Goal: Information Seeking & Learning: Learn about a topic

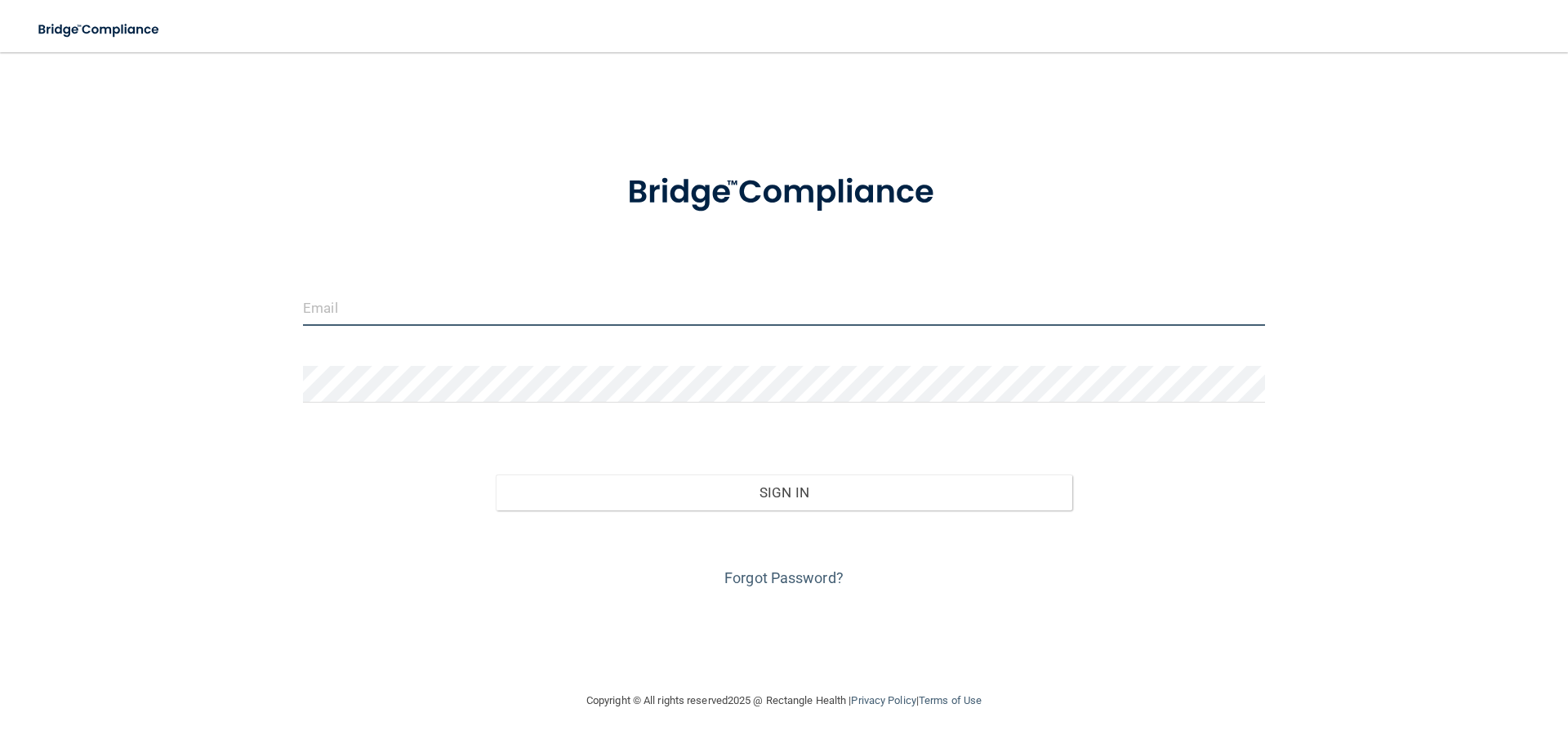
click at [380, 307] on input "email" at bounding box center [784, 307] width 962 height 37
type input "[EMAIL_ADDRESS][DOMAIN_NAME]"
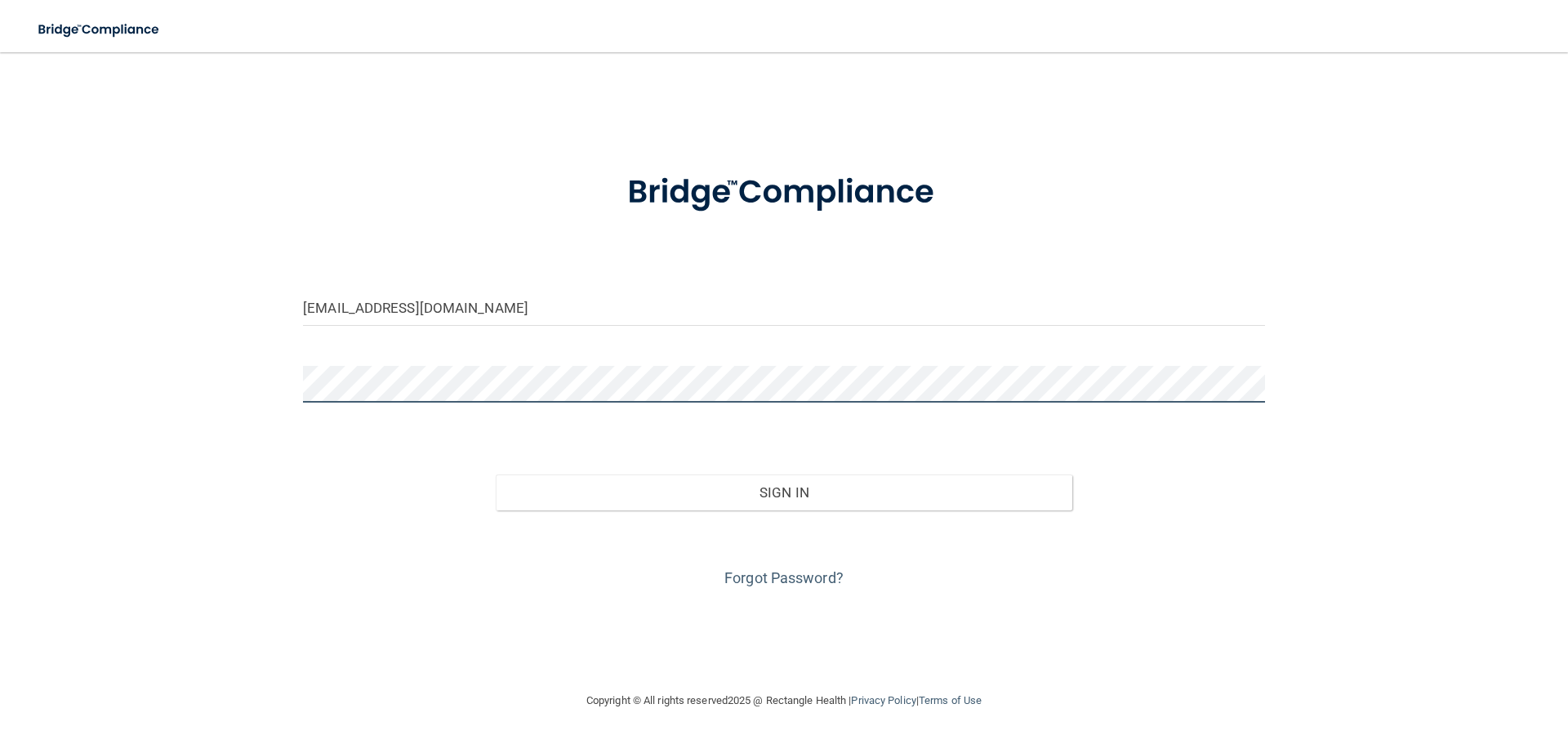
click at [496, 475] on button "Sign In" at bounding box center [784, 492] width 577 height 36
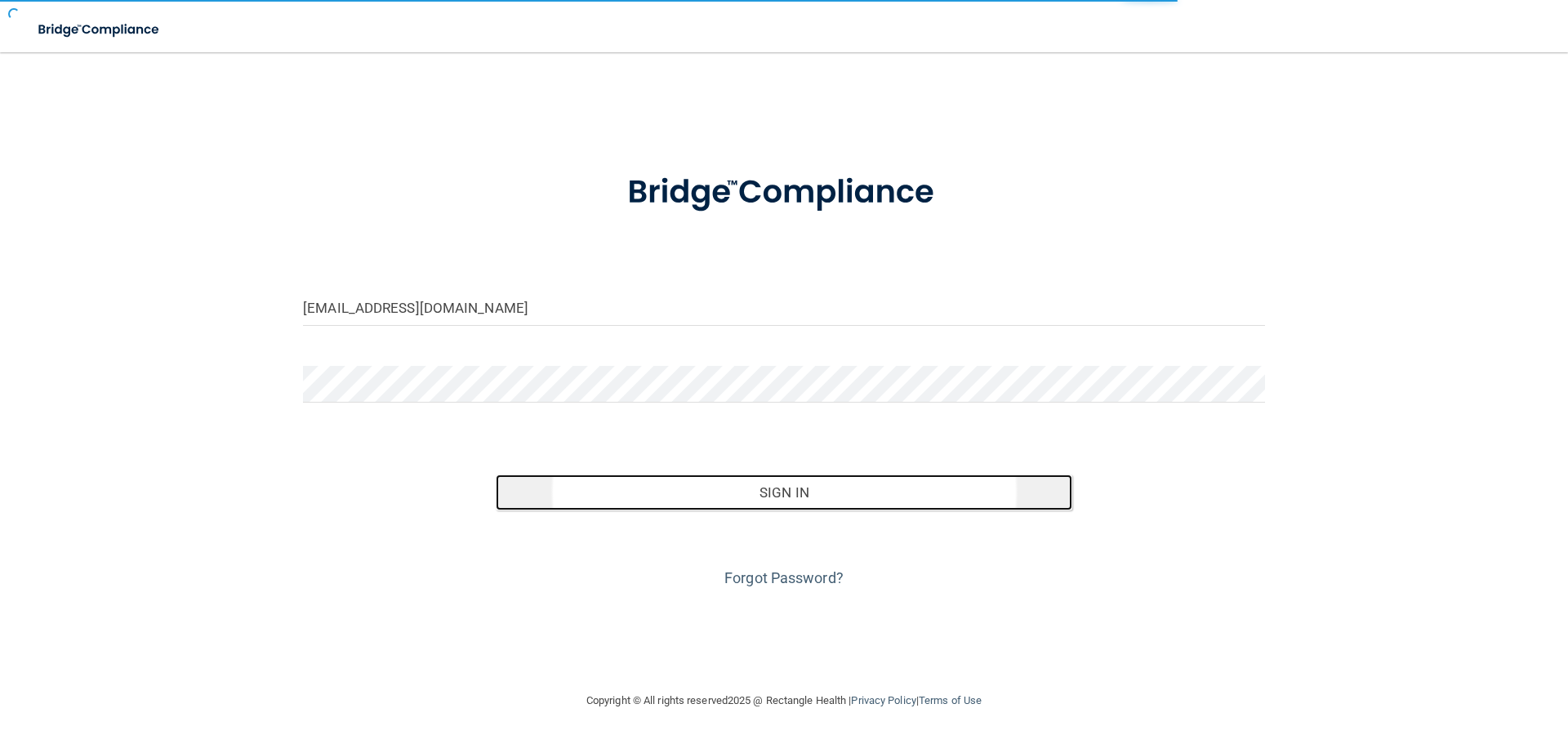
click at [716, 485] on button "Sign In" at bounding box center [784, 492] width 577 height 36
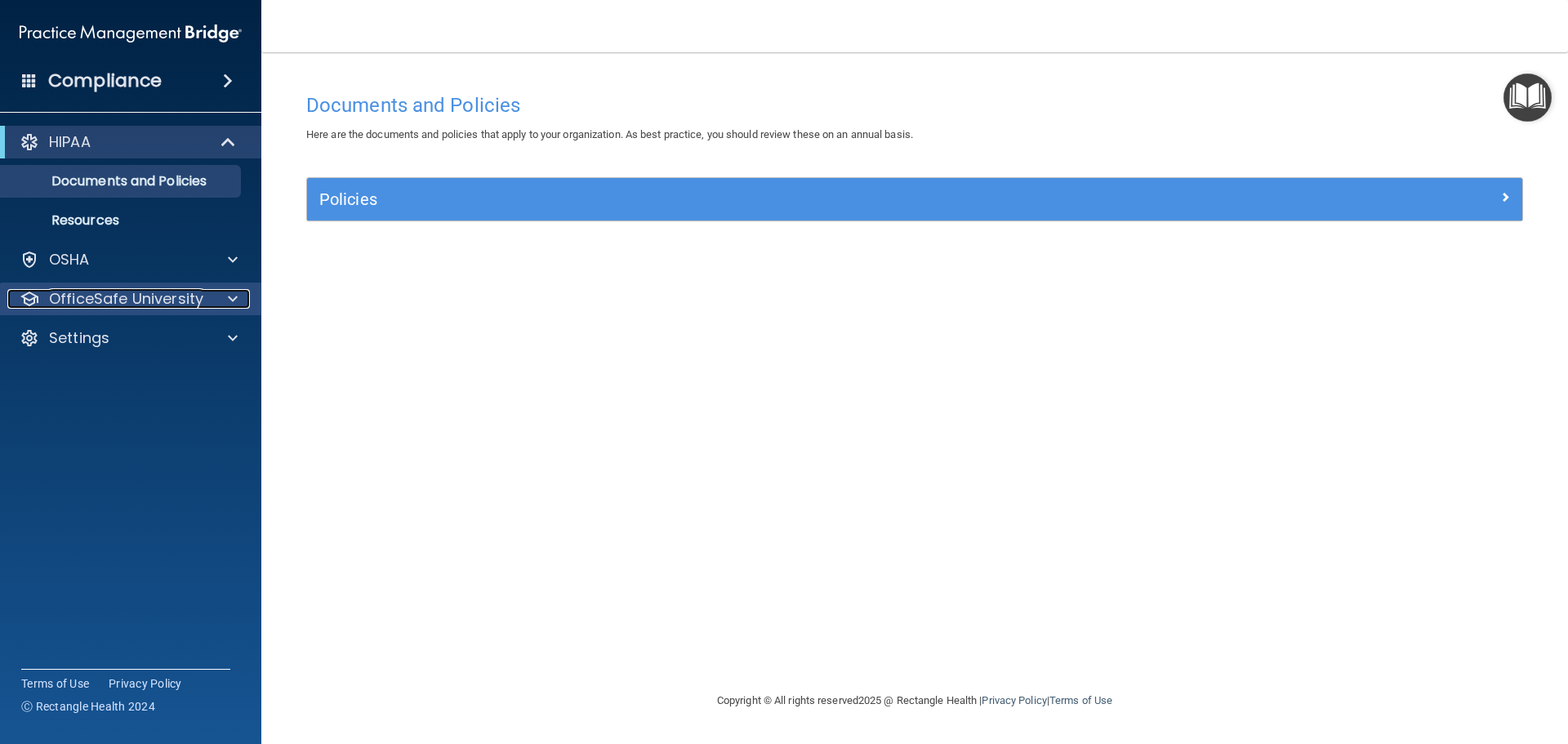
click at [123, 304] on p "OfficeSafe University" at bounding box center [125, 299] width 155 height 19
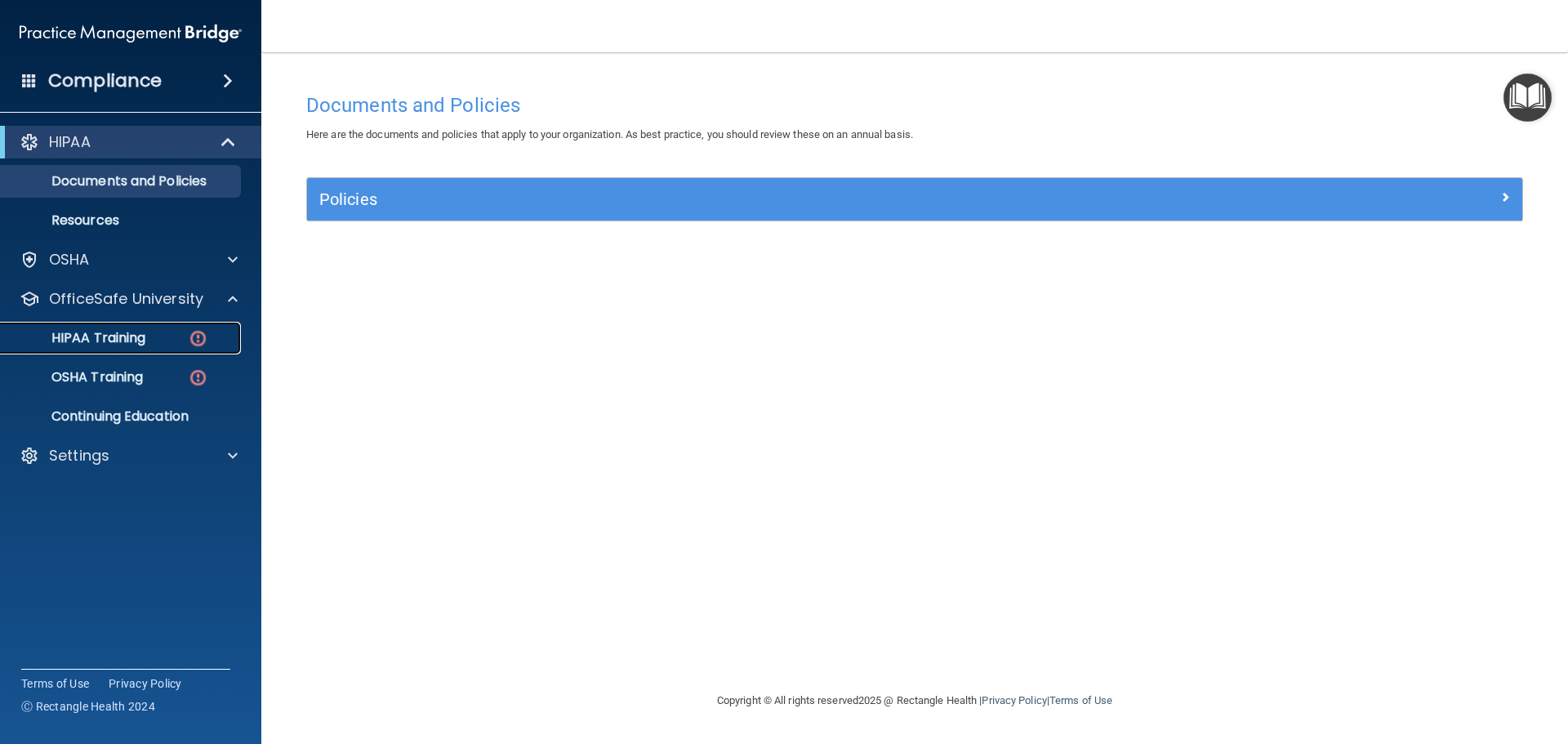
click at [185, 341] on div "HIPAA Training" at bounding box center [122, 337] width 223 height 17
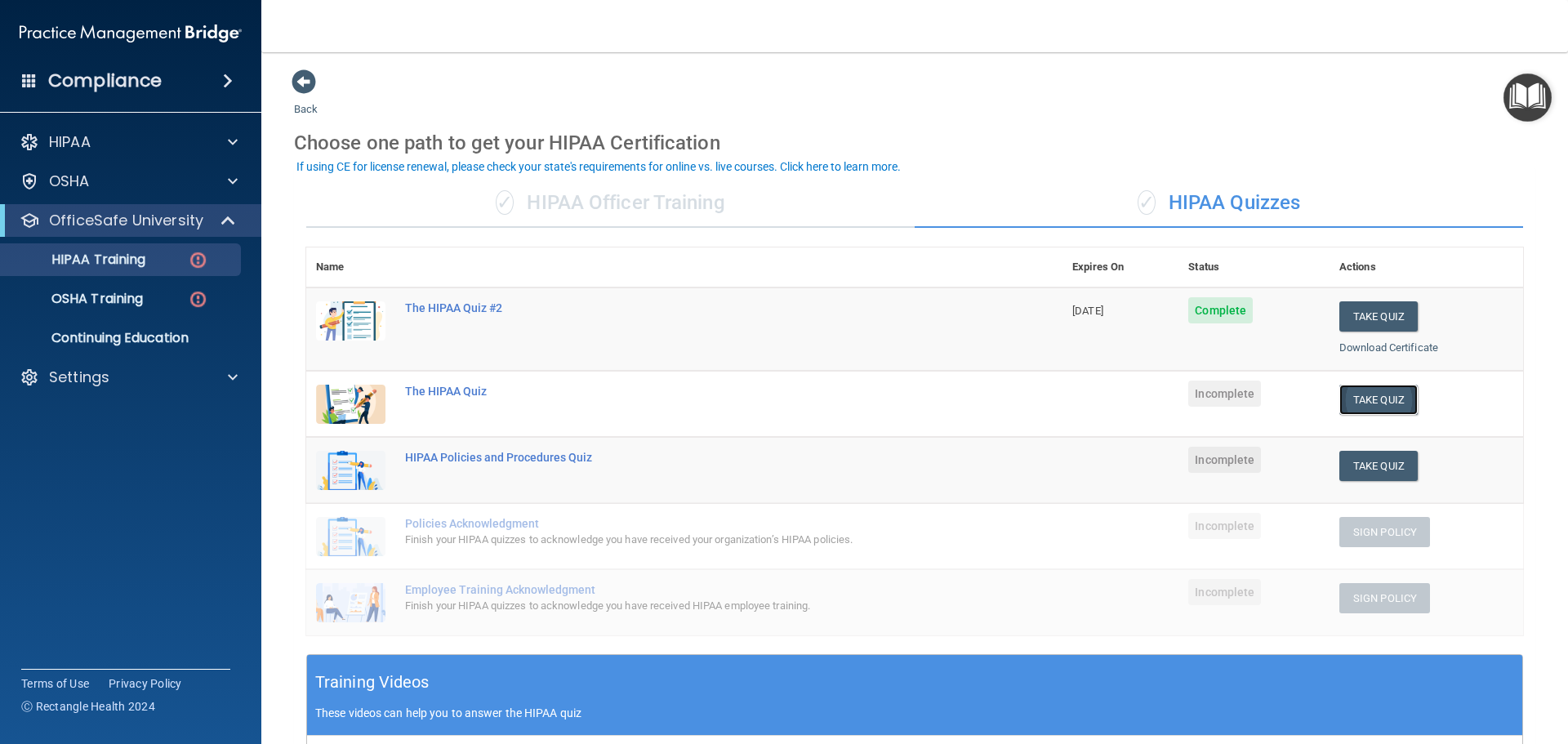
click at [1397, 397] on button "Take Quiz" at bounding box center [1378, 400] width 79 height 30
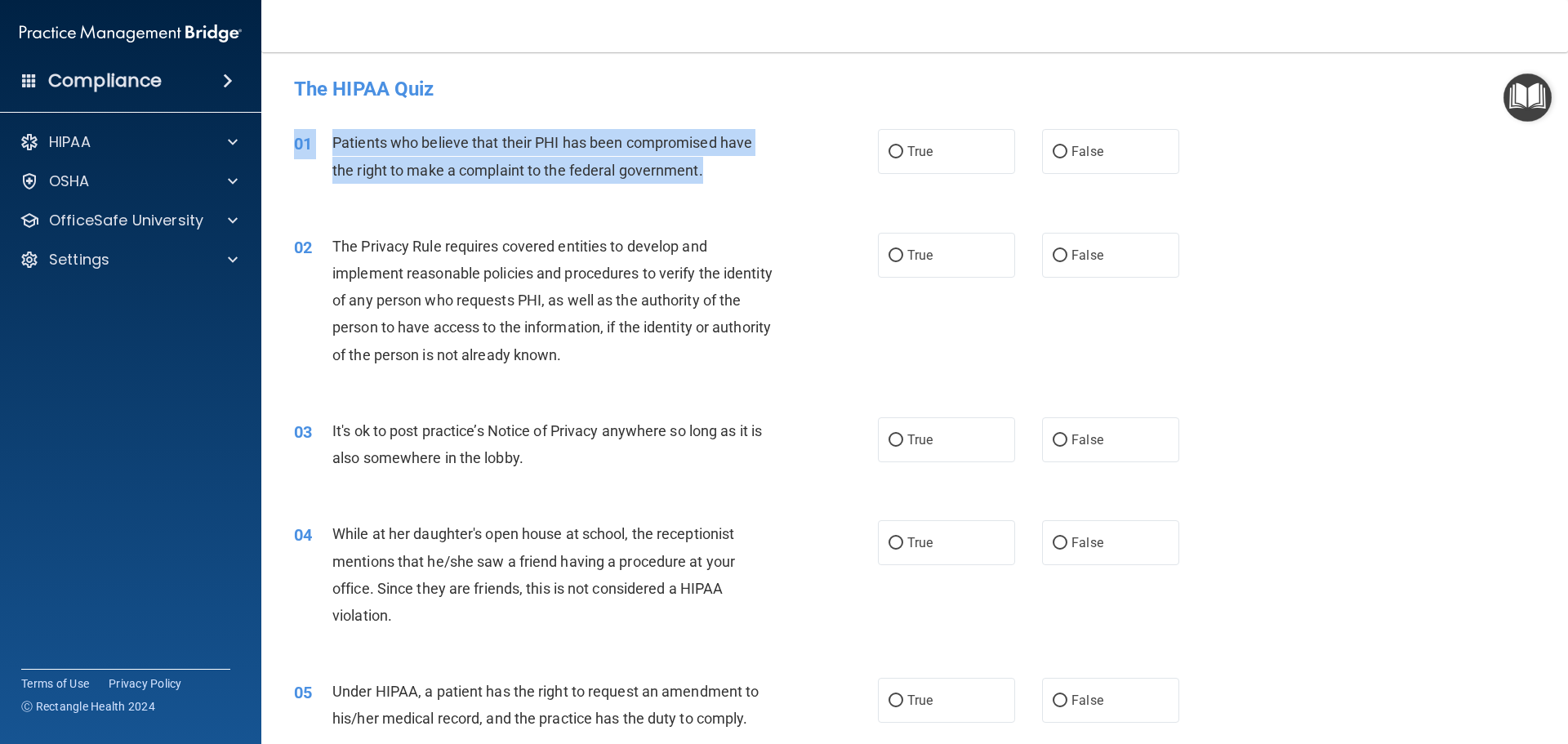
drag, startPoint x: 329, startPoint y: 127, endPoint x: 723, endPoint y: 170, distance: 396.3
click at [723, 170] on div "01 Patients who believe that their PHI has been compromised have the right to m…" at bounding box center [915, 160] width 1266 height 103
copy div "01 Patients who believe that their PHI has been compromised have the right to m…"
click at [697, 141] on span "Patients who believe that their PHI has been compromised have the right to make…" at bounding box center [542, 156] width 420 height 44
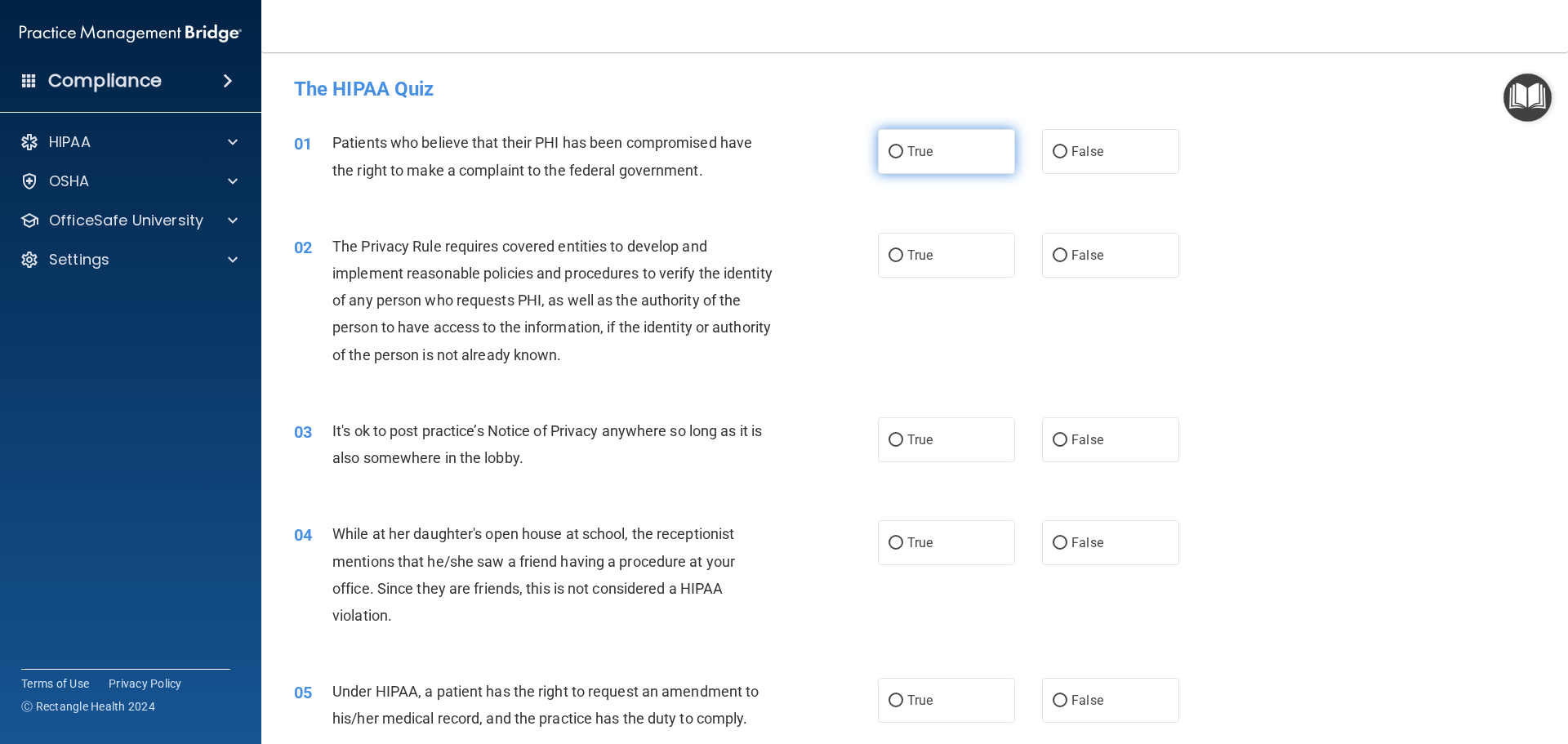
click at [913, 165] on label "True" at bounding box center [946, 152] width 137 height 45
click at [903, 159] on input "True" at bounding box center [895, 152] width 15 height 13
radio input "true"
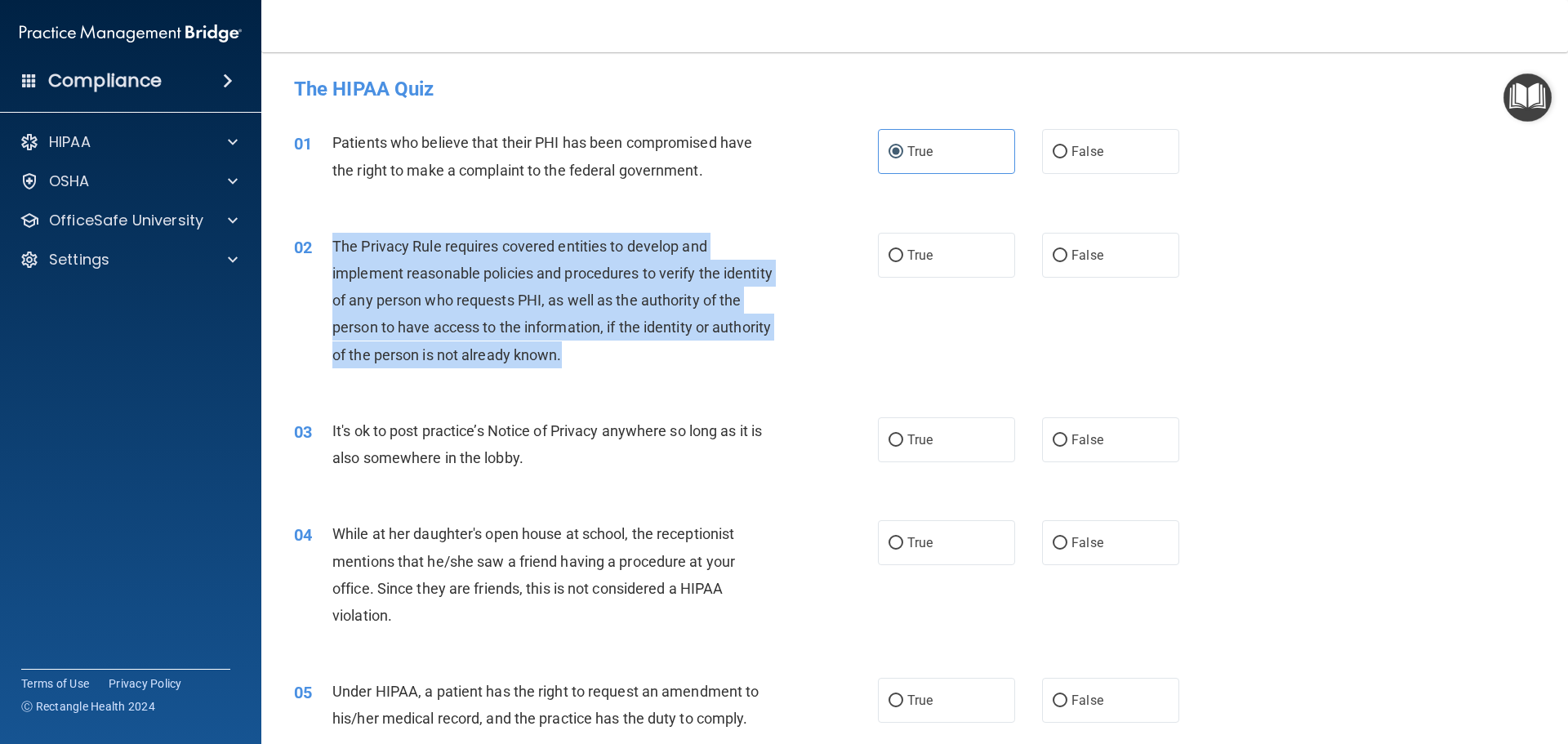
drag, startPoint x: 333, startPoint y: 244, endPoint x: 652, endPoint y: 361, distance: 339.8
click at [652, 361] on div "The Privacy Rule requires covered entities to develop and implement reasonable …" at bounding box center [561, 300] width 457 height 135
copy span "The Privacy Rule requires covered entities to develop and implement reasonable …"
click at [894, 289] on div "02 The Privacy Rule requires covered entities to develop and implement reasonab…" at bounding box center [585, 304] width 633 height 144
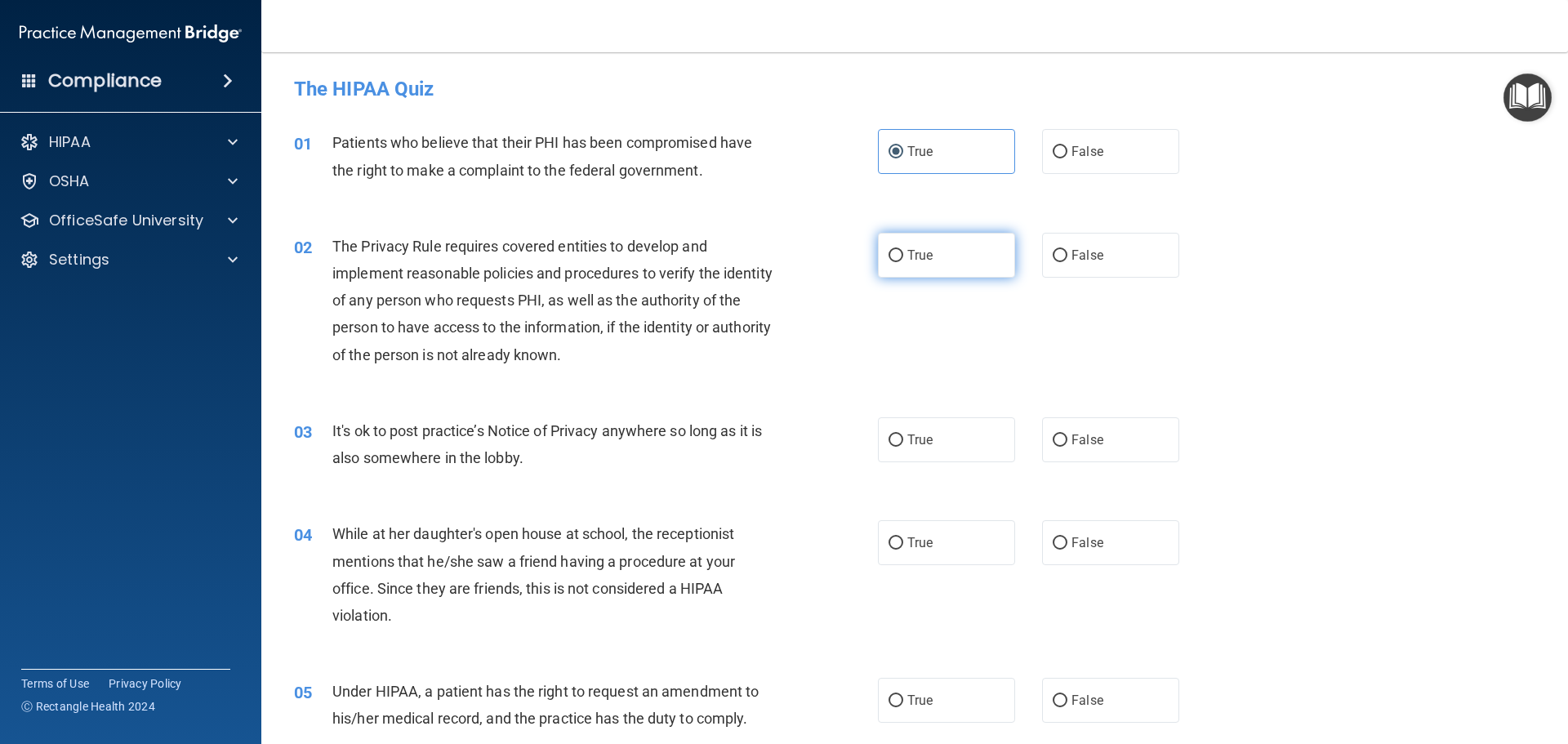
click at [917, 246] on label "True" at bounding box center [946, 255] width 137 height 45
click at [903, 250] on input "True" at bounding box center [895, 256] width 15 height 13
radio input "true"
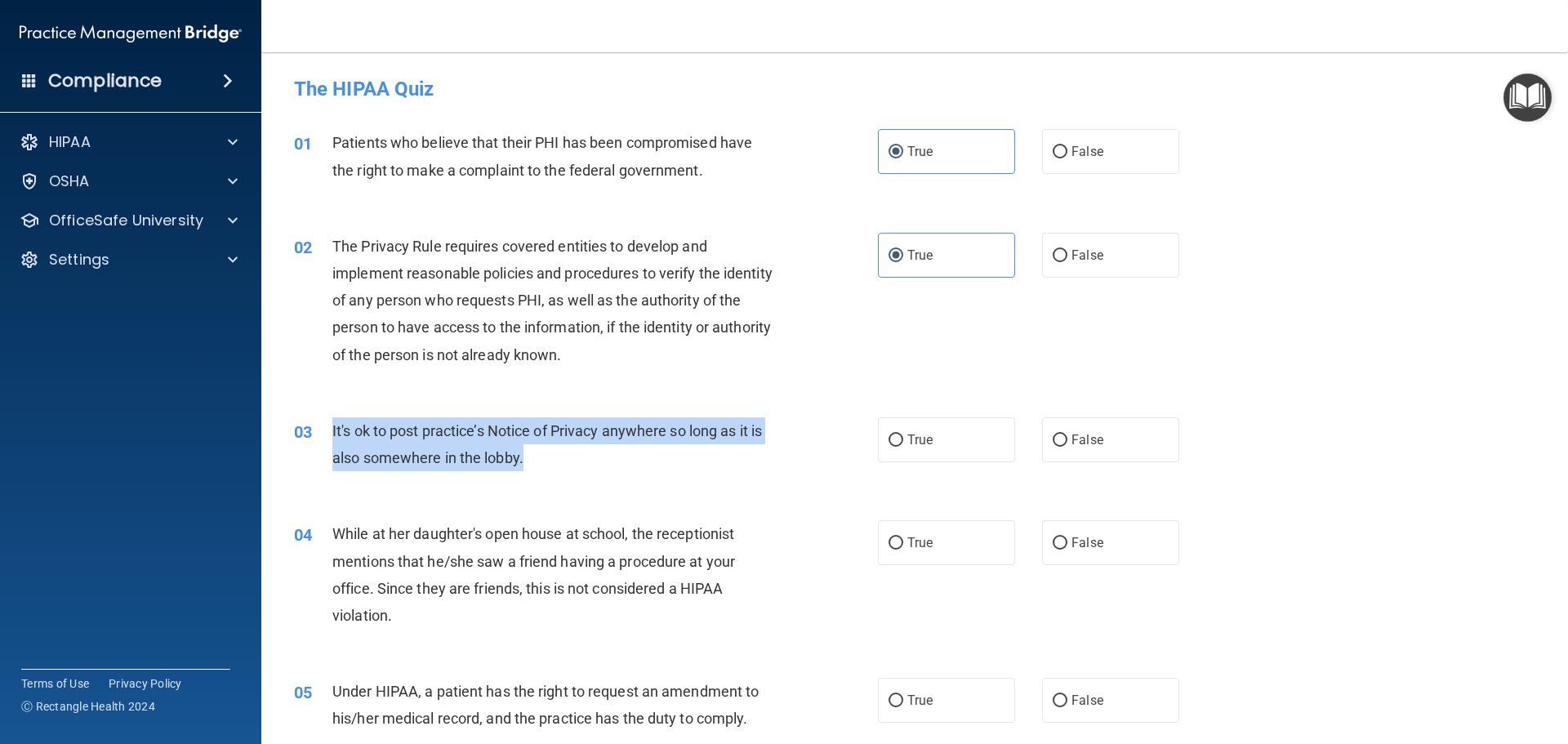
drag, startPoint x: 533, startPoint y: 471, endPoint x: 330, endPoint y: 432, distance: 206.7
click at [330, 432] on div "03 It's ok to post practice’s Notice of Privacy anywhere so long as it is also …" at bounding box center [585, 448] width 633 height 62
copy div "It's ok to post practice’s Notice of Privacy anywhere so long as it is also som…"
click at [638, 422] on span "It's ok to post practice’s Notice of Privacy anywhere so long as it is also som…" at bounding box center [547, 443] width 430 height 44
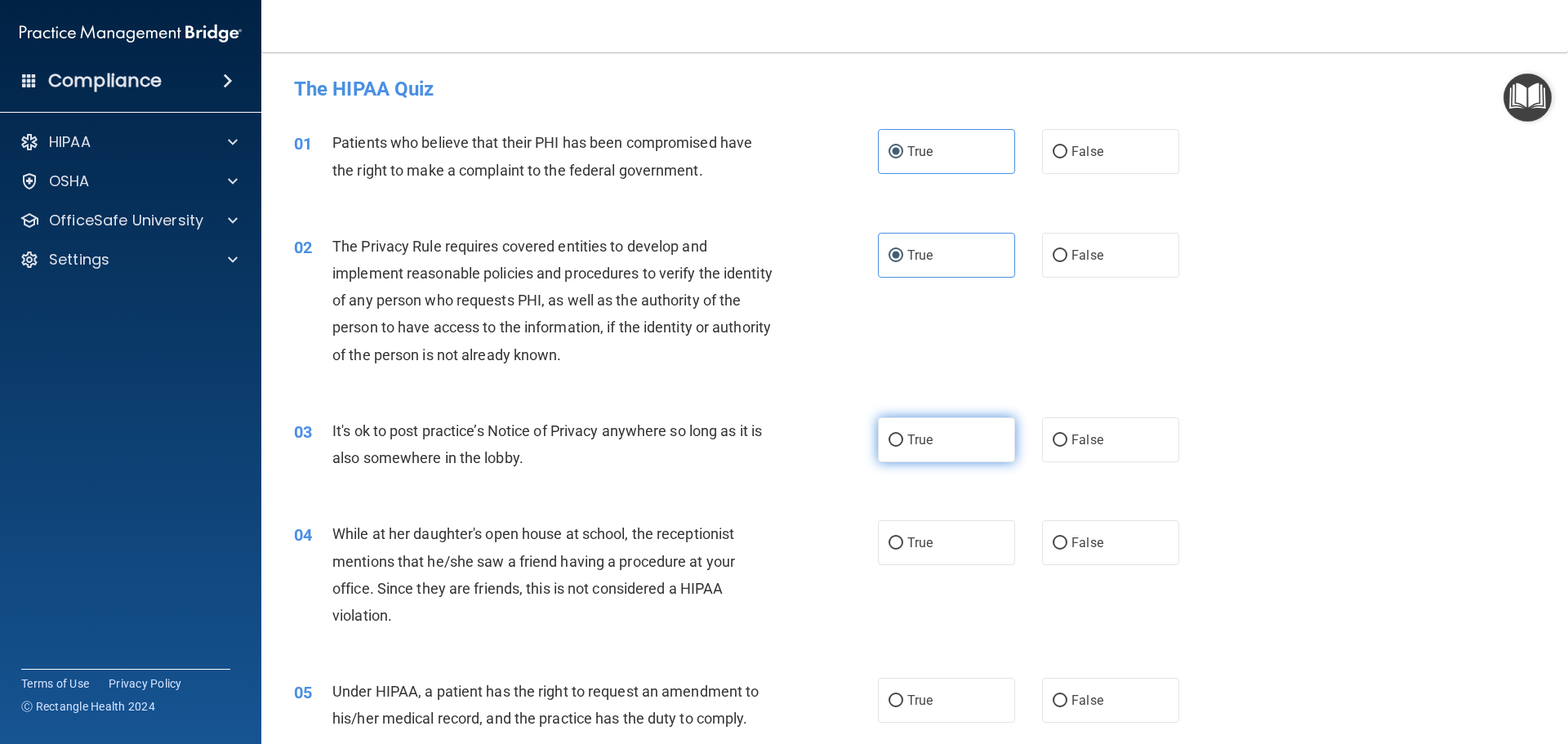
click at [878, 439] on label "True" at bounding box center [946, 440] width 137 height 45
click at [889, 439] on input "True" at bounding box center [895, 441] width 15 height 13
radio input "true"
click at [682, 560] on span "While at her daughter's open house at school, the receptionist mentions that he…" at bounding box center [534, 575] width 402 height 99
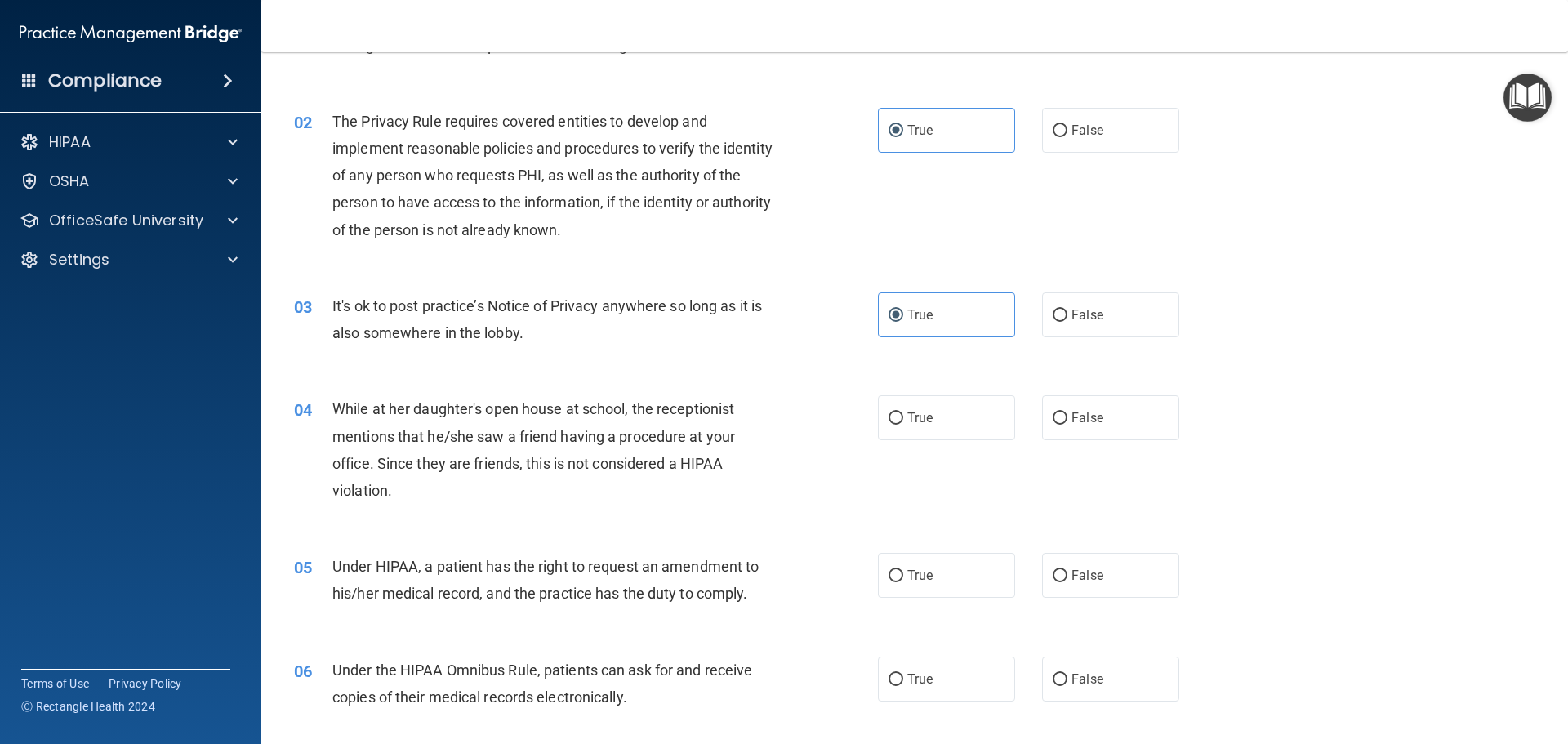
scroll to position [163, 0]
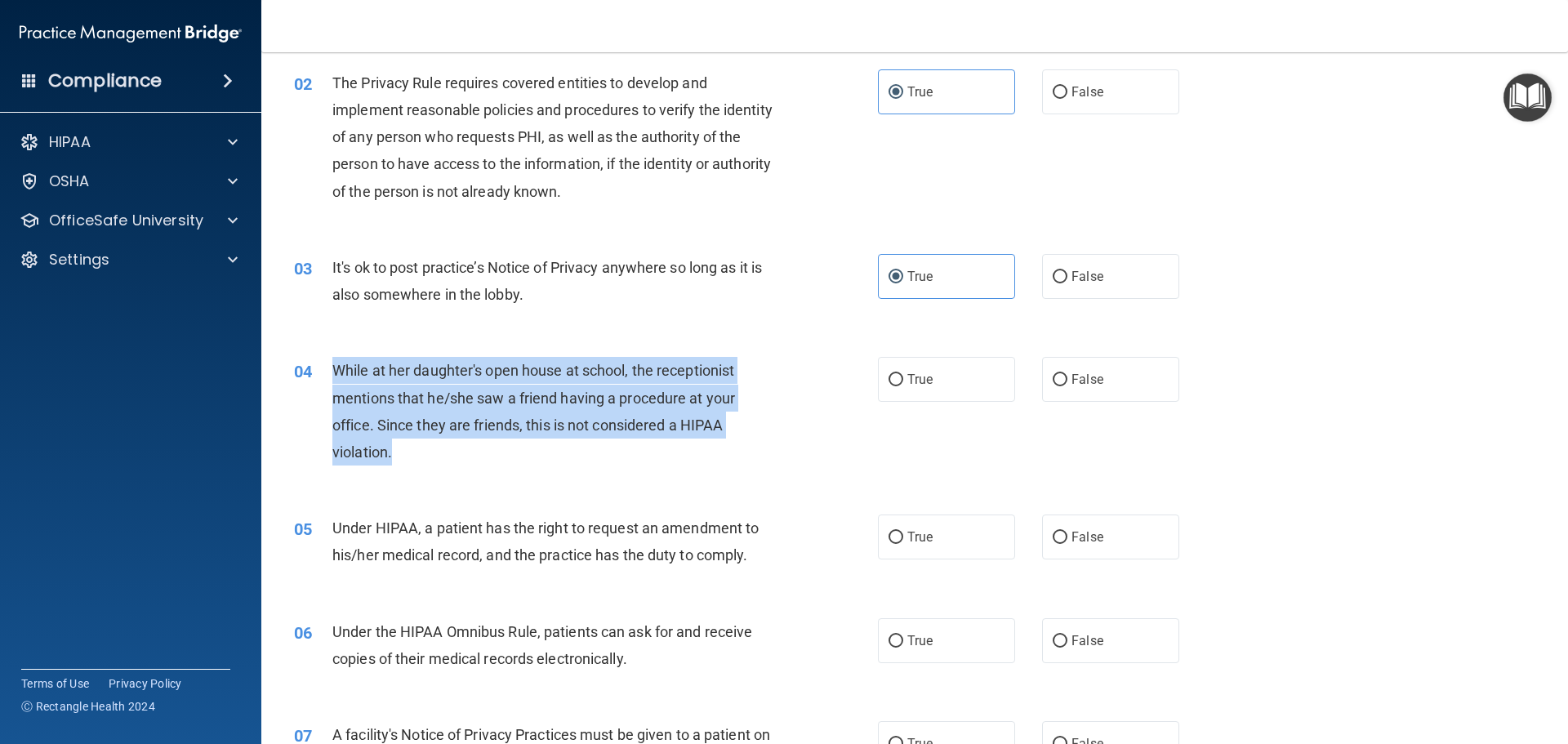
drag, startPoint x: 403, startPoint y: 452, endPoint x: 332, endPoint y: 371, distance: 107.7
click at [332, 371] on div "While at her daughter's open house at school, the receptionist mentions that he…" at bounding box center [561, 411] width 457 height 109
copy span "While at her daughter's open house at school, the receptionist mentions that he…"
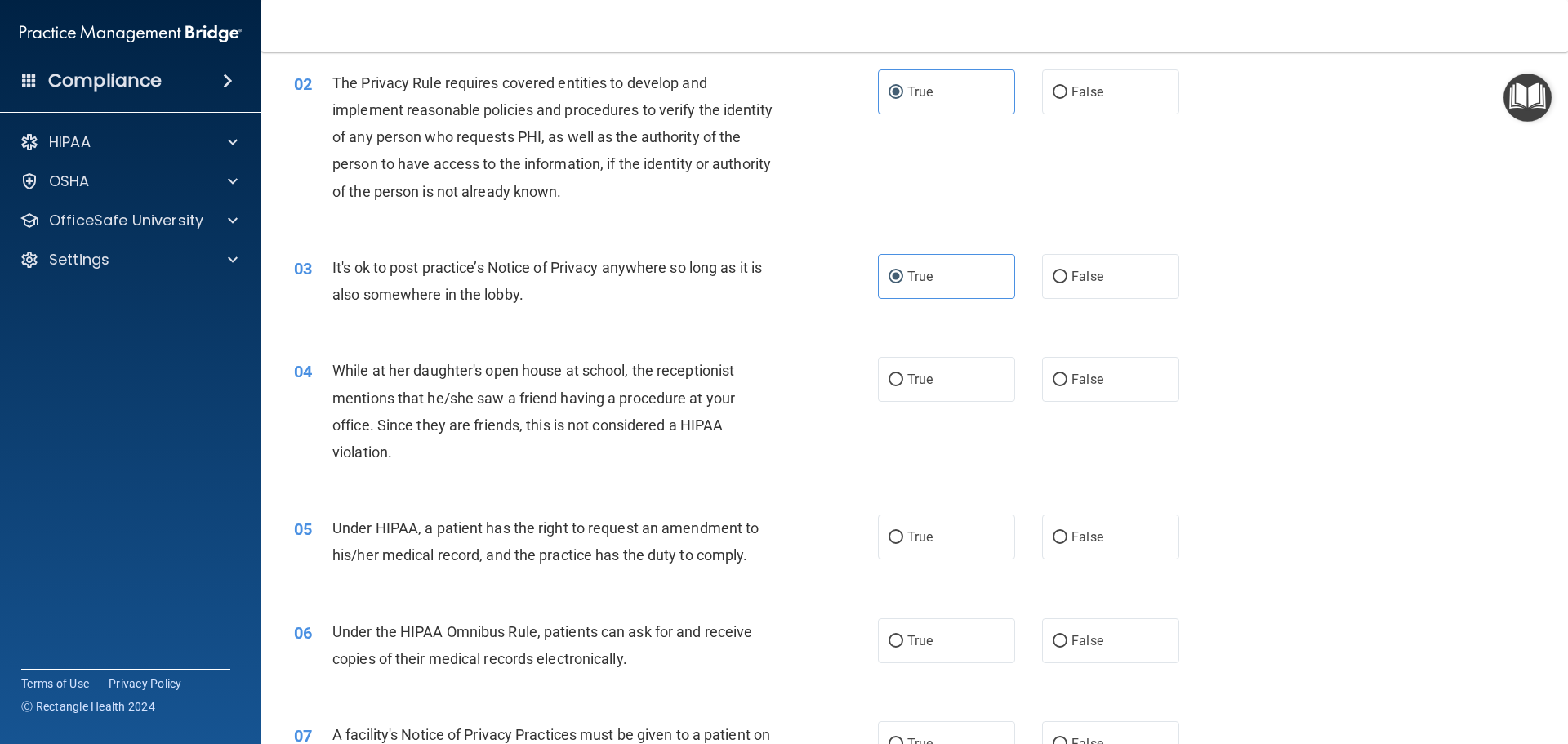
click at [636, 325] on div "03 It's ok to post practice’s Notice of Privacy anywhere so long as it is also …" at bounding box center [915, 285] width 1266 height 103
click at [1058, 384] on input "False" at bounding box center [1060, 380] width 15 height 13
radio input "true"
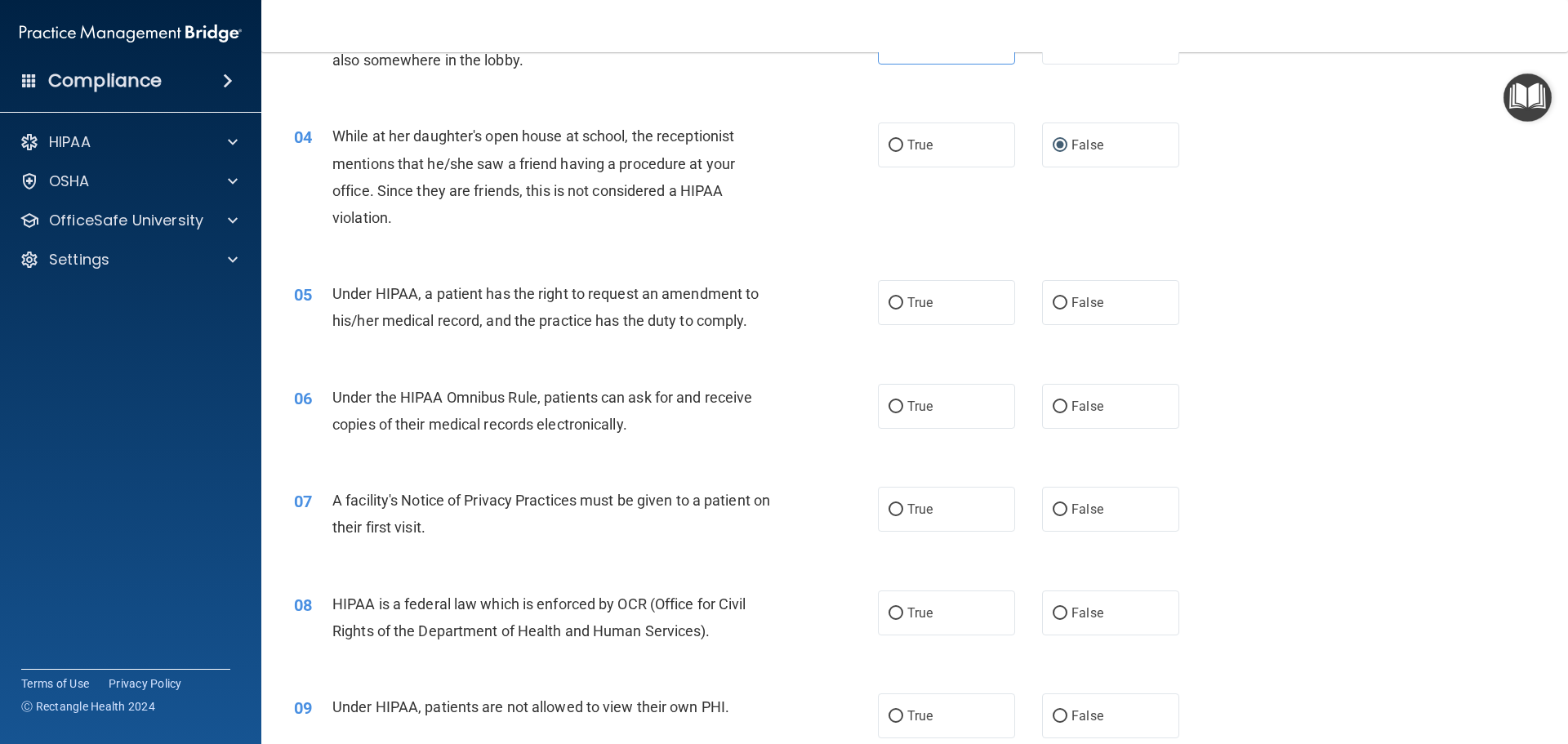
scroll to position [408, 0]
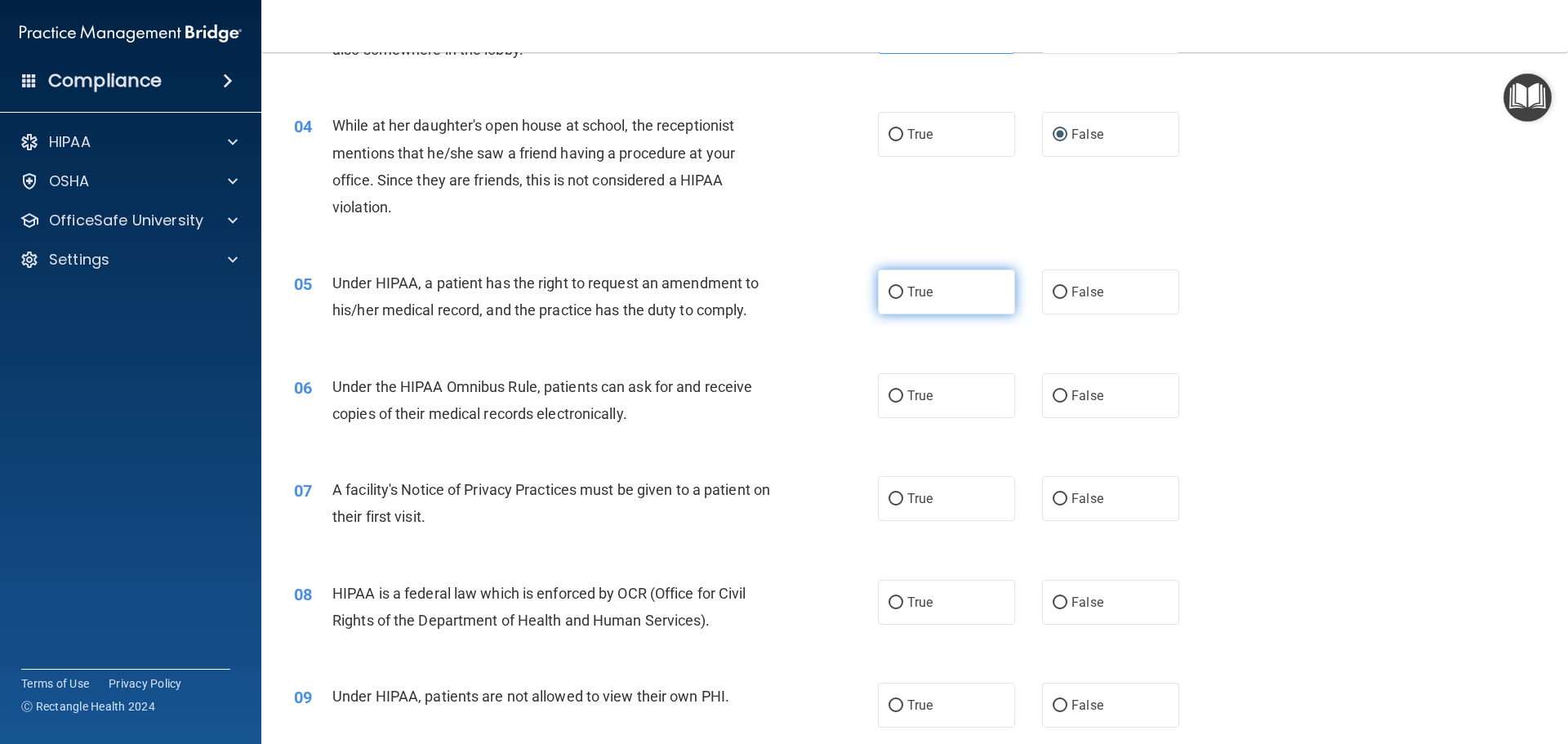
click at [923, 301] on label "True" at bounding box center [946, 292] width 137 height 45
click at [903, 299] on input "True" at bounding box center [895, 293] width 15 height 13
radio input "true"
drag, startPoint x: 547, startPoint y: 389, endPoint x: 388, endPoint y: 390, distance: 159.0
click at [388, 390] on span "Under the HIPAA Omnibus Rule, patients can ask for and receive copies of their …" at bounding box center [542, 400] width 420 height 44
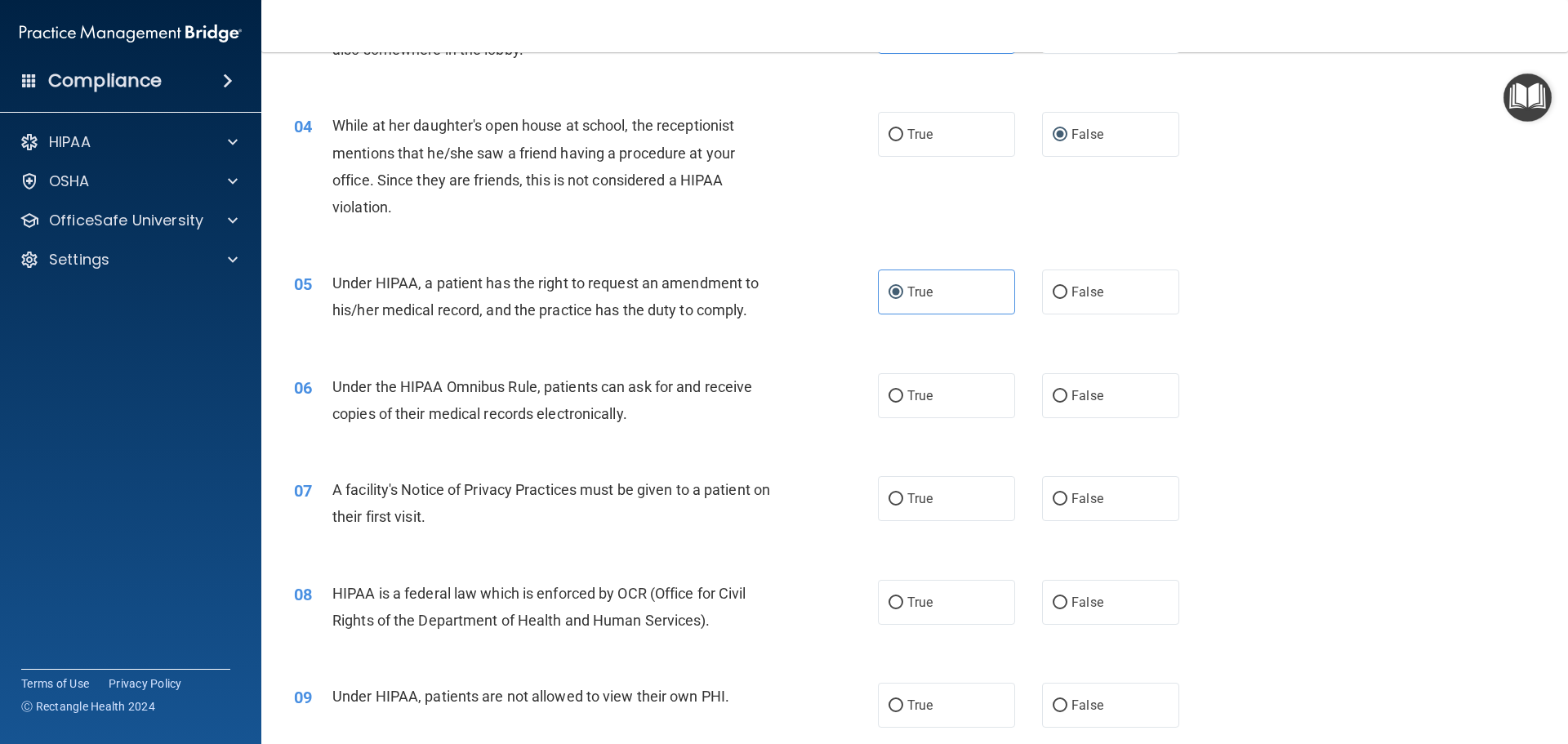
click at [527, 408] on span "Under the HIPAA Omnibus Rule, patients can ask for and receive copies of their …" at bounding box center [542, 400] width 420 height 44
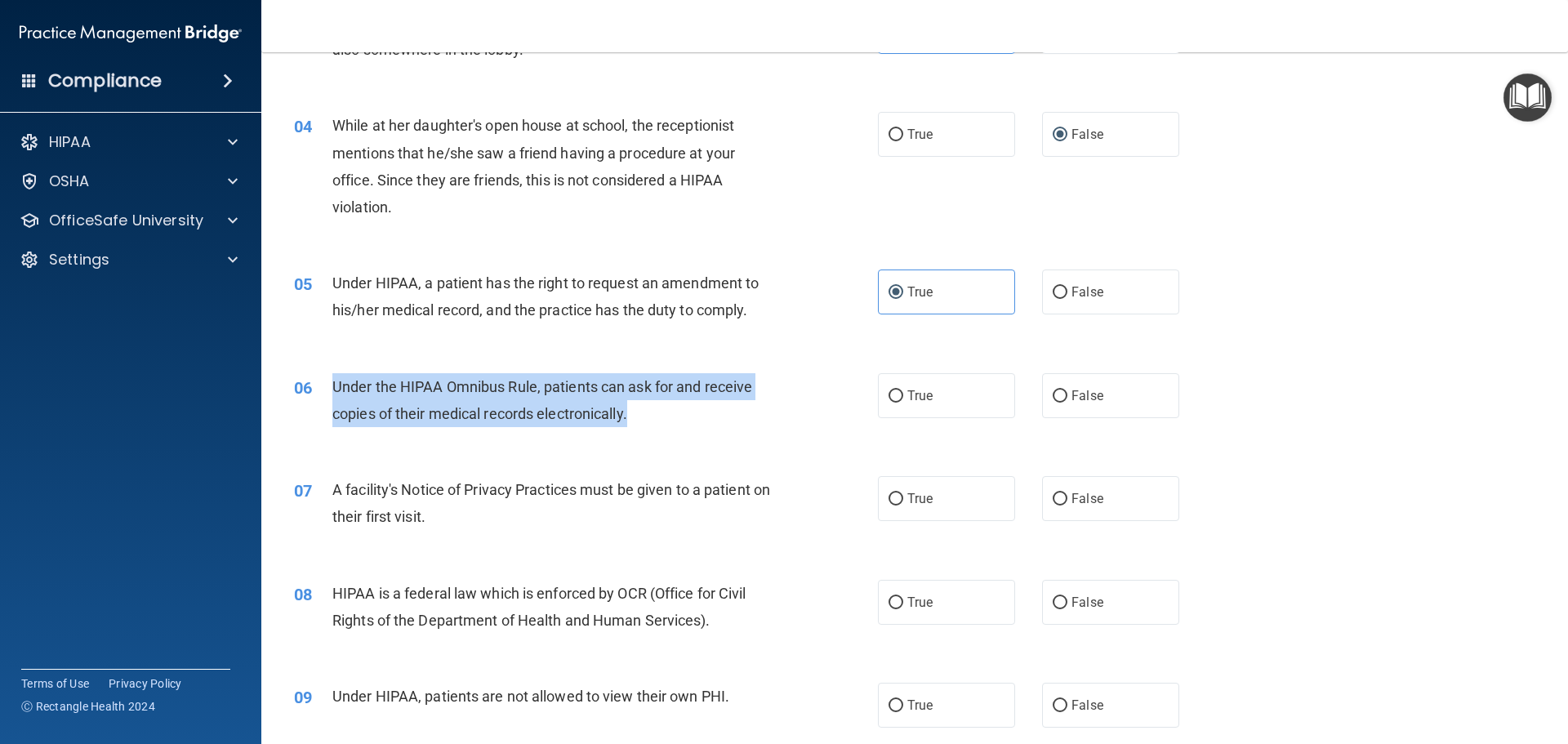
drag, startPoint x: 648, startPoint y: 410, endPoint x: 330, endPoint y: 375, distance: 319.9
click at [330, 375] on div "06 Under the HIPAA Omnibus Rule, patients can ask for and receive copies of the…" at bounding box center [585, 405] width 633 height 62
copy div "Under the HIPAA Omnibus Rule, patients can ask for and receive copies of their …"
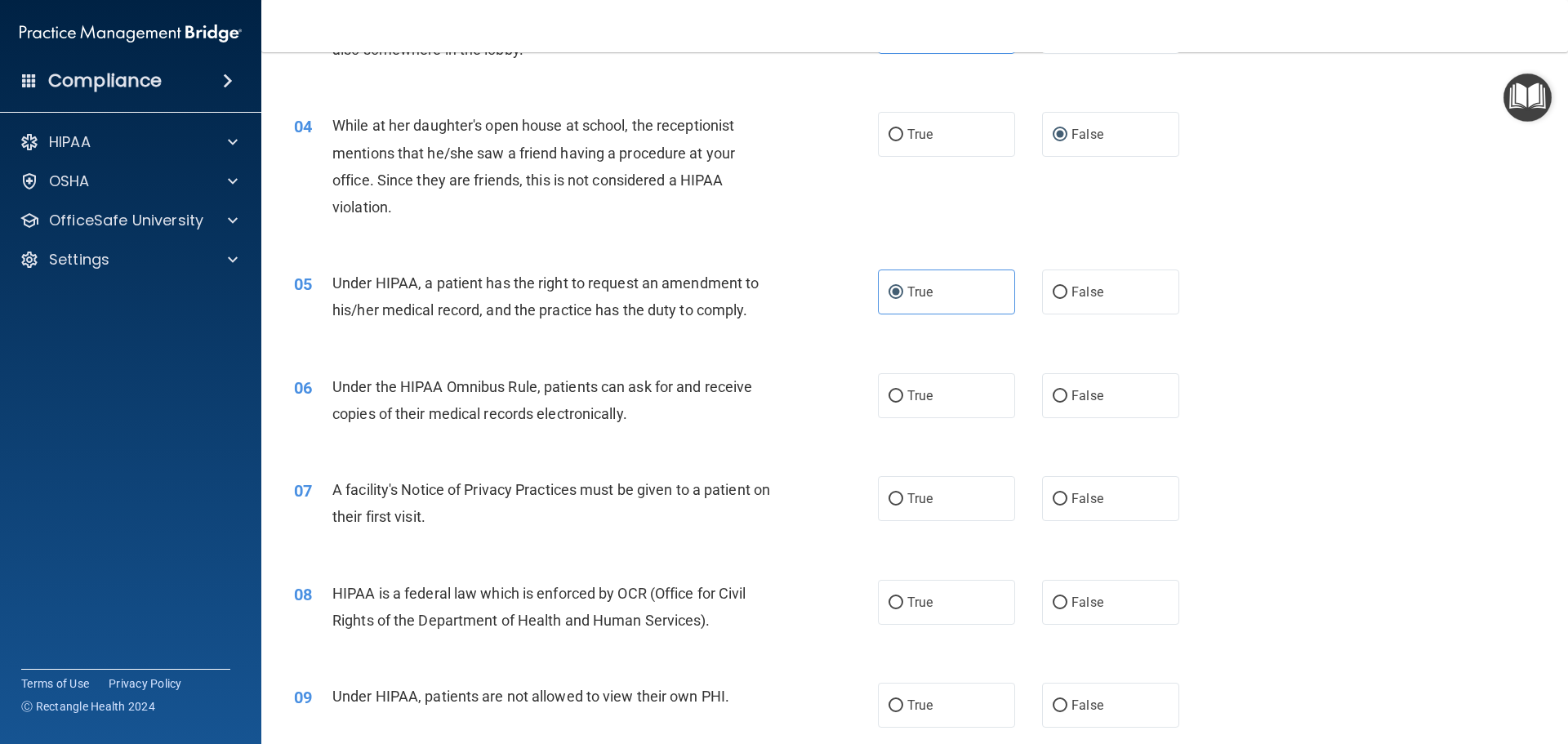
click at [721, 553] on div "07 A facility's Notice of Privacy Practices must be given to a patient on their…" at bounding box center [915, 508] width 1266 height 103
click at [878, 399] on label "True" at bounding box center [946, 396] width 137 height 45
click at [889, 399] on input "True" at bounding box center [895, 397] width 15 height 13
radio input "true"
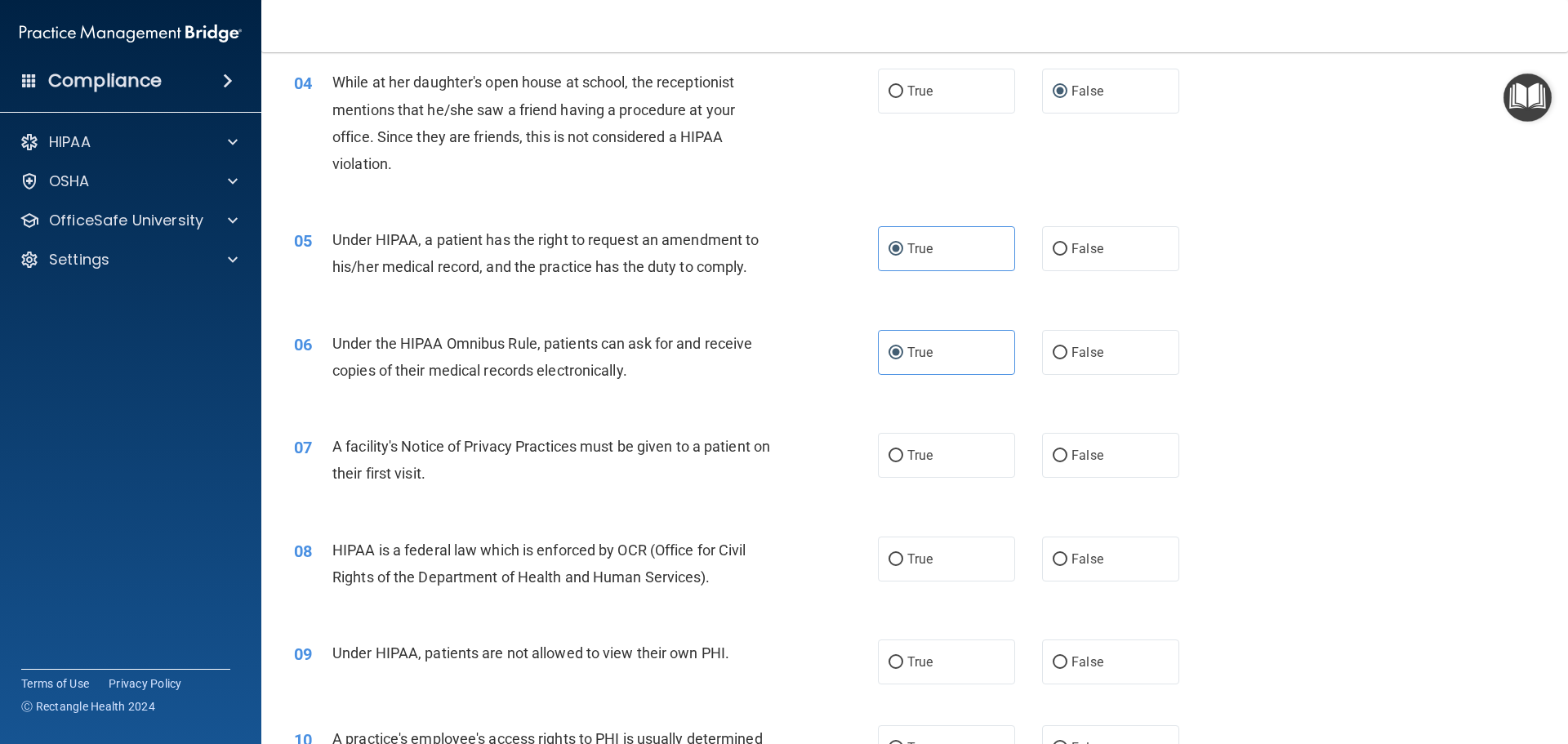
scroll to position [490, 0]
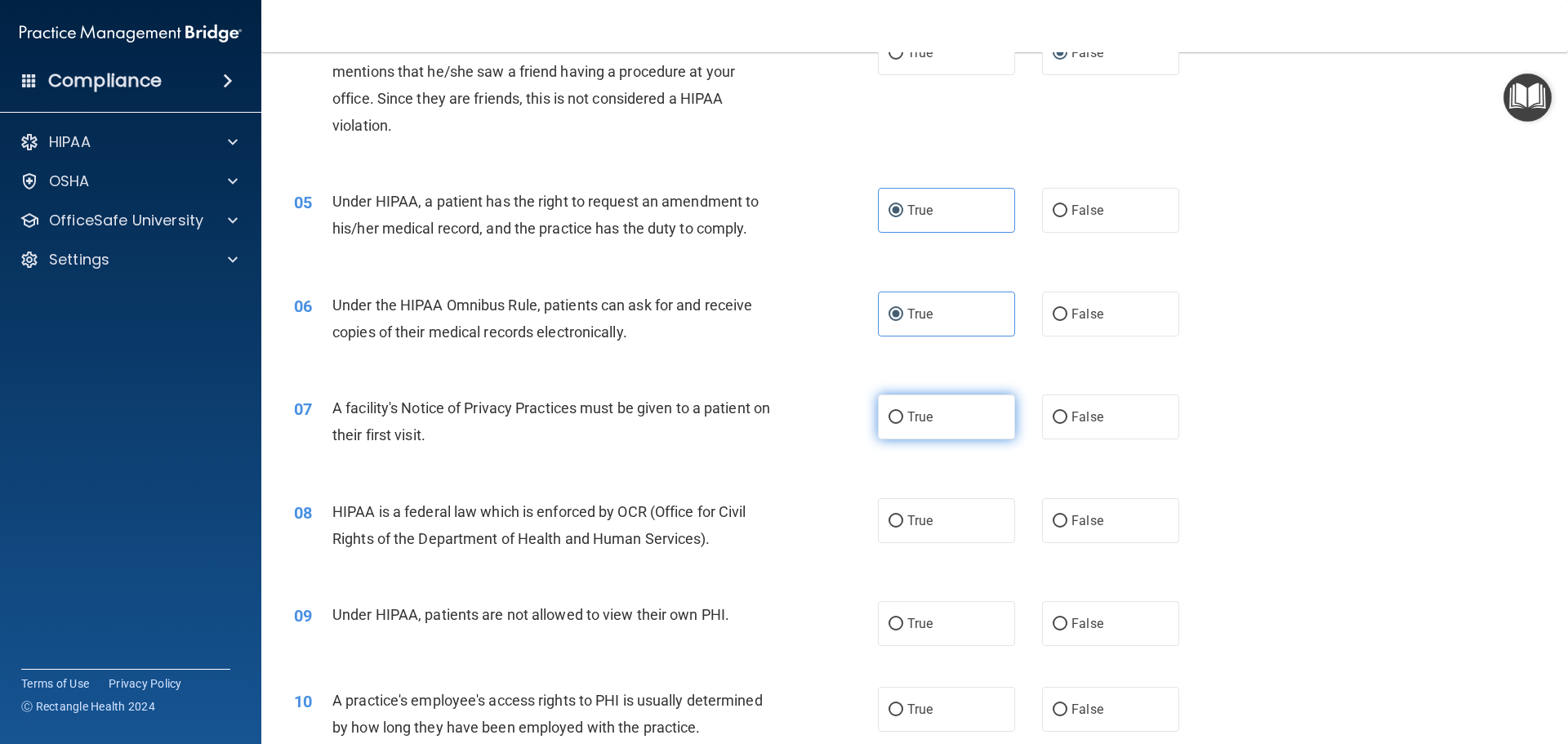
click at [897, 413] on label "True" at bounding box center [946, 417] width 137 height 45
click at [897, 413] on input "True" at bounding box center [895, 417] width 15 height 13
radio input "true"
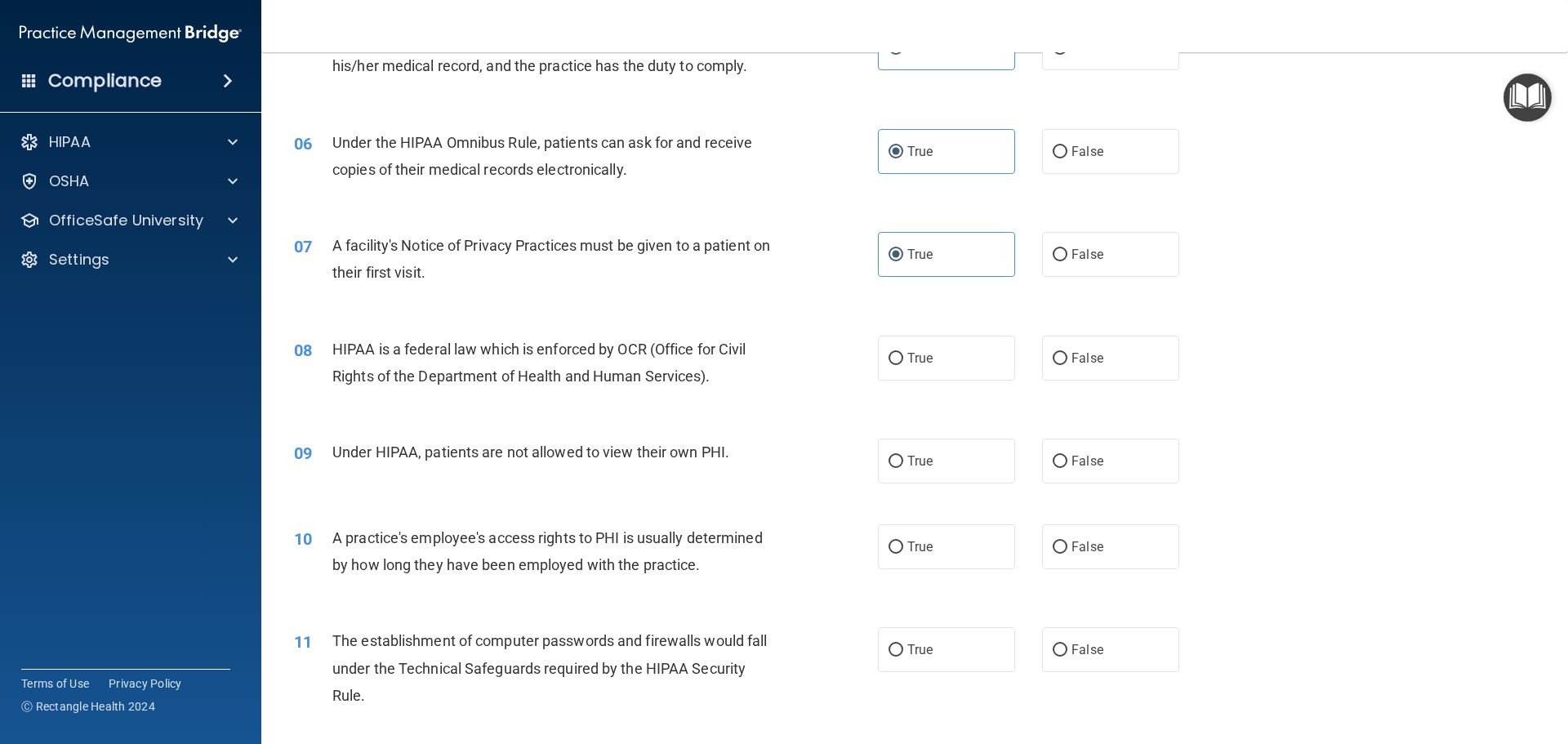
scroll to position [654, 0]
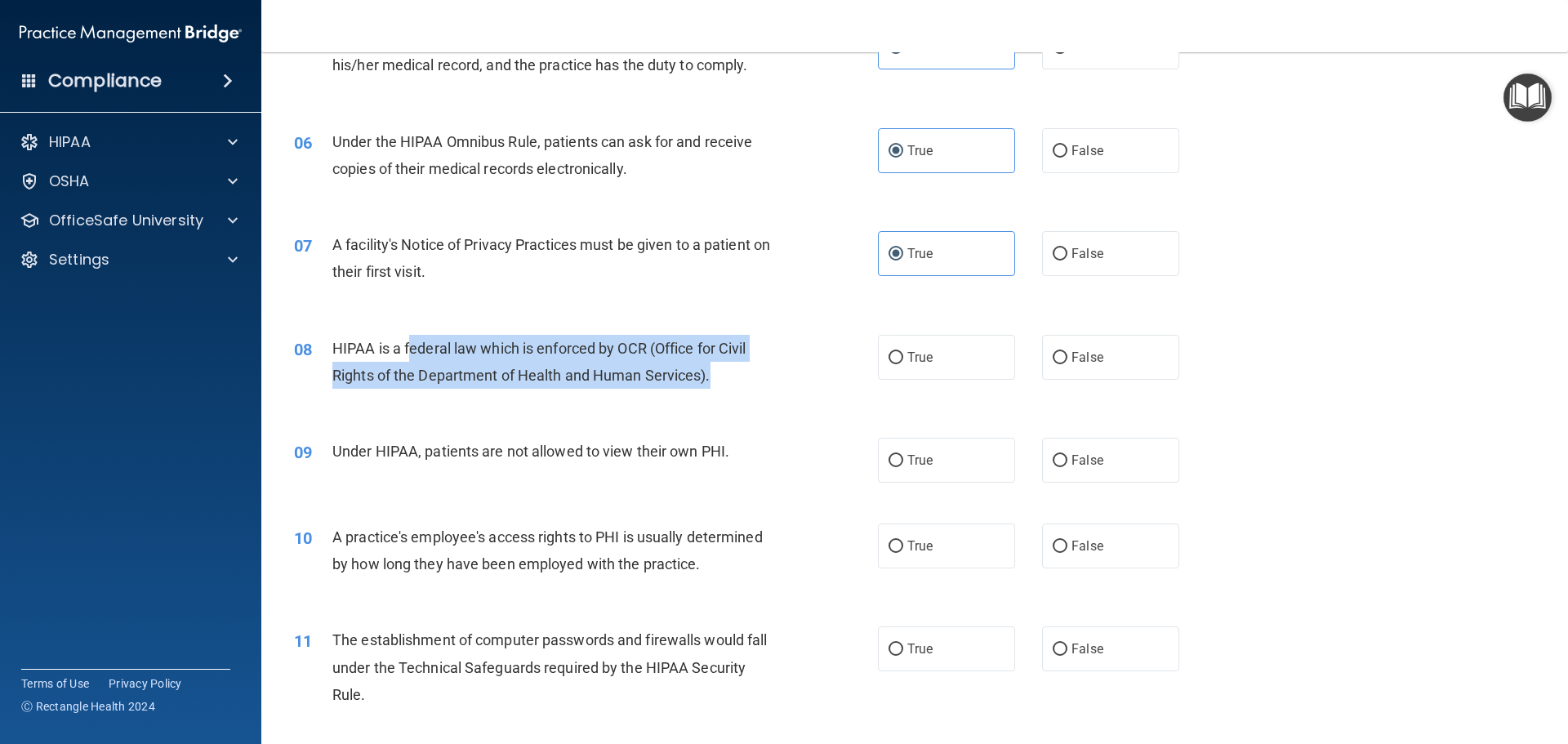
drag, startPoint x: 743, startPoint y: 367, endPoint x: 413, endPoint y: 345, distance: 330.7
click at [413, 345] on div "HIPAA is a federal law which is enforced by OCR (Office for Civil Rights of the…" at bounding box center [561, 361] width 457 height 53
click at [683, 371] on span "HIPAA is a federal law which is enforced by OCR (Office for Civil Rights of the…" at bounding box center [540, 362] width 414 height 44
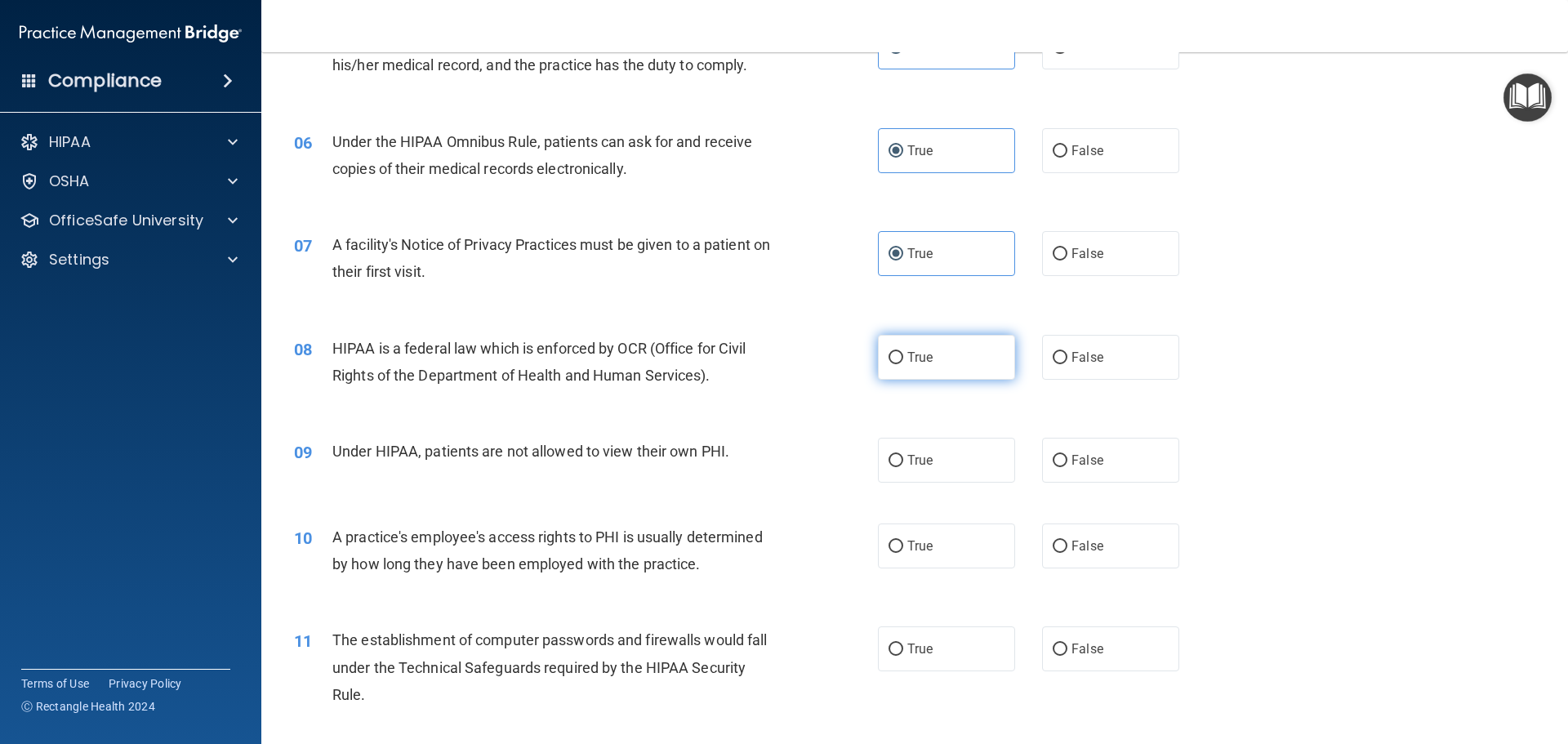
click at [907, 367] on label "True" at bounding box center [946, 357] width 137 height 45
click at [903, 365] on input "True" at bounding box center [895, 358] width 15 height 13
radio input "true"
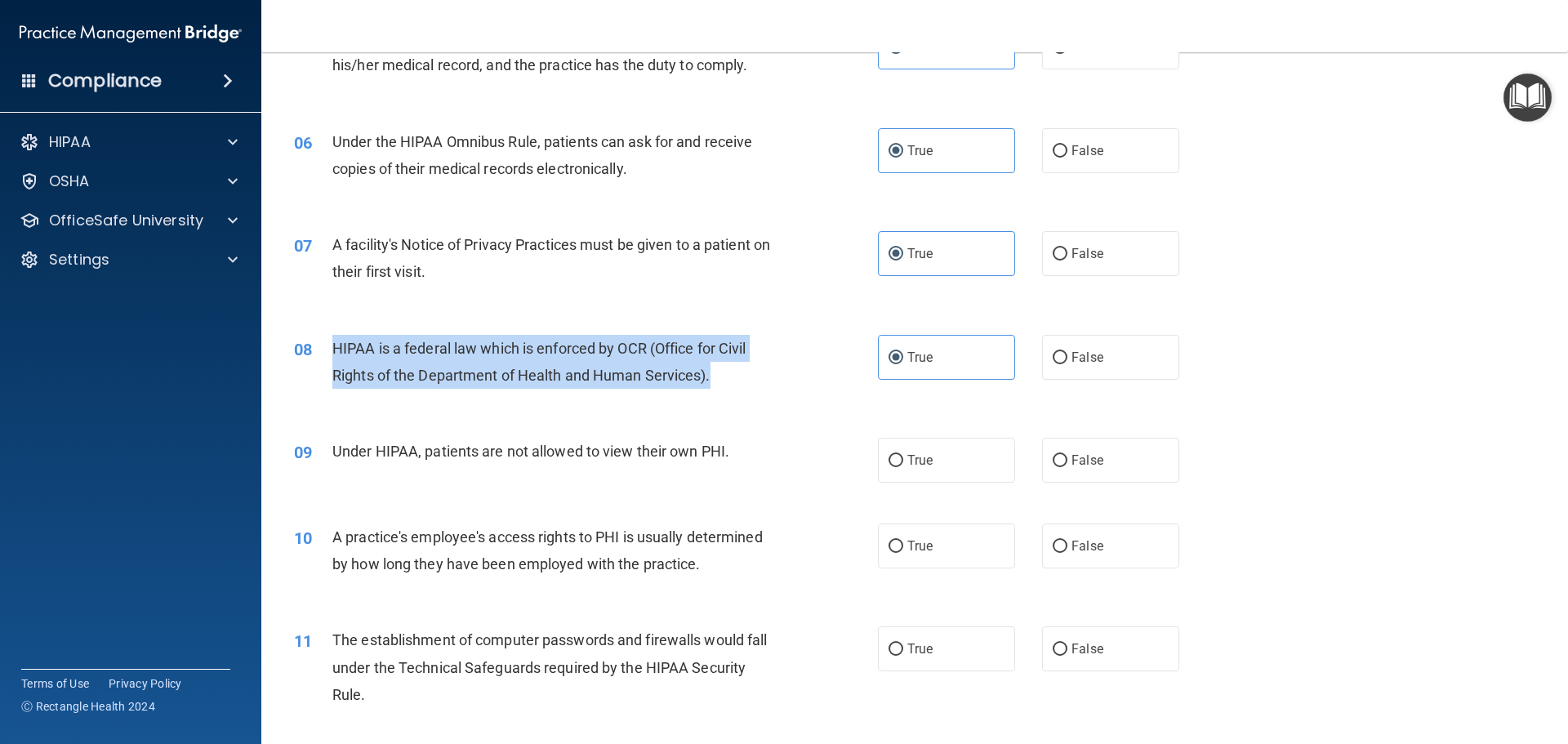
drag, startPoint x: 717, startPoint y: 375, endPoint x: 330, endPoint y: 346, distance: 388.1
click at [330, 346] on div "08 HIPAA is a federal law which is enforced by OCR (Office for Civil Rights of …" at bounding box center [585, 366] width 633 height 62
copy div "HIPAA is a federal law which is enforced by OCR (Office for Civil Rights of the…"
click at [517, 386] on div "HIPAA is a federal law which is enforced by OCR (Office for Civil Rights of the…" at bounding box center [561, 361] width 457 height 53
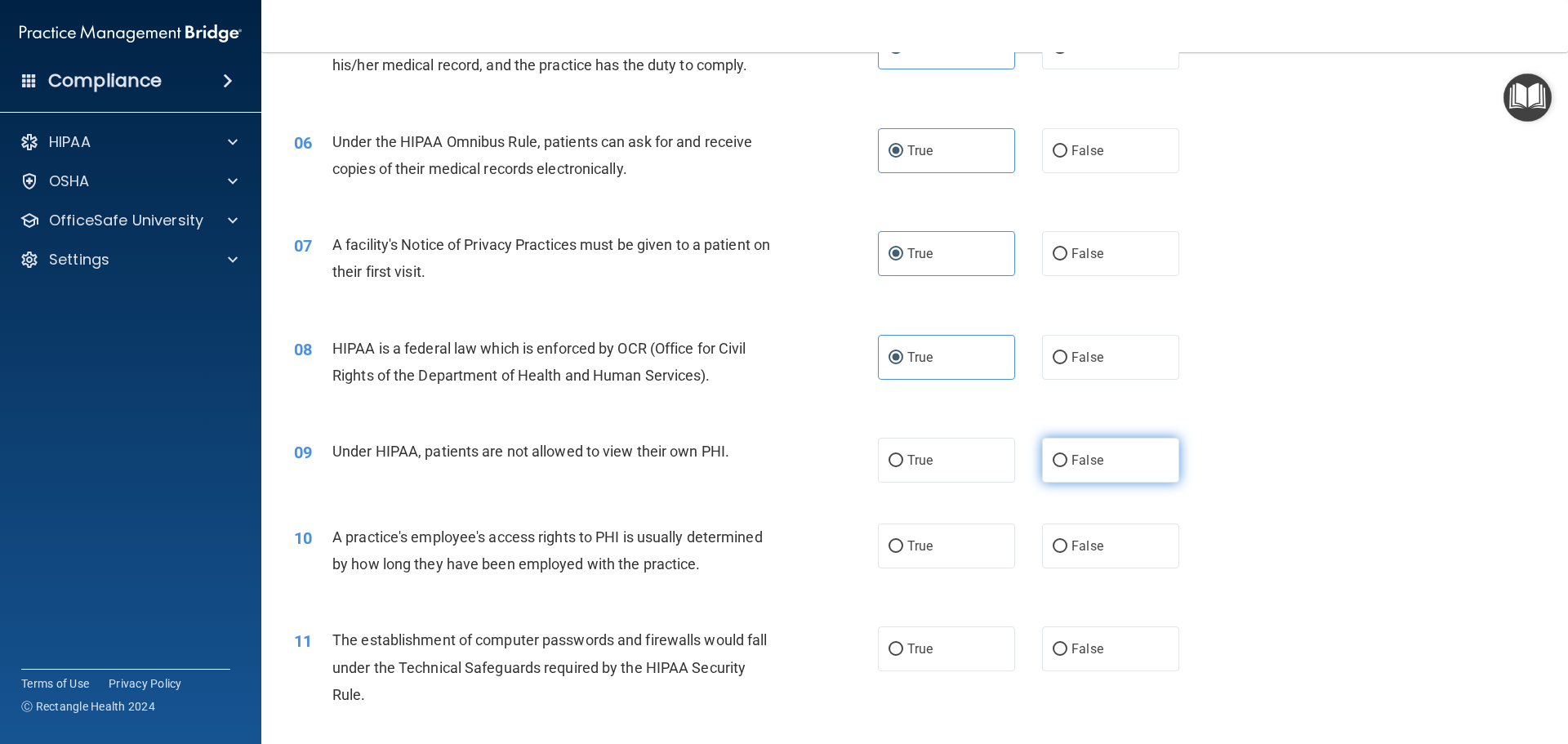
click at [1108, 450] on label "False" at bounding box center [1110, 460] width 137 height 45
click at [1067, 455] on input "False" at bounding box center [1060, 461] width 15 height 13
radio input "true"
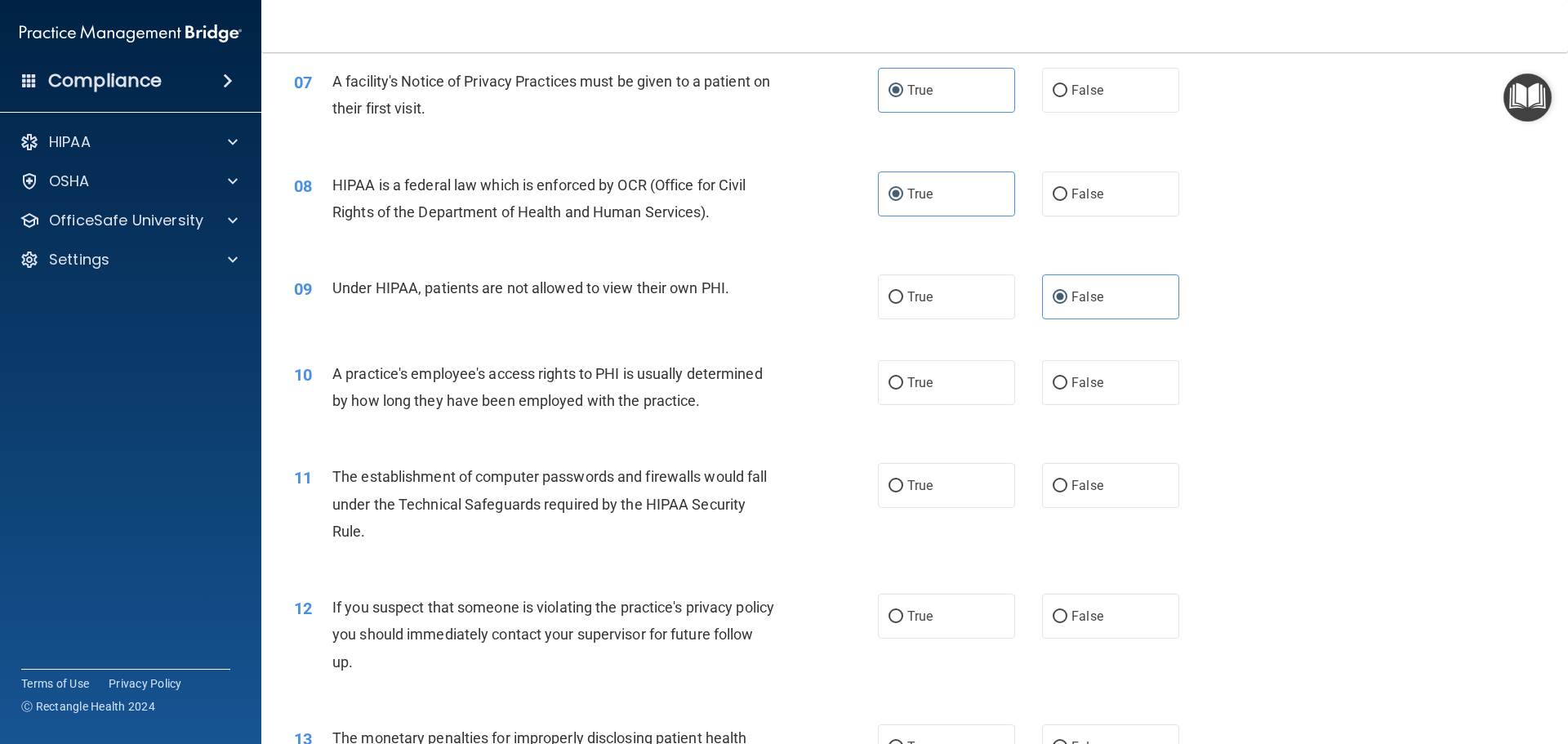
scroll to position [899, 0]
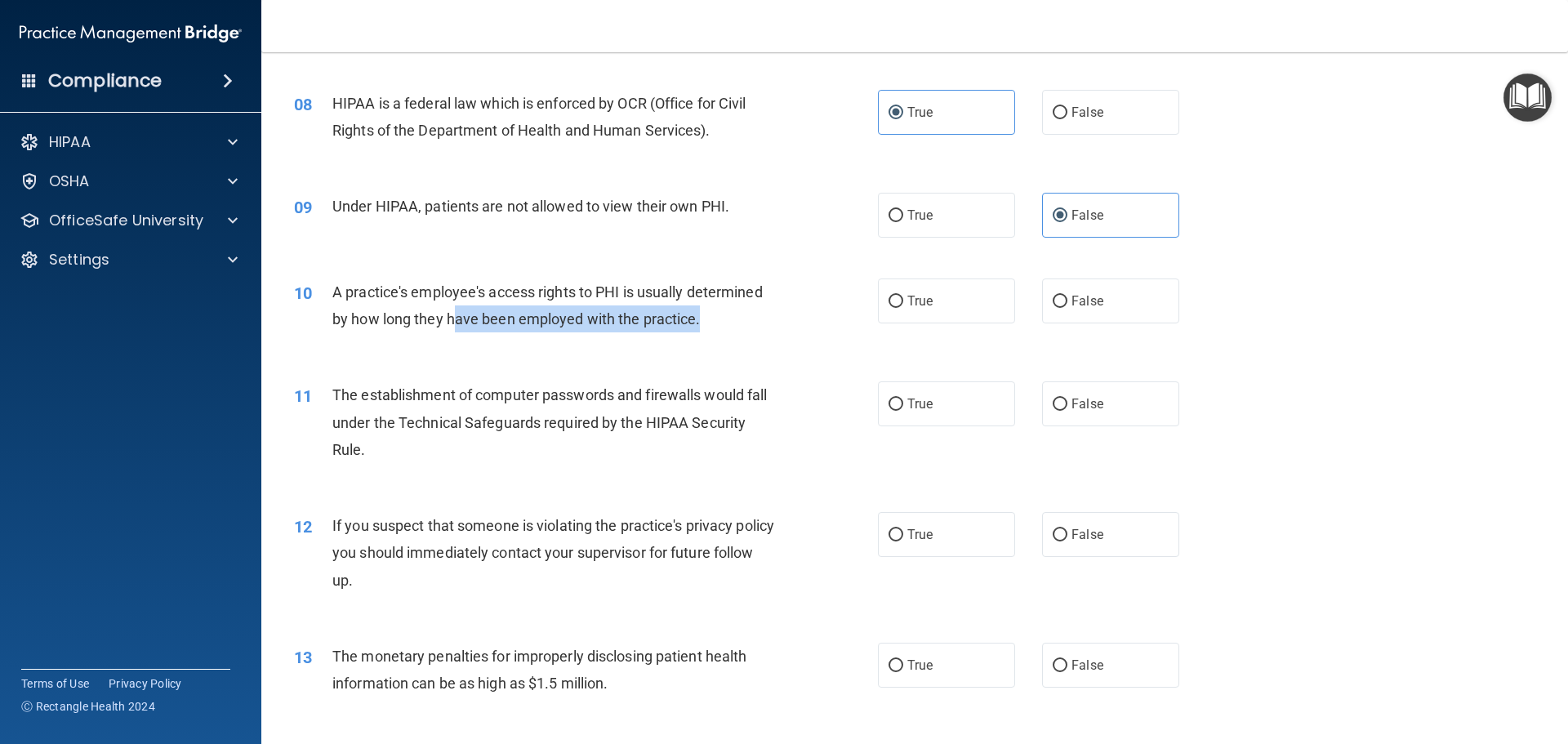
drag, startPoint x: 712, startPoint y: 316, endPoint x: 451, endPoint y: 314, distance: 261.0
click at [451, 314] on div "A practice's employee's access rights to PHI is usually determined by how long …" at bounding box center [561, 304] width 457 height 53
click at [631, 314] on span "A practice's employee's access rights to PHI is usually determined by how long …" at bounding box center [547, 305] width 431 height 44
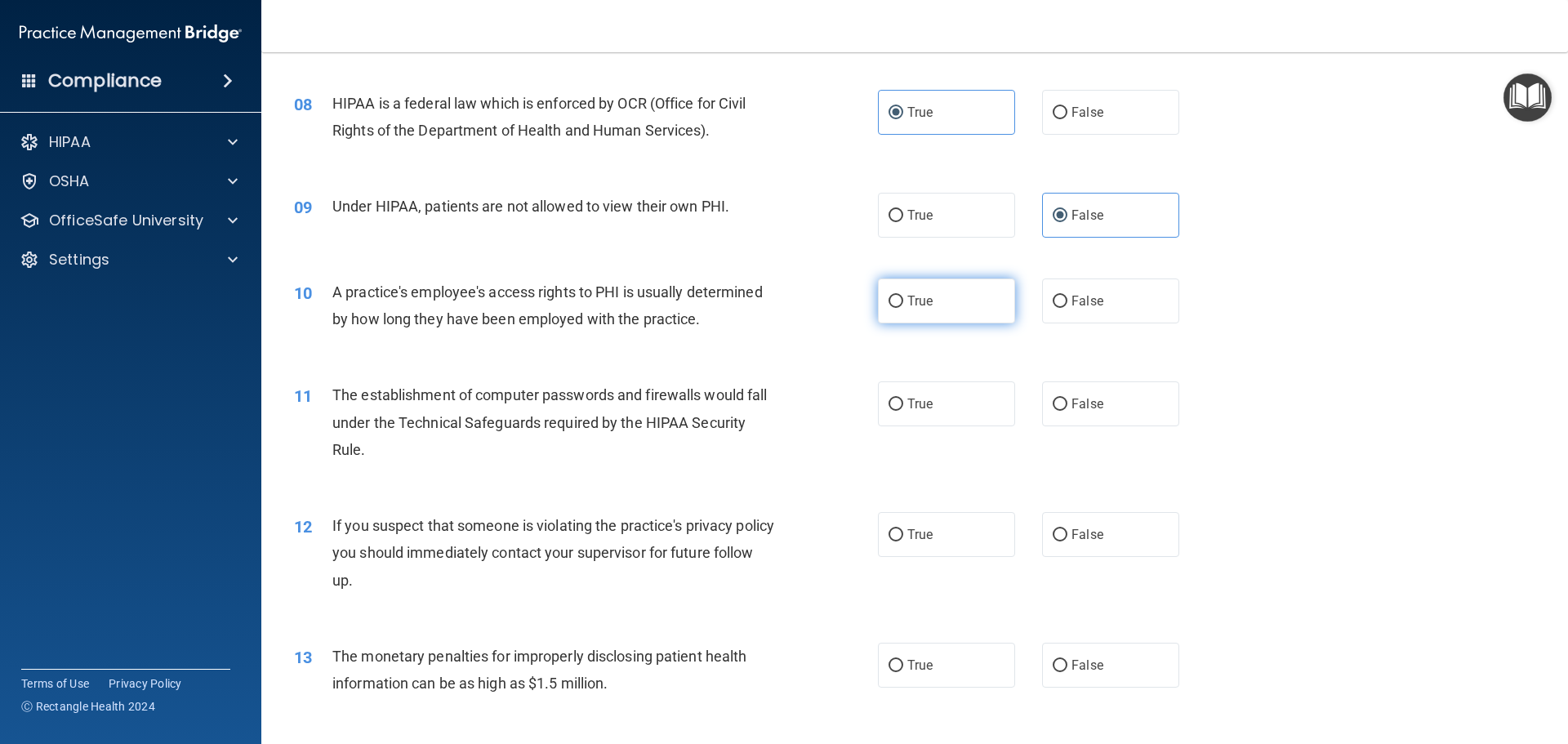
drag, startPoint x: 1070, startPoint y: 302, endPoint x: 940, endPoint y: 309, distance: 130.2
click at [1071, 303] on span "False" at bounding box center [1087, 301] width 32 height 16
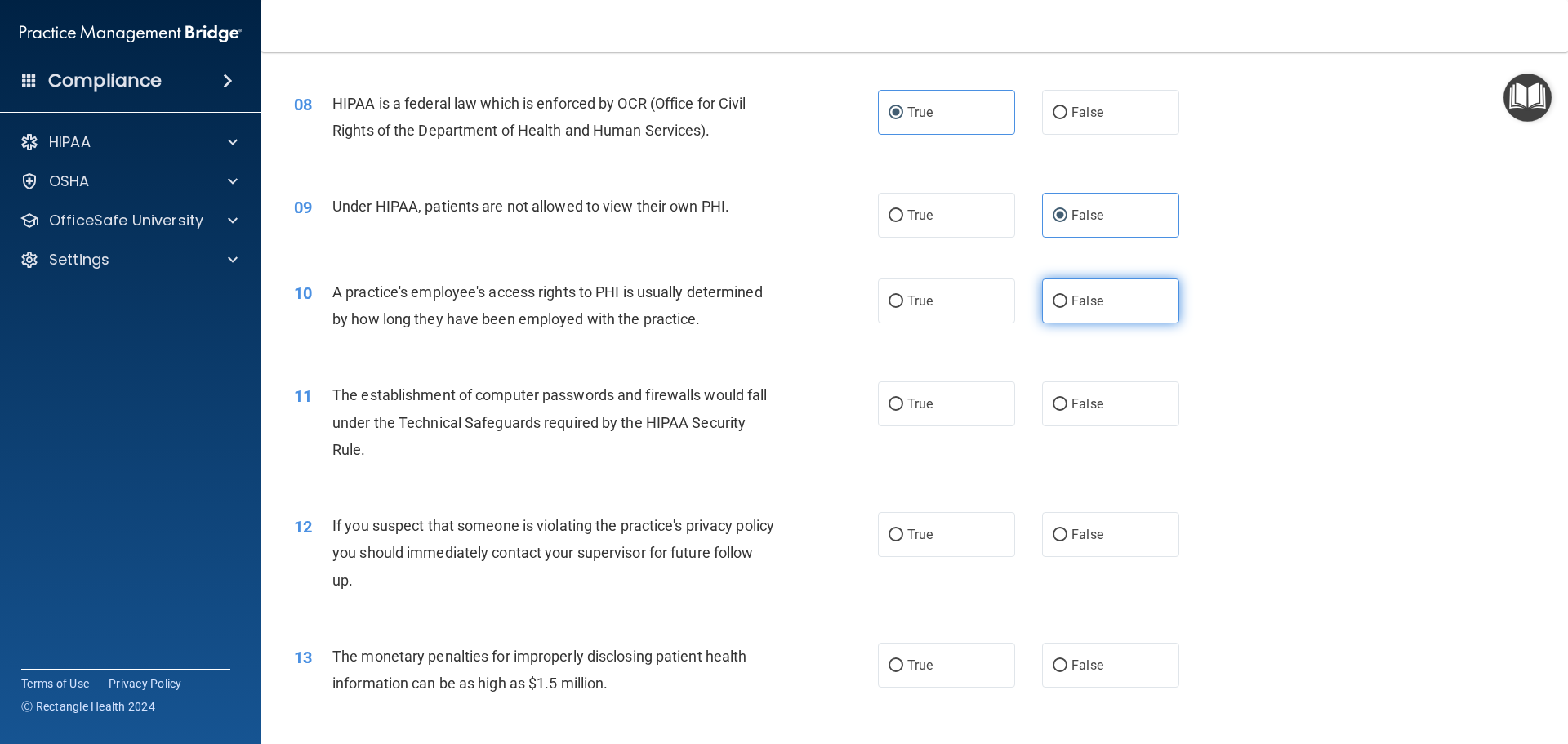
click at [1081, 305] on span "False" at bounding box center [1087, 301] width 32 height 16
click at [1067, 305] on input "False" at bounding box center [1060, 301] width 15 height 13
radio input "true"
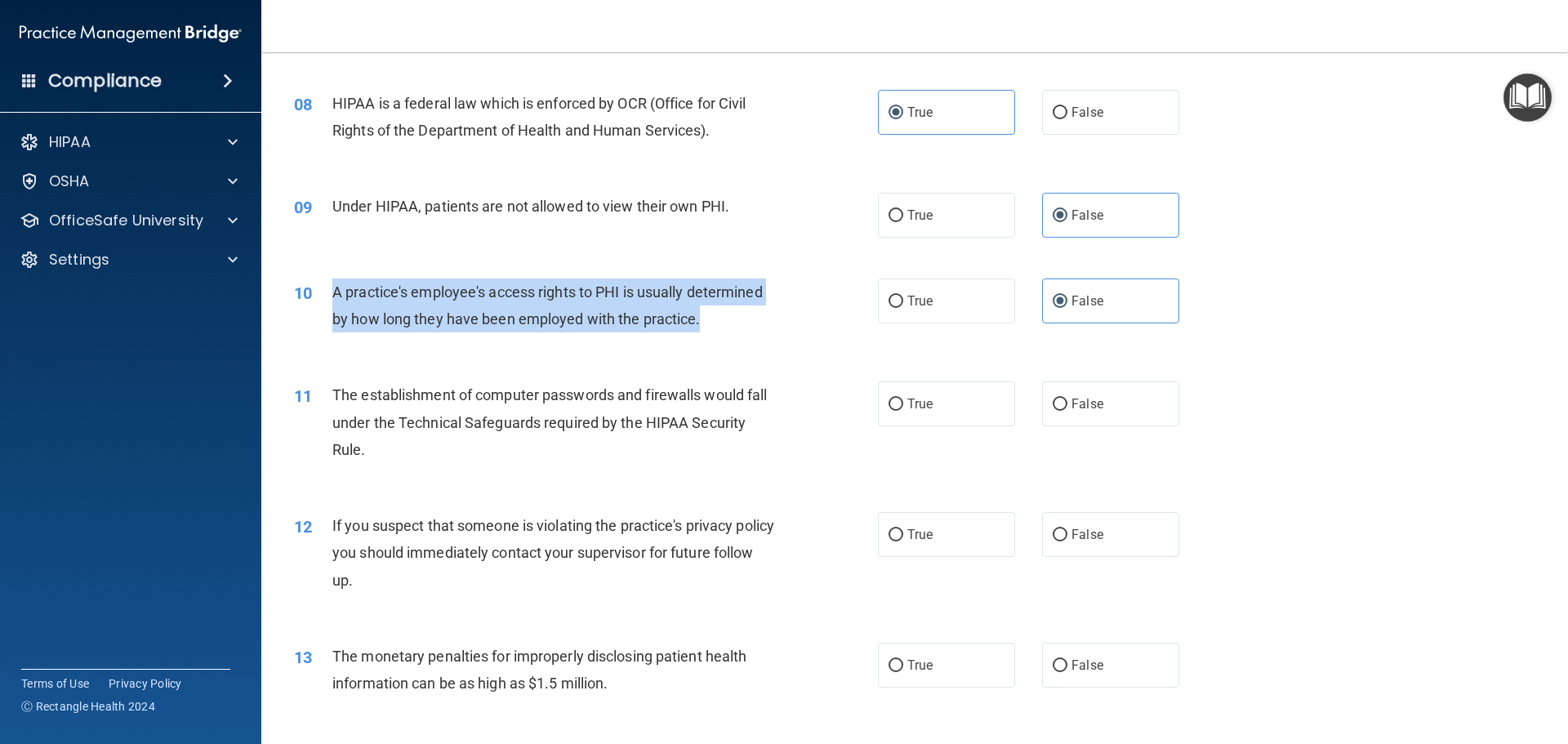
drag, startPoint x: 703, startPoint y: 322, endPoint x: 337, endPoint y: 283, distance: 368.1
click at [330, 283] on div "10 A practice's employee's access rights to PHI is usually determined by how lo…" at bounding box center [585, 309] width 633 height 62
copy div "A practice's employee's access rights to PHI is usually determined by how long …"
click at [587, 315] on span "A practice's employee's access rights to PHI is usually determined by how long …" at bounding box center [547, 305] width 431 height 44
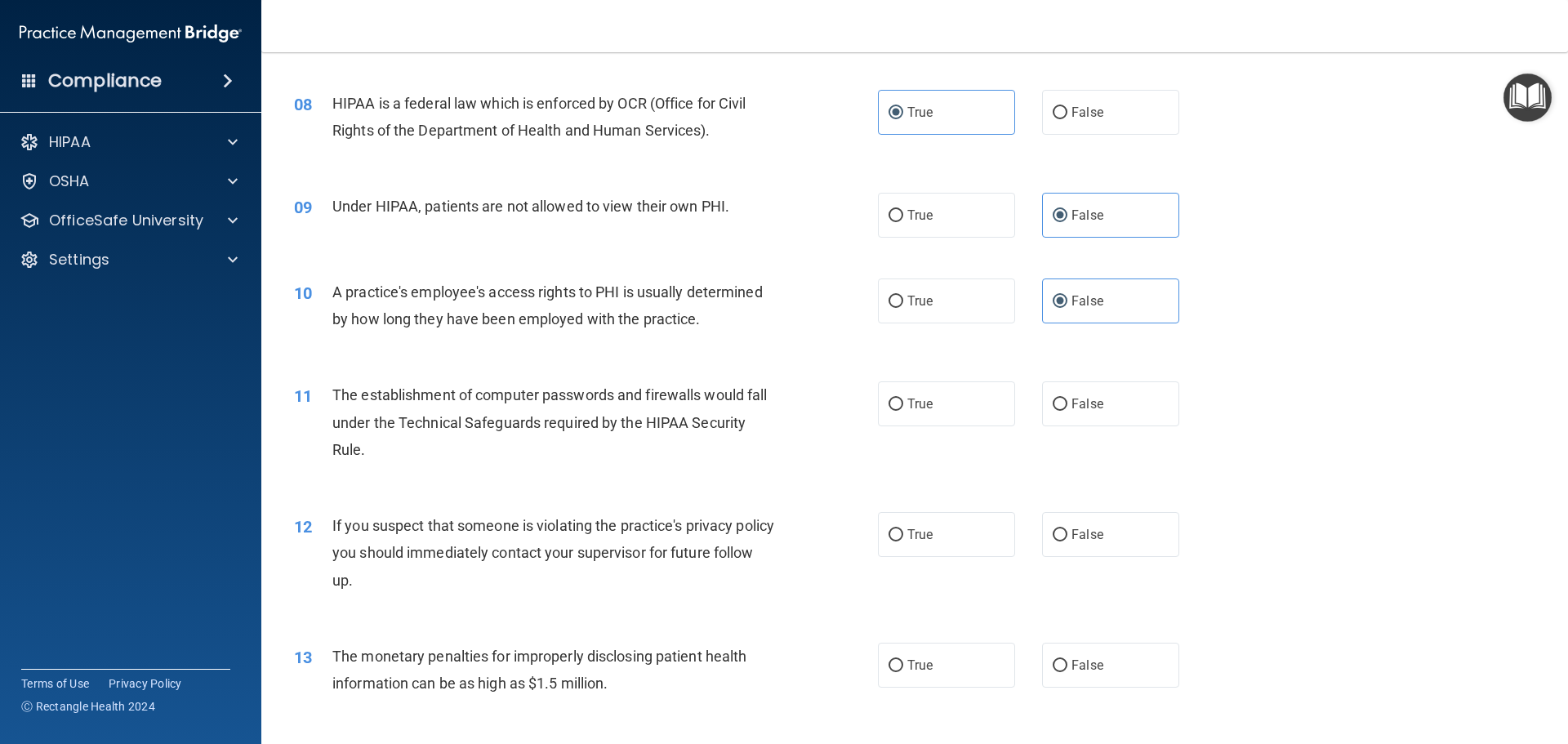
click at [452, 407] on div "The establishment of computer passwords and firewalls would fall under the Tech…" at bounding box center [561, 422] width 457 height 82
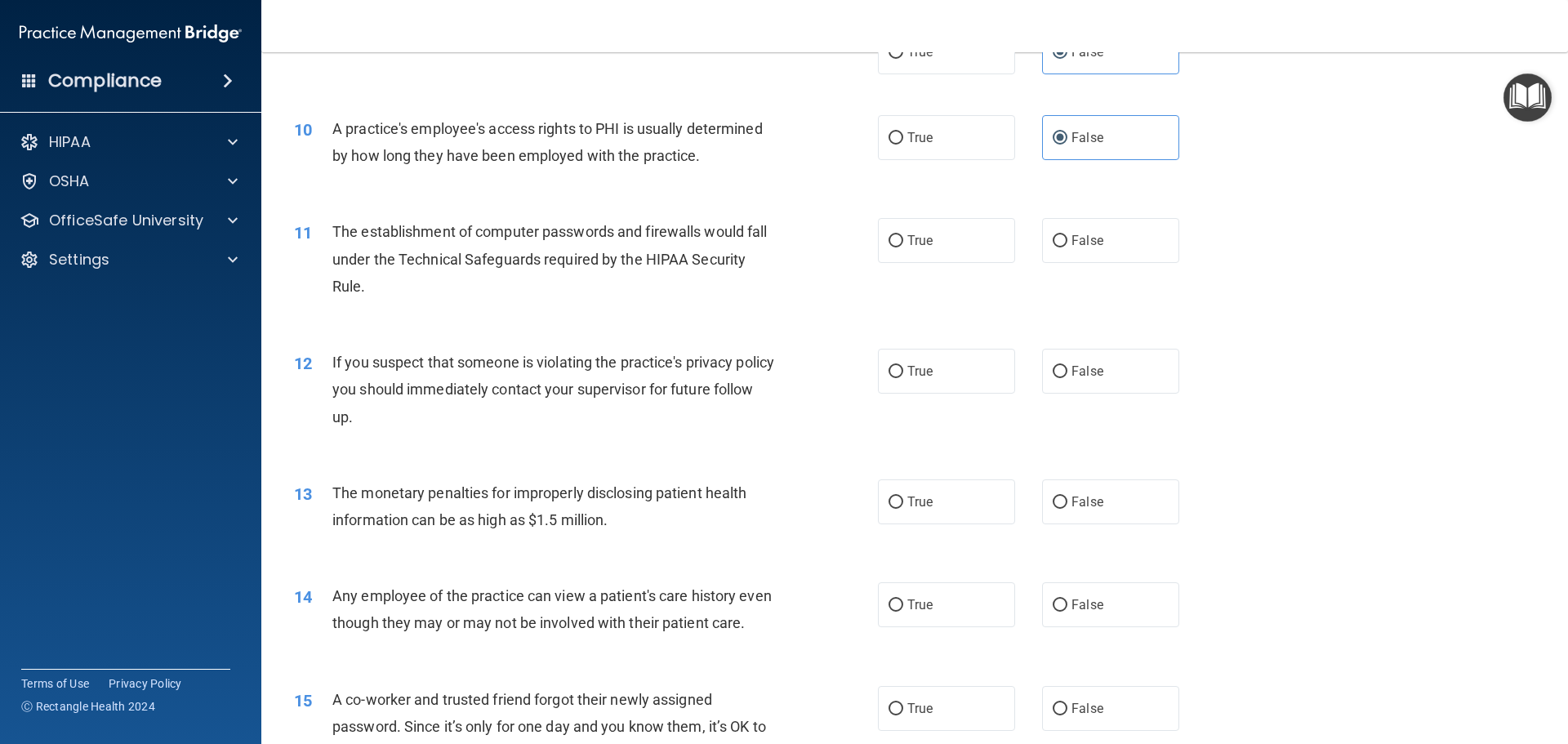
scroll to position [1144, 0]
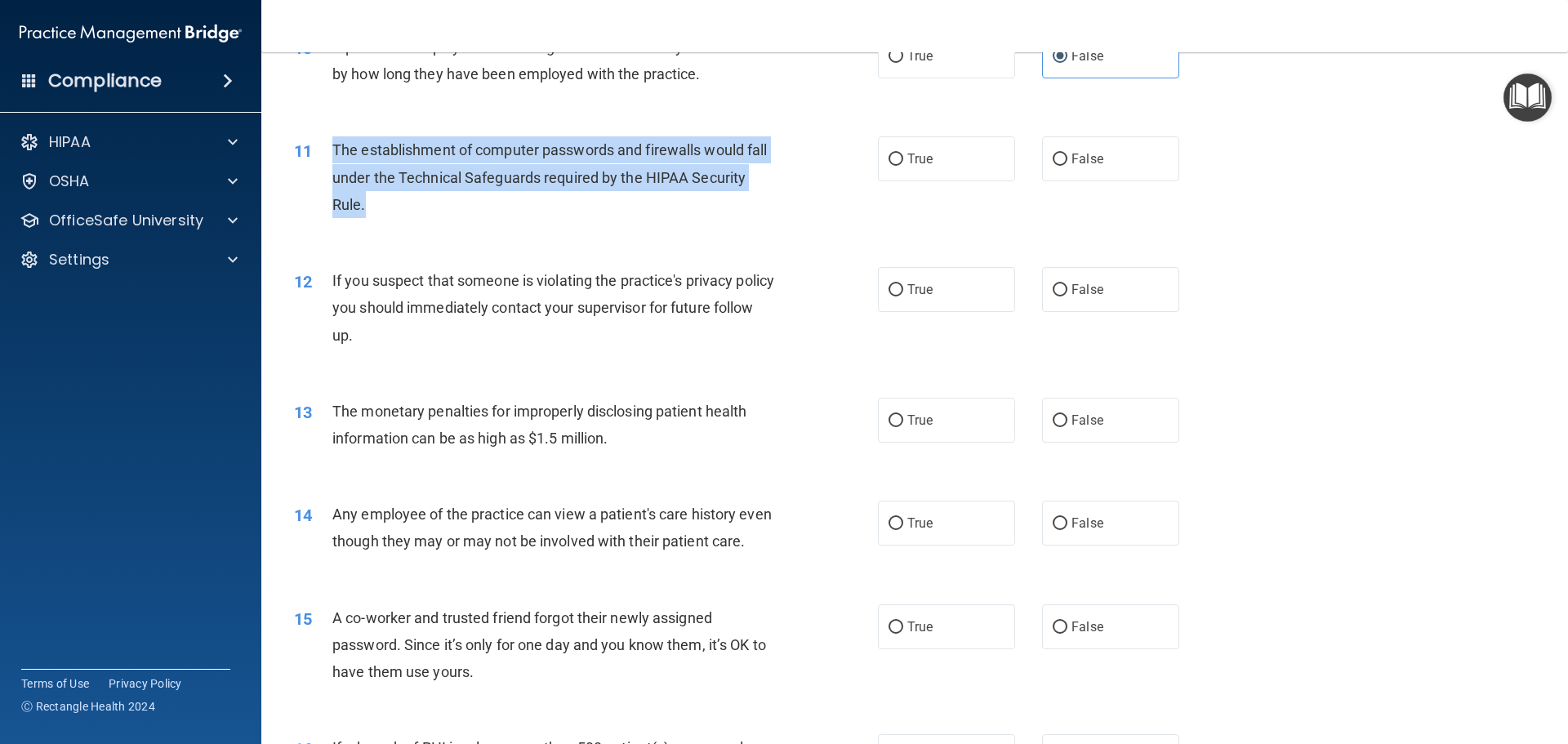
drag, startPoint x: 373, startPoint y: 208, endPoint x: 331, endPoint y: 149, distance: 72.4
click at [332, 149] on div "The establishment of computer passwords and firewalls would fall under the Tech…" at bounding box center [561, 177] width 457 height 82
copy span "The establishment of computer passwords and firewalls would fall under the Tech…"
click at [554, 214] on div "The establishment of computer passwords and firewalls would fall under the Tech…" at bounding box center [561, 177] width 457 height 82
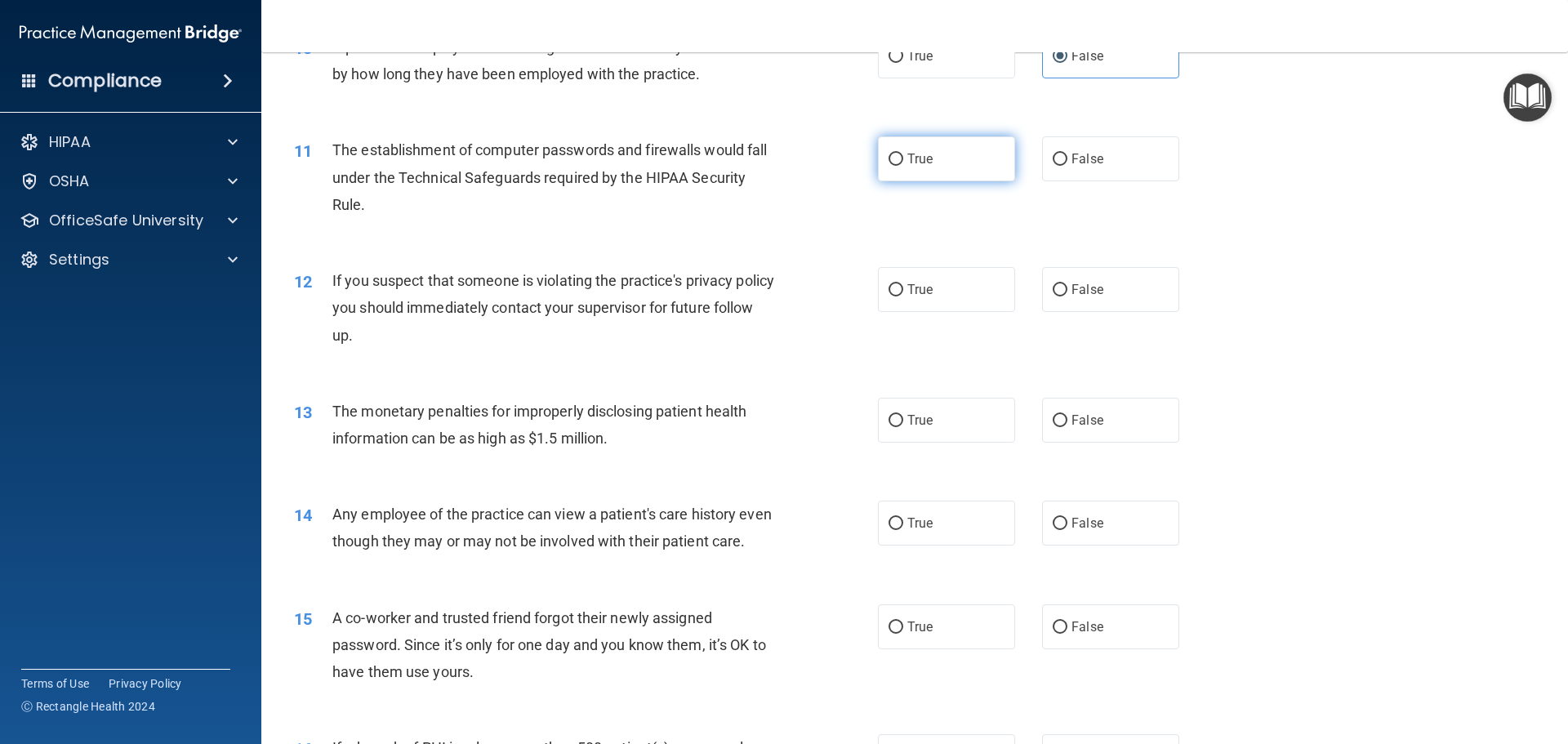
click at [934, 158] on label "True" at bounding box center [946, 159] width 137 height 45
click at [903, 158] on input "True" at bounding box center [895, 159] width 15 height 13
radio input "true"
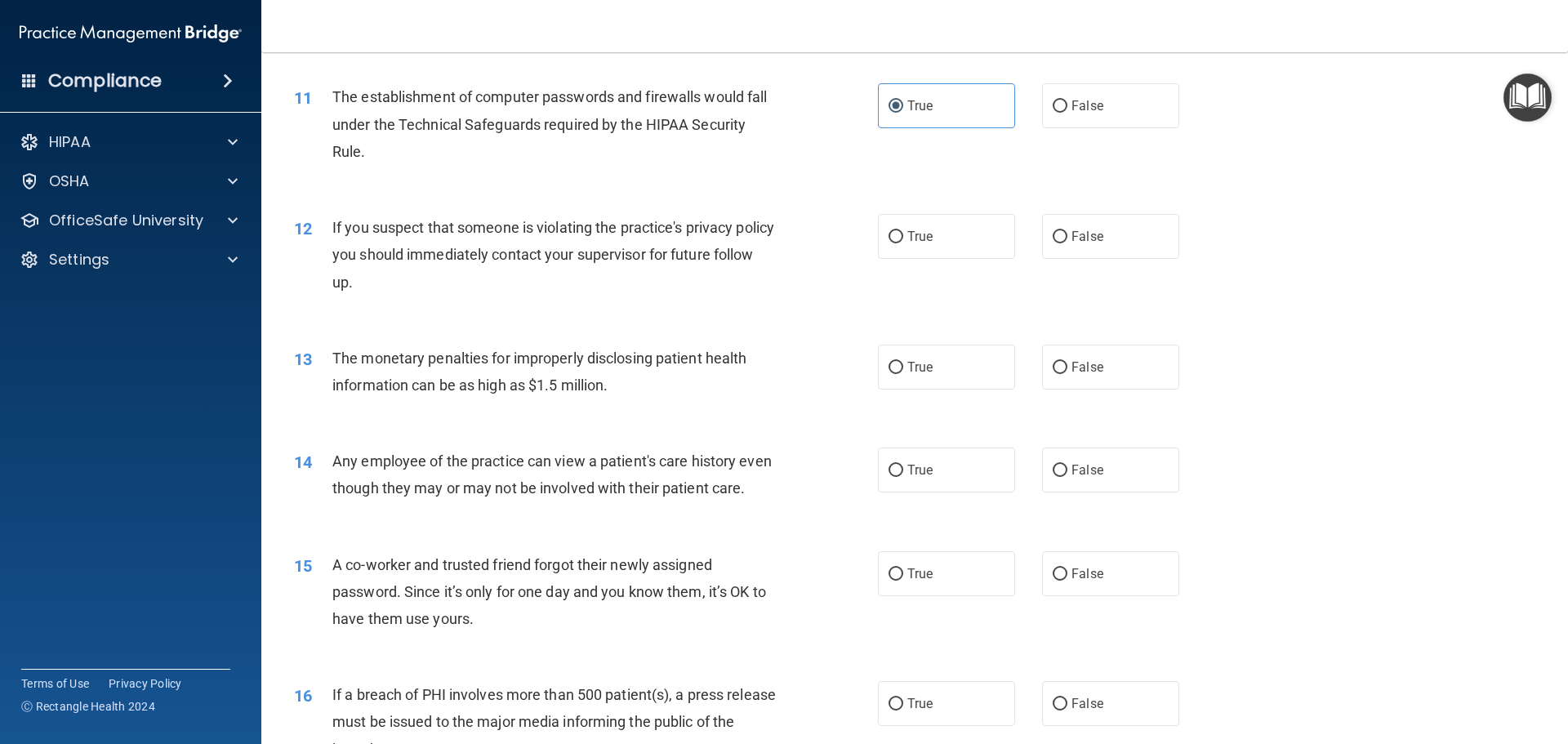
scroll to position [1225, 0]
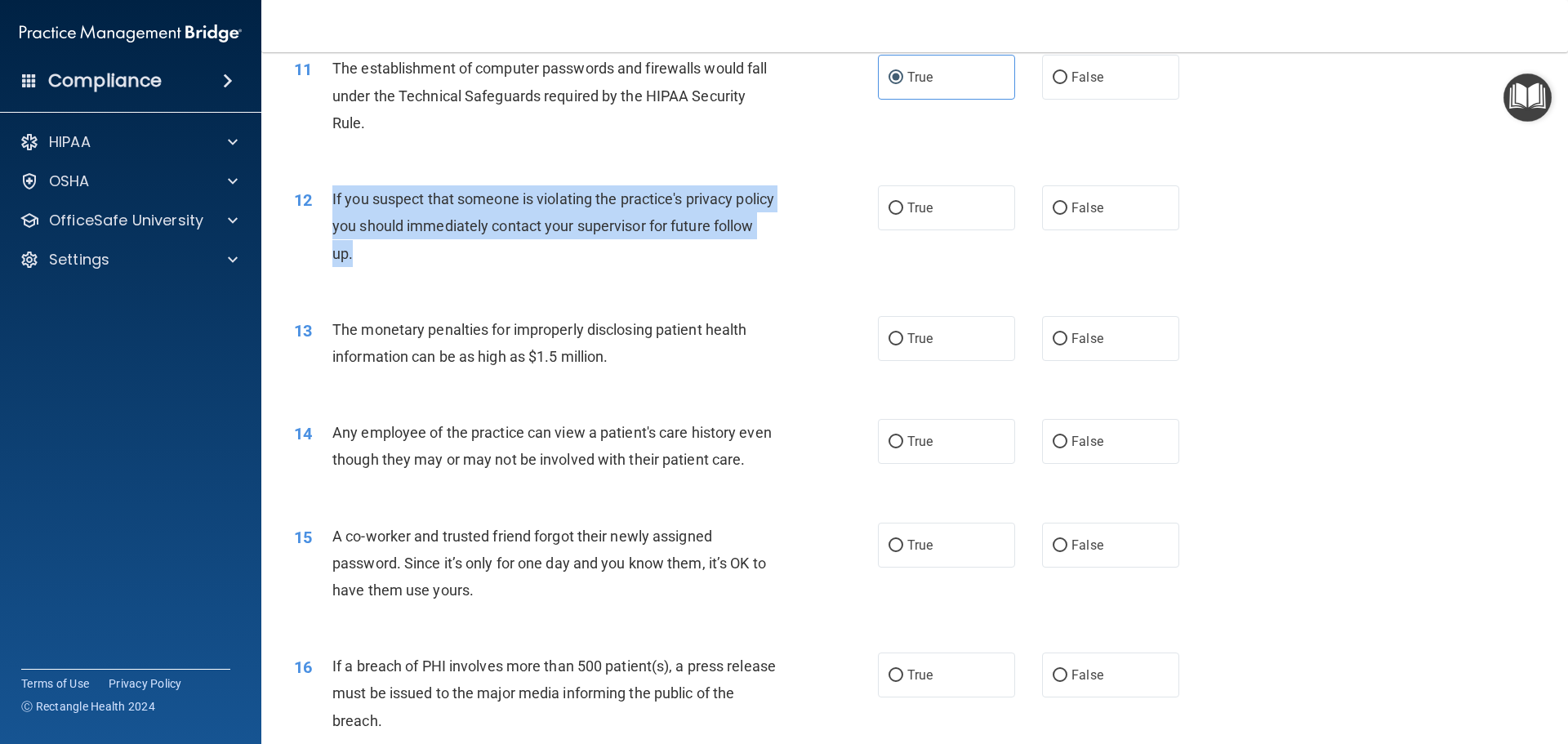
drag, startPoint x: 413, startPoint y: 259, endPoint x: 319, endPoint y: 202, distance: 109.9
click at [319, 202] on div "12 If you suspect that someone is violating the practice's privacy policy you s…" at bounding box center [585, 230] width 633 height 89
copy div "If you suspect that someone is violating the practice's privacy policy you shou…"
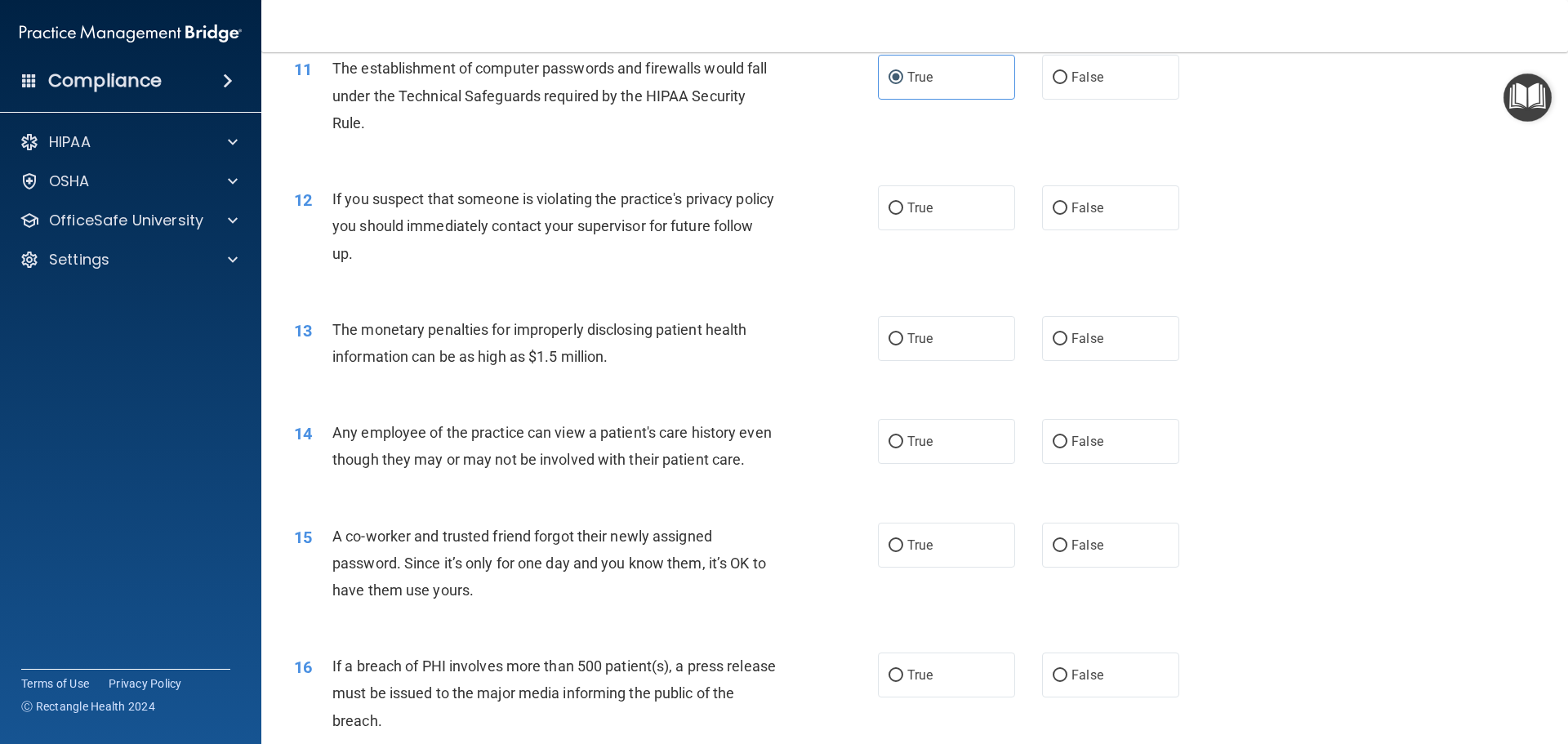
click at [875, 146] on div "11 The establishment of computer passwords and firewalls would fall under the T…" at bounding box center [915, 99] width 1266 height 130
click at [896, 203] on input "True" at bounding box center [895, 208] width 15 height 13
radio input "true"
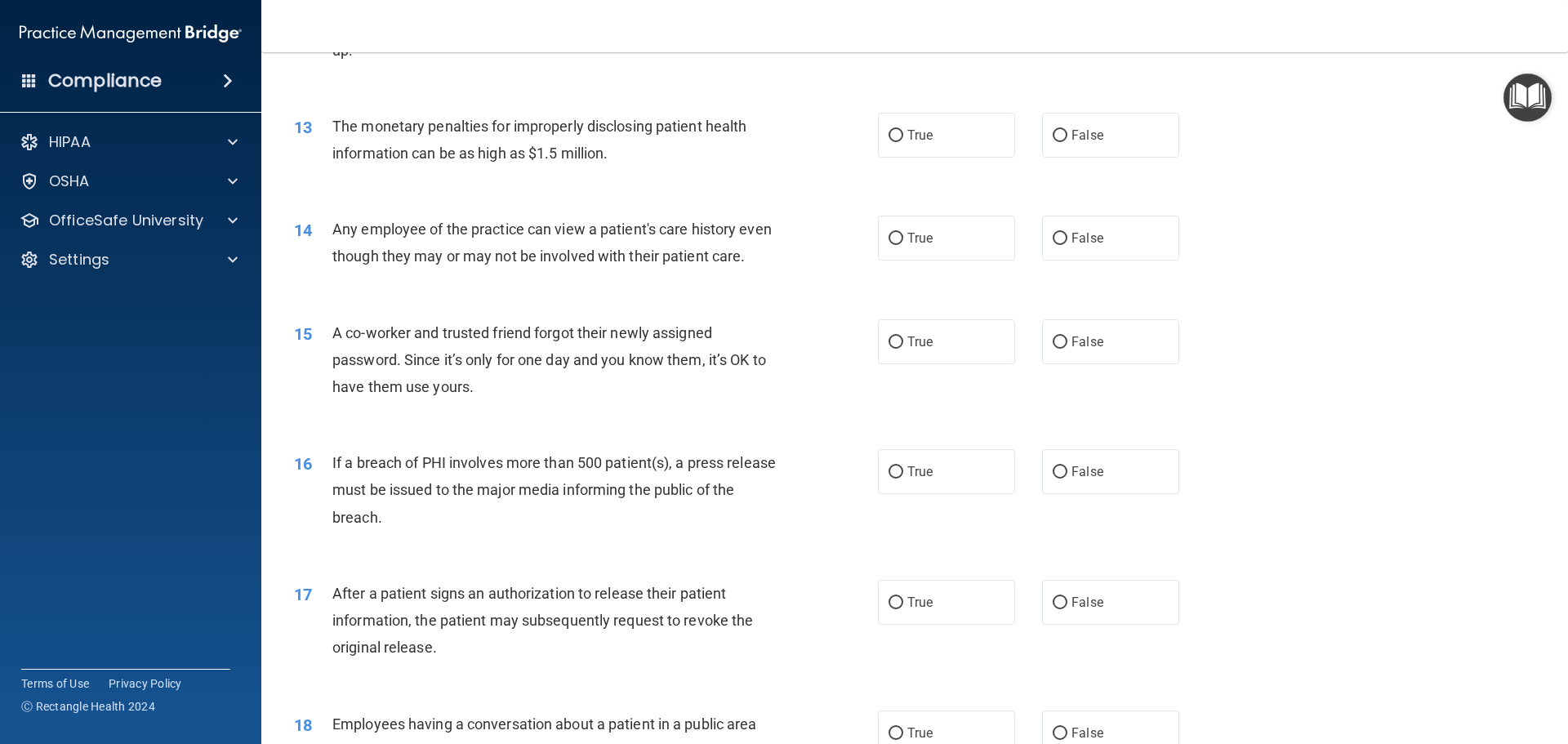
scroll to position [1470, 0]
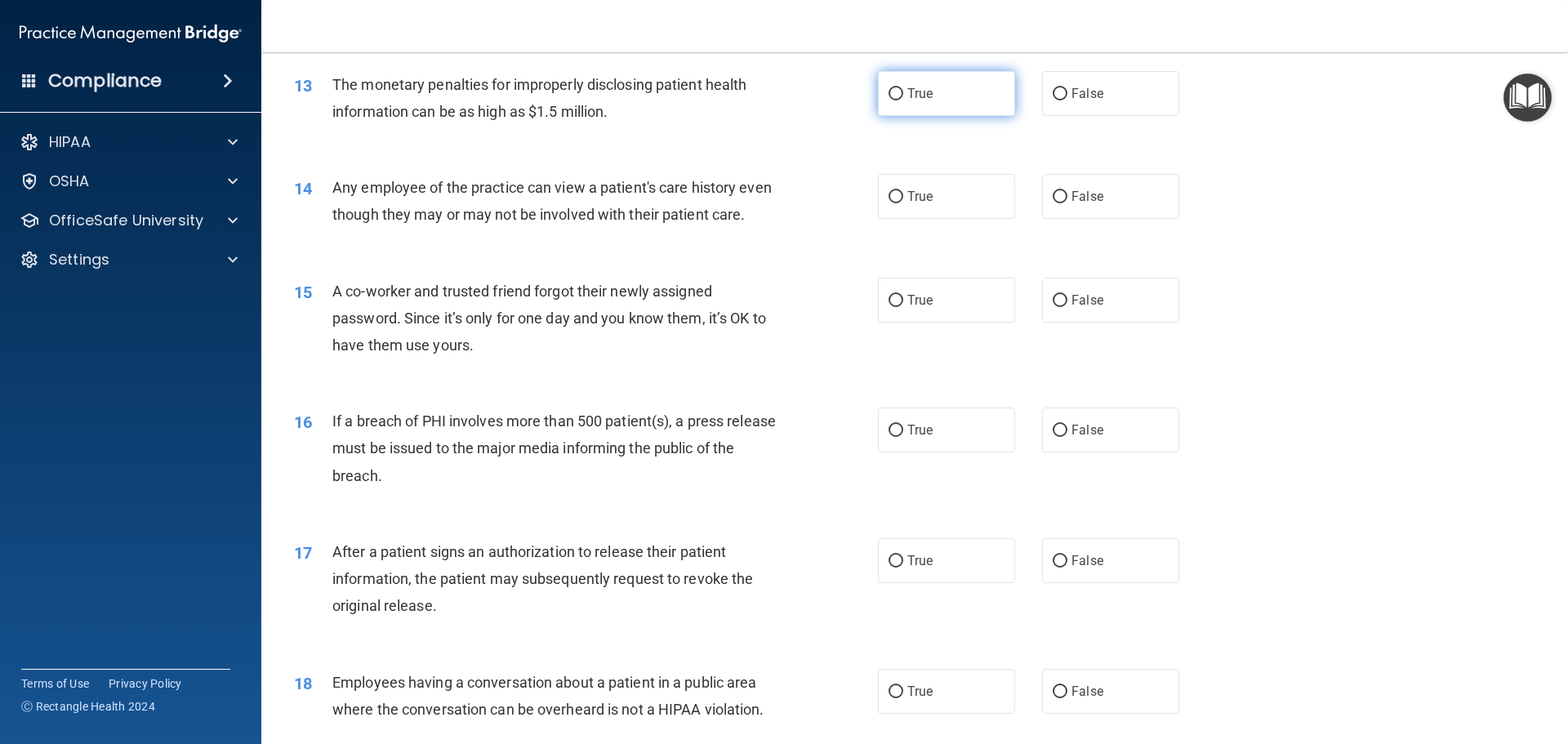
click at [920, 94] on span "True" at bounding box center [920, 93] width 25 height 16
click at [903, 94] on input "True" at bounding box center [895, 94] width 15 height 13
radio input "true"
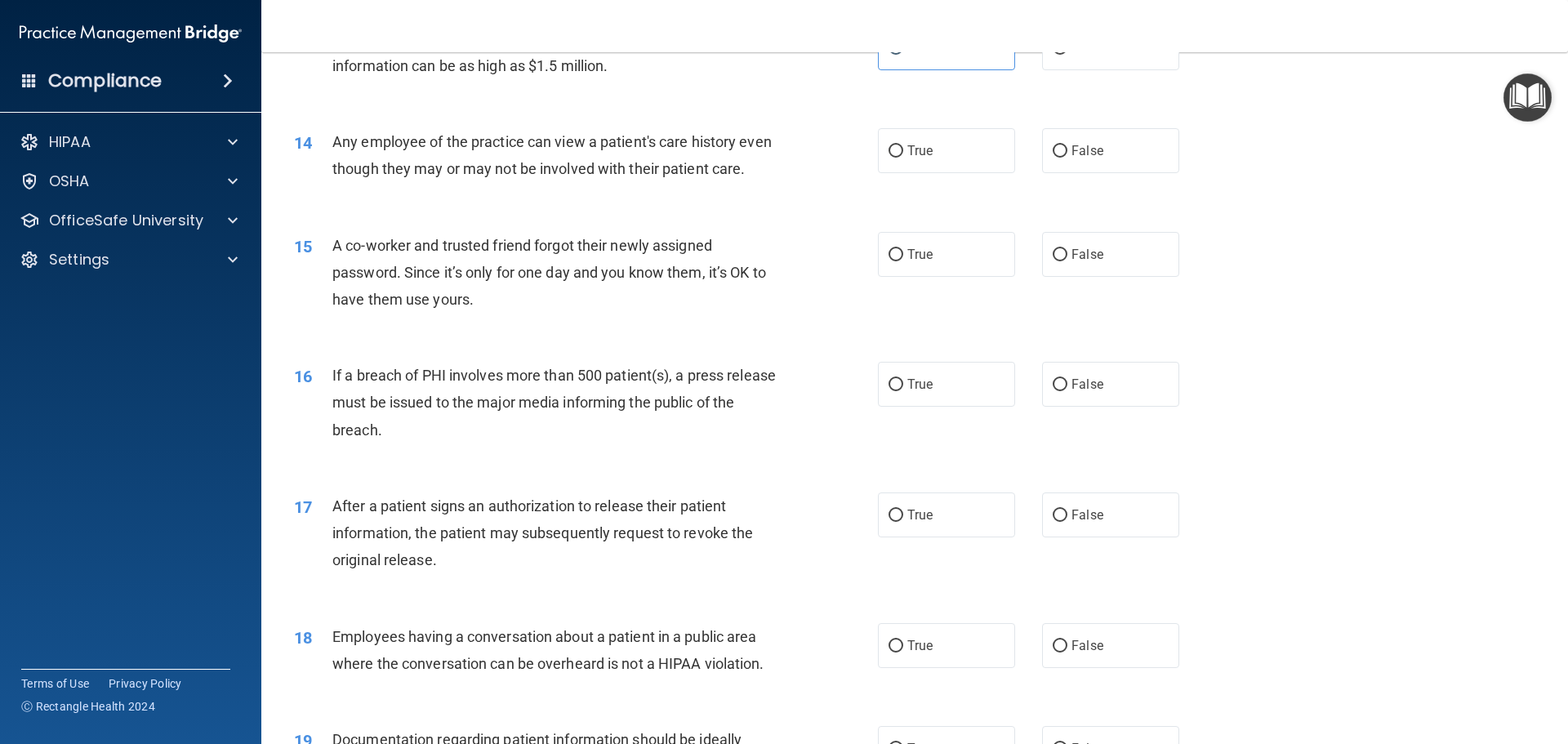
scroll to position [1552, 0]
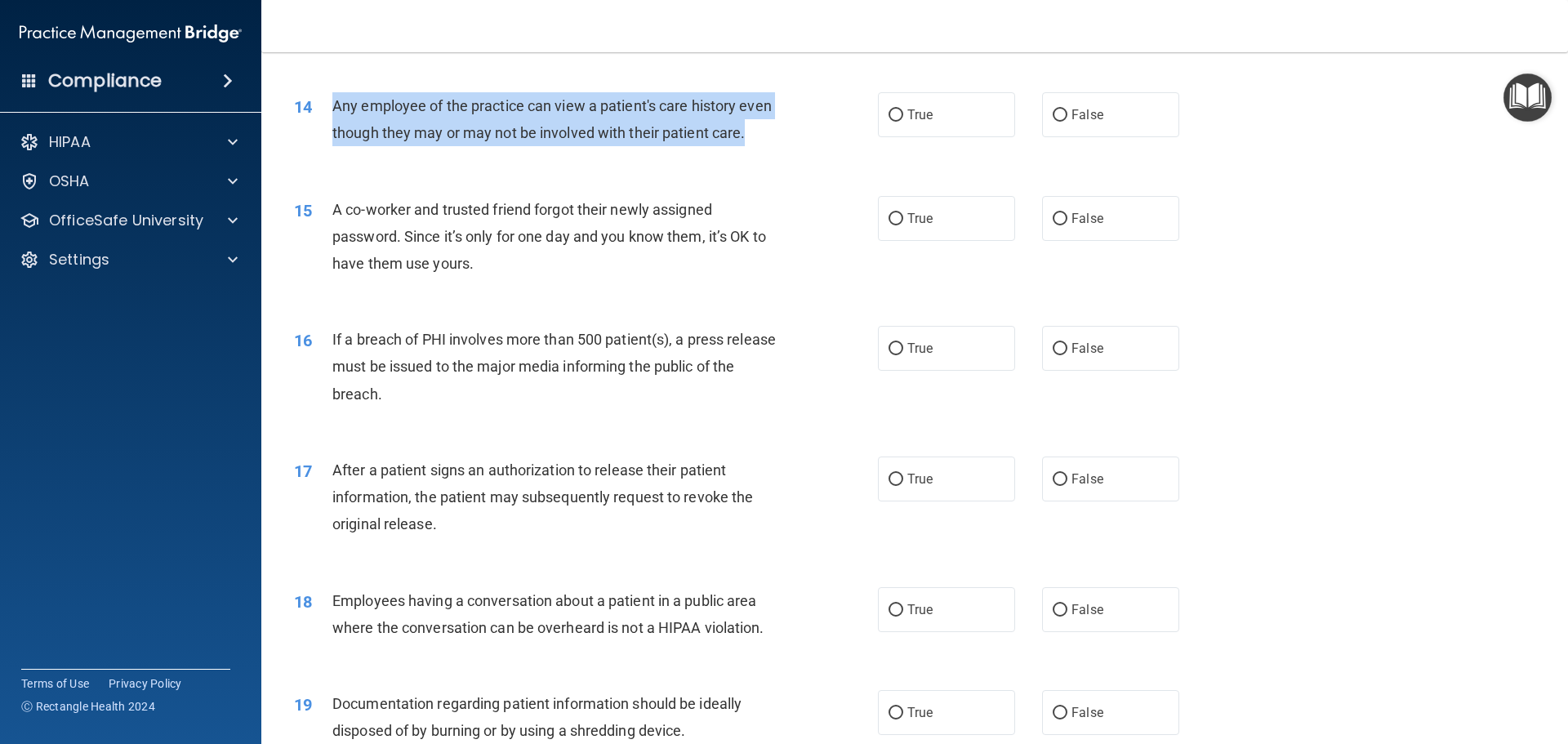
drag, startPoint x: 329, startPoint y: 100, endPoint x: 375, endPoint y: 145, distance: 64.4
click at [375, 155] on div "14 Any employee of the practice can view a patient's care history even though t…" at bounding box center [585, 124] width 633 height 62
copy div "Any employee of the practice can view a patient's care history even though they…"
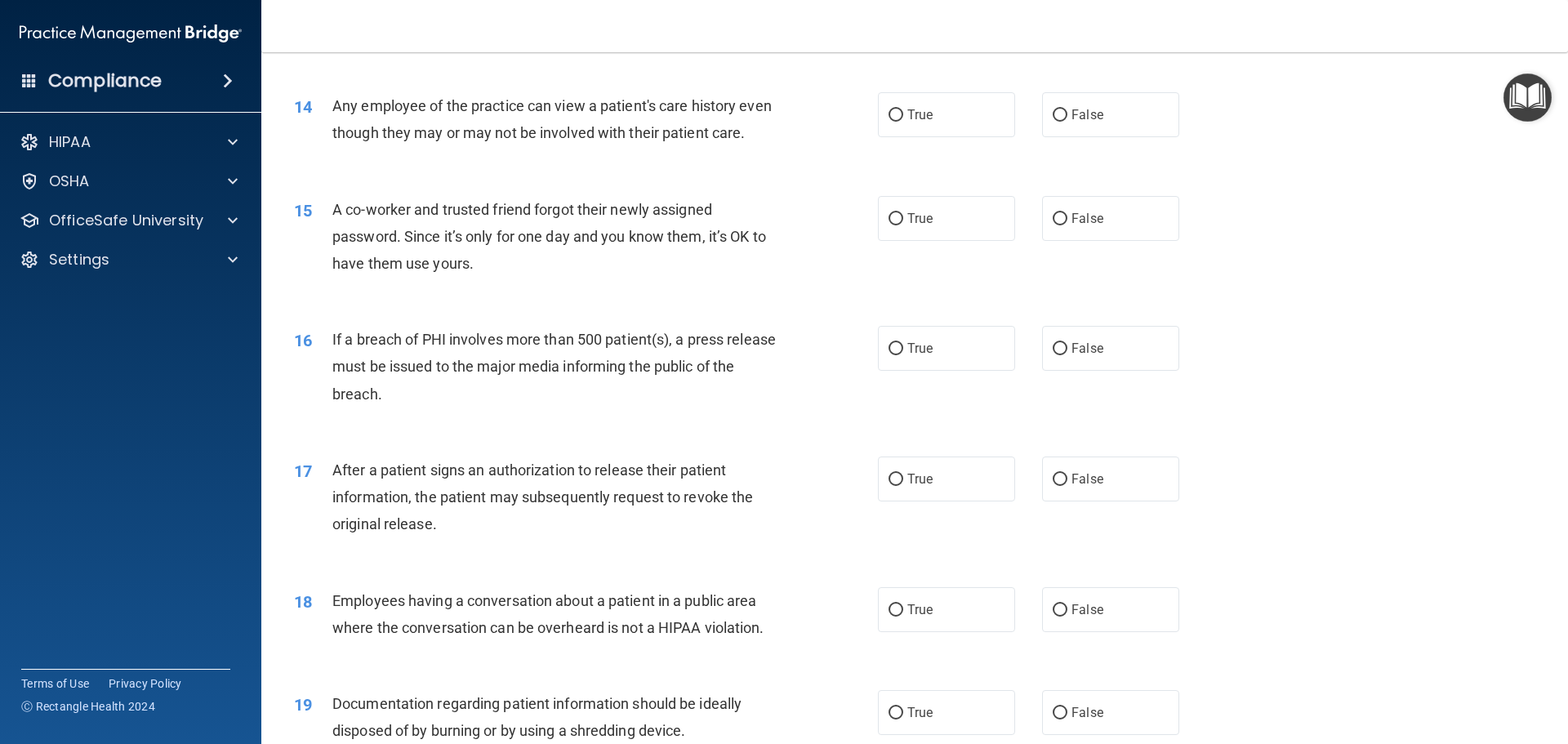
click at [555, 175] on div "14 Any employee of the practice can view a patient's care history even though t…" at bounding box center [915, 124] width 1266 height 103
click at [1140, 119] on label "False" at bounding box center [1110, 115] width 137 height 45
click at [1067, 119] on input "False" at bounding box center [1060, 116] width 15 height 13
radio input "true"
click at [1066, 241] on label "False" at bounding box center [1110, 219] width 137 height 45
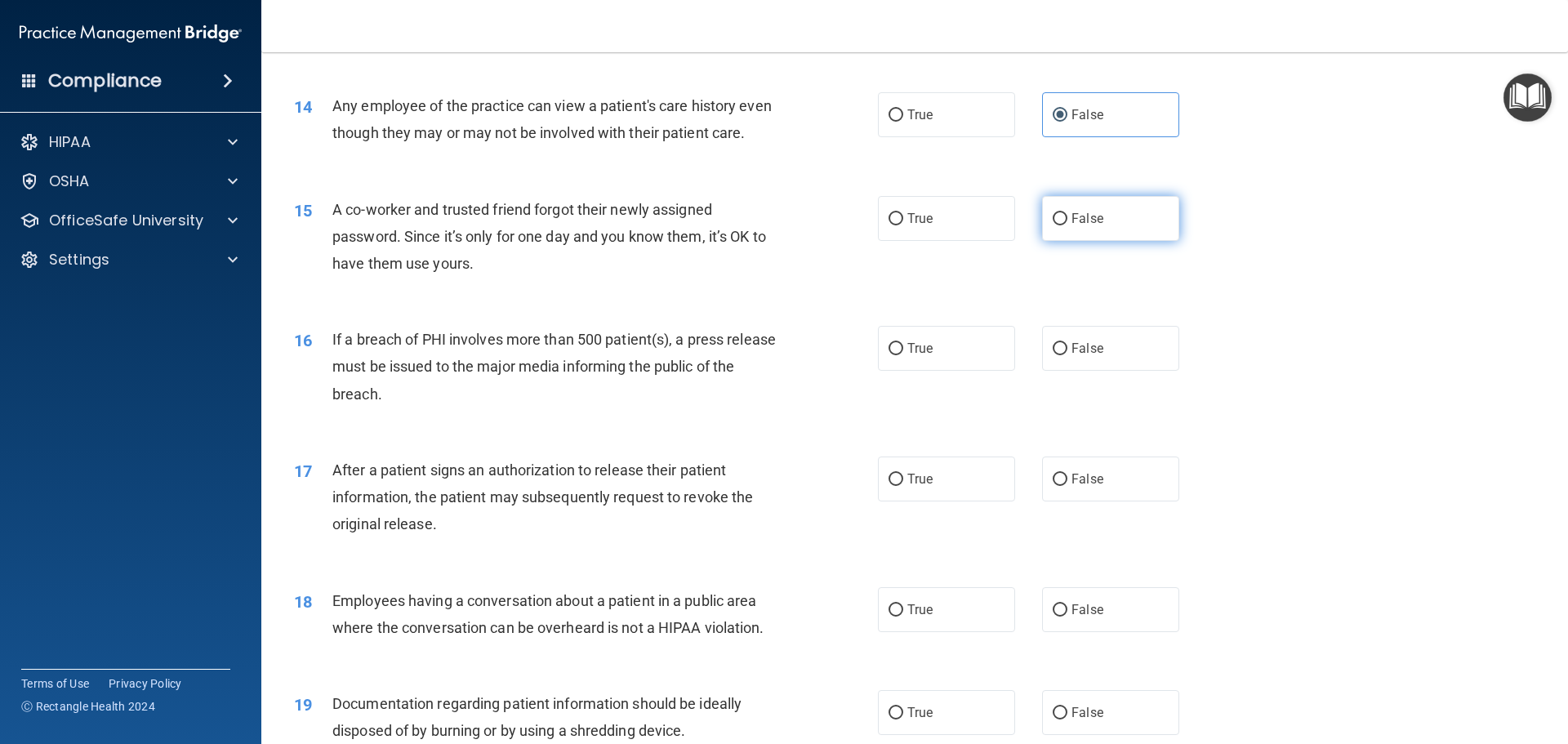
click at [1066, 226] on input "False" at bounding box center [1060, 219] width 15 height 13
radio input "true"
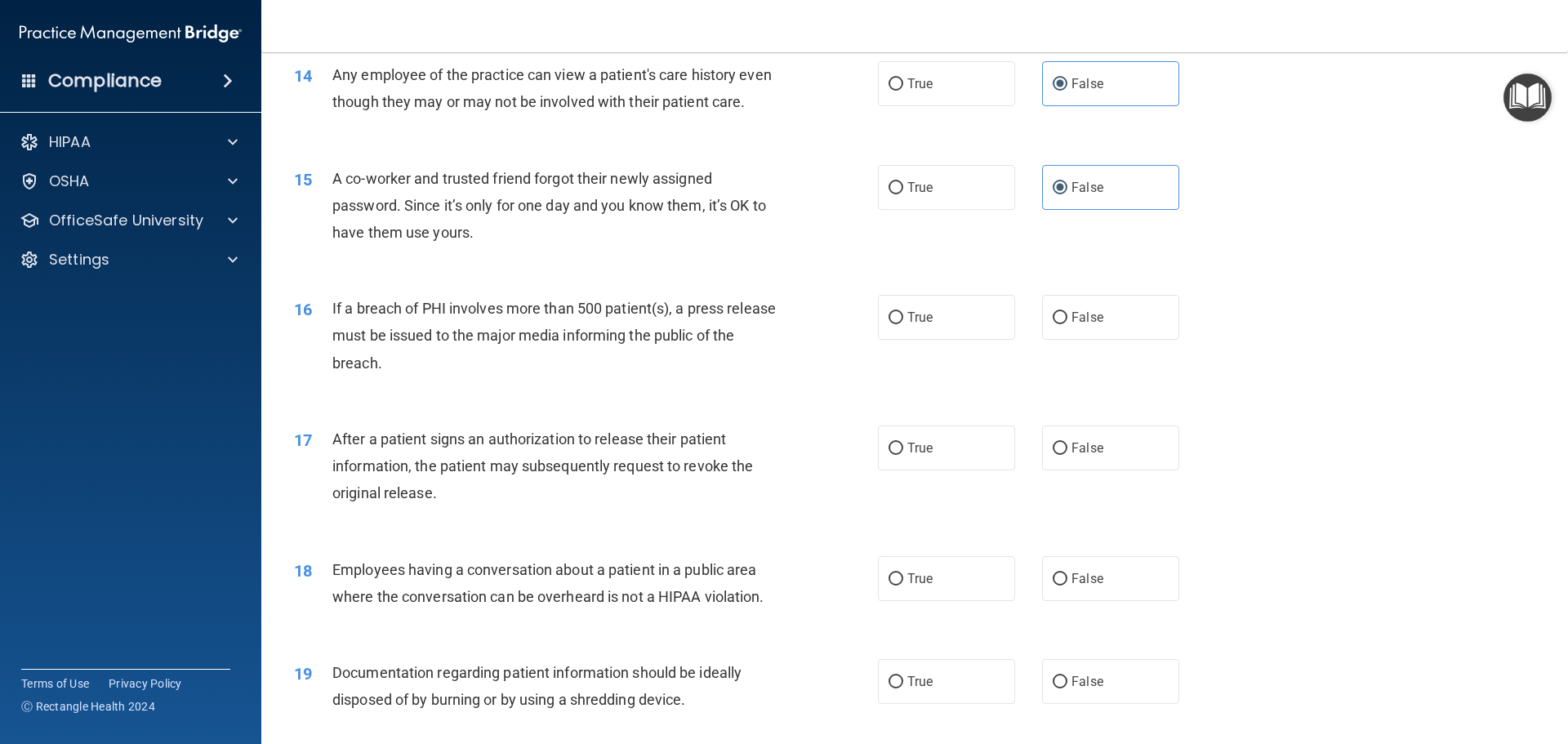
scroll to position [1634, 0]
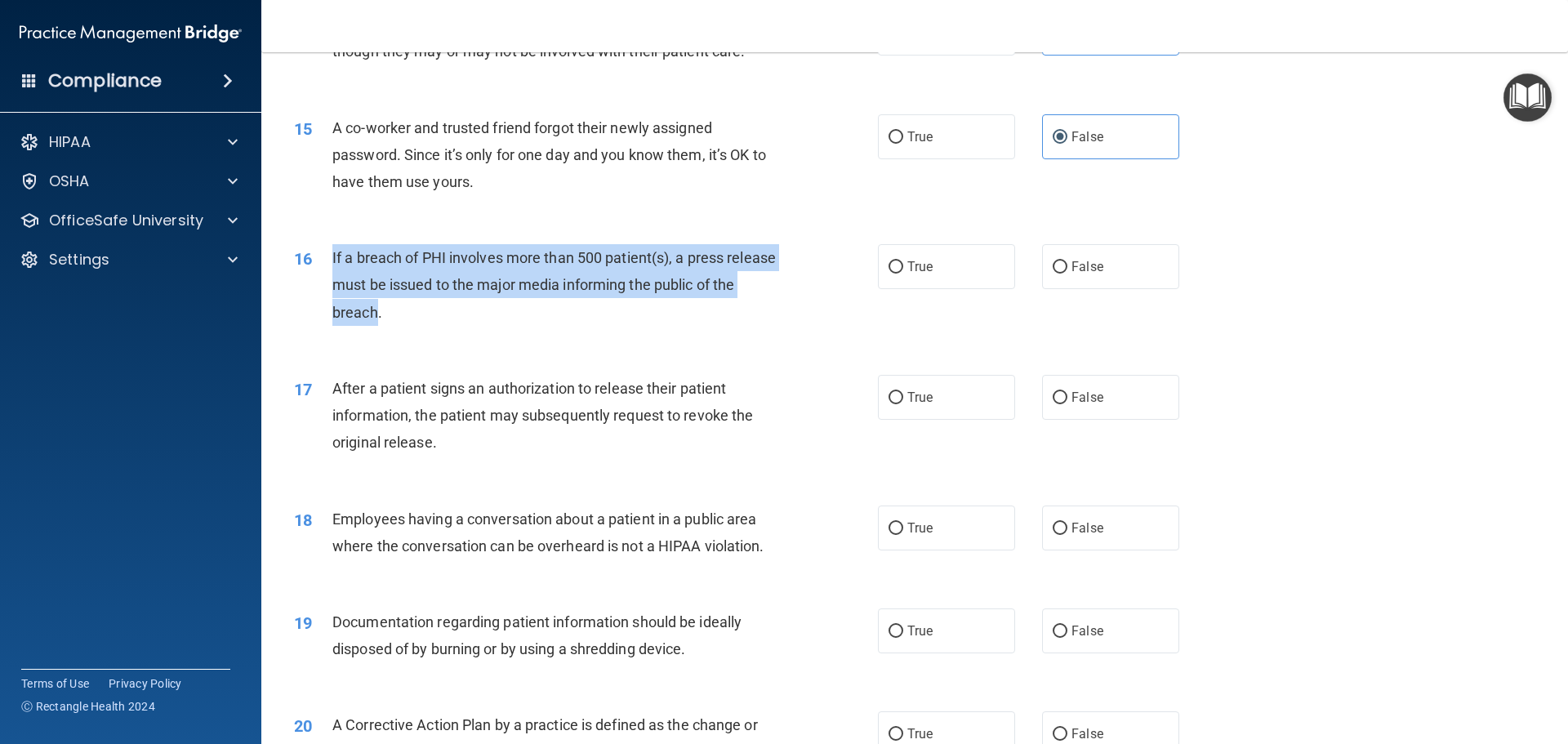
drag, startPoint x: 327, startPoint y: 282, endPoint x: 403, endPoint y: 352, distance: 103.3
click at [403, 335] on div "16 If a breach of PHI involves more than 500 patient(s), a press release must b…" at bounding box center [585, 289] width 633 height 89
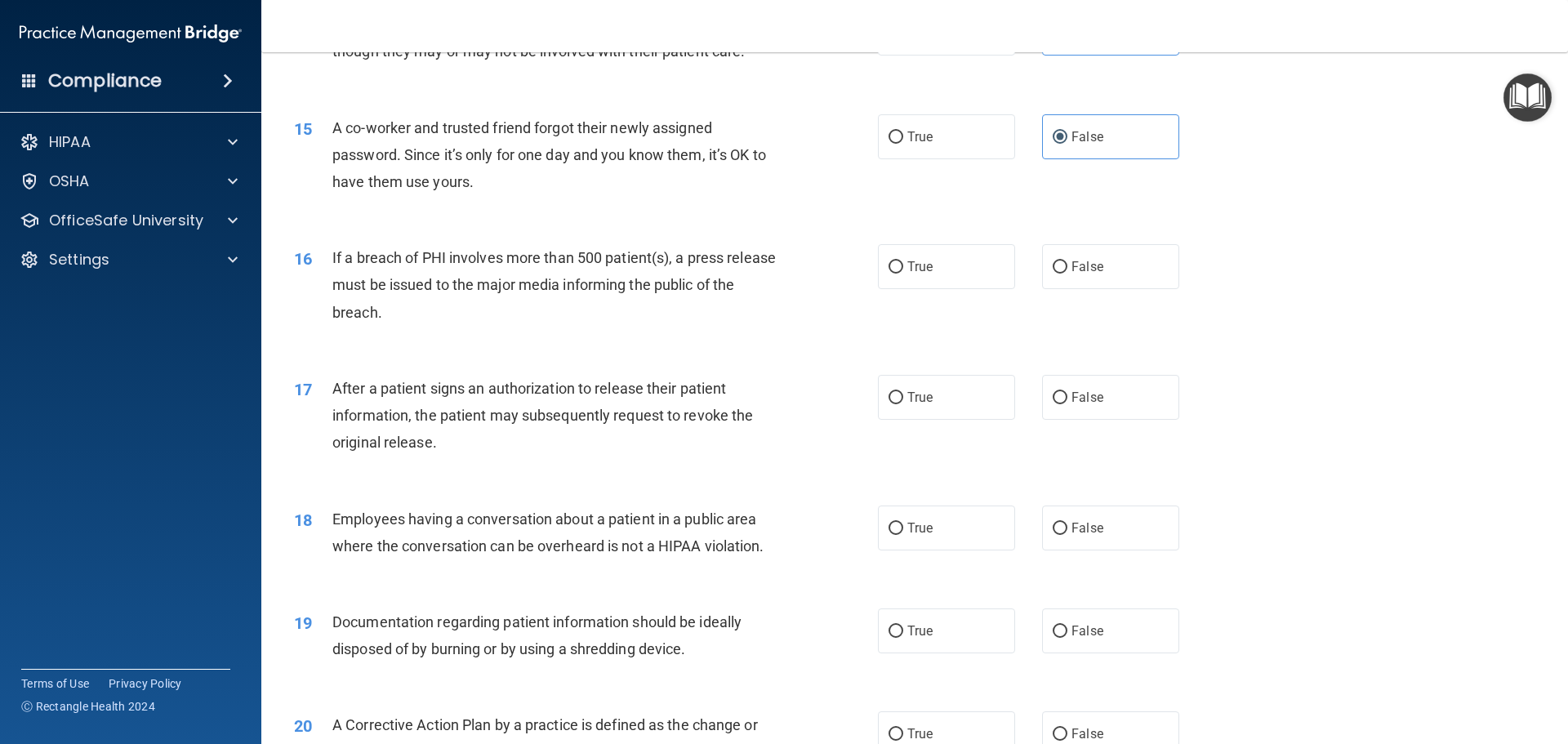
click at [592, 263] on div "16 If a breach of PHI involves more than 500 patient(s), a press release must b…" at bounding box center [915, 289] width 1266 height 130
click at [963, 289] on label "True" at bounding box center [946, 266] width 137 height 45
click at [903, 273] on input "True" at bounding box center [895, 267] width 15 height 13
radio input "true"
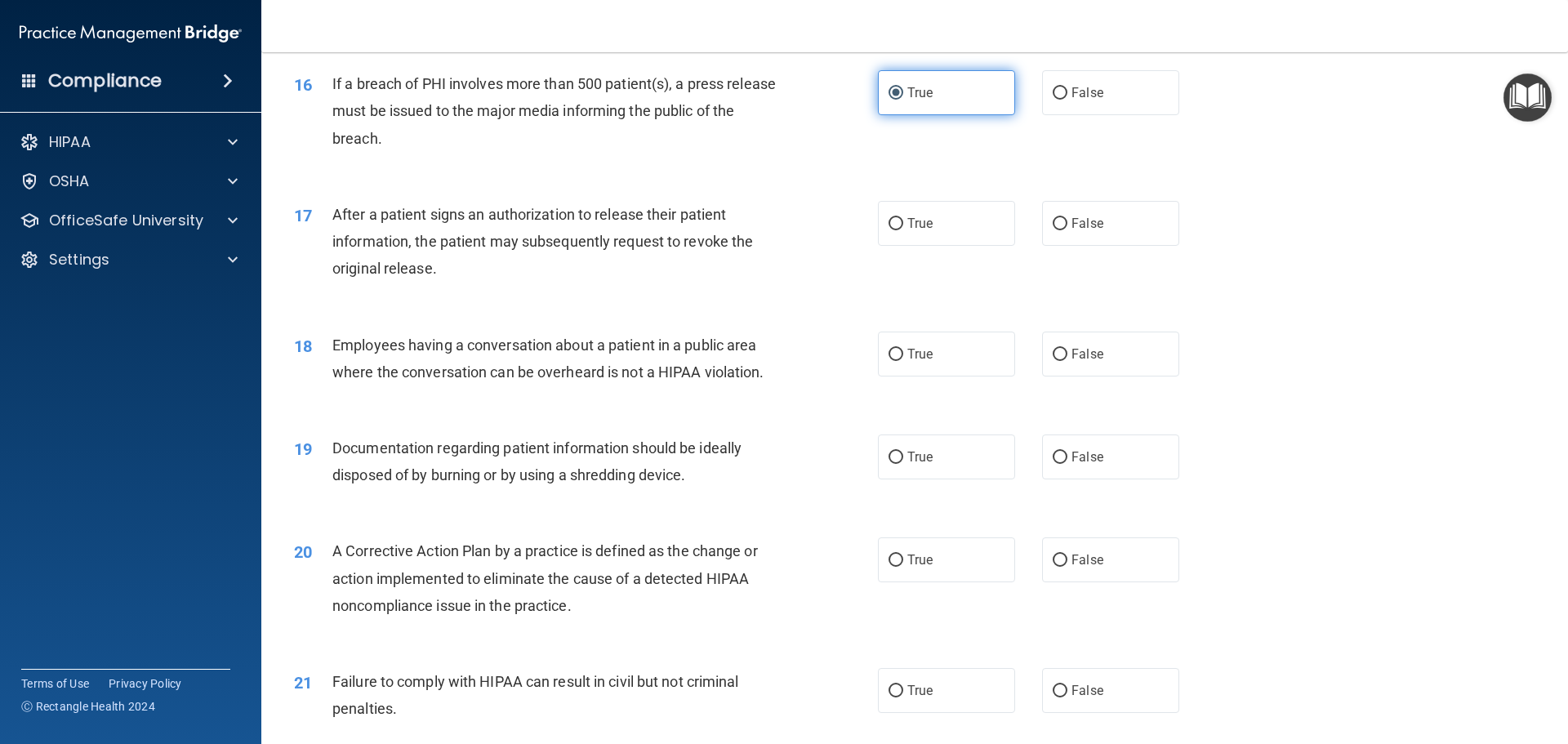
scroll to position [1879, 0]
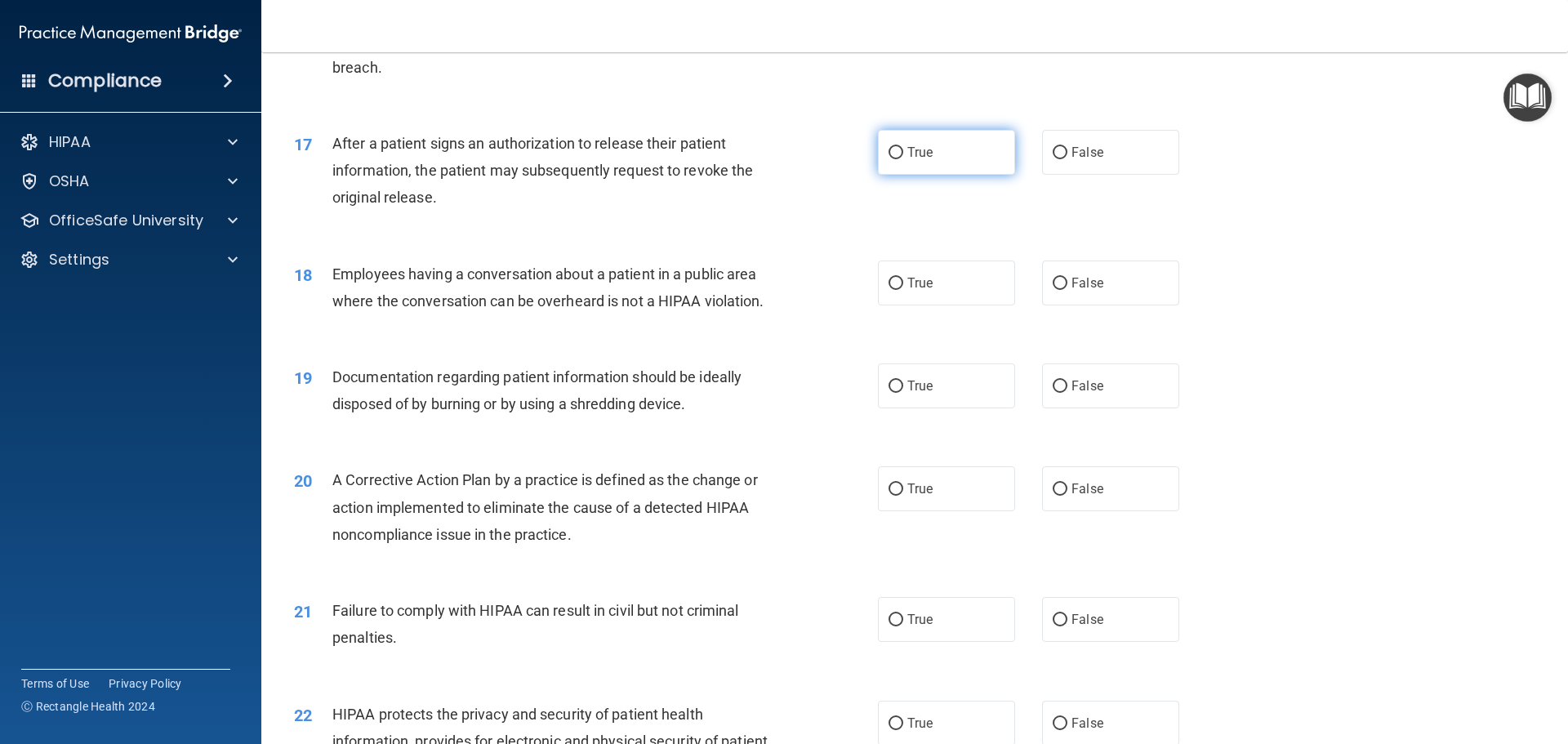
click at [878, 175] on label "True" at bounding box center [946, 153] width 137 height 45
click at [889, 159] on input "True" at bounding box center [895, 153] width 15 height 13
radio input "true"
click at [963, 305] on label "True" at bounding box center [946, 283] width 137 height 45
click at [903, 290] on input "True" at bounding box center [895, 284] width 15 height 13
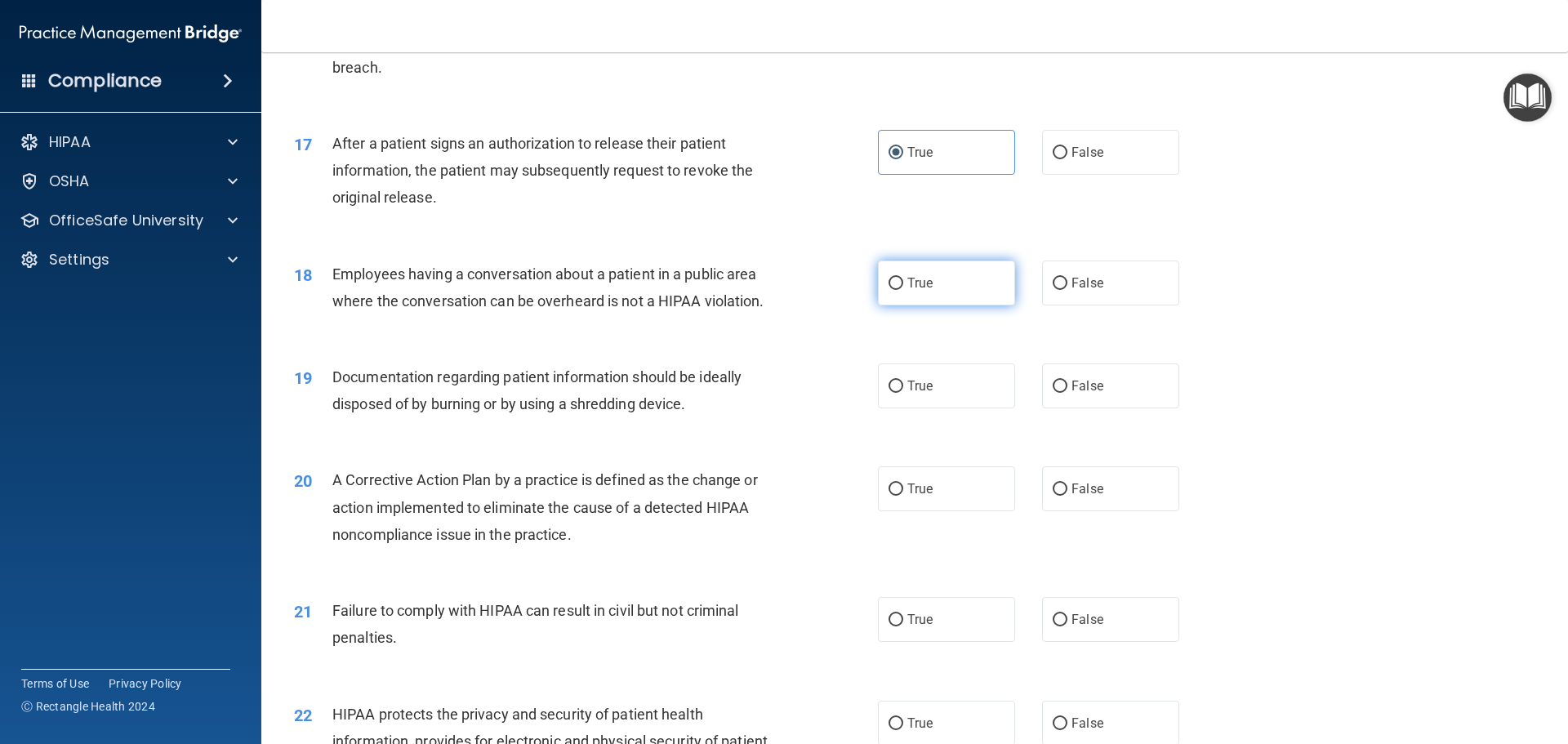
radio input "true"
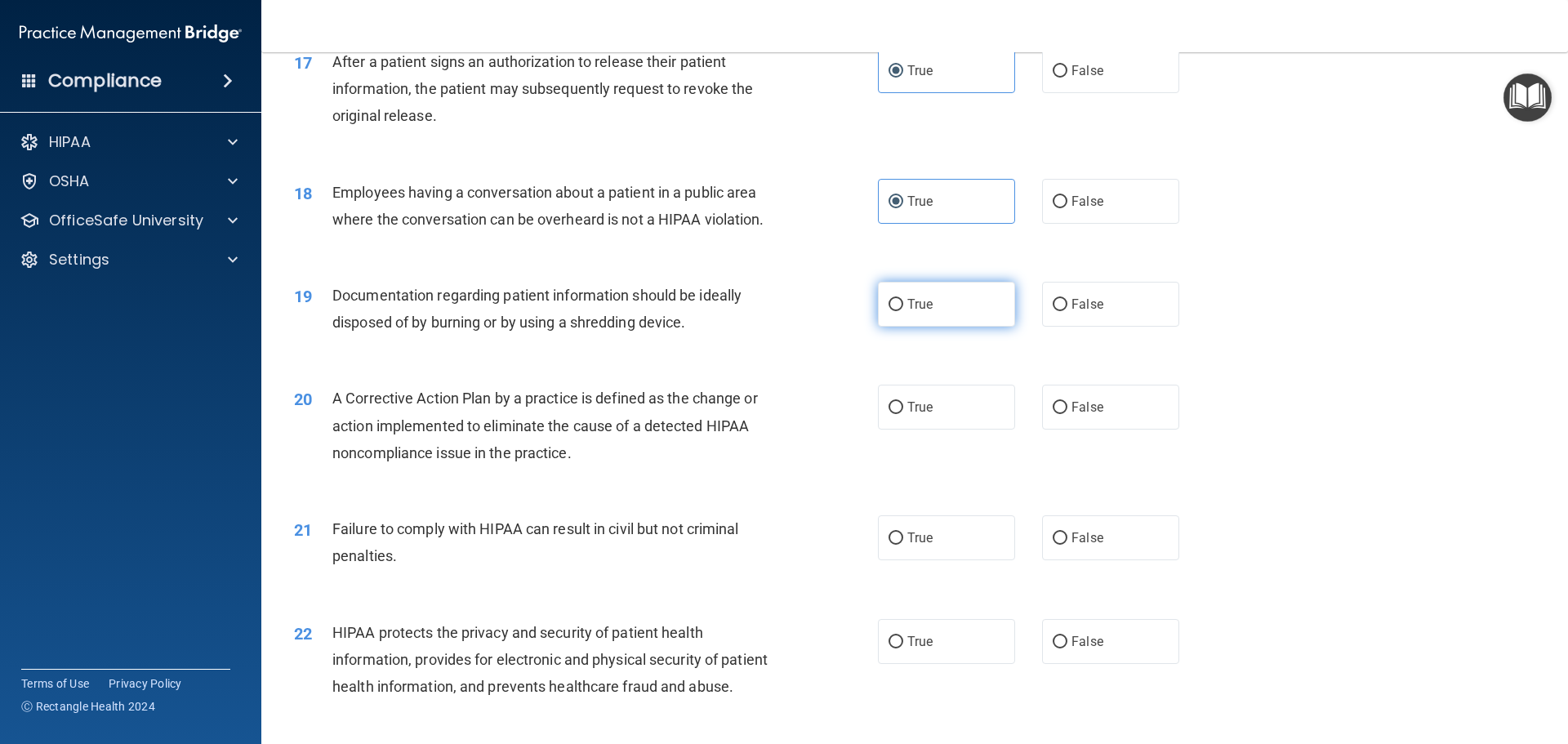
click at [915, 312] on span "True" at bounding box center [920, 304] width 25 height 16
click at [903, 311] on input "True" at bounding box center [895, 304] width 15 height 13
radio input "true"
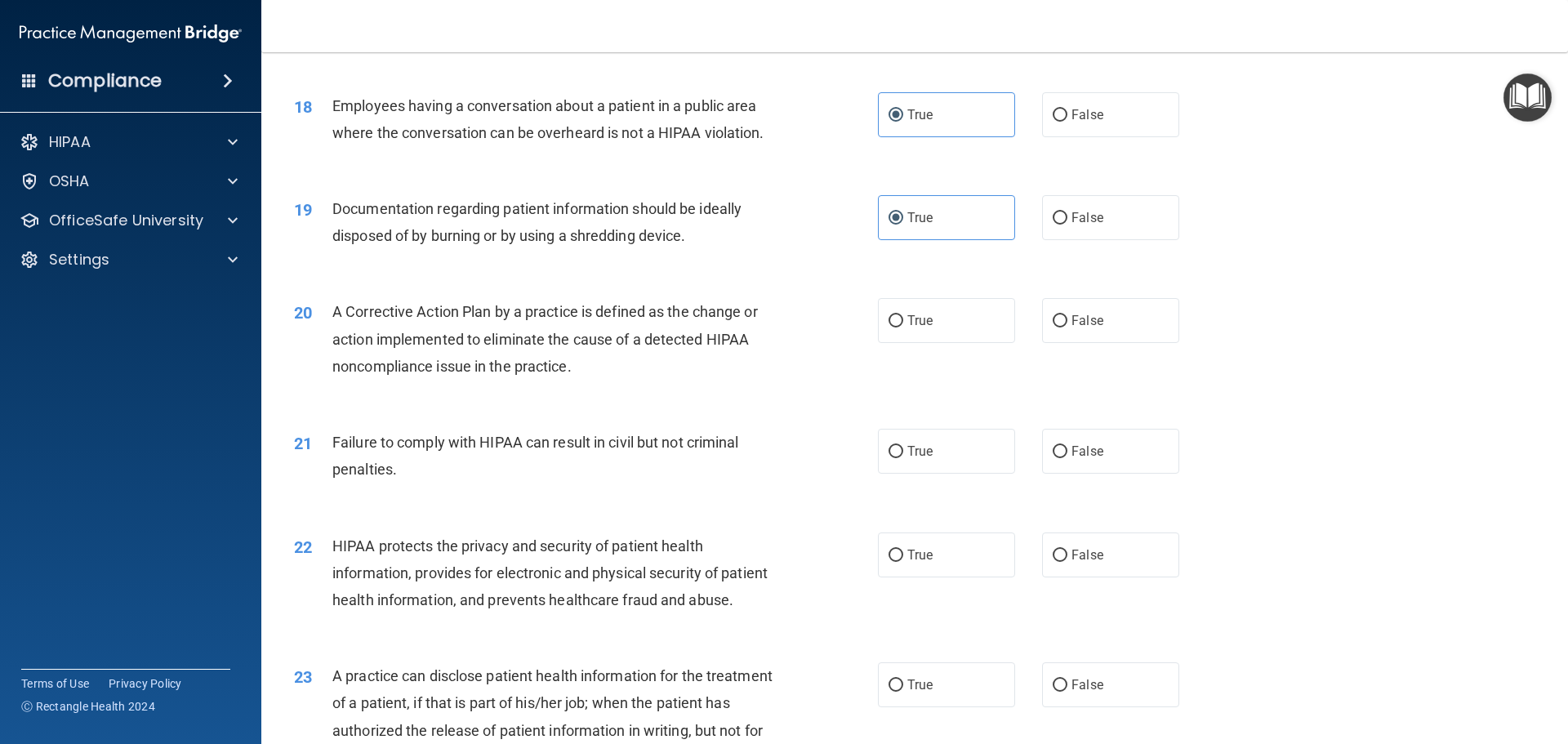
scroll to position [2124, 0]
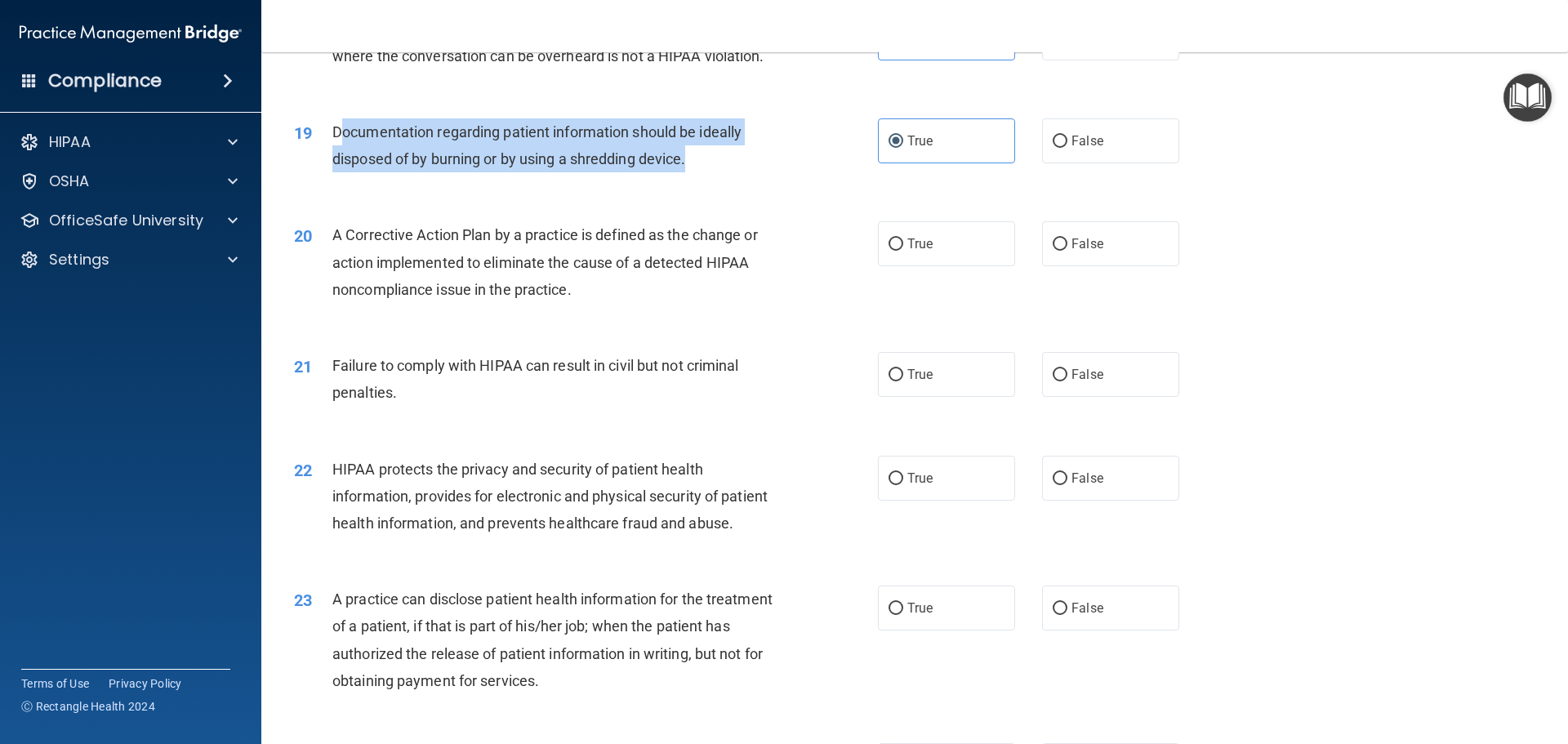
drag, startPoint x: 697, startPoint y: 188, endPoint x: 339, endPoint y: 165, distance: 358.7
click at [339, 165] on div "Documentation regarding patient information should be ideally disposed of by bu…" at bounding box center [561, 145] width 457 height 53
click at [339, 165] on span "Documentation regarding patient information should be ideally disposed of by bu…" at bounding box center [537, 145] width 409 height 44
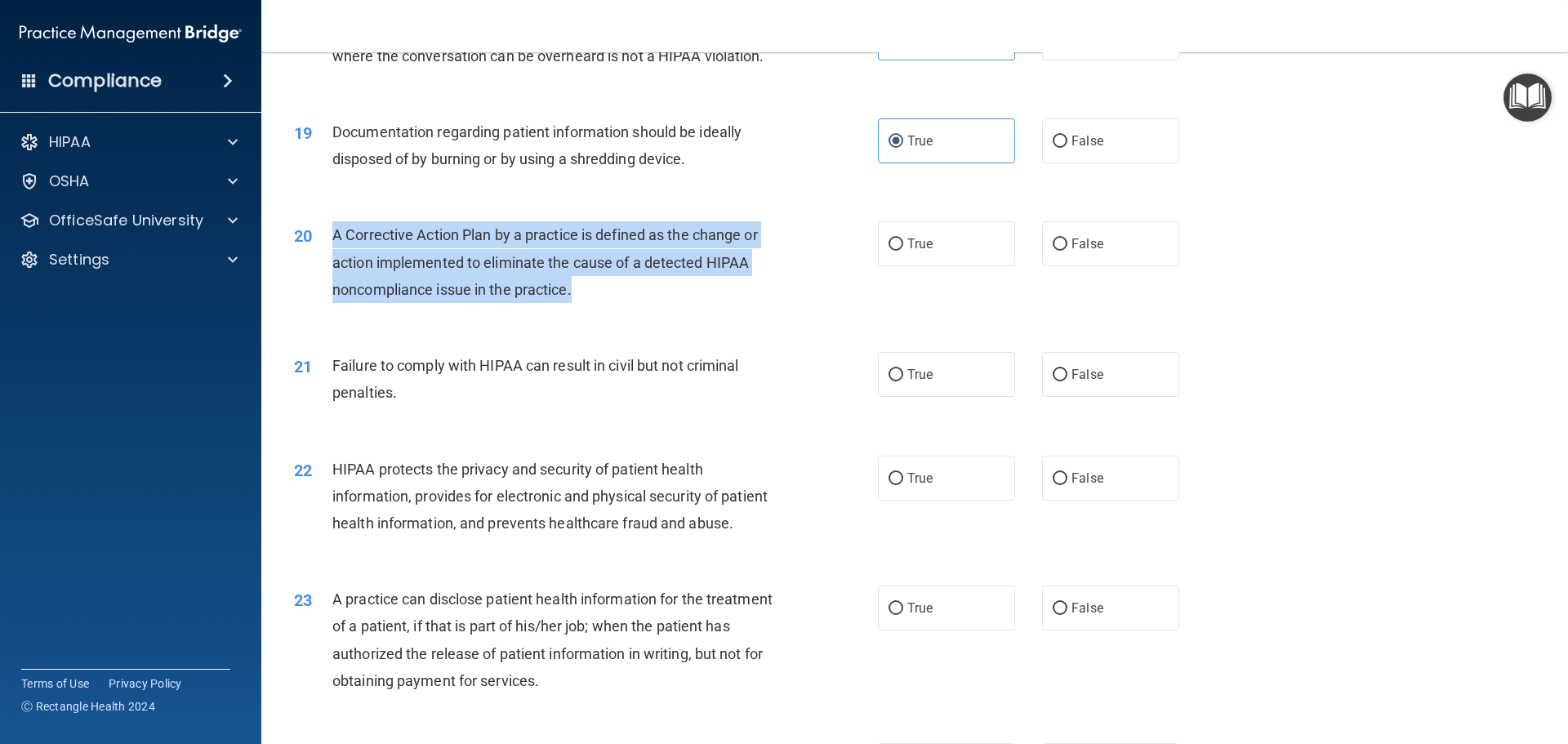
drag, startPoint x: 575, startPoint y: 310, endPoint x: 333, endPoint y: 253, distance: 248.6
click at [333, 253] on div "A Corrective Action Plan by a practice is defined as the change or action imple…" at bounding box center [561, 263] width 457 height 82
click at [630, 273] on div "A Corrective Action Plan by a practice is defined as the change or action imple…" at bounding box center [561, 263] width 457 height 82
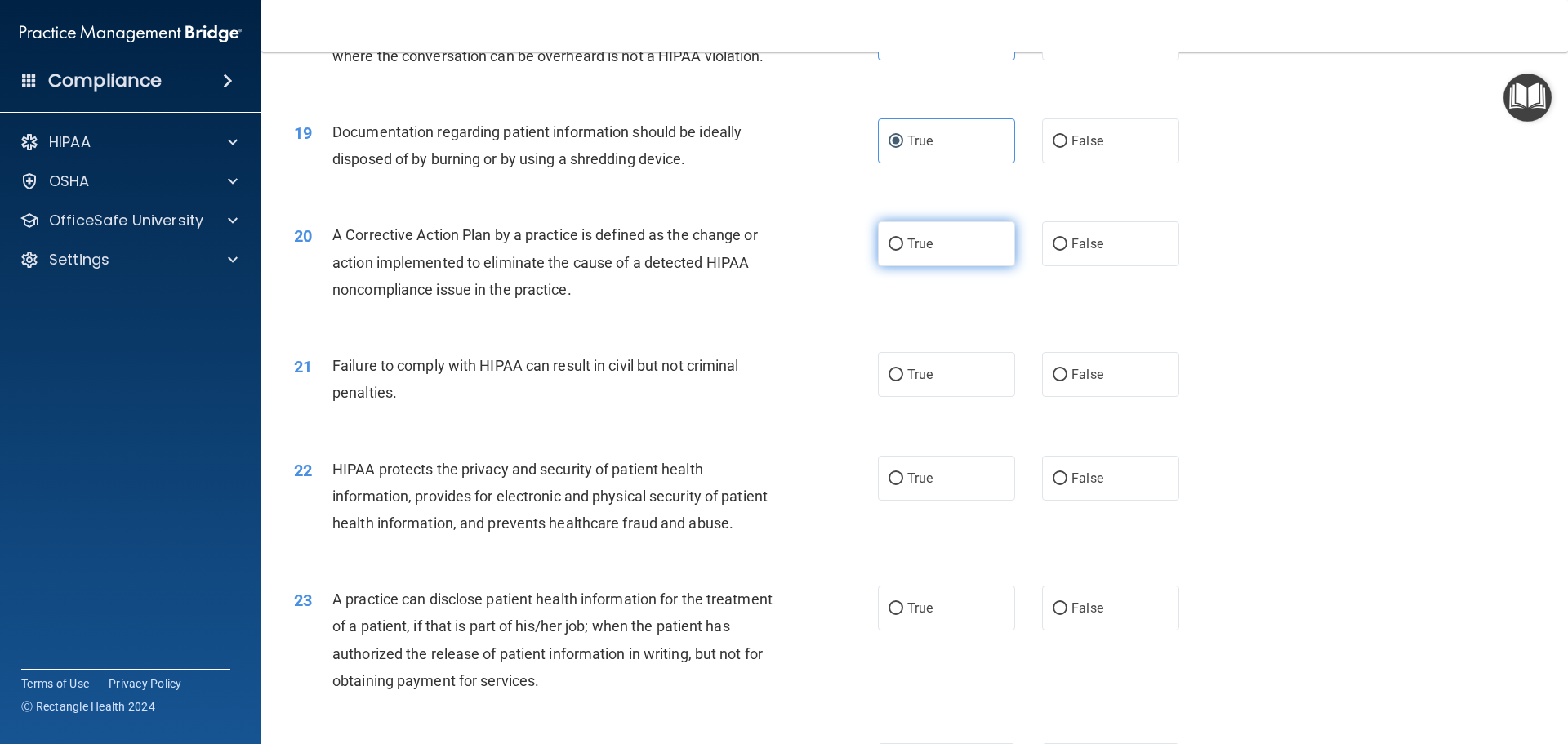
click at [943, 266] on label "True" at bounding box center [946, 244] width 137 height 45
click at [903, 251] on input "True" at bounding box center [895, 244] width 15 height 13
radio input "true"
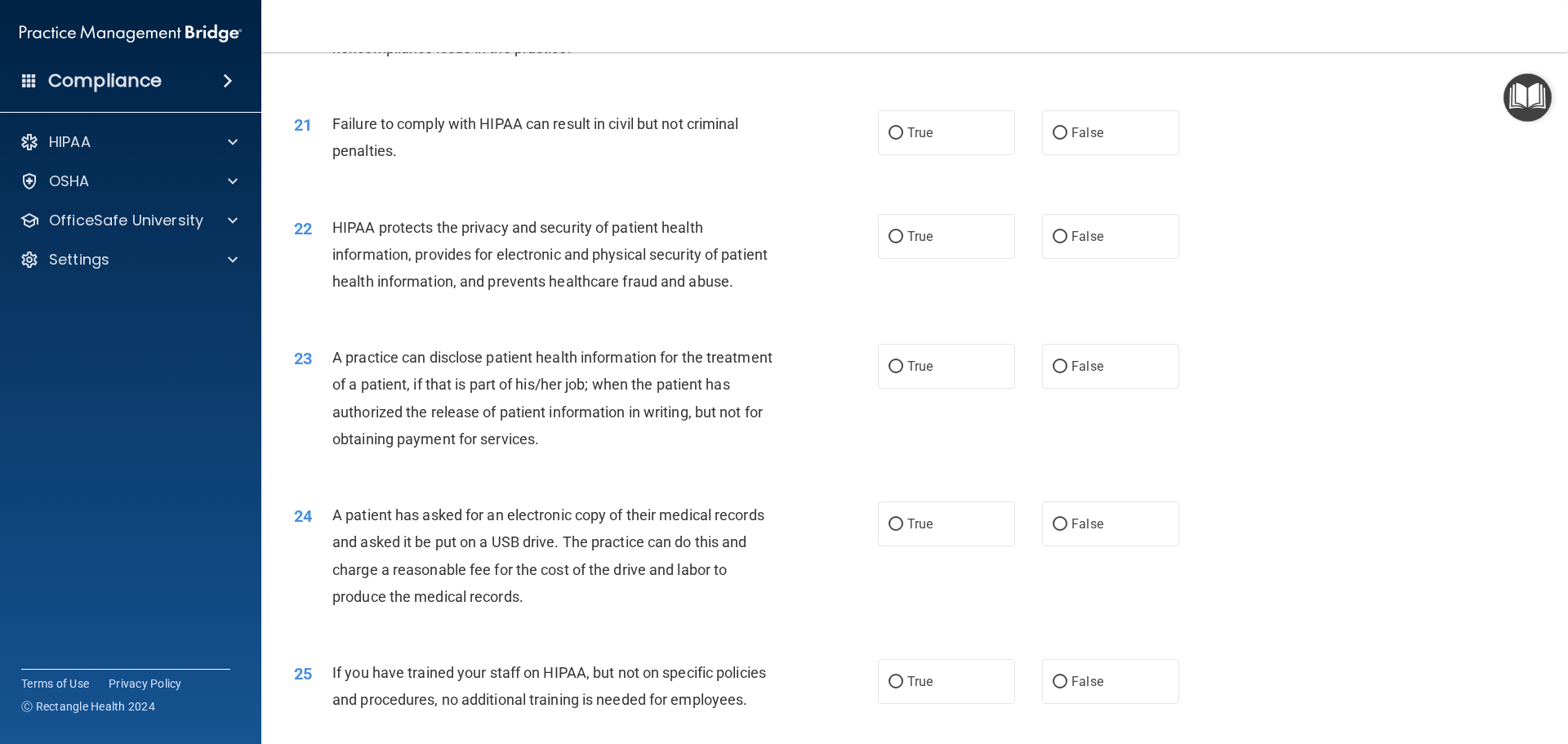
scroll to position [2369, 0]
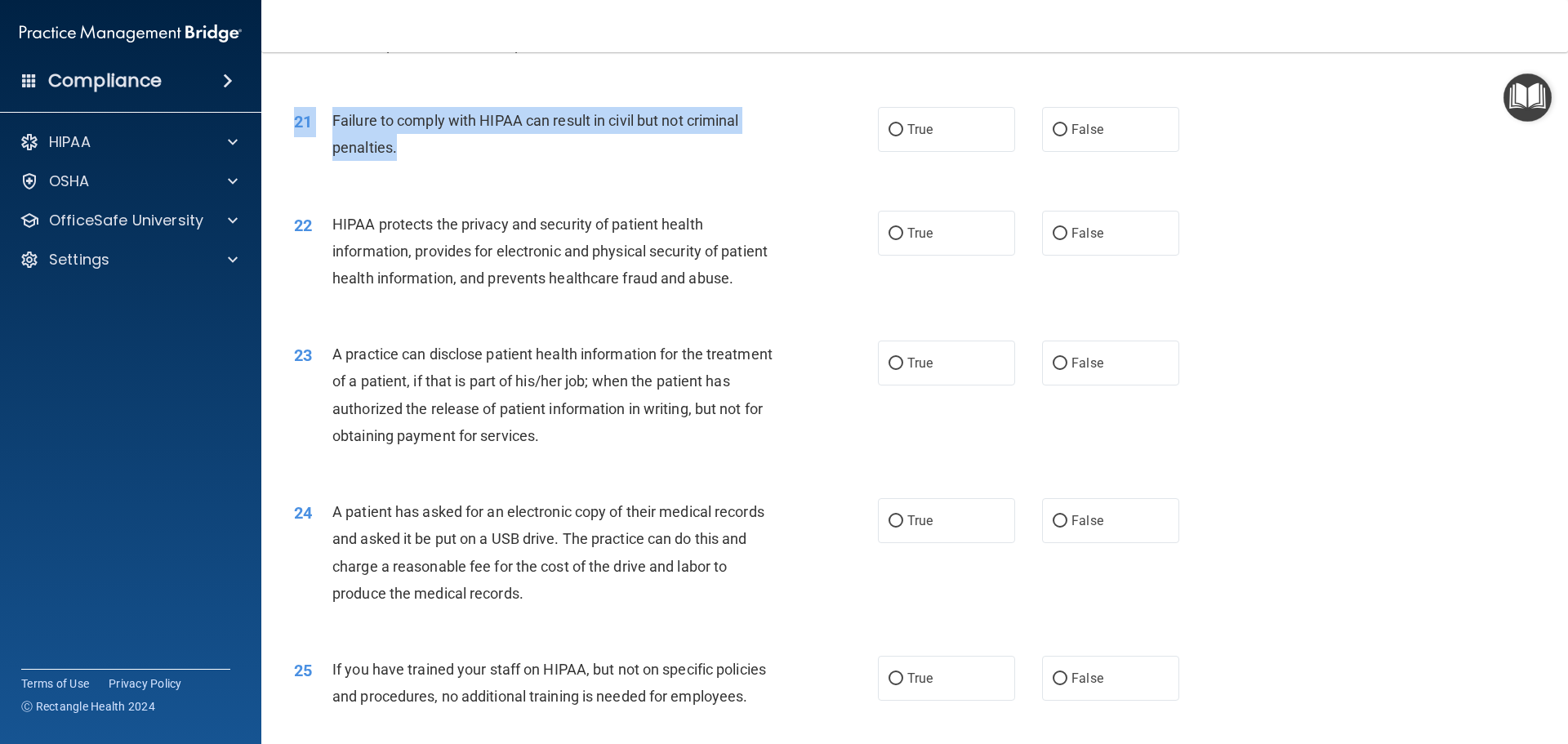
drag, startPoint x: 401, startPoint y: 176, endPoint x: 315, endPoint y: 115, distance: 105.4
click at [315, 115] on div "21 Failure to comply with HIPAA can result in civil but not criminal penalties.…" at bounding box center [915, 138] width 1266 height 103
click at [363, 151] on span "Failure to comply with HIPAA can result in civil but not criminal penalties." at bounding box center [536, 133] width 406 height 44
drag, startPoint x: 330, startPoint y: 143, endPoint x: 406, endPoint y: 190, distance: 89.4
click at [406, 169] on div "21 Failure to comply with HIPAA can result in civil but not criminal penalties." at bounding box center [585, 138] width 633 height 62
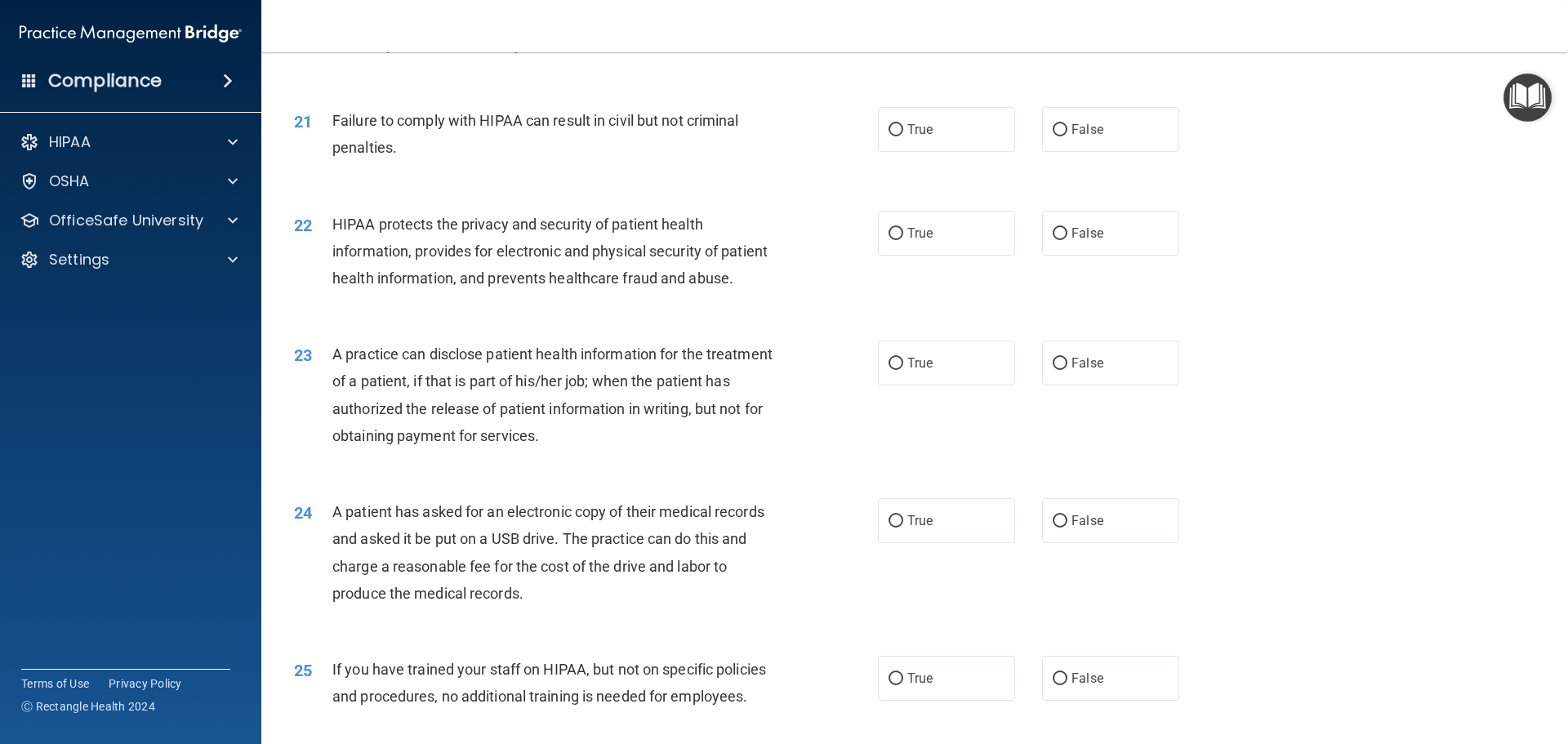
click at [584, 293] on div "HIPAA protects the privacy and security of patient health information, provides…" at bounding box center [561, 252] width 457 height 82
click at [1042, 152] on label "False" at bounding box center [1110, 129] width 137 height 45
click at [1053, 136] on input "False" at bounding box center [1060, 130] width 15 height 13
radio input "true"
click at [950, 256] on label "True" at bounding box center [946, 233] width 137 height 45
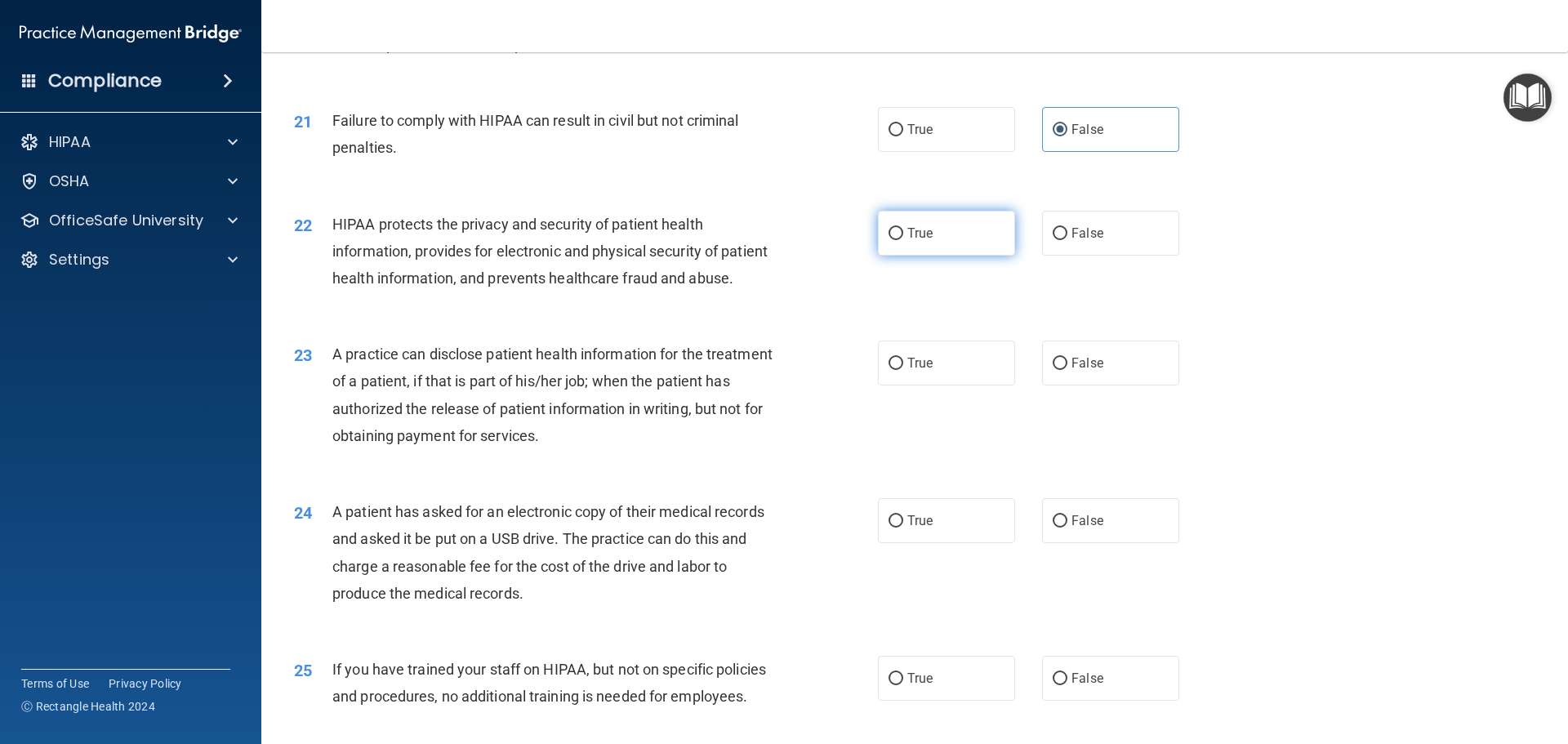
click at [903, 240] on input "True" at bounding box center [895, 233] width 15 height 13
radio input "true"
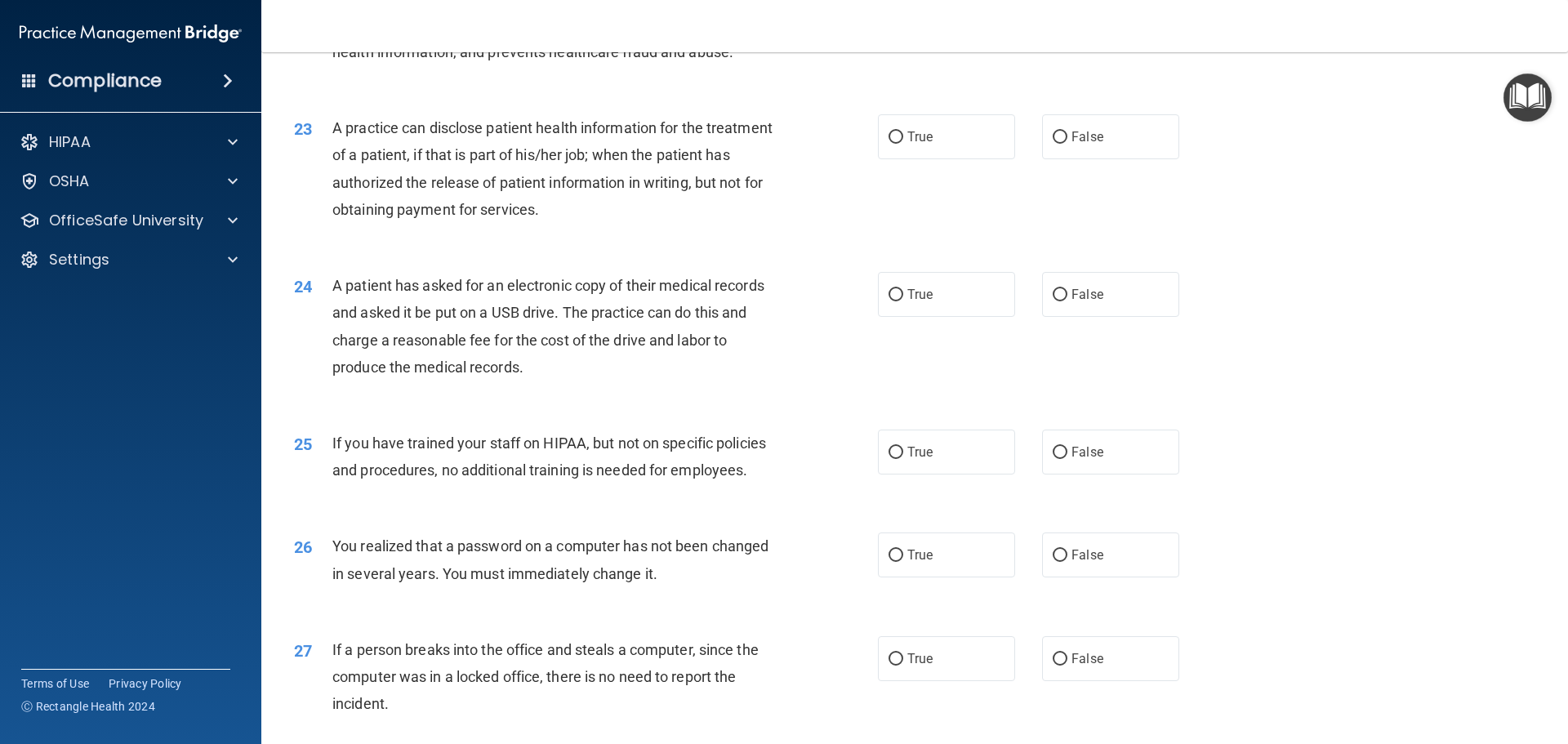
scroll to position [2614, 0]
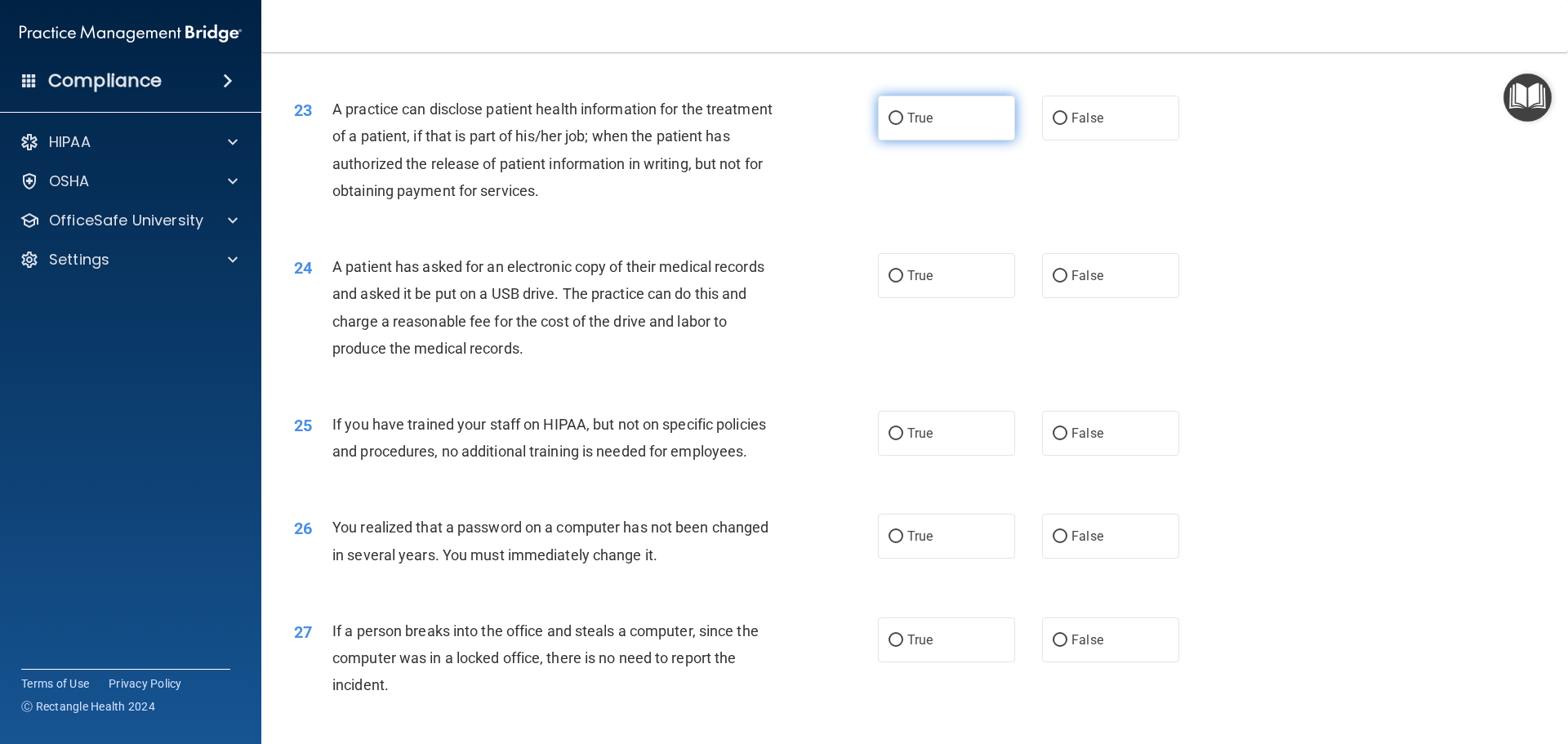
click at [889, 125] on input "True" at bounding box center [895, 119] width 15 height 13
radio input "true"
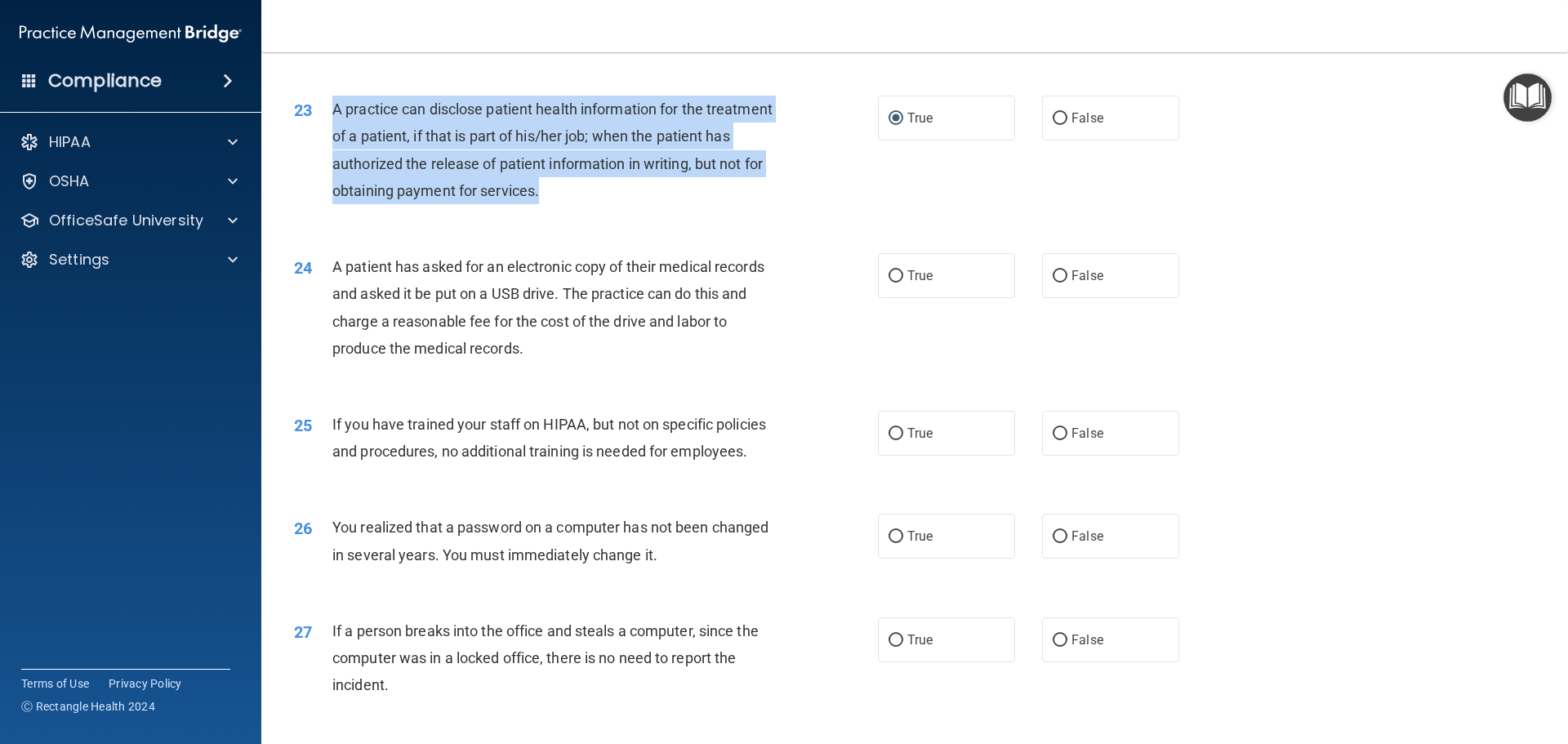
drag, startPoint x: 333, startPoint y: 166, endPoint x: 627, endPoint y: 237, distance: 302.5
click at [627, 204] on div "A practice can disclose patient health information for the treatment of a patie…" at bounding box center [561, 150] width 457 height 109
click at [459, 199] on span "A practice can disclose patient health information for the treatment of a patie…" at bounding box center [552, 150] width 440 height 99
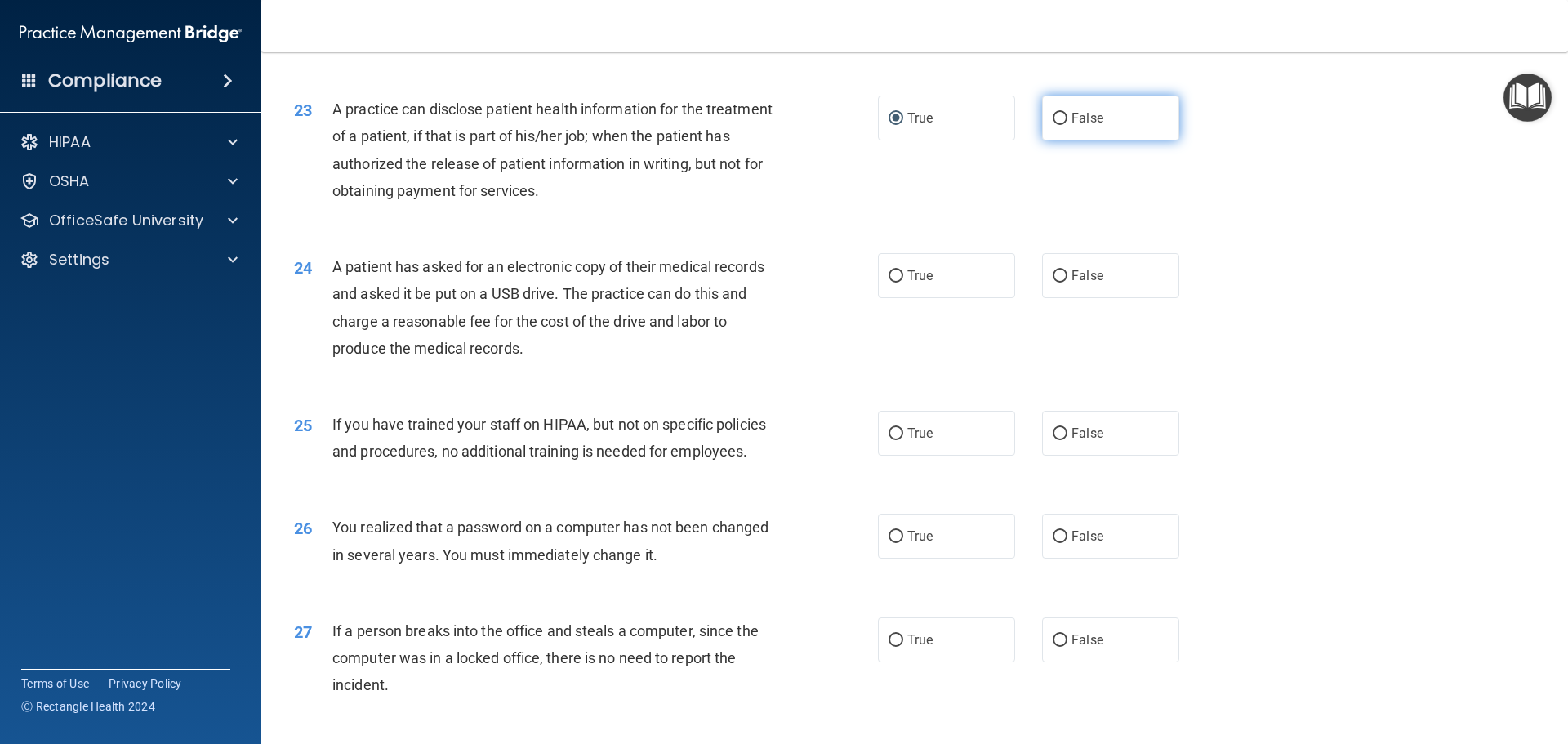
click at [1071, 125] on span "False" at bounding box center [1087, 118] width 32 height 16
click at [1067, 125] on input "False" at bounding box center [1060, 119] width 15 height 13
radio input "true"
radio input "false"
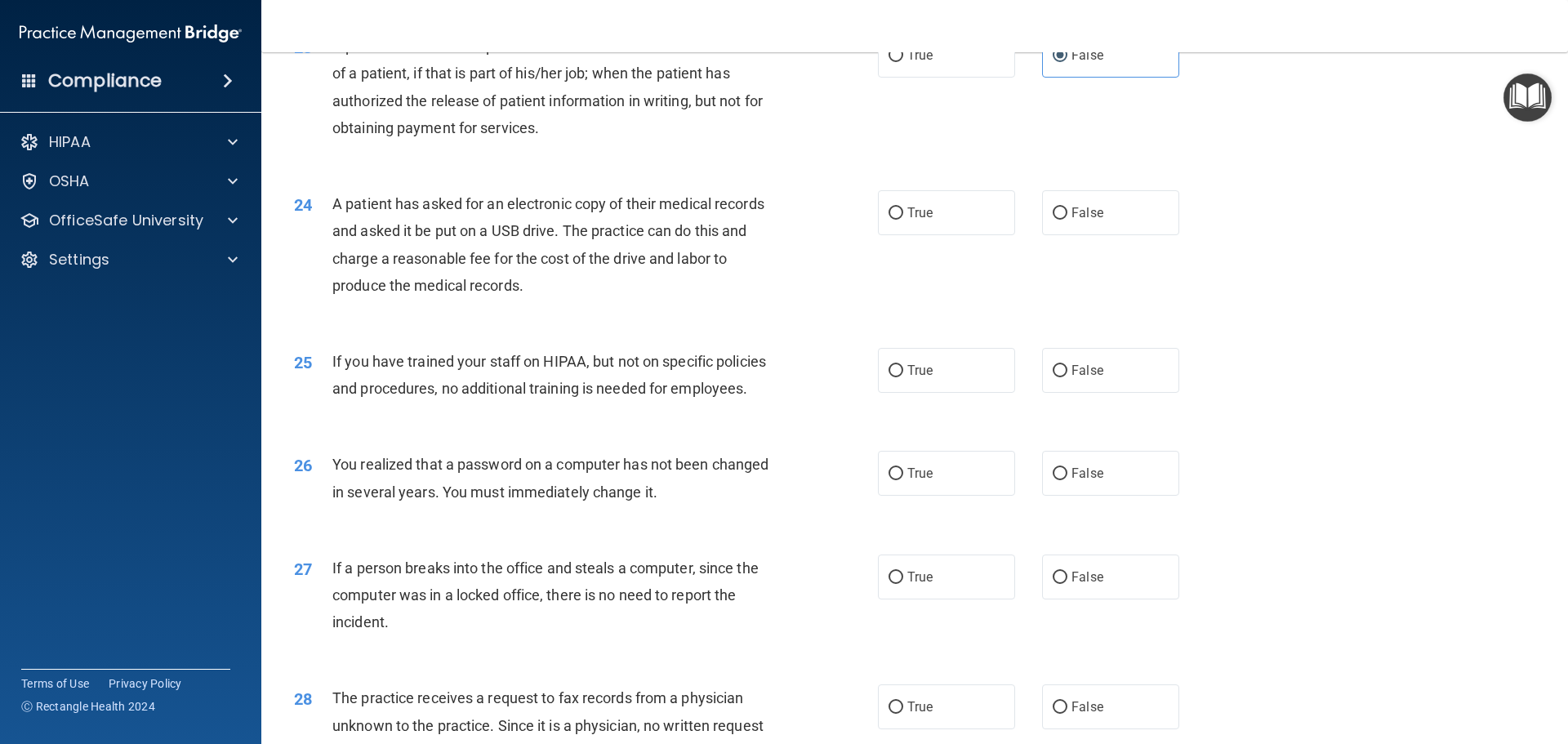
scroll to position [2696, 0]
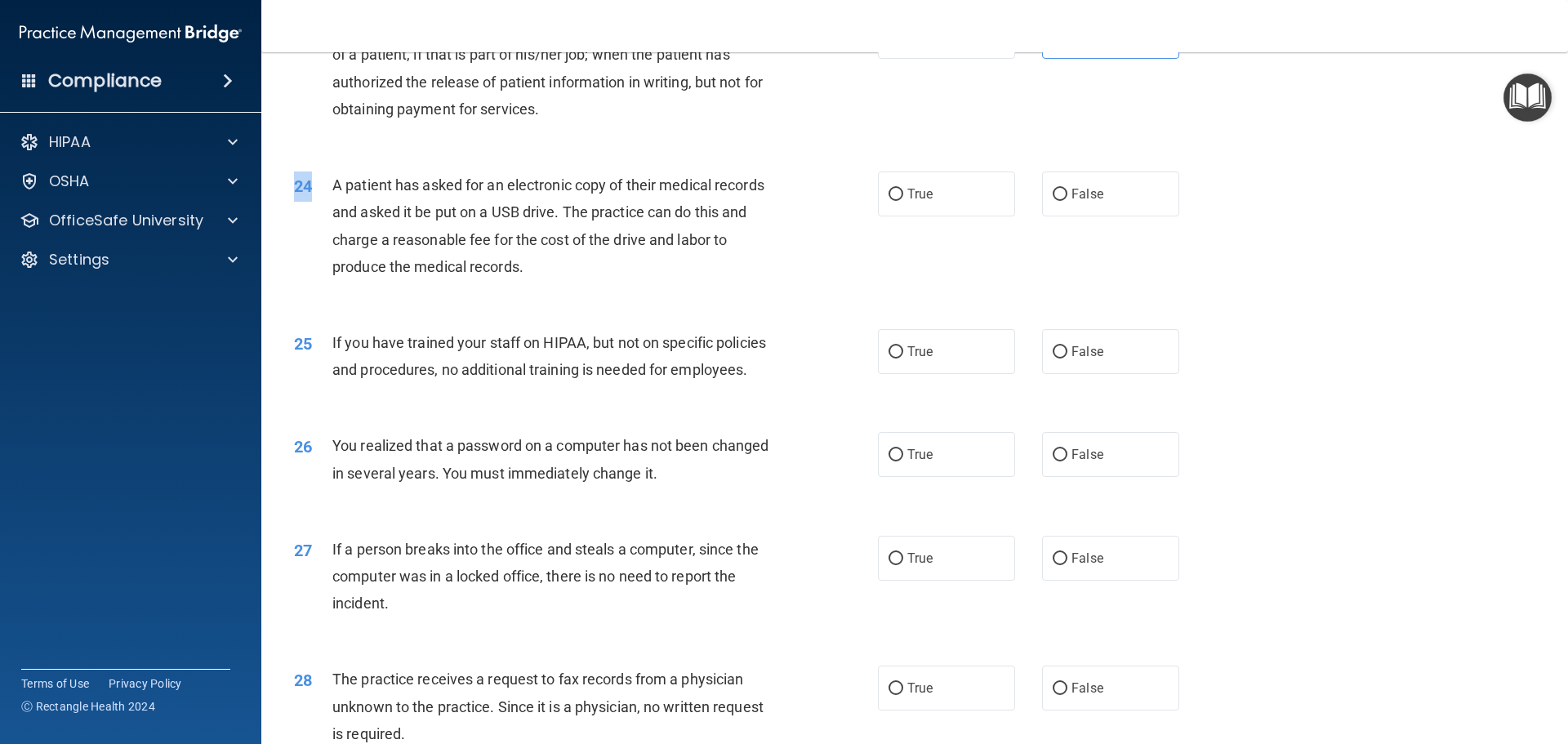
drag, startPoint x: 330, startPoint y: 232, endPoint x: 588, endPoint y: 345, distance: 281.7
click at [588, 309] on div "24 A patient has asked for an electronic copy of their medical records and aske…" at bounding box center [915, 230] width 1266 height 158
click at [460, 280] on div "A patient has asked for an electronic copy of their medical records and asked i…" at bounding box center [561, 226] width 457 height 109
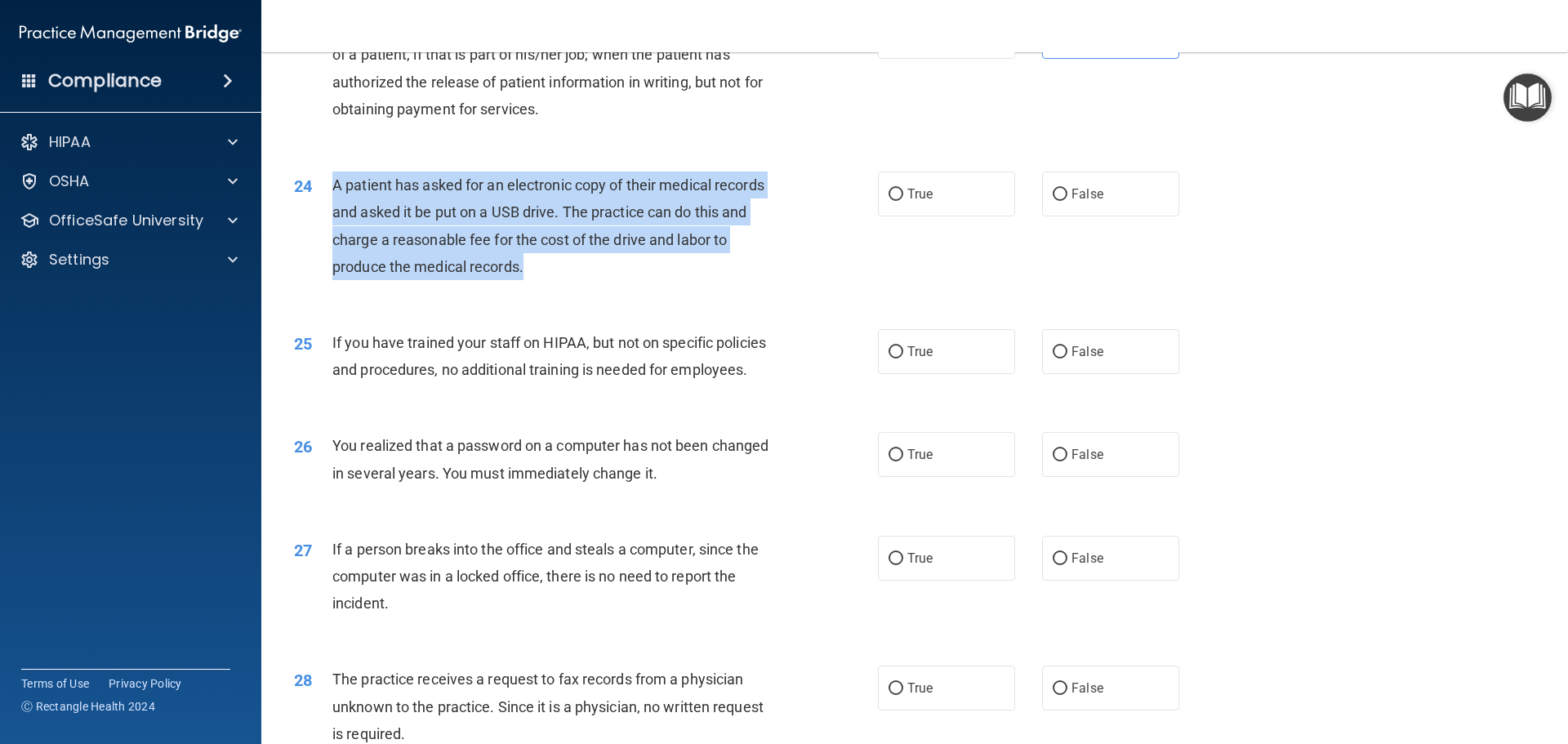
drag, startPoint x: 329, startPoint y: 228, endPoint x: 554, endPoint y: 330, distance: 247.0
click at [554, 289] on div "24 A patient has asked for an electronic copy of their medical records and aske…" at bounding box center [585, 230] width 633 height 117
drag, startPoint x: 486, startPoint y: 280, endPoint x: 515, endPoint y: 286, distance: 29.6
click at [515, 275] on span "A patient has asked for an electronic copy of their medical records and asked i…" at bounding box center [548, 226] width 432 height 99
drag, startPoint x: 327, startPoint y: 232, endPoint x: 547, endPoint y: 332, distance: 241.7
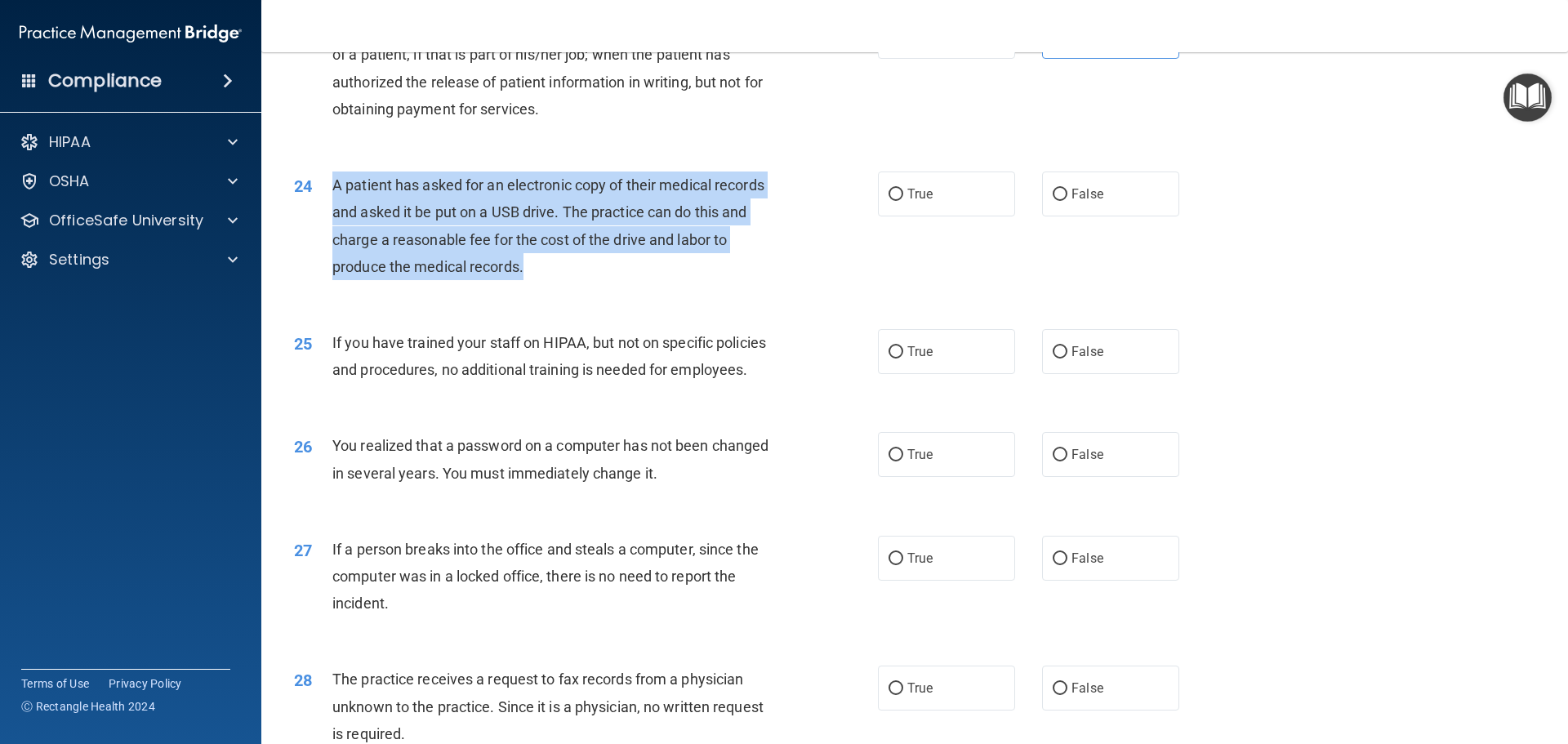
click at [547, 289] on div "24 A patient has asked for an electronic copy of their medical records and aske…" at bounding box center [585, 230] width 633 height 117
click at [575, 275] on span "A patient has asked for an electronic copy of their medical records and asked i…" at bounding box center [548, 226] width 432 height 99
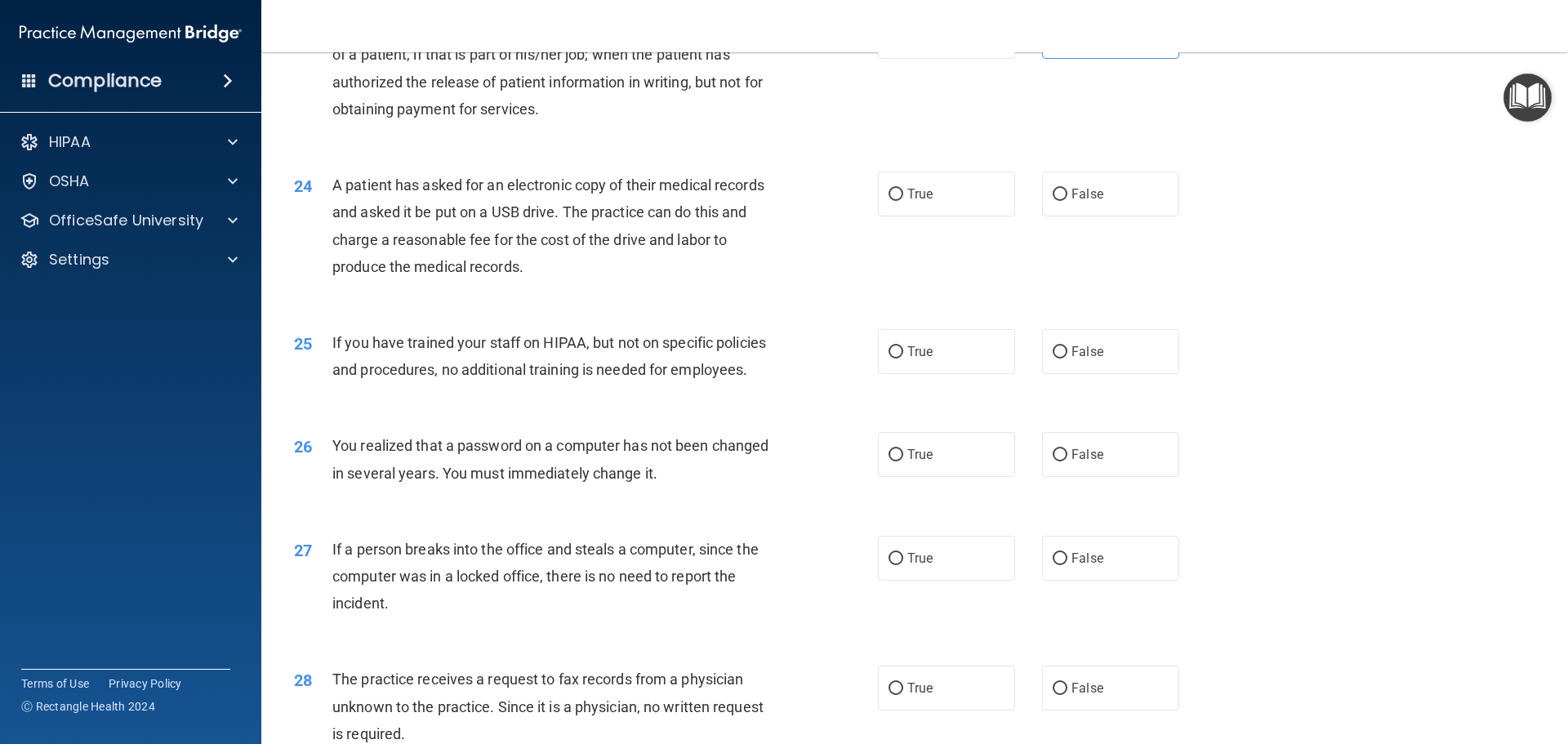
click at [871, 234] on div "24 A patient has asked for an electronic copy of their medical records and aske…" at bounding box center [585, 230] width 633 height 117
click at [917, 202] on span "True" at bounding box center [920, 195] width 25 height 16
click at [903, 201] on input "True" at bounding box center [895, 195] width 15 height 13
radio input "true"
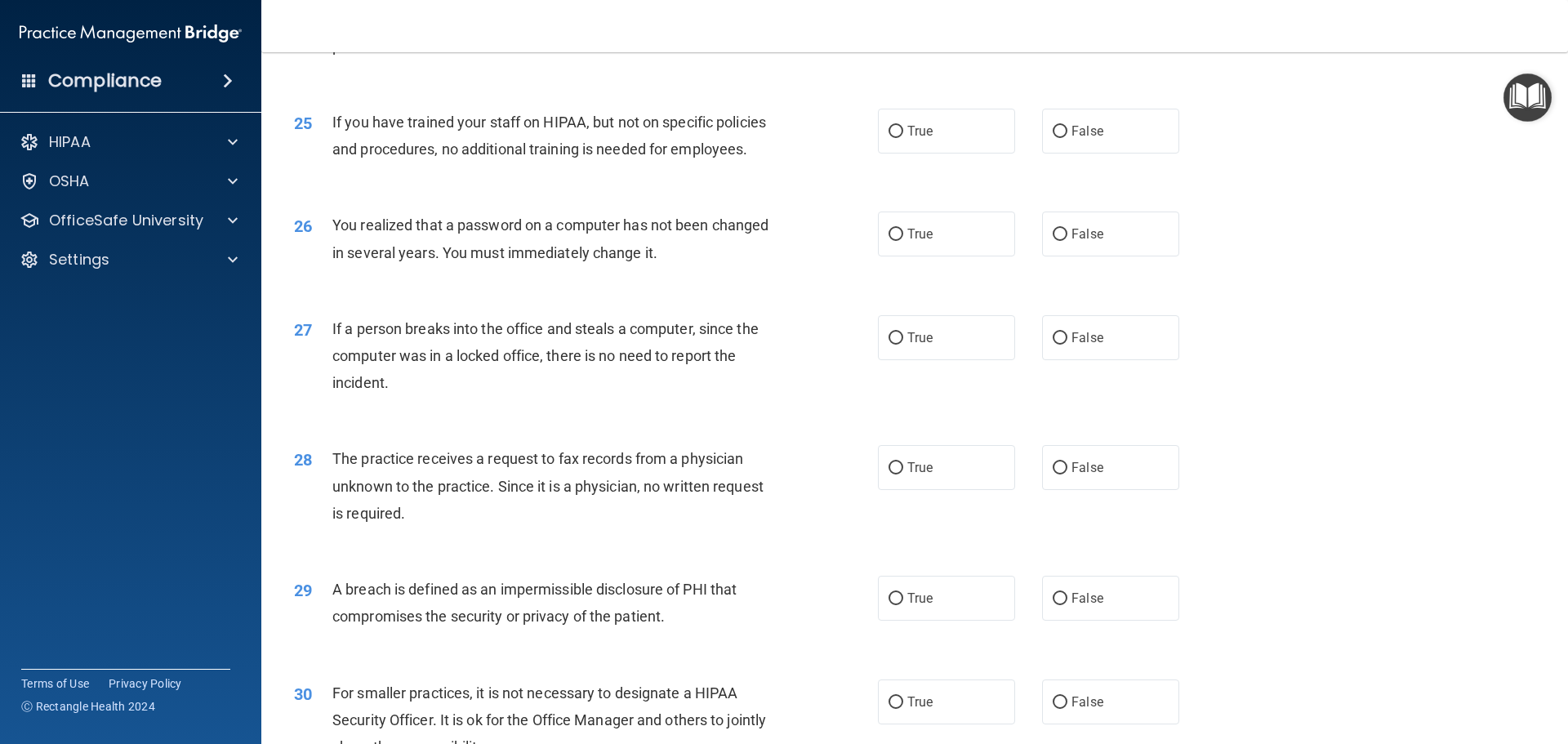
scroll to position [2942, 0]
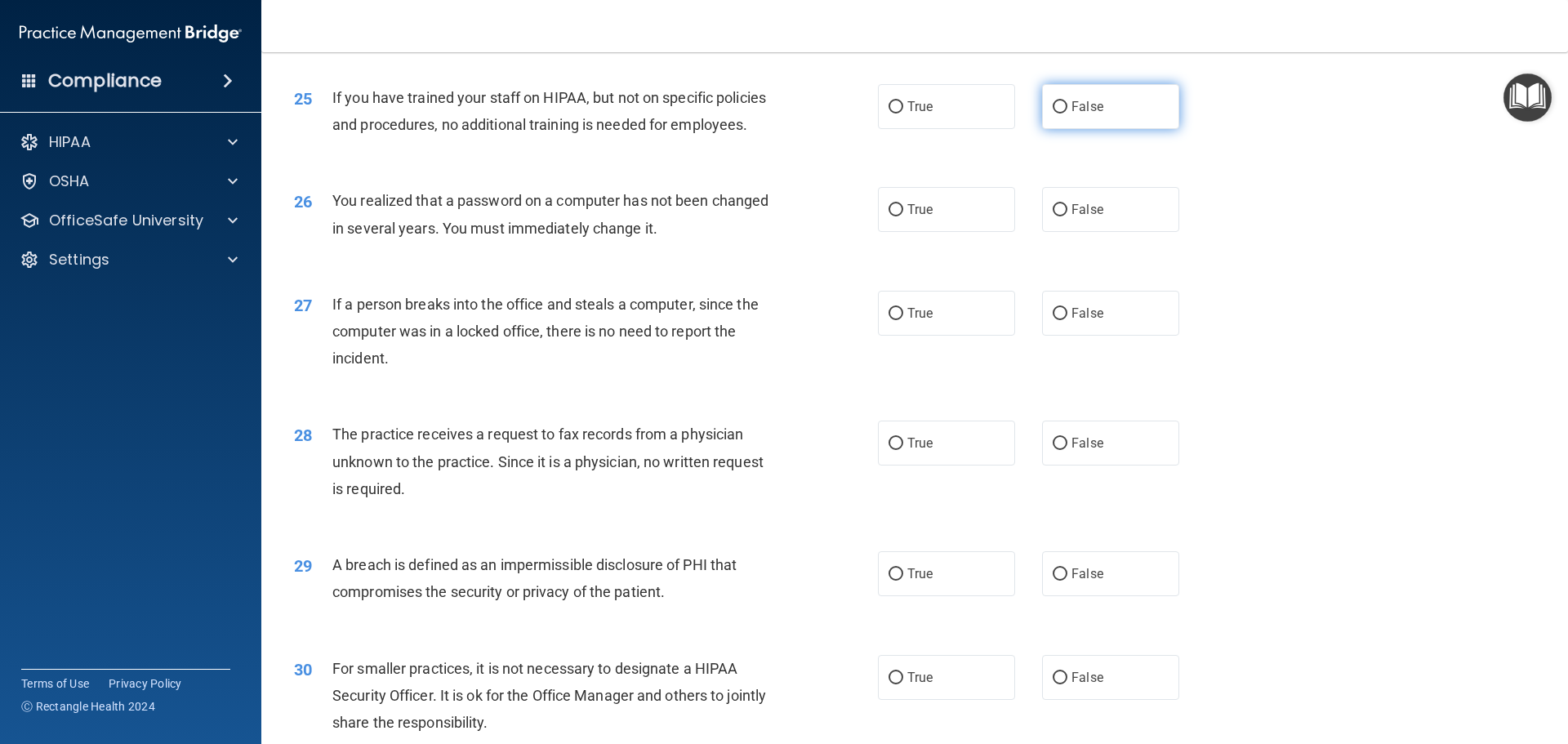
click at [1091, 115] on span "False" at bounding box center [1087, 107] width 32 height 16
click at [1067, 114] on input "False" at bounding box center [1060, 107] width 15 height 13
radio input "true"
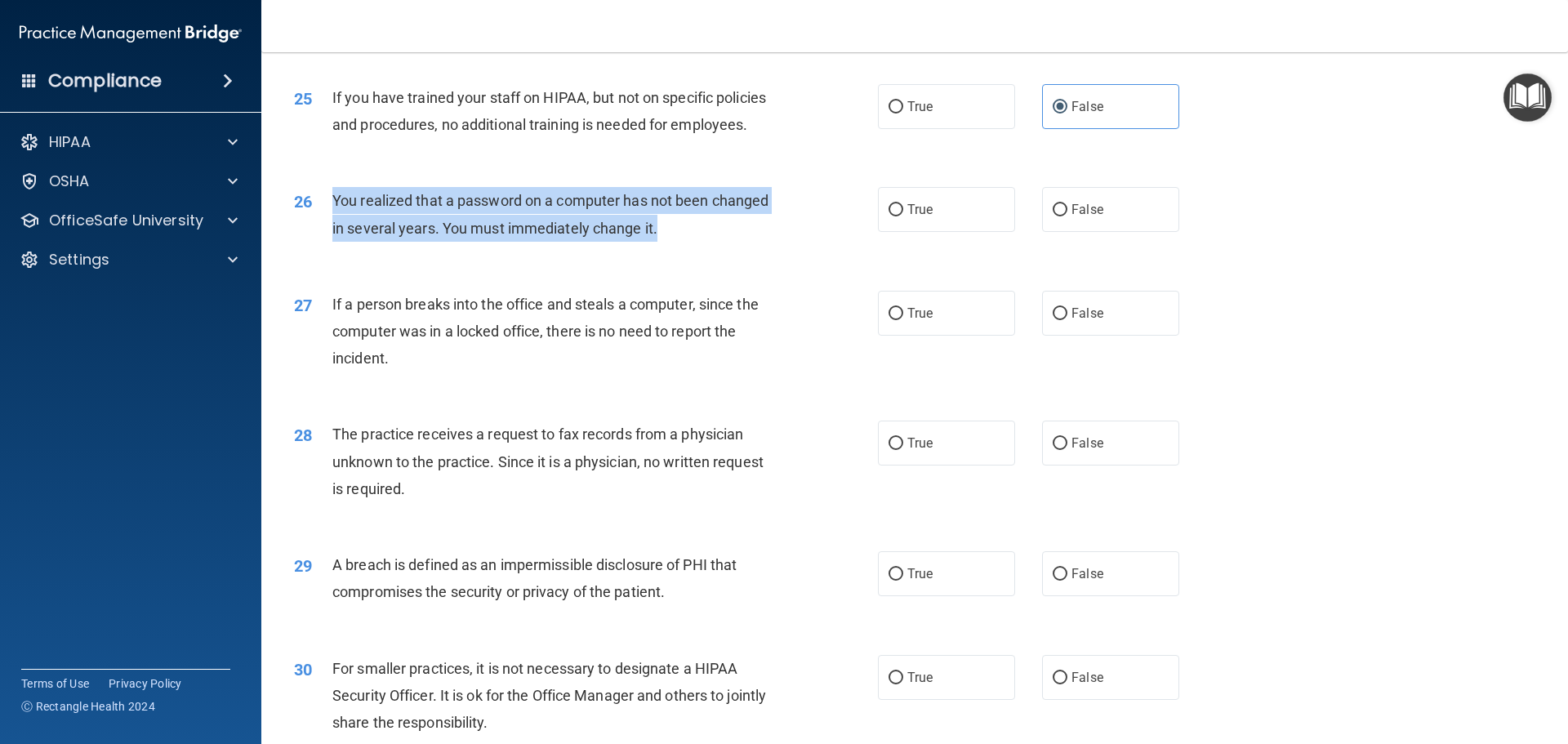
drag, startPoint x: 679, startPoint y: 278, endPoint x: 330, endPoint y: 258, distance: 349.6
click at [330, 249] on div "26 You realized that a password on a computer has not been changed in several y…" at bounding box center [585, 218] width 633 height 62
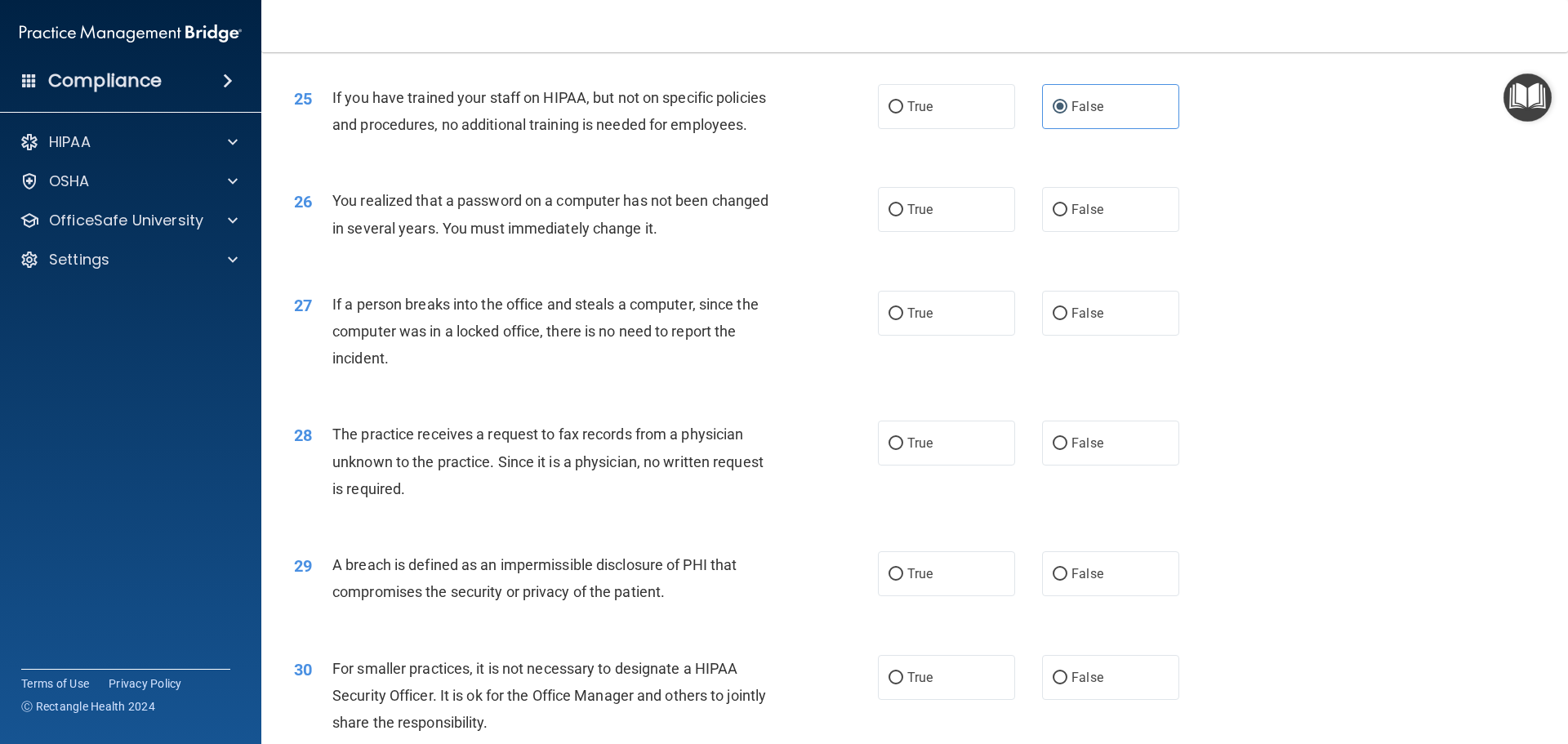
click at [608, 225] on div "26 You realized that a password on a computer has not been changed in several y…" at bounding box center [915, 218] width 1266 height 103
click at [878, 232] on label "True" at bounding box center [946, 209] width 137 height 45
click at [889, 217] on input "True" at bounding box center [895, 210] width 15 height 13
radio input "true"
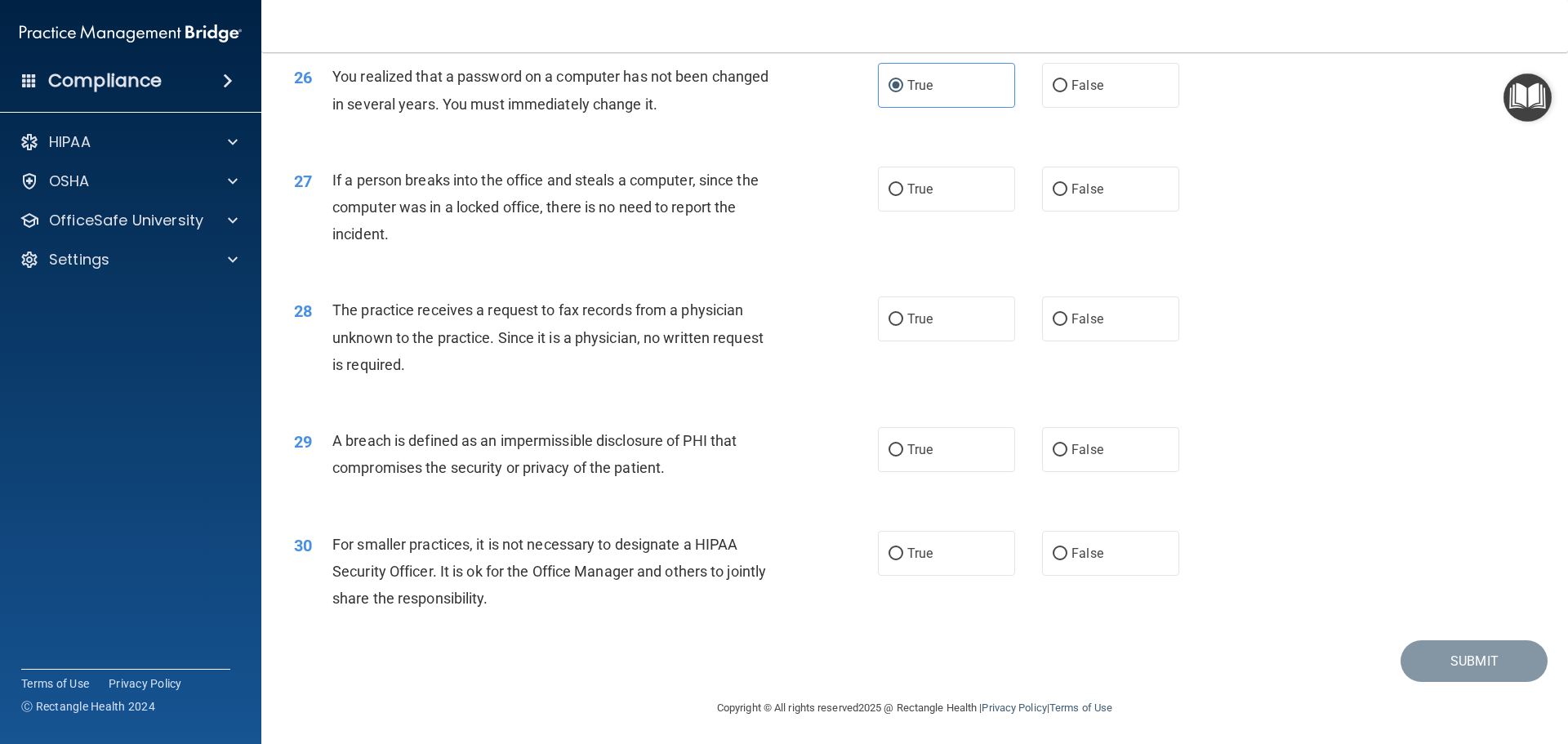
scroll to position [3105, 0]
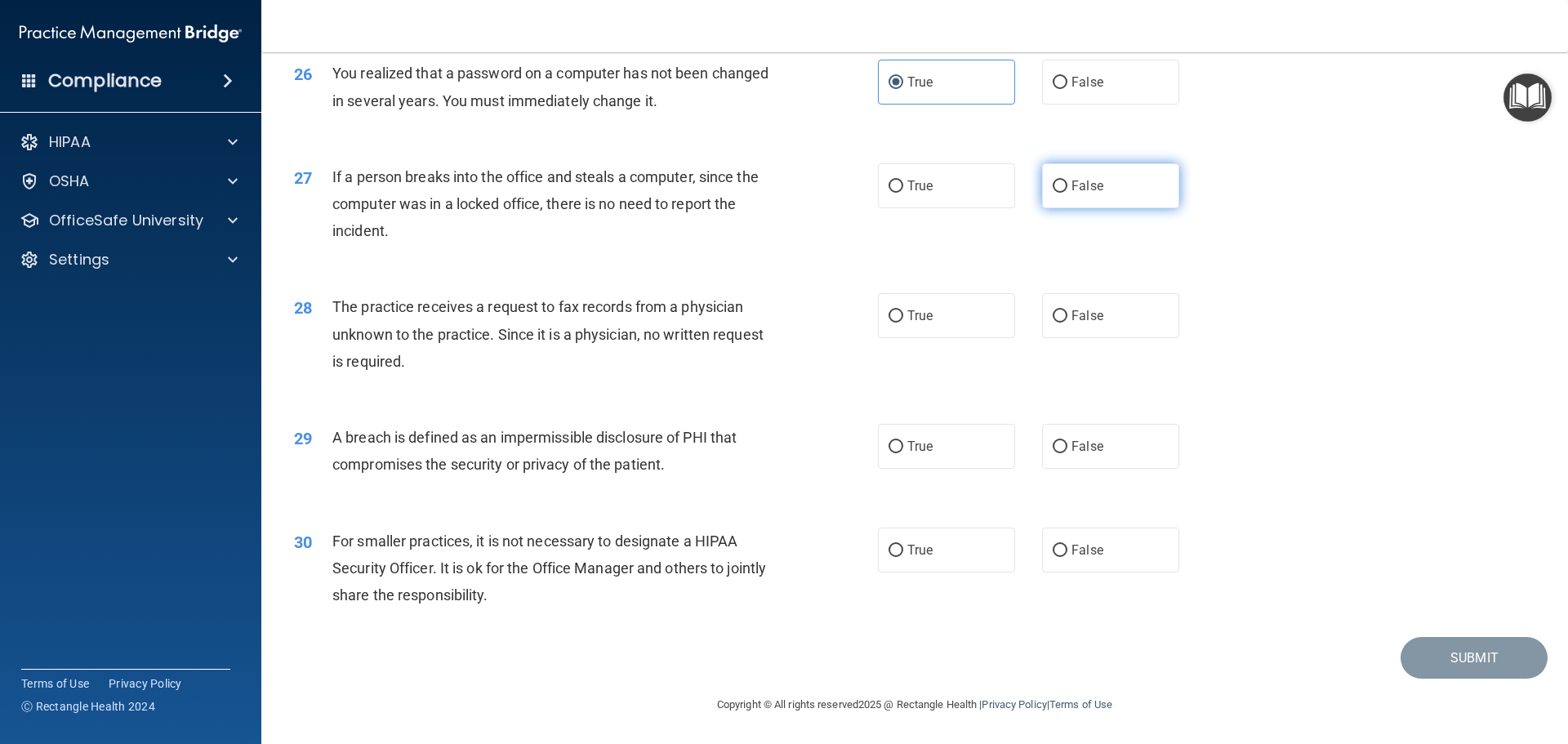
click at [1104, 204] on label "False" at bounding box center [1110, 186] width 137 height 45
click at [1067, 193] on input "False" at bounding box center [1060, 187] width 15 height 13
radio input "true"
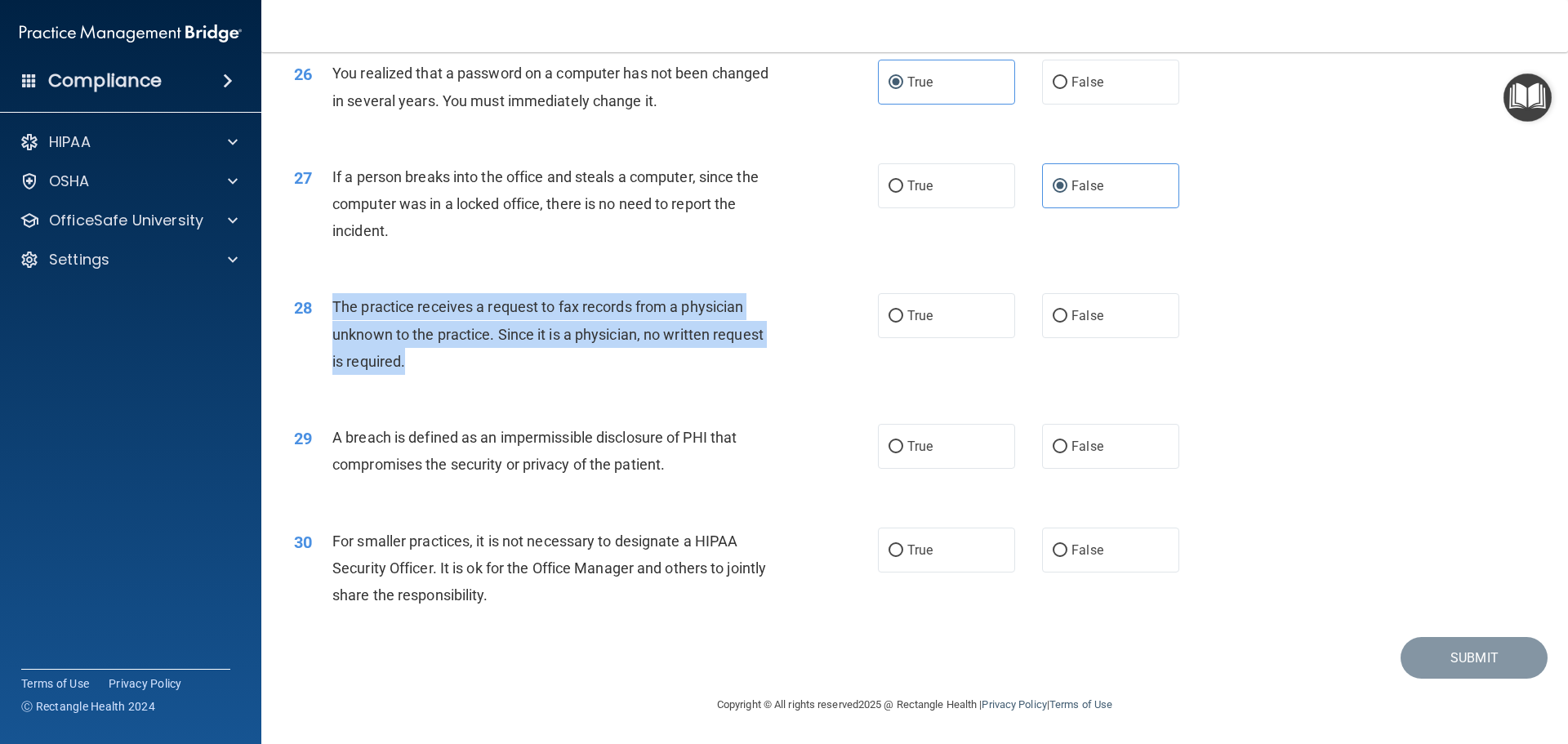
drag, startPoint x: 329, startPoint y: 318, endPoint x: 423, endPoint y: 393, distance: 120.3
click at [423, 383] on div "28 The practice receives a request to fax records from a physician unknown to t…" at bounding box center [585, 338] width 633 height 89
click at [688, 375] on div "The practice receives a request to fax records from a physician unknown to the …" at bounding box center [561, 335] width 457 height 82
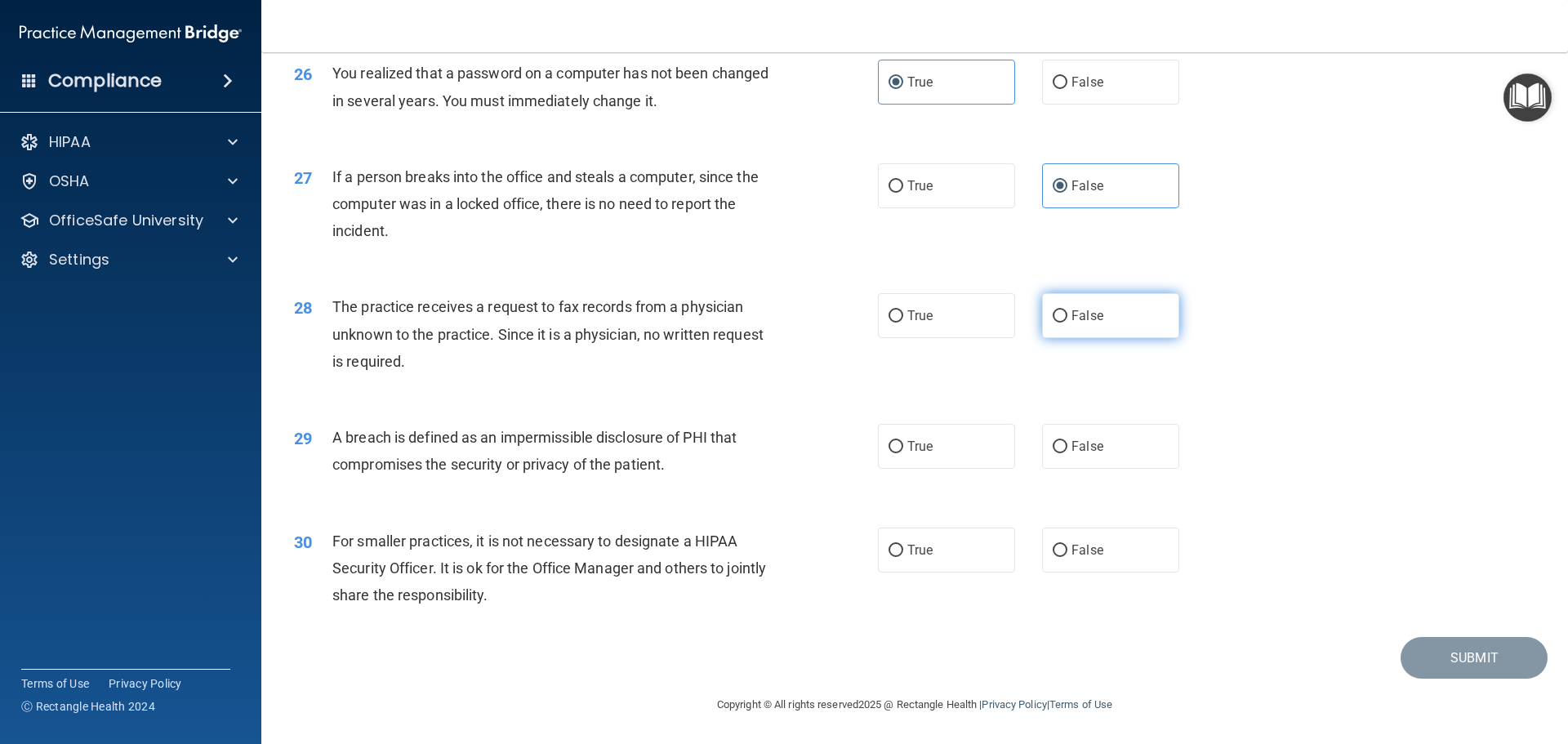
click at [1108, 331] on label "False" at bounding box center [1110, 316] width 137 height 45
click at [1067, 323] on input "False" at bounding box center [1060, 316] width 15 height 13
radio input "true"
click at [914, 442] on span "True" at bounding box center [920, 446] width 25 height 16
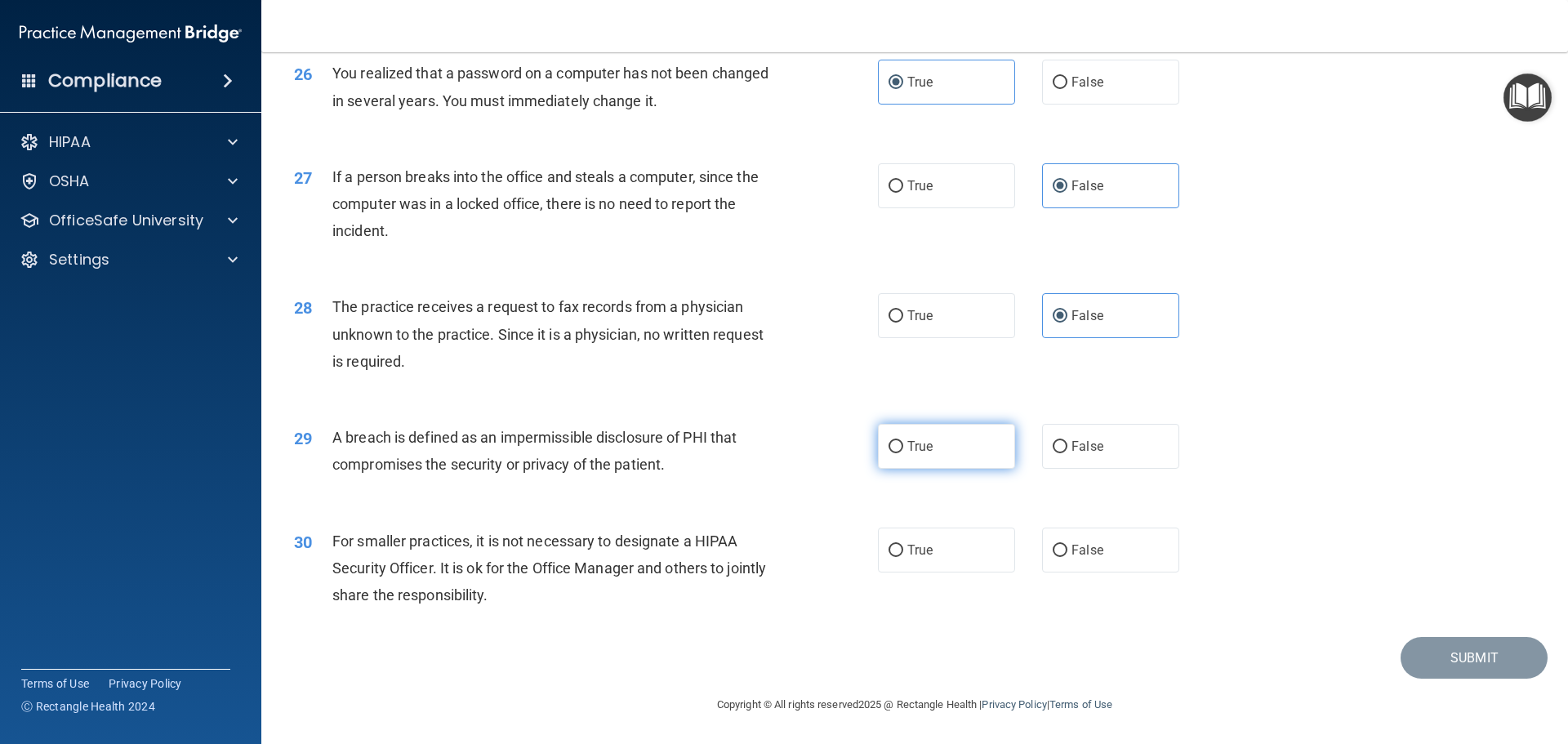
click at [903, 442] on input "True" at bounding box center [895, 447] width 15 height 13
radio input "true"
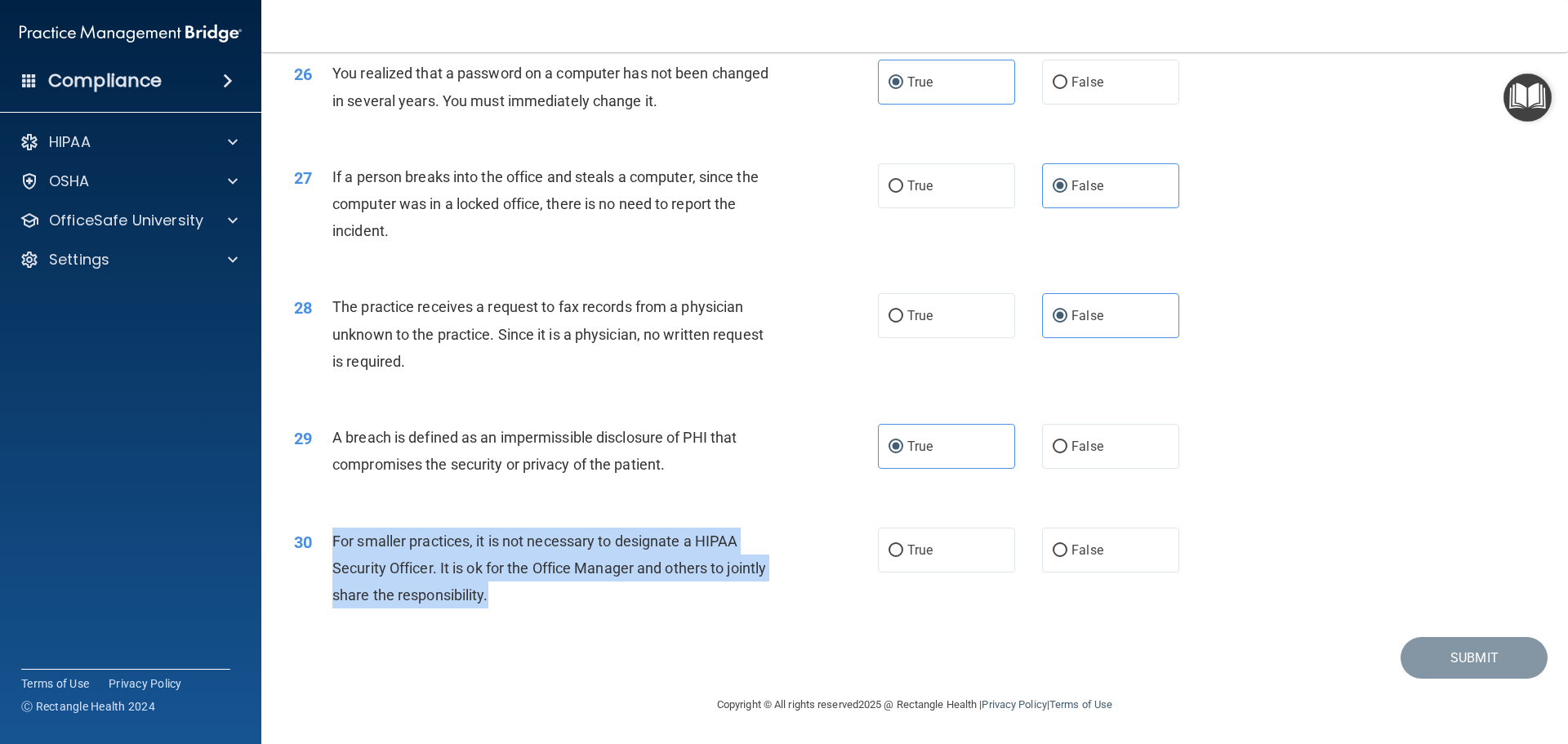
drag, startPoint x: 326, startPoint y: 536, endPoint x: 565, endPoint y: 617, distance: 252.4
click at [565, 617] on div "30 For smaller practices, it is not necessary to designate a HIPAA Security Off…" at bounding box center [585, 573] width 633 height 89
click at [494, 575] on span "For smaller practices, it is not necessary to designate a HIPAA Security Office…" at bounding box center [549, 568] width 434 height 71
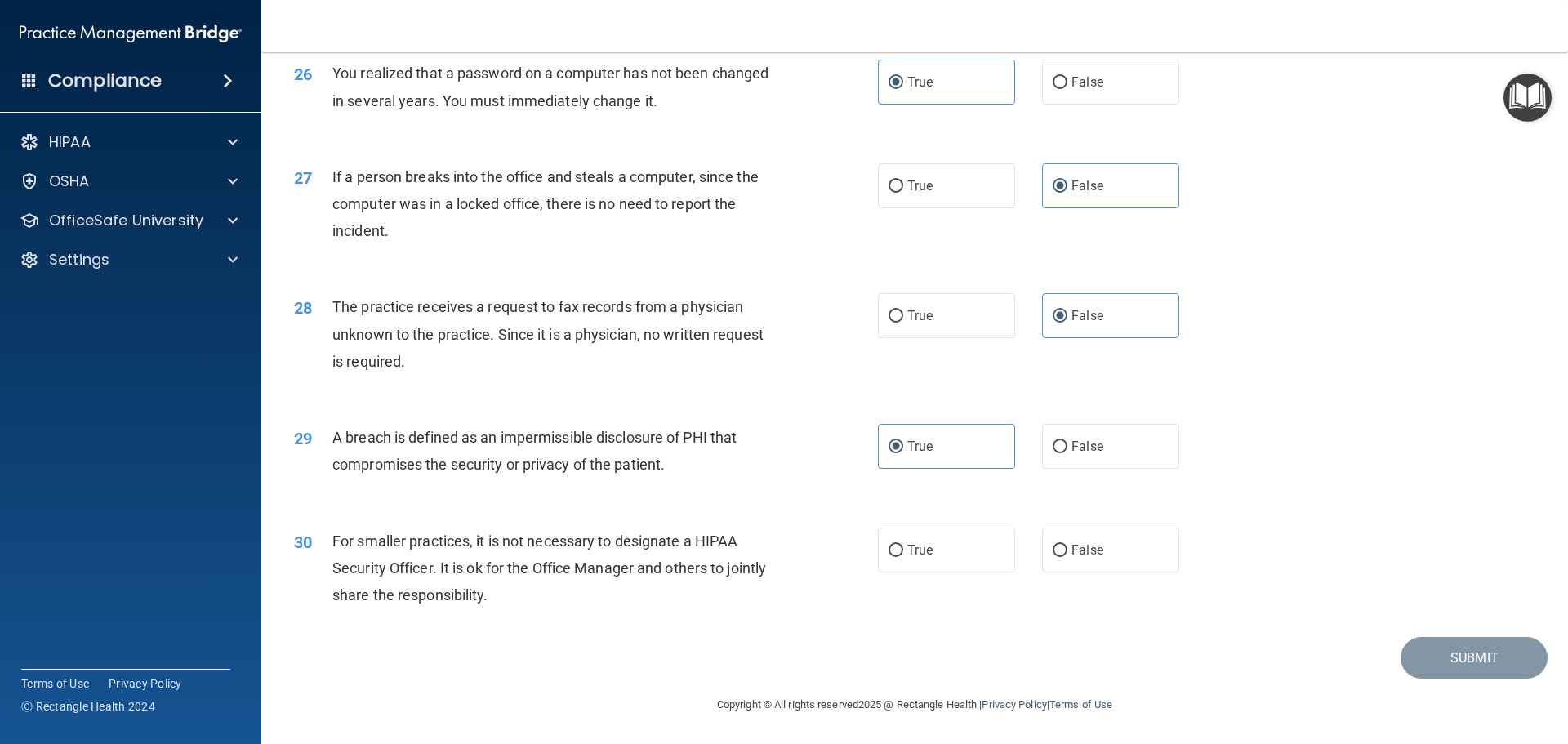
click at [524, 547] on span "For smaller practices, it is not necessary to designate a HIPAA Security Office…" at bounding box center [549, 568] width 434 height 71
click at [1117, 547] on label "False" at bounding box center [1110, 550] width 137 height 45
click at [1067, 547] on input "False" at bounding box center [1060, 550] width 15 height 13
radio input "true"
click at [1418, 638] on button "Submit" at bounding box center [1474, 657] width 147 height 42
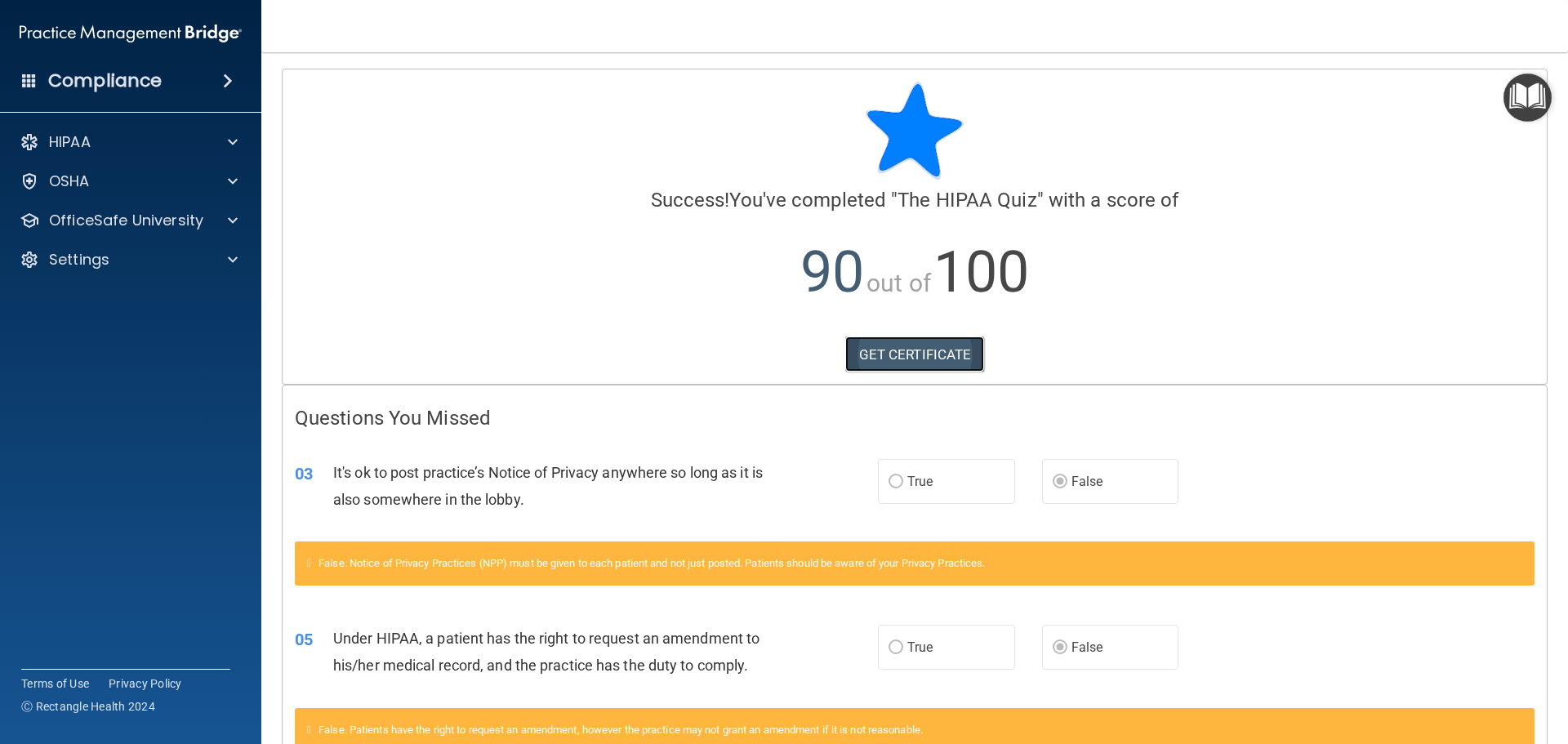
click at [879, 356] on link "GET CERTIFICATE" at bounding box center [916, 354] width 140 height 36
click at [170, 217] on p "OfficeSafe University" at bounding box center [125, 221] width 155 height 19
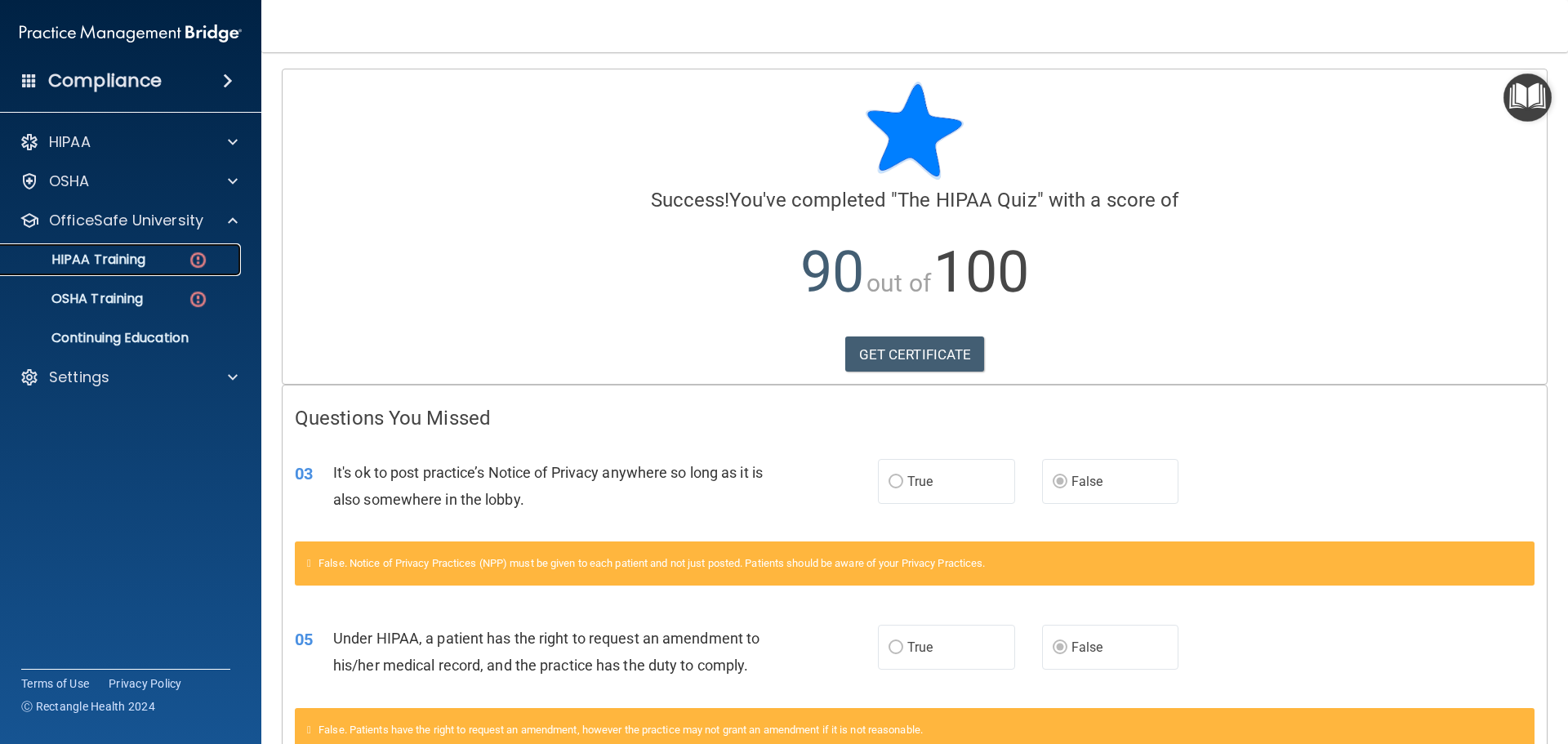
click at [193, 260] on img at bounding box center [197, 260] width 20 height 20
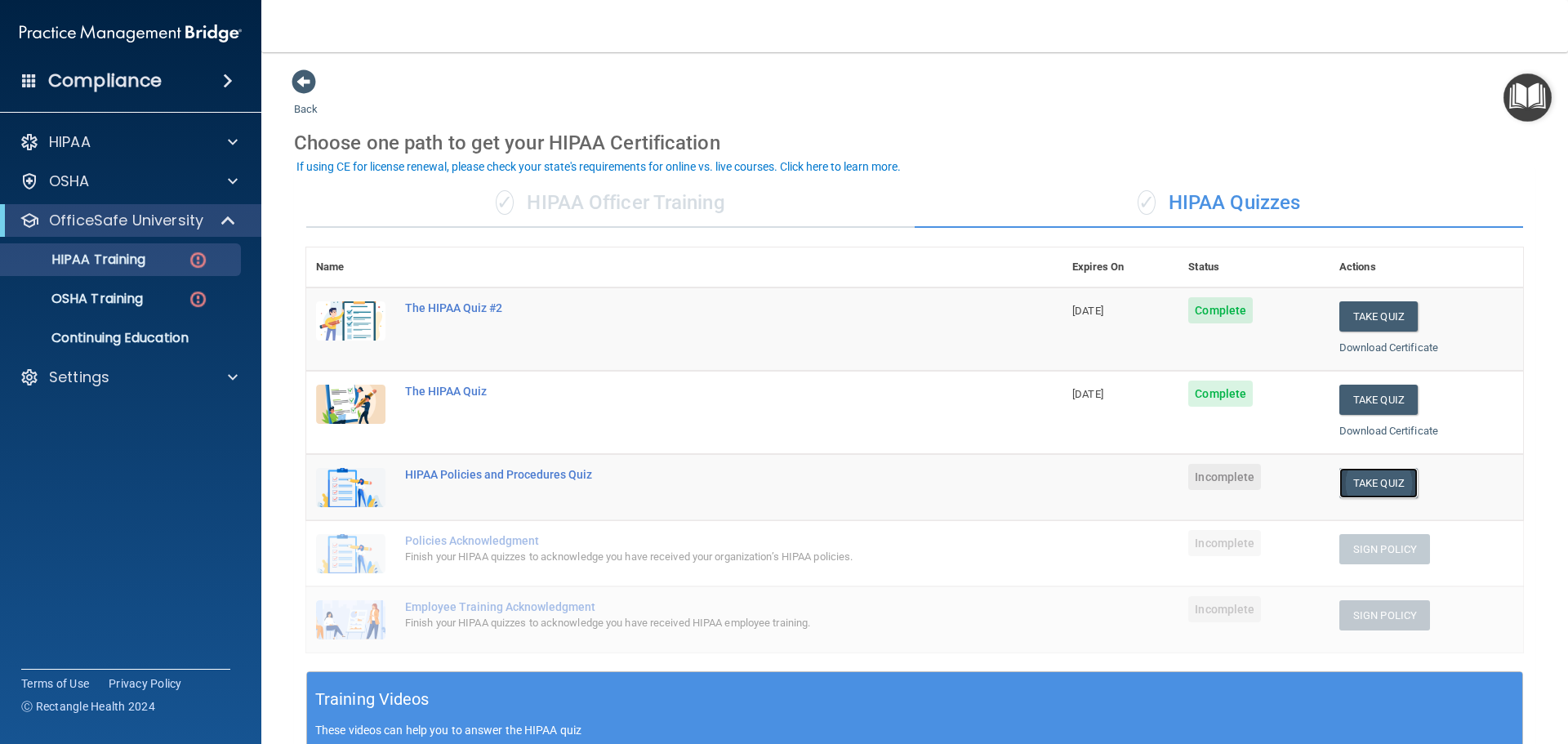
click at [1378, 485] on button "Take Quiz" at bounding box center [1378, 482] width 79 height 30
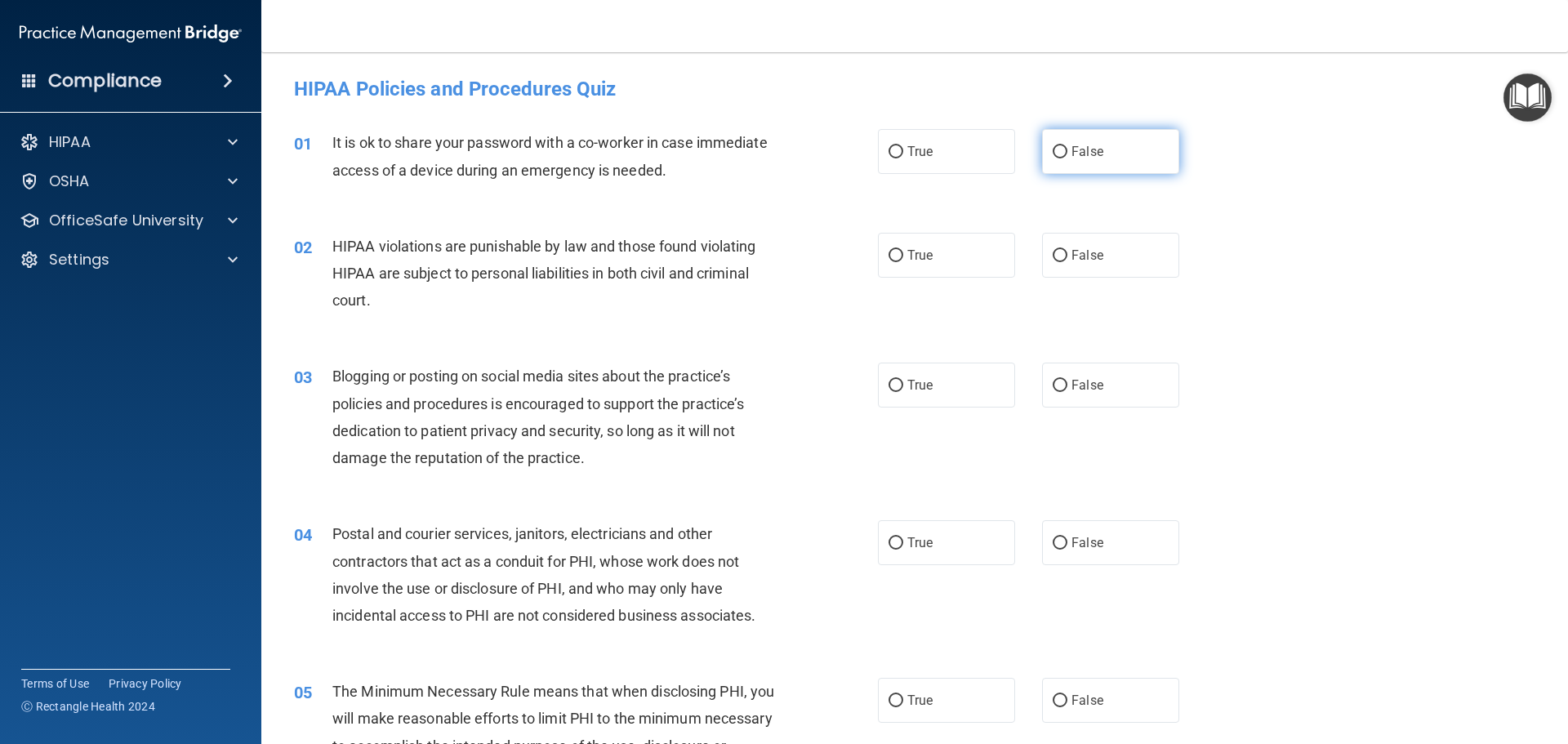
click at [1055, 146] on input "False" at bounding box center [1060, 152] width 15 height 13
radio input "true"
click at [930, 252] on label "True" at bounding box center [946, 255] width 137 height 45
click at [903, 252] on input "True" at bounding box center [895, 256] width 15 height 13
radio input "true"
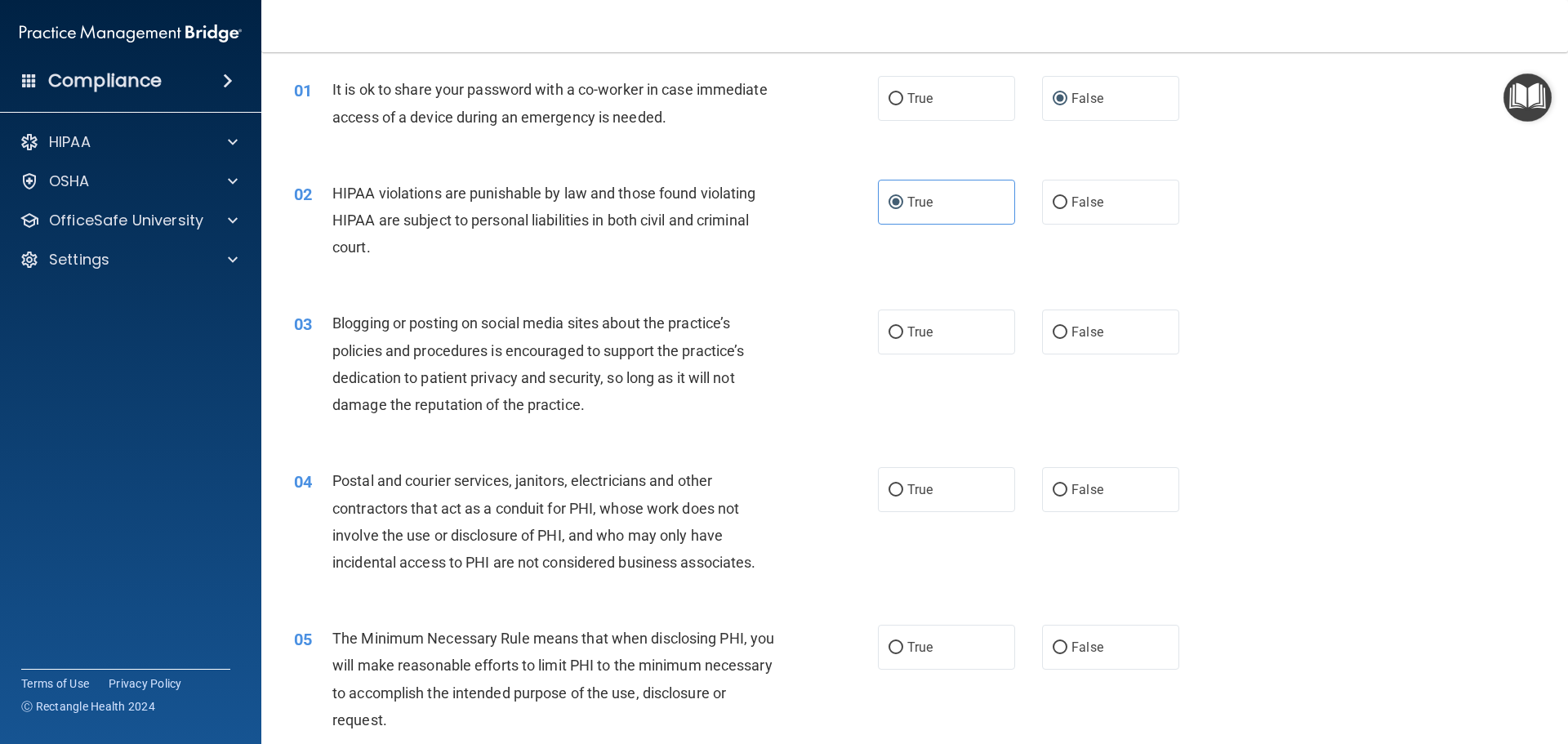
scroll to position [82, 0]
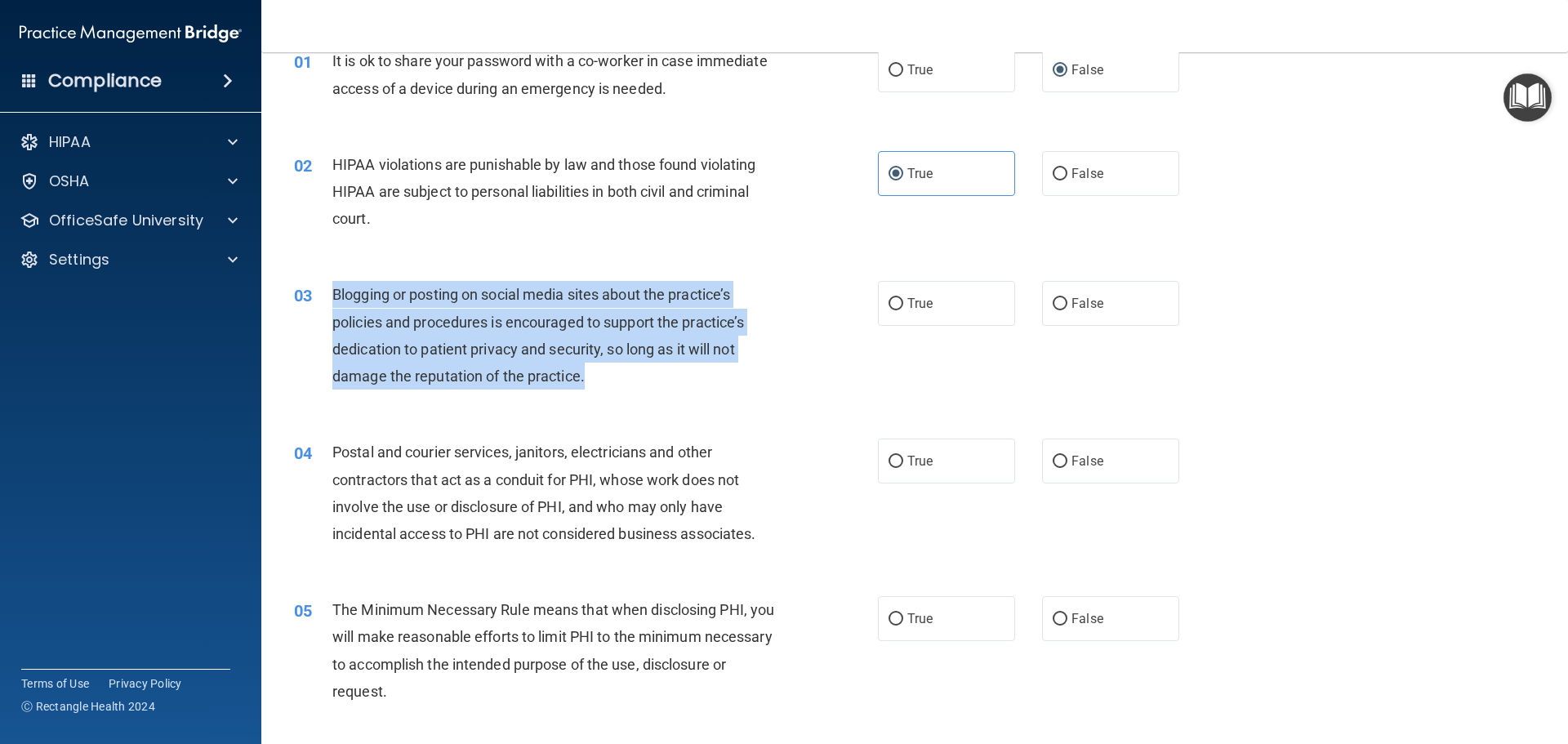
drag, startPoint x: 326, startPoint y: 290, endPoint x: 713, endPoint y: 367, distance: 394.6
click at [713, 367] on div "03 Blogging or posting on social media sites about the practice’s policies and …" at bounding box center [585, 339] width 633 height 117
click at [452, 299] on span "Blogging or posting on social media sites about the practice’s policies and pro…" at bounding box center [538, 336] width 411 height 99
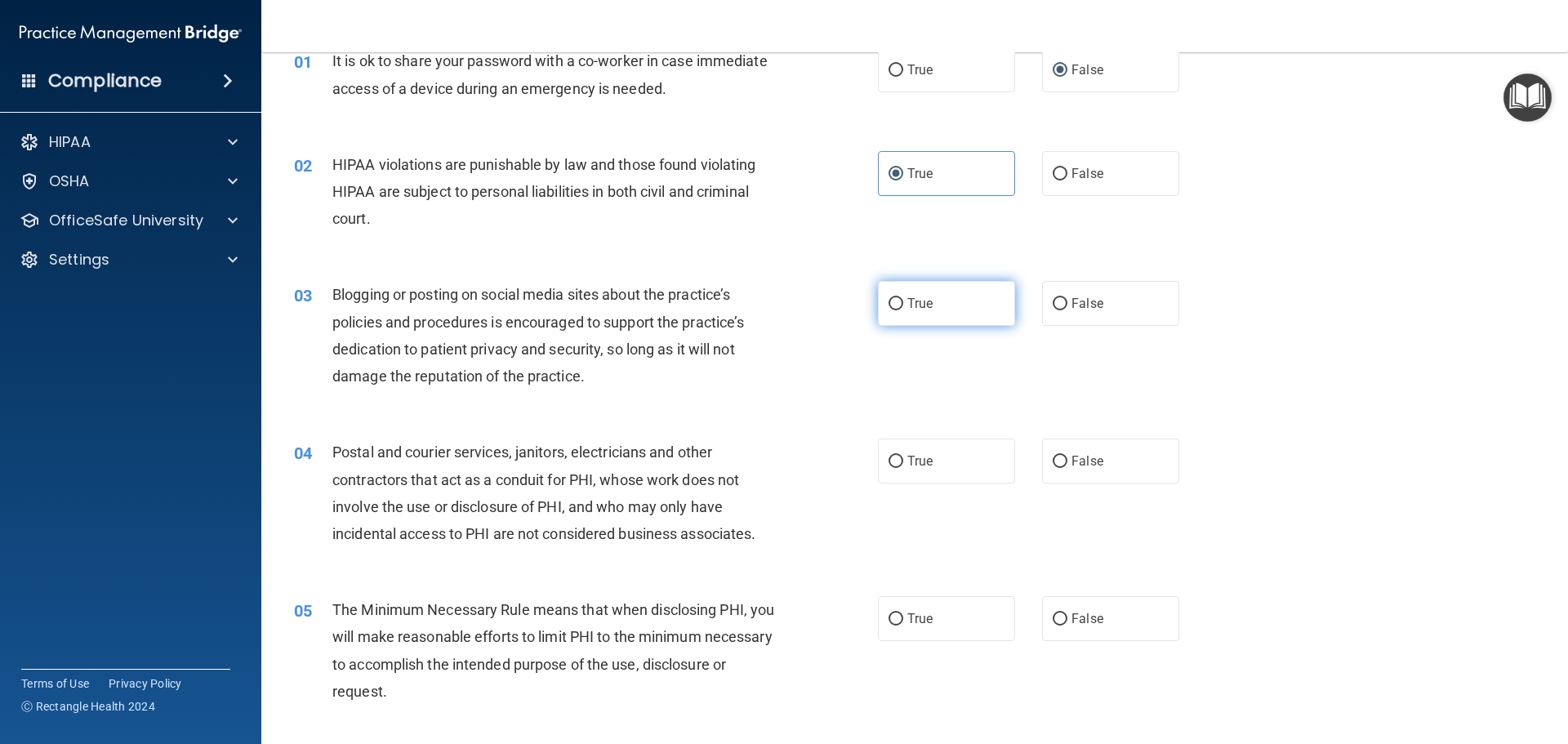
click at [925, 303] on span "True" at bounding box center [920, 303] width 25 height 16
click at [903, 303] on input "True" at bounding box center [895, 304] width 15 height 13
radio input "true"
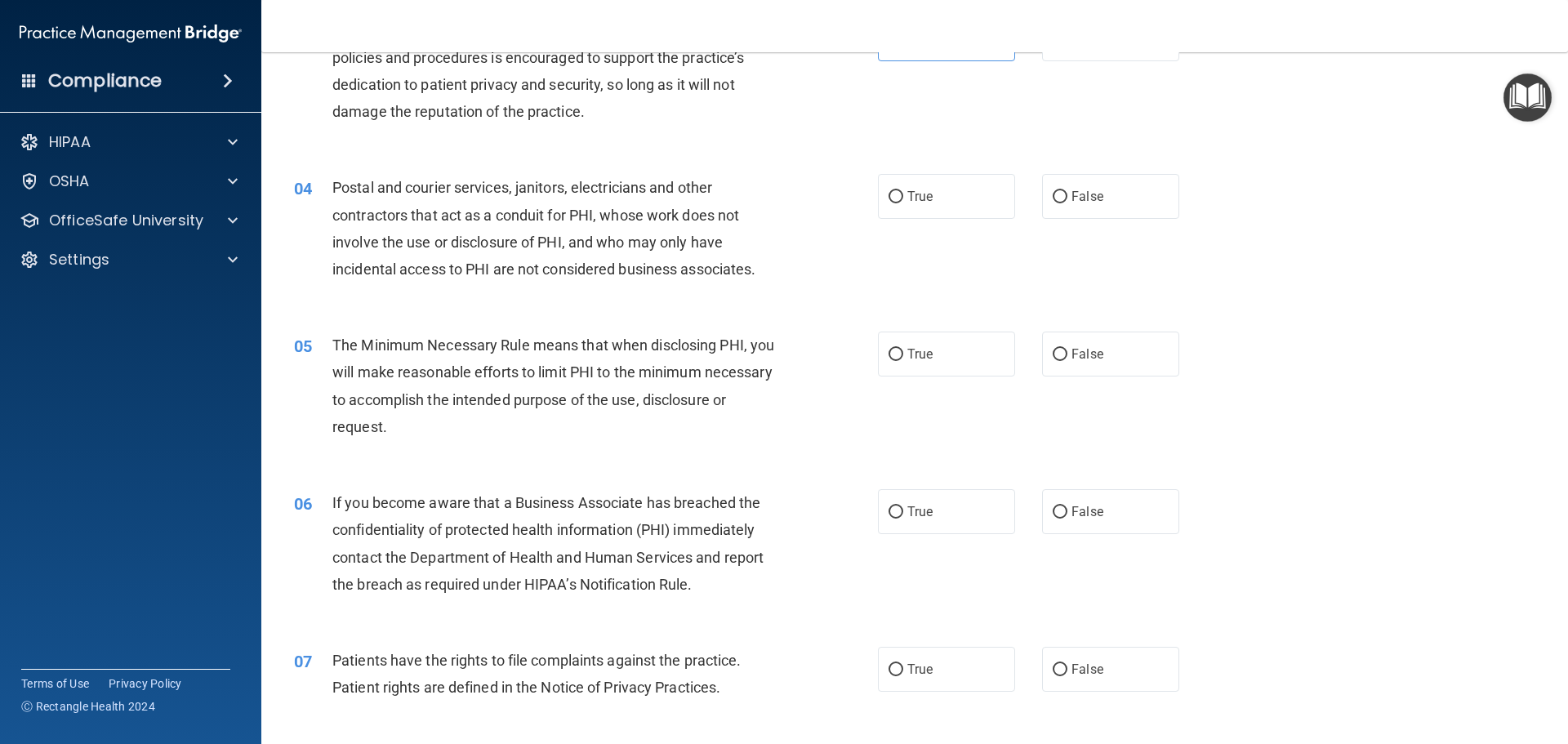
scroll to position [408, 0]
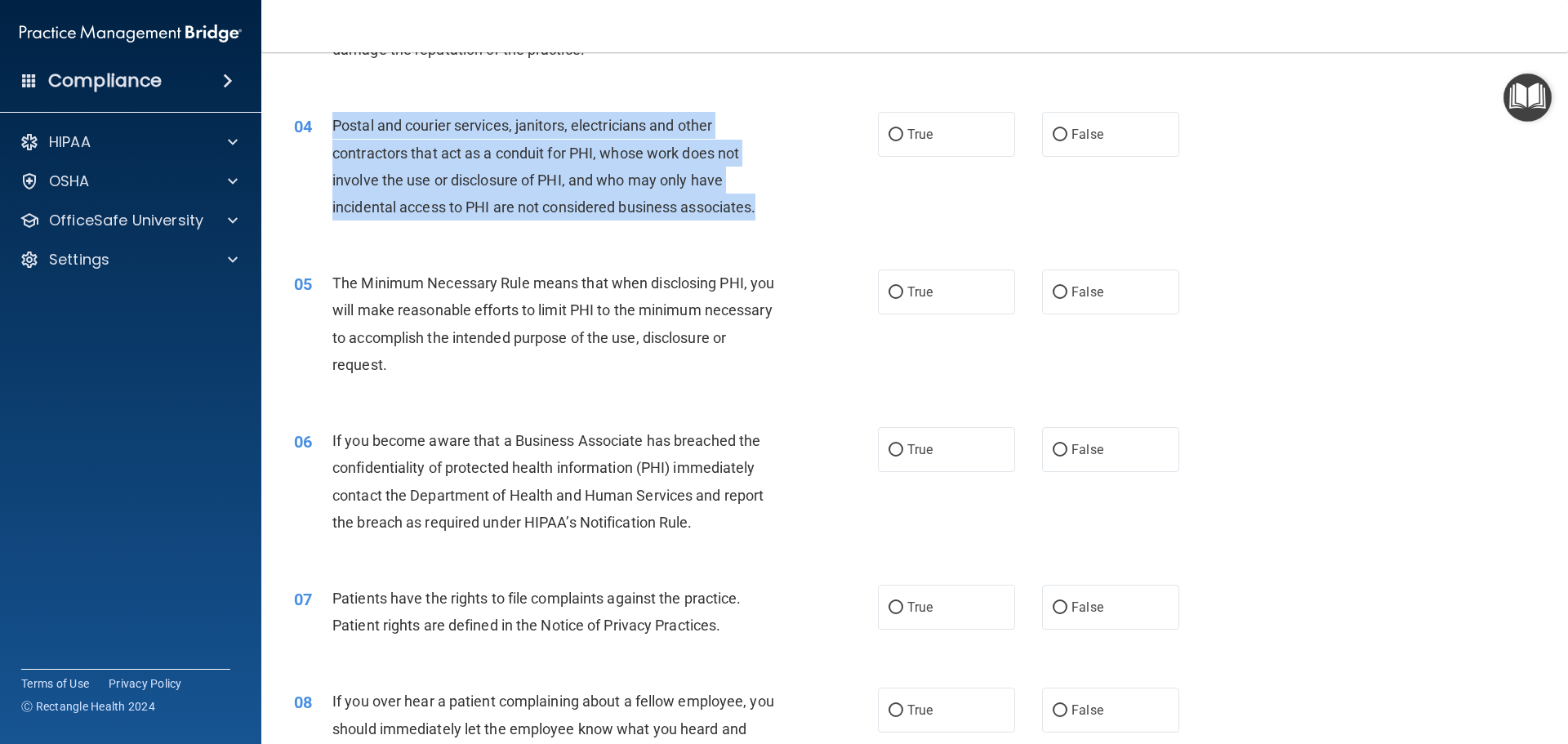
drag, startPoint x: 330, startPoint y: 122, endPoint x: 814, endPoint y: 195, distance: 489.5
click at [814, 195] on div "04 Postal and courier services, janitors, electricians and other contractors th…" at bounding box center [585, 170] width 633 height 117
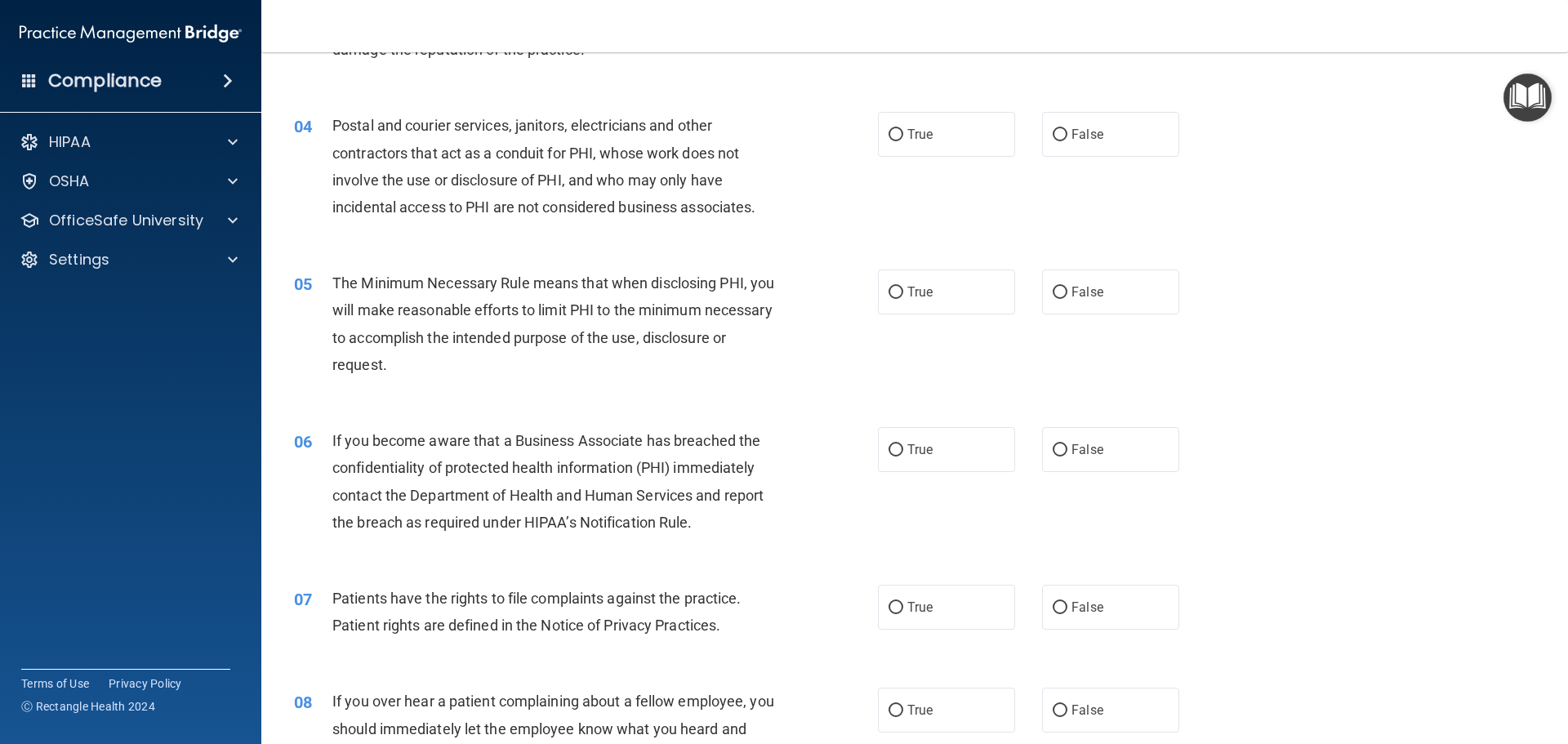
click at [504, 27] on nav "Toggle navigation Breeana Cazel breeana.cazel24@gmail.com Manage My Enterprise …" at bounding box center [915, 26] width 1307 height 53
click at [859, 110] on div "04 Postal and courier services, janitors, electricians and other contractors th…" at bounding box center [915, 170] width 1266 height 158
click at [915, 147] on label "True" at bounding box center [946, 134] width 137 height 45
click at [903, 141] on input "True" at bounding box center [895, 135] width 15 height 13
radio input "true"
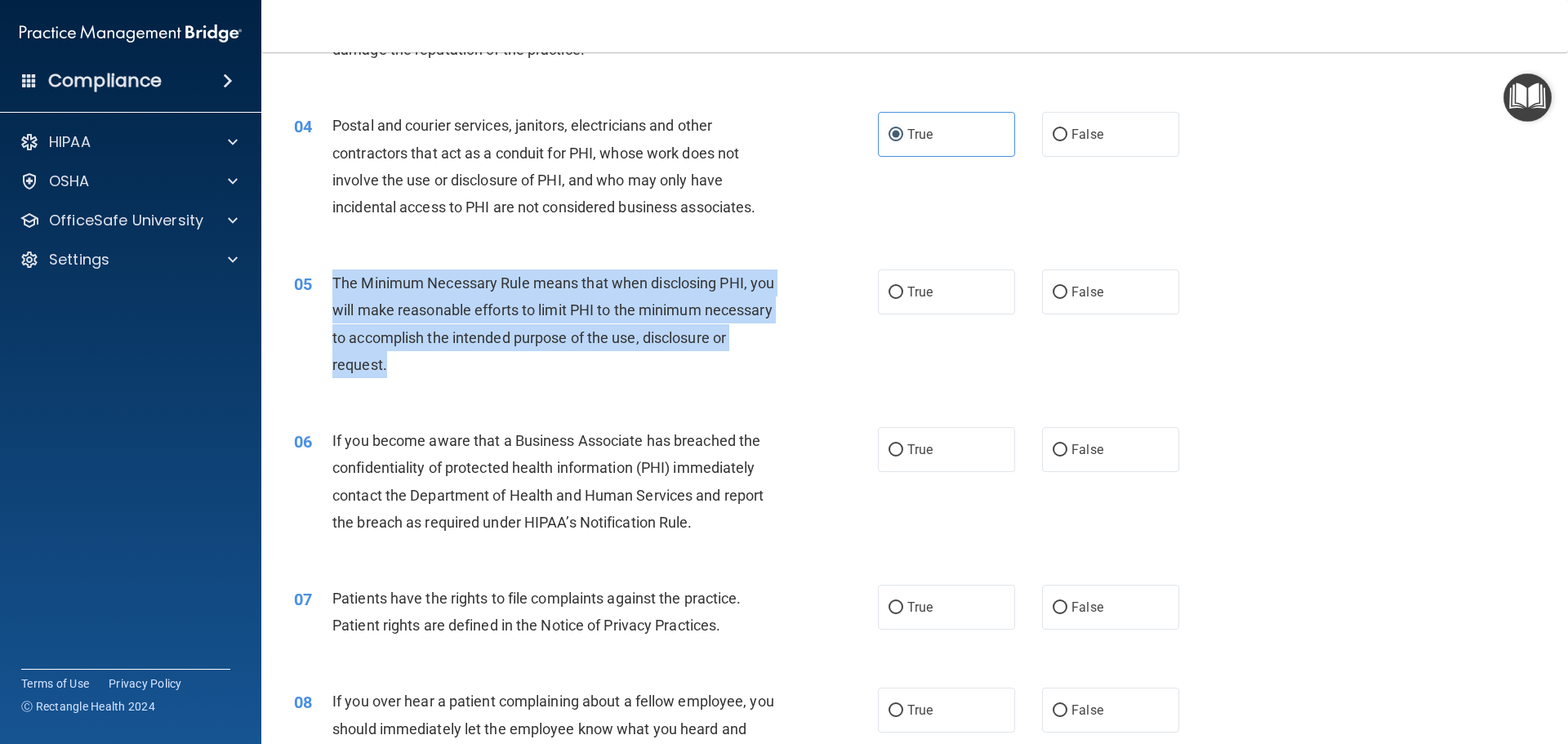
drag, startPoint x: 330, startPoint y: 273, endPoint x: 481, endPoint y: 362, distance: 175.3
click at [481, 362] on div "05 The Minimum Necessary Rule means that when disclosing PHI, you will make rea…" at bounding box center [585, 328] width 633 height 117
click at [558, 319] on div "The Minimum Necessary Rule means that when disclosing PHI, you will make reason…" at bounding box center [561, 324] width 457 height 109
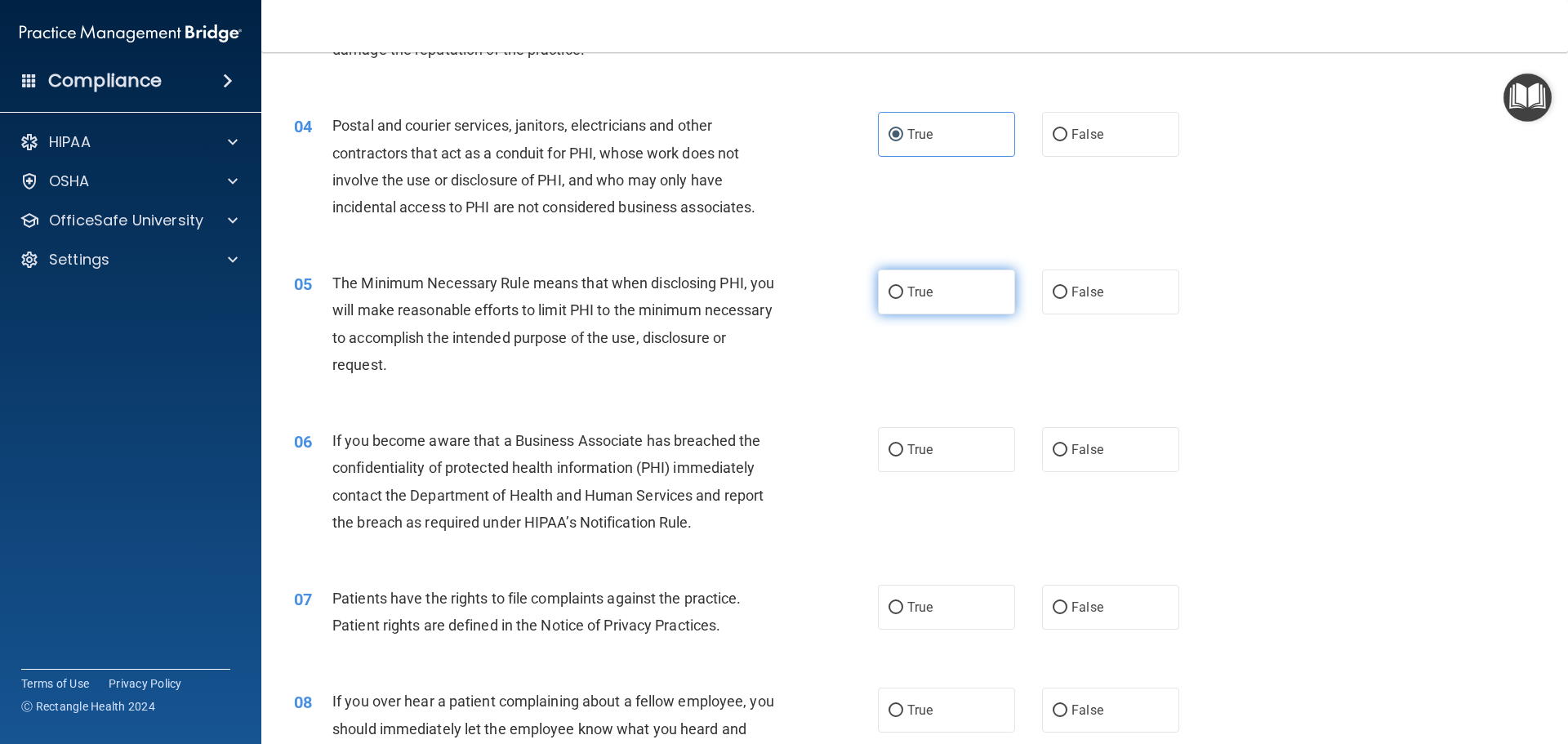
click at [921, 299] on span "True" at bounding box center [920, 292] width 25 height 16
click at [903, 299] on input "True" at bounding box center [895, 293] width 15 height 13
radio input "true"
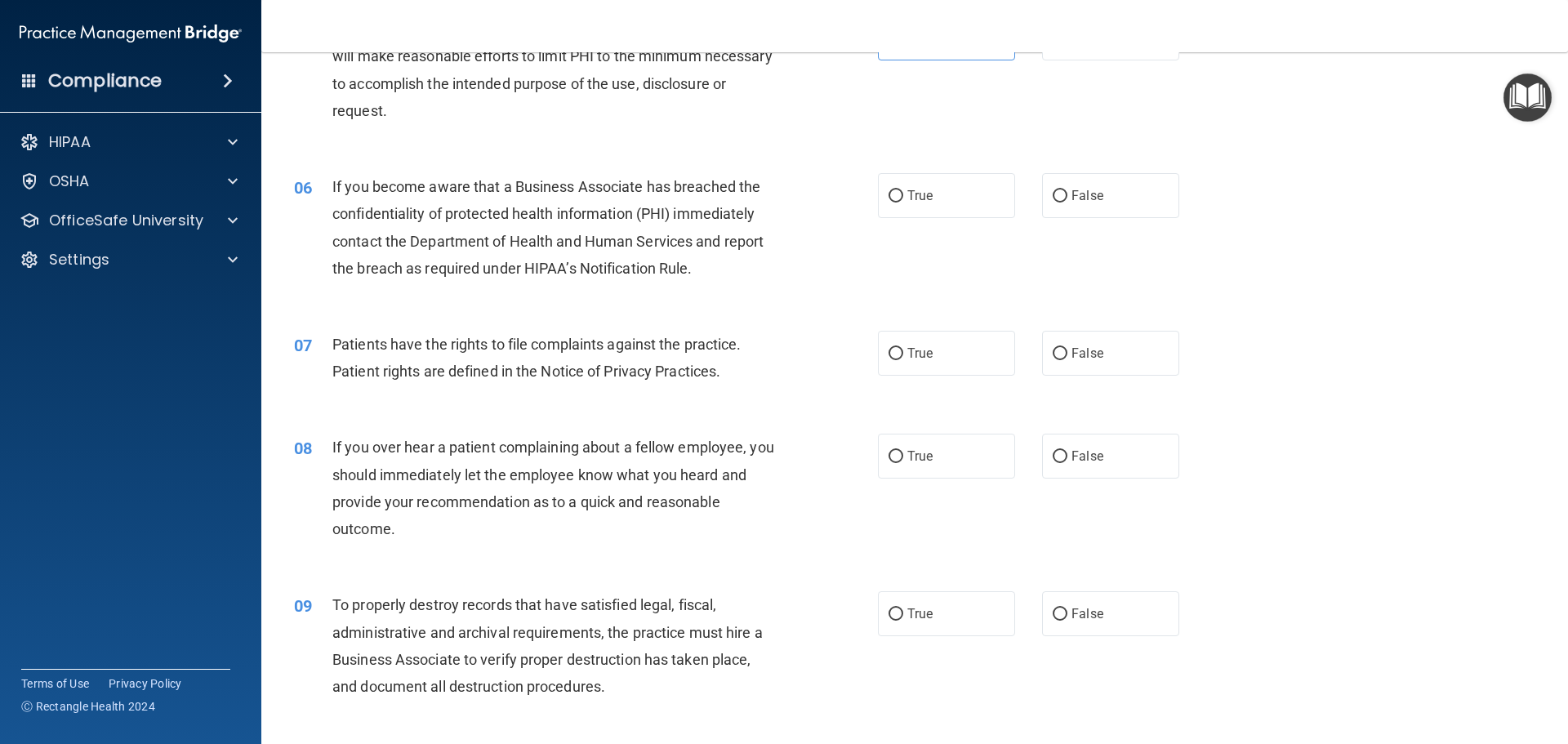
scroll to position [735, 0]
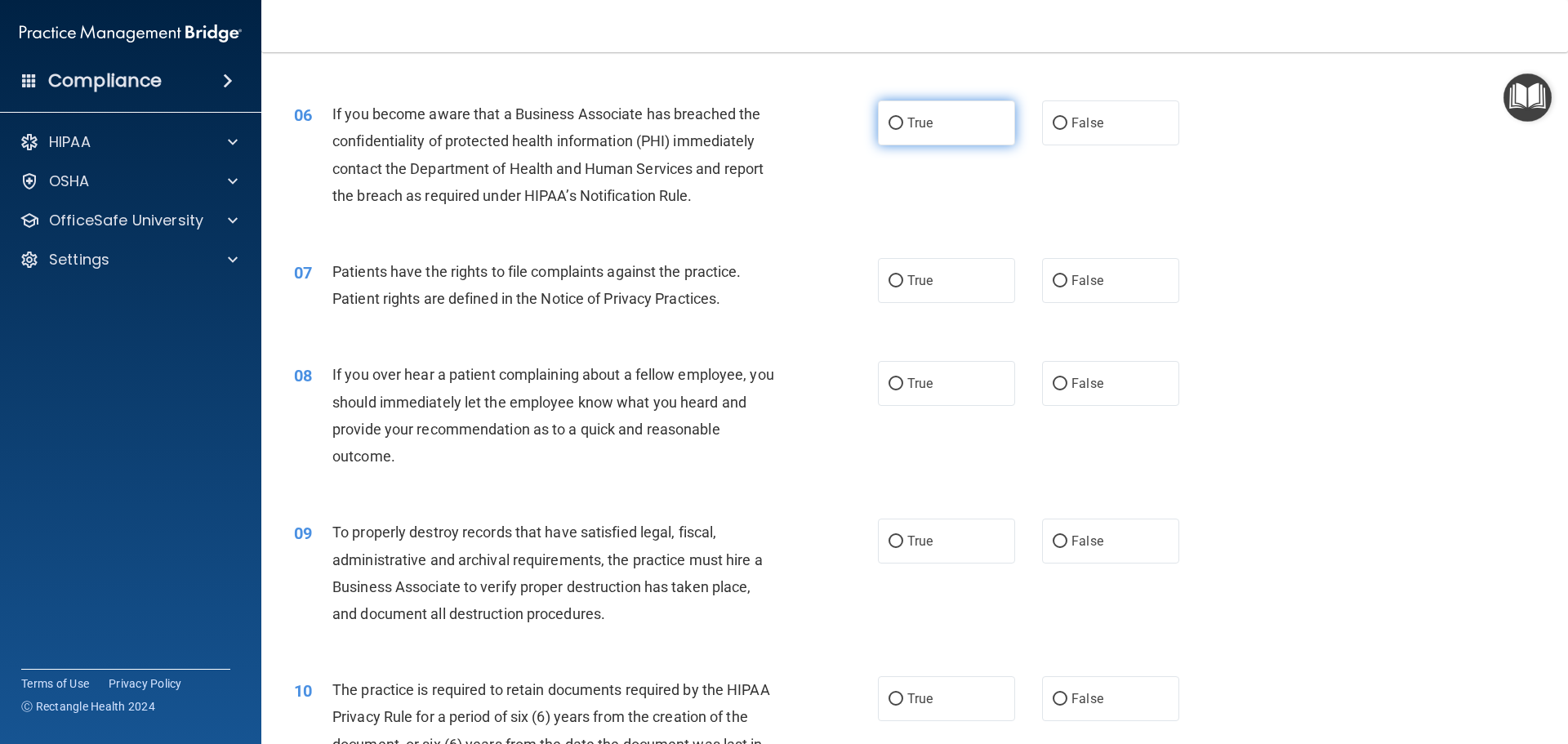
click at [945, 121] on label "True" at bounding box center [946, 123] width 137 height 45
click at [903, 121] on input "True" at bounding box center [895, 124] width 15 height 13
radio input "true"
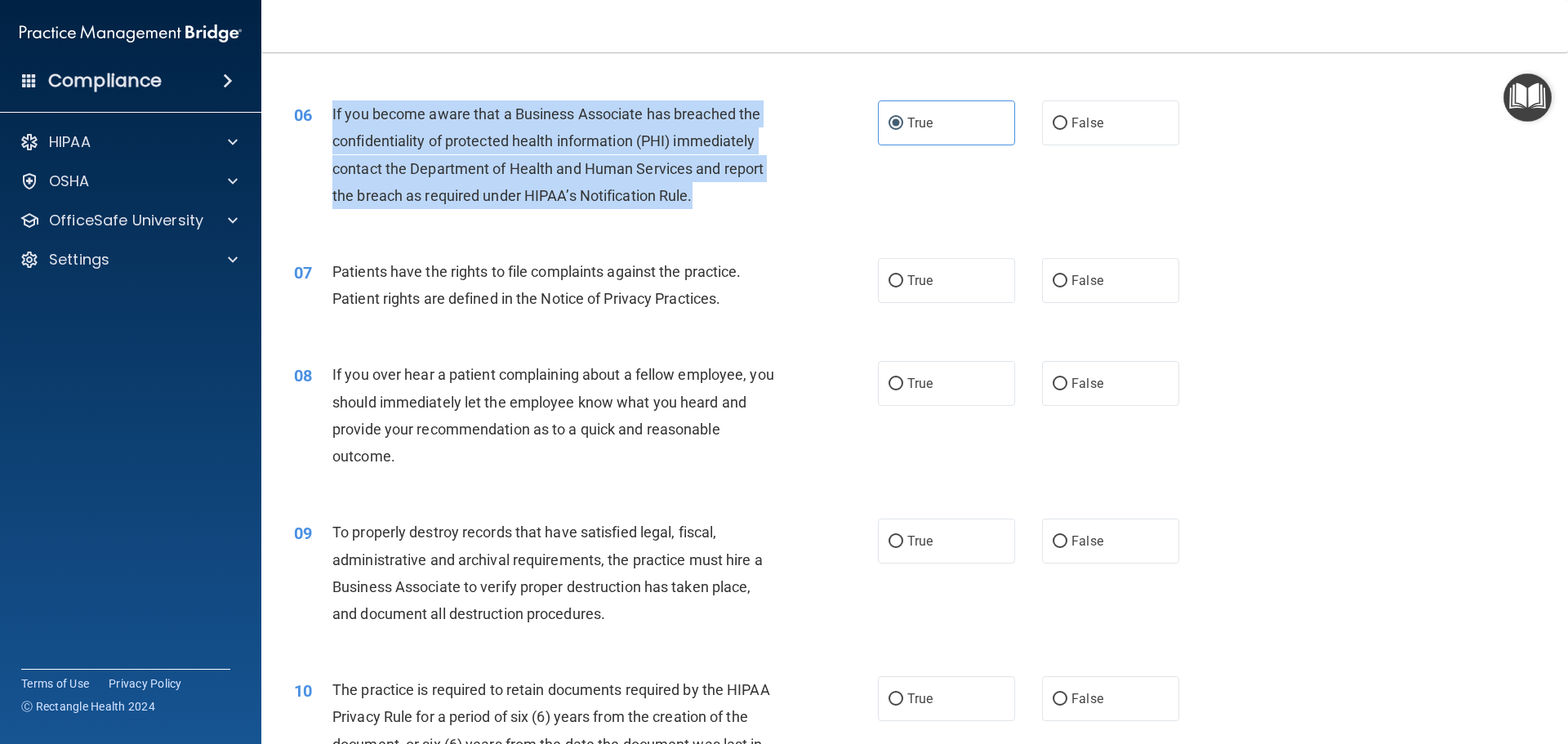
drag, startPoint x: 320, startPoint y: 107, endPoint x: 693, endPoint y: 187, distance: 381.5
click at [693, 187] on div "06 If you become aware that a Business Associate has breached the confidentiali…" at bounding box center [585, 159] width 633 height 117
click at [518, 138] on span "If you become aware that a Business Associate has breached the confidentiality …" at bounding box center [548, 155] width 432 height 99
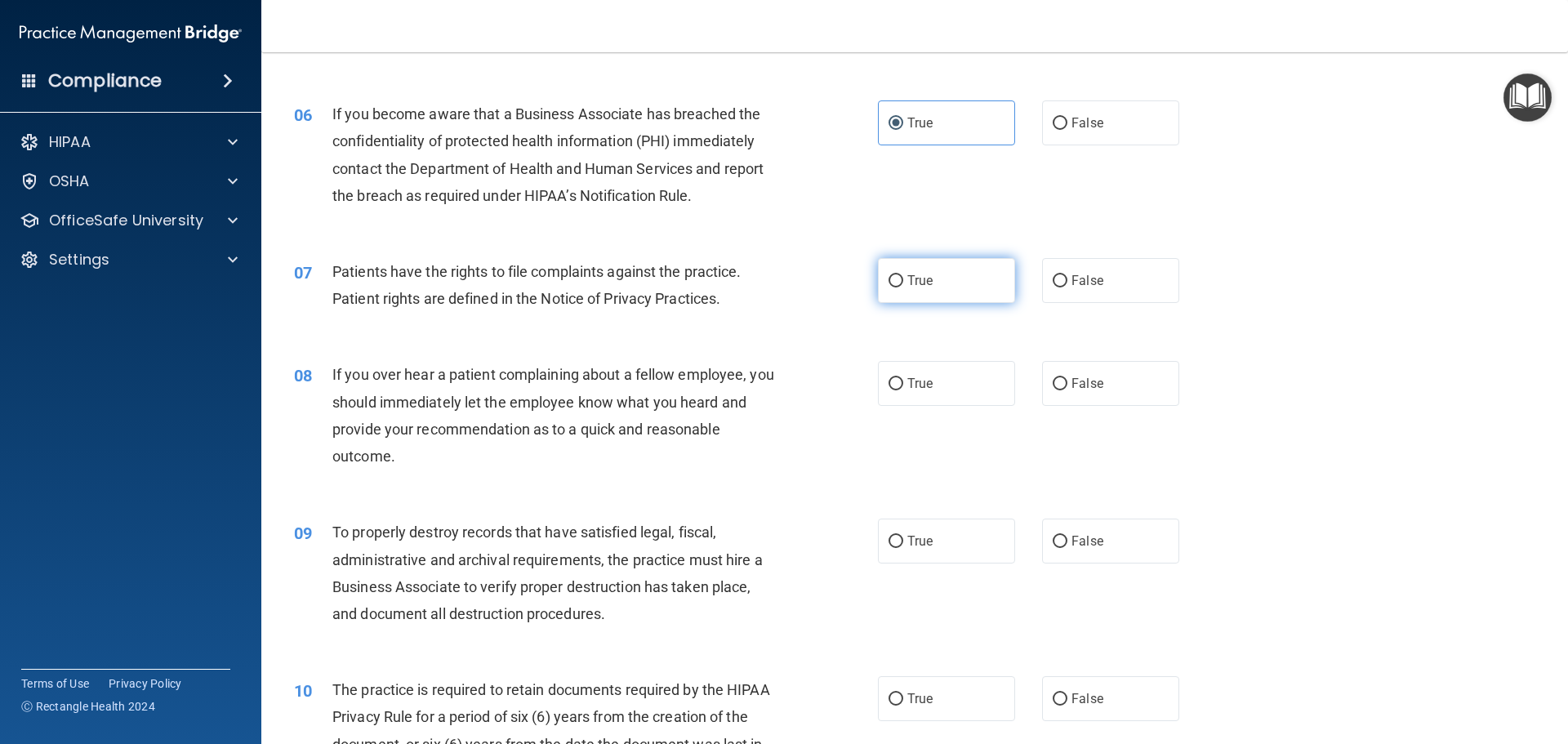
click at [928, 278] on label "True" at bounding box center [946, 280] width 137 height 45
click at [903, 278] on input "True" at bounding box center [895, 281] width 15 height 13
radio input "true"
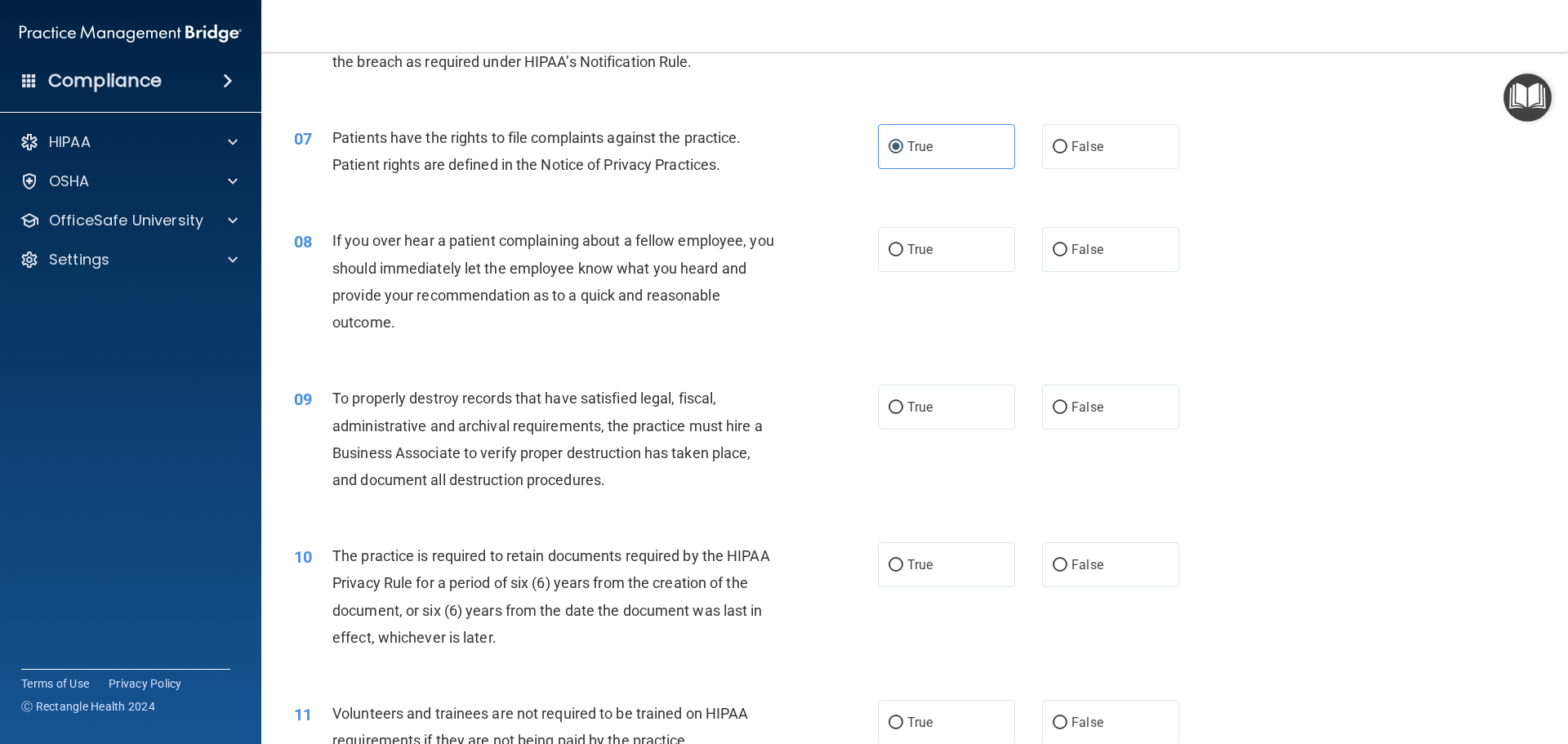
scroll to position [899, 0]
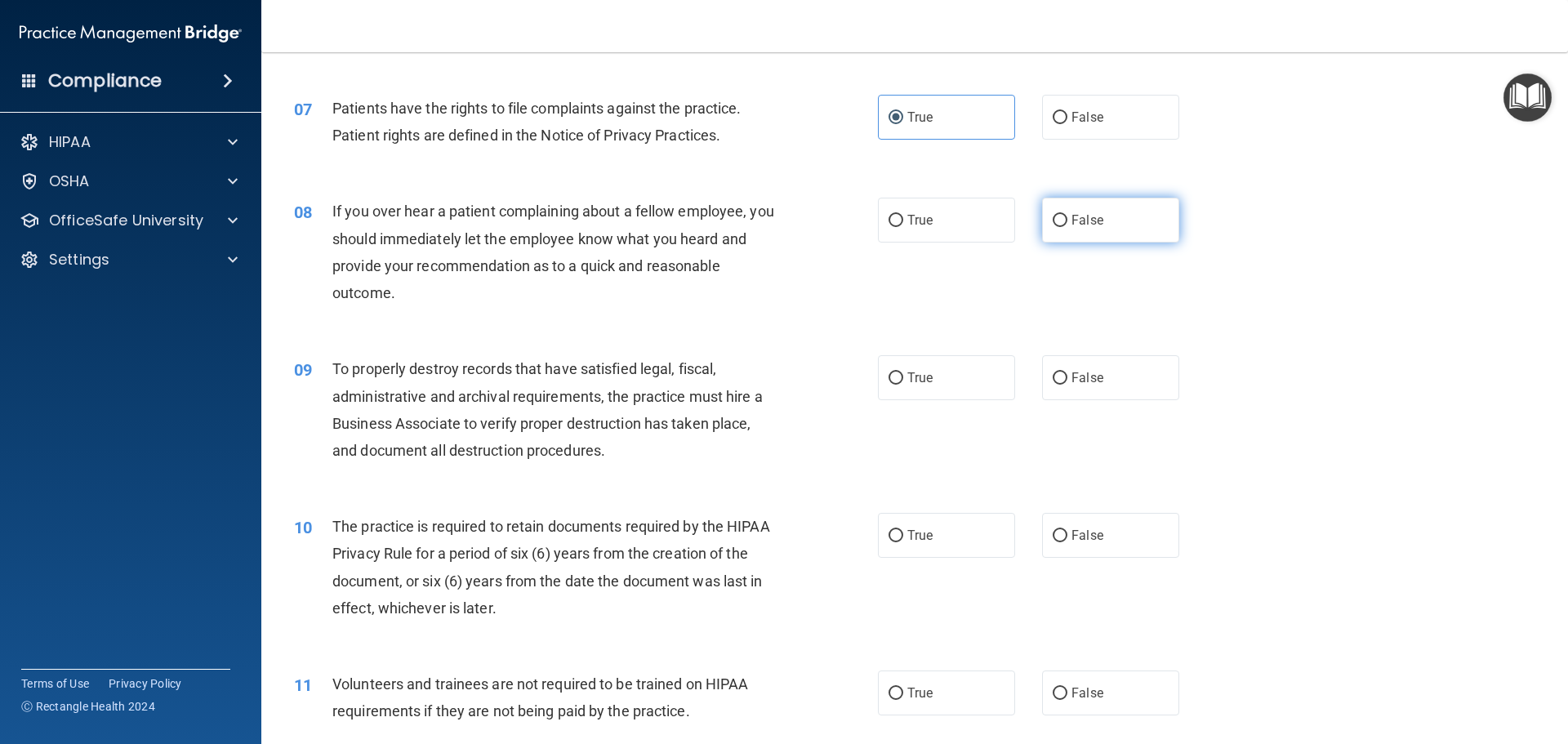
click at [1053, 221] on input "False" at bounding box center [1060, 221] width 15 height 13
radio input "true"
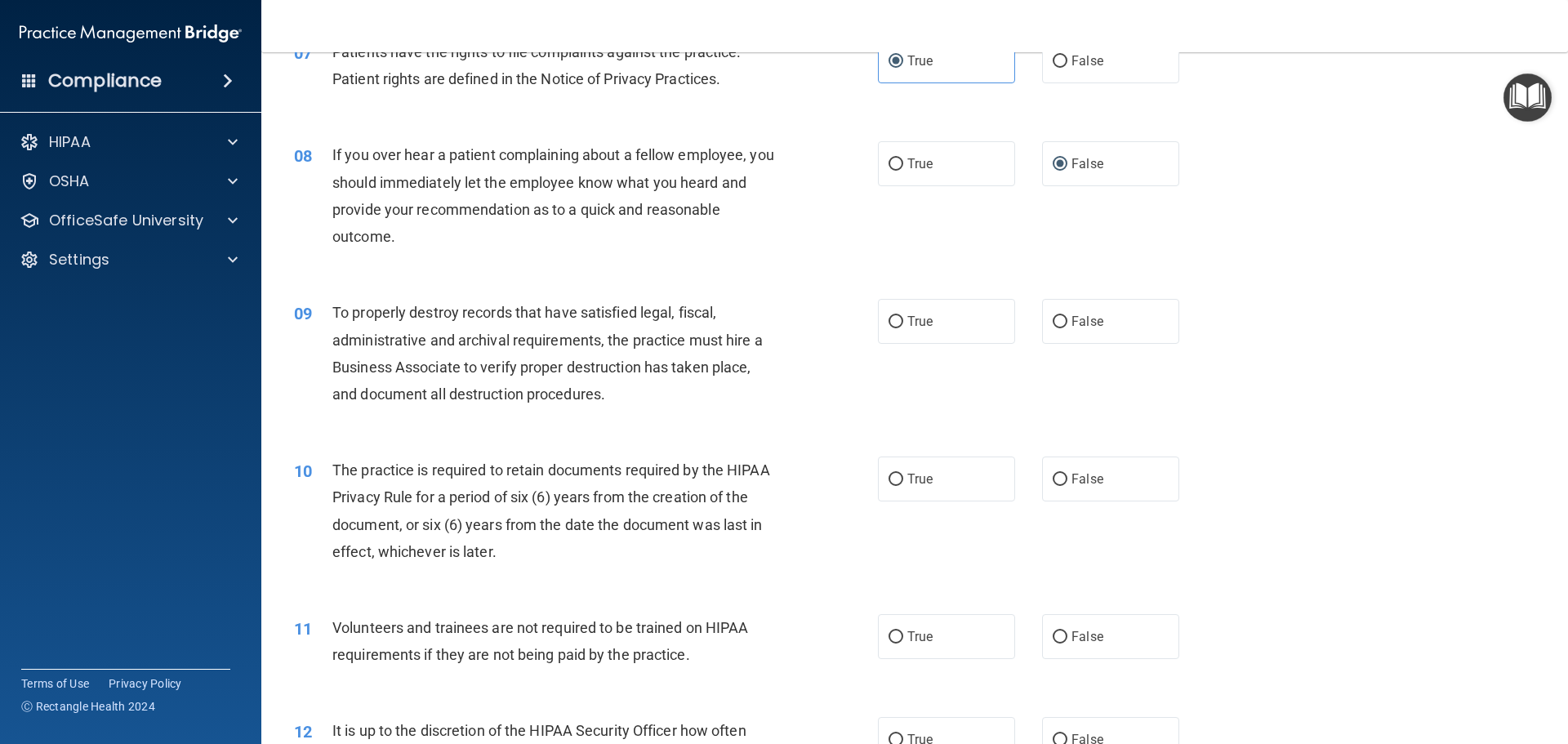
scroll to position [980, 0]
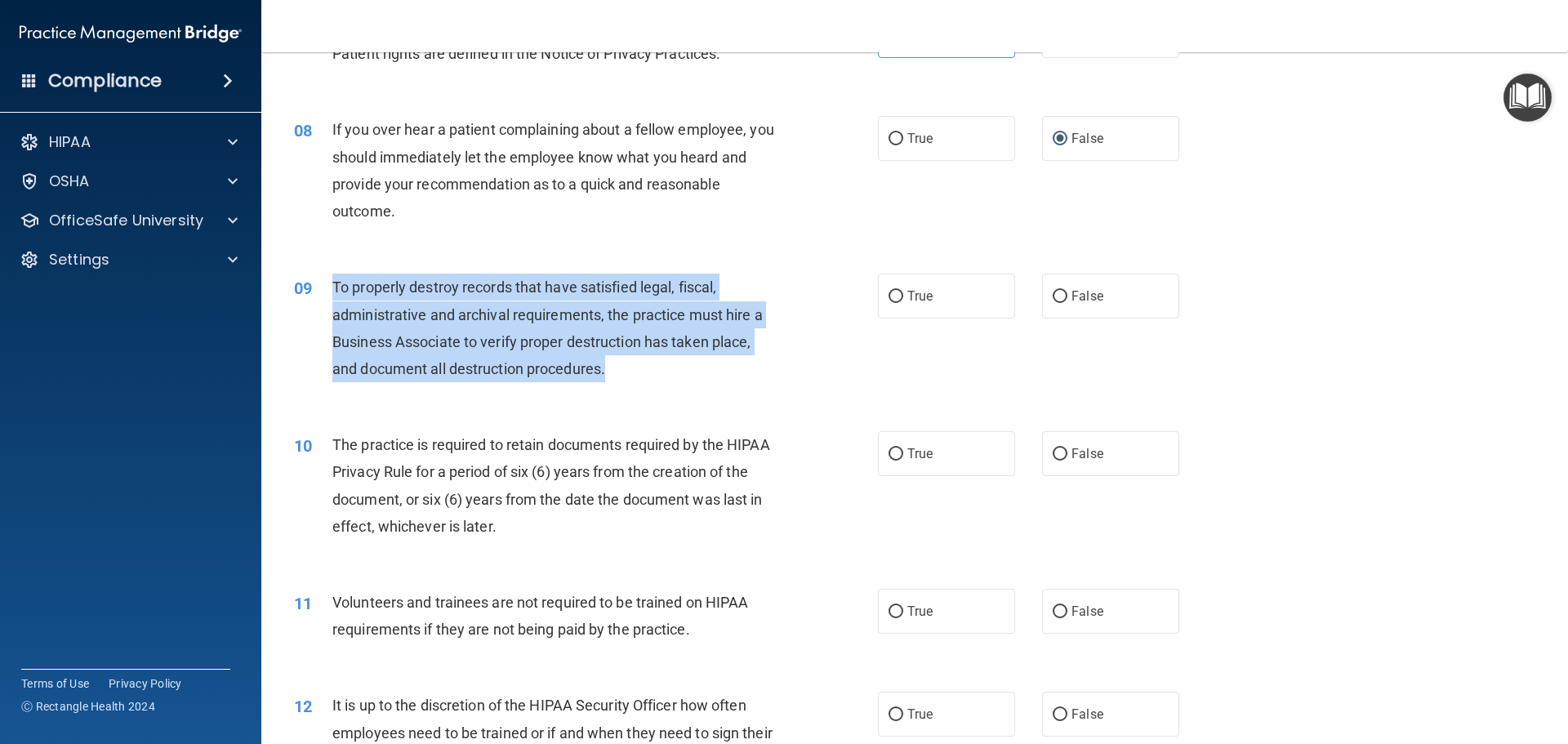
drag, startPoint x: 331, startPoint y: 284, endPoint x: 560, endPoint y: 354, distance: 239.5
click at [606, 366] on div "09 To properly destroy records that have satisfied legal, fiscal, administrativ…" at bounding box center [585, 332] width 633 height 117
click at [534, 341] on span "To properly destroy records that have satisfied legal, fiscal, administrative a…" at bounding box center [547, 328] width 431 height 99
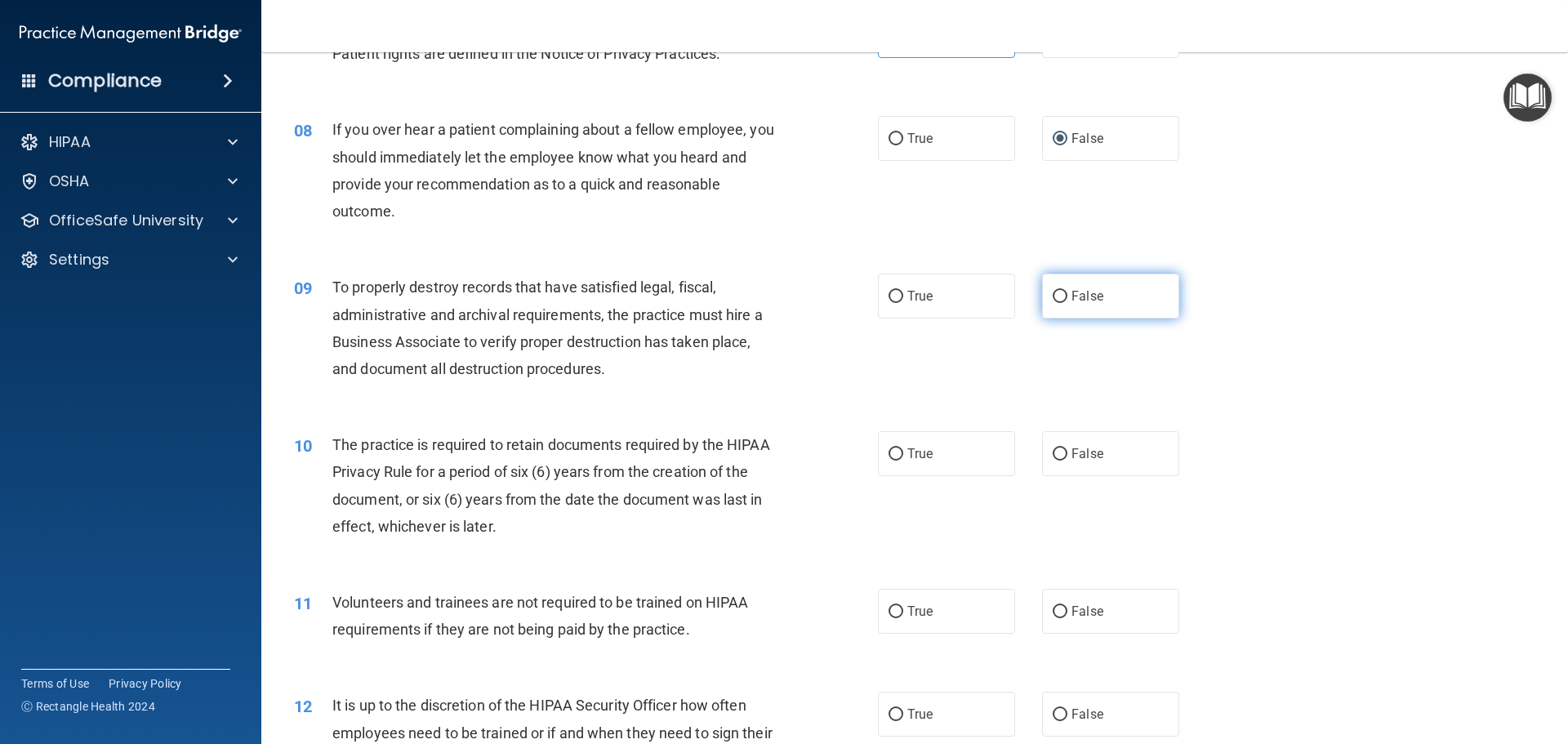
click at [1078, 285] on label "False" at bounding box center [1110, 296] width 137 height 45
click at [1067, 291] on input "False" at bounding box center [1060, 297] width 15 height 13
radio input "true"
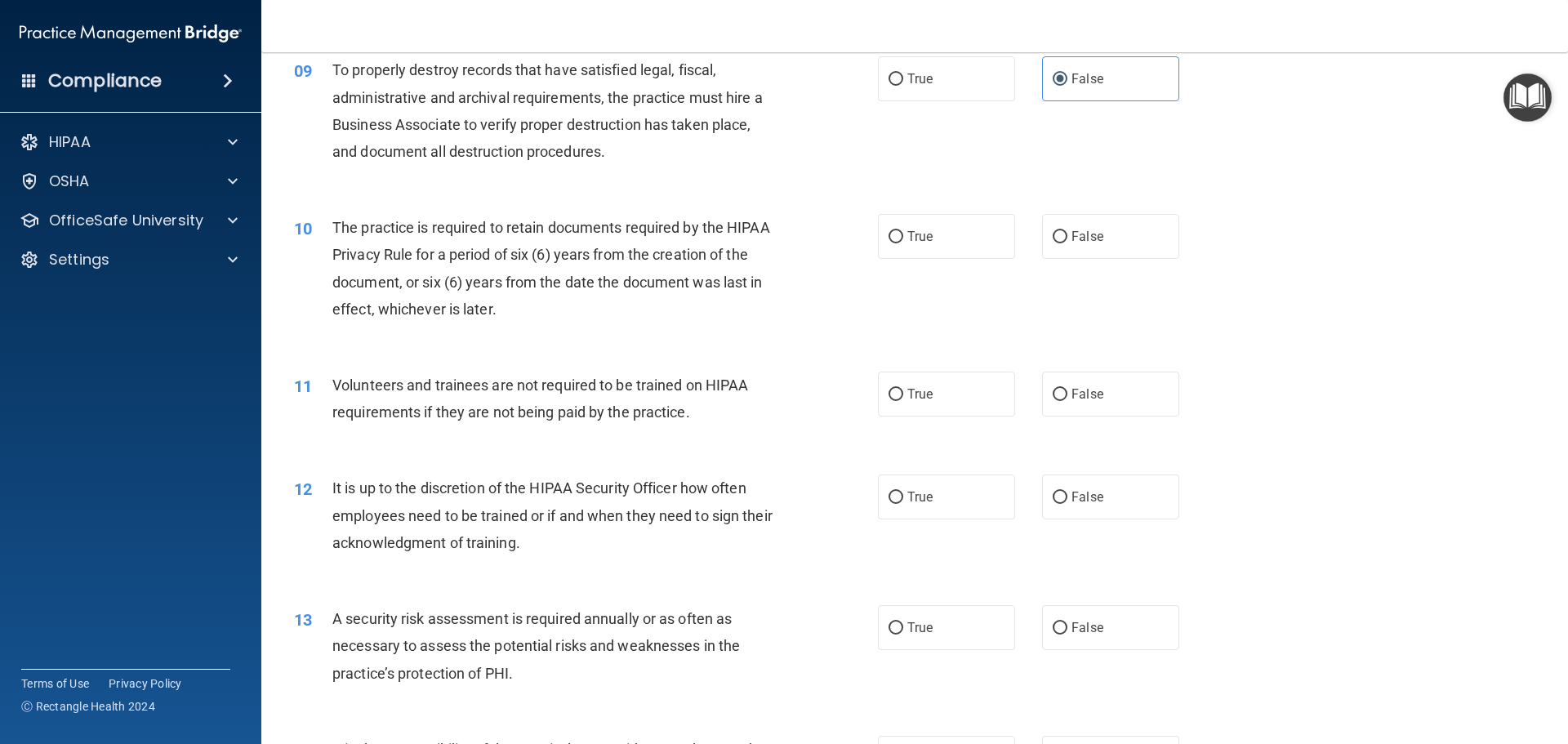
scroll to position [1225, 0]
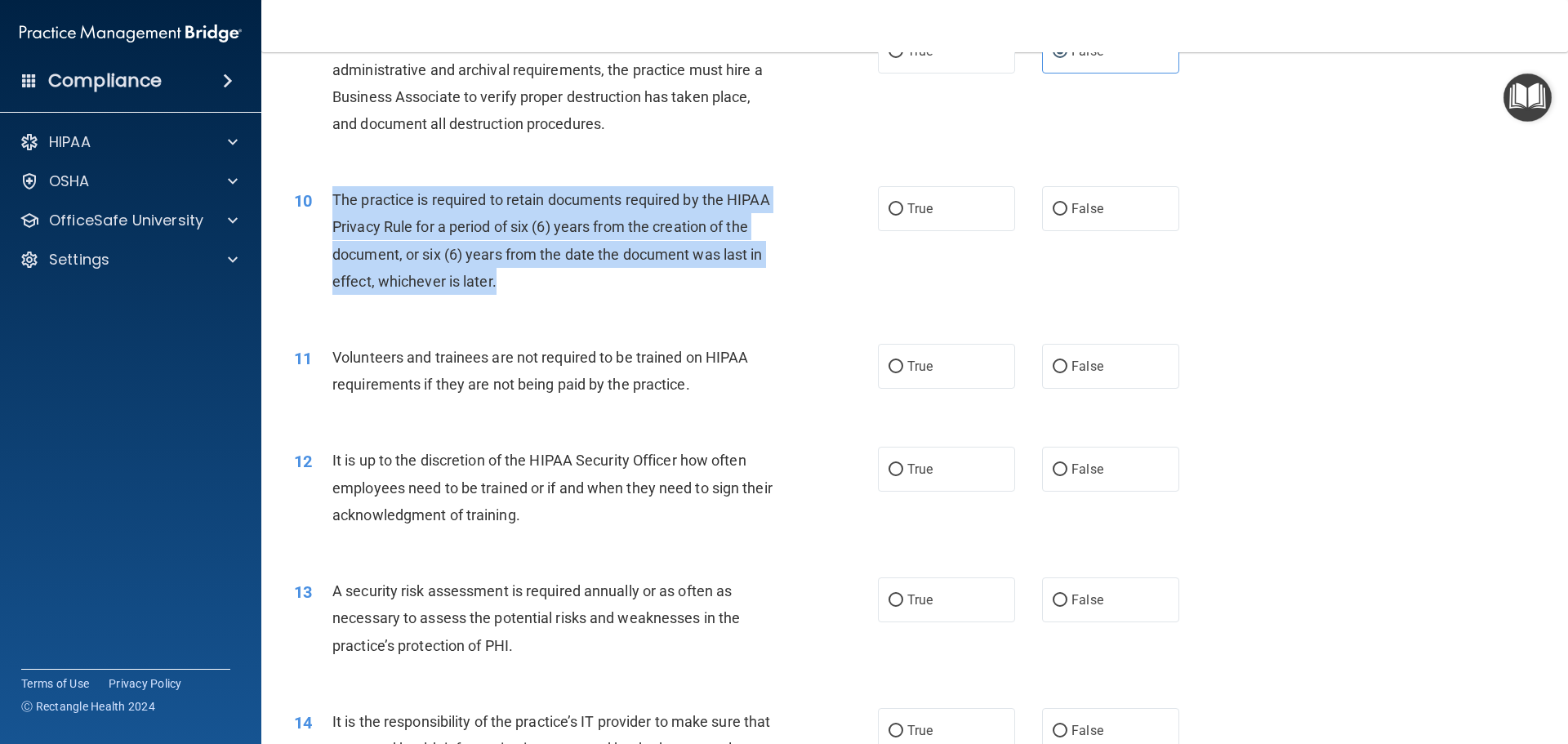
drag, startPoint x: 334, startPoint y: 195, endPoint x: 509, endPoint y: 289, distance: 198.6
click at [509, 289] on div "The practice is required to retain documents required by the HIPAA Privacy Rule…" at bounding box center [561, 241] width 457 height 109
drag, startPoint x: 673, startPoint y: 213, endPoint x: 723, endPoint y: 213, distance: 50.0
click at [676, 213] on div "The practice is required to retain documents required by the HIPAA Privacy Rule…" at bounding box center [561, 241] width 457 height 109
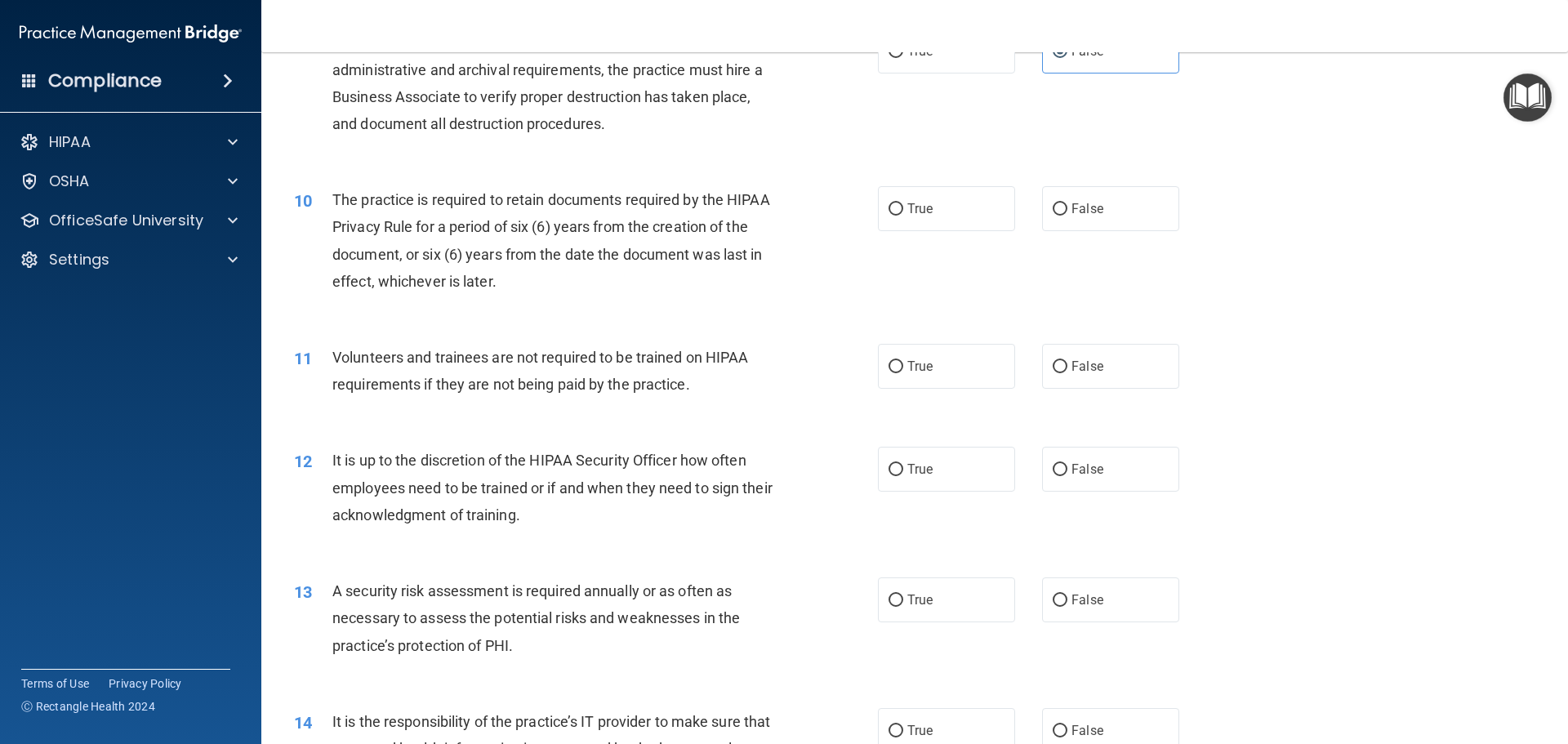
click at [1009, 195] on div "True False" at bounding box center [1042, 209] width 330 height 45
click at [914, 214] on span "True" at bounding box center [920, 209] width 25 height 16
click at [903, 214] on input "True" at bounding box center [895, 209] width 15 height 13
radio input "true"
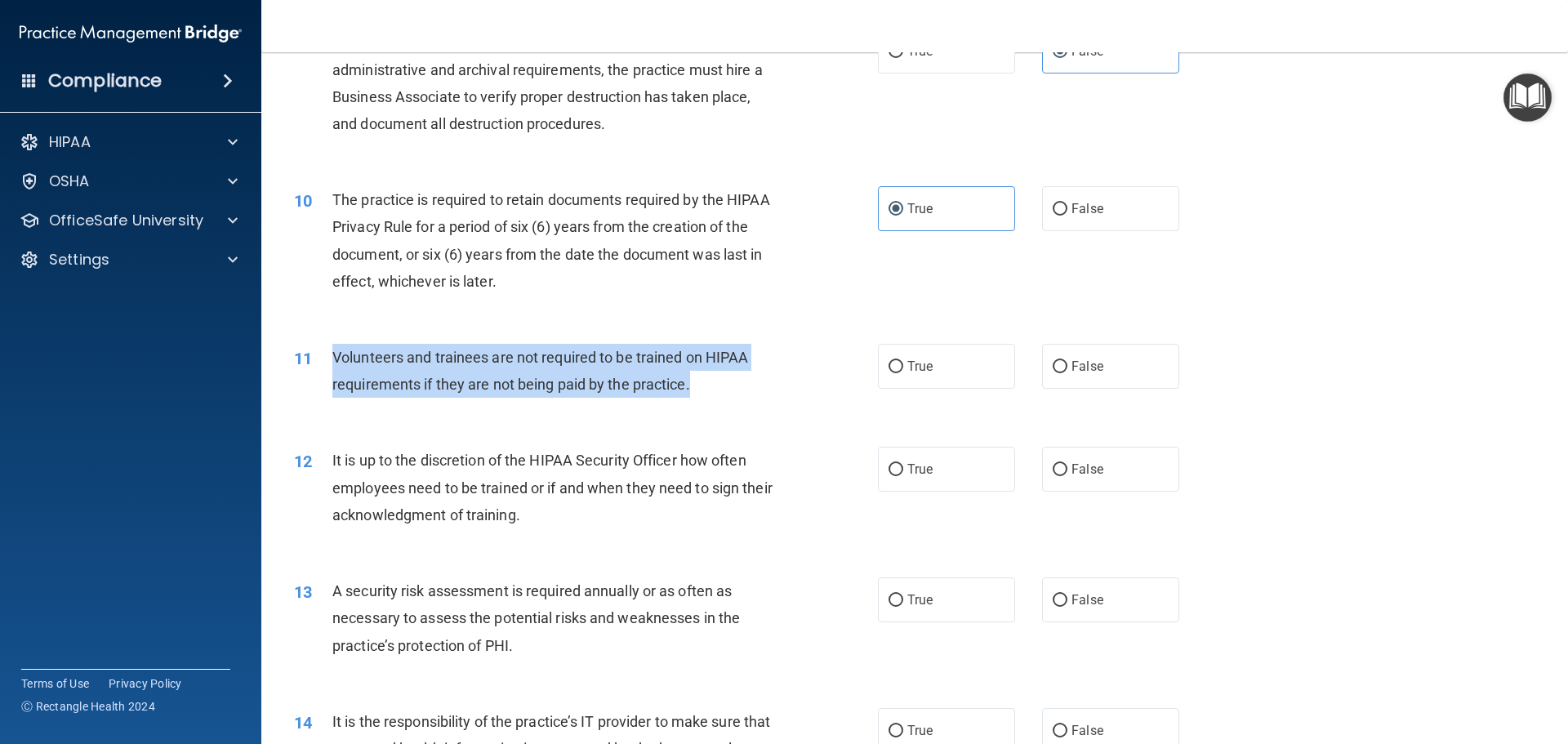
drag, startPoint x: 331, startPoint y: 350, endPoint x: 714, endPoint y: 376, distance: 383.9
click at [714, 376] on div "11 Volunteers and trainees are not required to be trained on HIPAA requirements…" at bounding box center [585, 375] width 633 height 62
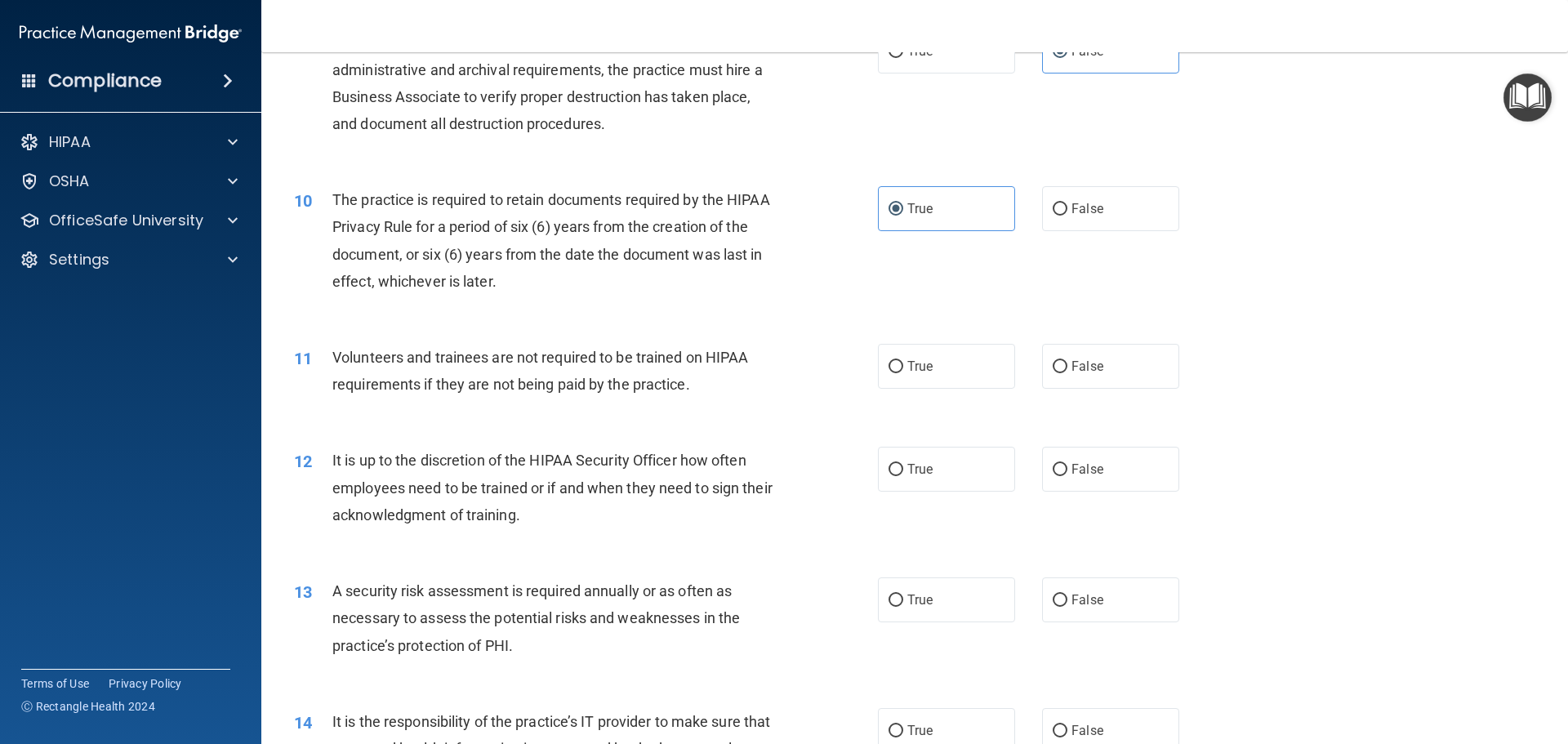
click at [681, 322] on div "10 The practice is required to retain documents required by the HIPAA Privacy R…" at bounding box center [915, 245] width 1266 height 158
click at [1090, 376] on label "False" at bounding box center [1110, 367] width 137 height 45
click at [1067, 373] on input "False" at bounding box center [1060, 367] width 15 height 13
radio input "true"
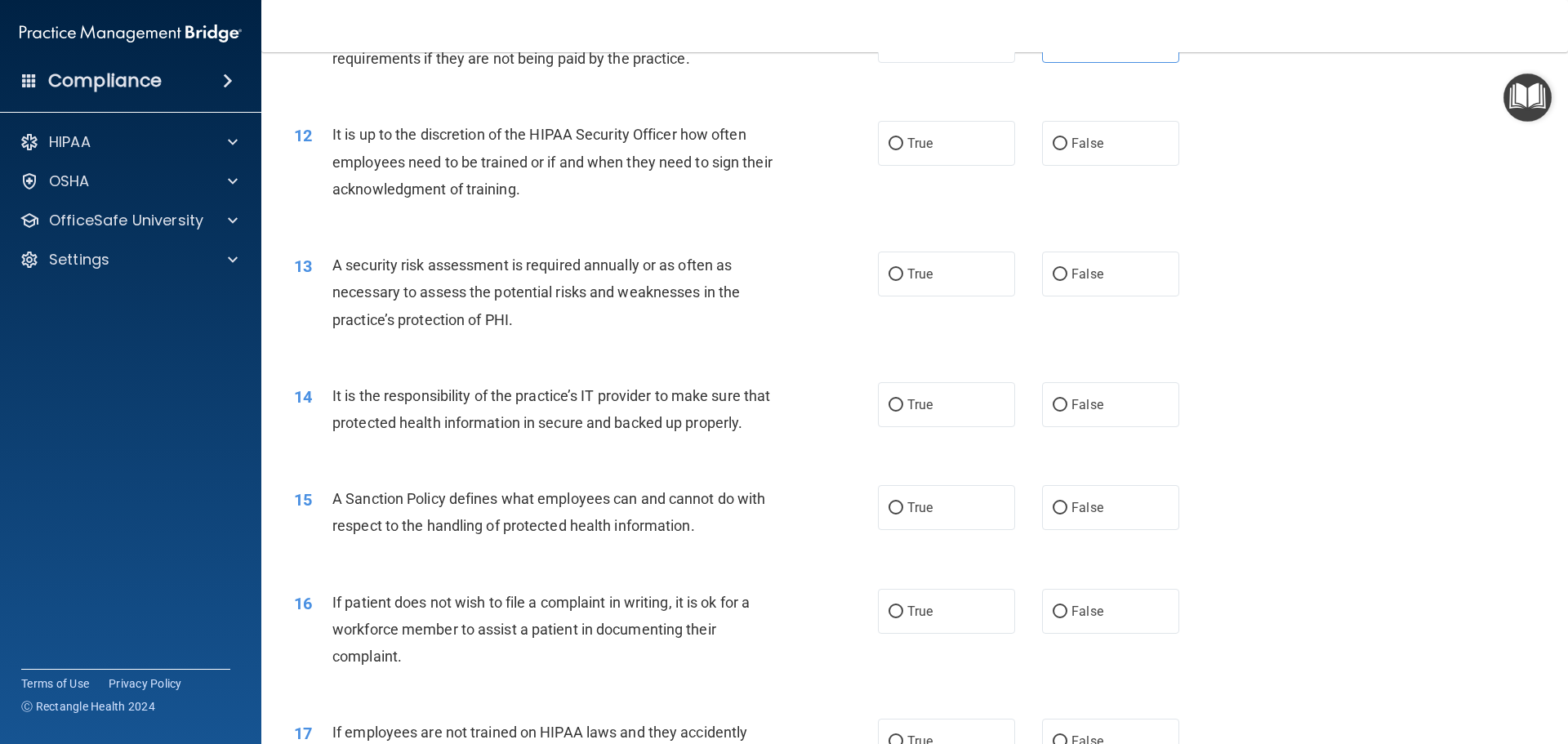
scroll to position [1552, 0]
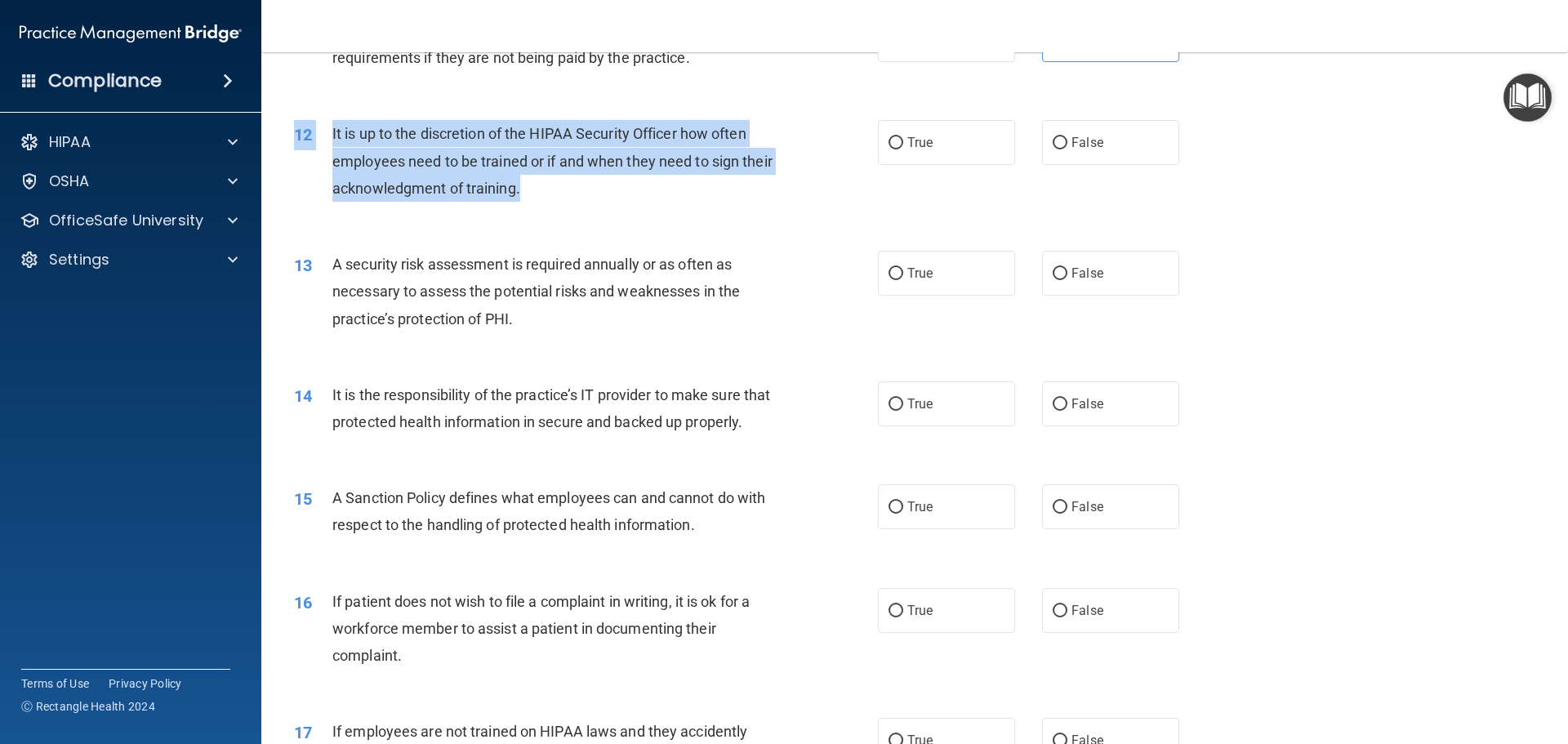
drag, startPoint x: 330, startPoint y: 119, endPoint x: 562, endPoint y: 196, distance: 244.4
click at [562, 196] on div "12 It is up to the discretion of the HIPAA Security Officer how often employees…" at bounding box center [915, 164] width 1266 height 130
click at [483, 166] on span "It is up to the discretion of the HIPAA Security Officer how often employees ne…" at bounding box center [552, 160] width 440 height 71
drag, startPoint x: 332, startPoint y: 127, endPoint x: 471, endPoint y: 183, distance: 149.9
click at [471, 183] on span "It is up to the discretion of the HIPAA Security Officer how often employees ne…" at bounding box center [552, 160] width 440 height 71
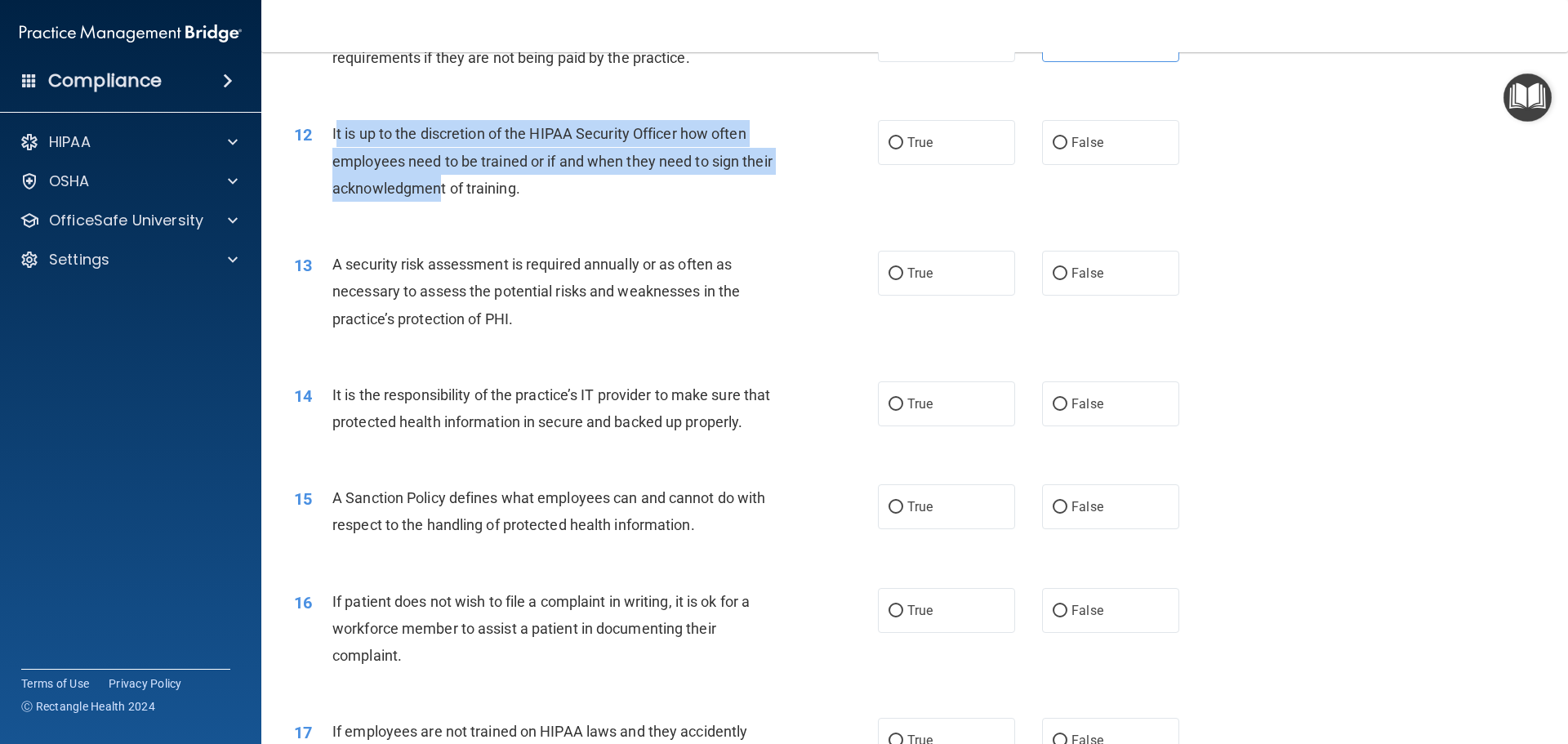
click at [471, 183] on span "It is up to the discretion of the HIPAA Security Officer how often employees ne…" at bounding box center [552, 160] width 440 height 71
drag, startPoint x: 329, startPoint y: 130, endPoint x: 558, endPoint y: 196, distance: 238.3
click at [558, 196] on div "12 It is up to the discretion of the HIPAA Security Officer how often employees…" at bounding box center [585, 165] width 633 height 89
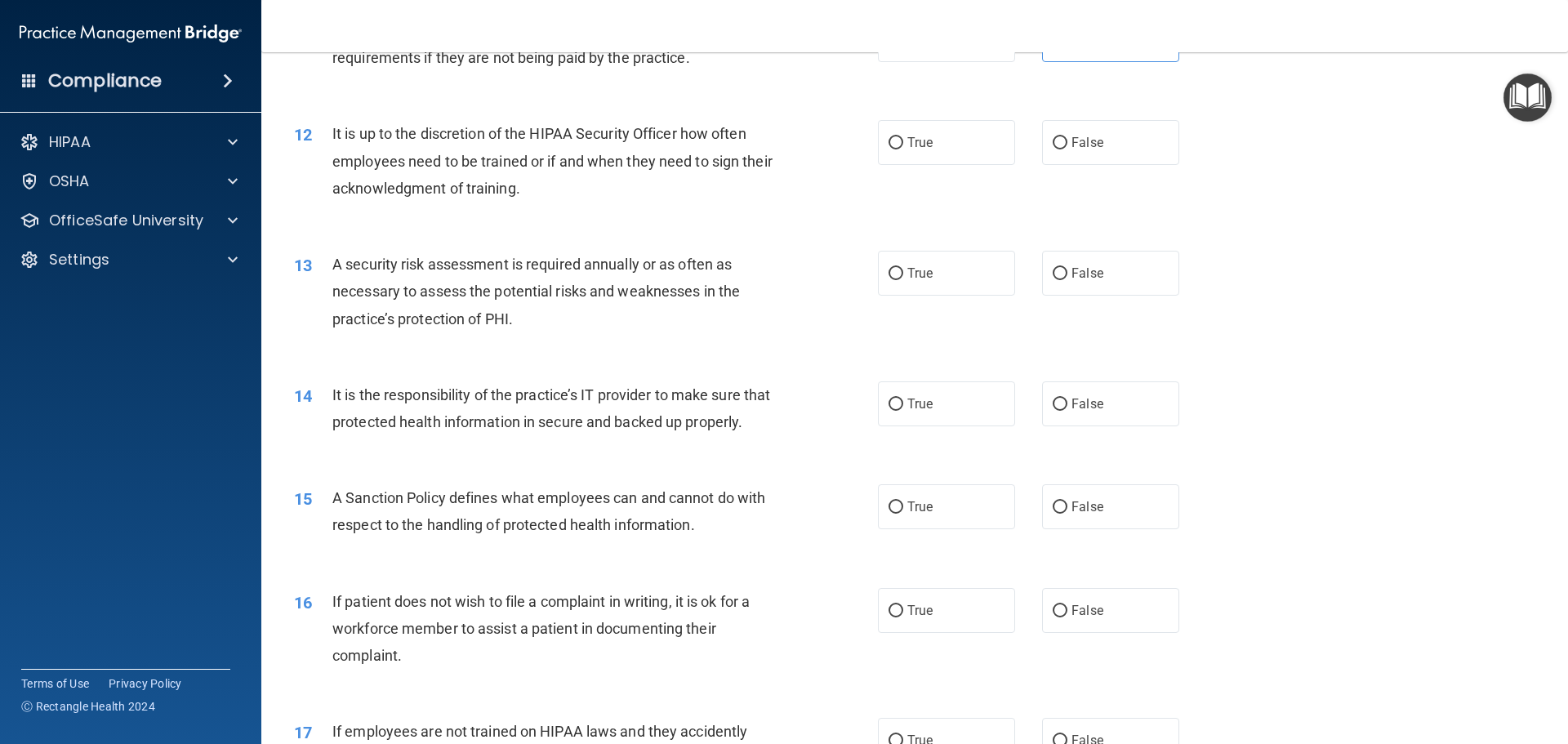
drag, startPoint x: 742, startPoint y: 273, endPoint x: 848, endPoint y: 85, distance: 215.8
click at [749, 258] on div "A security risk assessment is required annually or as often as necessary to ass…" at bounding box center [561, 292] width 457 height 82
click at [918, 141] on span "True" at bounding box center [920, 143] width 25 height 16
click at [903, 141] on input "True" at bounding box center [895, 143] width 15 height 13
radio input "true"
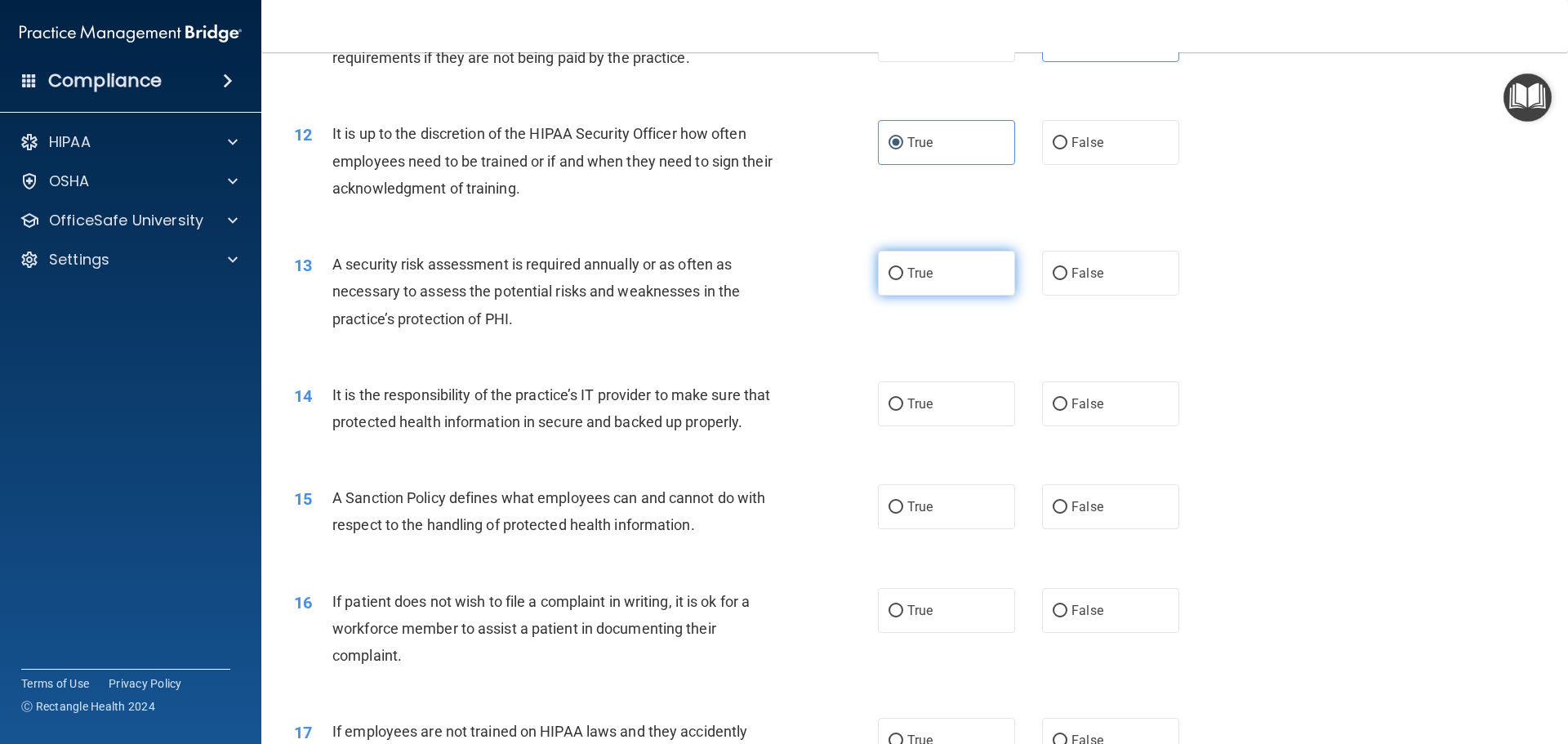
click at [888, 281] on label "True" at bounding box center [946, 273] width 137 height 45
click at [889, 280] on input "True" at bounding box center [895, 274] width 15 height 13
radio input "true"
click at [560, 289] on span "A security risk assessment is required annually or as often as necessary to ass…" at bounding box center [536, 291] width 407 height 71
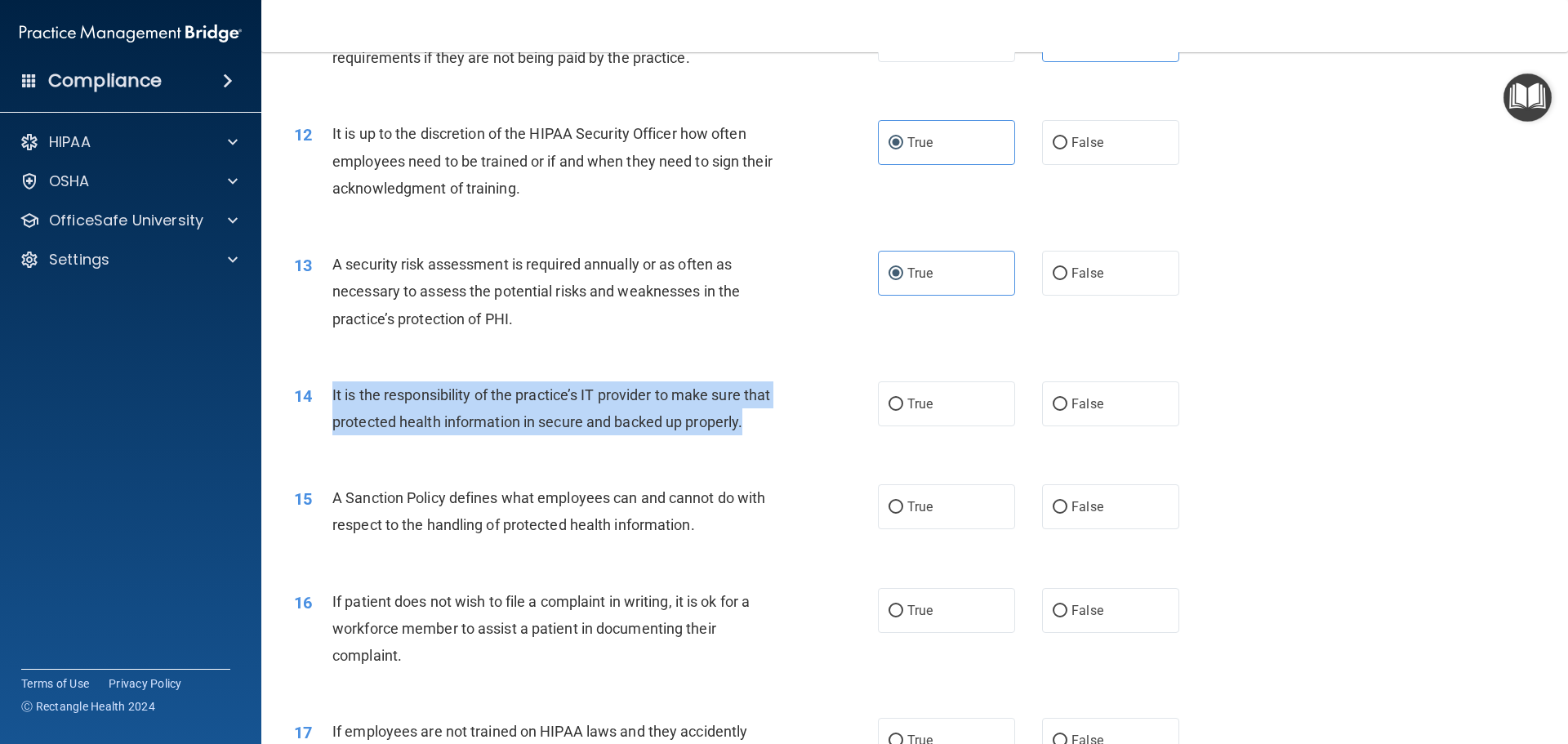
drag, startPoint x: 331, startPoint y: 391, endPoint x: 410, endPoint y: 441, distance: 93.5
click at [410, 436] on div "It is the responsibility of the practice’s IT provider to make sure that protec…" at bounding box center [561, 407] width 457 height 53
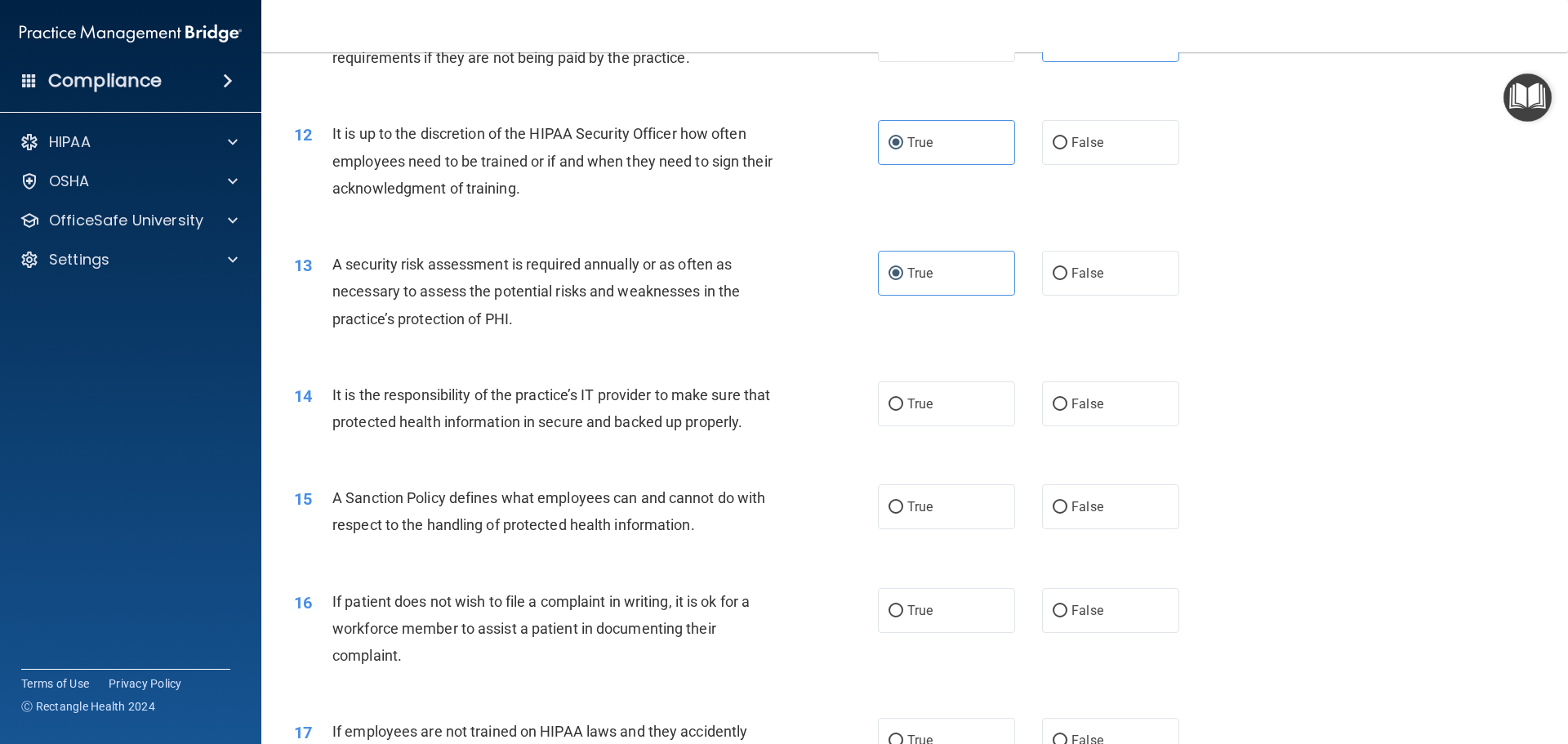
click at [592, 378] on div "14 It is the responsibility of the practice’s IT provider to make sure that pro…" at bounding box center [915, 412] width 1266 height 103
click at [963, 410] on label "True" at bounding box center [946, 404] width 137 height 45
click at [903, 410] on input "True" at bounding box center [895, 405] width 15 height 13
radio input "true"
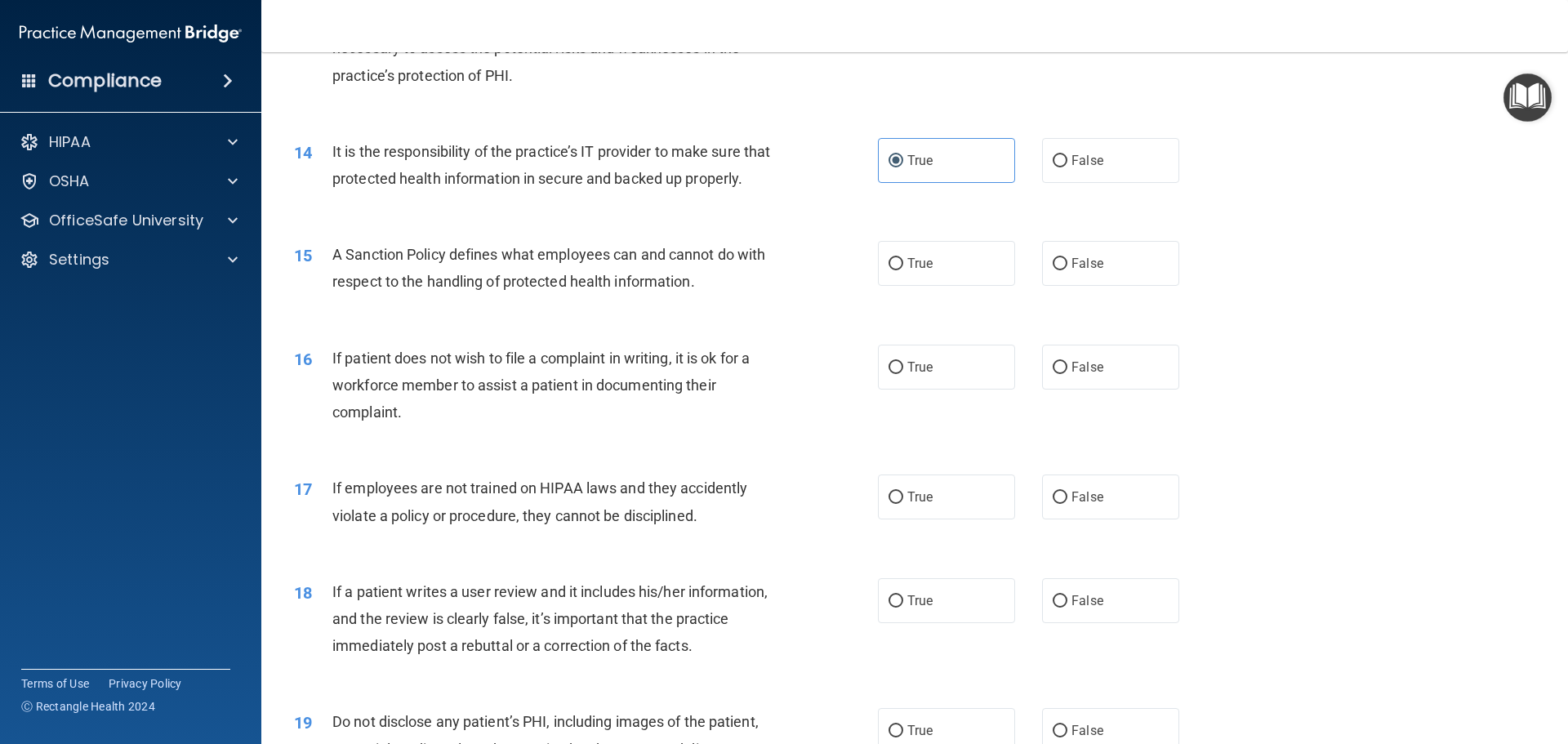
scroll to position [1879, 0]
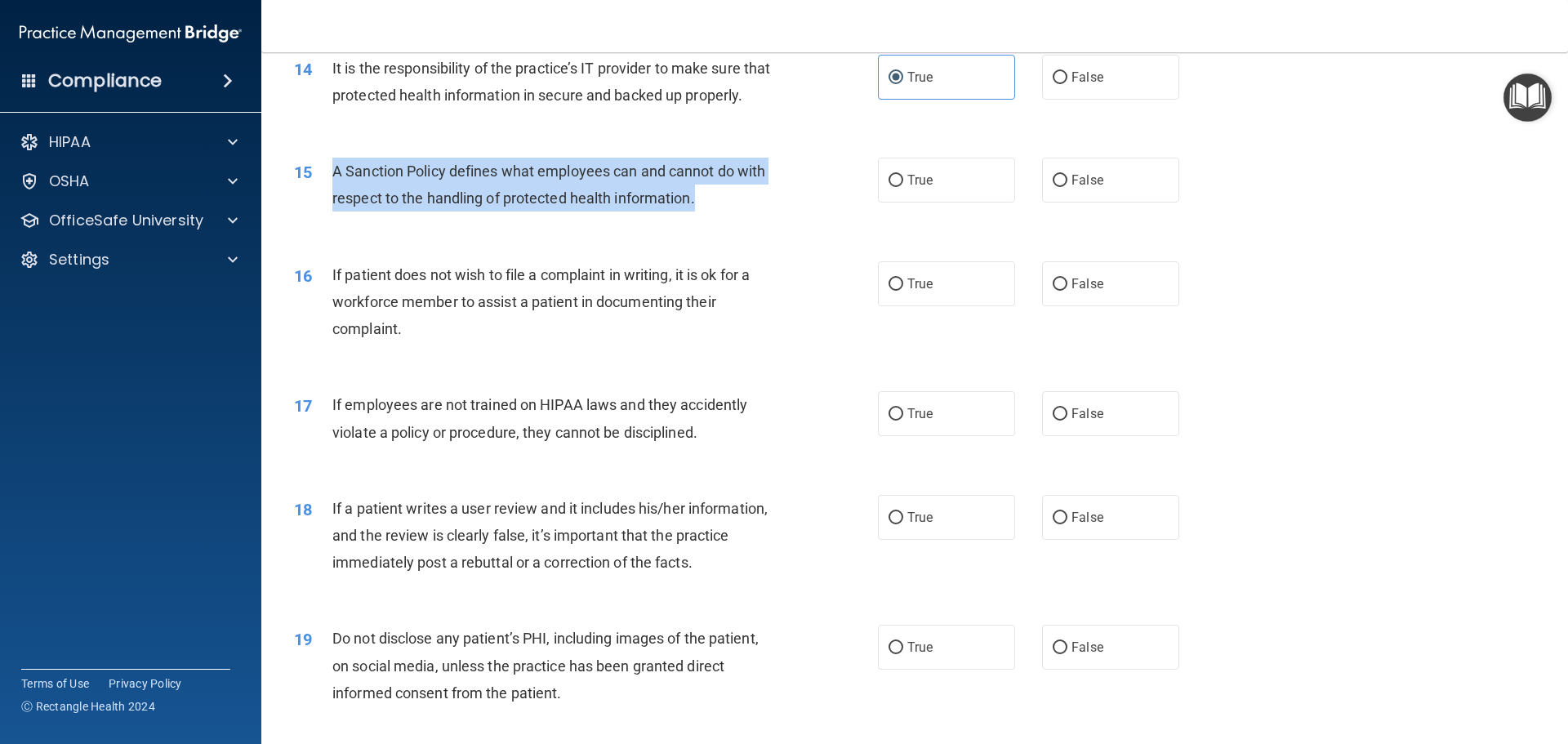
drag, startPoint x: 330, startPoint y: 194, endPoint x: 703, endPoint y: 221, distance: 374.0
click at [703, 220] on div "15 A Sanction Policy defines what employees can and cannot do with respect to t…" at bounding box center [585, 189] width 633 height 62
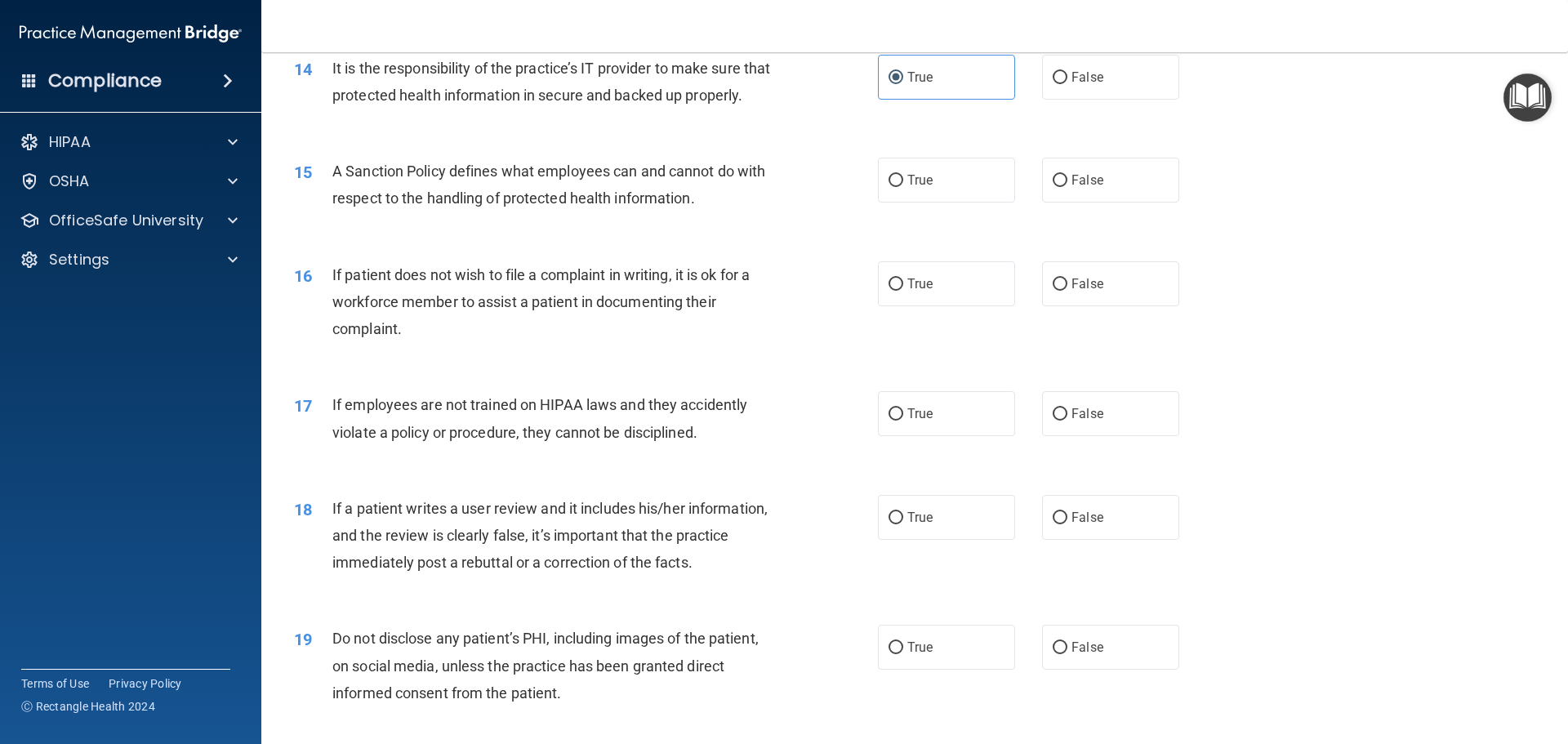
click at [562, 178] on div "15 A Sanction Policy defines what employees can and cannot do with respect to t…" at bounding box center [915, 189] width 1266 height 103
click at [907, 188] on span "True" at bounding box center [920, 180] width 25 height 16
click at [902, 187] on input "True" at bounding box center [895, 181] width 15 height 13
radio input "true"
click at [601, 295] on span "If patient does not wish to file a complaint in writing, it is ok for a workfor…" at bounding box center [540, 301] width 417 height 71
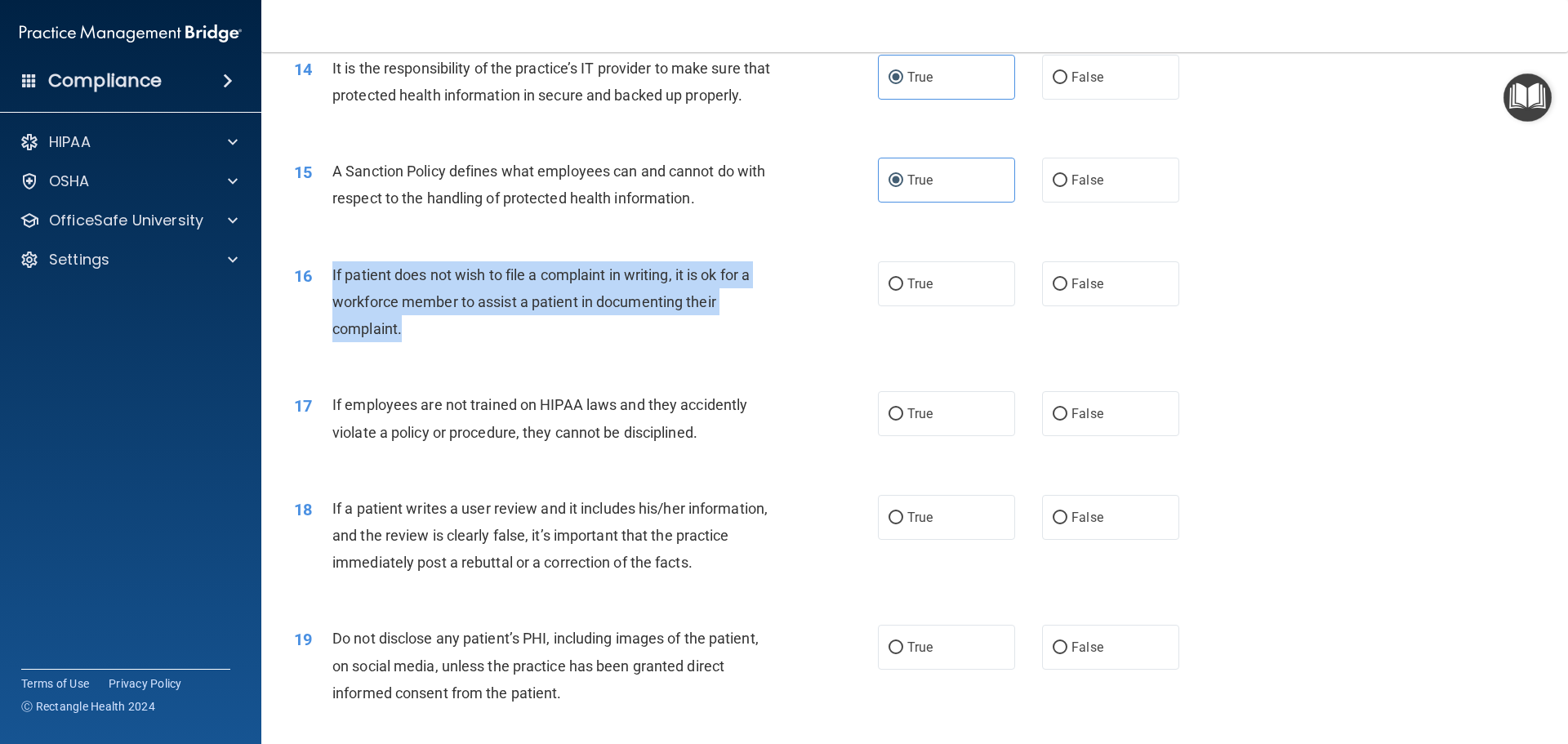
drag, startPoint x: 330, startPoint y: 299, endPoint x: 401, endPoint y: 352, distance: 88.6
click at [409, 351] on div "16 If patient does not wish to file a complaint in writing, it is ok for a work…" at bounding box center [585, 306] width 633 height 89
drag, startPoint x: 665, startPoint y: 314, endPoint x: 831, endPoint y: 317, distance: 166.0
click at [666, 314] on div "If patient does not wish to file a complaint in writing, it is ok for a workfor…" at bounding box center [561, 302] width 457 height 82
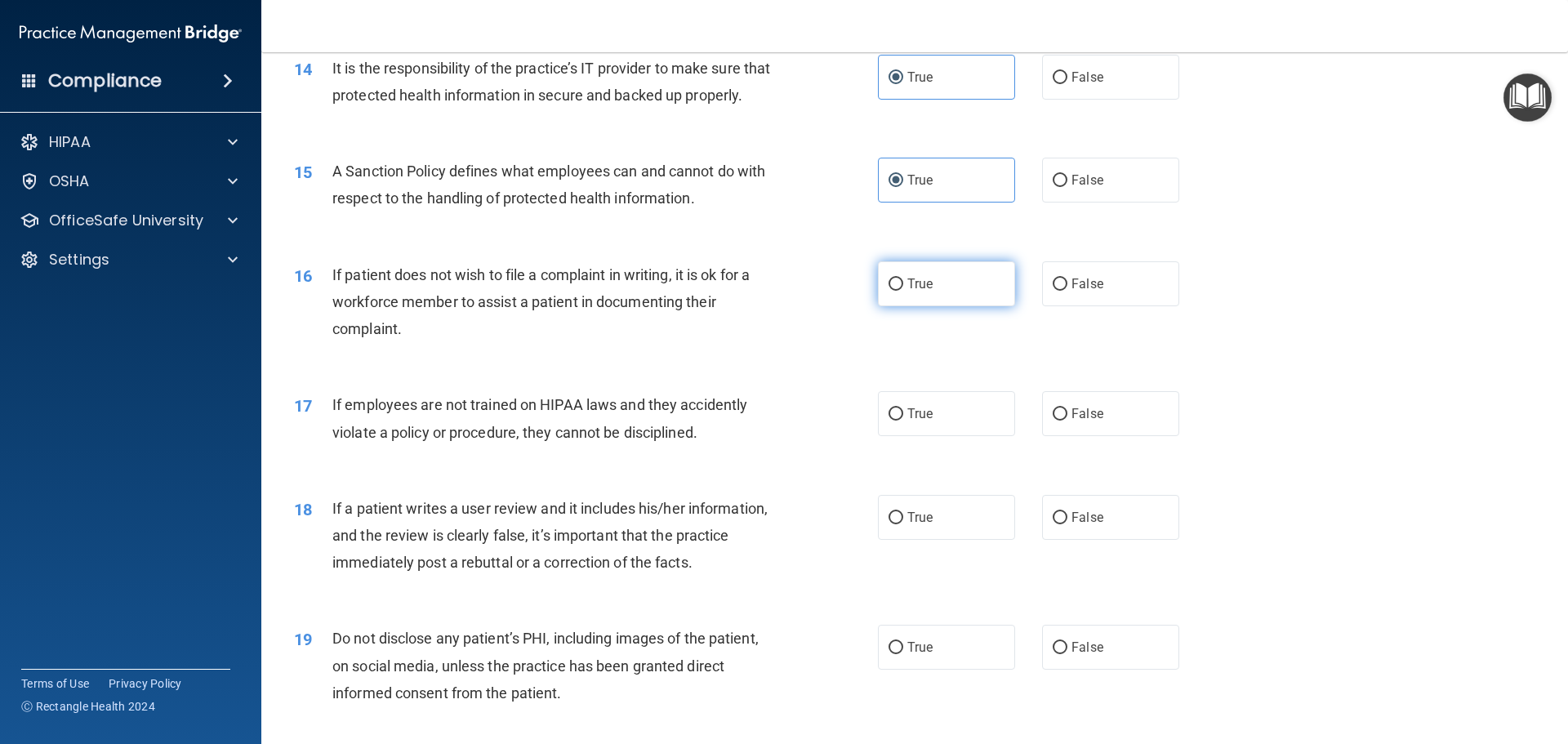
click at [916, 292] on span "True" at bounding box center [920, 284] width 25 height 16
click at [903, 291] on input "True" at bounding box center [895, 284] width 15 height 13
radio input "true"
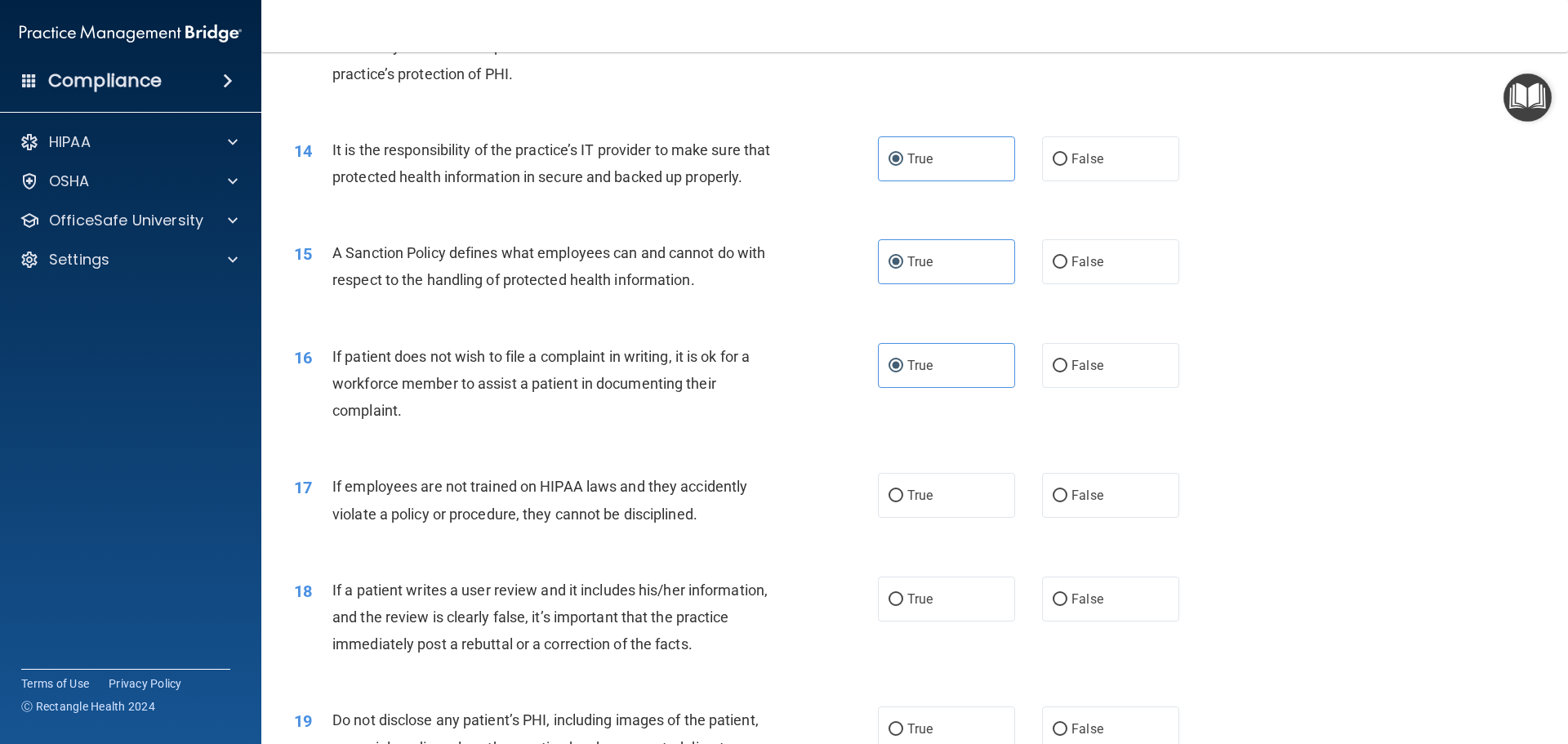
scroll to position [1716, 0]
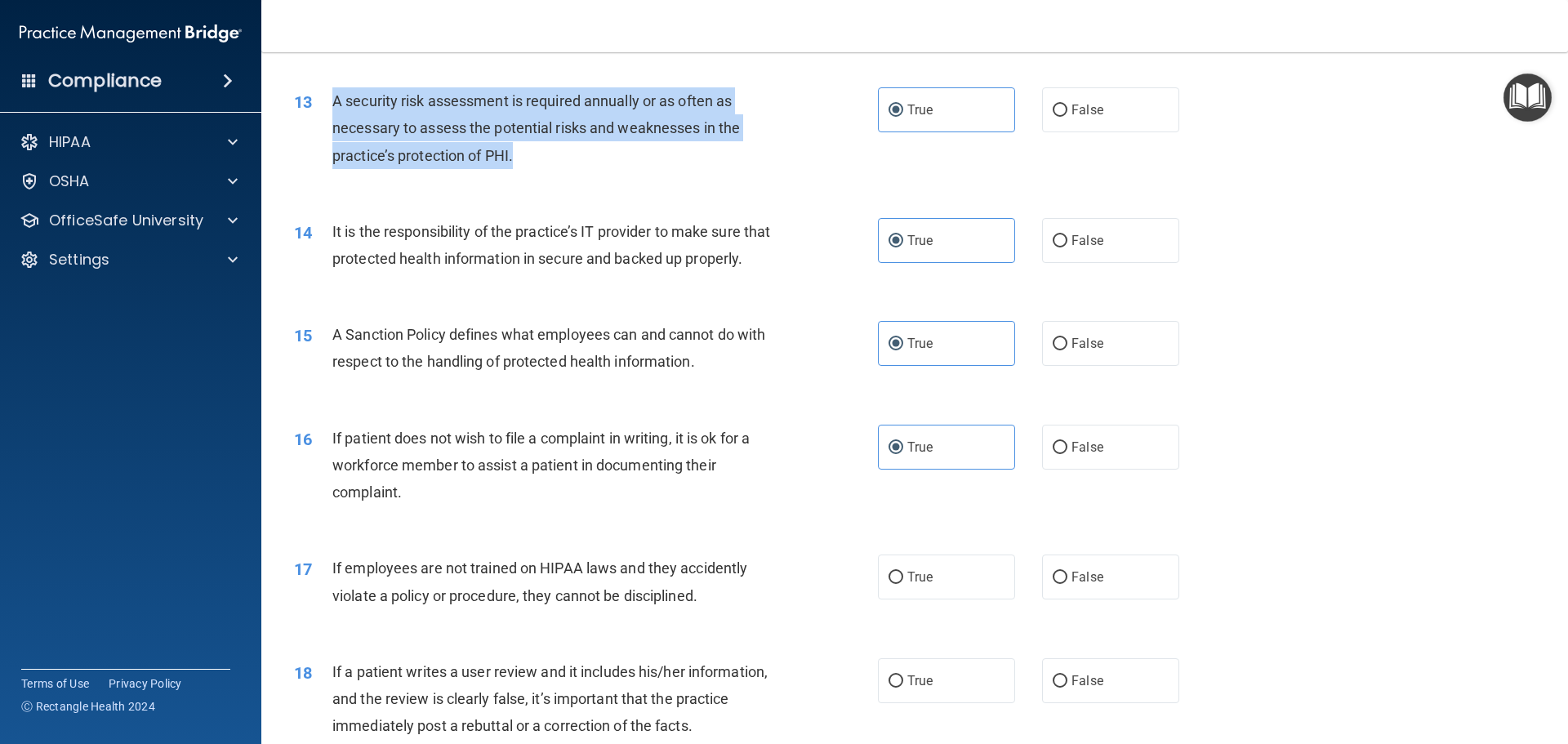
drag, startPoint x: 331, startPoint y: 99, endPoint x: 527, endPoint y: 172, distance: 209.2
click at [527, 172] on div "13 A security risk assessment is required annually or as often as necessary to …" at bounding box center [585, 132] width 633 height 89
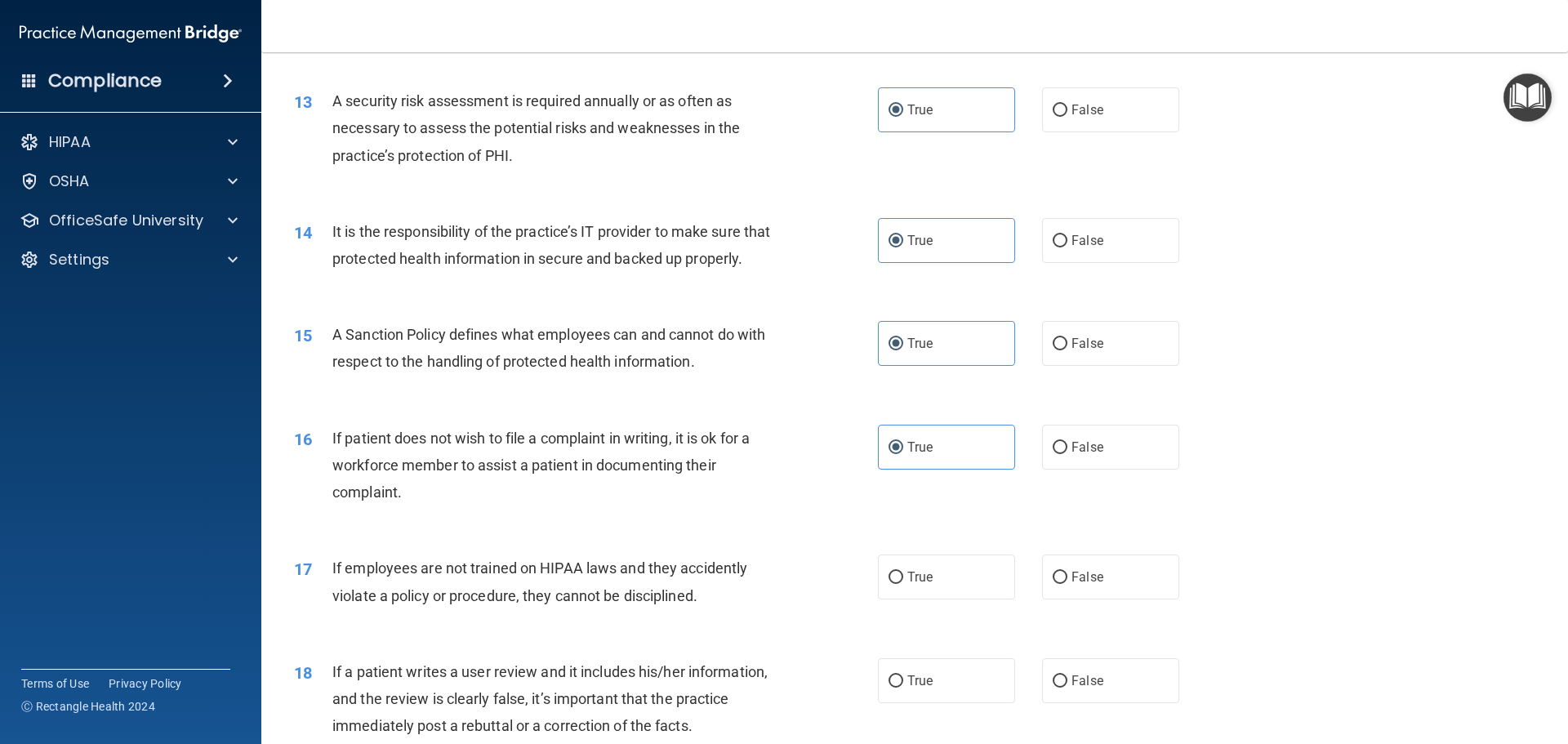
click at [826, 301] on div "14 It is the responsibility of the practice’s IT provider to make sure that pro…" at bounding box center [915, 249] width 1266 height 103
click at [1053, 117] on input "False" at bounding box center [1060, 111] width 15 height 13
radio input "true"
radio input "false"
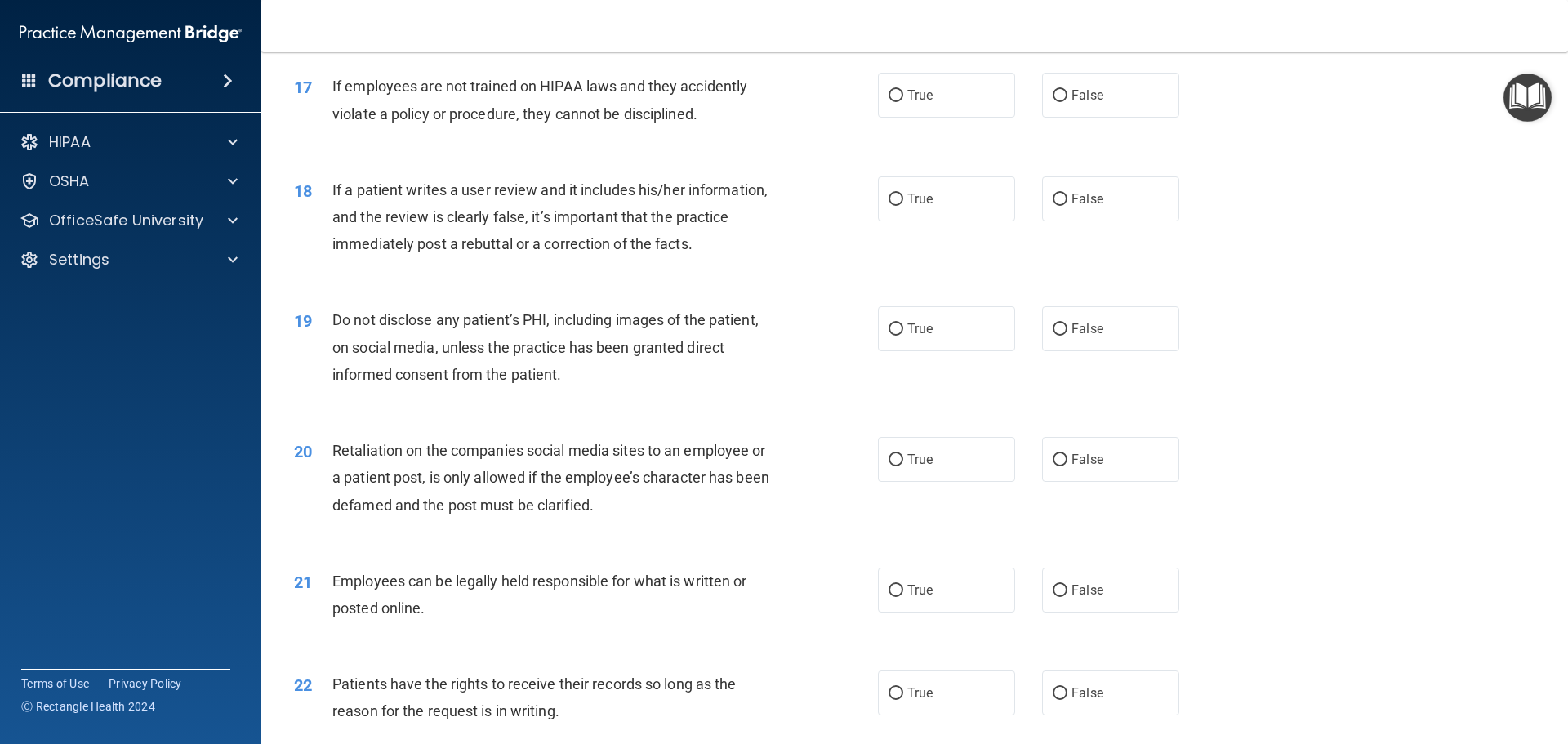
scroll to position [2206, 0]
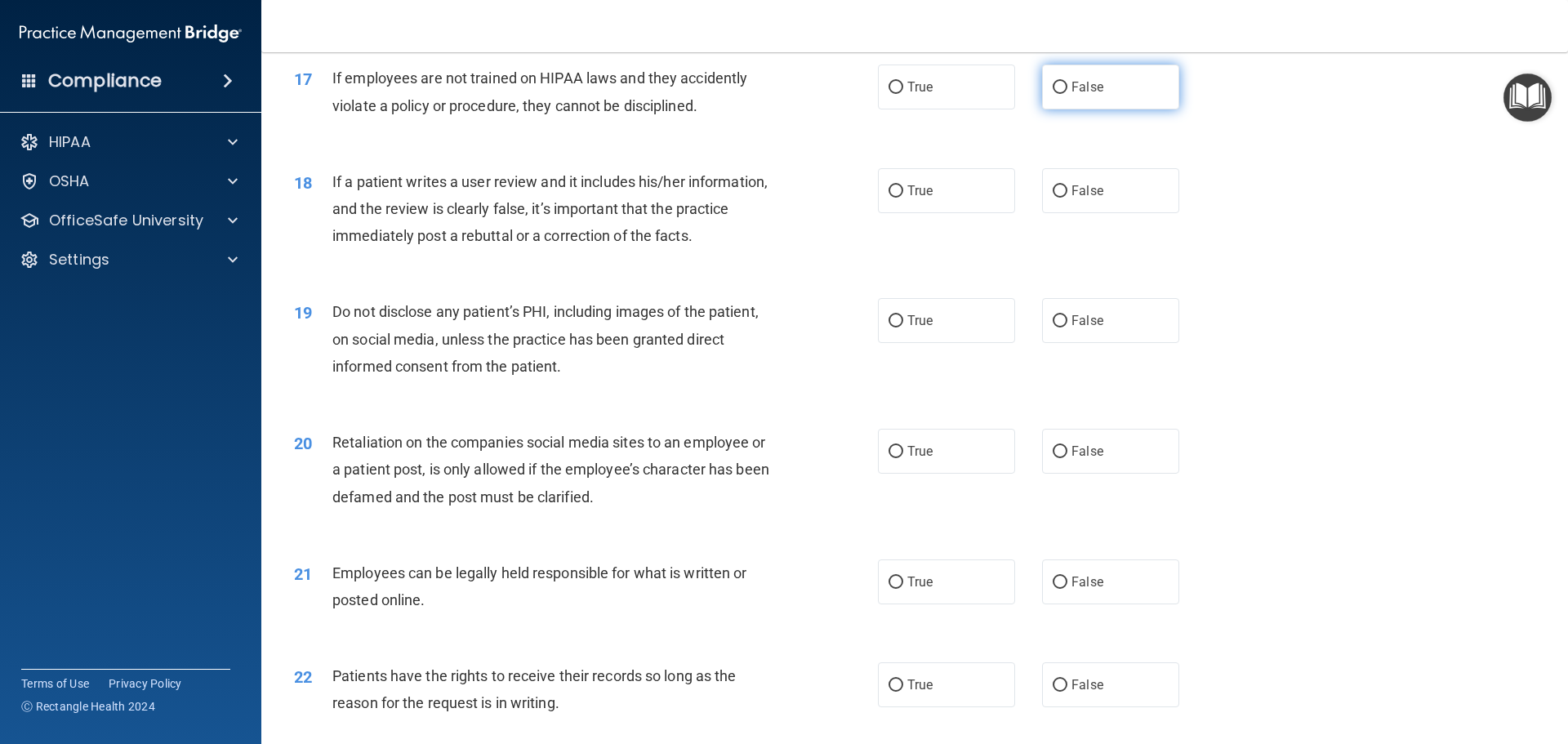
click at [1081, 106] on label "False" at bounding box center [1110, 87] width 137 height 45
click at [1067, 94] on input "False" at bounding box center [1060, 88] width 15 height 13
radio input "true"
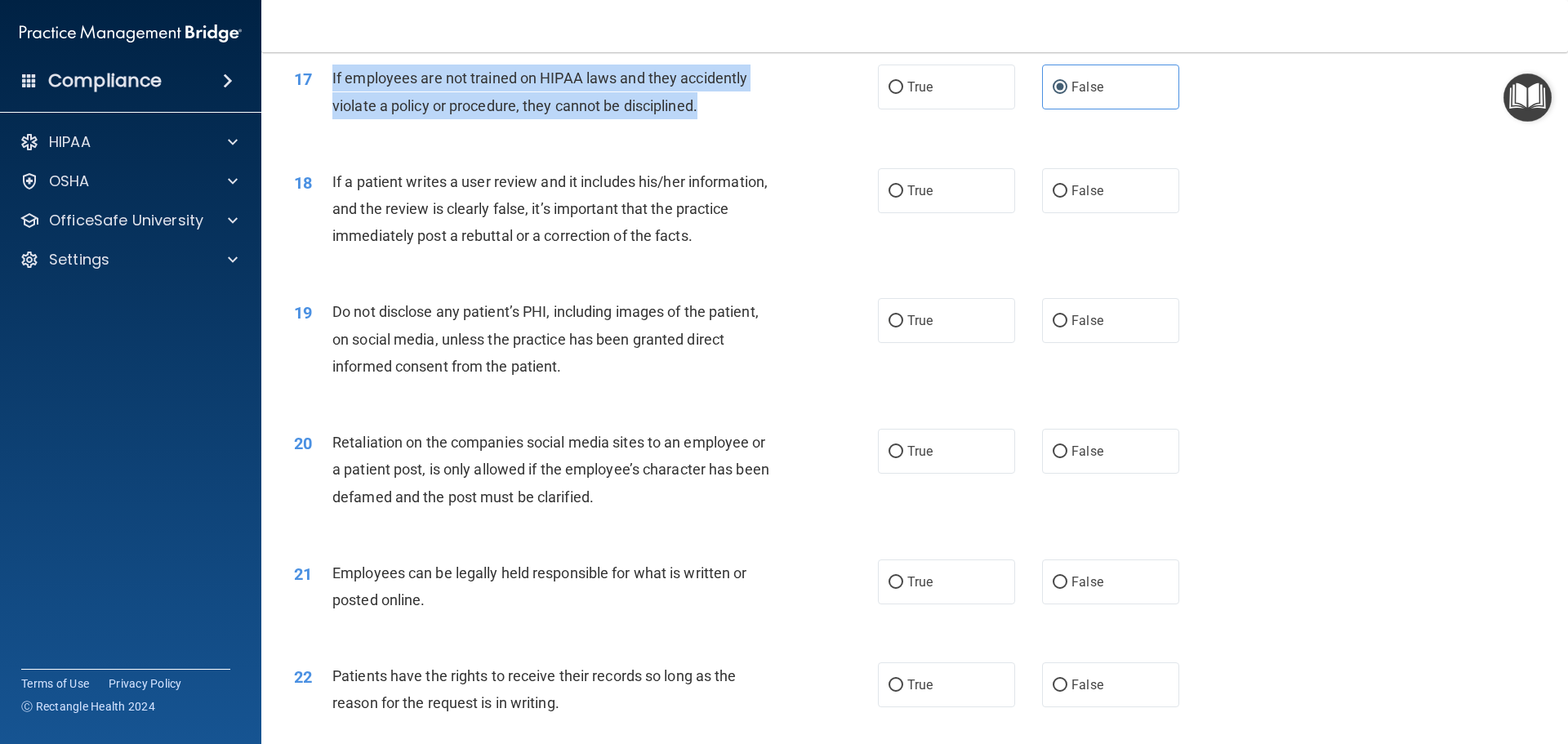
drag, startPoint x: 331, startPoint y: 103, endPoint x: 785, endPoint y: 138, distance: 455.3
click at [785, 126] on div "17 If employees are not trained on HIPAA laws and they accidently violate a pol…" at bounding box center [585, 95] width 633 height 62
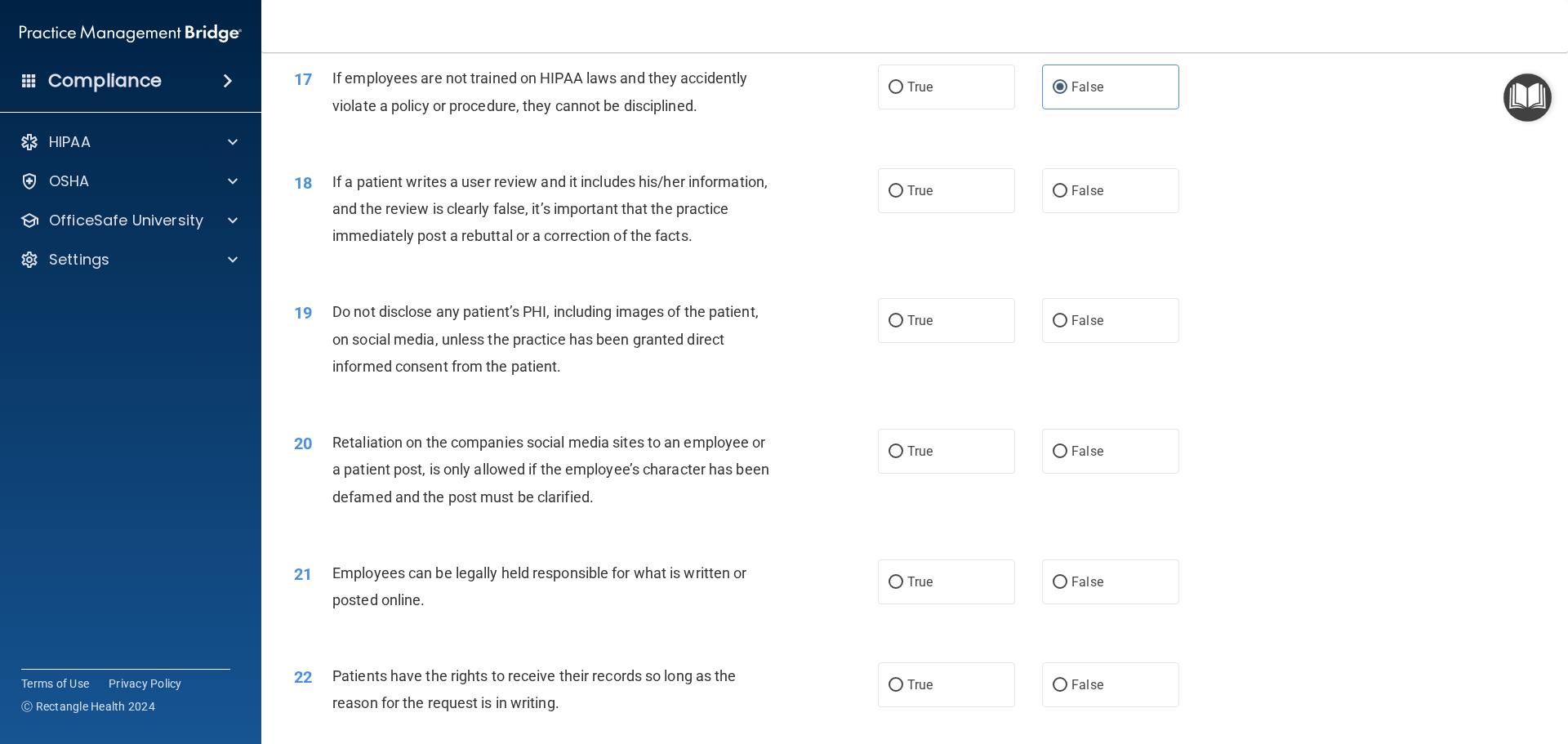
click at [488, 188] on div "18 If a patient writes a user review and it includes his/her information, and t…" at bounding box center [915, 213] width 1266 height 130
click at [907, 94] on span "True" at bounding box center [920, 87] width 25 height 16
click at [903, 94] on input "True" at bounding box center [895, 88] width 15 height 13
radio input "true"
radio input "false"
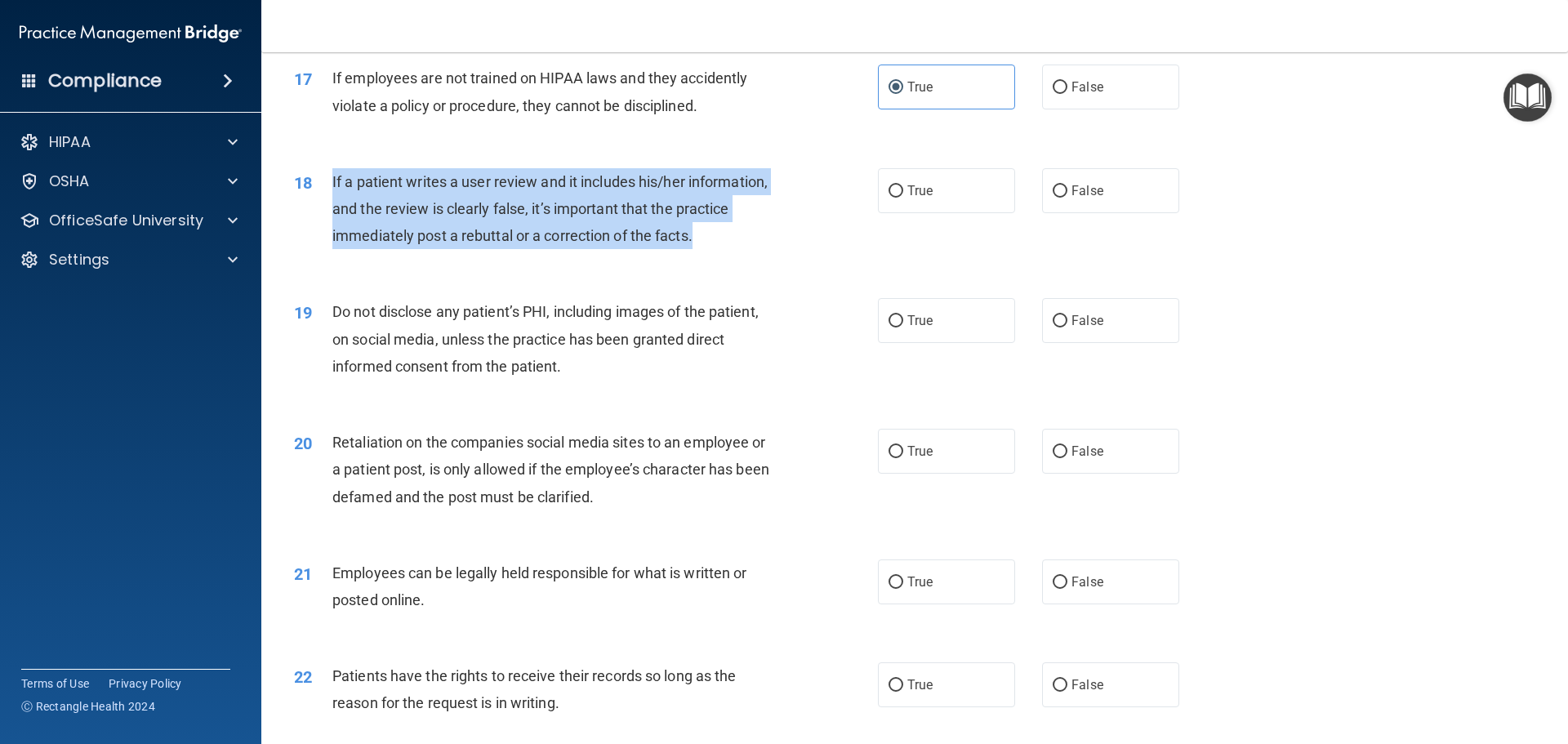
drag, startPoint x: 327, startPoint y: 205, endPoint x: 745, endPoint y: 276, distance: 424.0
click at [745, 258] on div "18 If a patient writes a user review and it includes his/her information, and t…" at bounding box center [585, 213] width 633 height 89
click at [658, 244] on span "If a patient writes a user review and it includes his/her information, and the …" at bounding box center [550, 208] width 436 height 71
click at [571, 219] on div "If a patient writes a user review and it includes his/her information, and the …" at bounding box center [561, 209] width 457 height 82
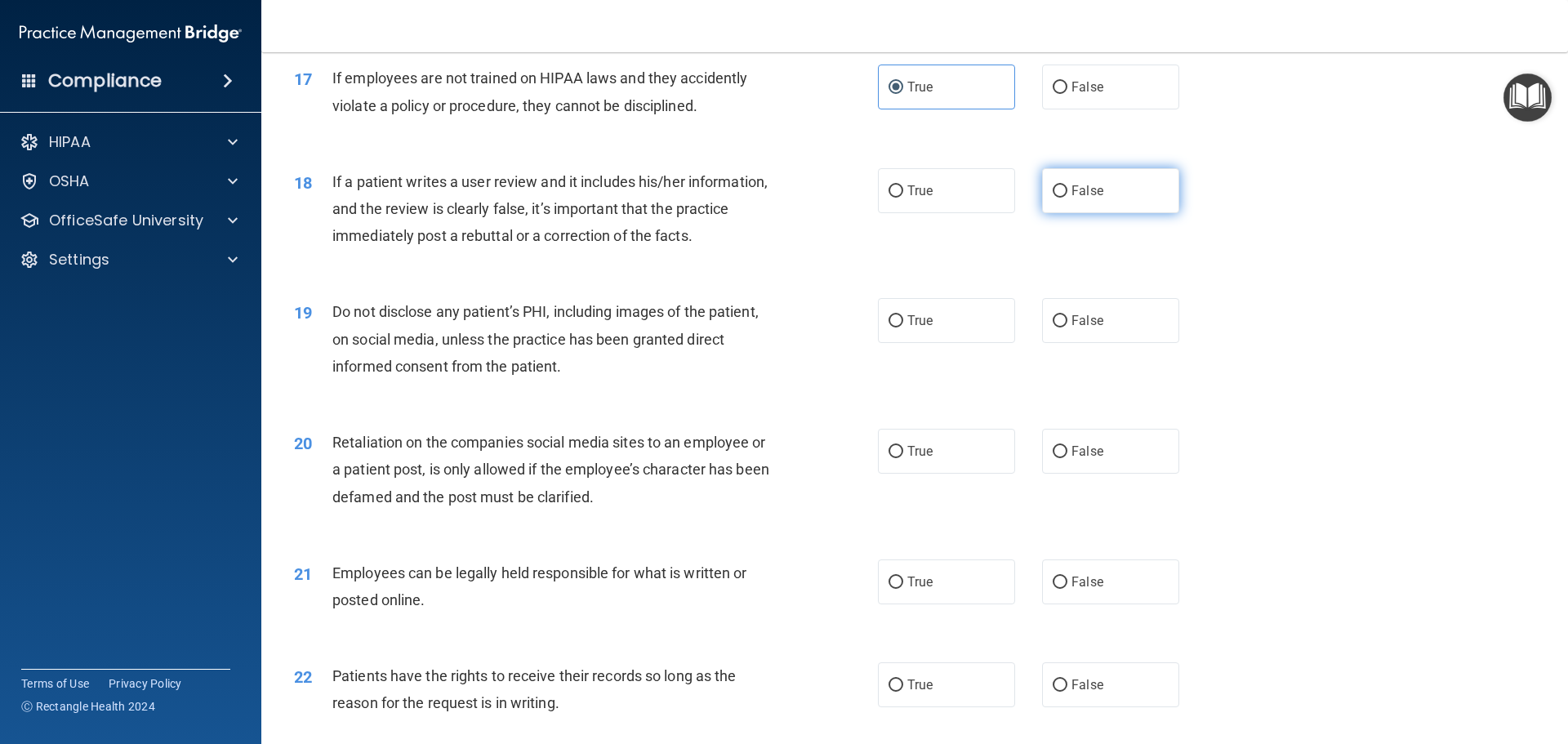
click at [1077, 198] on span "False" at bounding box center [1087, 191] width 32 height 16
click at [1067, 197] on input "False" at bounding box center [1060, 192] width 15 height 13
radio input "true"
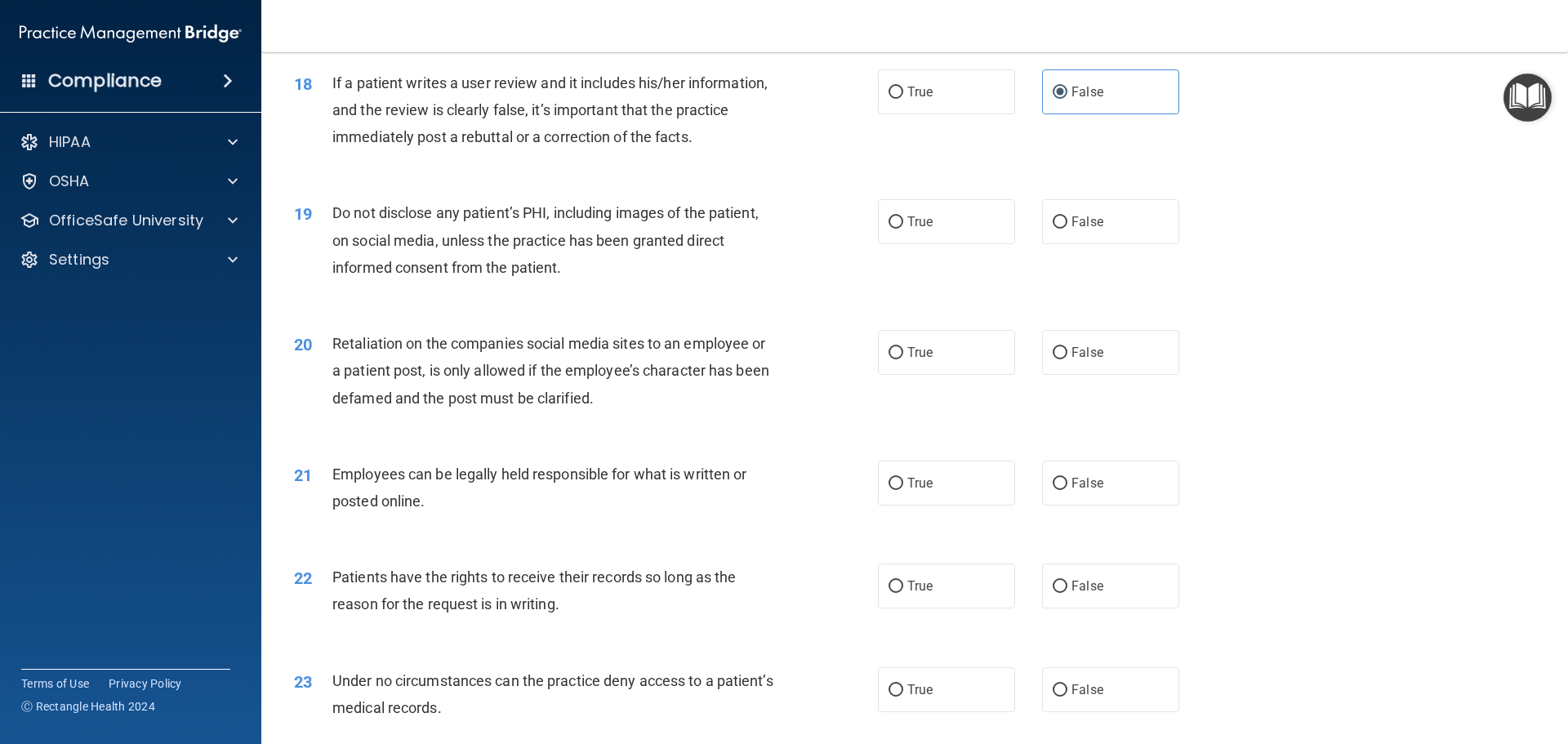
scroll to position [2369, 0]
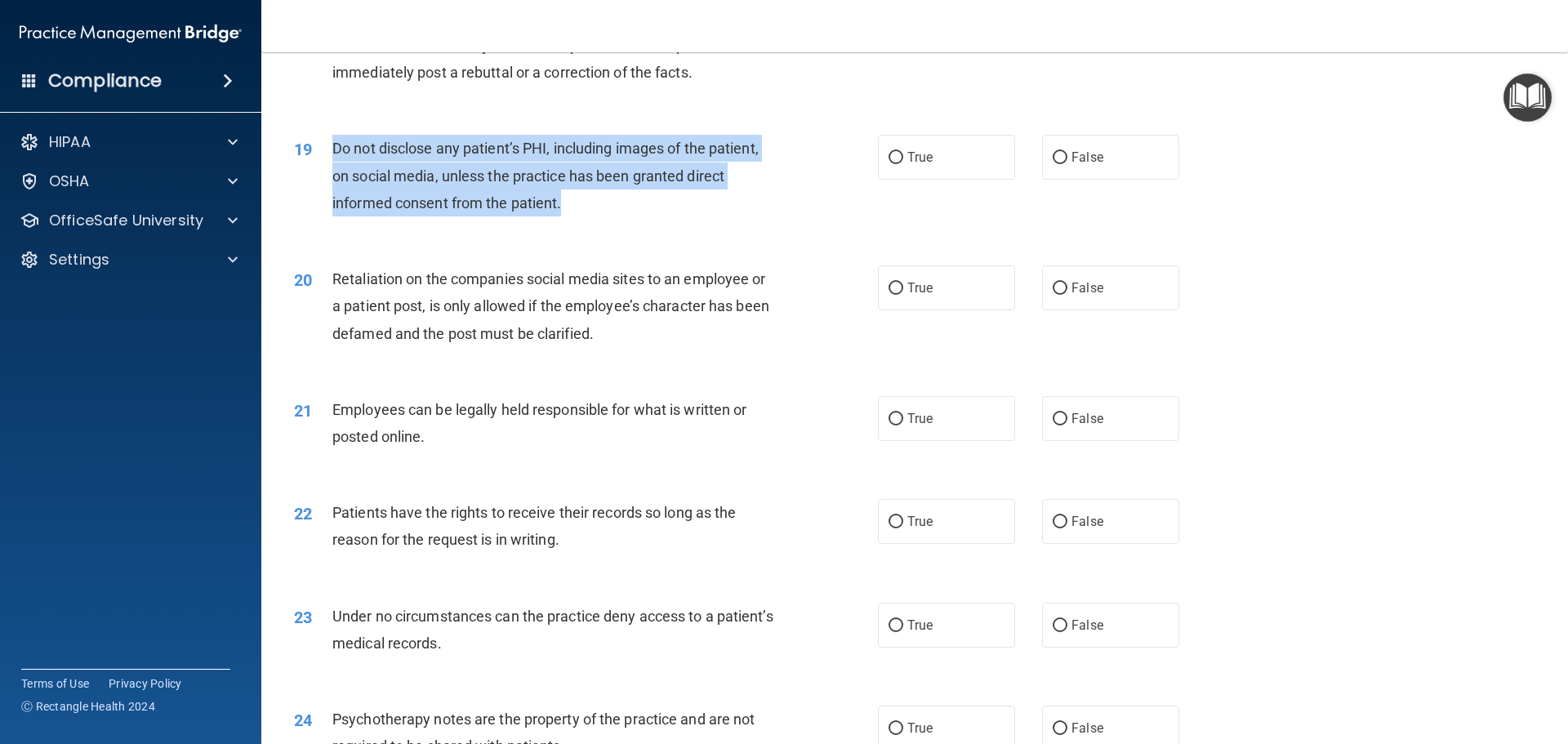
drag, startPoint x: 330, startPoint y: 171, endPoint x: 575, endPoint y: 235, distance: 253.2
click at [575, 225] on div "19 Do not disclose any patient’s PHI, including images of the patient, on socia…" at bounding box center [585, 180] width 633 height 89
click at [468, 213] on div "Do not disclose any patient’s PHI, including images of the patient, on social m…" at bounding box center [561, 176] width 457 height 82
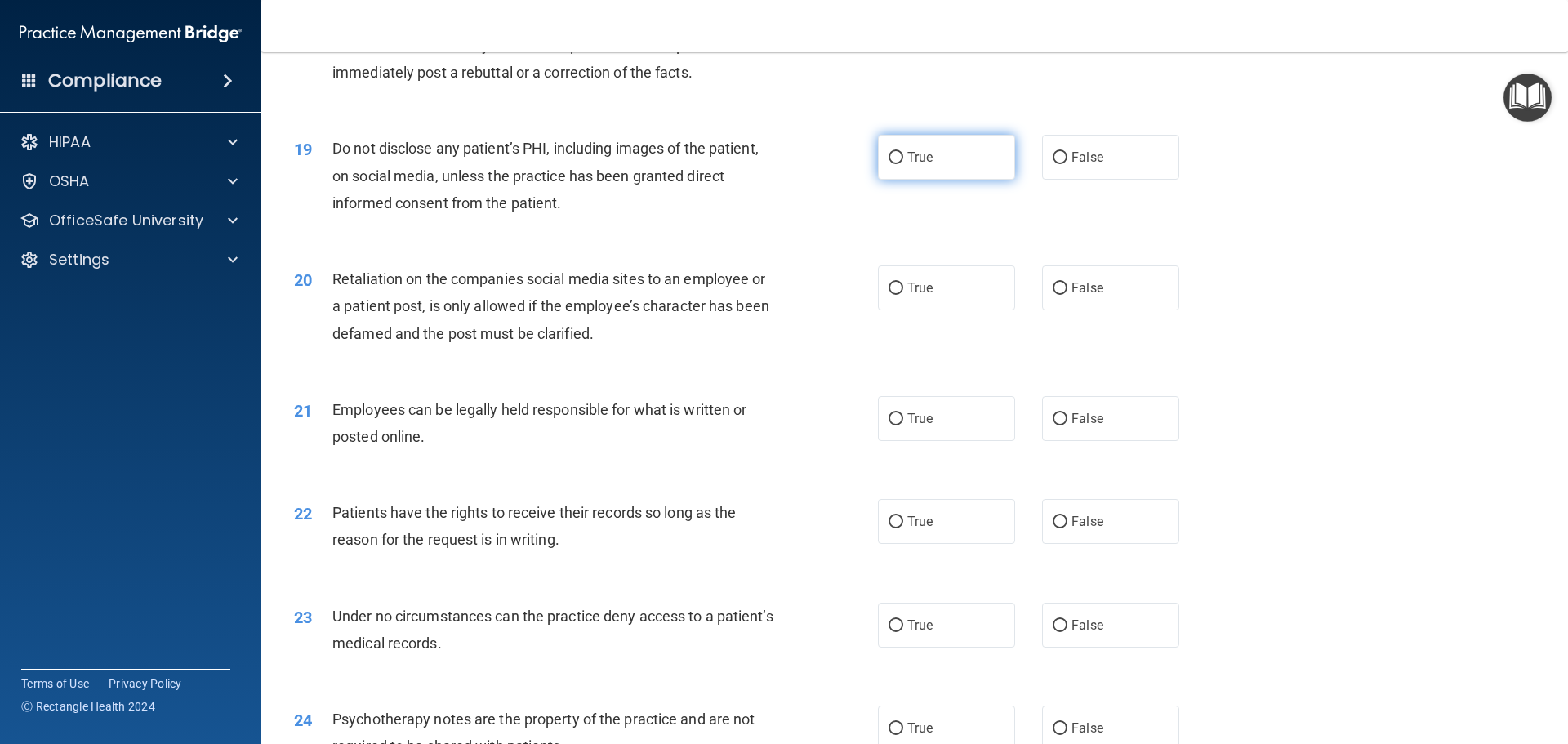
click at [974, 180] on label "True" at bounding box center [946, 158] width 137 height 45
click at [903, 164] on input "True" at bounding box center [895, 158] width 15 height 13
radio input "true"
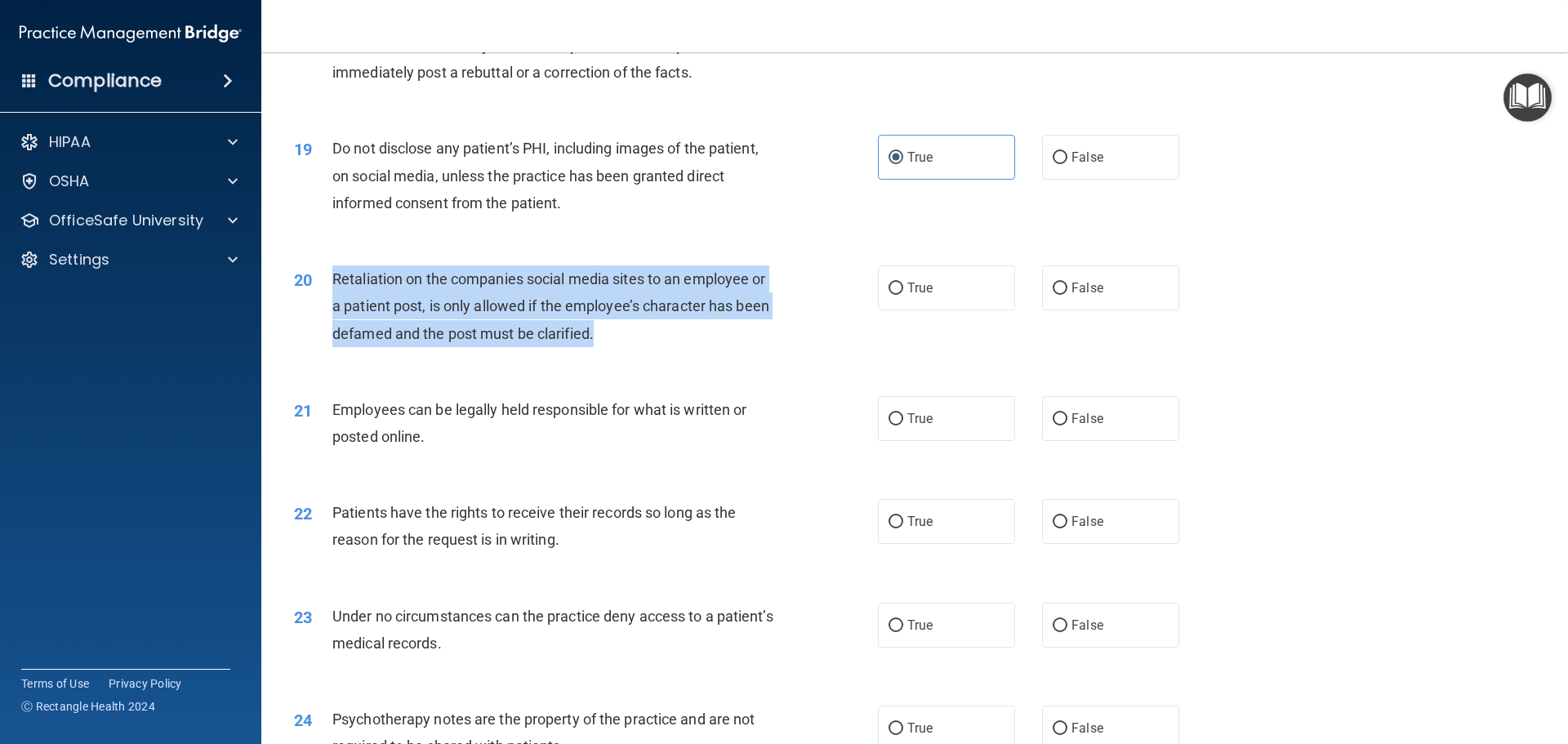
drag, startPoint x: 331, startPoint y: 299, endPoint x: 708, endPoint y: 374, distance: 384.4
click at [708, 355] on div "20 Retaliation on the companies social media sites to an employee or a patient …" at bounding box center [585, 310] width 633 height 89
click at [650, 339] on span "Retaliation on the companies social media sites to an employee or a patient pos…" at bounding box center [550, 305] width 436 height 71
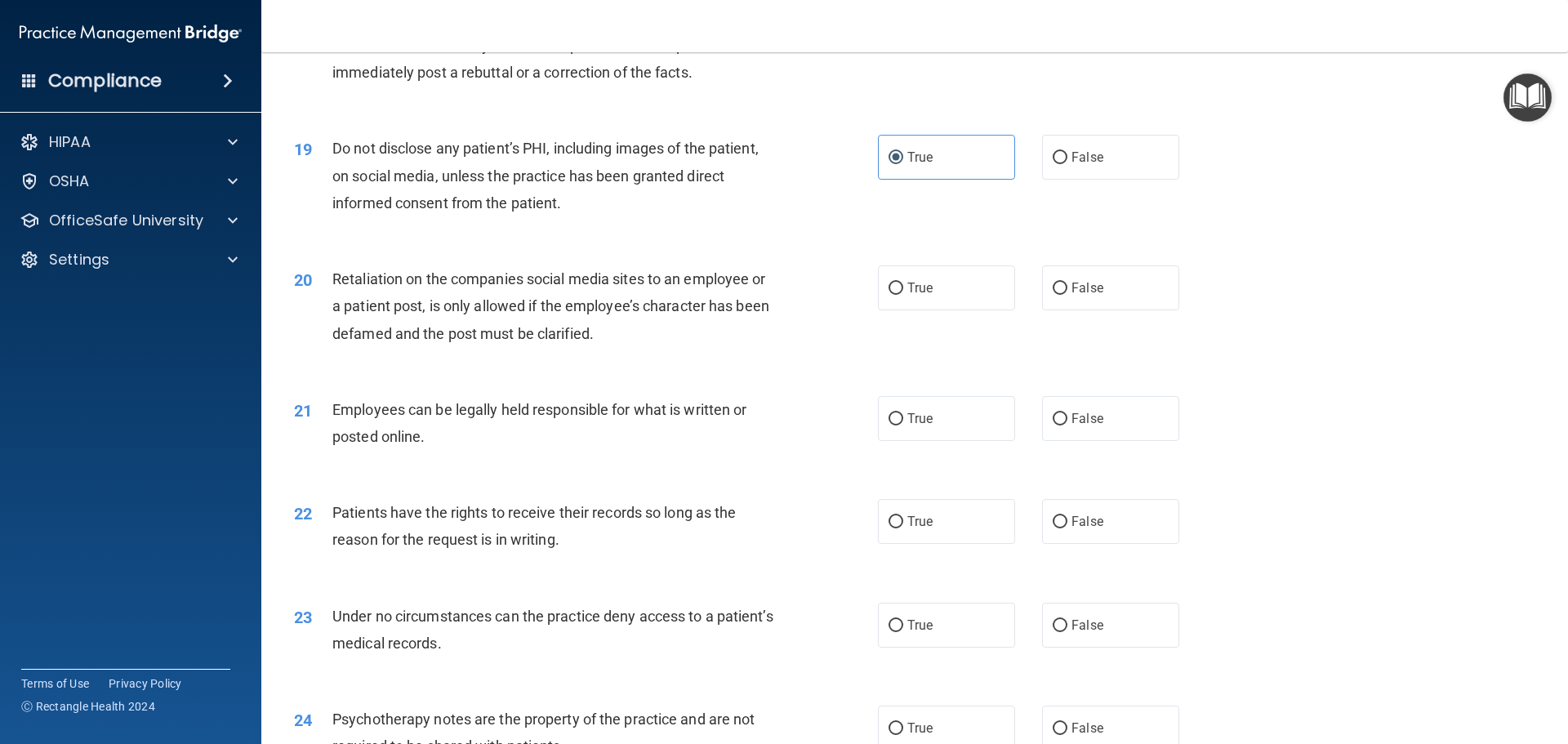
drag, startPoint x: 1061, startPoint y: 315, endPoint x: 607, endPoint y: 359, distance: 456.1
click at [1058, 310] on label "False" at bounding box center [1110, 288] width 137 height 45
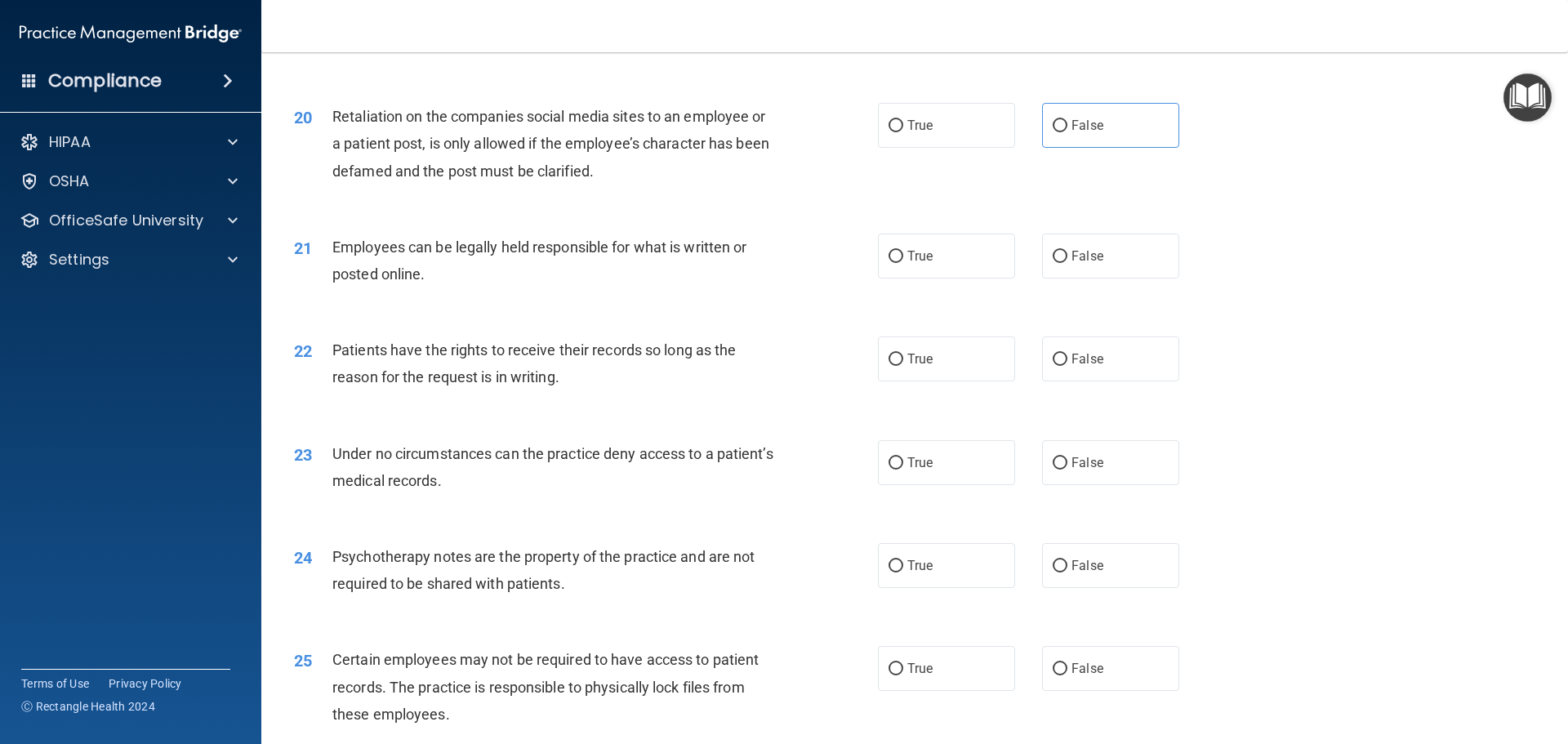
scroll to position [2533, 0]
click at [1168, 141] on label "False" at bounding box center [1110, 124] width 137 height 45
click at [1067, 131] on input "False" at bounding box center [1060, 125] width 15 height 13
radio input "true"
click at [878, 278] on label "True" at bounding box center [946, 255] width 137 height 45
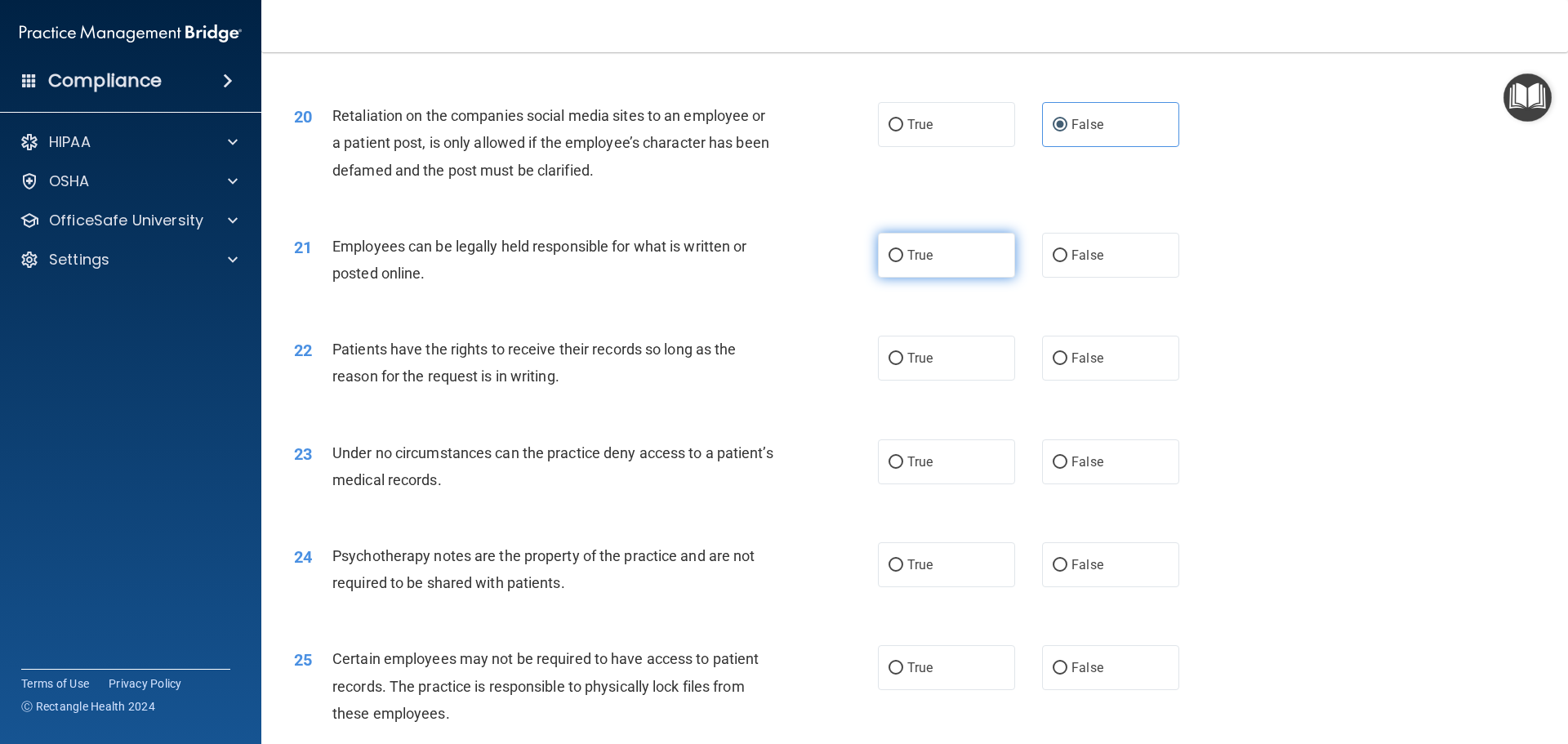
click at [889, 263] on input "True" at bounding box center [895, 256] width 15 height 13
radio input "true"
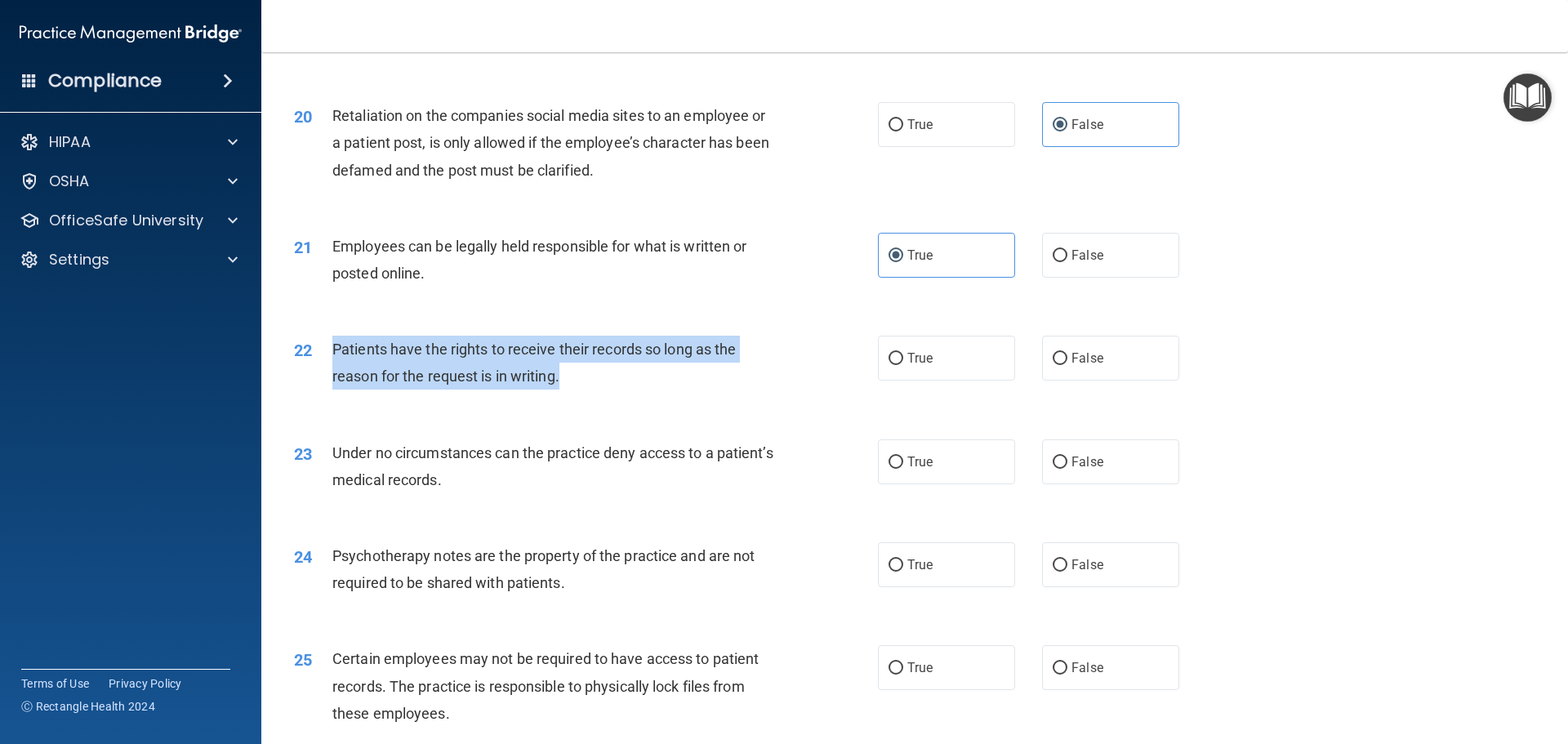
drag, startPoint x: 331, startPoint y: 372, endPoint x: 571, endPoint y: 403, distance: 242.0
click at [571, 390] on div "Patients have the rights to receive their records so long as the reason for the…" at bounding box center [561, 362] width 457 height 53
click at [393, 374] on span "Patients have the rights to receive their records so long as the reason for the…" at bounding box center [534, 362] width 403 height 44
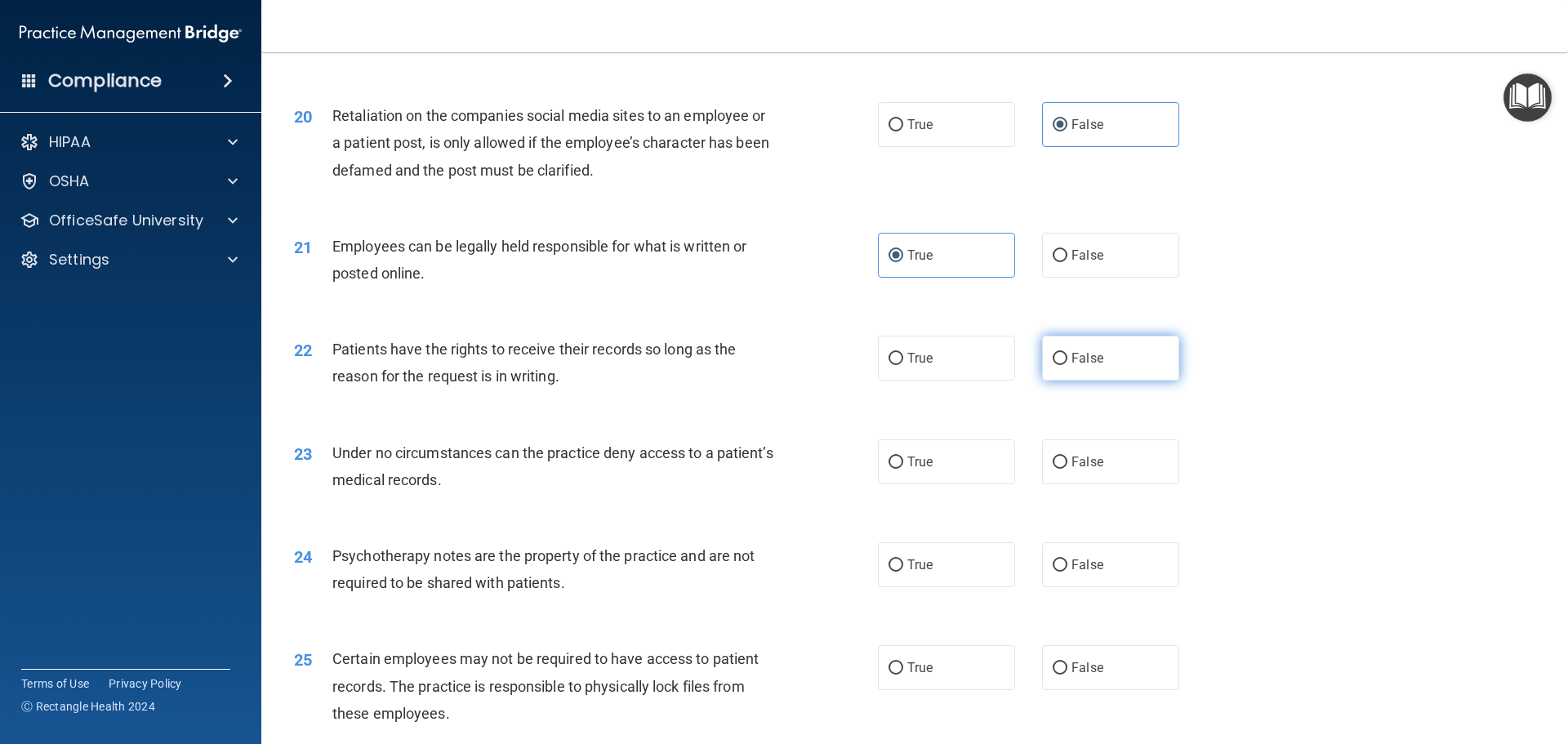
click at [1071, 366] on span "False" at bounding box center [1087, 358] width 32 height 16
click at [1067, 366] on input "False" at bounding box center [1060, 359] width 15 height 13
radio input "true"
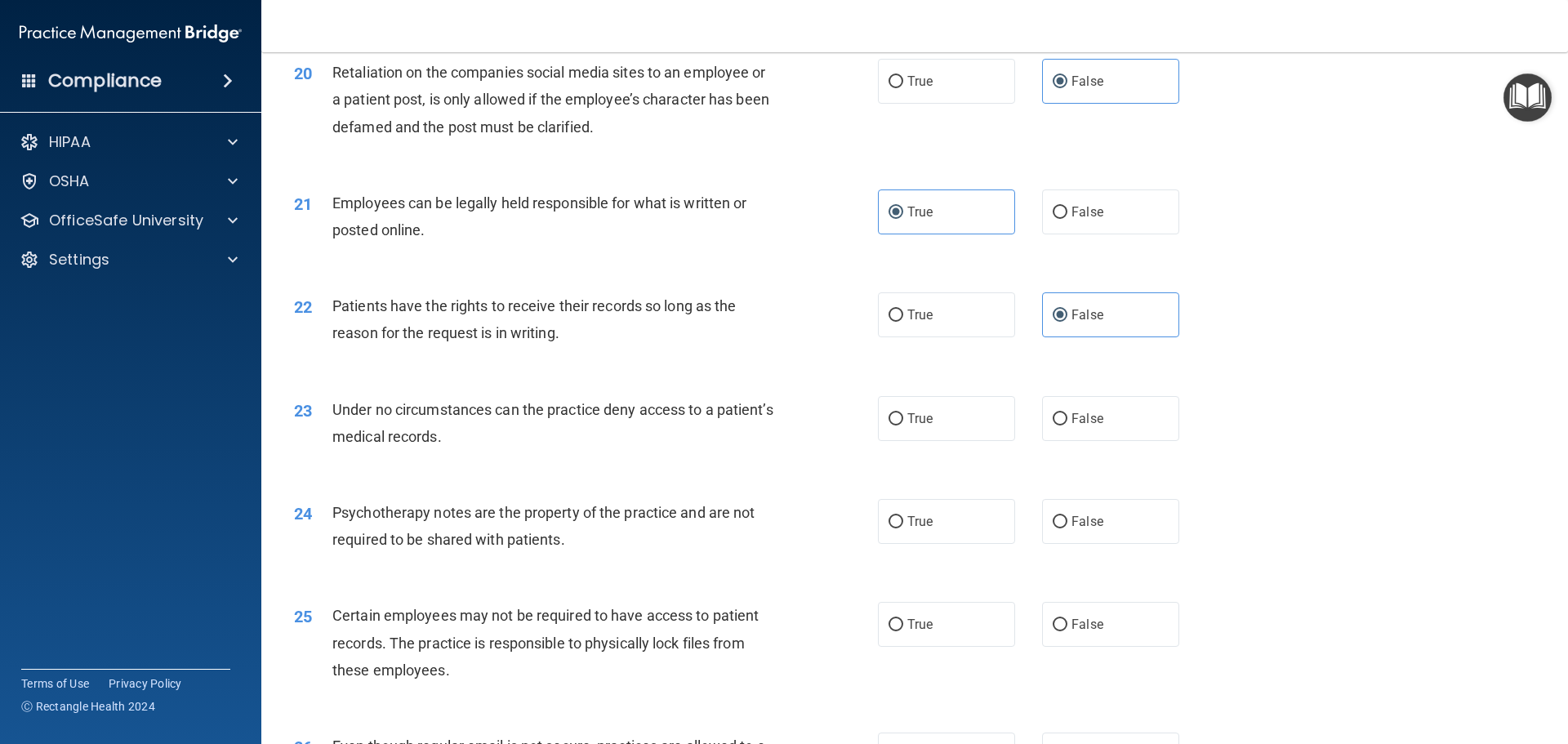
scroll to position [2614, 0]
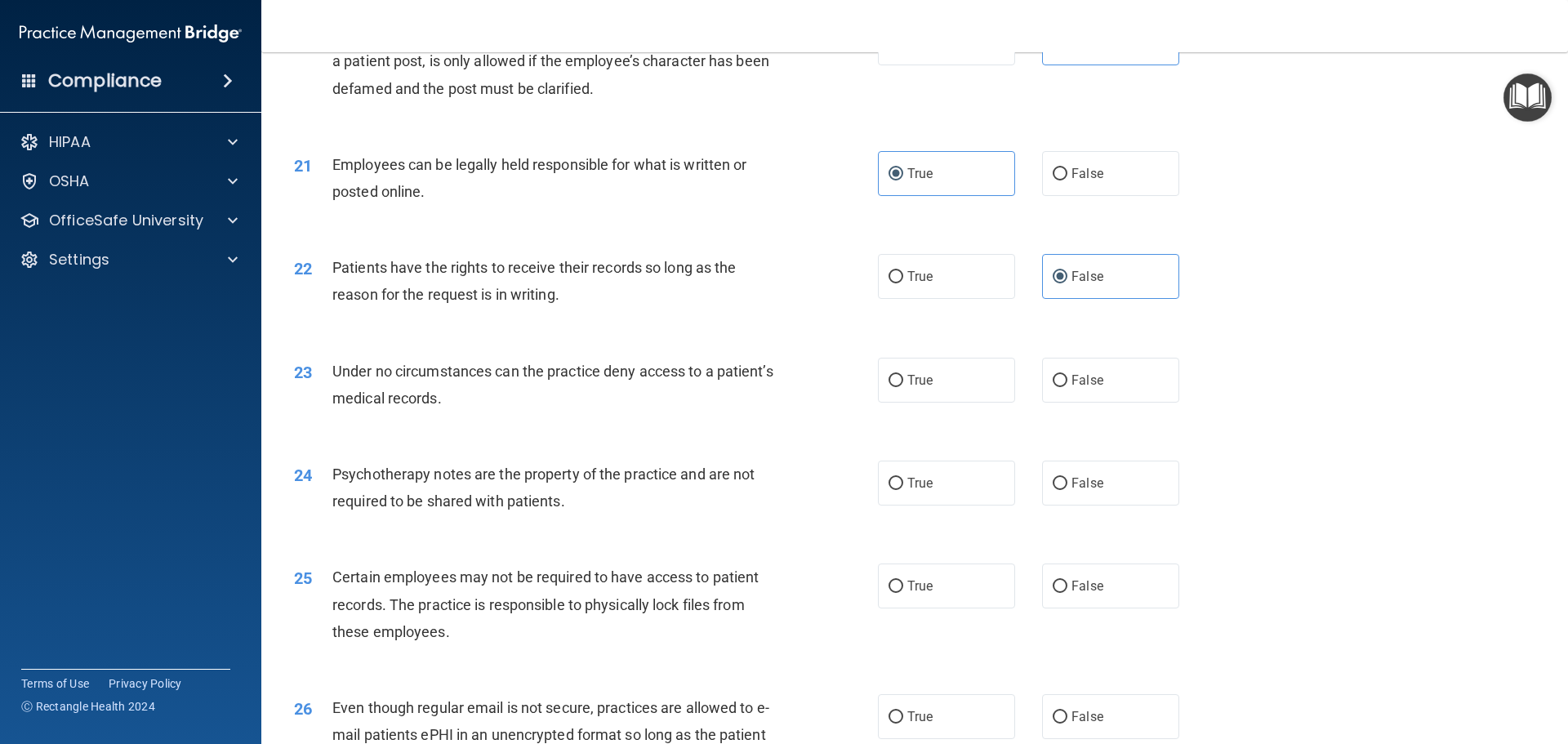
drag, startPoint x: 930, startPoint y: 407, endPoint x: 594, endPoint y: 424, distance: 336.4
click at [929, 403] on label "True" at bounding box center [946, 380] width 137 height 45
click at [903, 387] on input "True" at bounding box center [895, 381] width 15 height 13
radio input "true"
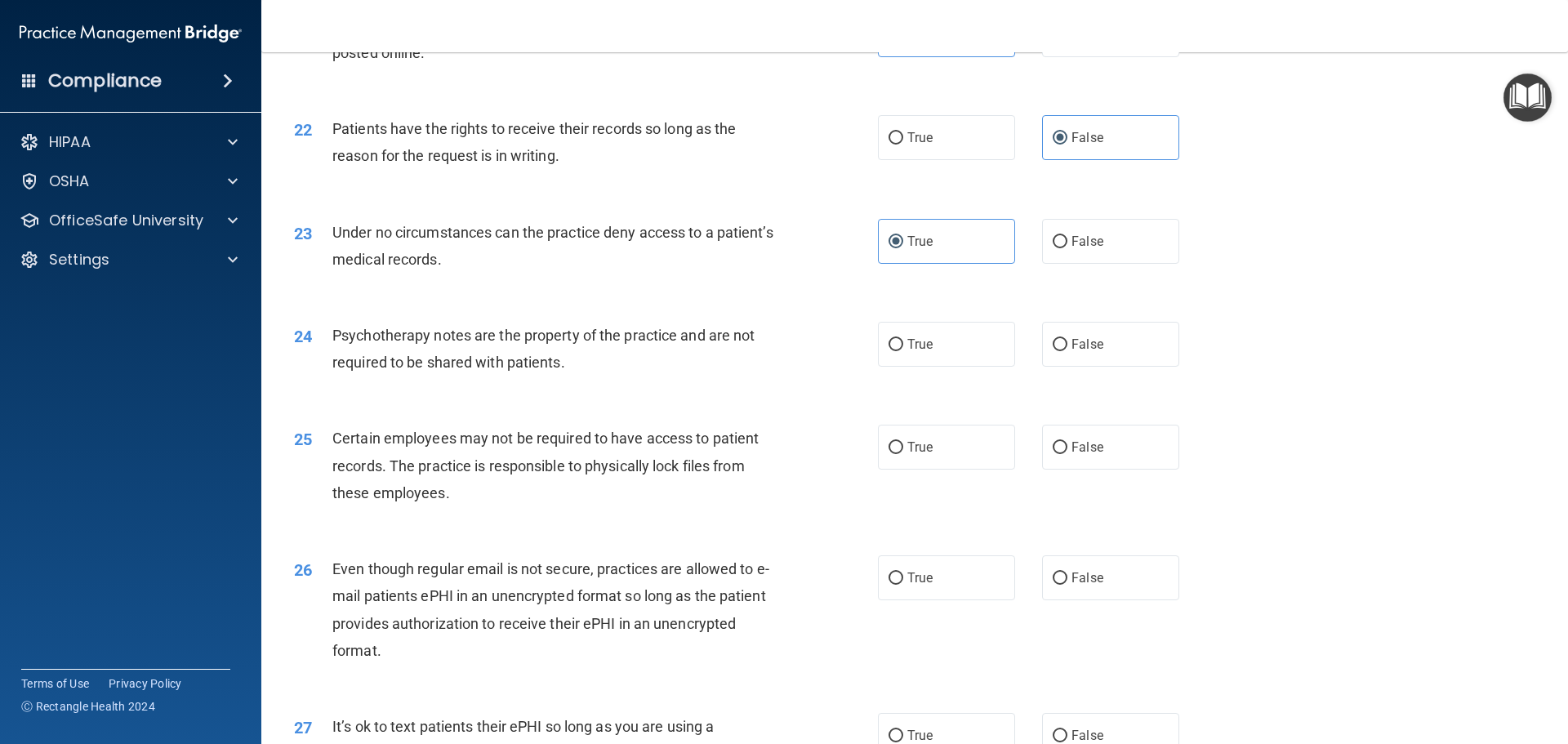
scroll to position [2779, 0]
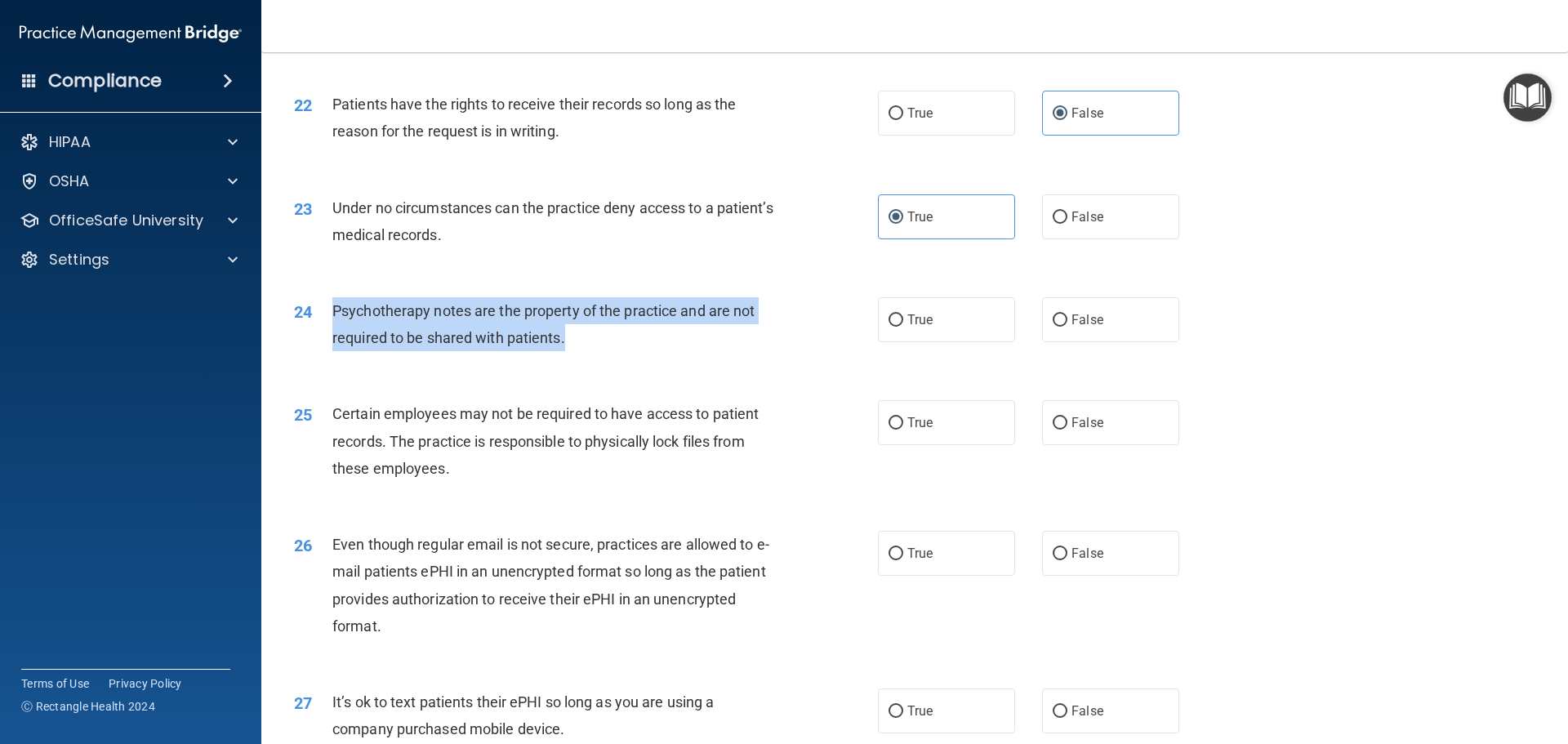
drag, startPoint x: 330, startPoint y: 335, endPoint x: 588, endPoint y: 385, distance: 262.8
click at [588, 360] on div "24 Psychotherapy notes are the property of the practice and are not required to…" at bounding box center [585, 329] width 633 height 62
click at [545, 360] on div "24 Psychotherapy notes are the property of the practice and are not required to…" at bounding box center [585, 329] width 633 height 62
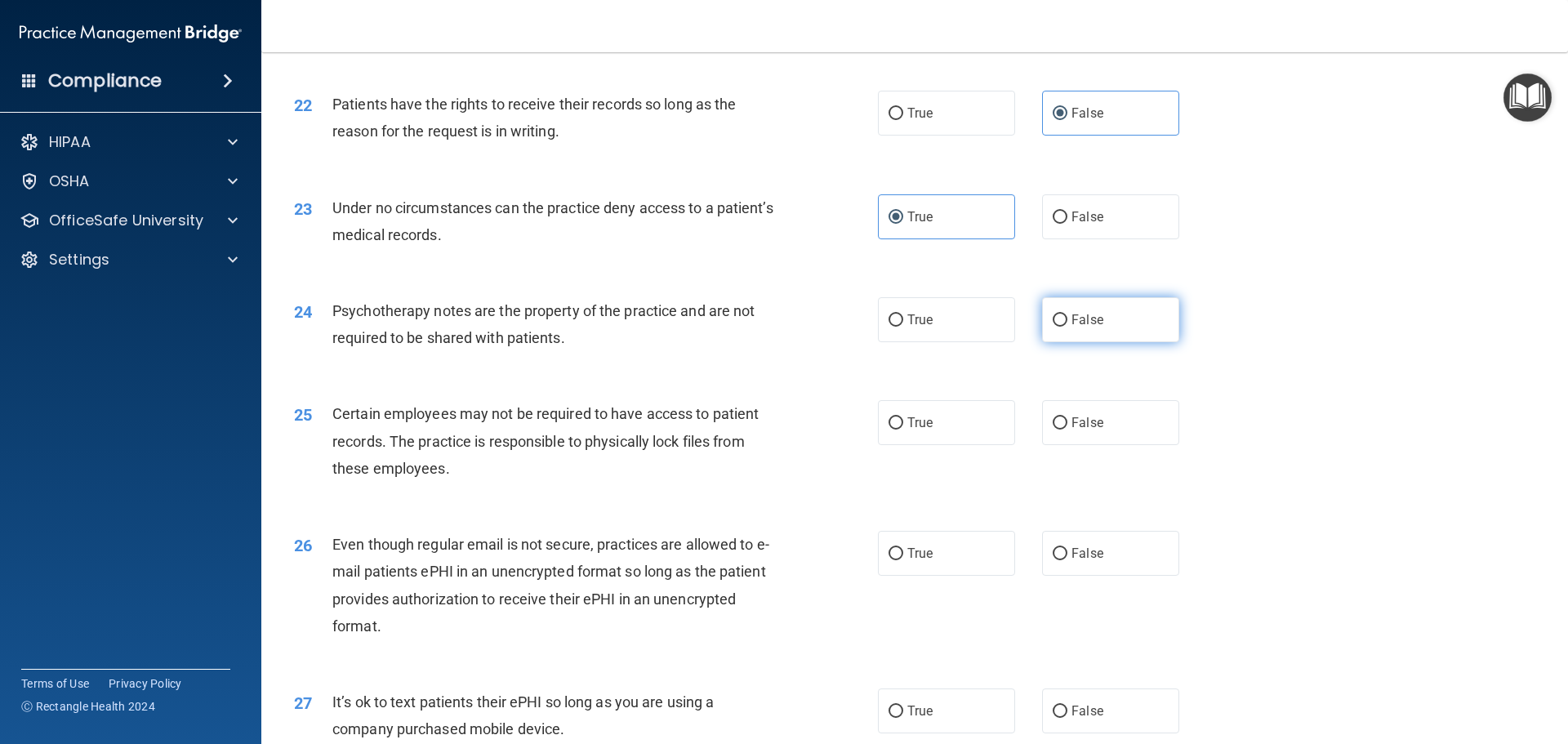
click at [1075, 331] on label "False" at bounding box center [1110, 320] width 137 height 45
click at [1067, 327] on input "False" at bounding box center [1060, 320] width 15 height 13
radio input "true"
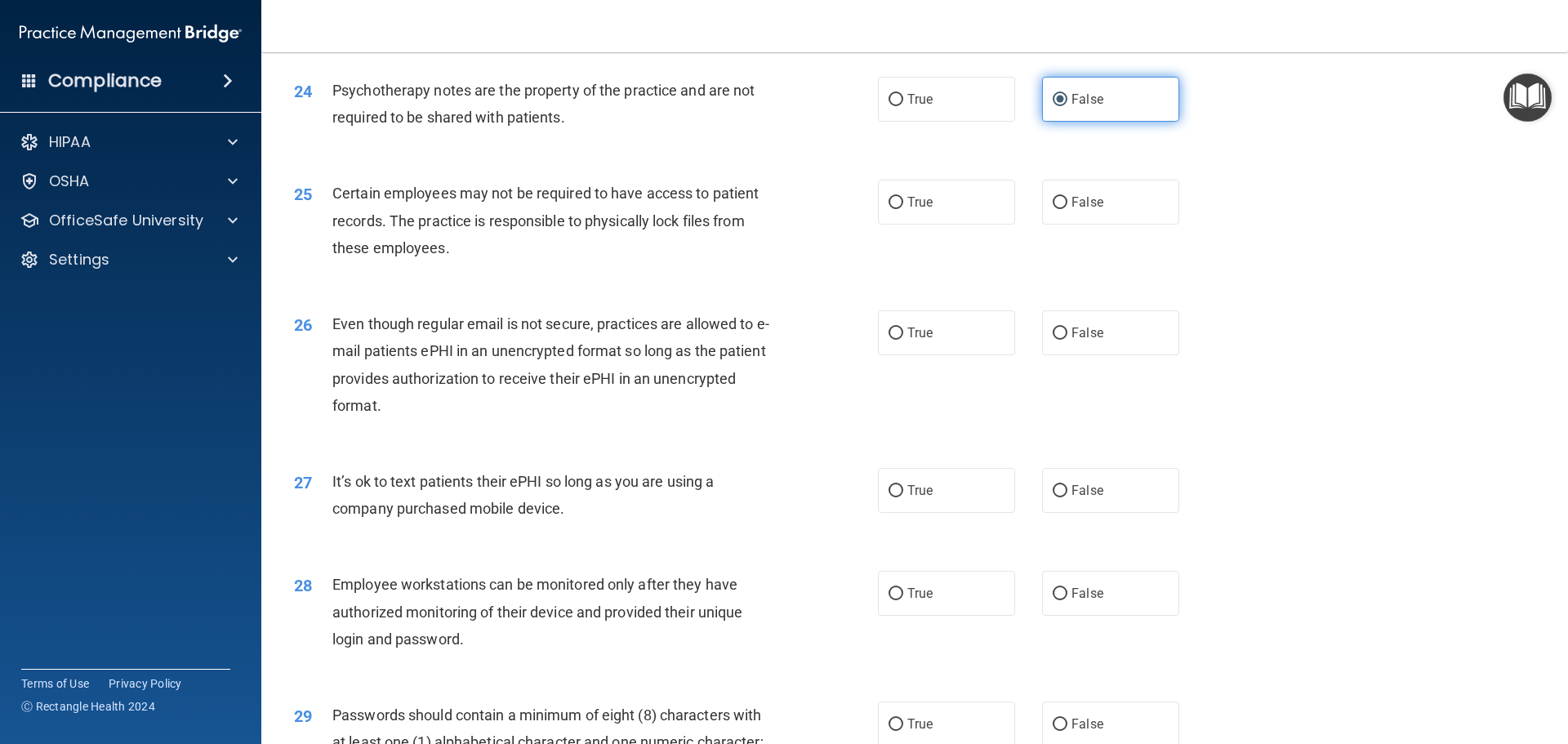
scroll to position [3024, 0]
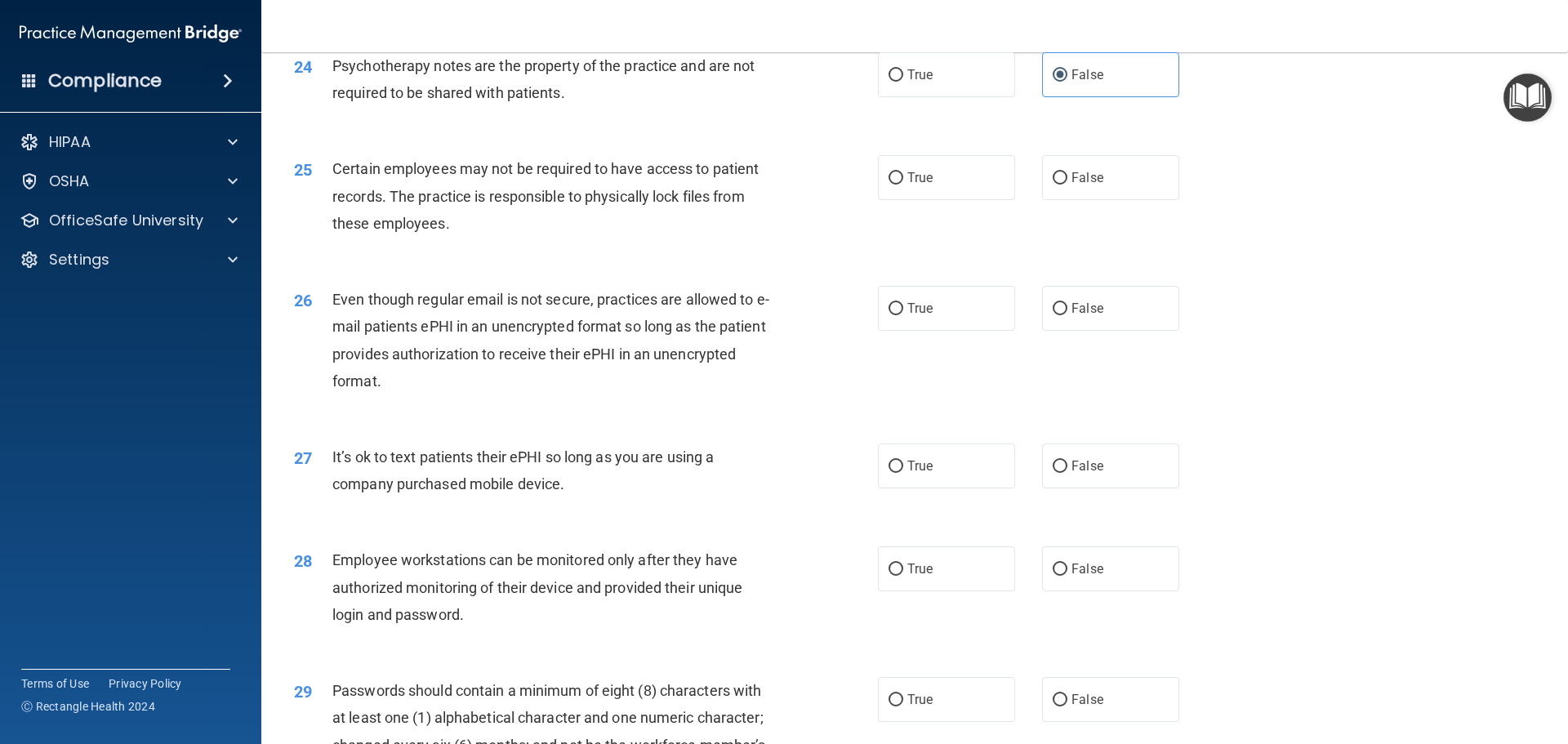
click at [339, 196] on span "Certain employees may not be required to have access to patient records. The pr…" at bounding box center [545, 195] width 427 height 71
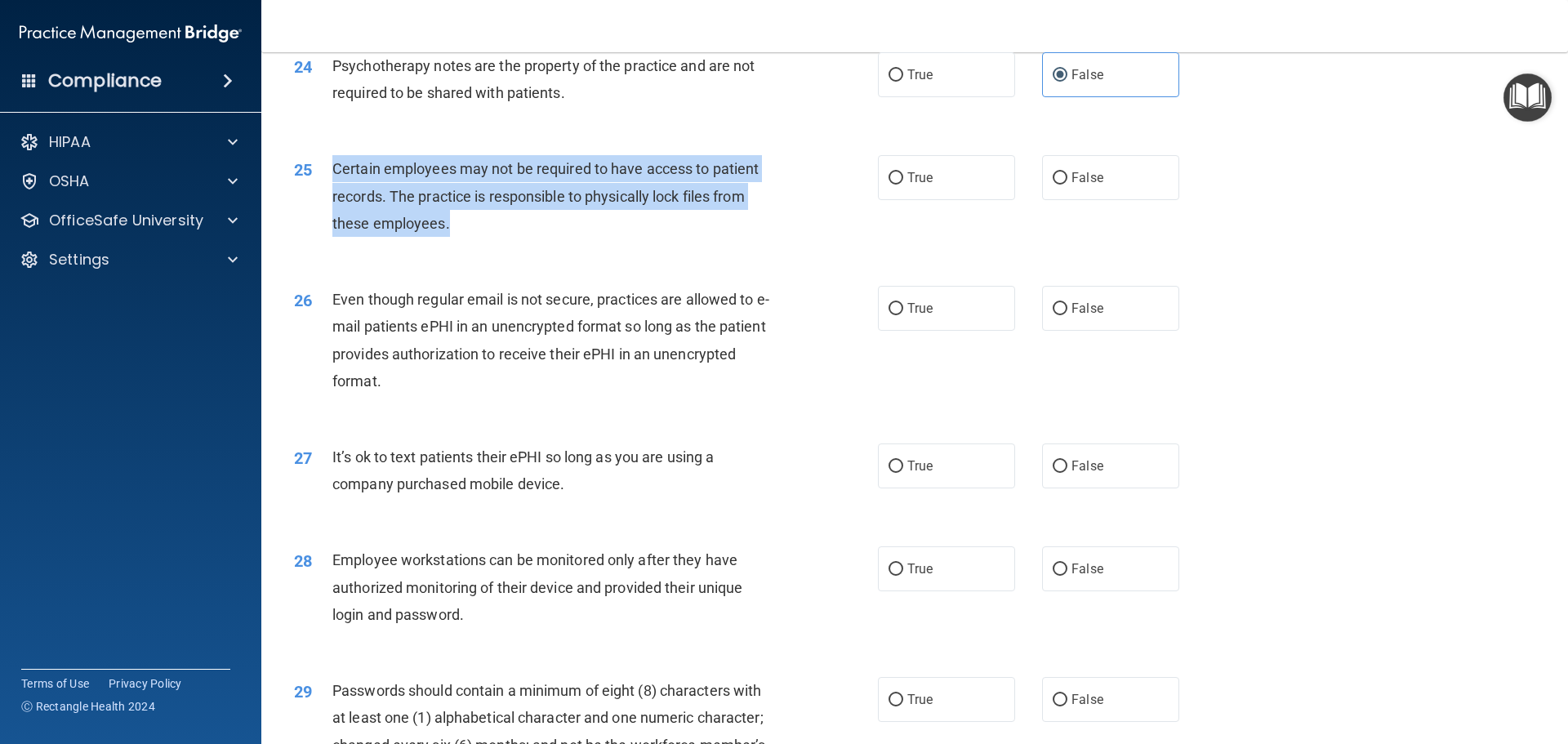
drag, startPoint x: 334, startPoint y: 194, endPoint x: 515, endPoint y: 251, distance: 189.8
click at [515, 237] on div "Certain employees may not be required to have access to patient records. The pr…" at bounding box center [561, 196] width 457 height 82
click at [559, 210] on div "Certain employees may not be required to have access to patient records. The pr…" at bounding box center [561, 196] width 457 height 82
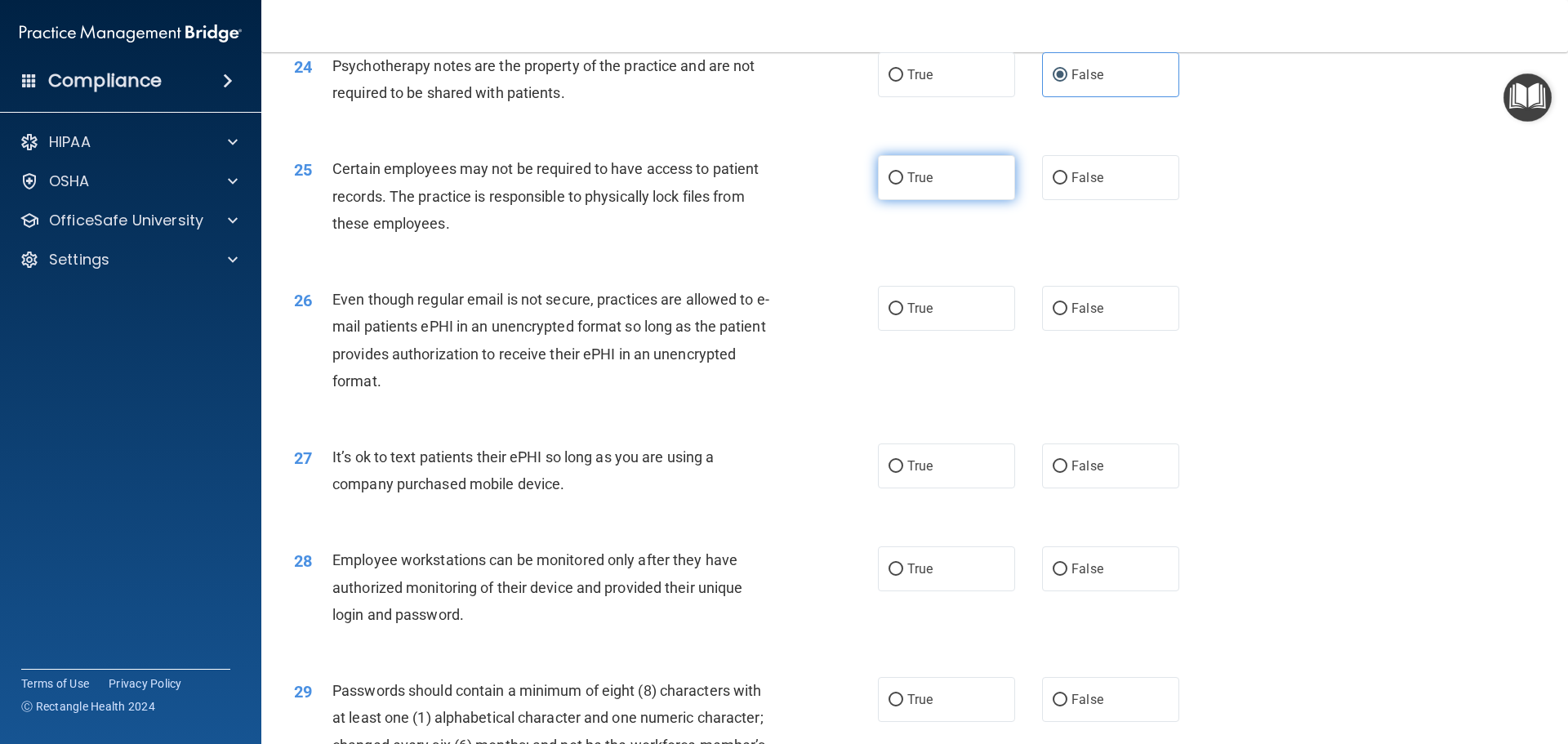
click at [943, 200] on label "True" at bounding box center [946, 178] width 137 height 45
click at [903, 185] on input "True" at bounding box center [895, 178] width 15 height 13
radio input "true"
click at [1053, 315] on input "False" at bounding box center [1060, 309] width 15 height 13
radio input "true"
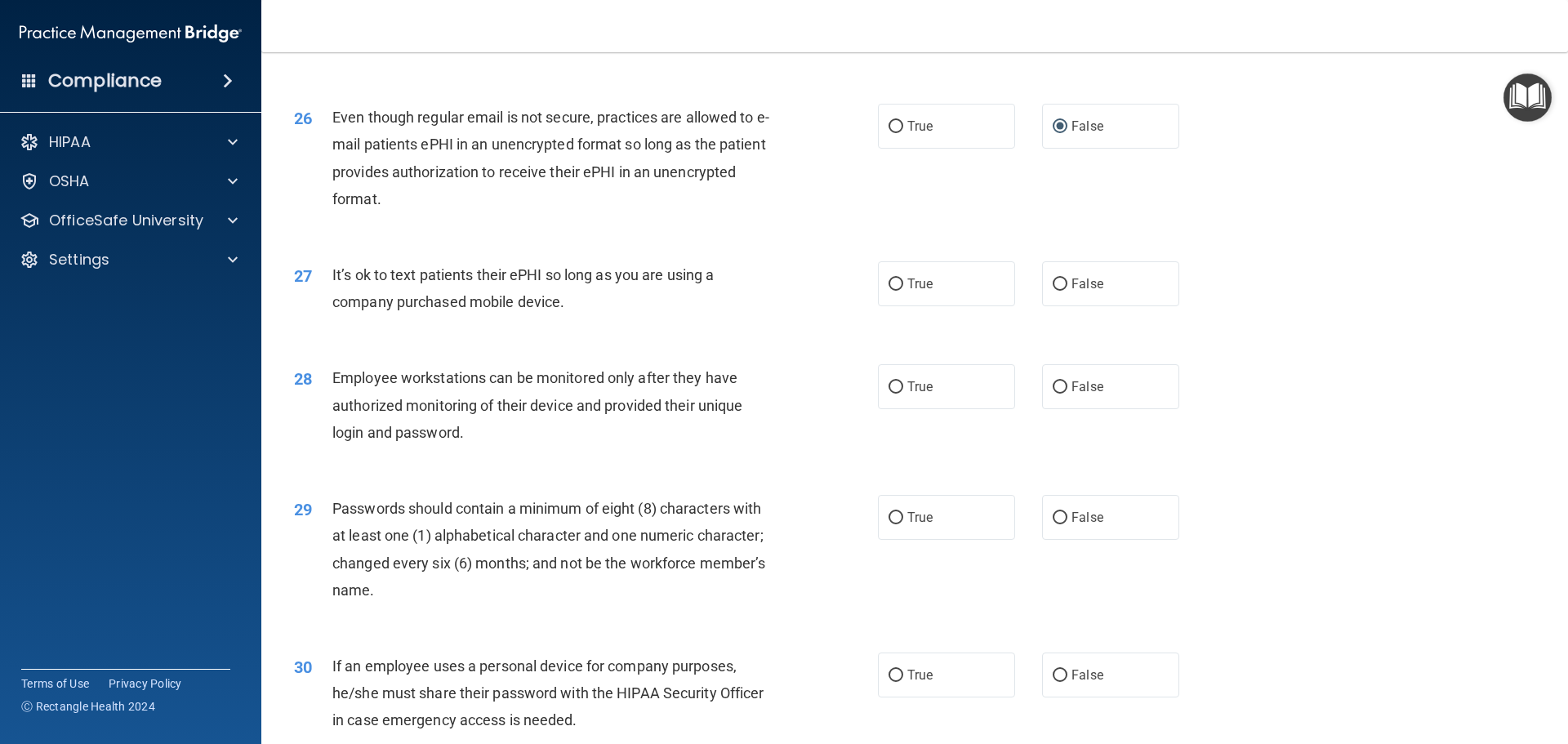
scroll to position [3269, 0]
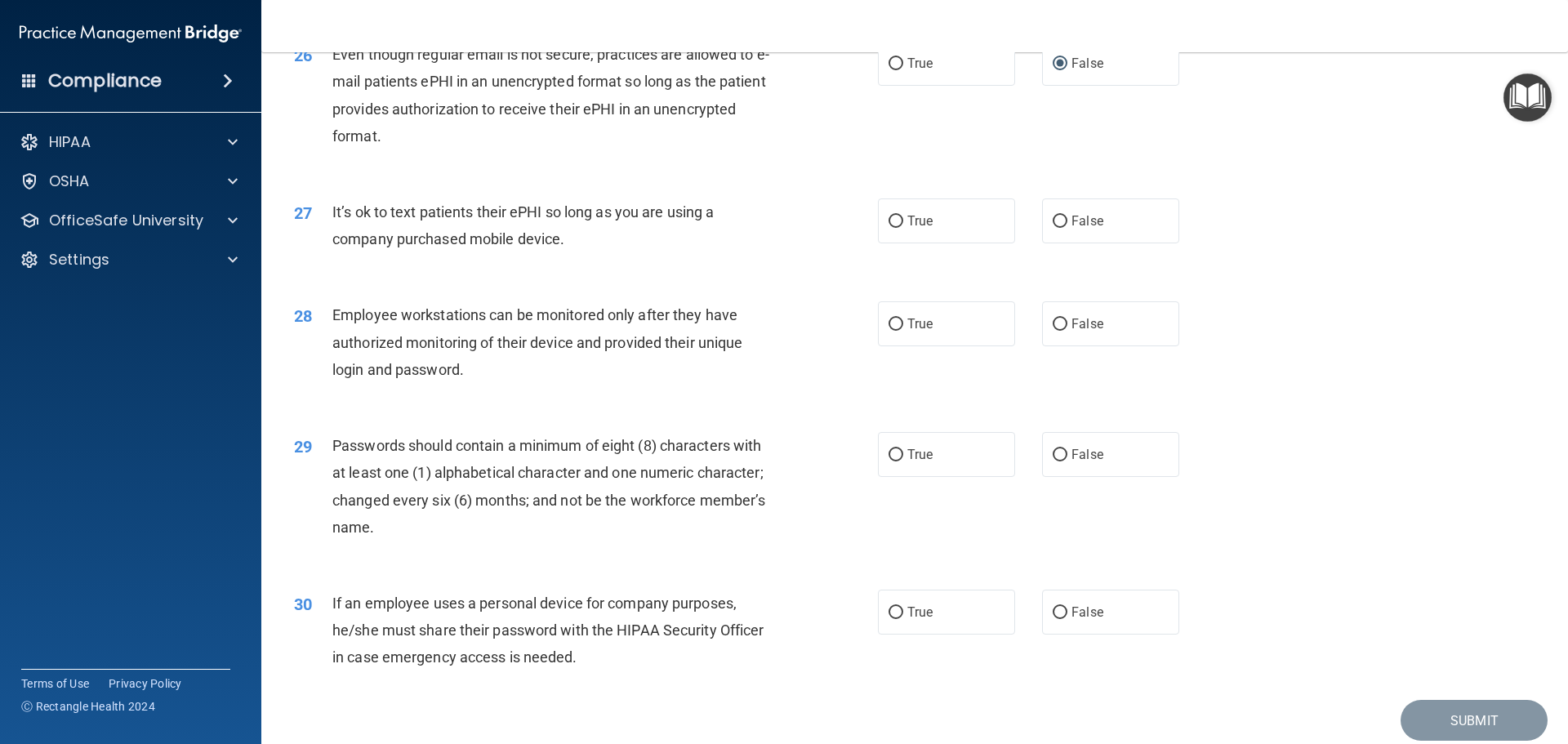
drag, startPoint x: 330, startPoint y: 235, endPoint x: 567, endPoint y: 263, distance: 238.6
click at [567, 261] on div "27 It’s ok to text patients their ePHI so long as you are using a company purch…" at bounding box center [585, 230] width 633 height 62
click at [435, 248] on span "It’s ok to text patients their ePHI so long as you are using a company purchase…" at bounding box center [523, 225] width 381 height 44
click at [1078, 229] on span "False" at bounding box center [1087, 221] width 32 height 16
click at [1067, 228] on input "False" at bounding box center [1060, 222] width 15 height 13
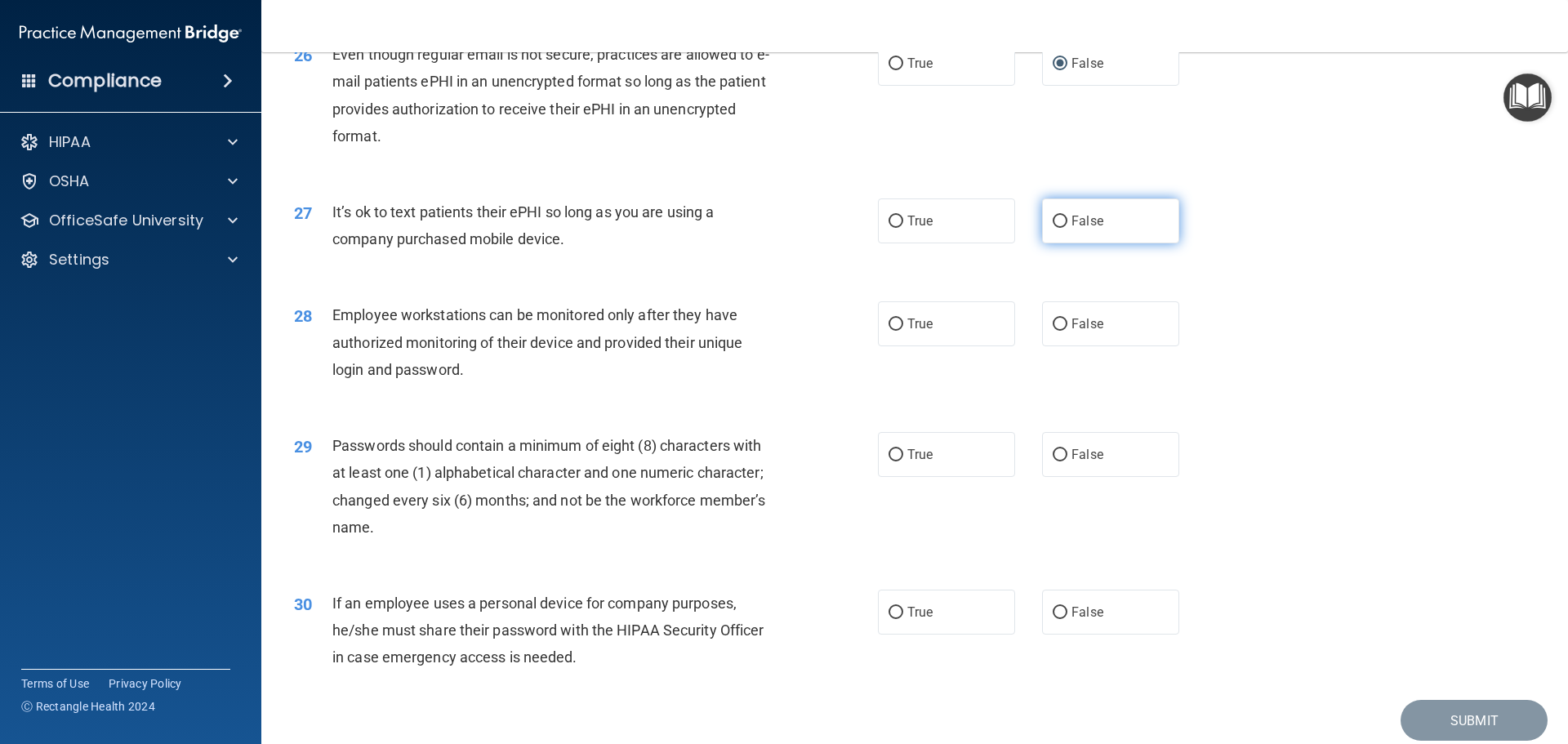
radio input "true"
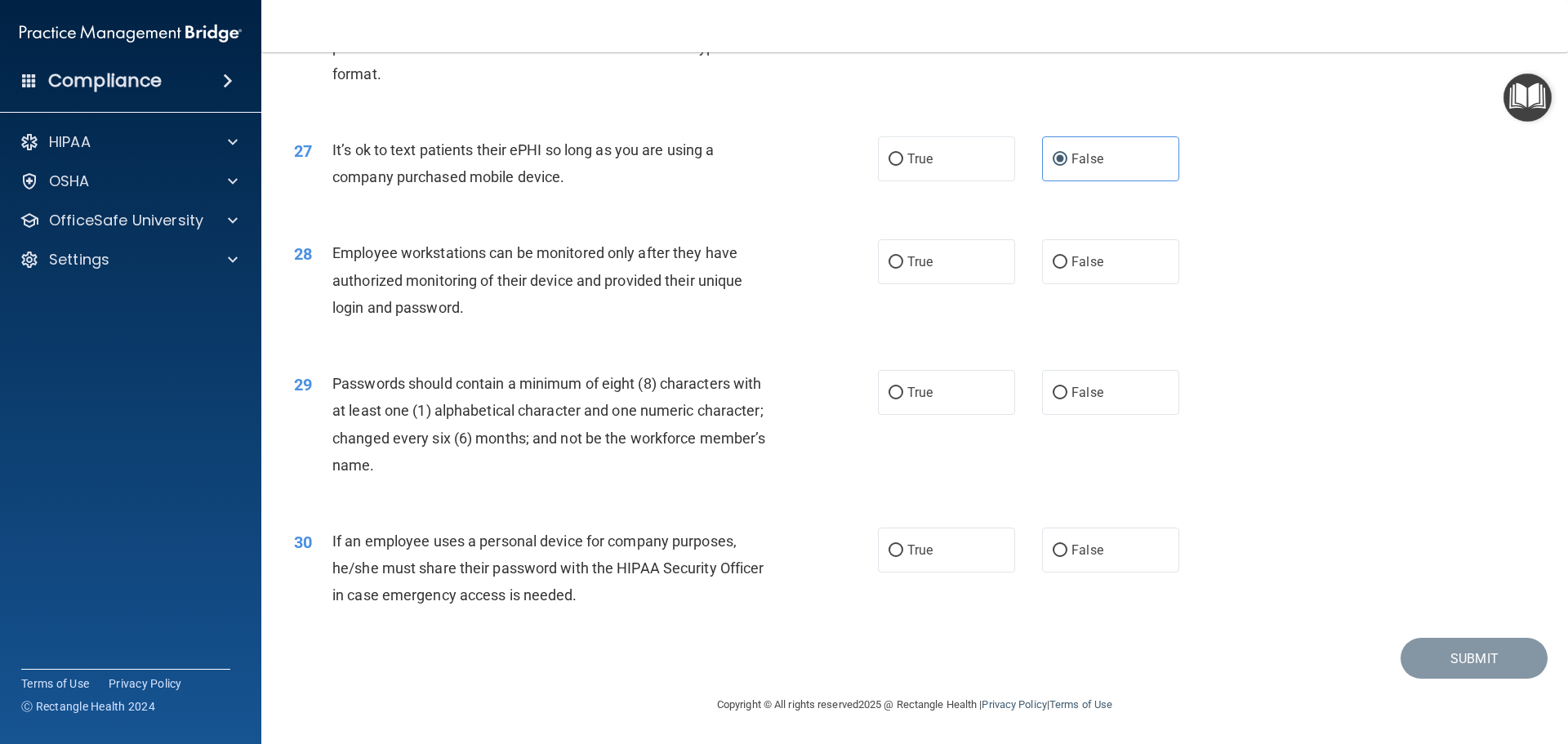
scroll to position [3350, 0]
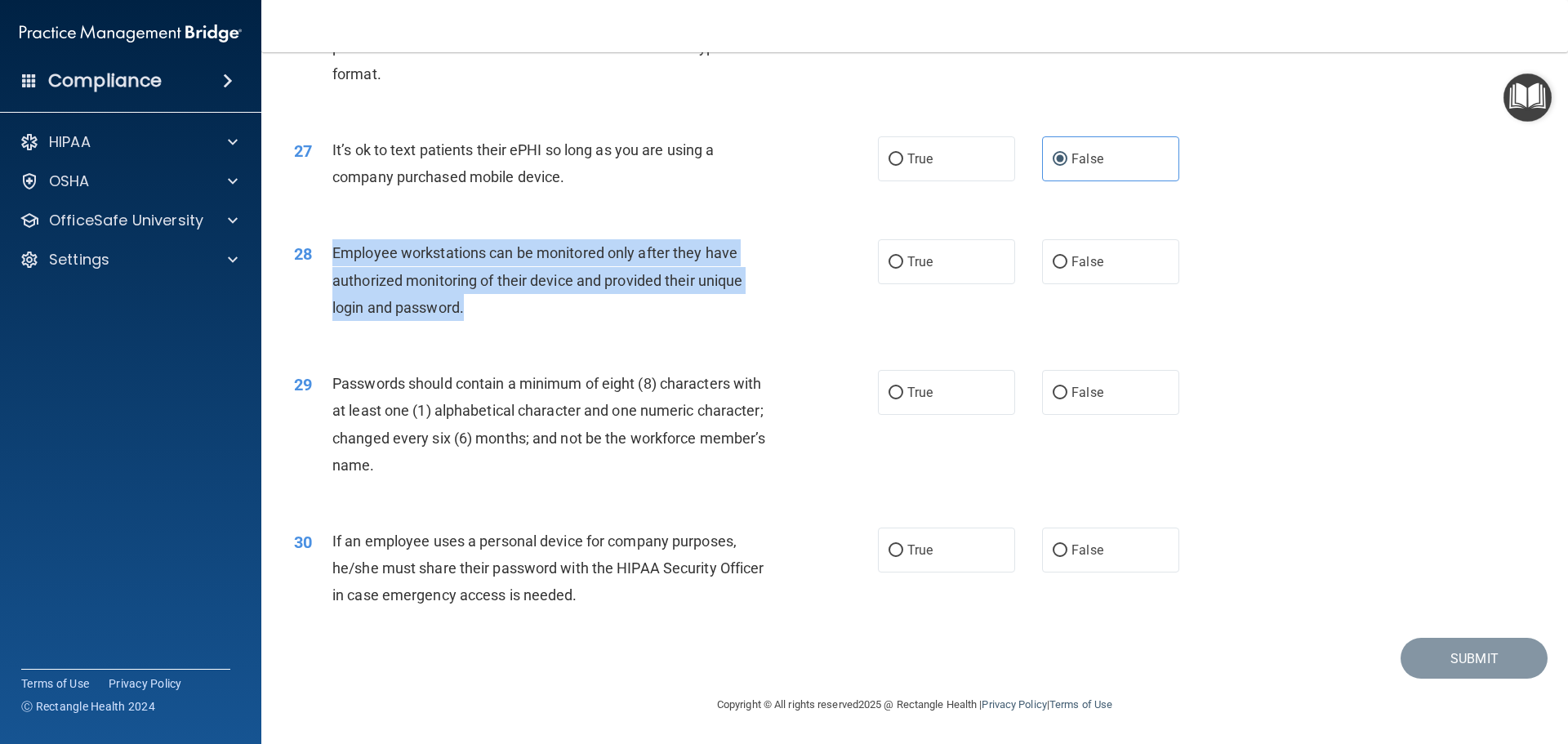
drag, startPoint x: 330, startPoint y: 260, endPoint x: 481, endPoint y: 319, distance: 162.1
click at [481, 319] on div "28 Employee workstations can be monitored only after they have authorized monit…" at bounding box center [585, 284] width 633 height 89
click at [453, 249] on div "Employee workstations can be monitored only after they have authorized monitori…" at bounding box center [561, 280] width 457 height 82
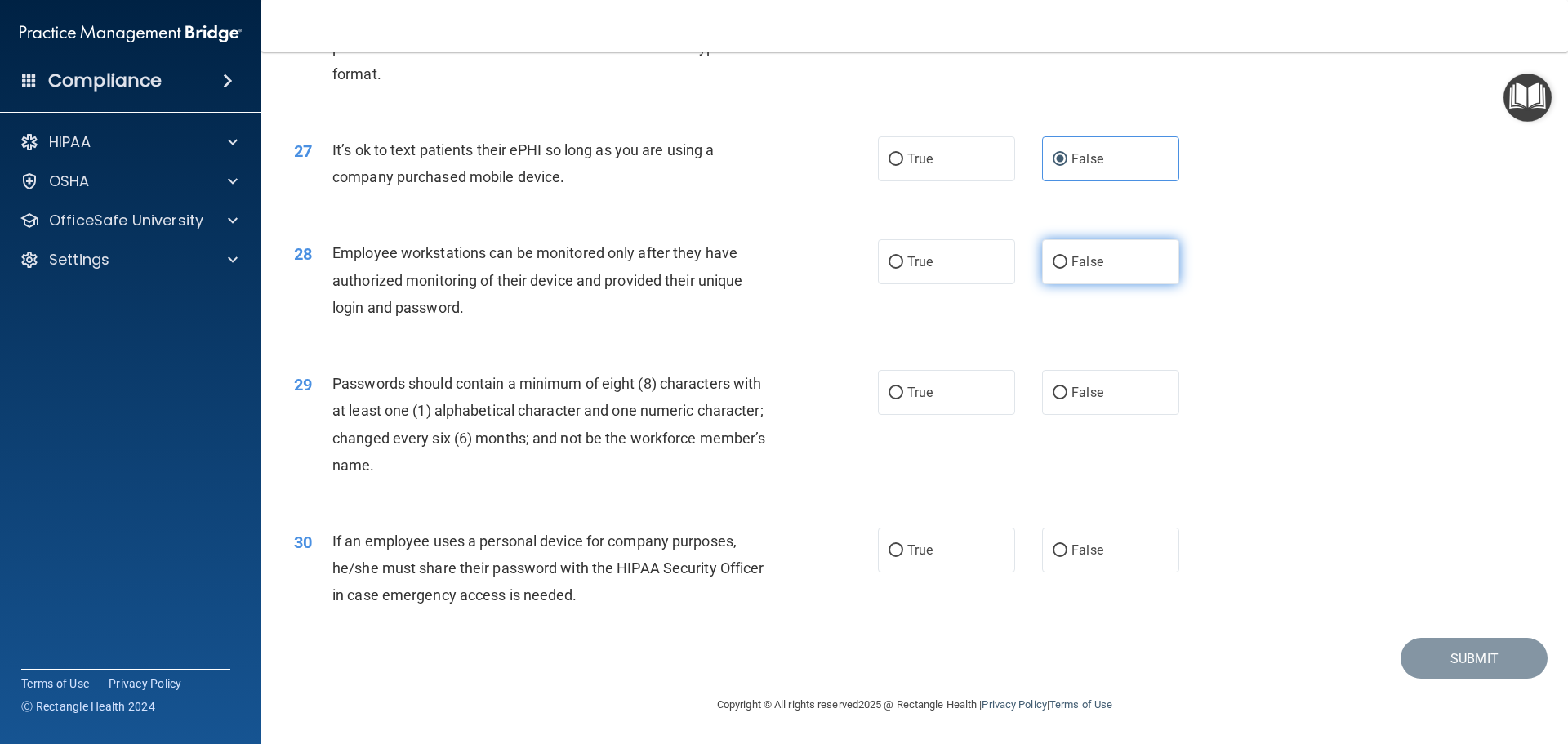
click at [1116, 284] on label "False" at bounding box center [1110, 262] width 137 height 45
click at [1067, 268] on input "False" at bounding box center [1060, 263] width 15 height 13
radio input "true"
click at [984, 405] on label "True" at bounding box center [946, 393] width 137 height 45
click at [903, 400] on input "True" at bounding box center [895, 393] width 15 height 13
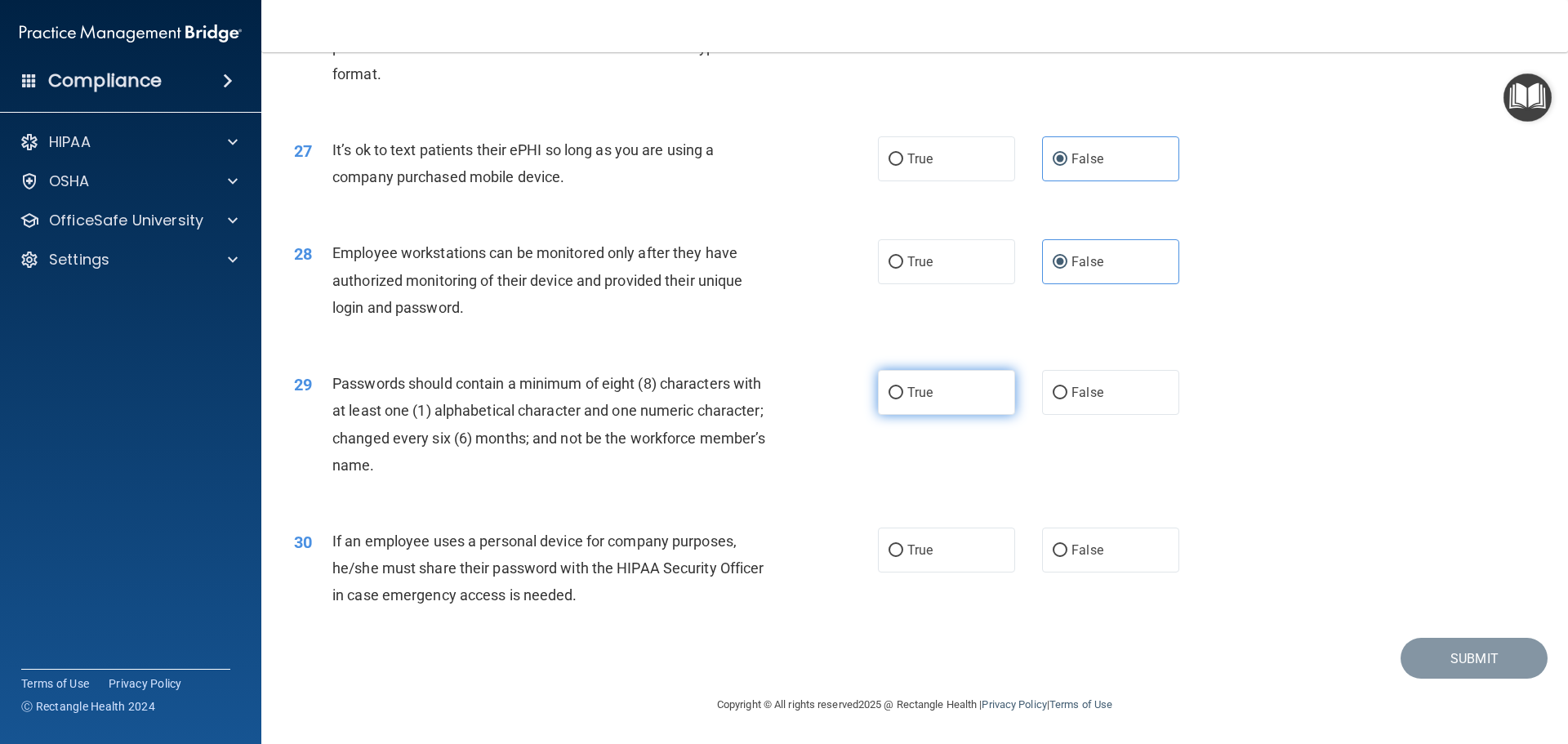
radio input "true"
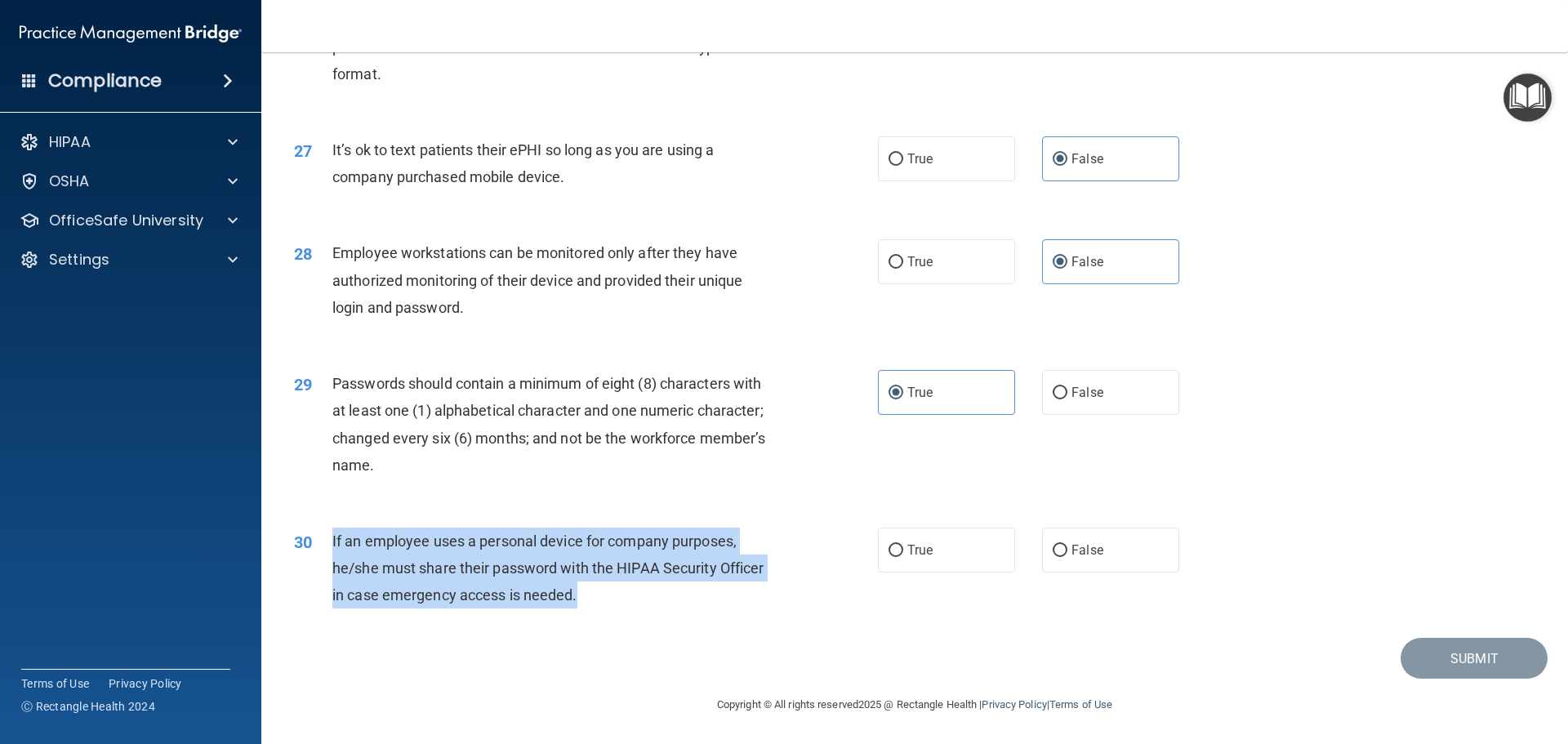
drag, startPoint x: 326, startPoint y: 545, endPoint x: 632, endPoint y: 600, distance: 310.9
click at [632, 600] on div "30 If an employee uses a personal device for company purposes, he/she must shar…" at bounding box center [585, 573] width 633 height 89
click at [455, 551] on span "If an employee uses a personal device for company purposes, he/she must share t…" at bounding box center [548, 568] width 432 height 71
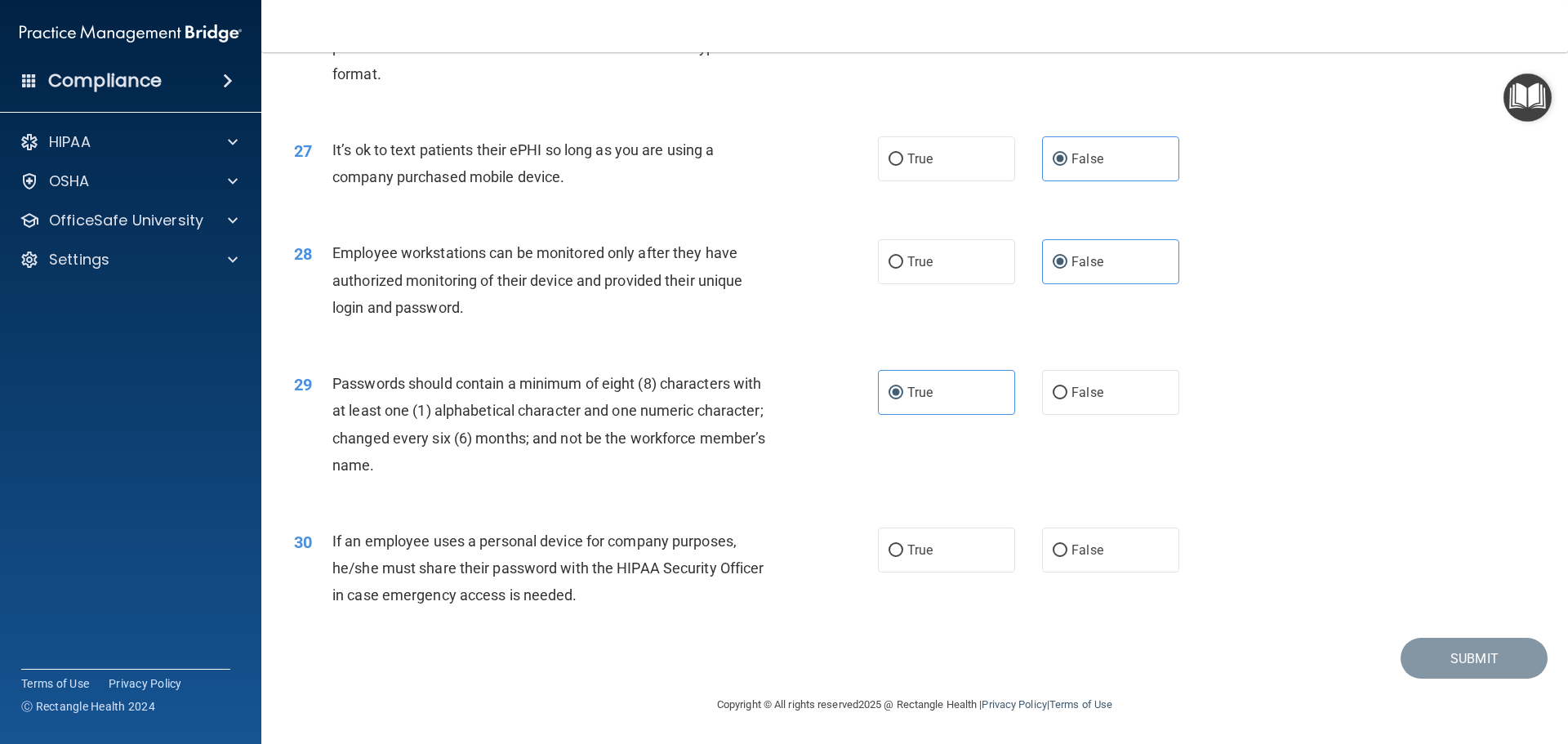
click at [1202, 558] on div "30 If an employee uses a personal device for company purposes, he/she must shar…" at bounding box center [915, 573] width 1266 height 130
click at [1151, 554] on label "False" at bounding box center [1110, 550] width 137 height 45
click at [1067, 554] on input "False" at bounding box center [1060, 550] width 15 height 13
radio input "true"
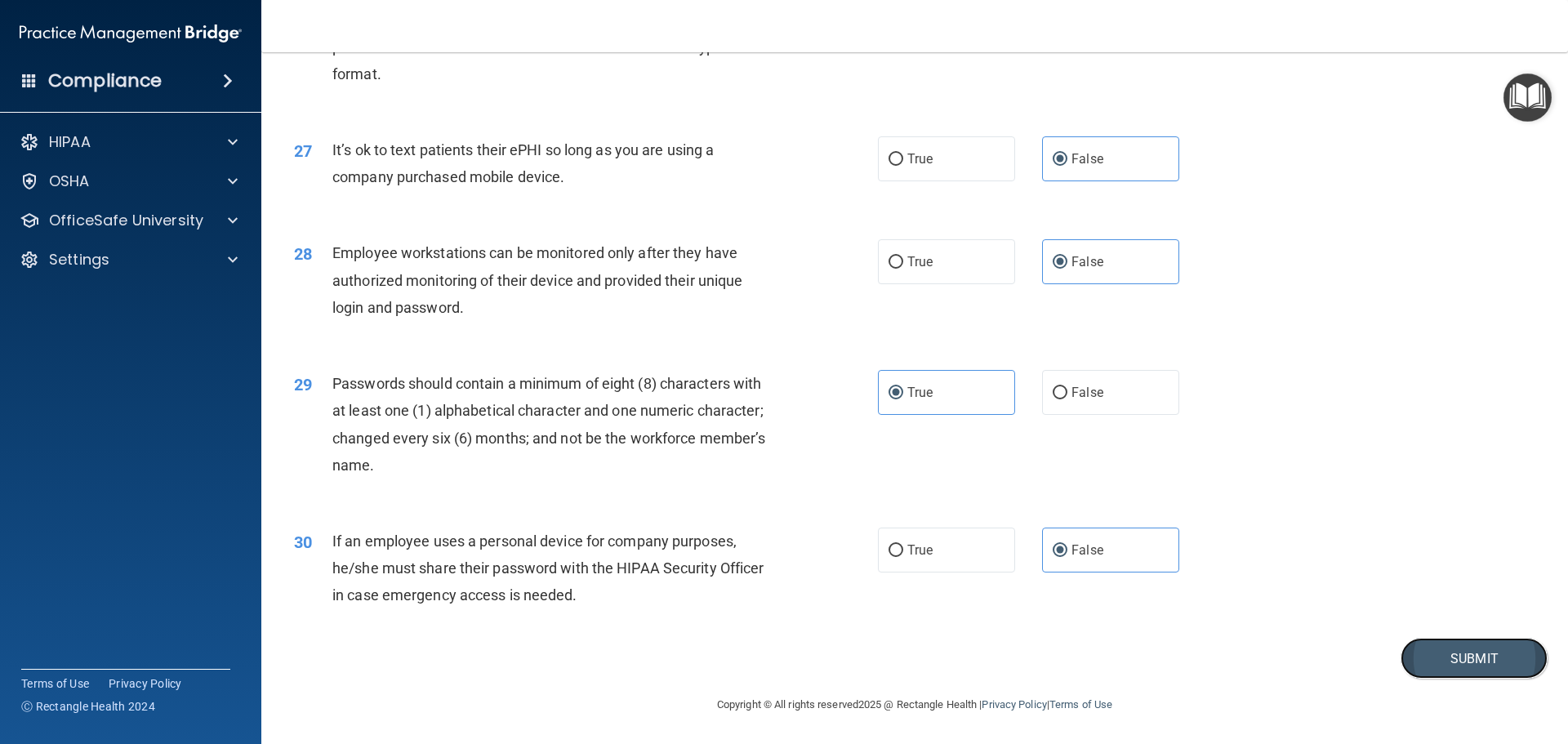
click at [1477, 666] on button "Submit" at bounding box center [1474, 658] width 147 height 42
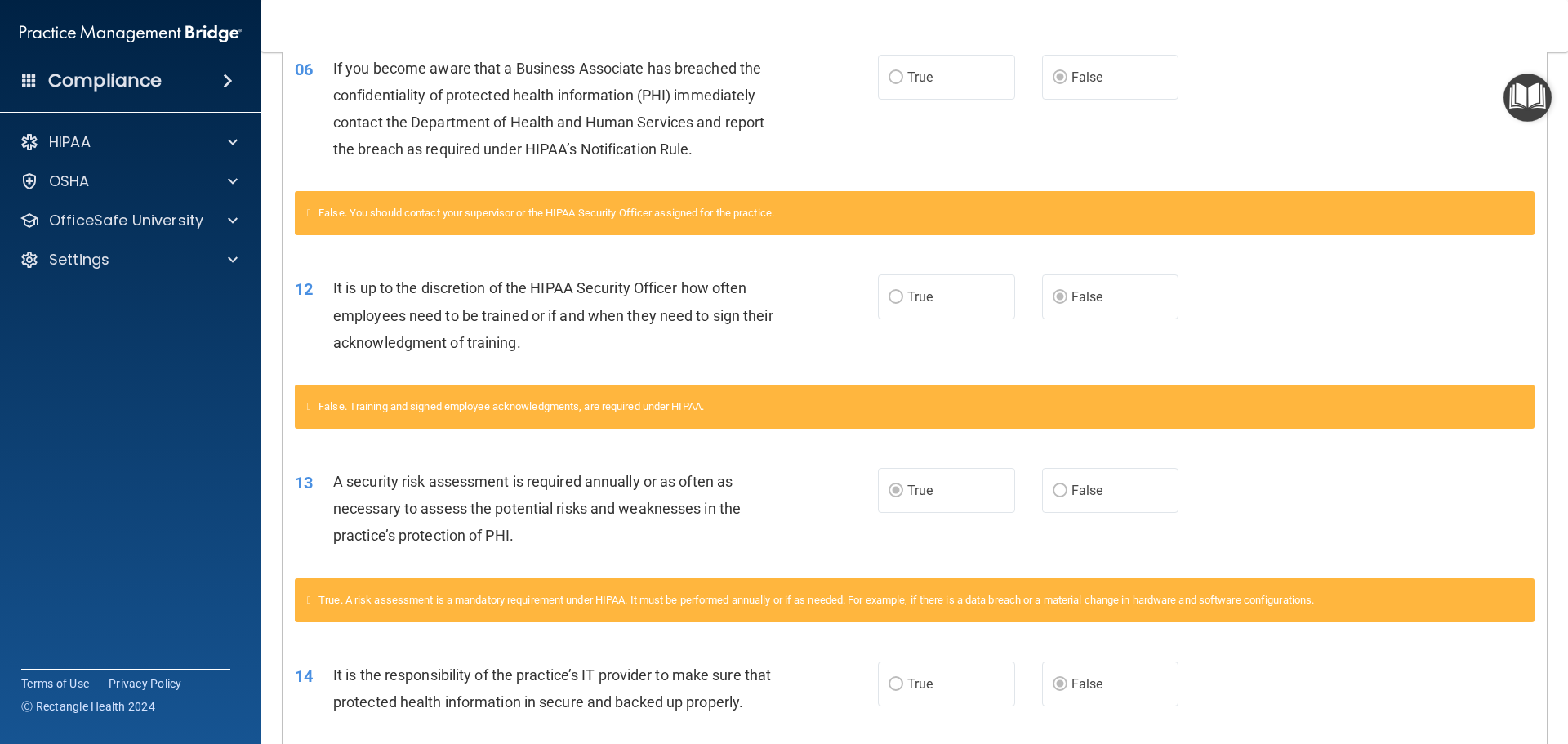
scroll to position [654, 0]
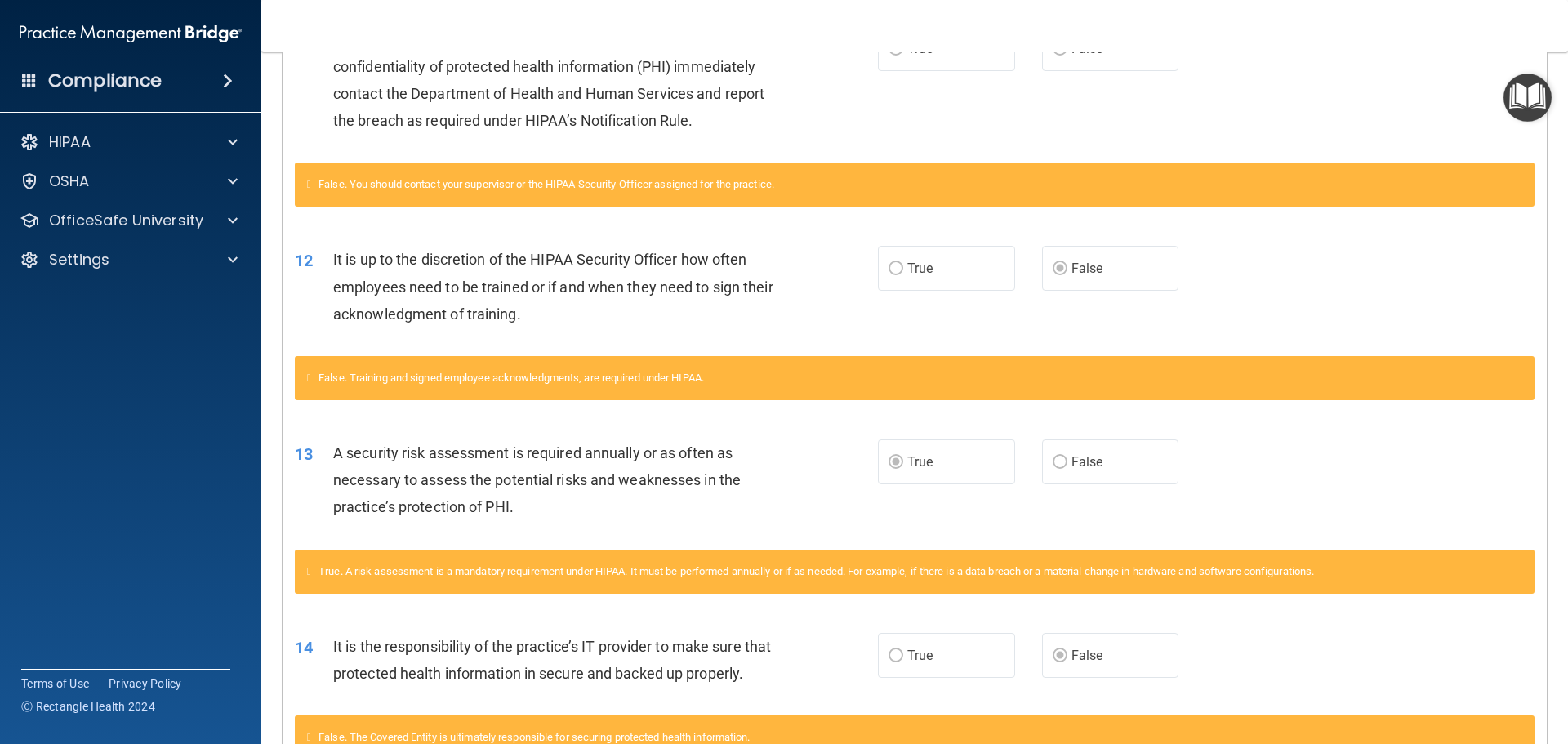
click at [311, 186] on icon at bounding box center [309, 184] width 4 height 11
click at [357, 182] on span "False. You should contact your supervisor or the HIPAA Security Officer assigne…" at bounding box center [546, 184] width 456 height 13
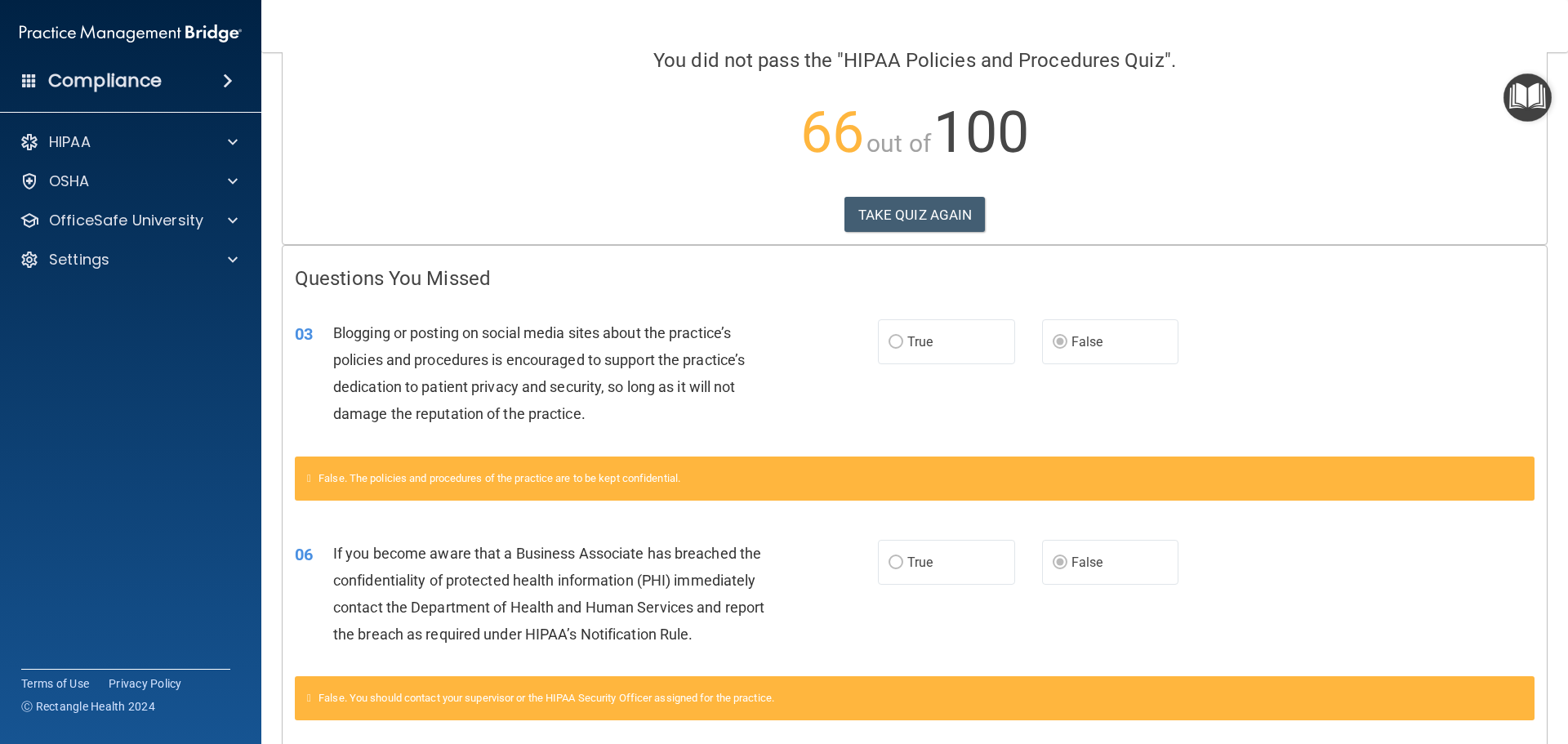
scroll to position [0, 0]
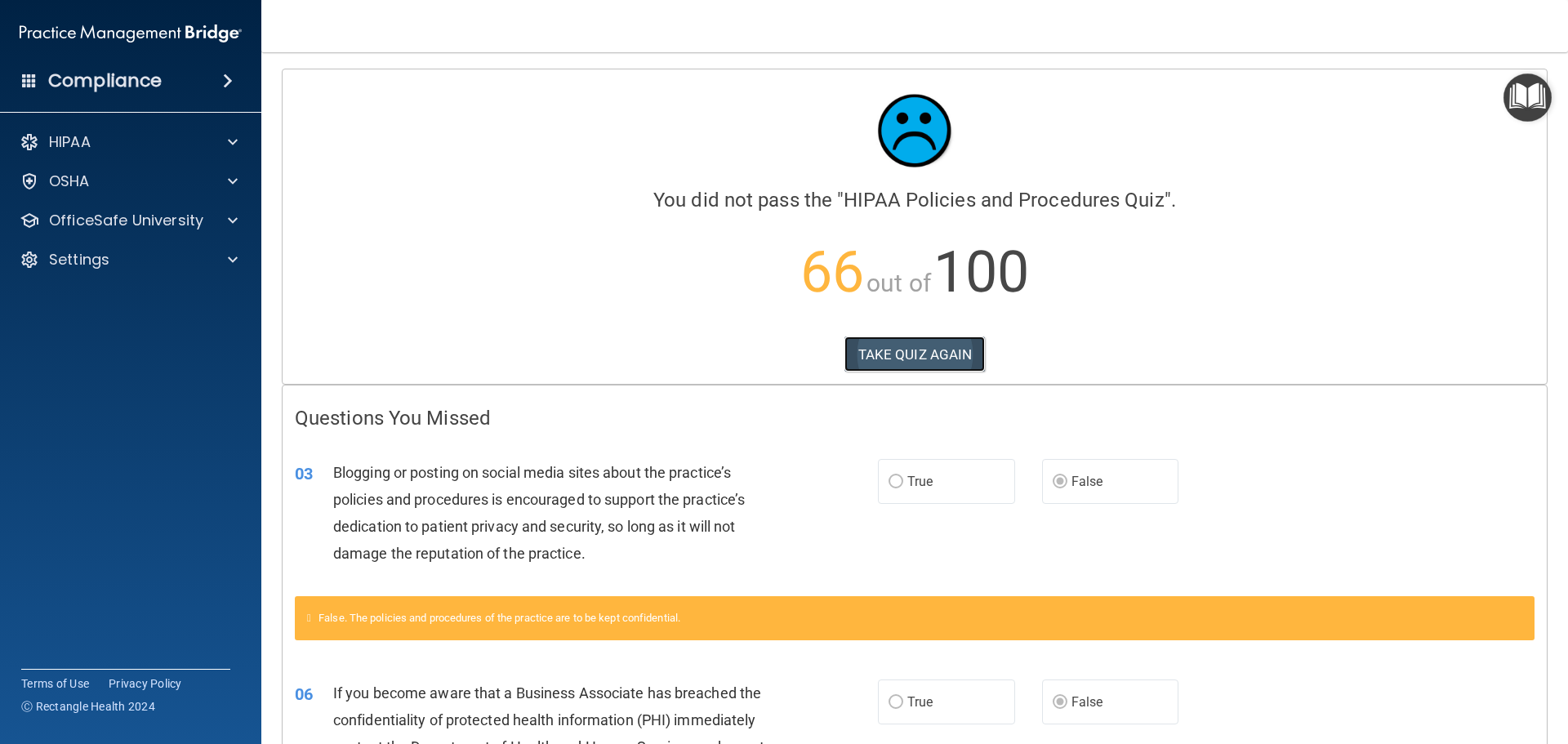
click at [896, 355] on button "TAKE QUIZ AGAIN" at bounding box center [915, 354] width 141 height 36
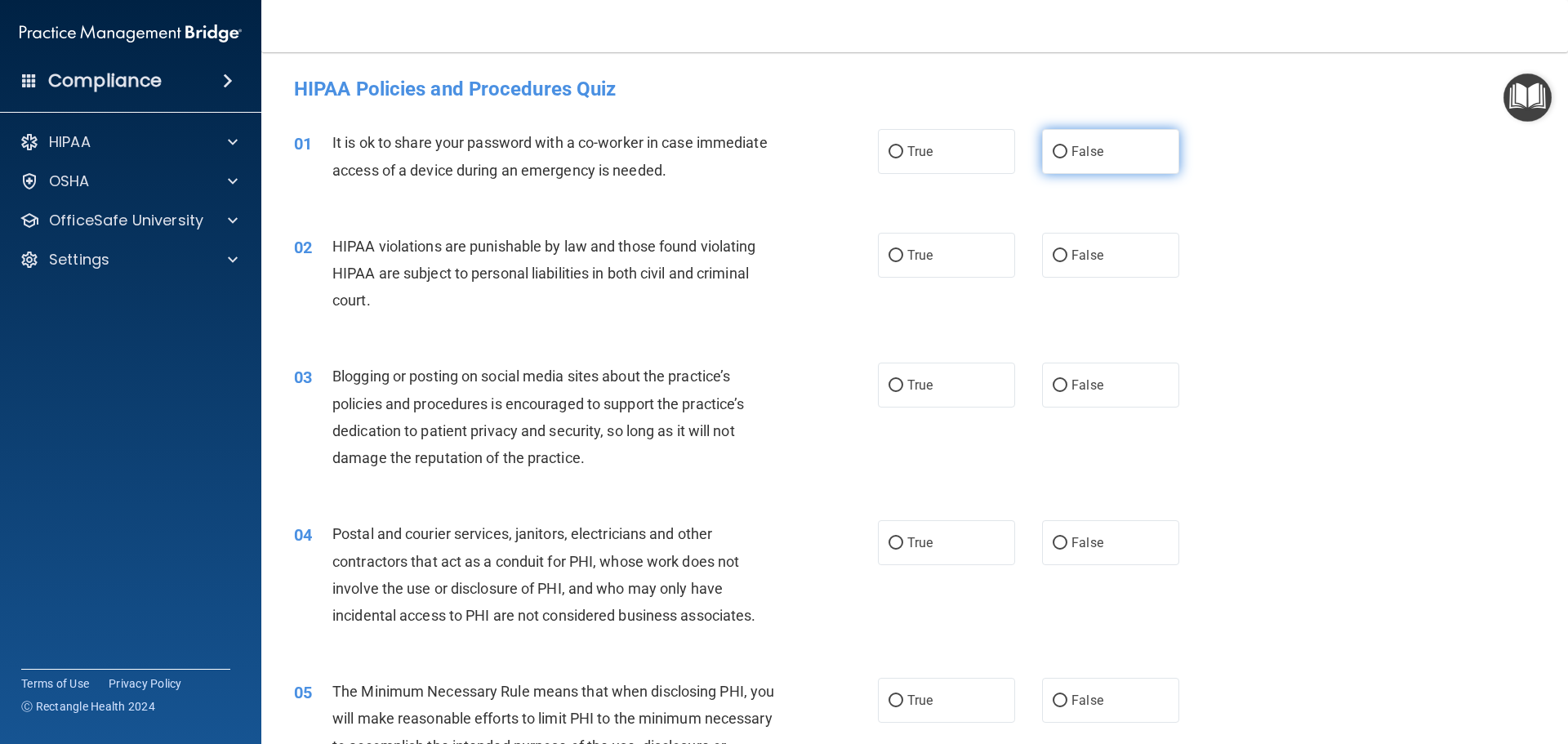
click at [1122, 156] on label "False" at bounding box center [1110, 152] width 137 height 45
click at [1067, 156] on input "False" at bounding box center [1060, 152] width 15 height 13
radio input "true"
click at [958, 266] on label "True" at bounding box center [946, 255] width 137 height 45
click at [903, 263] on input "True" at bounding box center [895, 256] width 15 height 13
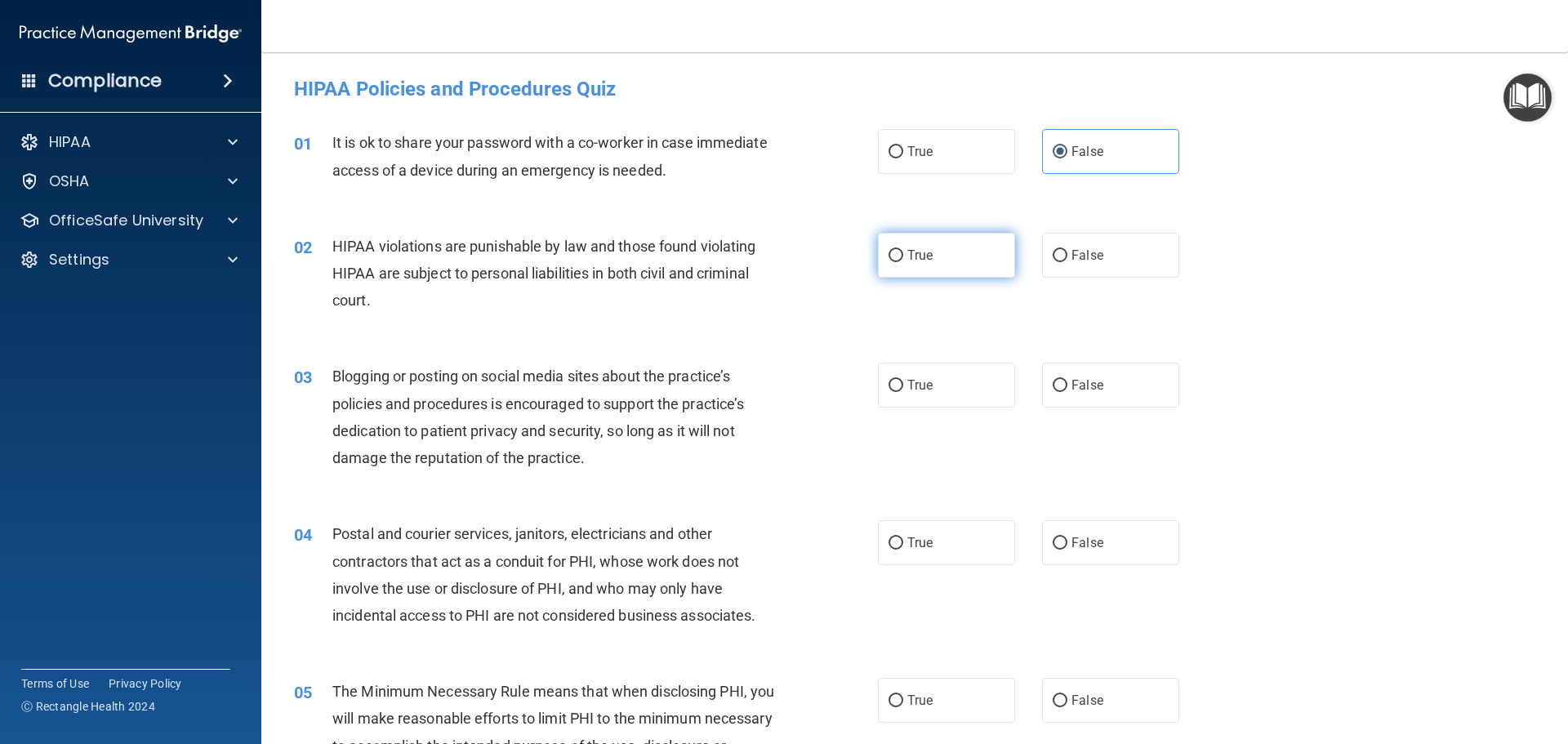
radio input "true"
click at [1082, 395] on label "False" at bounding box center [1110, 385] width 137 height 45
click at [1067, 392] on input "False" at bounding box center [1060, 386] width 15 height 13
radio input "true"
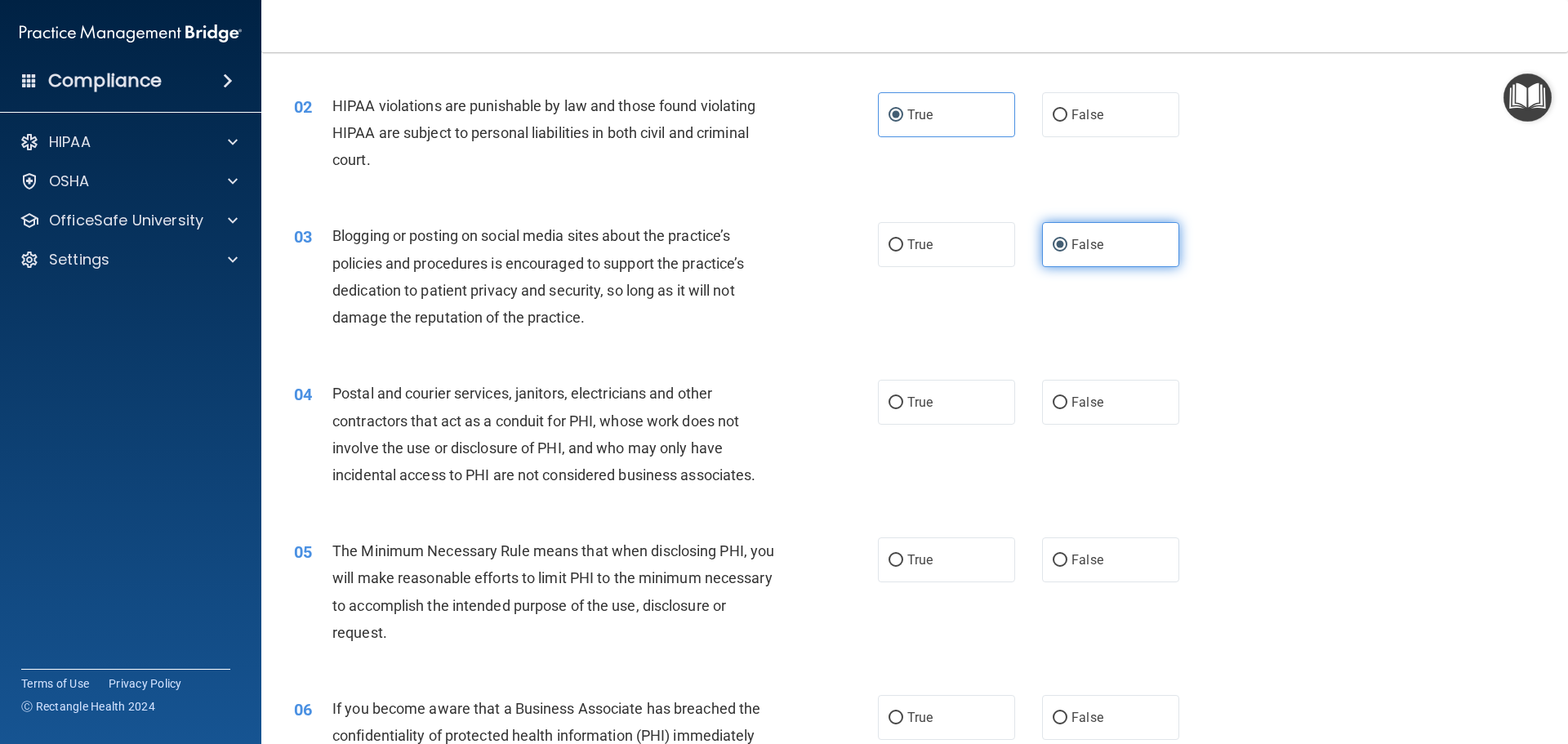
scroll to position [163, 0]
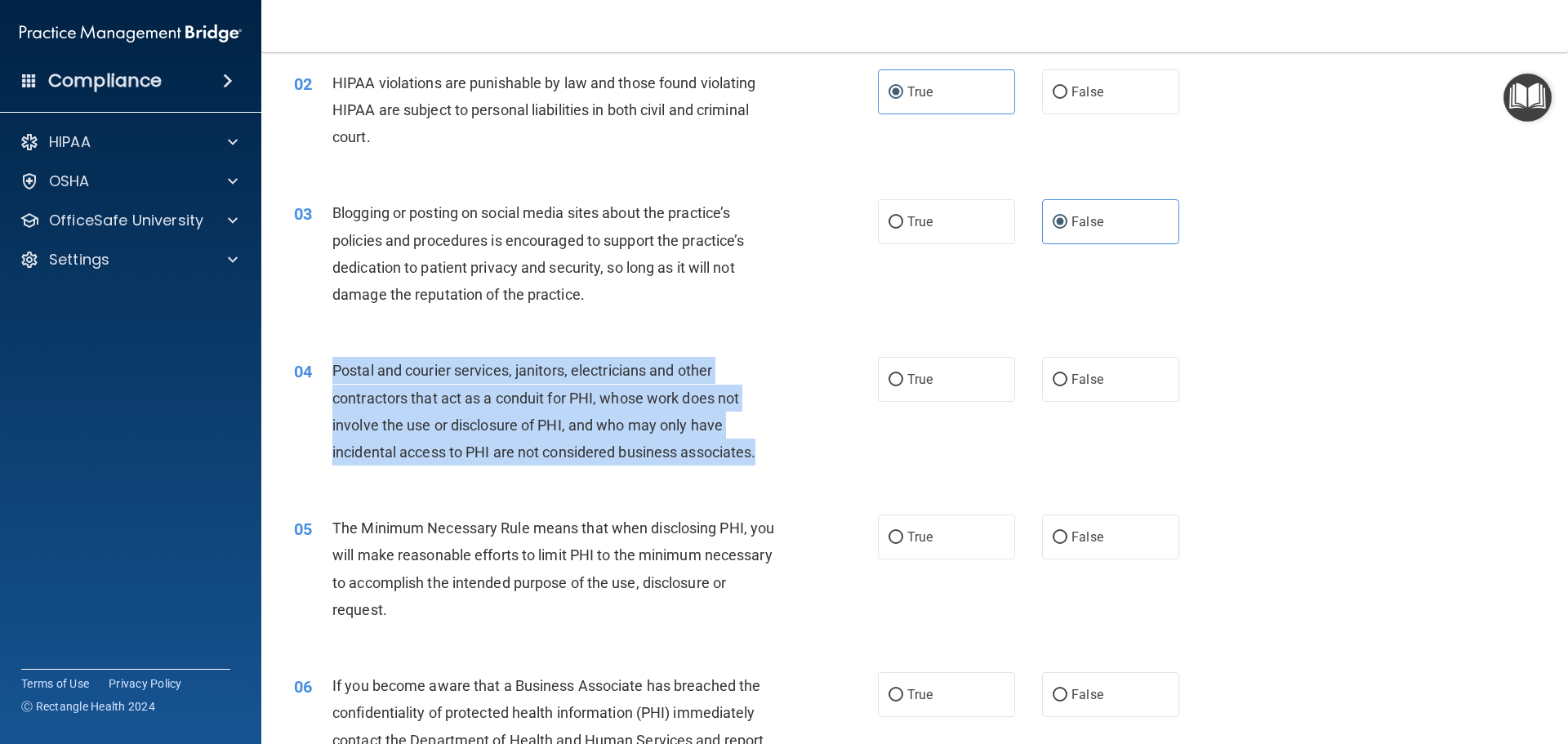
drag, startPoint x: 334, startPoint y: 365, endPoint x: 764, endPoint y: 459, distance: 440.2
click at [764, 459] on div "Postal and courier services, janitors, electricians and other contractors that …" at bounding box center [561, 411] width 457 height 109
click at [479, 373] on span "Postal and courier services, janitors, electricians and other contractors that …" at bounding box center [543, 411] width 423 height 99
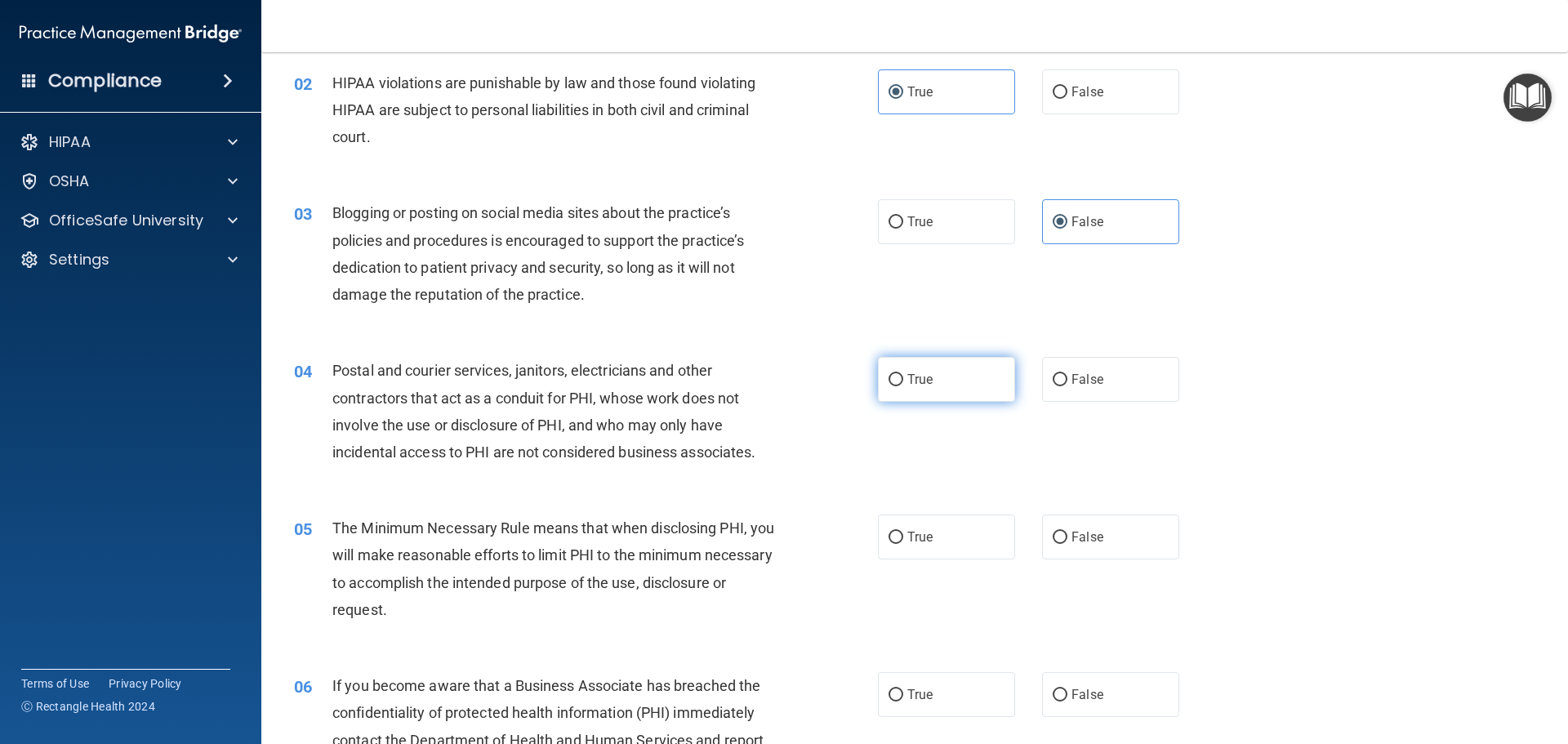
click at [912, 379] on span "True" at bounding box center [920, 379] width 25 height 16
click at [903, 379] on input "True" at bounding box center [895, 380] width 15 height 13
radio input "true"
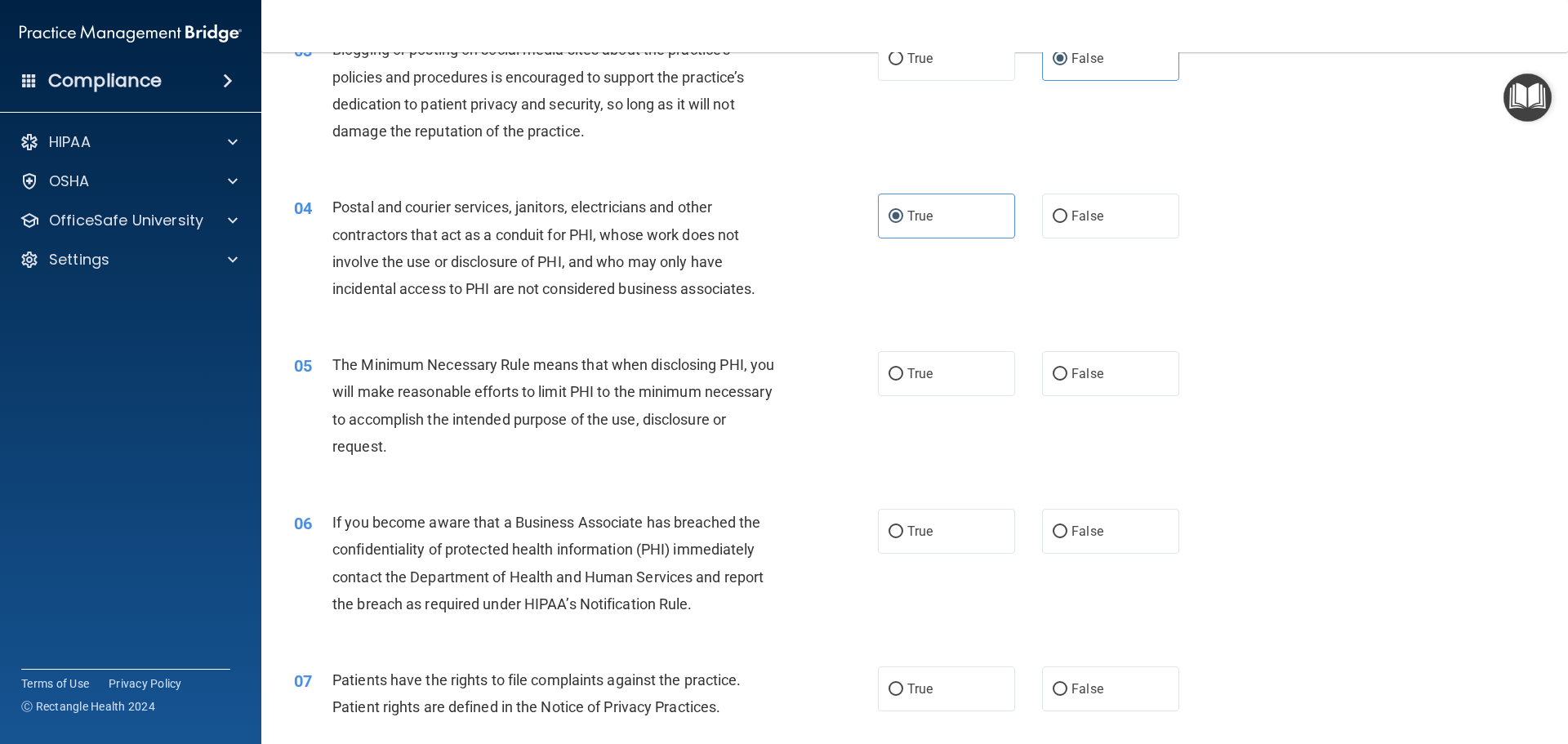
scroll to position [408, 0]
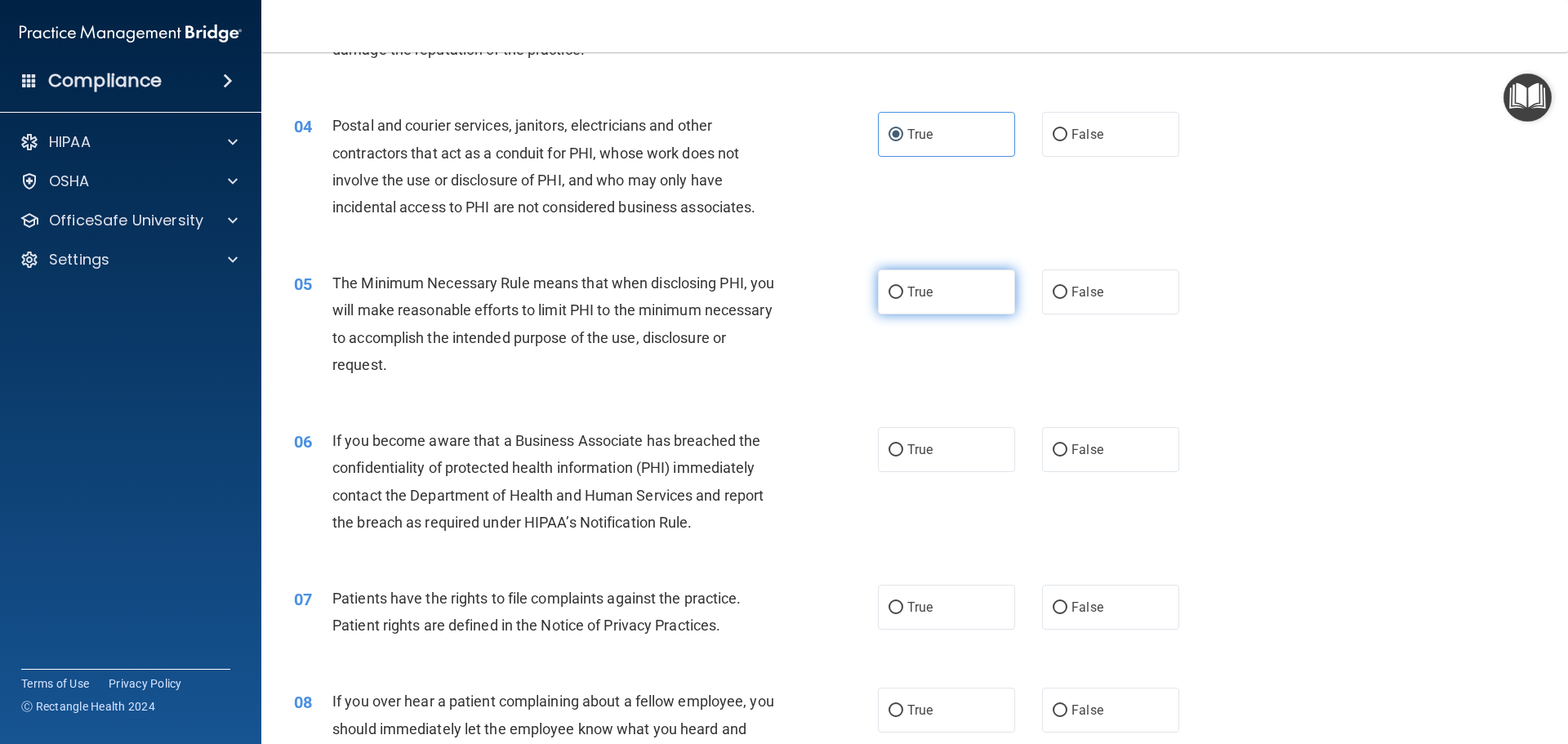
click at [898, 292] on label "True" at bounding box center [946, 292] width 137 height 45
click at [898, 292] on input "True" at bounding box center [895, 293] width 15 height 13
radio input "true"
click at [1127, 434] on label "False" at bounding box center [1110, 449] width 137 height 45
click at [1067, 444] on input "False" at bounding box center [1060, 450] width 15 height 13
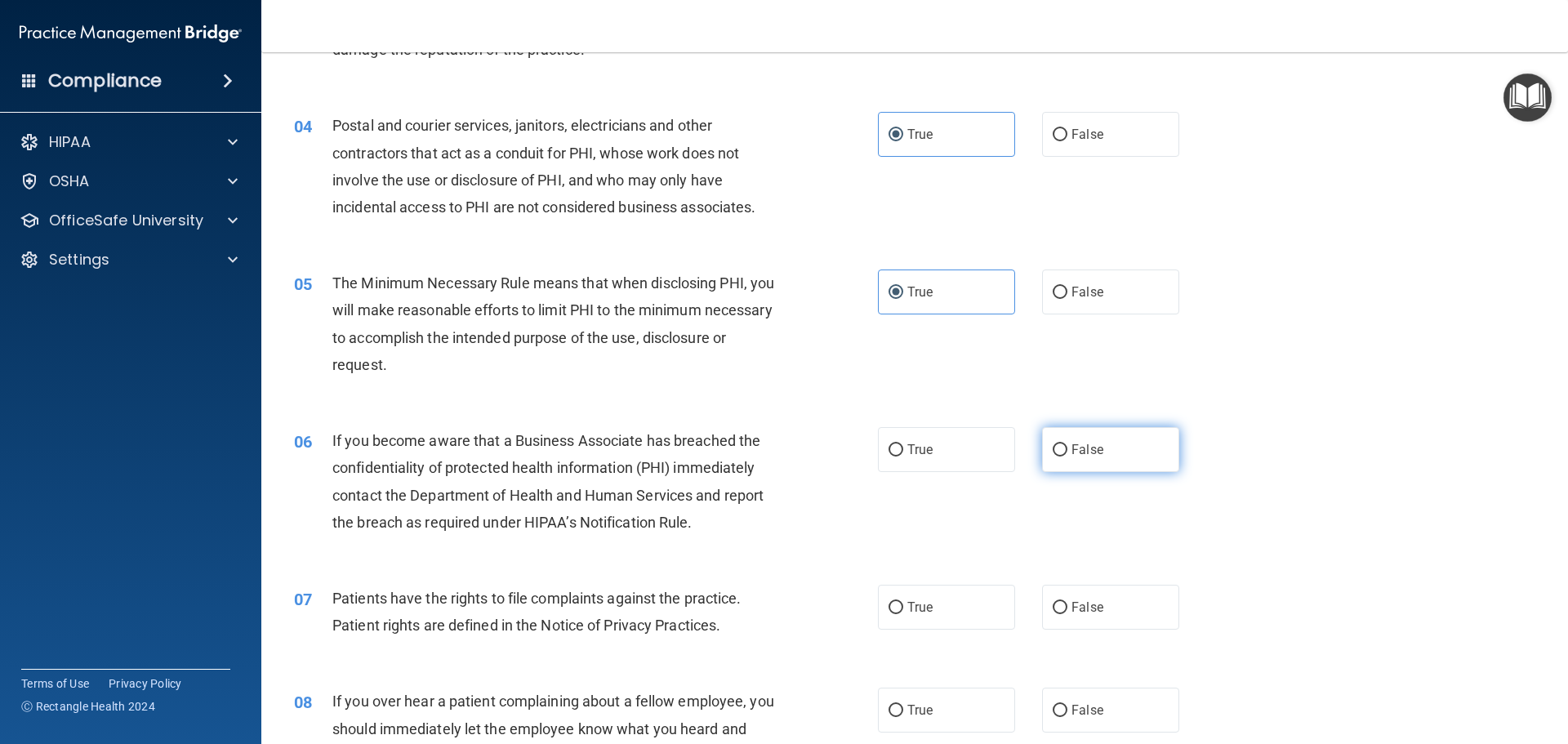
radio input "true"
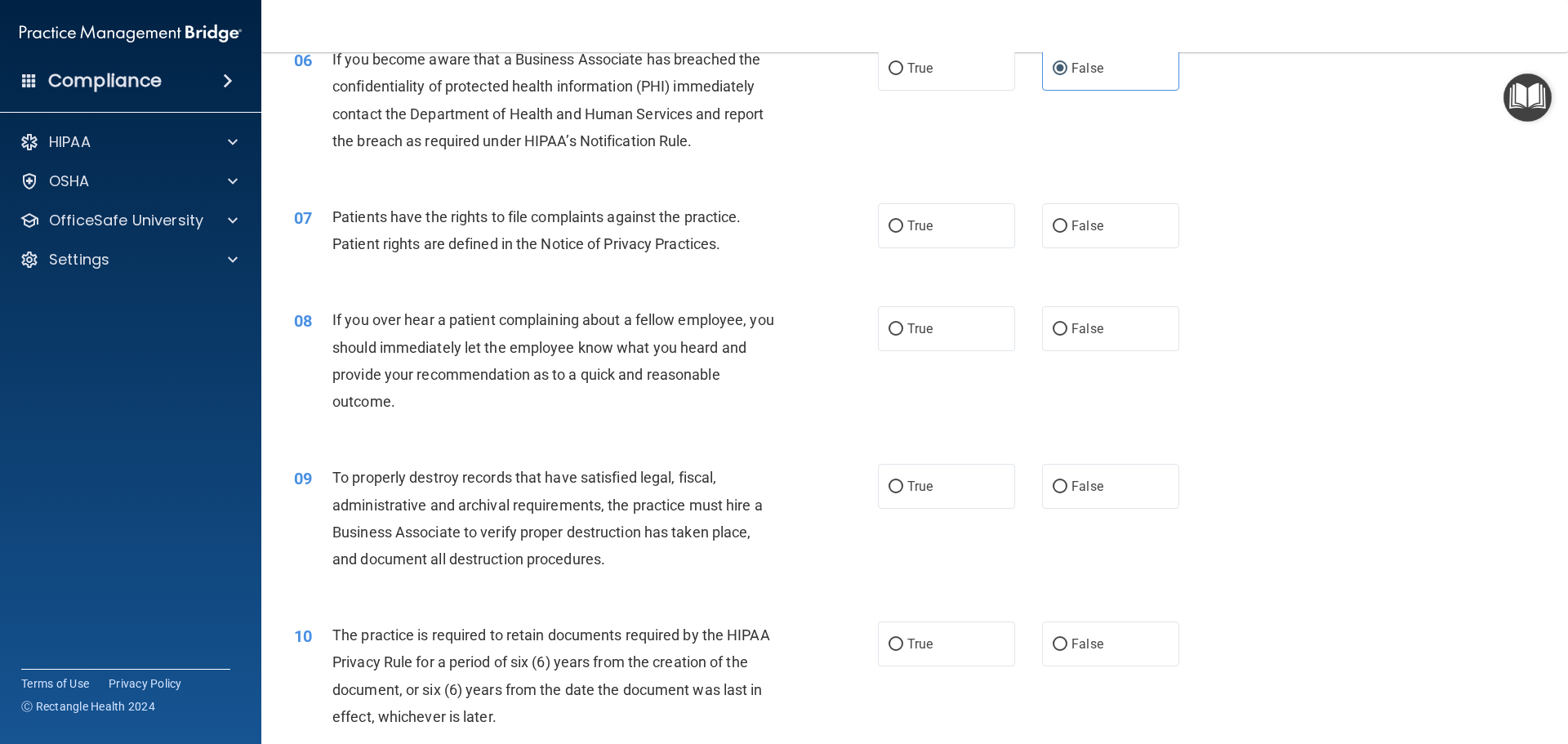
scroll to position [817, 0]
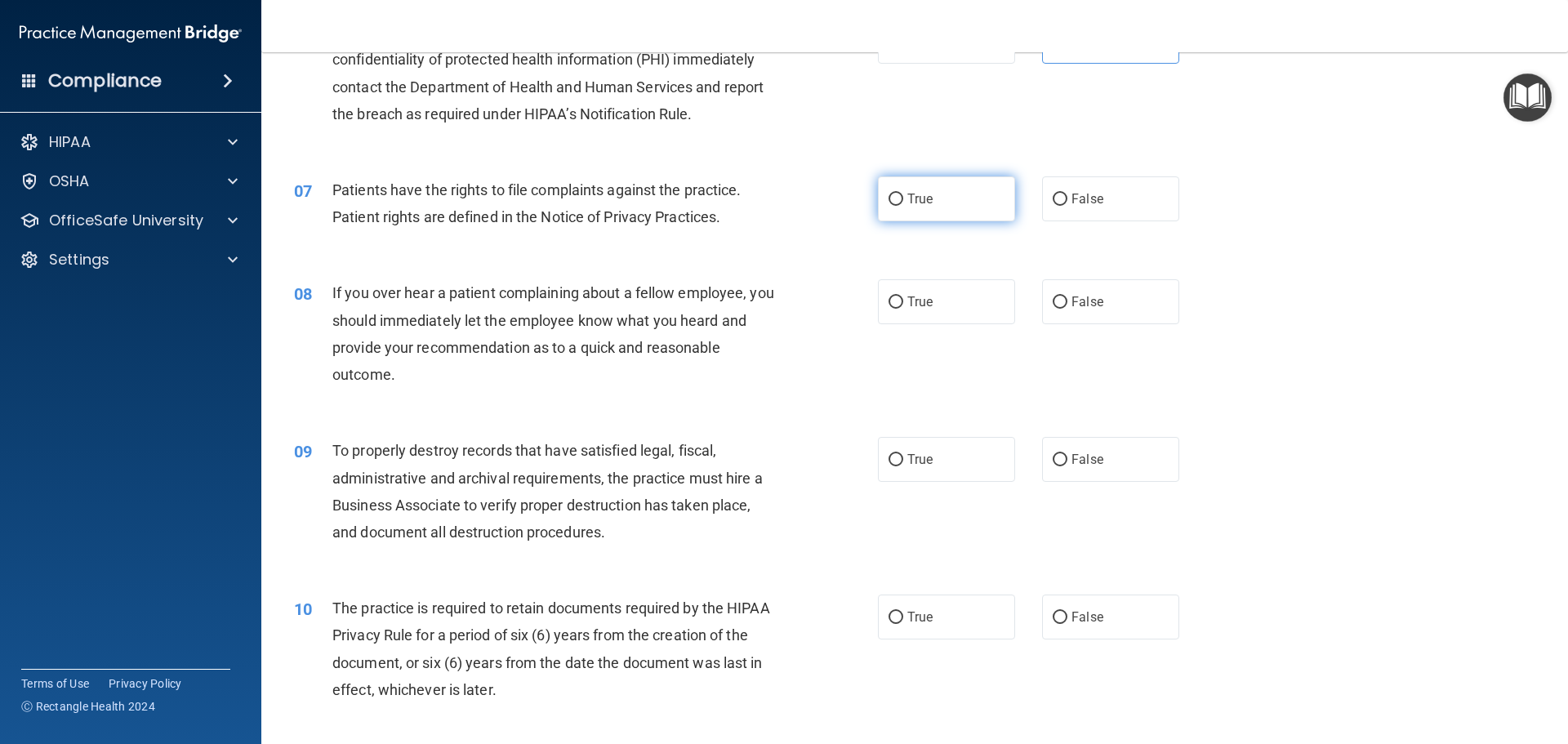
click at [889, 200] on input "True" at bounding box center [895, 199] width 15 height 13
radio input "true"
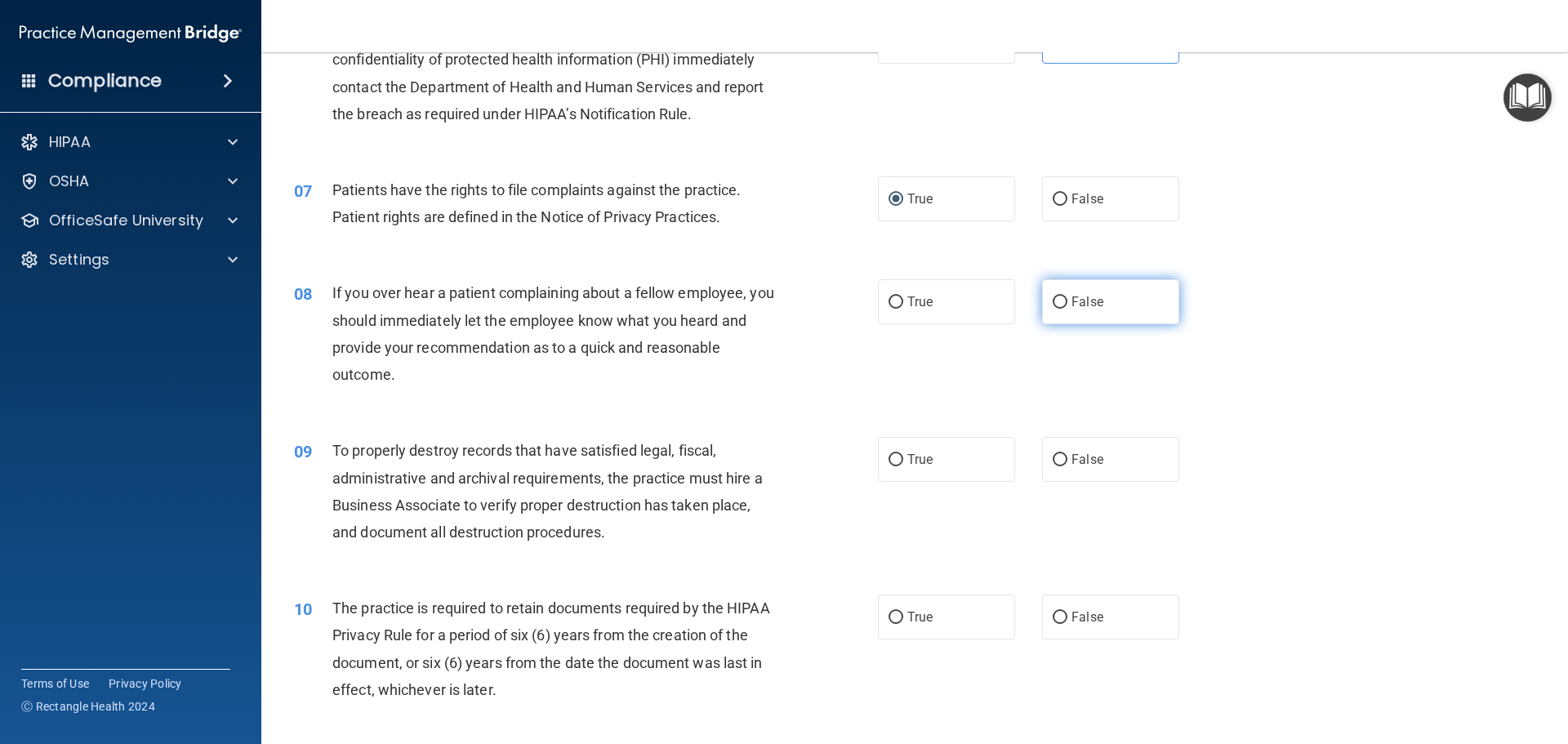
click at [1082, 304] on span "False" at bounding box center [1087, 301] width 32 height 16
click at [1067, 304] on input "False" at bounding box center [1060, 302] width 15 height 13
radio input "true"
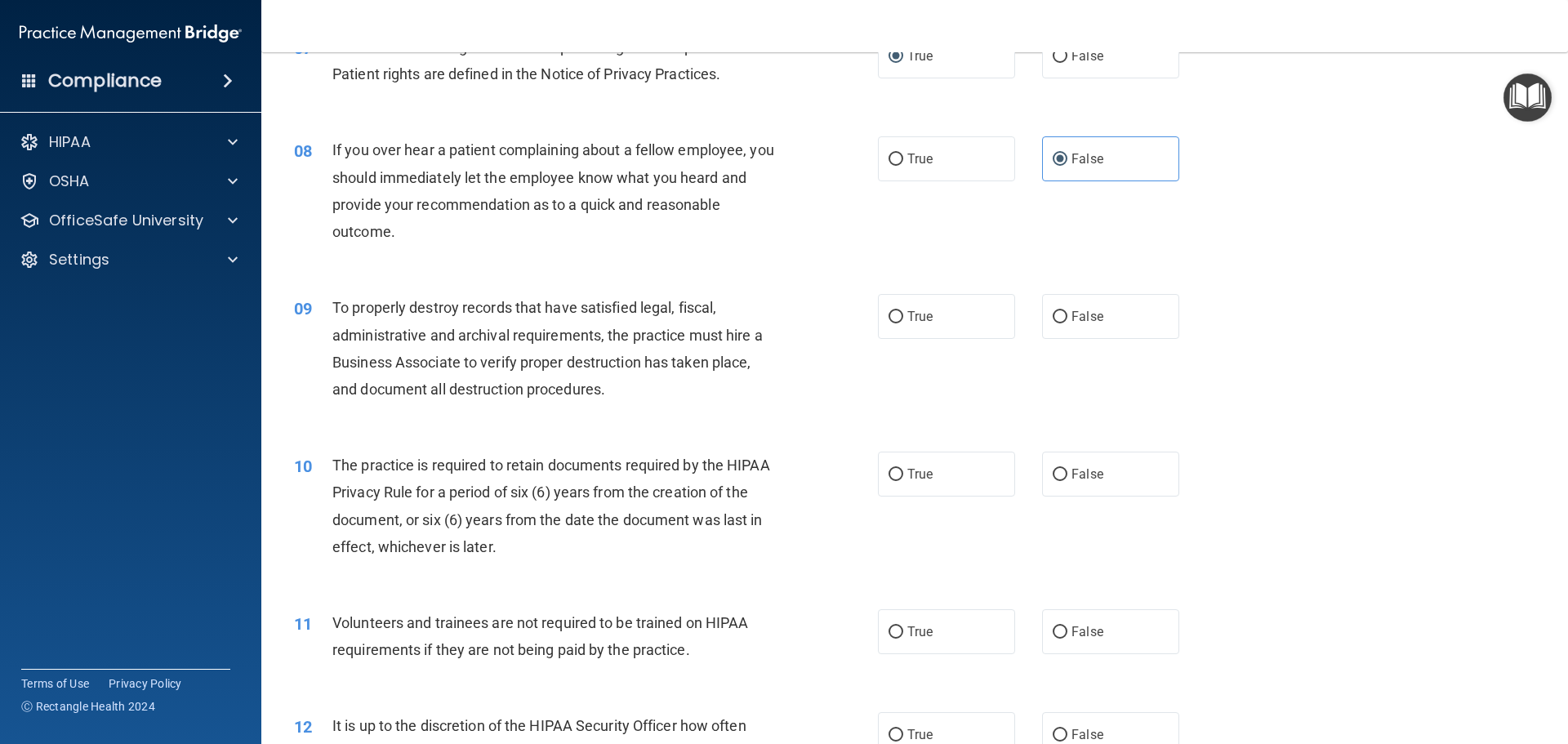
scroll to position [980, 0]
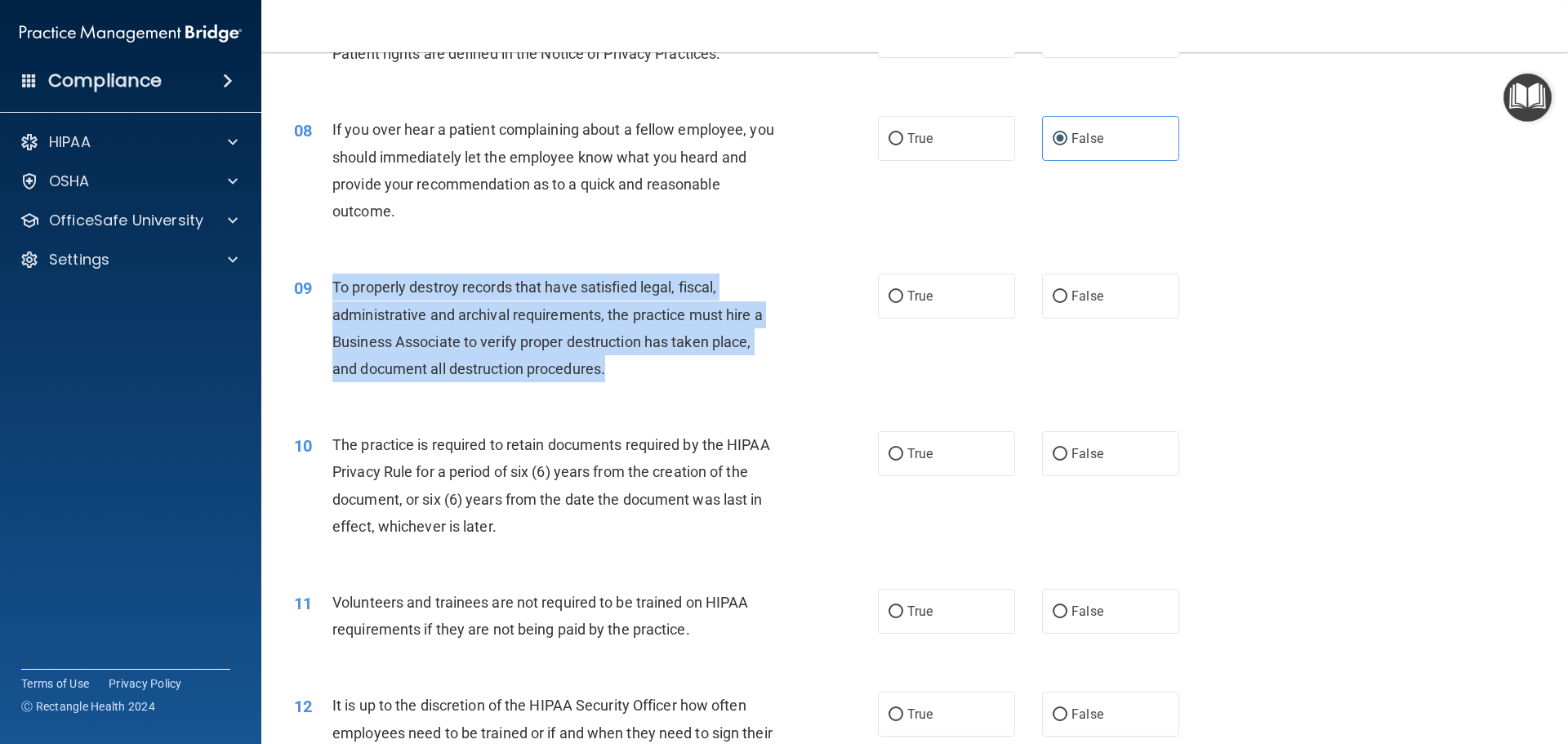
drag, startPoint x: 337, startPoint y: 276, endPoint x: 622, endPoint y: 373, distance: 301.1
click at [622, 373] on div "To properly destroy records that have satisfied legal, fiscal, administrative a…" at bounding box center [561, 328] width 457 height 109
click at [465, 378] on div "To properly destroy records that have satisfied legal, fiscal, administrative a…" at bounding box center [561, 328] width 457 height 109
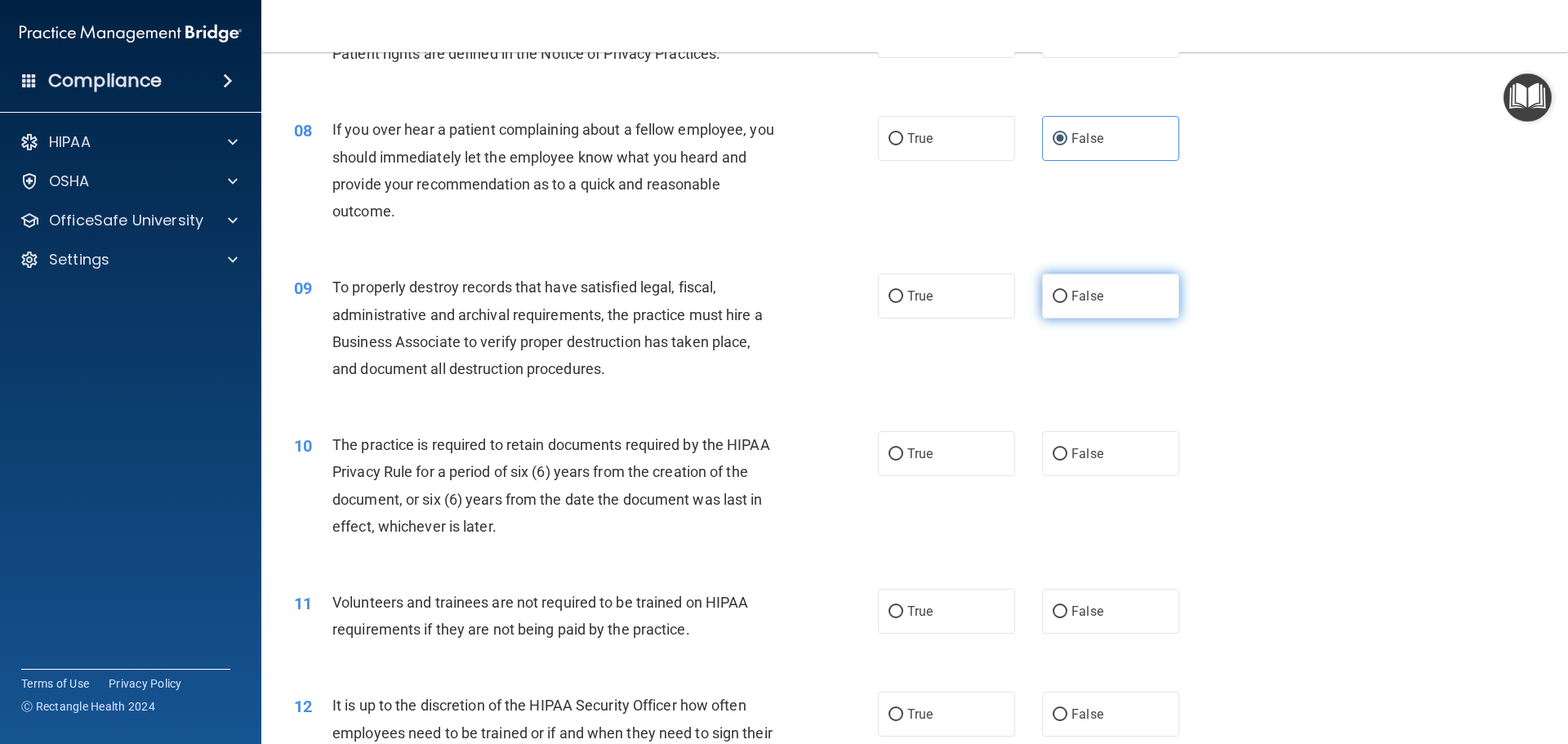
click at [1126, 290] on label "False" at bounding box center [1110, 296] width 137 height 45
click at [1067, 291] on input "False" at bounding box center [1060, 297] width 15 height 13
radio input "true"
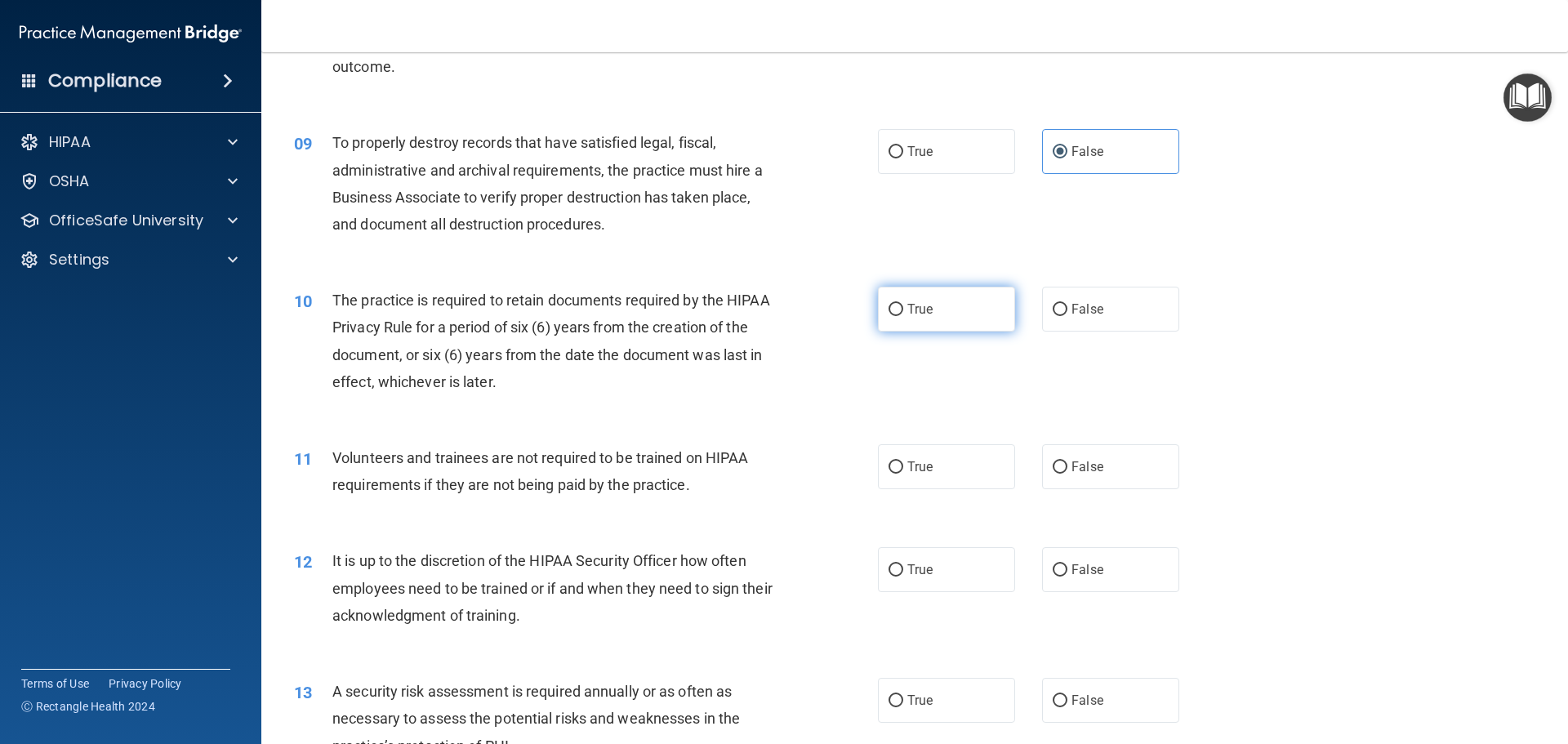
scroll to position [1144, 0]
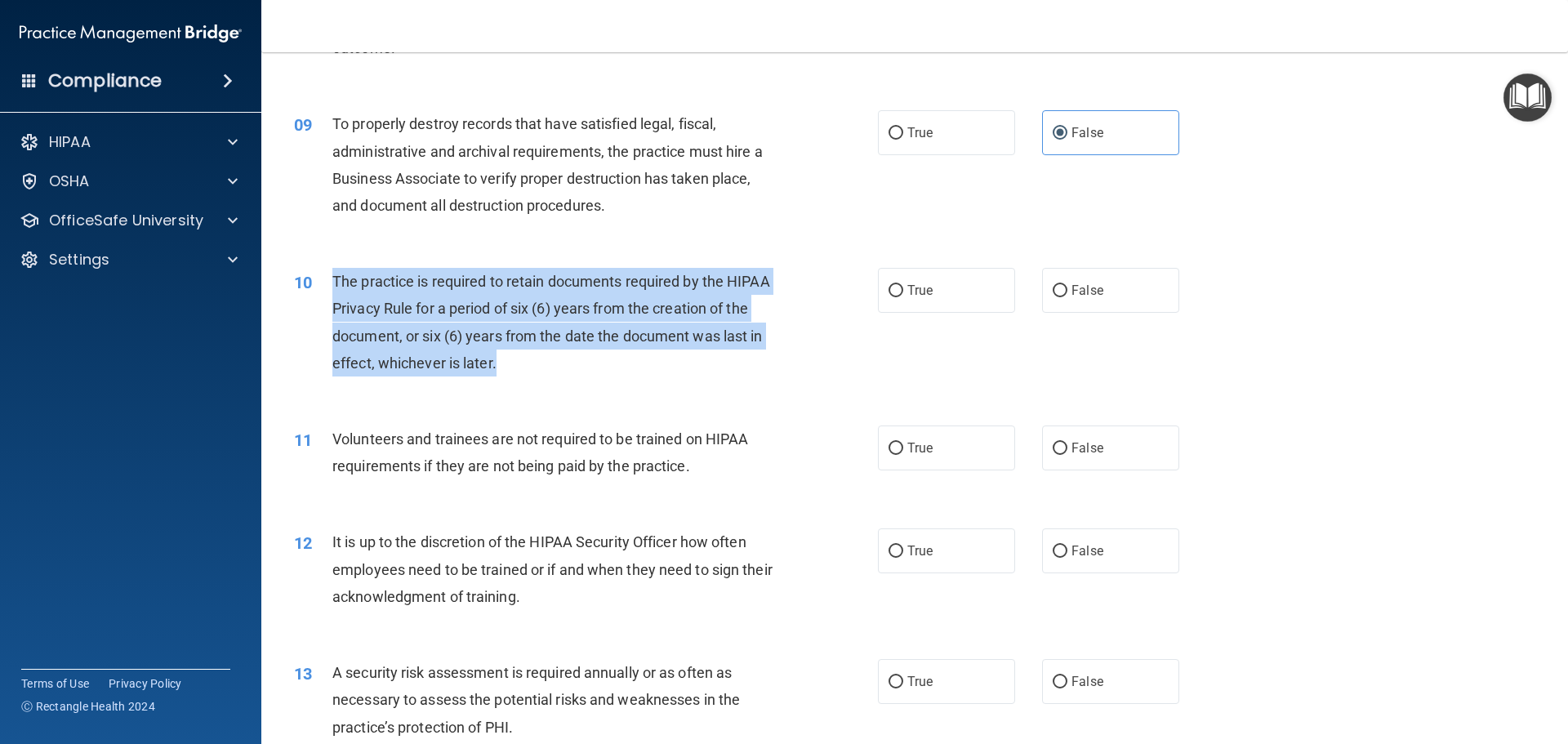
drag, startPoint x: 370, startPoint y: 297, endPoint x: 496, endPoint y: 377, distance: 149.3
click at [496, 377] on div "10 The practice is required to retain documents required by the HIPAA Privacy R…" at bounding box center [585, 327] width 633 height 117
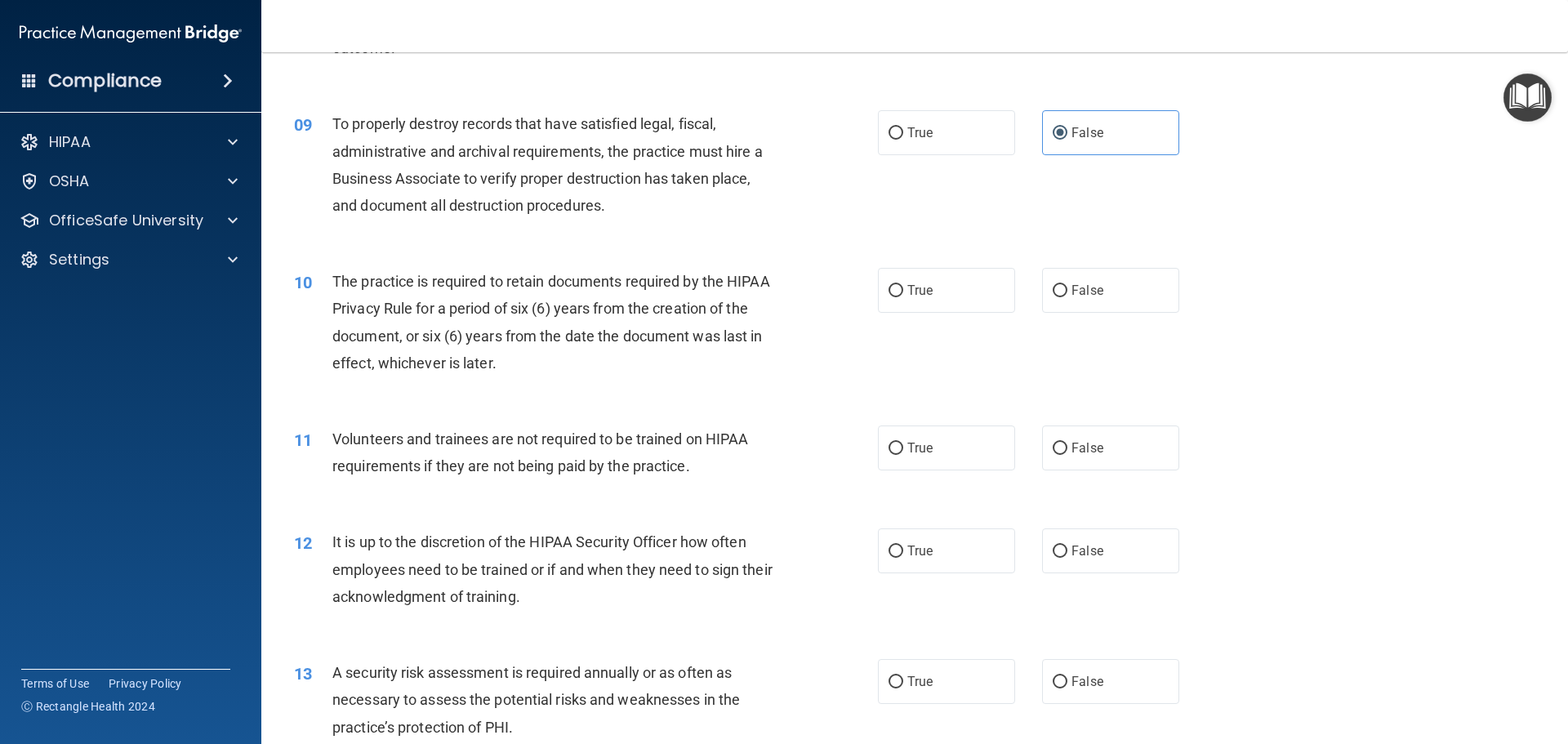
click at [504, 251] on div "10 The practice is required to retain documents required by the HIPAA Privacy R…" at bounding box center [915, 327] width 1266 height 158
click at [914, 292] on span "True" at bounding box center [920, 291] width 25 height 16
click at [903, 292] on input "True" at bounding box center [895, 291] width 15 height 13
radio input "true"
click at [1044, 448] on label "False" at bounding box center [1110, 448] width 137 height 45
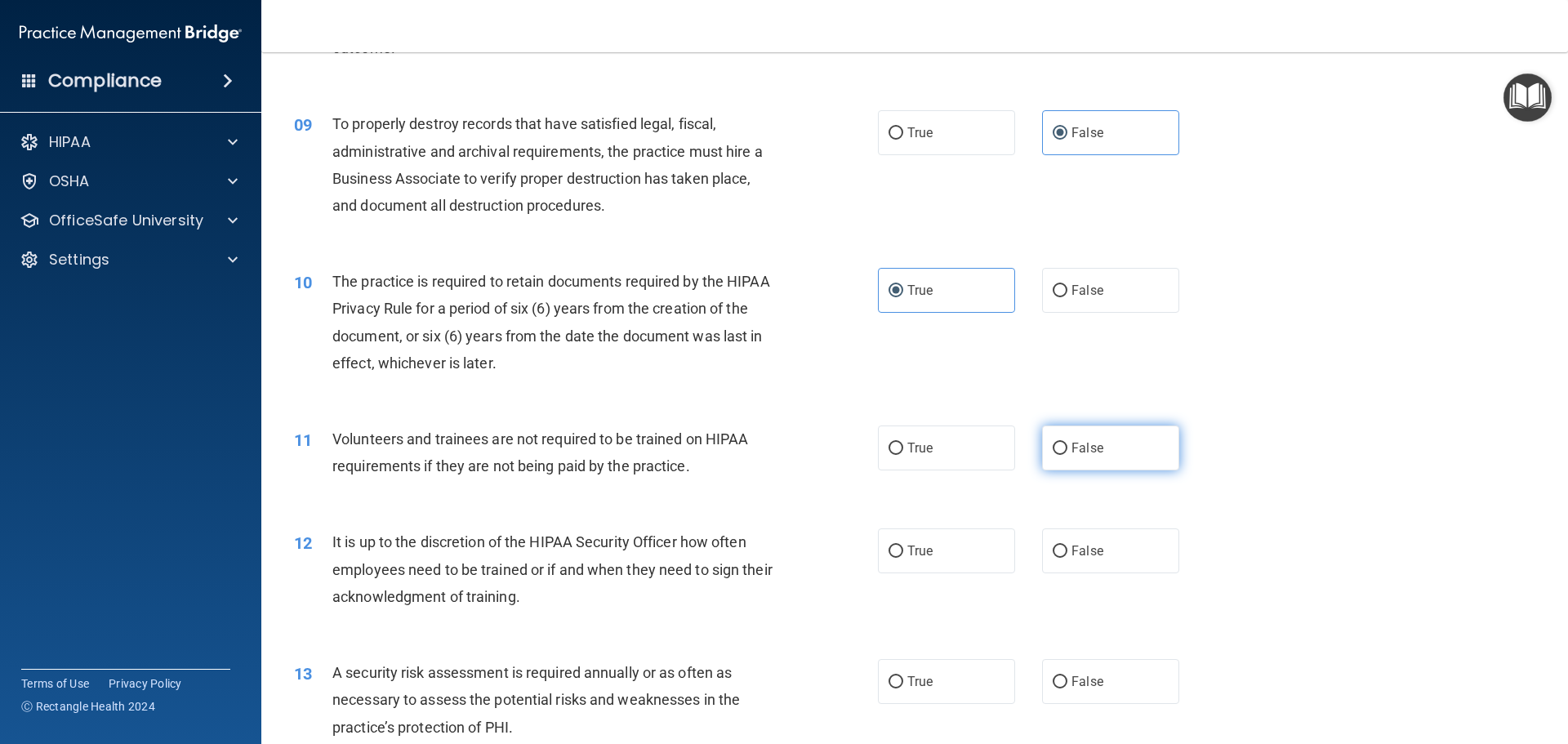
click at [1053, 448] on input "False" at bounding box center [1060, 448] width 15 height 13
radio input "true"
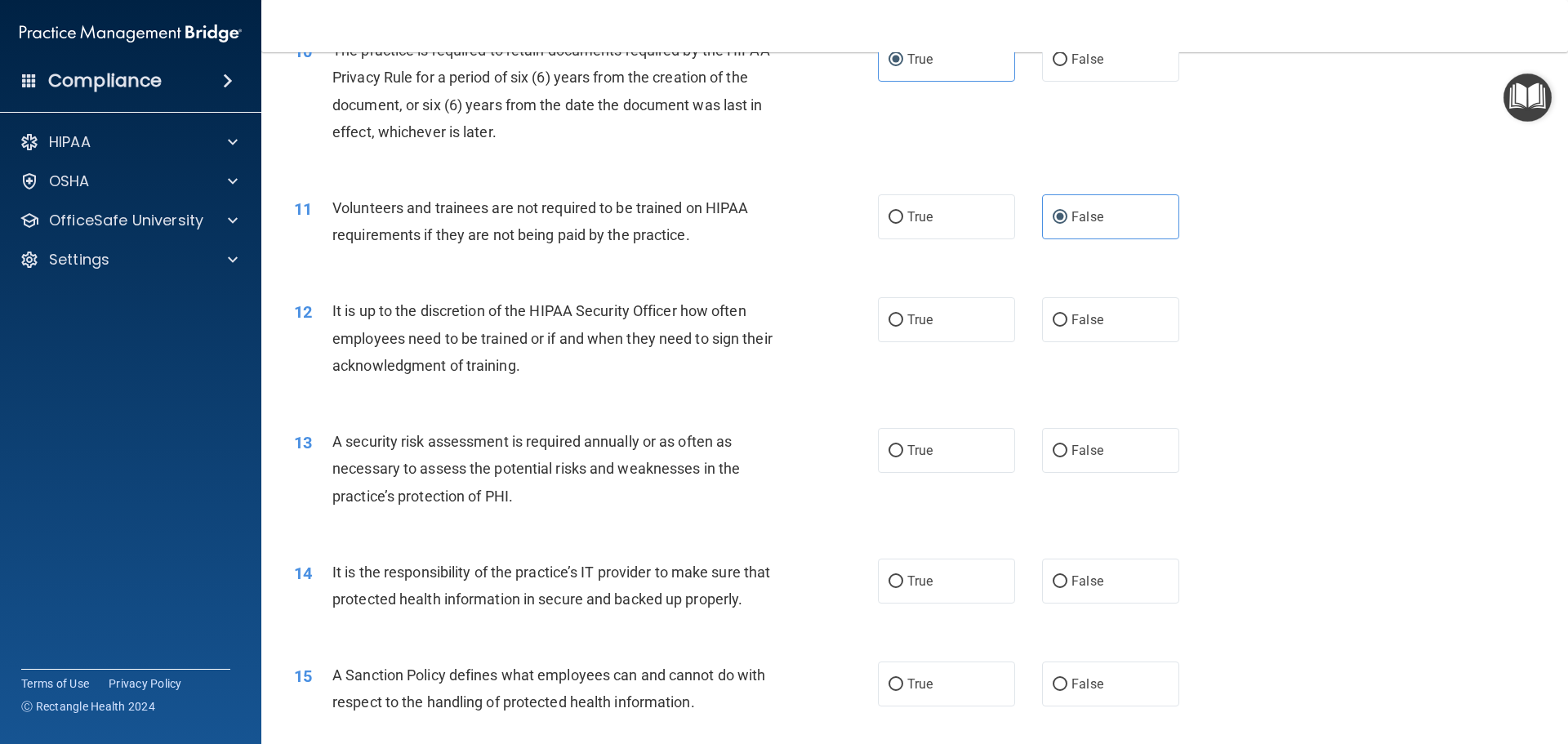
scroll to position [1389, 0]
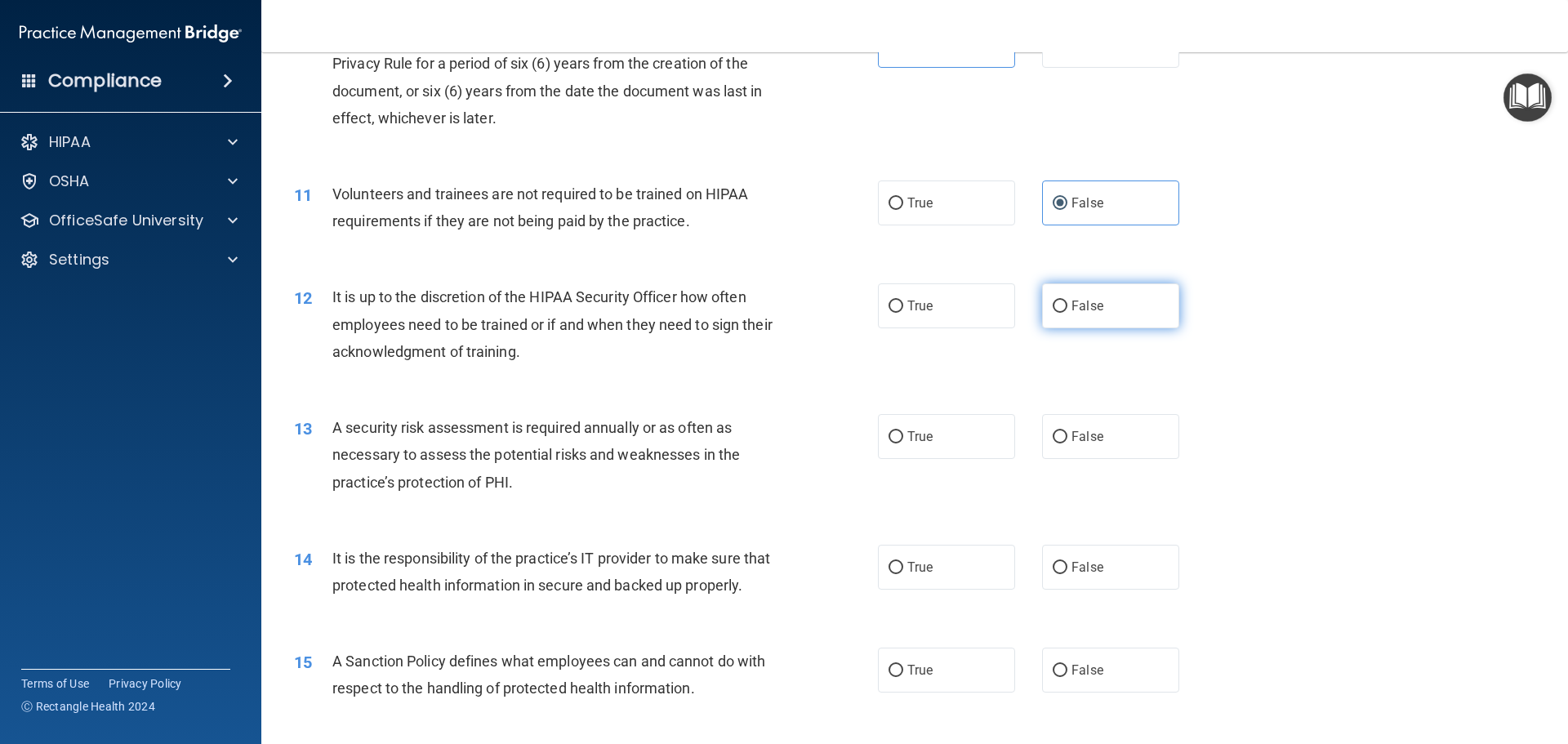
click at [1085, 301] on span "False" at bounding box center [1087, 306] width 32 height 16
click at [1067, 301] on input "False" at bounding box center [1060, 306] width 15 height 13
radio input "true"
click at [942, 445] on label "True" at bounding box center [946, 437] width 137 height 45
click at [903, 443] on input "True" at bounding box center [895, 438] width 15 height 13
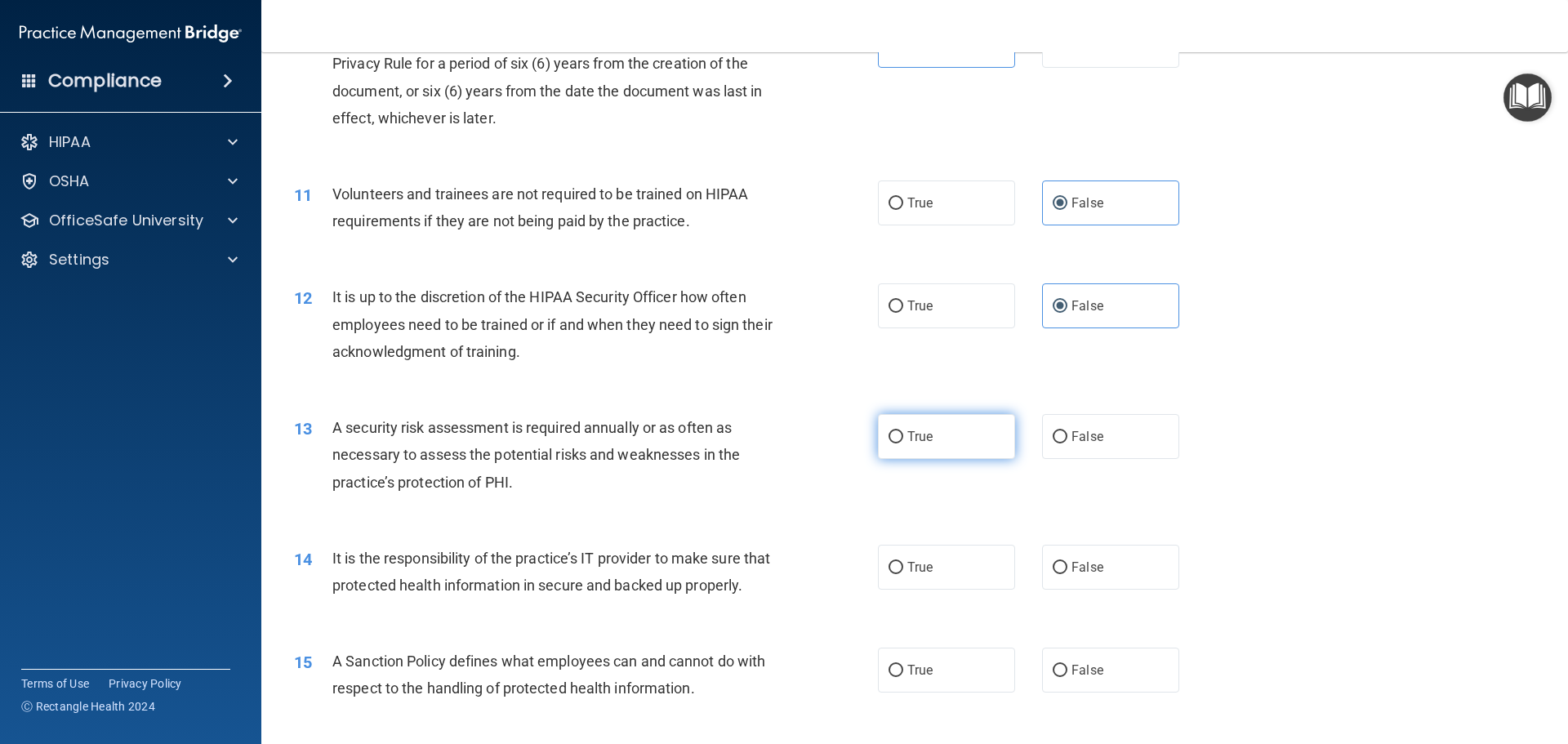
radio input "true"
click at [1135, 438] on label "False" at bounding box center [1110, 437] width 137 height 45
click at [1067, 438] on input "False" at bounding box center [1060, 438] width 15 height 13
radio input "true"
radio input "false"
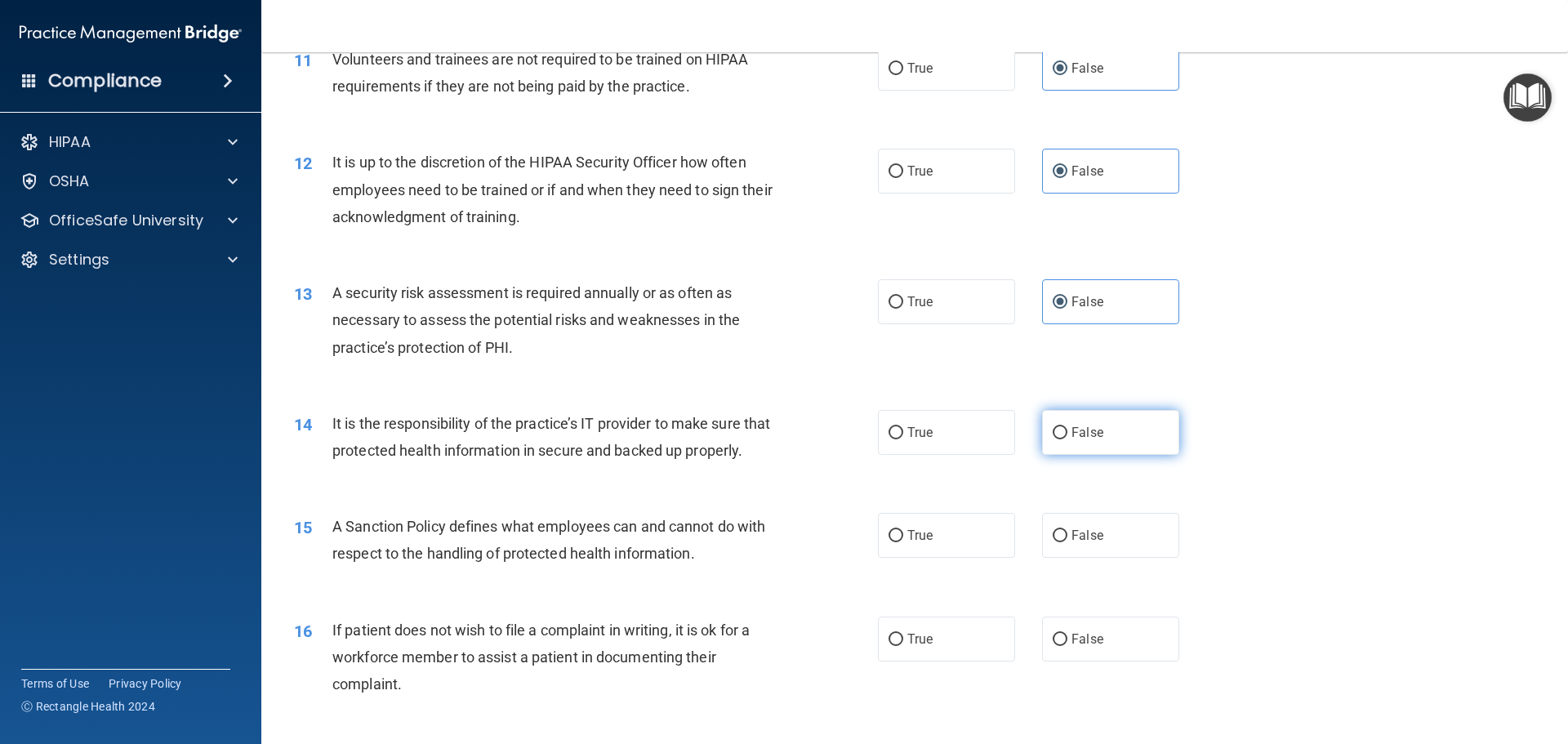
scroll to position [1552, 0]
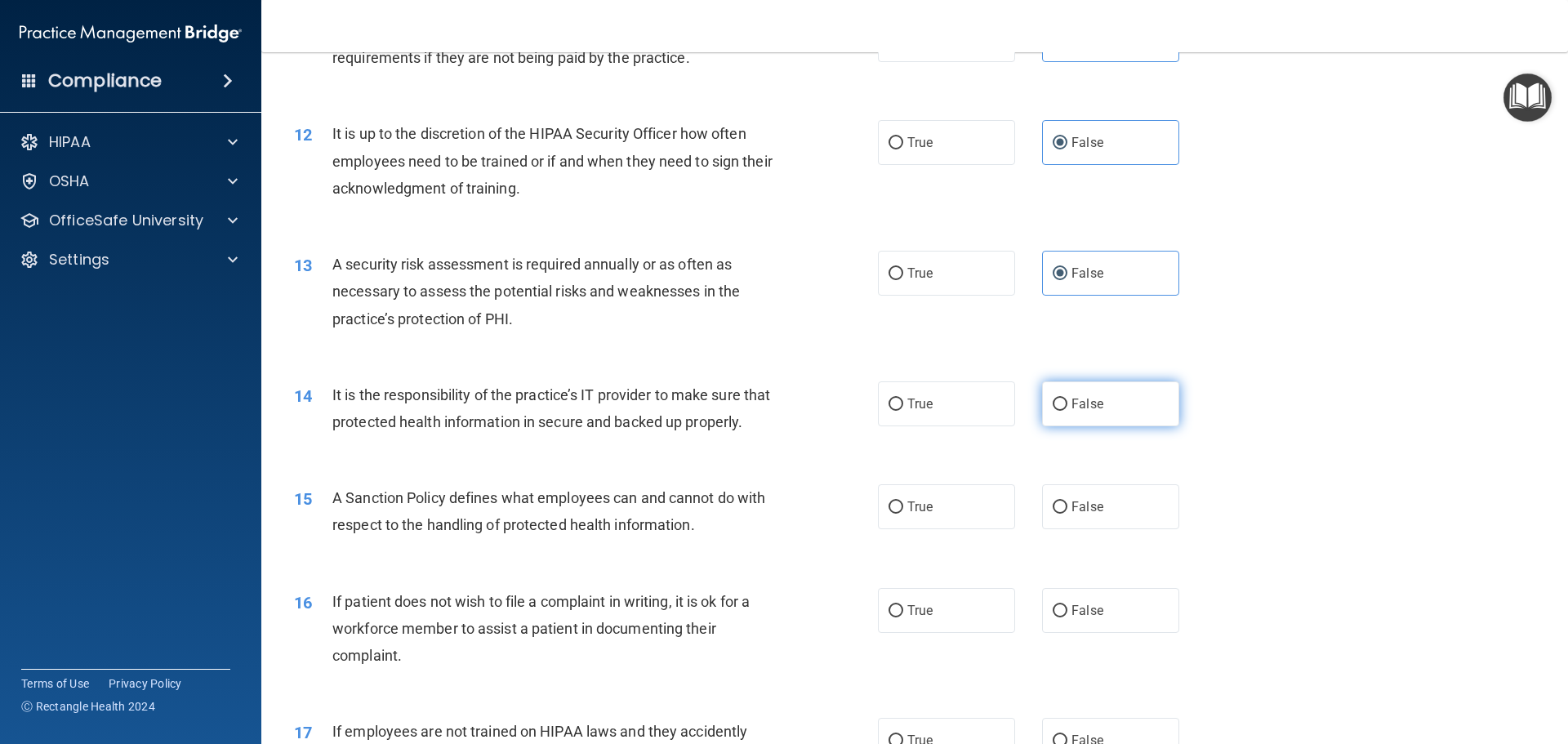
click at [1088, 407] on span "False" at bounding box center [1087, 404] width 32 height 16
click at [1067, 407] on input "False" at bounding box center [1060, 405] width 15 height 13
radio input "true"
click at [918, 275] on span "True" at bounding box center [920, 273] width 25 height 16
click at [903, 275] on input "True" at bounding box center [895, 274] width 15 height 13
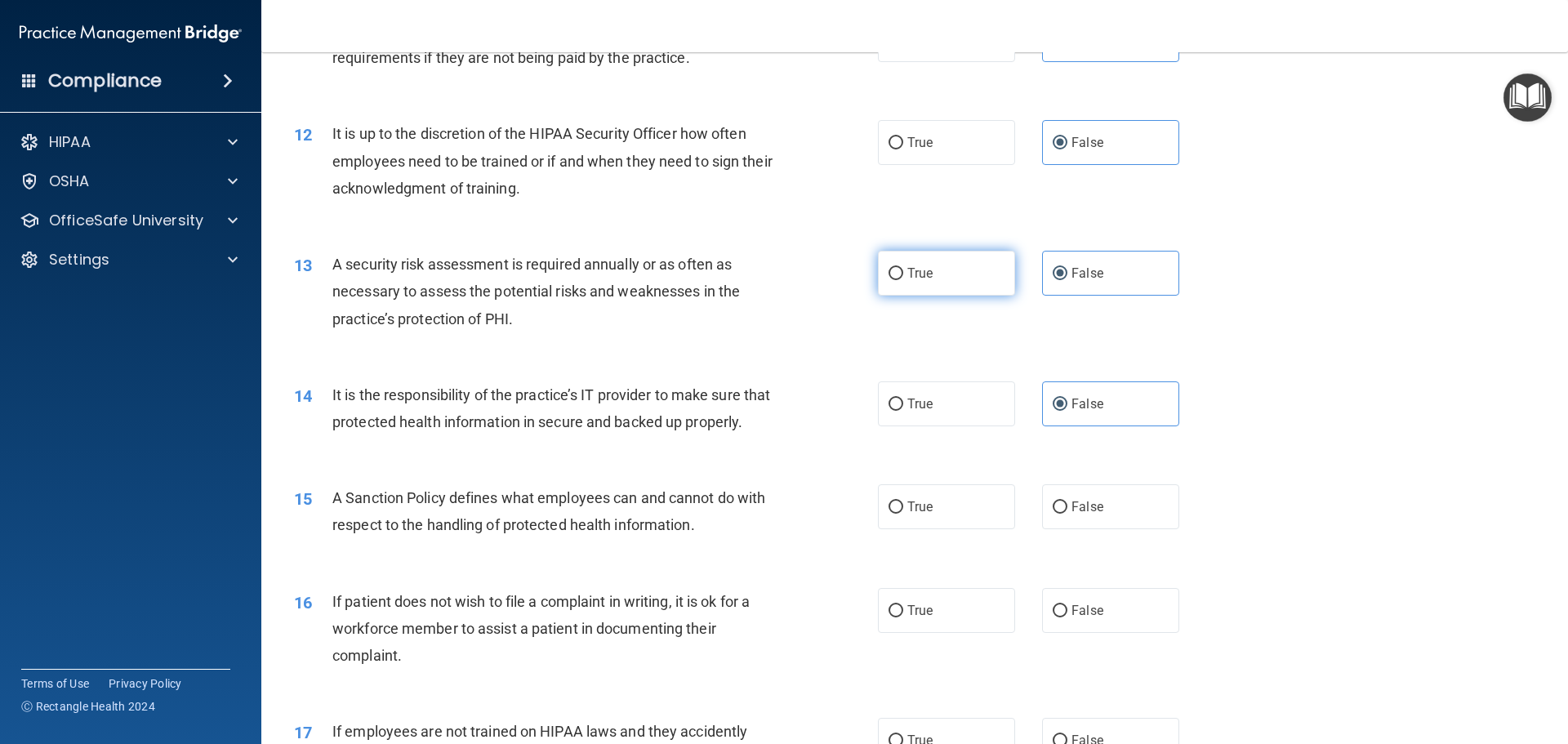
radio input "true"
radio input "false"
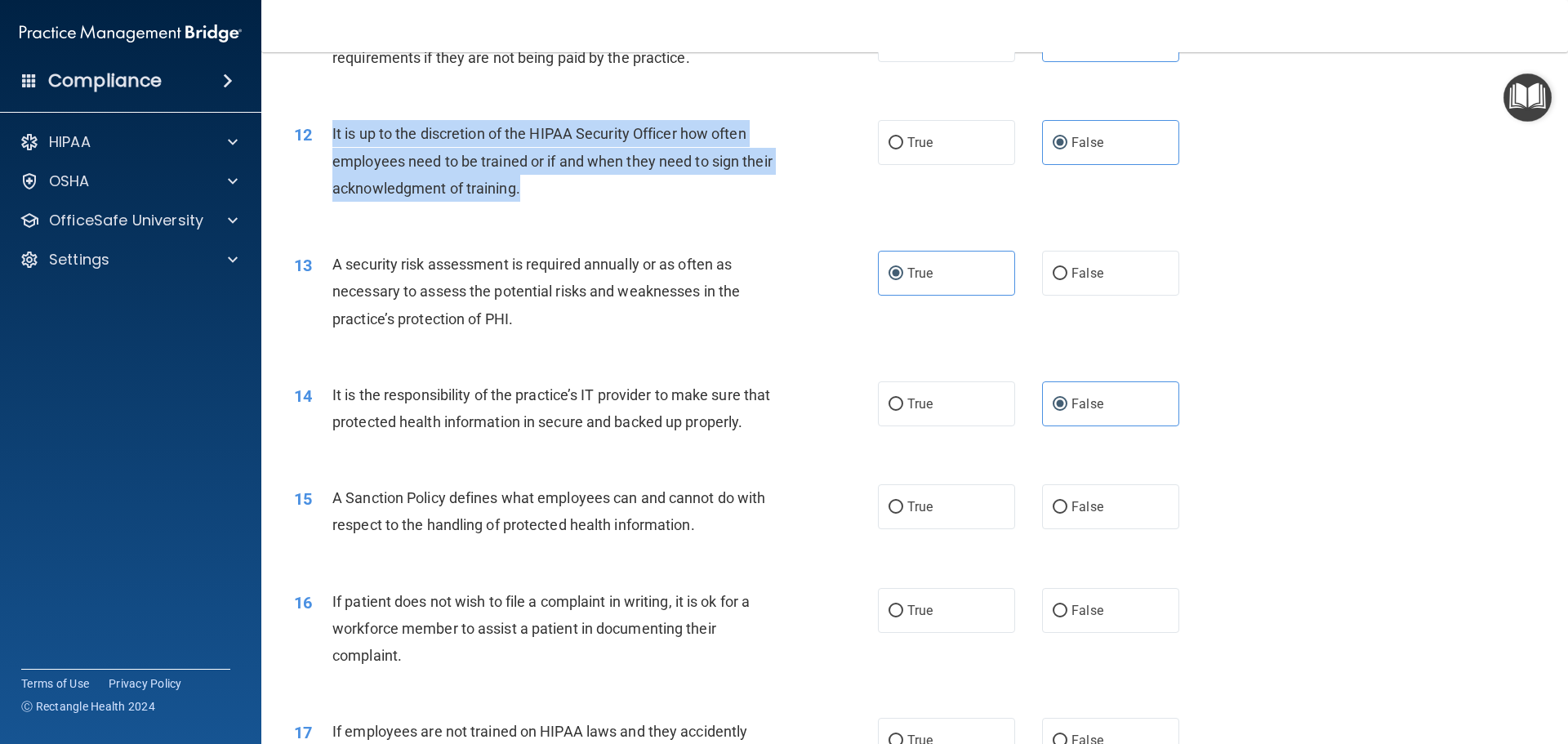
drag, startPoint x: 330, startPoint y: 130, endPoint x: 554, endPoint y: 186, distance: 230.9
click at [565, 195] on div "12 It is up to the discretion of the HIPAA Security Officer how often employees…" at bounding box center [585, 165] width 633 height 89
click at [416, 142] on span "It is up to the discretion of the HIPAA Security Officer how often employees ne…" at bounding box center [552, 160] width 440 height 71
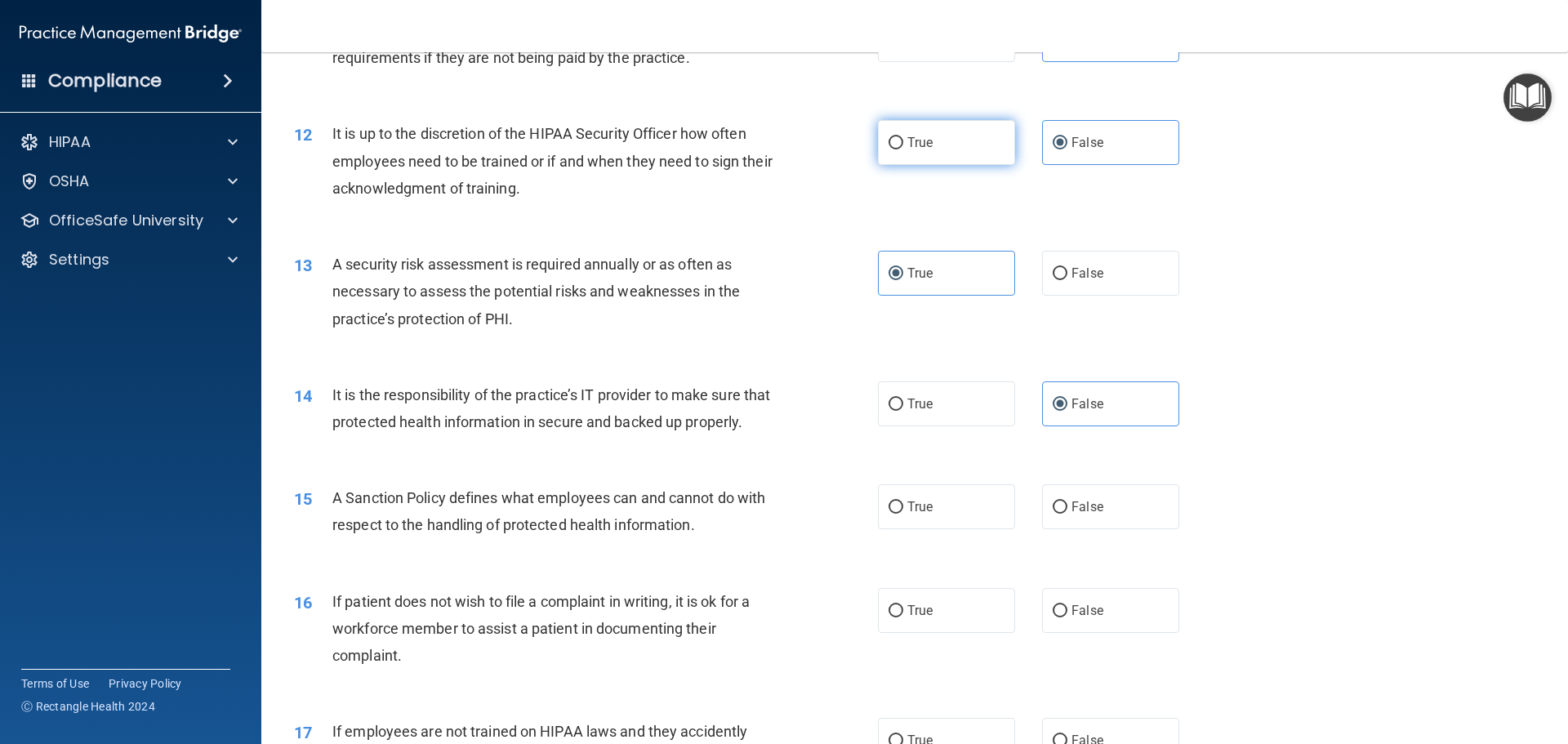
click at [889, 137] on input "True" at bounding box center [895, 143] width 15 height 13
radio input "true"
click at [1108, 146] on label "False" at bounding box center [1110, 143] width 137 height 45
click at [1067, 146] on input "False" at bounding box center [1060, 143] width 15 height 13
radio input "true"
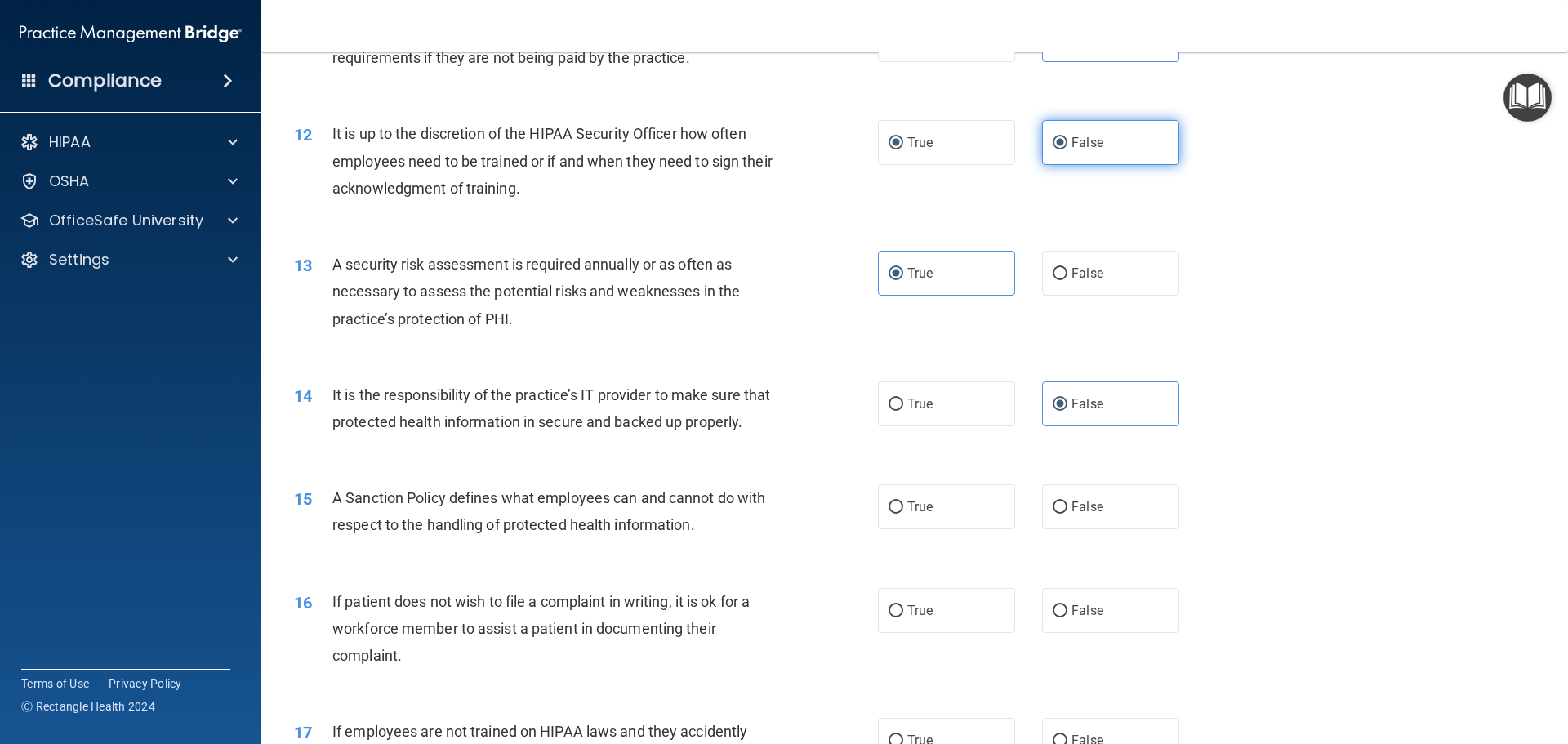
radio input "false"
click at [1098, 529] on label "False" at bounding box center [1110, 507] width 137 height 45
click at [1067, 514] on input "False" at bounding box center [1060, 508] width 15 height 13
radio input "true"
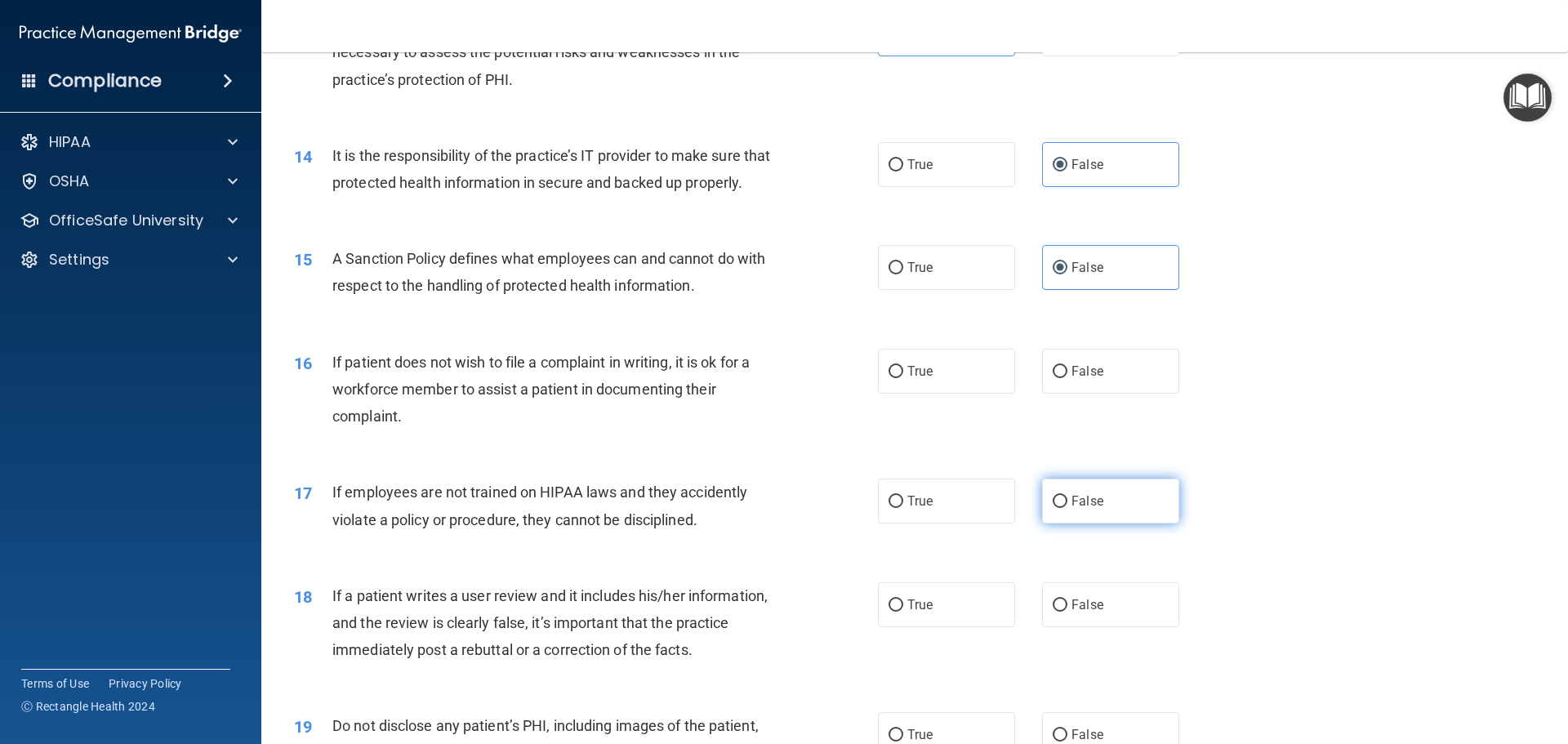
scroll to position [1797, 0]
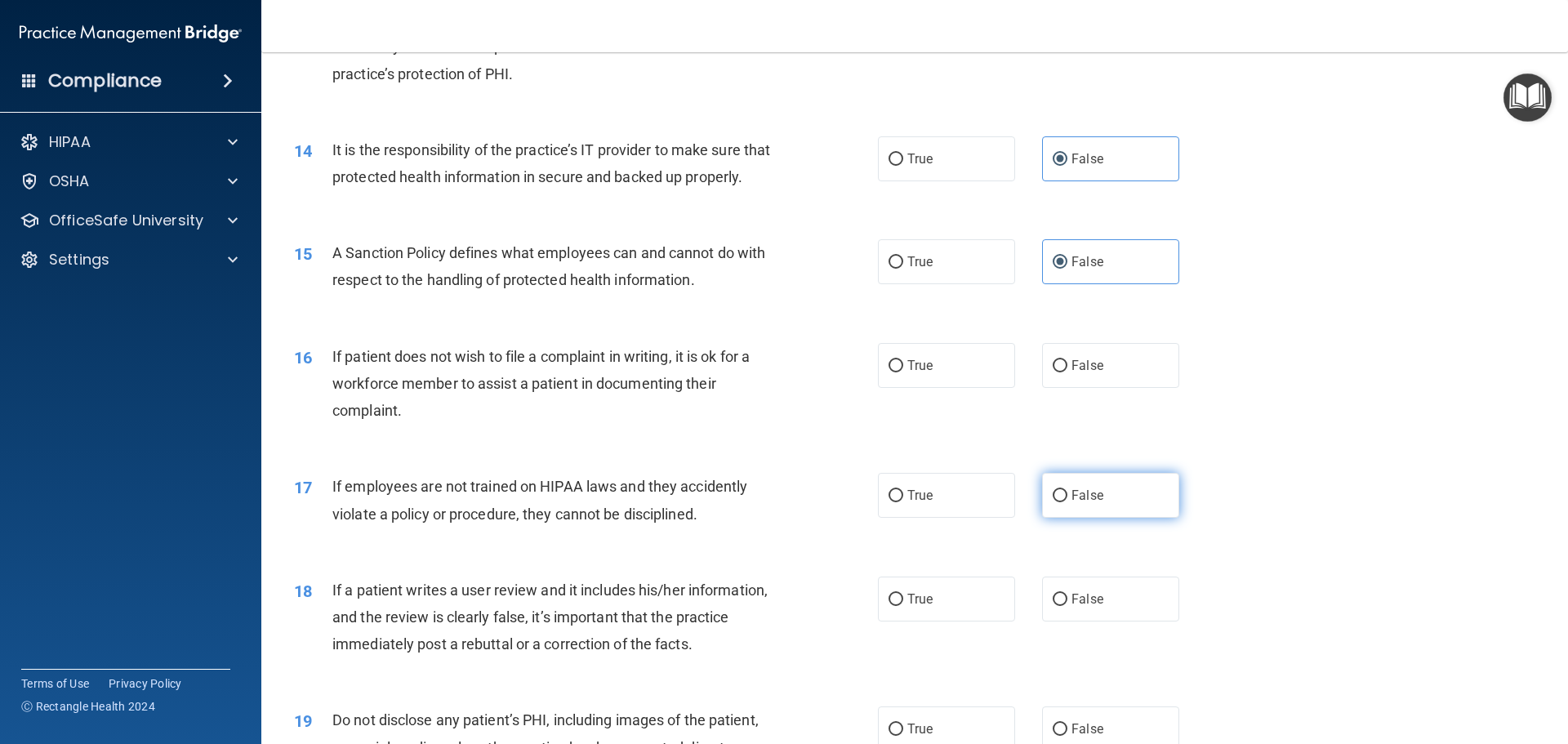
click at [1090, 504] on span "False" at bounding box center [1087, 496] width 32 height 16
click at [1067, 503] on input "False" at bounding box center [1060, 496] width 15 height 13
radio input "true"
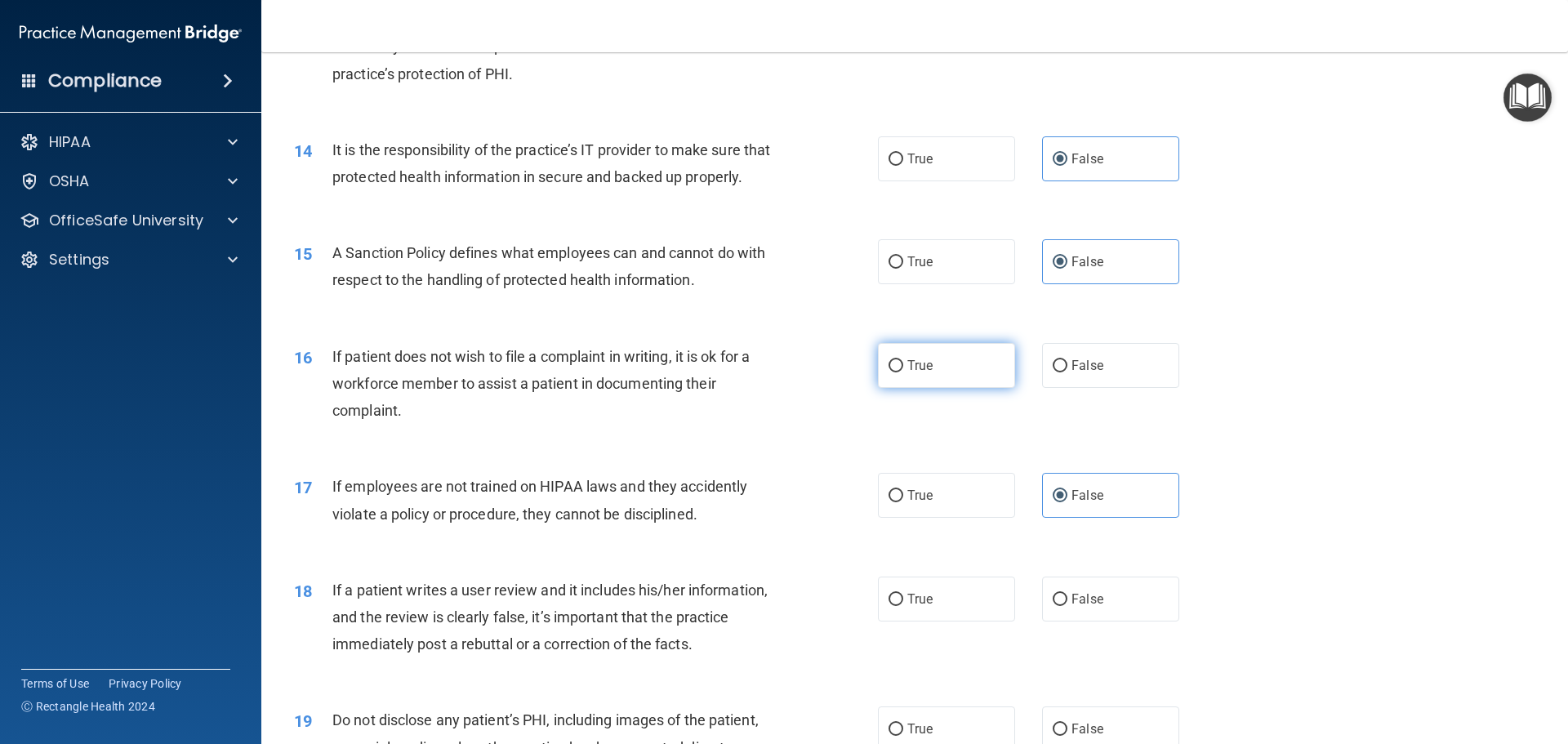
click at [943, 388] on label "True" at bounding box center [946, 366] width 137 height 45
click at [903, 372] on input "True" at bounding box center [895, 367] width 15 height 13
radio input "true"
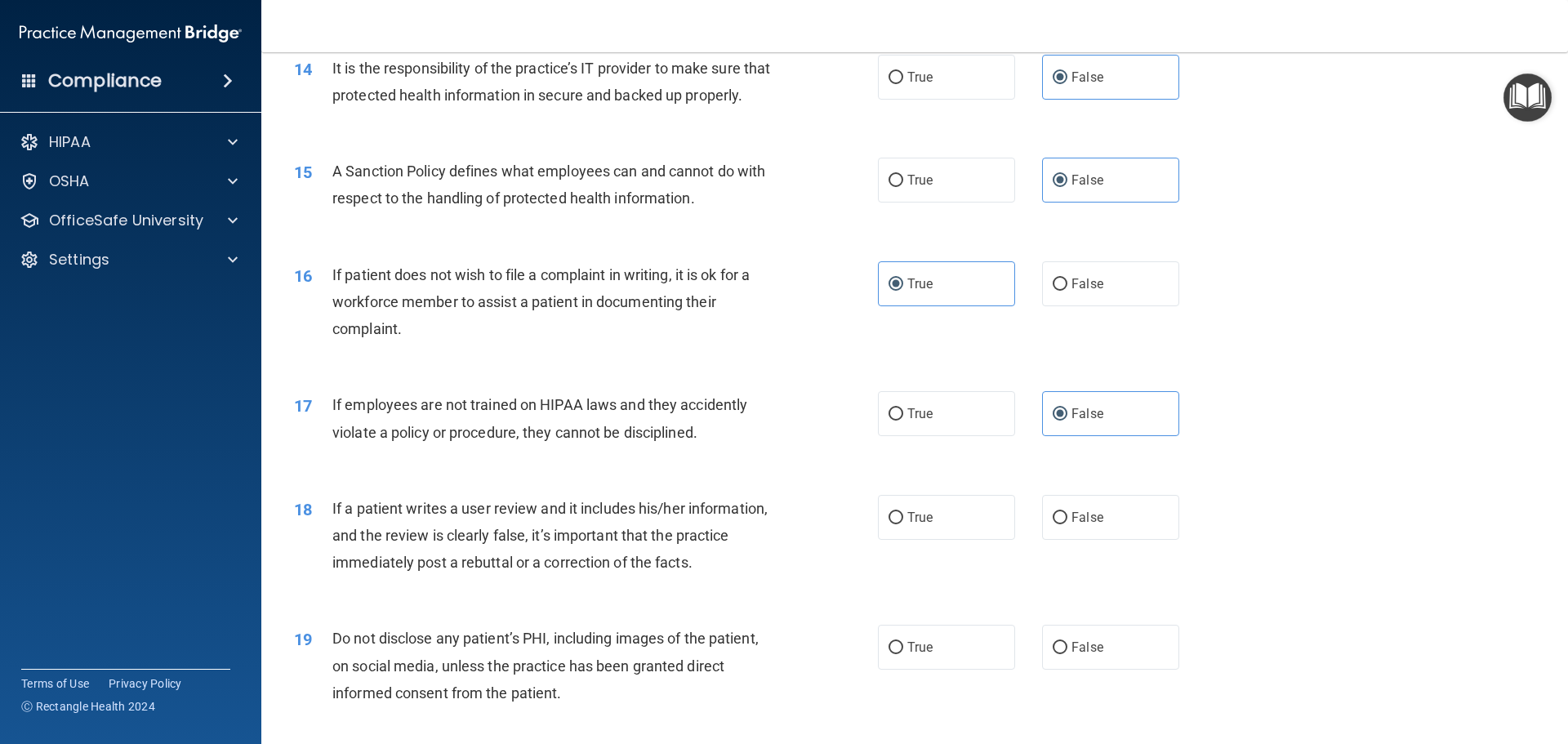
scroll to position [1961, 0]
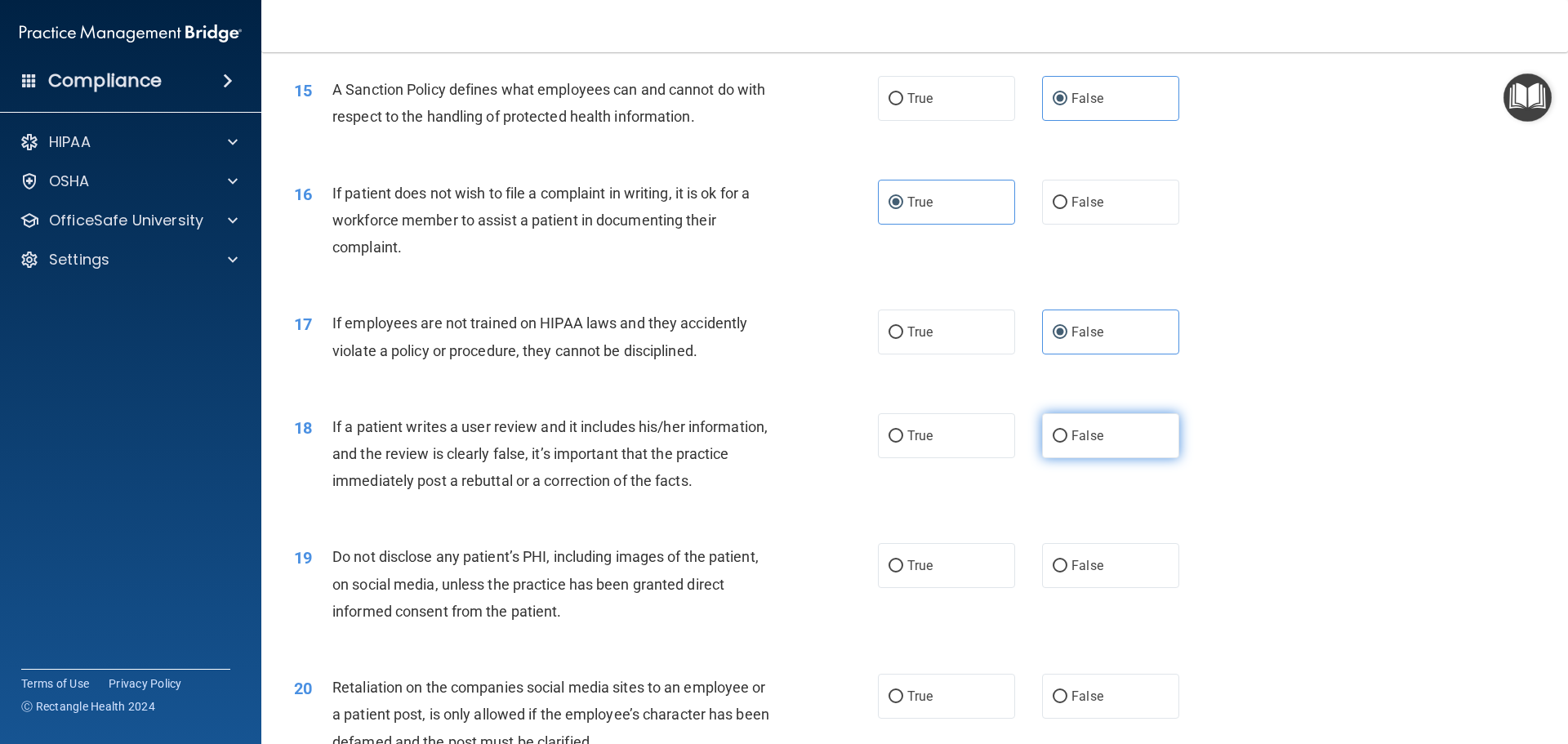
click at [1115, 458] on label "False" at bounding box center [1110, 436] width 137 height 45
click at [1067, 443] on input "False" at bounding box center [1060, 437] width 15 height 13
radio input "true"
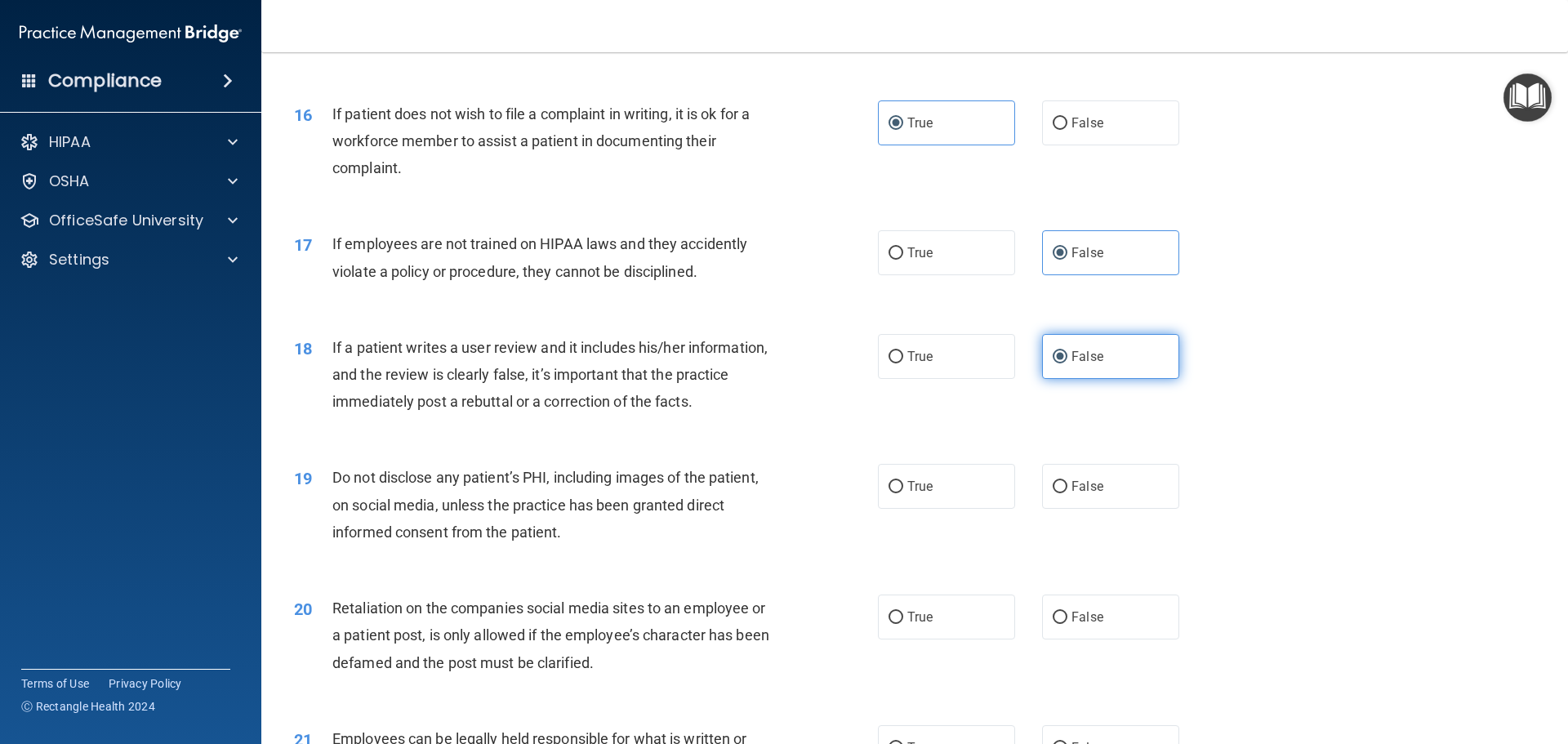
scroll to position [2124, 0]
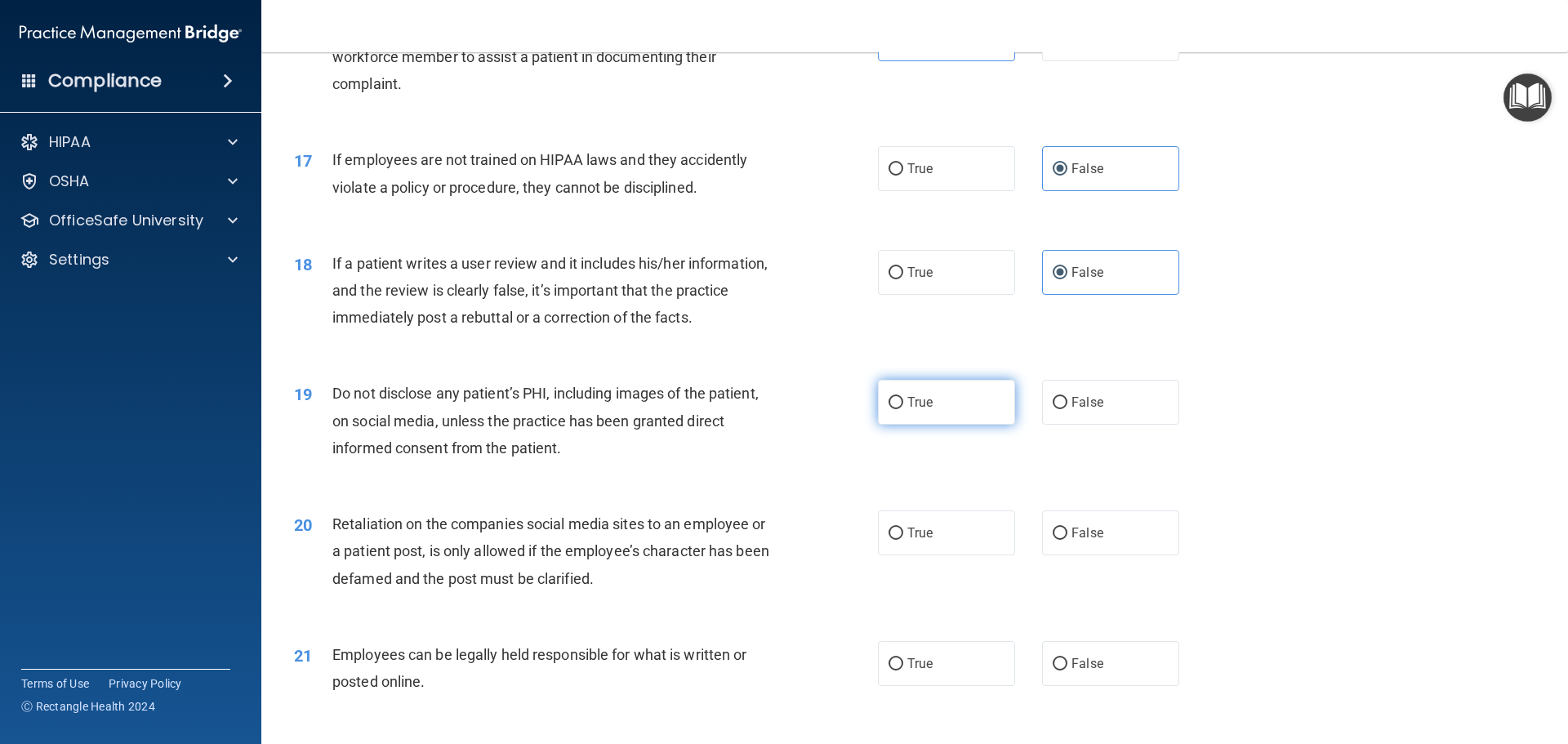
click at [917, 425] on label "True" at bounding box center [946, 403] width 137 height 45
click at [903, 409] on input "True" at bounding box center [895, 403] width 15 height 13
radio input "true"
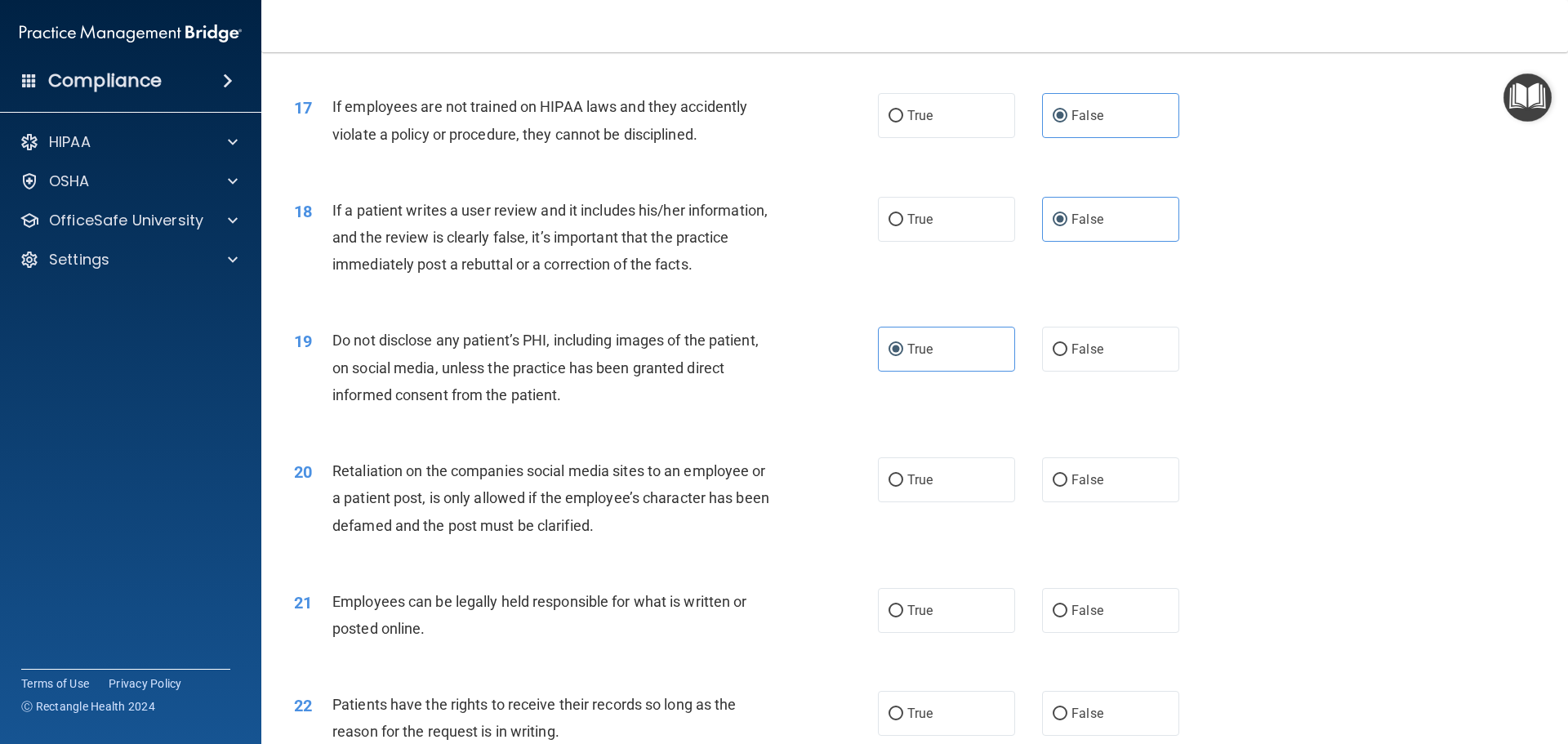
scroll to position [2206, 0]
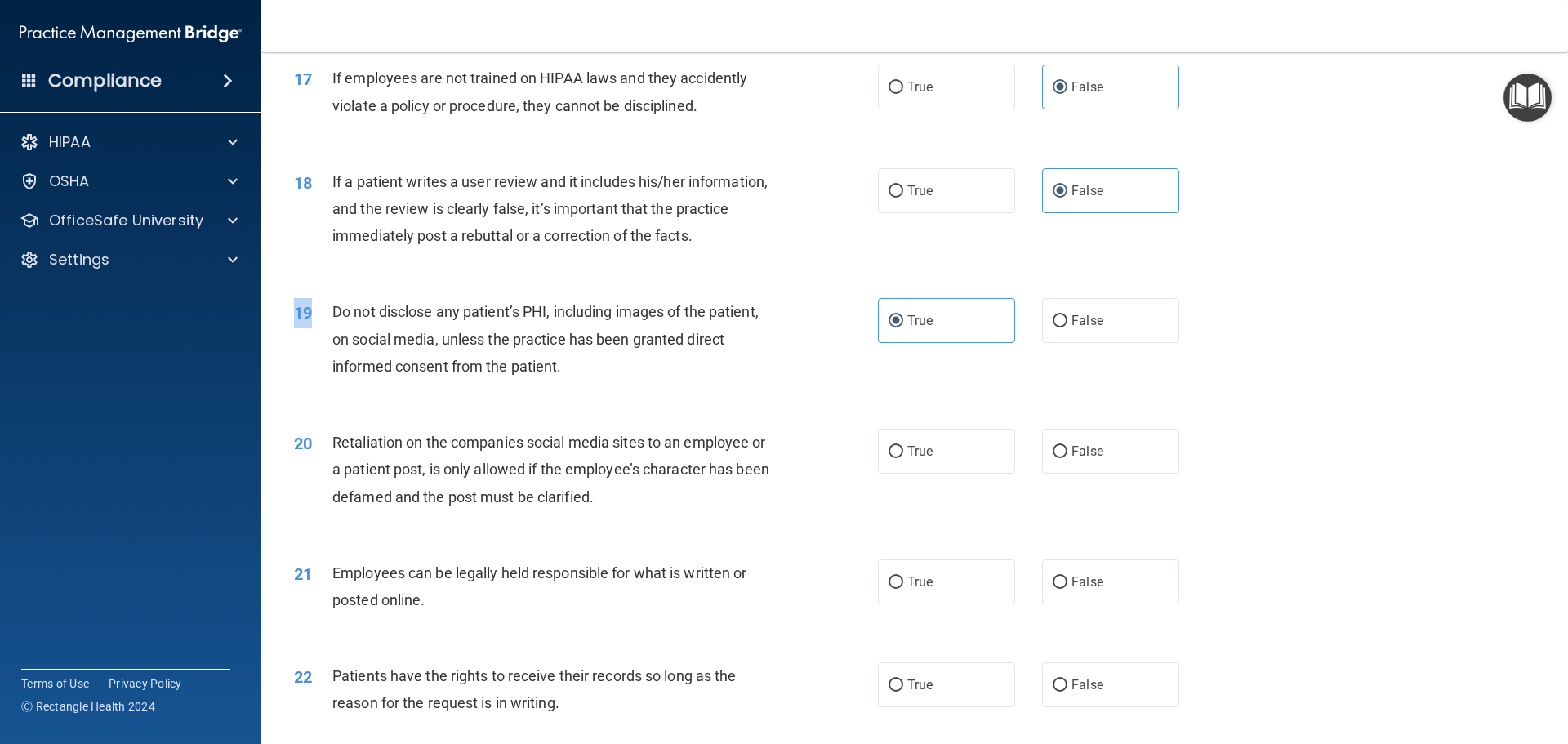
drag, startPoint x: 324, startPoint y: 337, endPoint x: 611, endPoint y: 422, distance: 299.3
click at [611, 408] on div "19 Do not disclose any patient’s PHI, including images of the patient, on socia…" at bounding box center [915, 343] width 1266 height 130
drag, startPoint x: 611, startPoint y: 422, endPoint x: 587, endPoint y: 410, distance: 26.8
click at [599, 408] on div "19 Do not disclose any patient’s PHI, including images of the patient, on socia…" at bounding box center [915, 343] width 1266 height 130
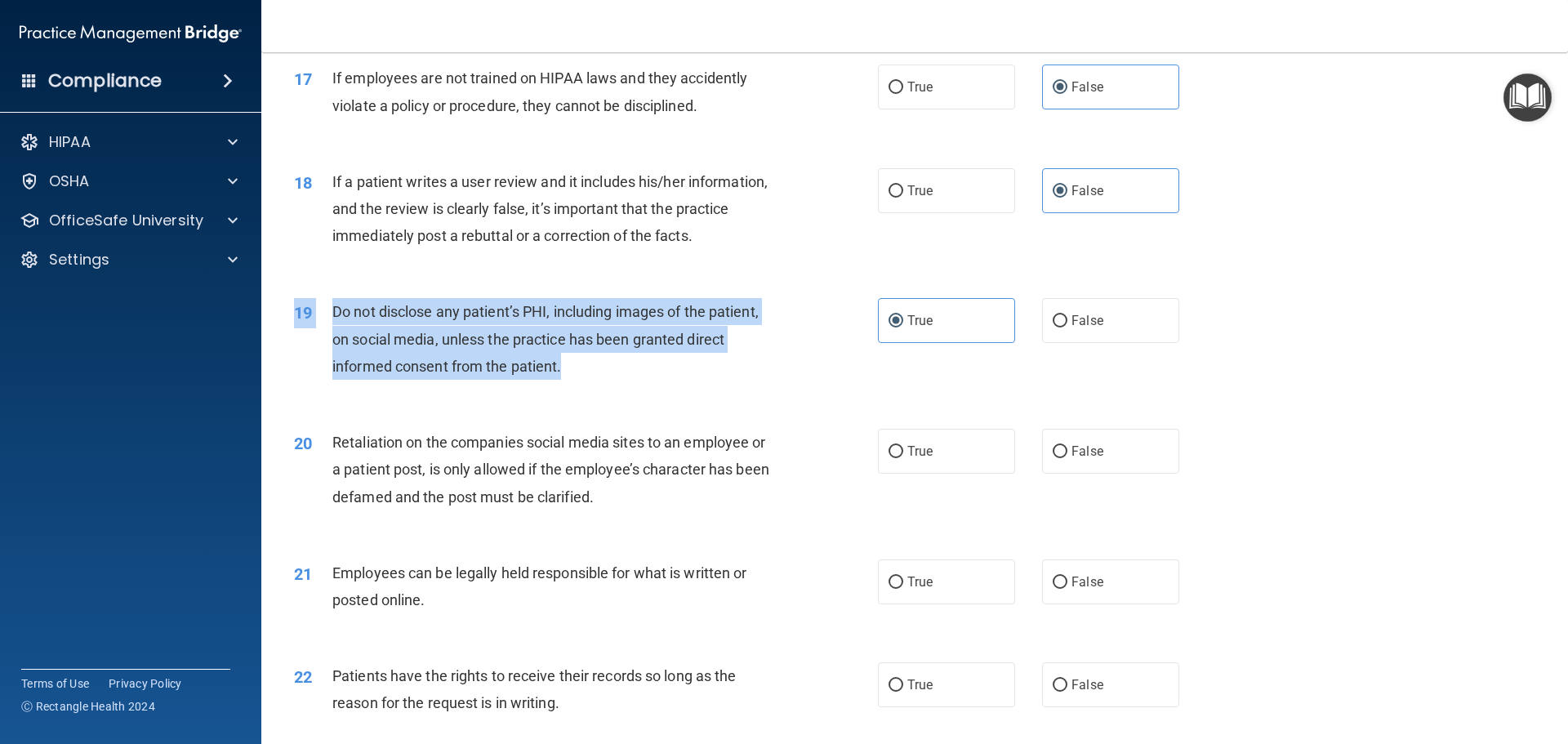
click at [356, 344] on span "Do not disclose any patient’s PHI, including images of the patient, on social m…" at bounding box center [545, 338] width 427 height 71
drag, startPoint x: 331, startPoint y: 337, endPoint x: 450, endPoint y: 372, distance: 124.0
click at [570, 380] on div "Do not disclose any patient’s PHI, including images of the patient, on social m…" at bounding box center [561, 339] width 457 height 82
click at [449, 330] on span "Do not disclose any patient’s PHI, including images of the patient, on social m…" at bounding box center [545, 338] width 427 height 71
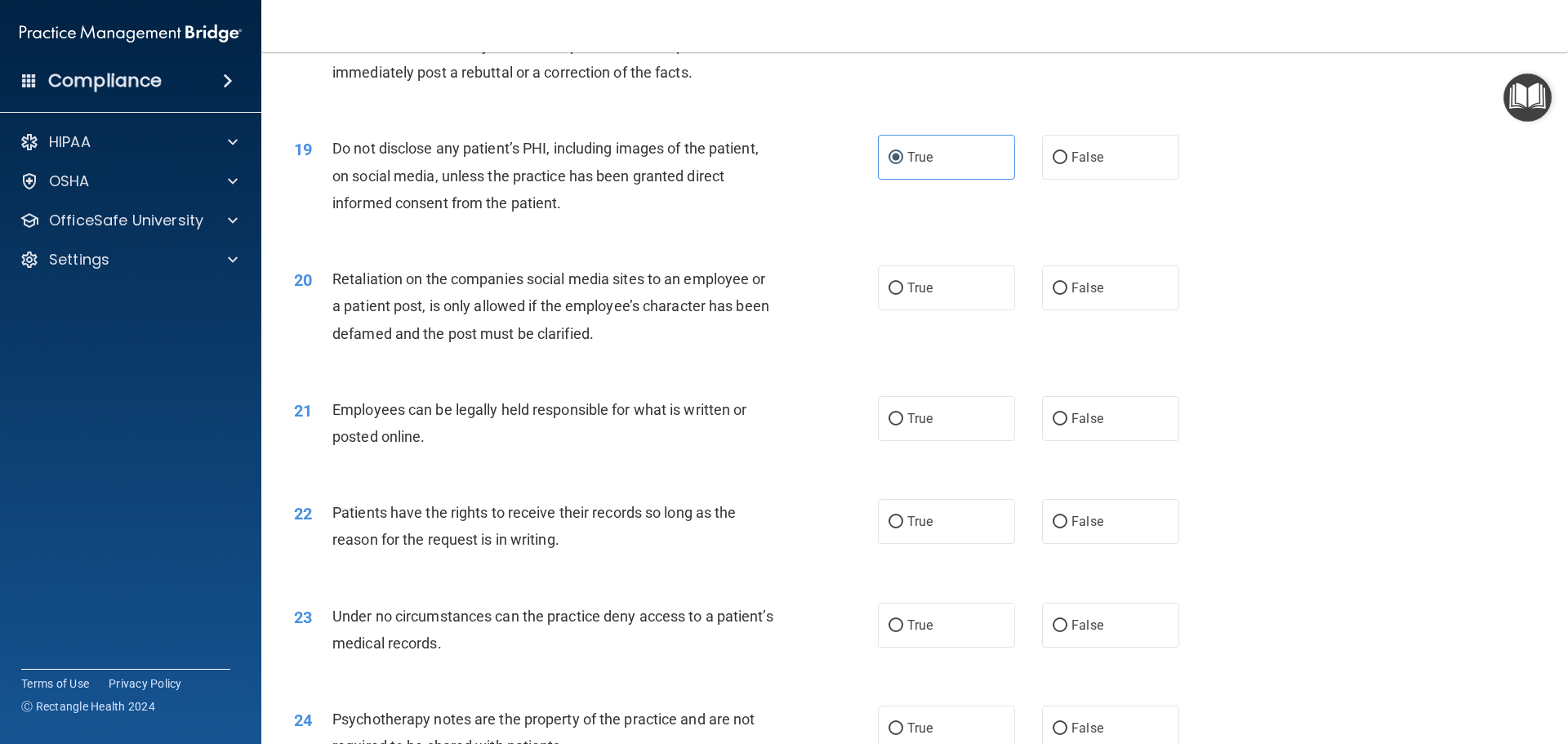
scroll to position [2451, 0]
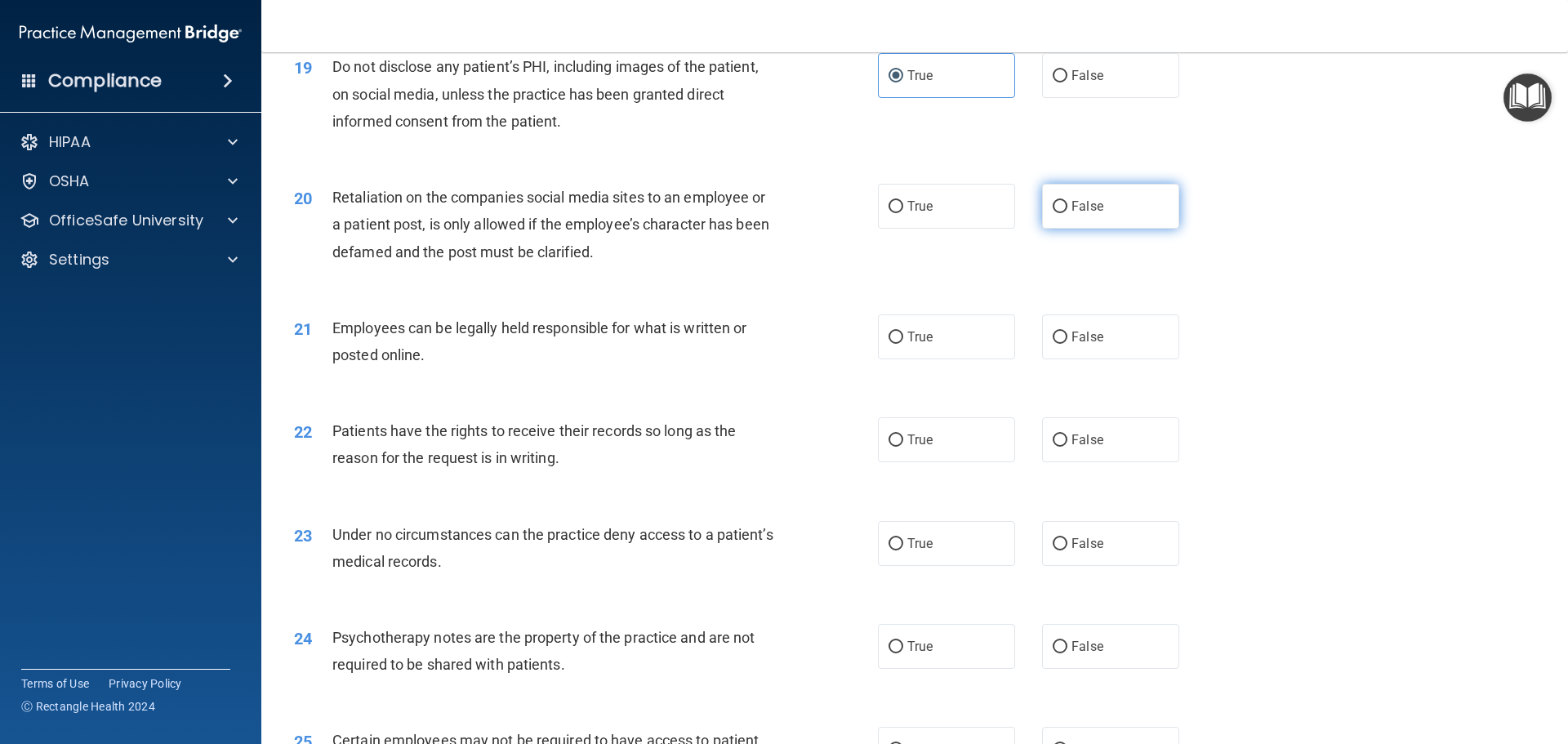
click at [1114, 224] on label "False" at bounding box center [1110, 206] width 137 height 45
click at [1067, 213] on input "False" at bounding box center [1060, 207] width 15 height 13
radio input "true"
click at [915, 345] on span "True" at bounding box center [920, 337] width 25 height 16
click at [903, 344] on input "True" at bounding box center [895, 337] width 15 height 13
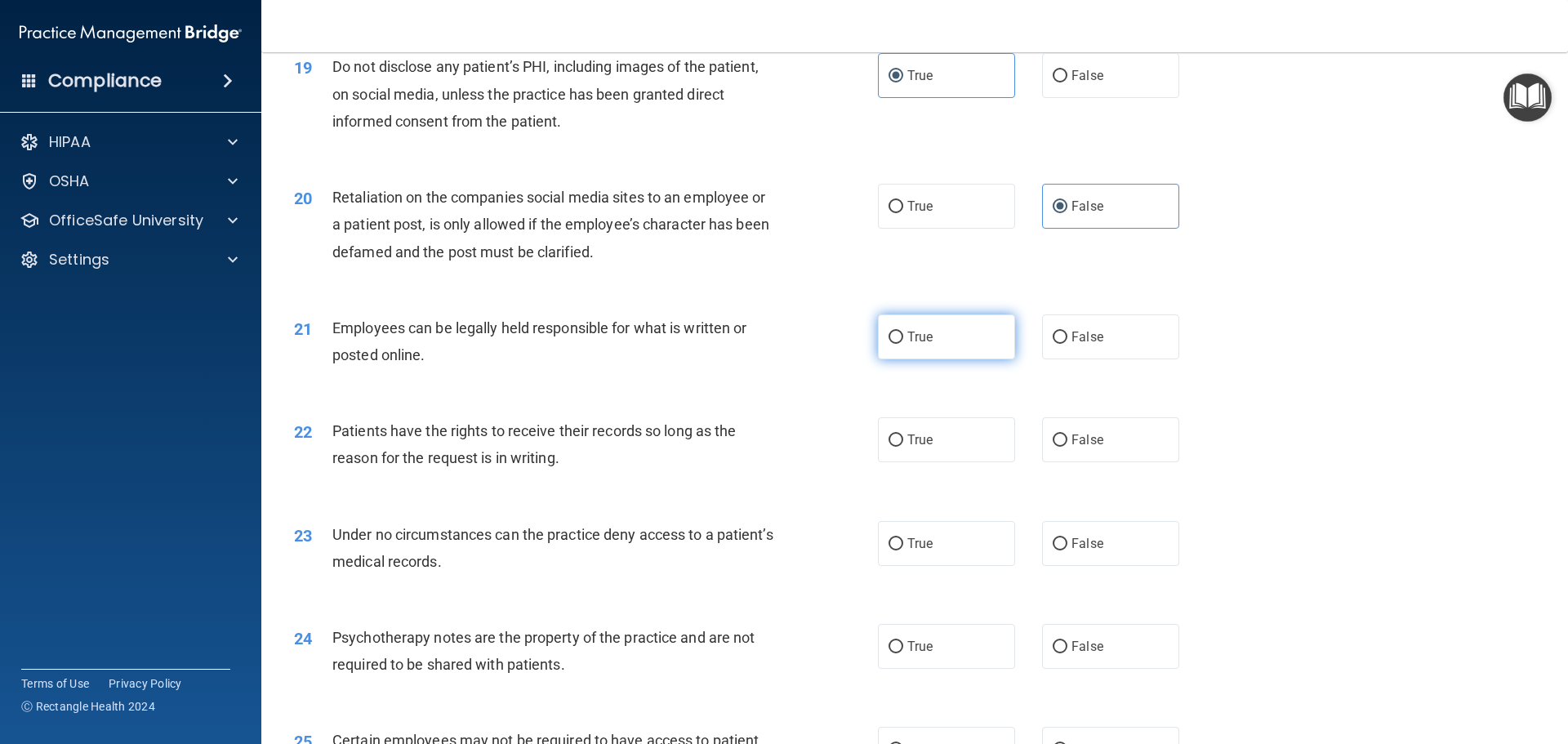
radio input "true"
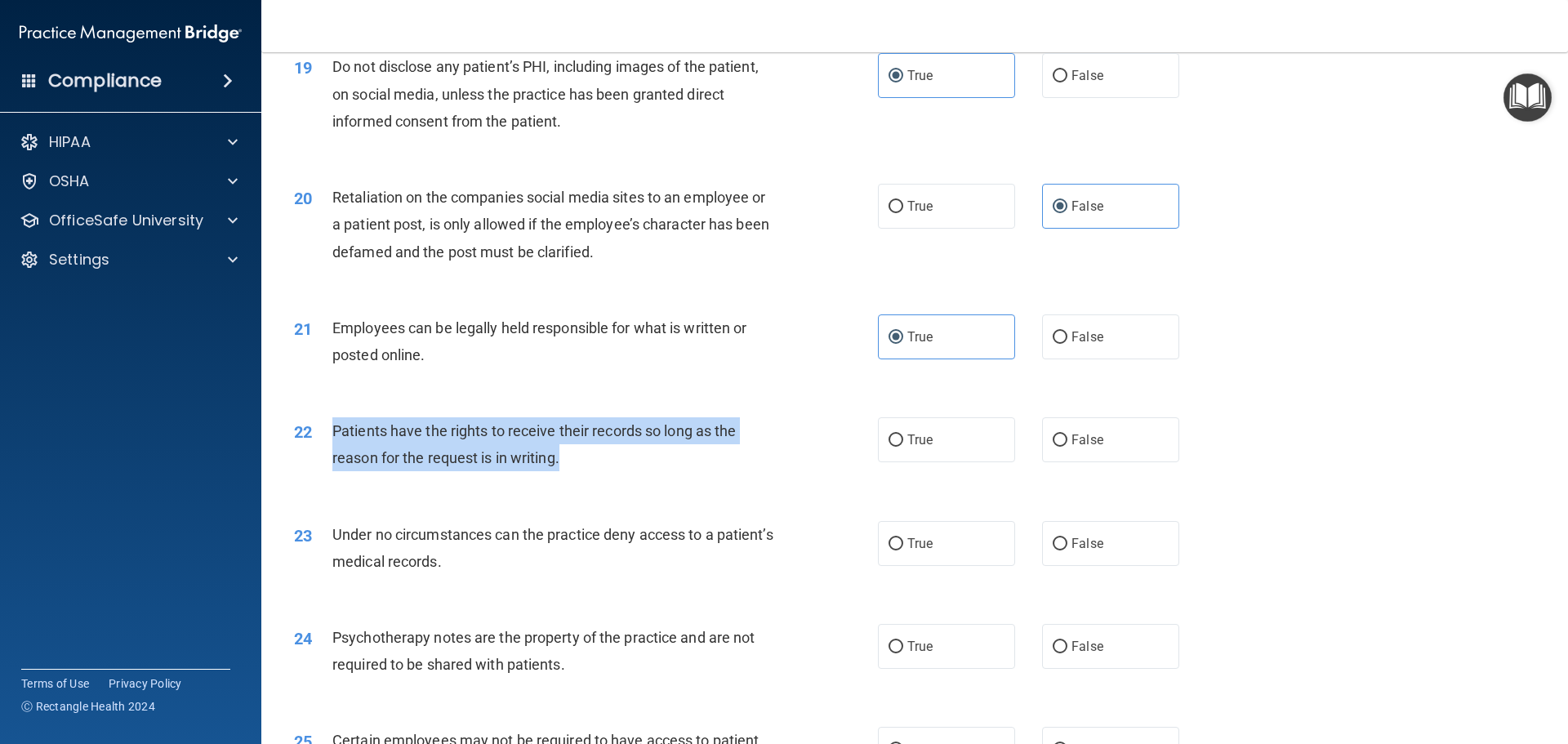
drag, startPoint x: 330, startPoint y: 452, endPoint x: 572, endPoint y: 492, distance: 245.3
click at [572, 479] on div "22 Patients have the rights to receive their records so long as the reason for …" at bounding box center [585, 448] width 633 height 62
click at [442, 449] on span "Patients have the rights to receive their records so long as the reason for the…" at bounding box center [534, 443] width 403 height 44
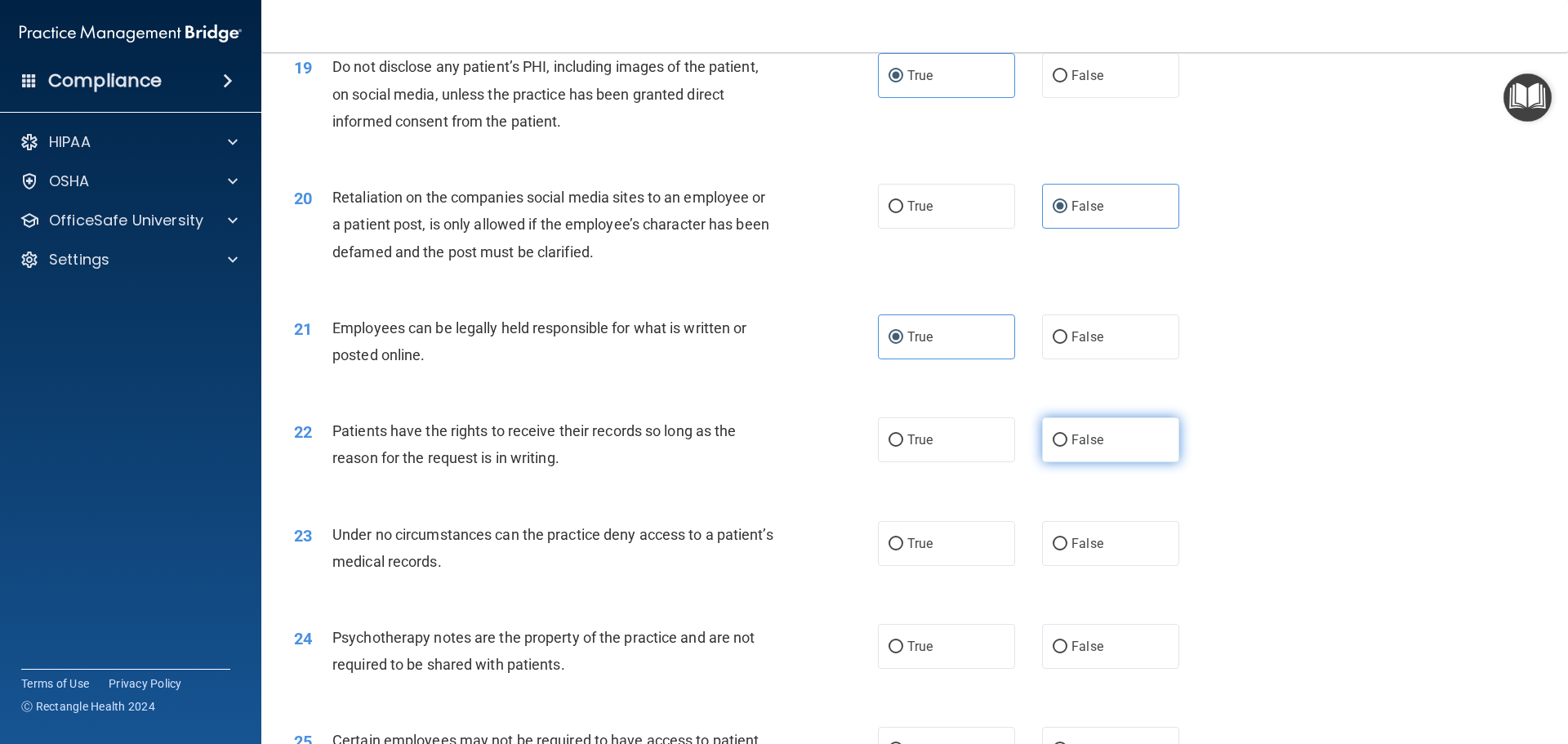
click at [1107, 460] on label "False" at bounding box center [1110, 440] width 137 height 45
click at [1067, 447] on input "False" at bounding box center [1060, 441] width 15 height 13
radio input "true"
click at [1116, 566] on label "False" at bounding box center [1110, 544] width 137 height 45
click at [1067, 550] on input "False" at bounding box center [1060, 545] width 15 height 13
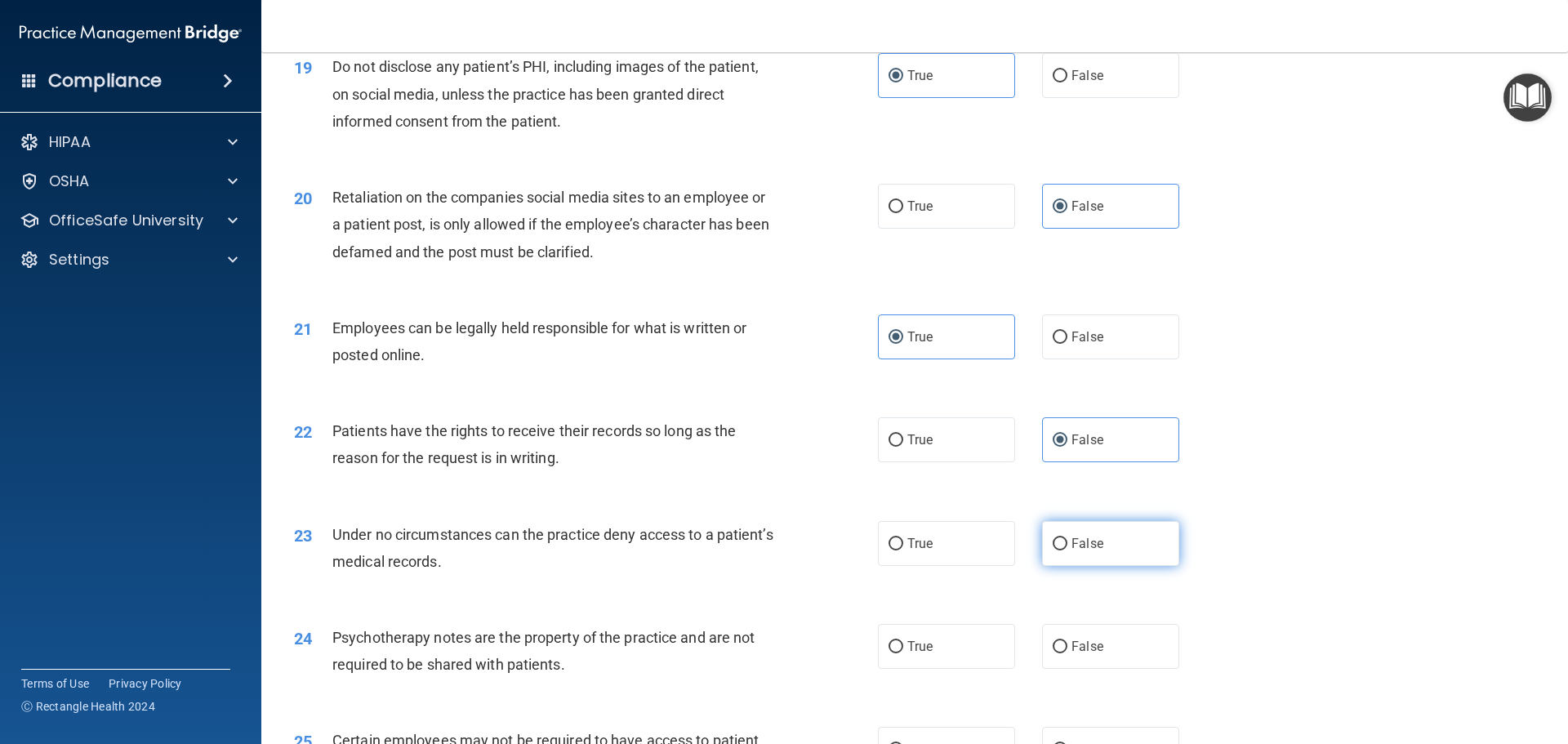
radio input "true"
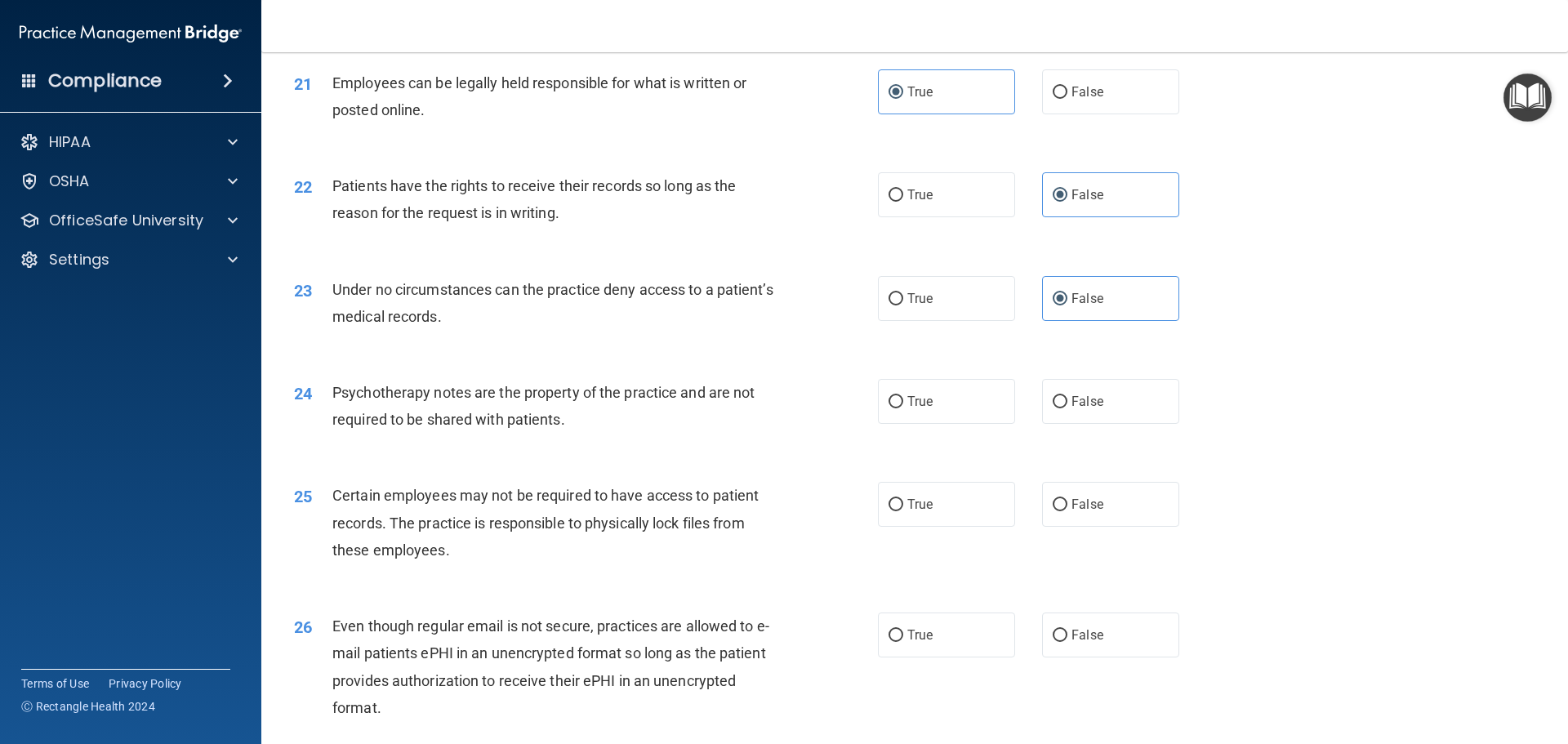
scroll to position [2779, 0]
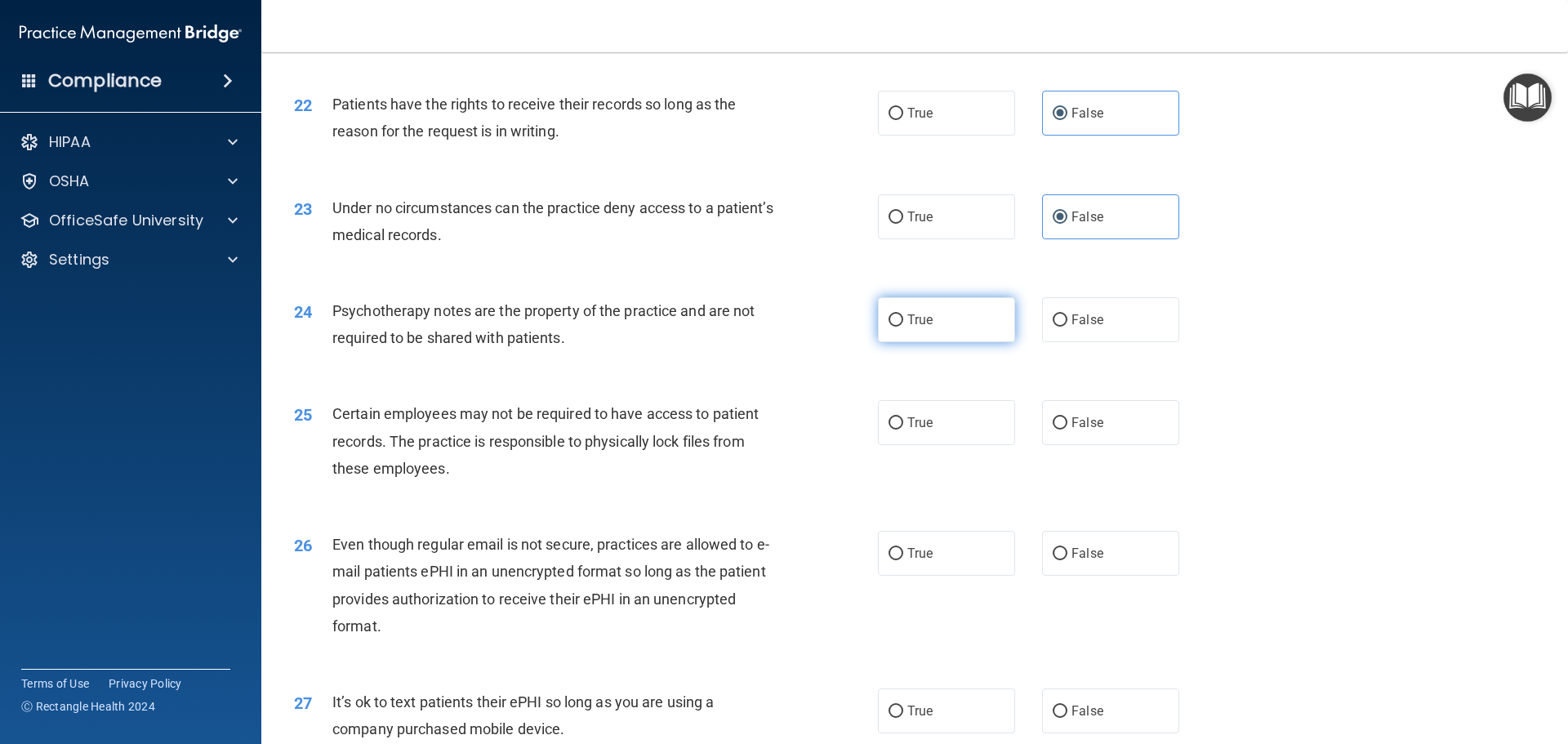
click at [965, 342] on label "True" at bounding box center [946, 320] width 137 height 45
click at [903, 327] on input "True" at bounding box center [895, 320] width 15 height 13
radio input "true"
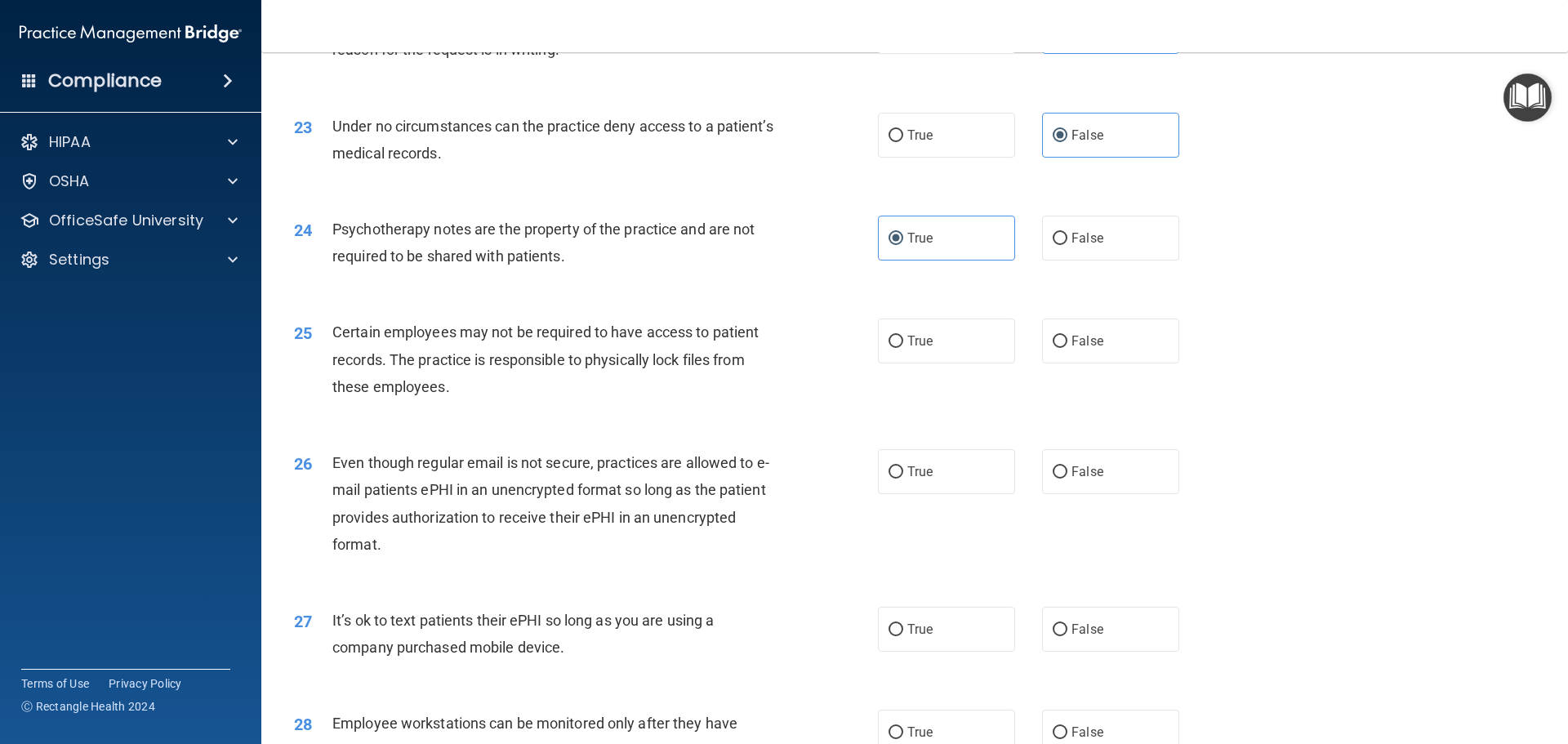
scroll to position [2942, 0]
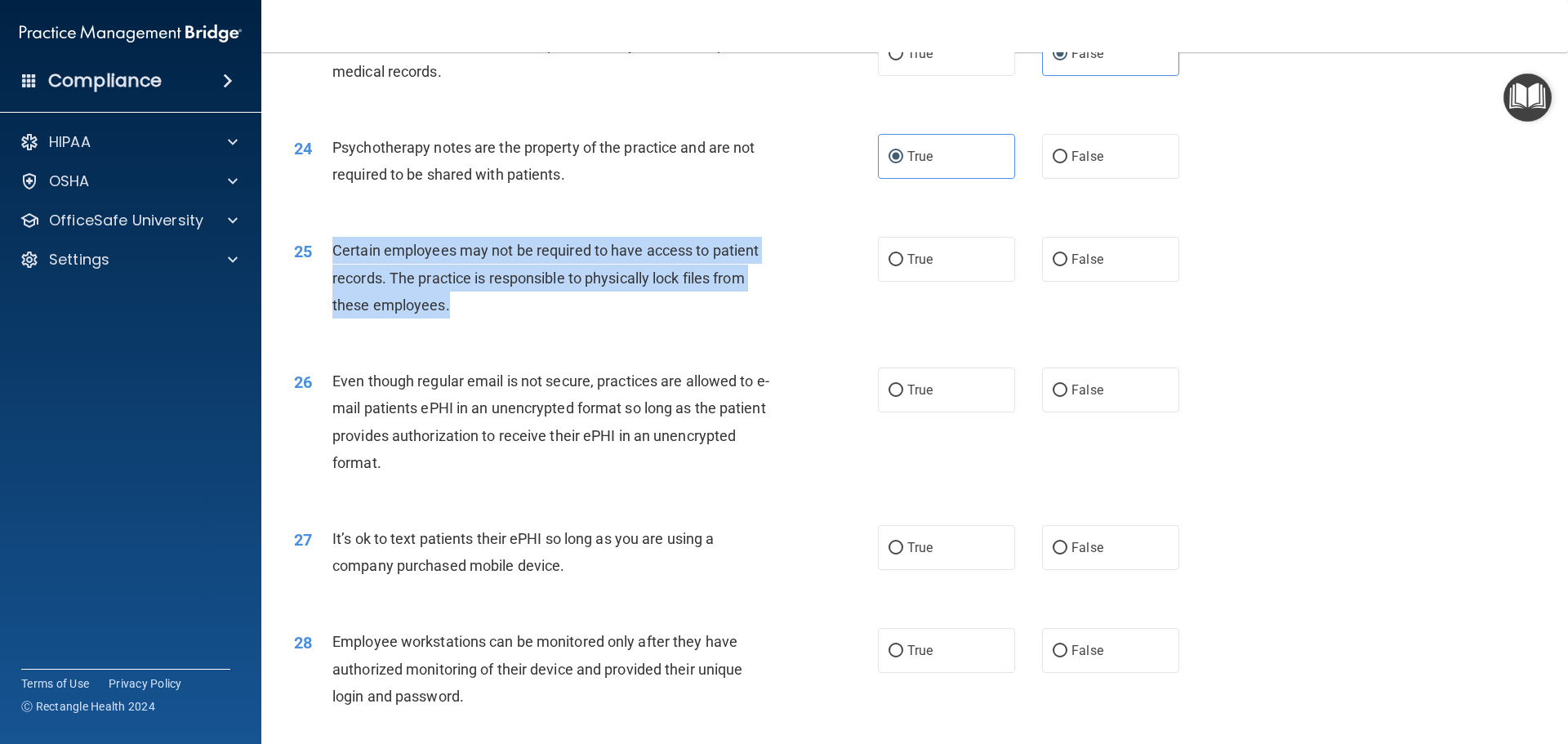
drag, startPoint x: 329, startPoint y: 268, endPoint x: 457, endPoint y: 340, distance: 146.9
click at [457, 327] on div "25 Certain employees may not be required to have access to patient records. The…" at bounding box center [585, 282] width 633 height 89
click at [506, 289] on div "Certain employees may not be required to have access to patient records. The pr…" at bounding box center [561, 278] width 457 height 82
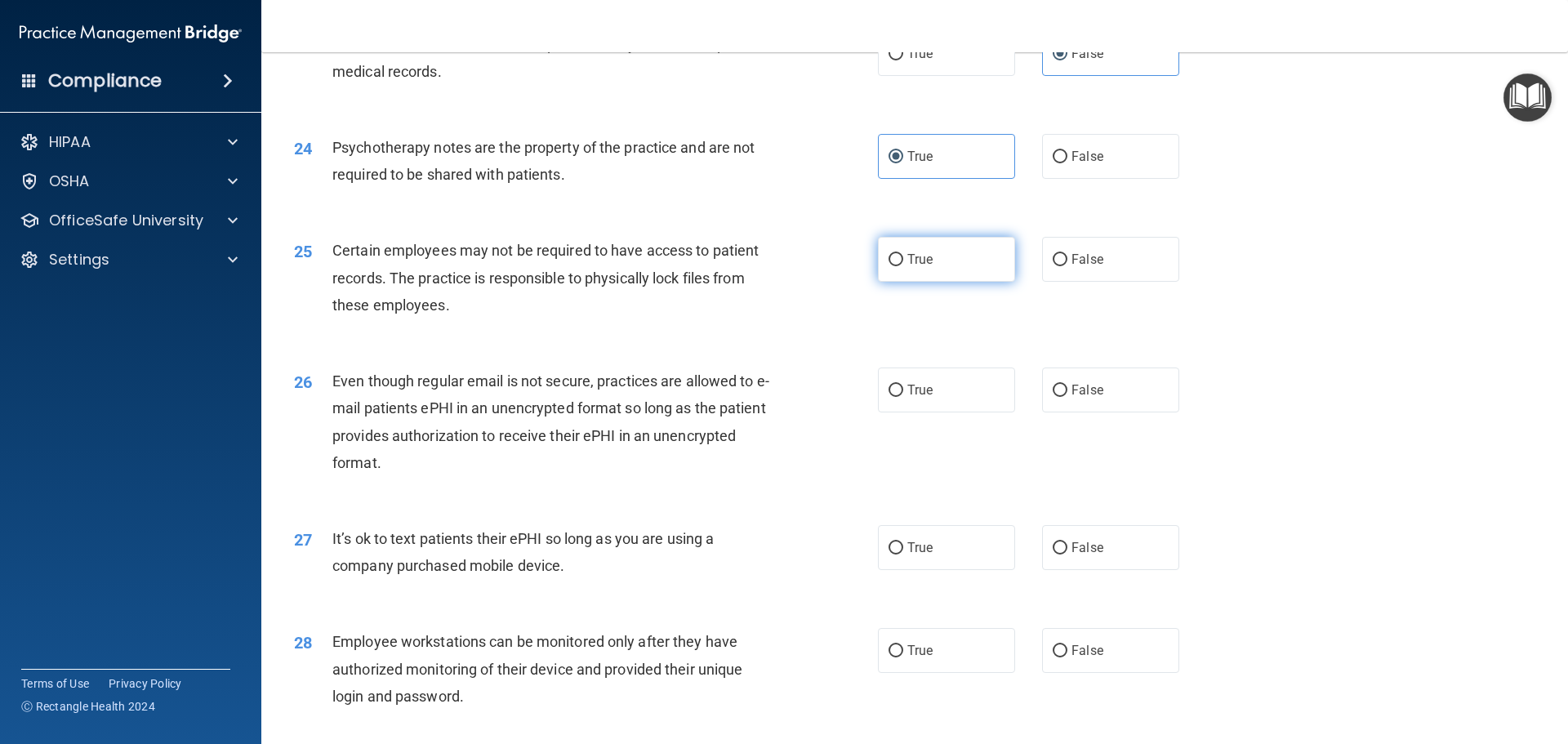
click at [914, 282] on label "True" at bounding box center [946, 260] width 137 height 45
click at [903, 266] on input "True" at bounding box center [895, 260] width 15 height 13
radio input "true"
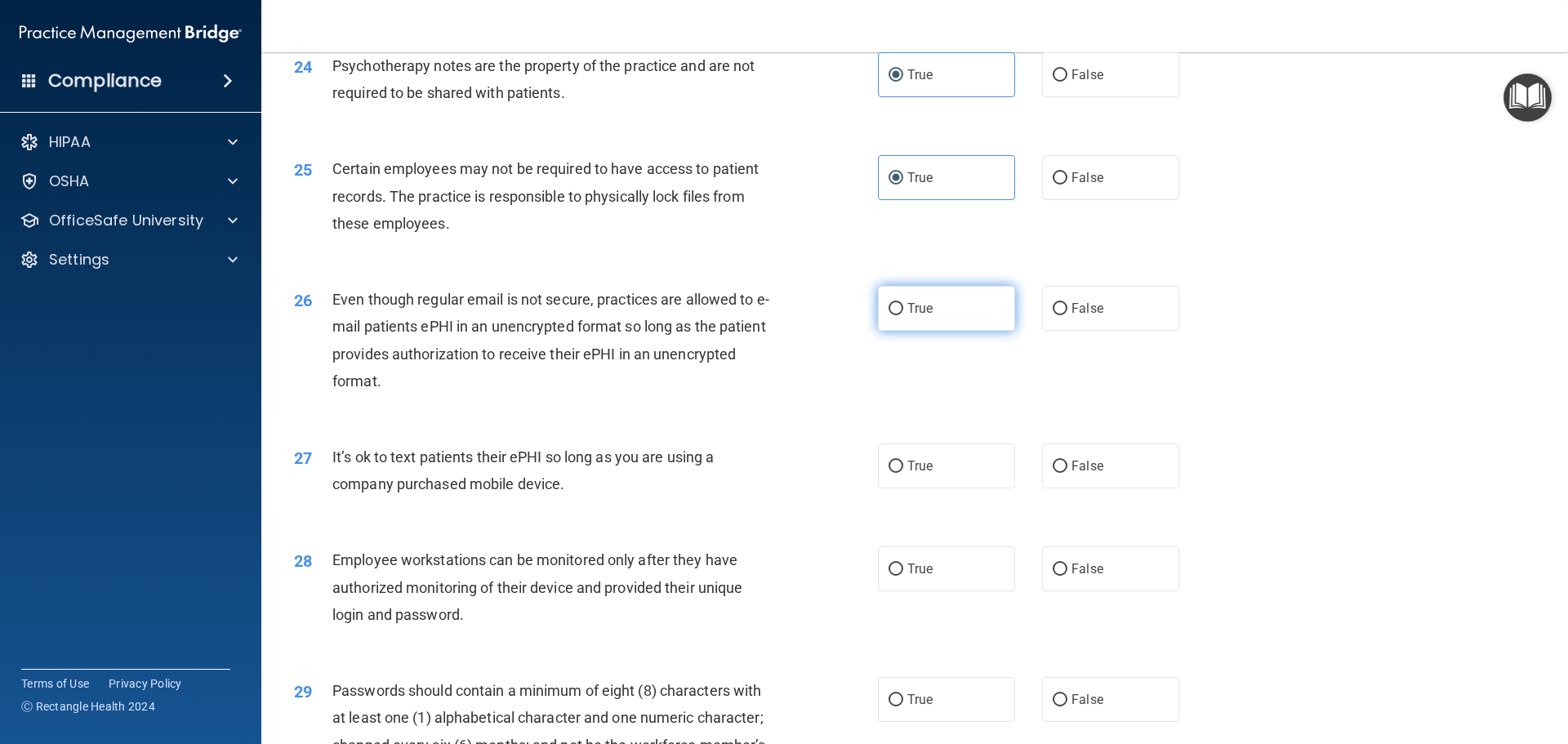
click at [907, 316] on span "True" at bounding box center [920, 308] width 25 height 16
click at [903, 315] on input "True" at bounding box center [895, 309] width 15 height 13
radio input "true"
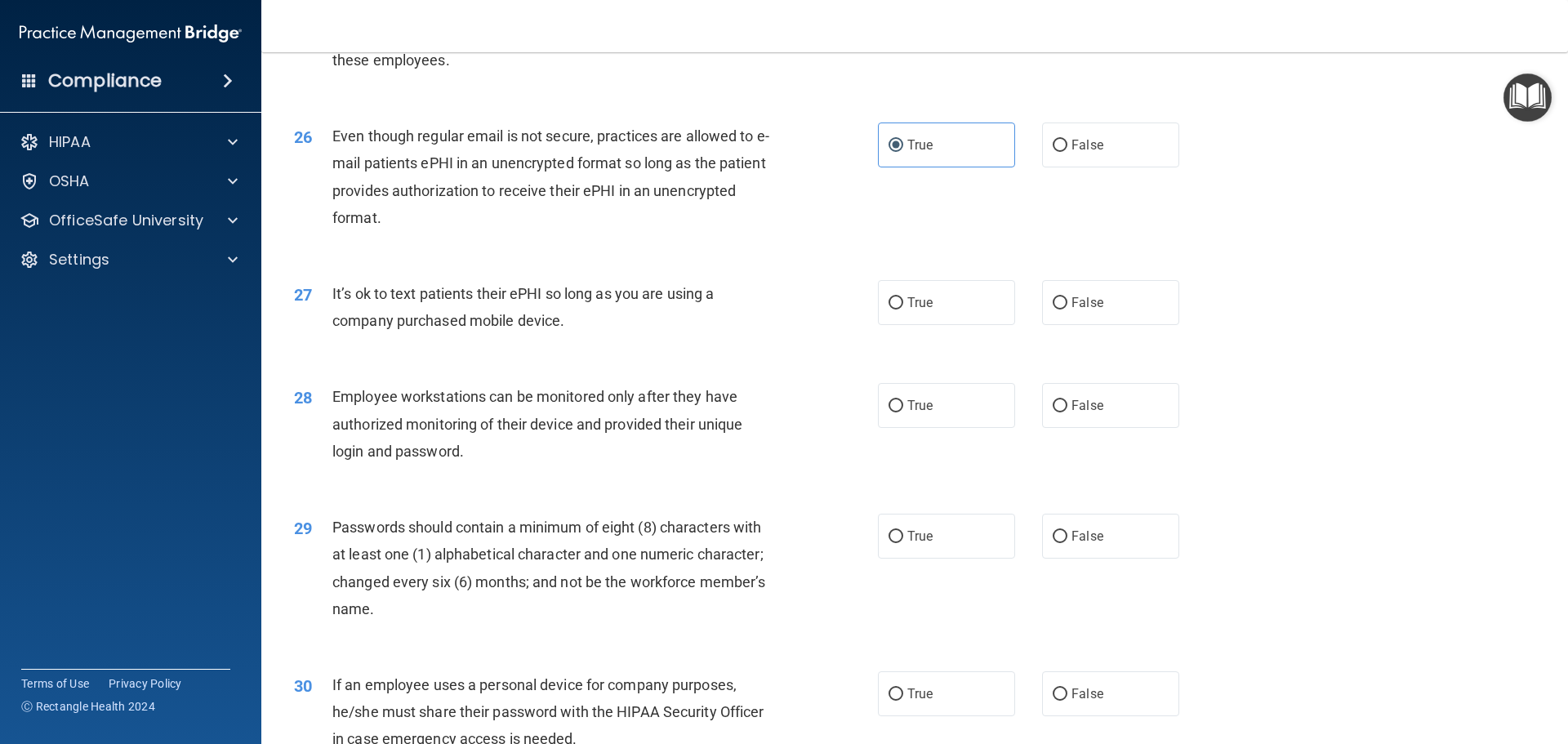
scroll to position [3269, 0]
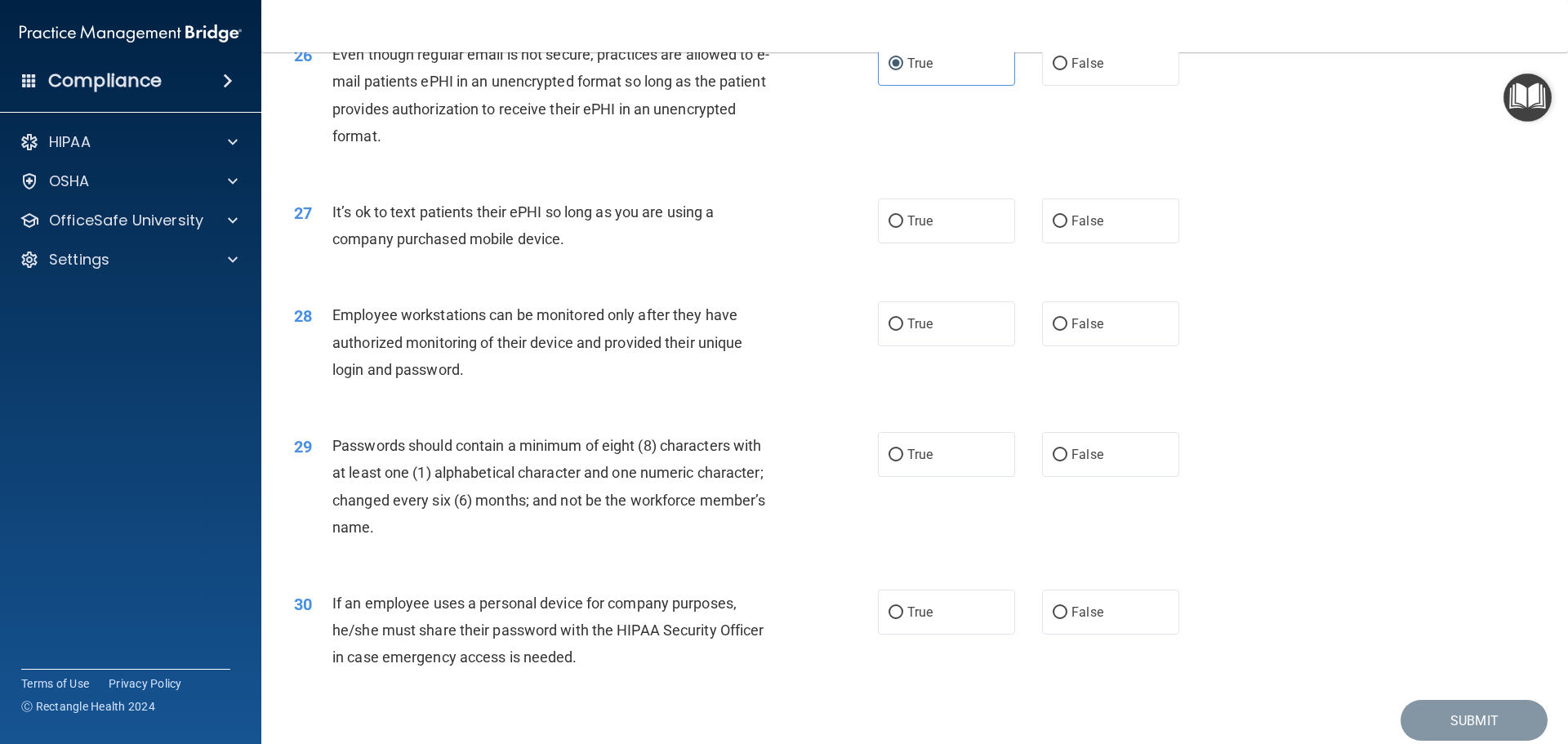
drag, startPoint x: 569, startPoint y: 265, endPoint x: 331, endPoint y: 230, distance: 240.6
click at [331, 230] on div "27 It’s ok to text patients their ePHI so long as you are using a company purch…" at bounding box center [585, 230] width 633 height 62
drag, startPoint x: 546, startPoint y: 357, endPoint x: 592, endPoint y: 253, distance: 113.7
click at [546, 356] on div "Employee workstations can be monitored only after they have authorized monitori…" at bounding box center [561, 342] width 457 height 82
click at [1053, 228] on input "False" at bounding box center [1060, 222] width 15 height 13
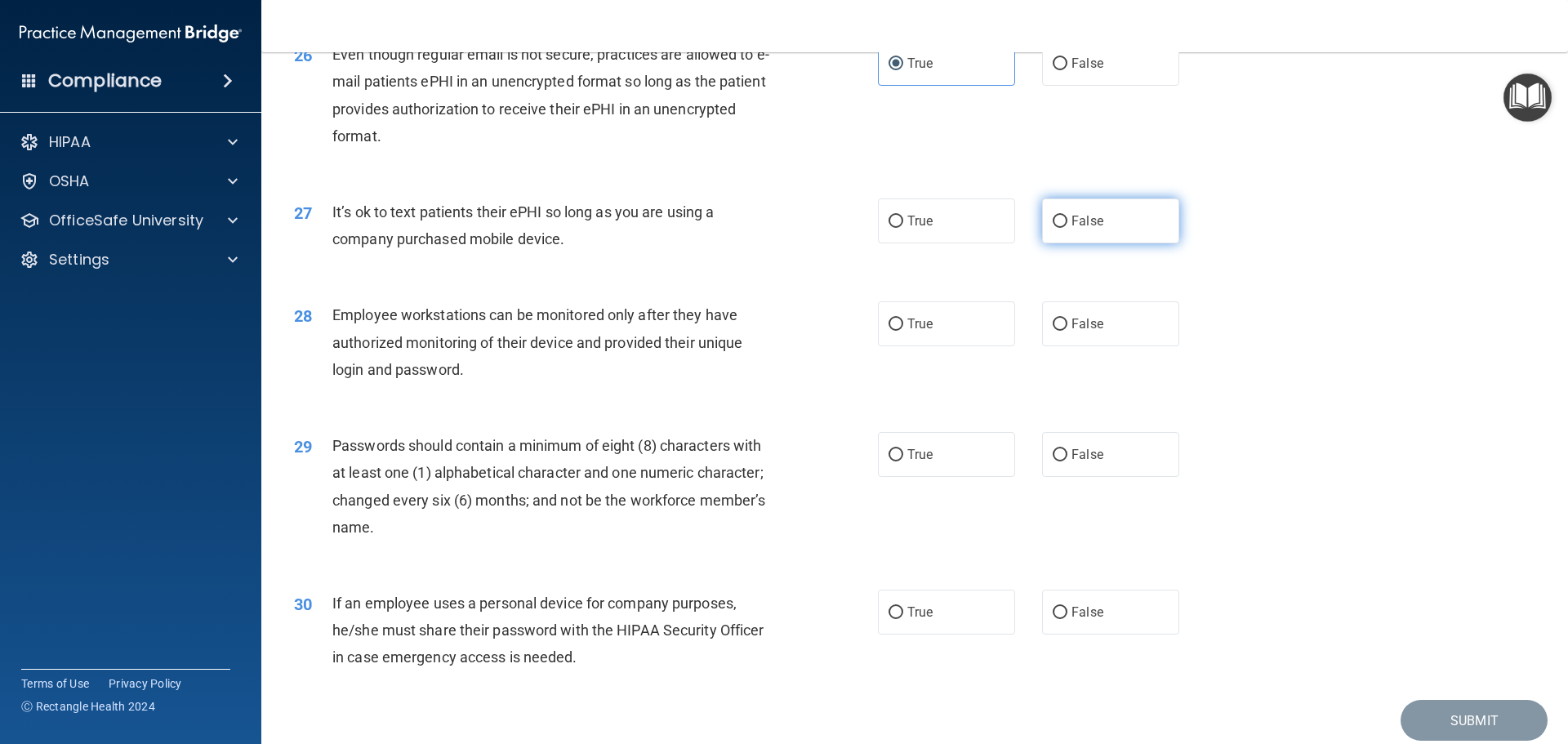
radio input "true"
drag, startPoint x: 333, startPoint y: 336, endPoint x: 488, endPoint y: 417, distance: 174.9
click at [489, 411] on div "28 Employee workstations can be monitored only after they have authorized monit…" at bounding box center [915, 346] width 1266 height 130
drag, startPoint x: 414, startPoint y: 357, endPoint x: 327, endPoint y: 355, distance: 87.0
click at [411, 357] on div "Employee workstations can be monitored only after they have authorized monitori…" at bounding box center [561, 342] width 457 height 82
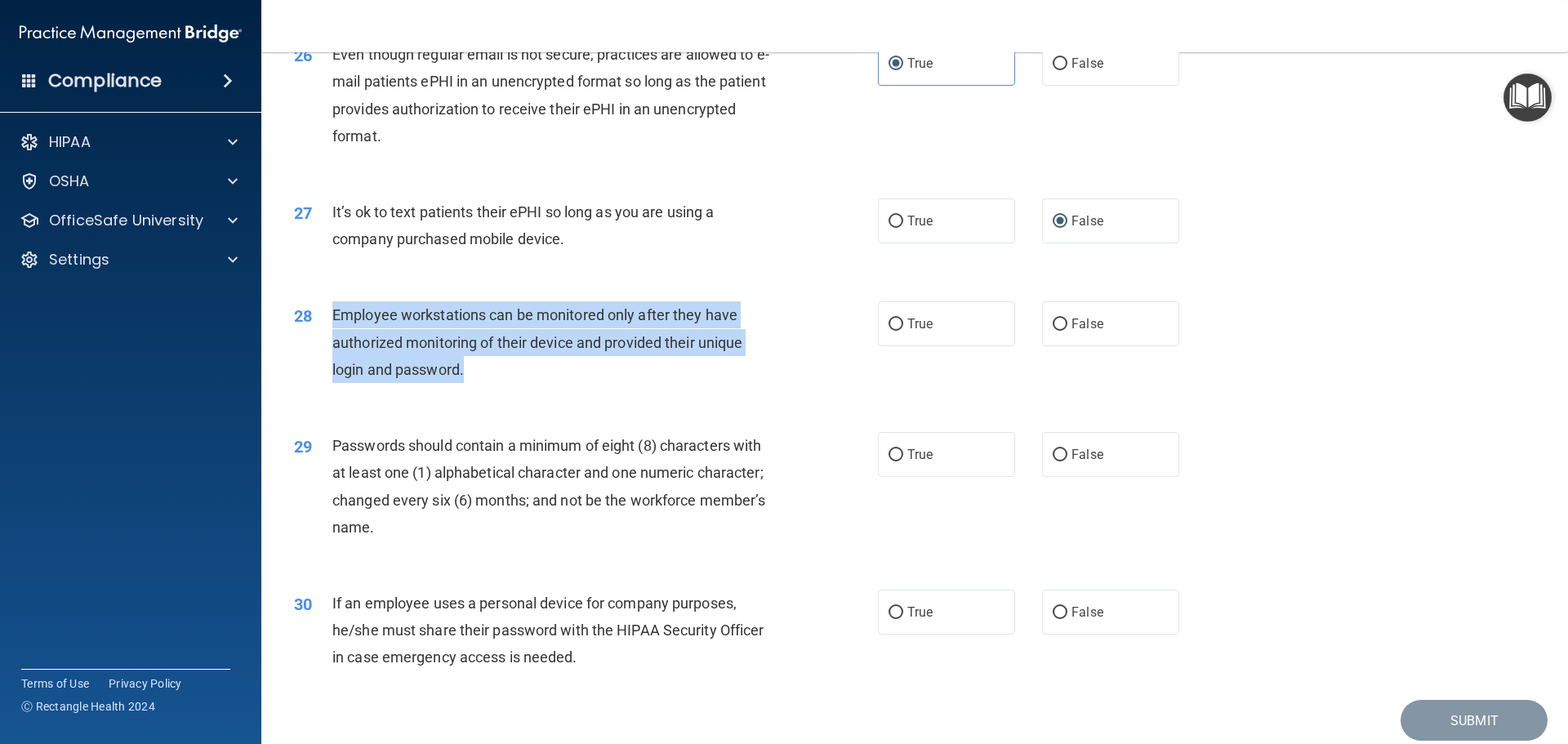
drag, startPoint x: 325, startPoint y: 339, endPoint x: 509, endPoint y: 404, distance: 195.1
click at [509, 391] on div "28 Employee workstations can be monitored only after they have authorized monit…" at bounding box center [585, 346] width 633 height 89
click at [663, 380] on div "Employee workstations can be monitored only after they have authorized monitori…" at bounding box center [561, 342] width 457 height 82
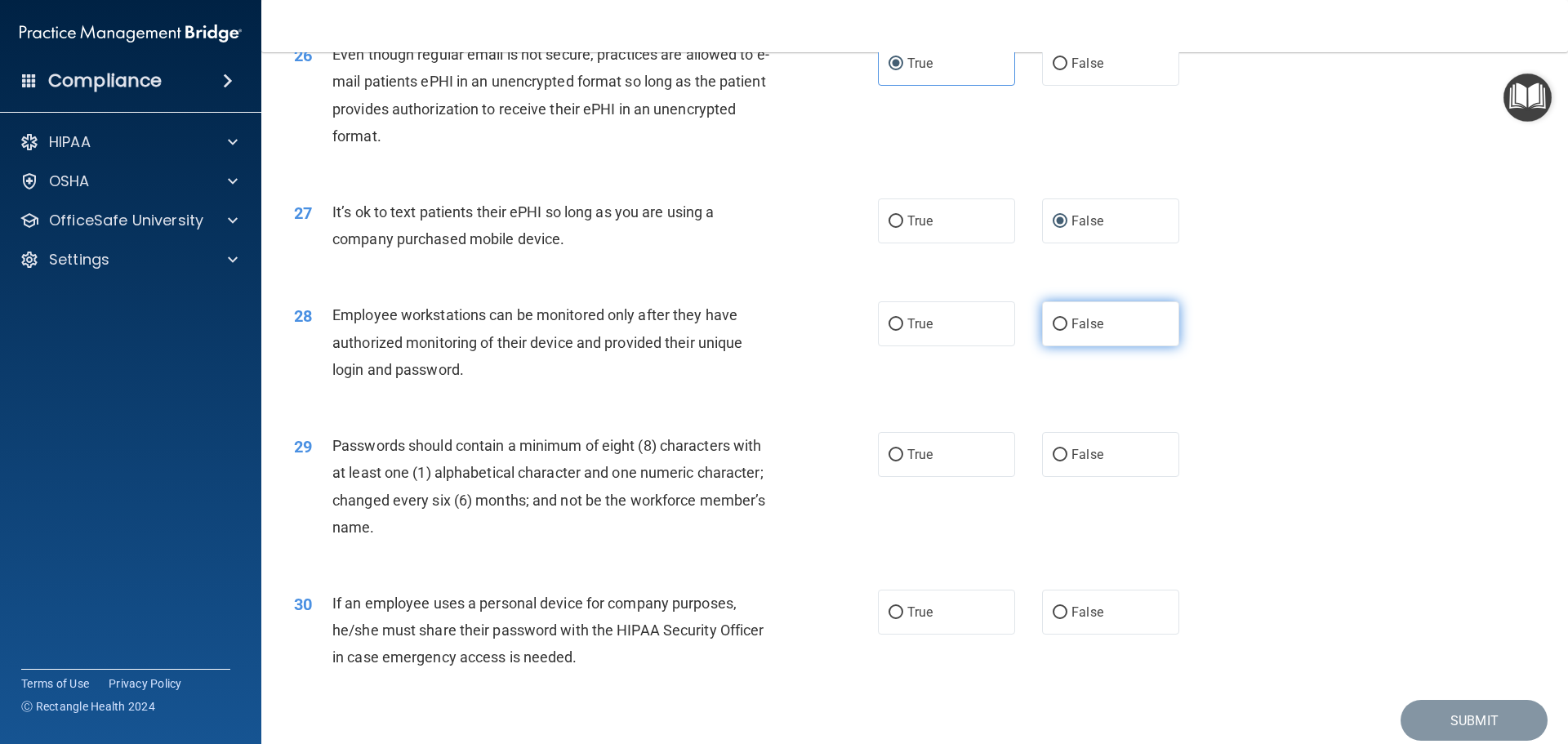
click at [1131, 346] on label "False" at bounding box center [1110, 324] width 137 height 45
click at [1067, 331] on input "False" at bounding box center [1060, 325] width 15 height 13
radio input "true"
click at [953, 472] on label "True" at bounding box center [946, 454] width 137 height 45
click at [903, 462] on input "True" at bounding box center [895, 455] width 15 height 13
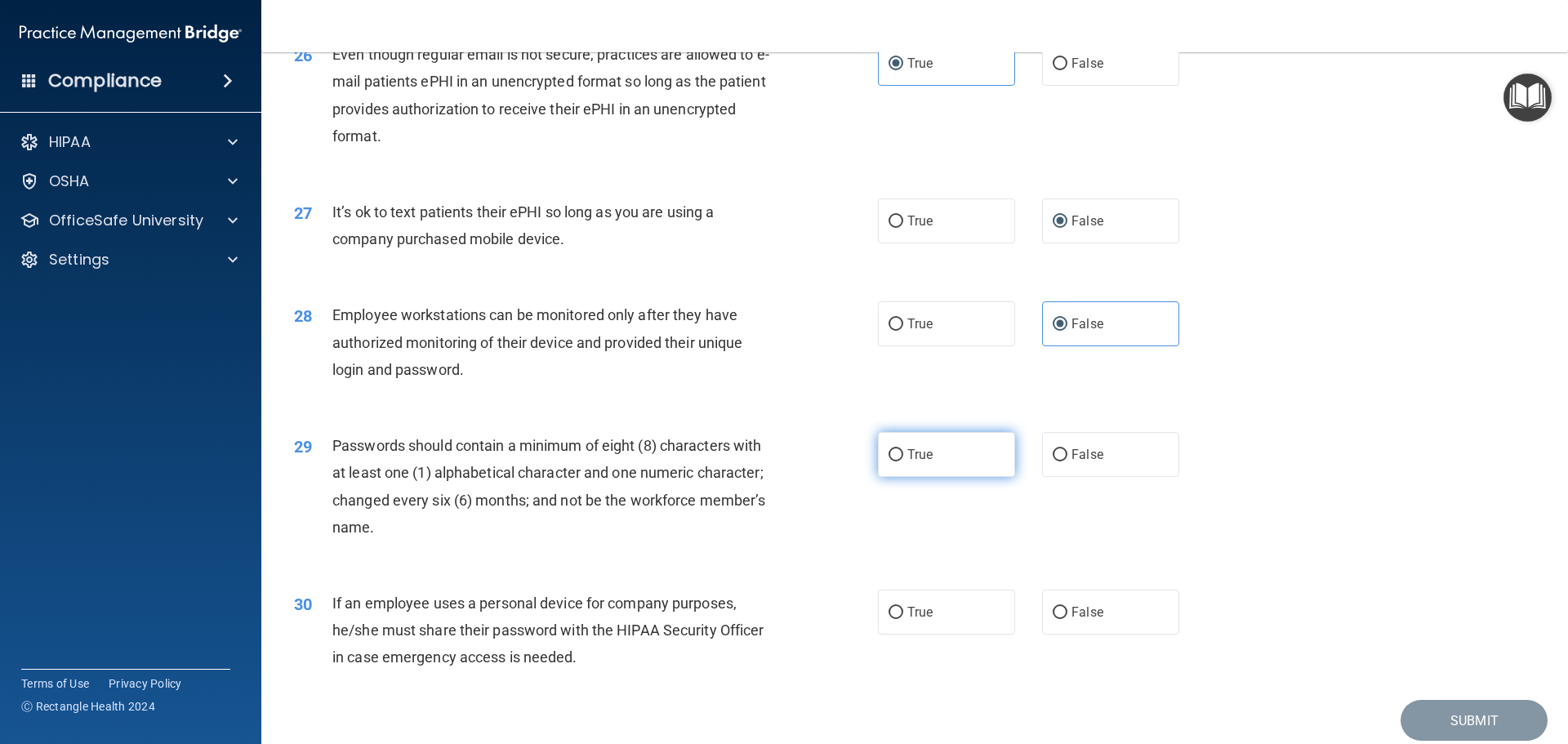
radio input "true"
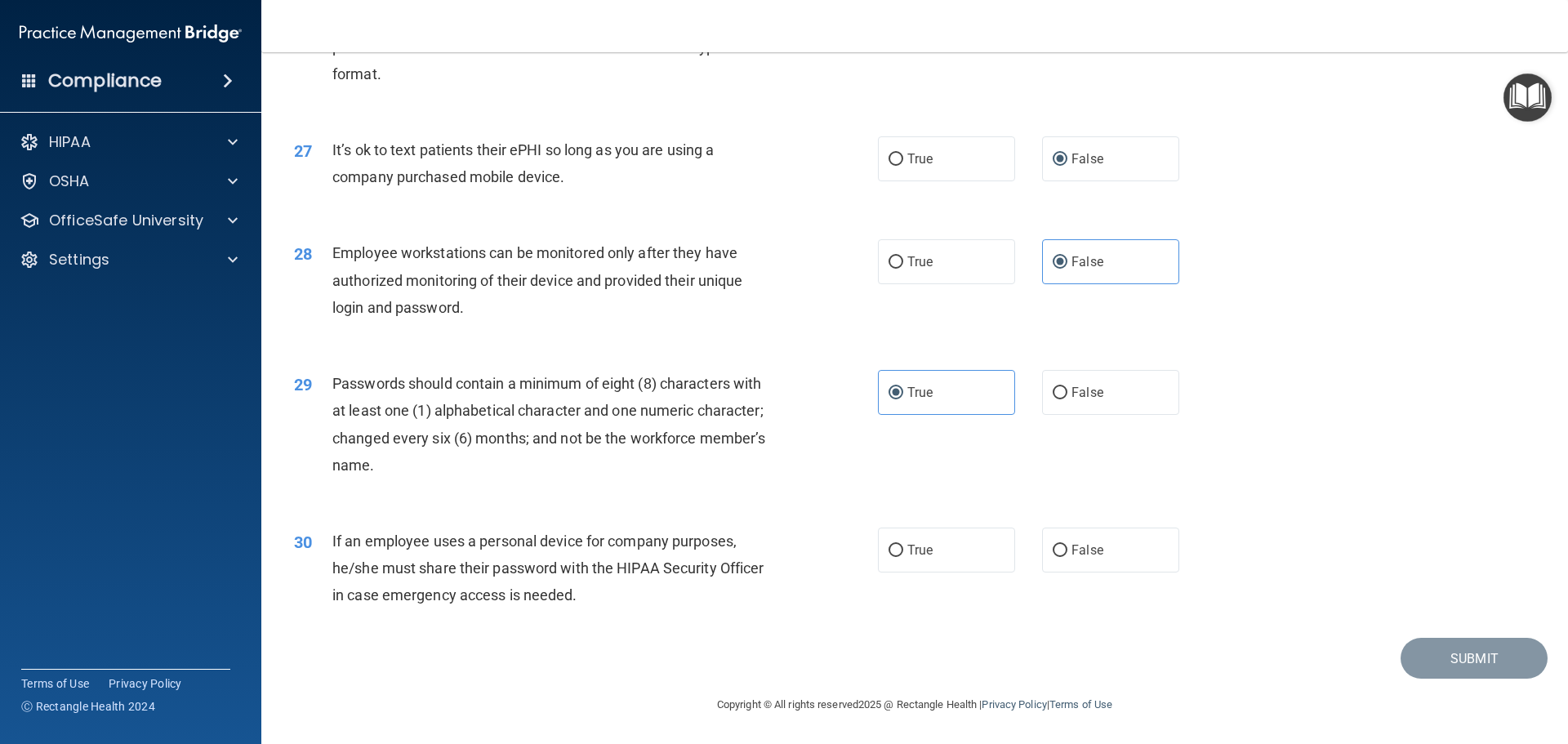
scroll to position [3357, 0]
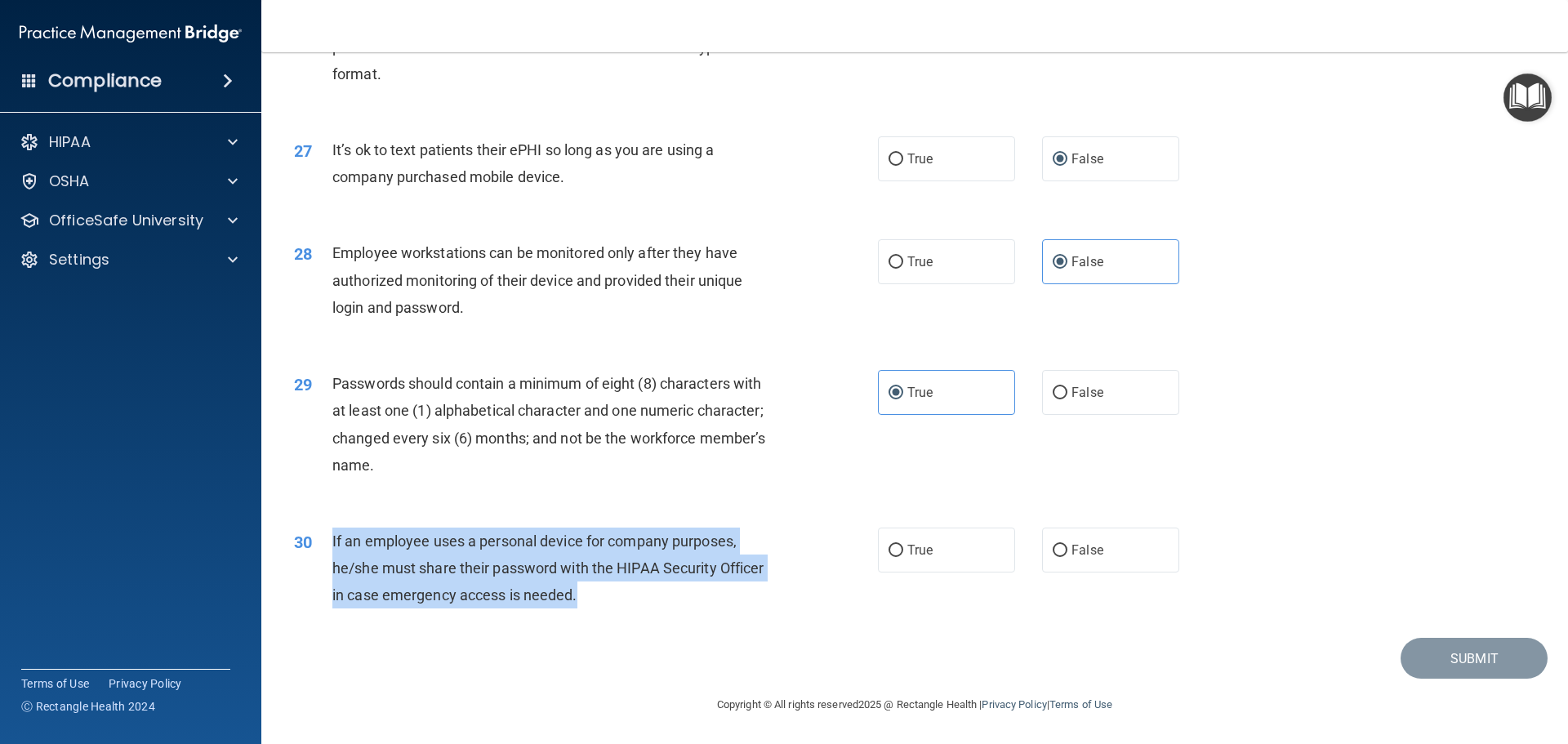
drag, startPoint x: 331, startPoint y: 540, endPoint x: 597, endPoint y: 613, distance: 275.8
click at [597, 613] on div "30 If an employee uses a personal device for company purposes, he/she must shar…" at bounding box center [585, 573] width 633 height 89
drag, startPoint x: 609, startPoint y: 581, endPoint x: 946, endPoint y: 509, distance: 344.6
click at [610, 581] on div "If an employee uses a personal device for company purposes, he/she must share t…" at bounding box center [561, 569] width 457 height 82
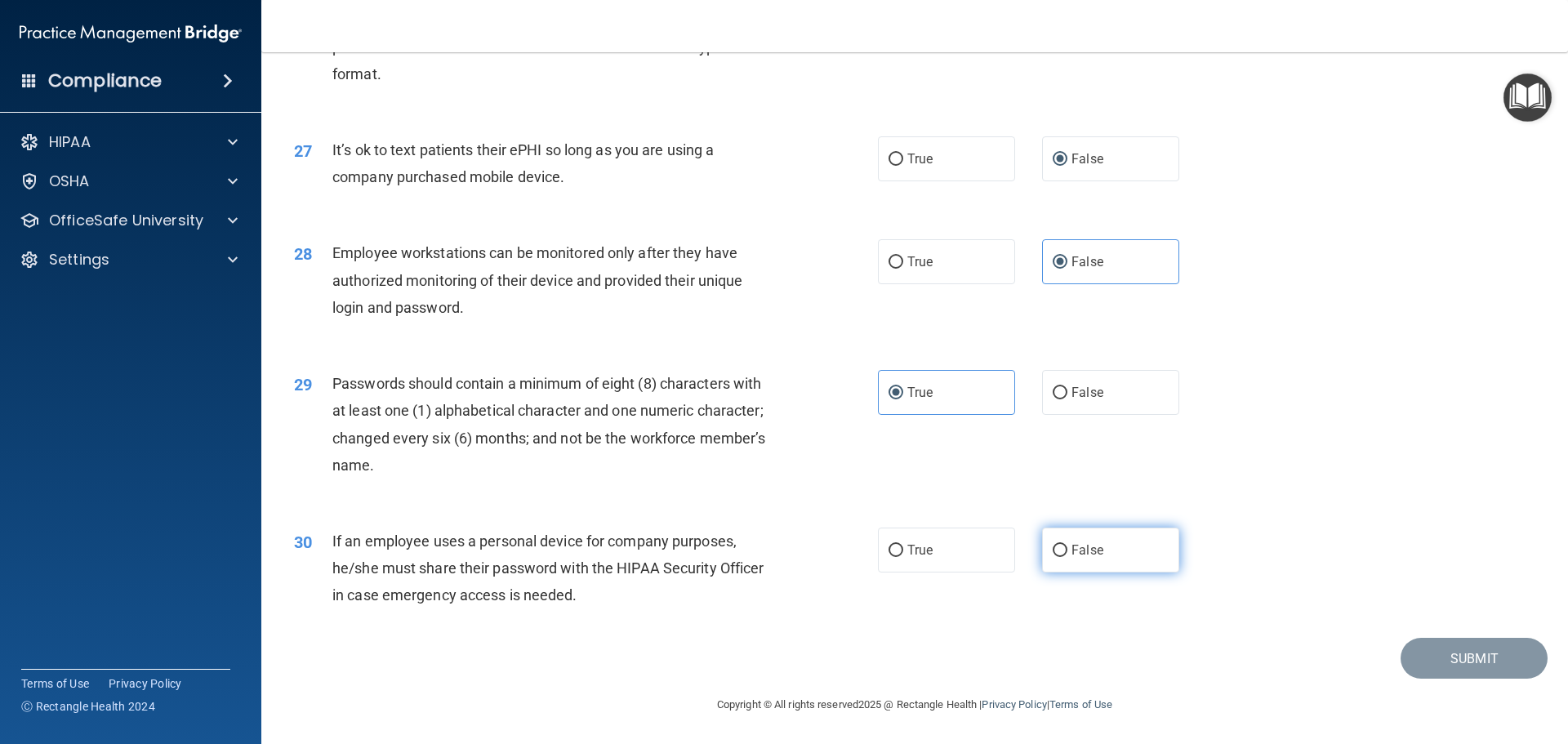
click at [1089, 546] on span "False" at bounding box center [1087, 550] width 32 height 16
click at [1067, 546] on input "False" at bounding box center [1060, 550] width 15 height 13
radio input "true"
click at [1451, 662] on button "Submit" at bounding box center [1474, 658] width 147 height 42
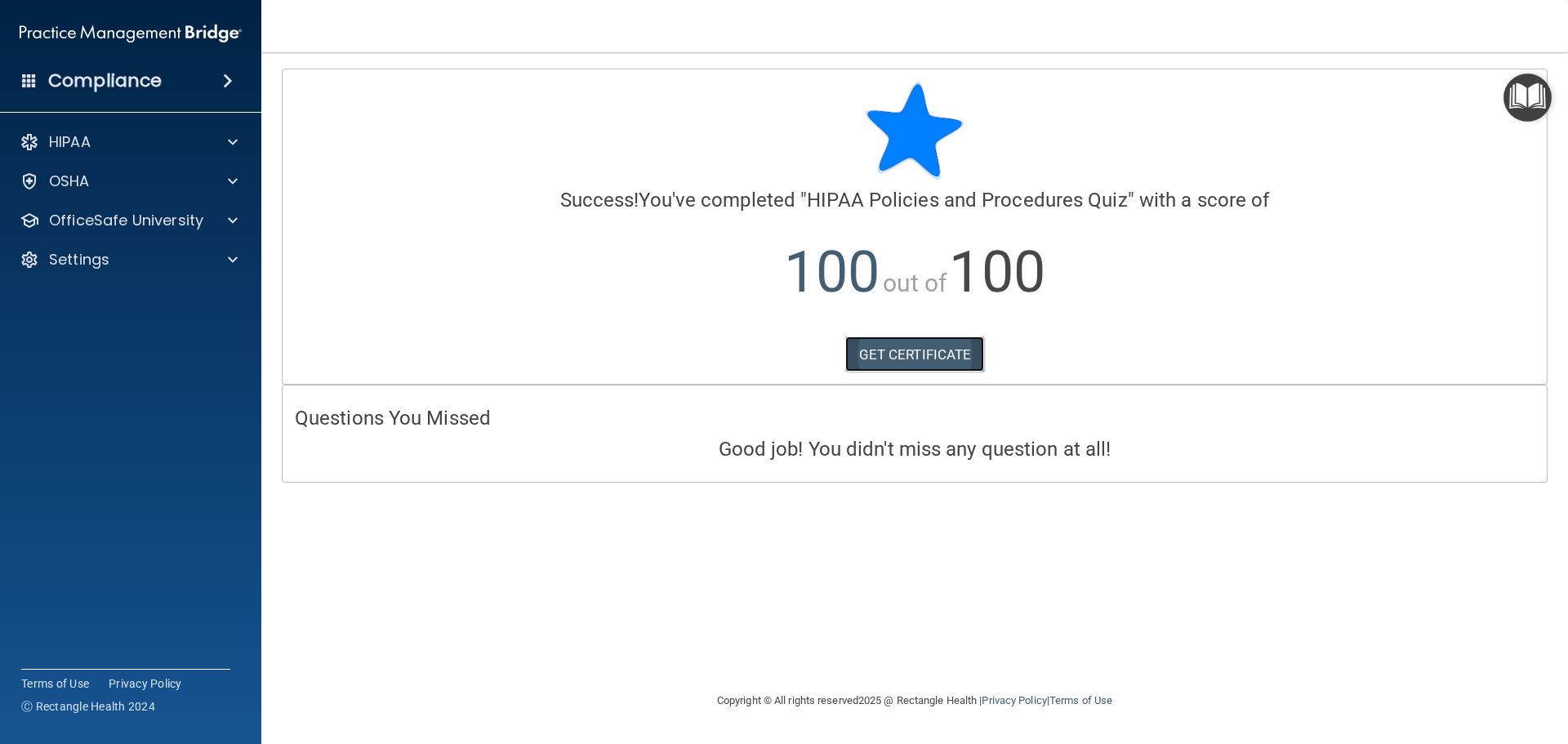
click at [935, 356] on link "GET CERTIFICATE" at bounding box center [916, 354] width 140 height 36
drag, startPoint x: 122, startPoint y: 212, endPoint x: 159, endPoint y: 244, distance: 48.9
click at [122, 212] on p "OfficeSafe University" at bounding box center [125, 221] width 155 height 19
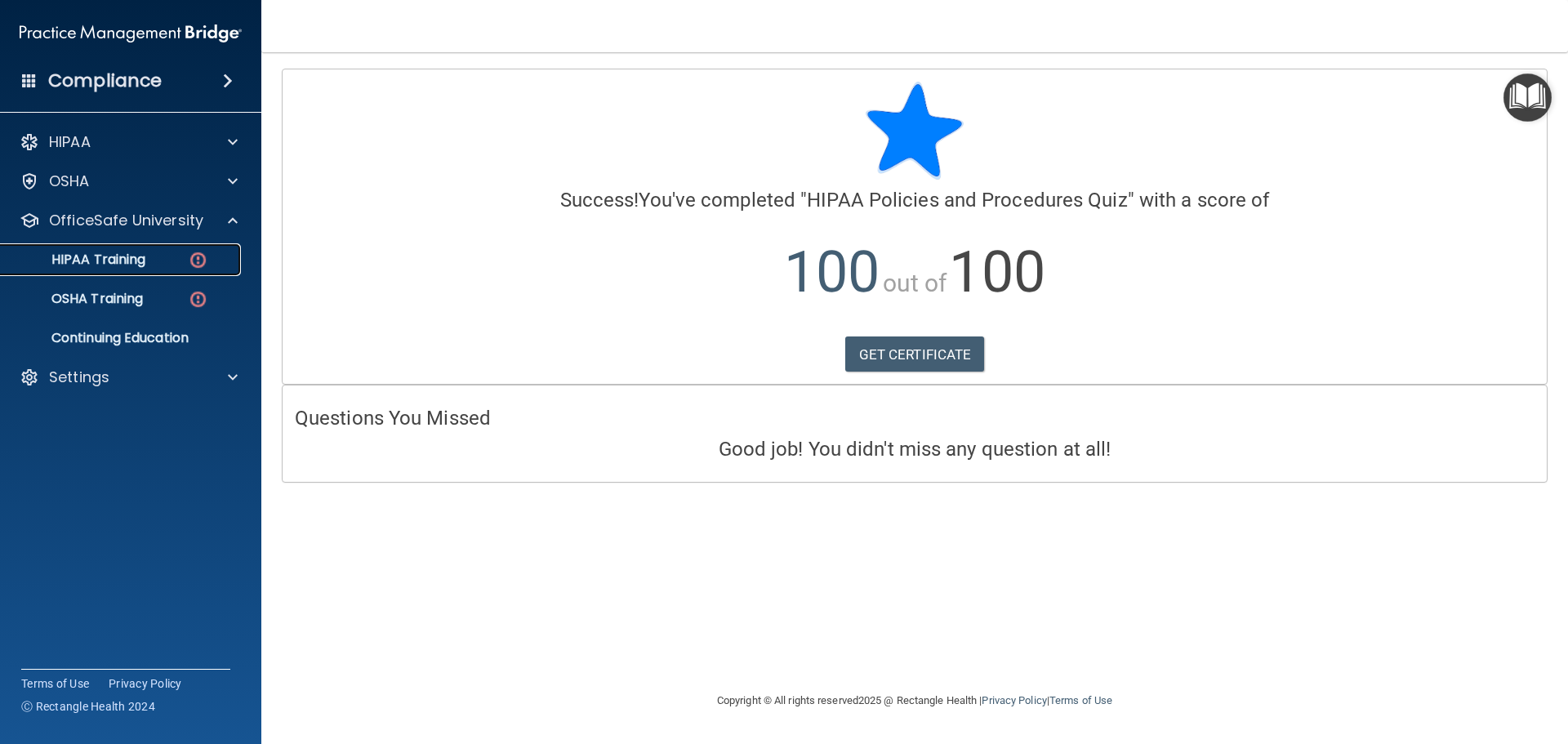
click at [193, 248] on link "HIPAA Training" at bounding box center [112, 260] width 258 height 33
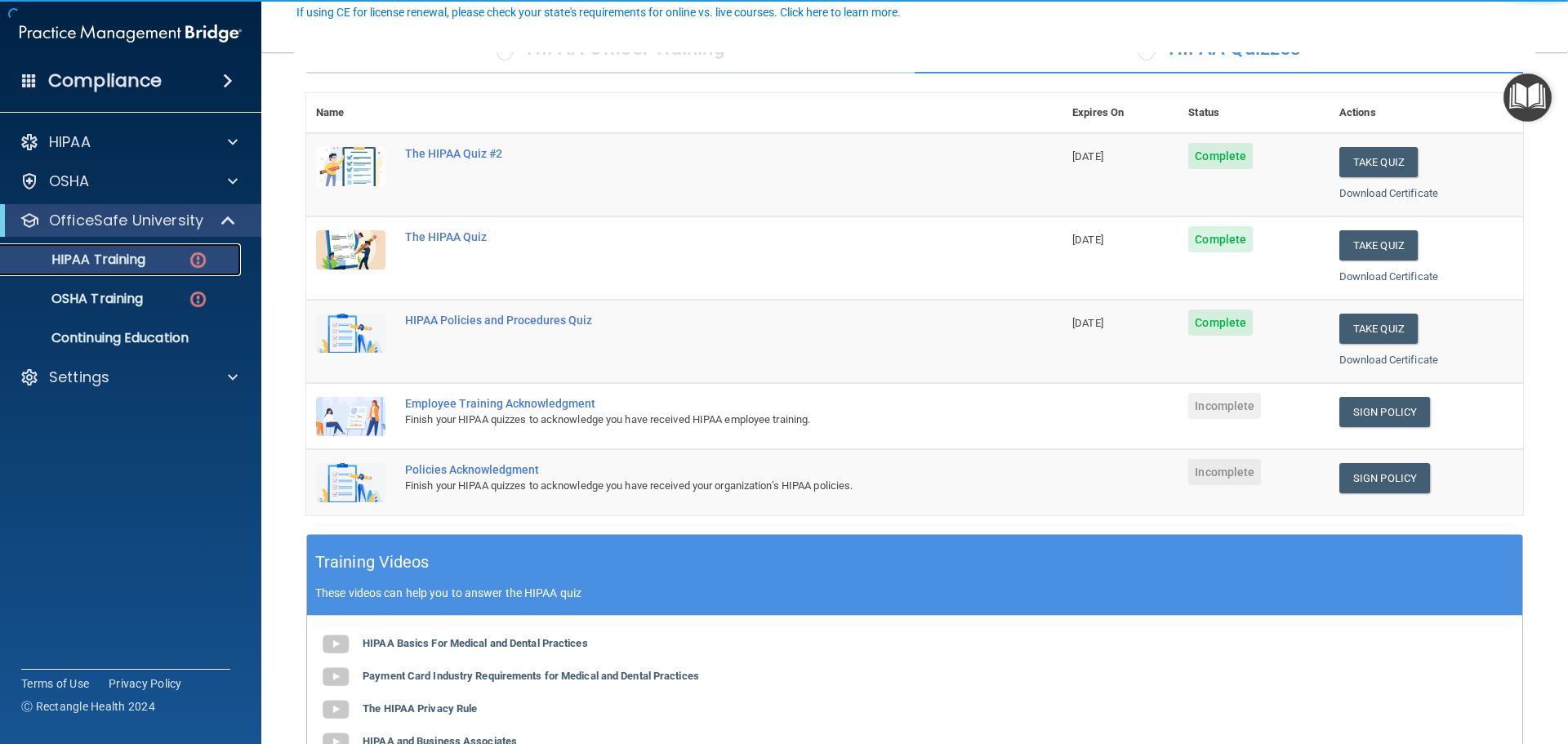
scroll to position [163, 0]
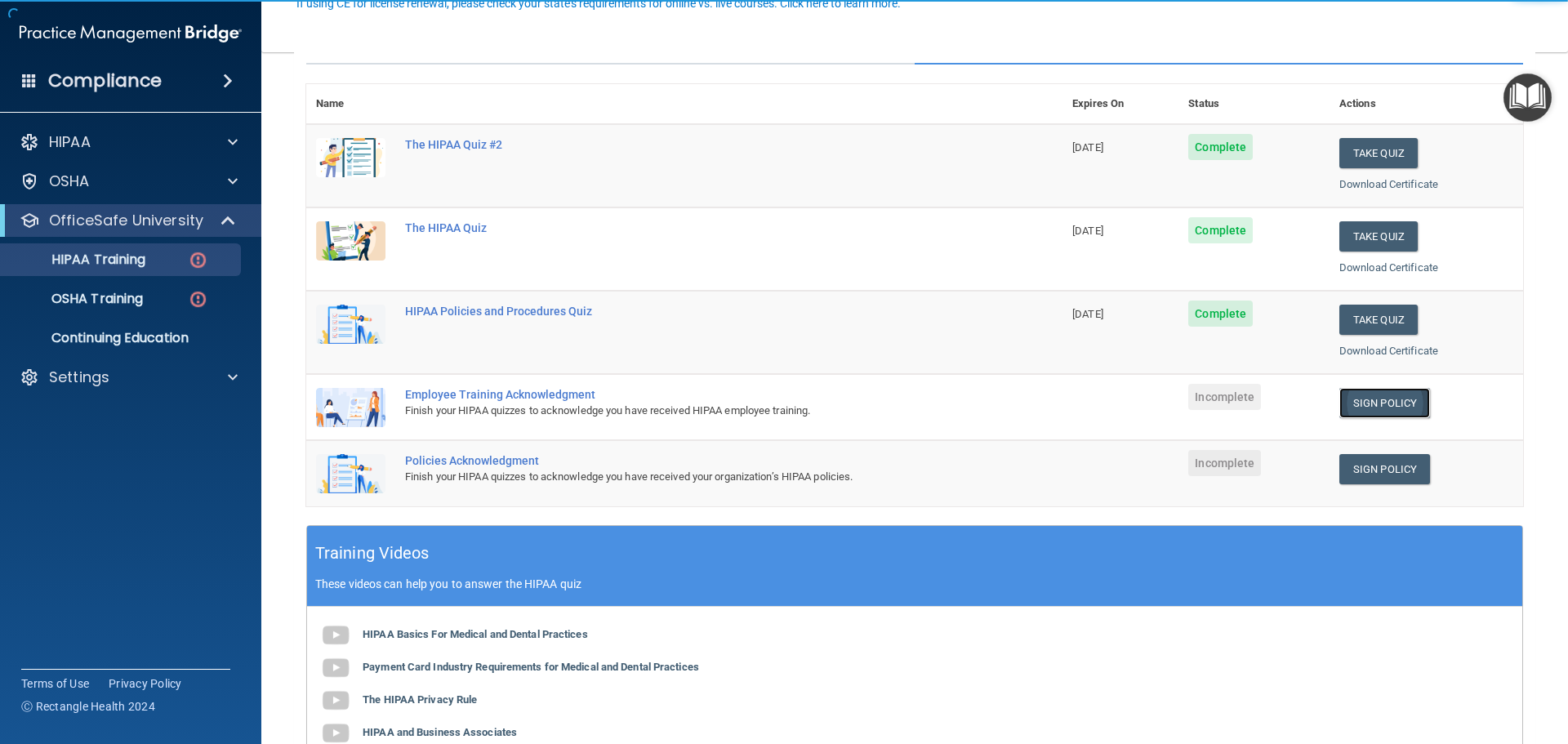
click at [1371, 399] on link "Sign Policy" at bounding box center [1384, 403] width 90 height 30
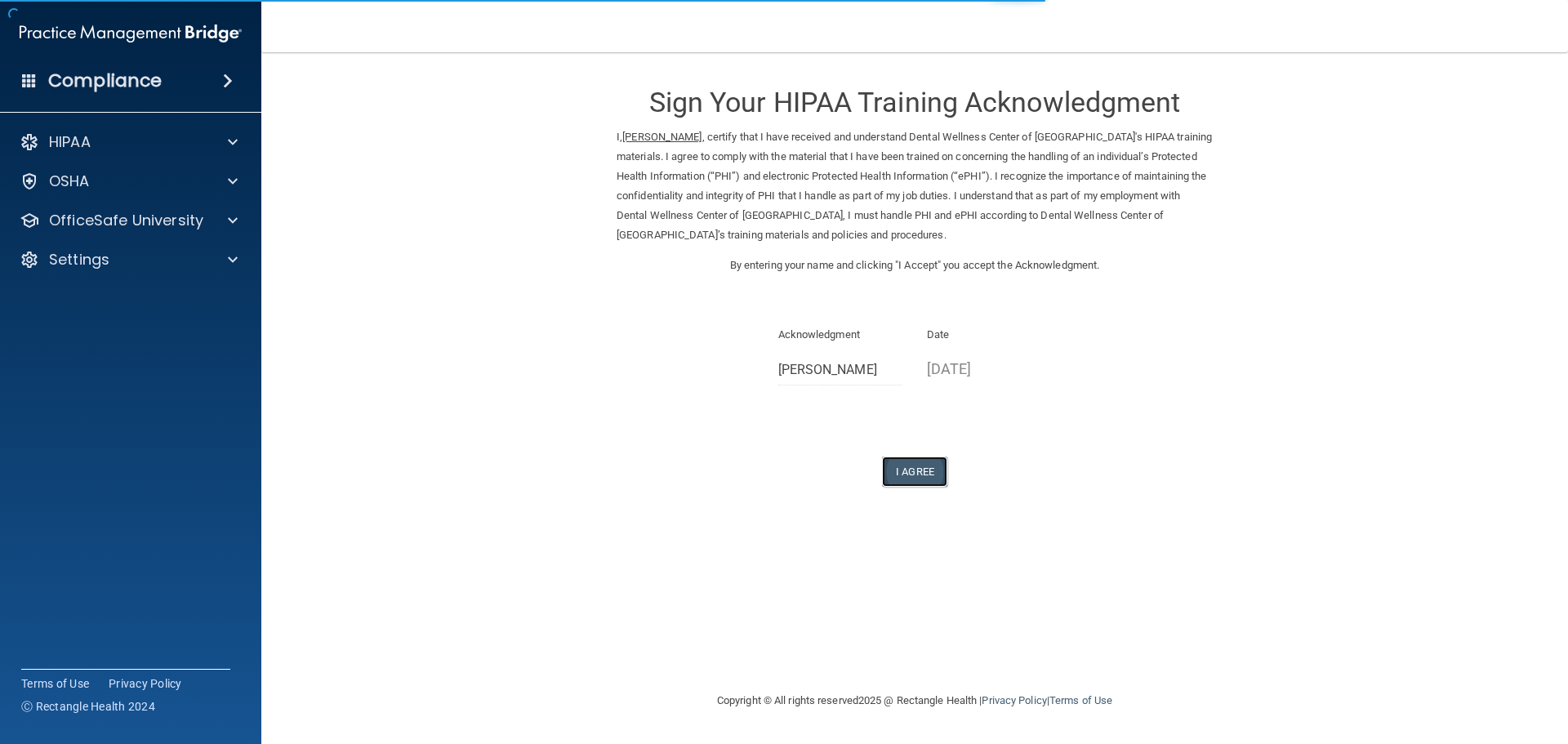
click at [923, 477] on button "I Agree" at bounding box center [914, 472] width 65 height 30
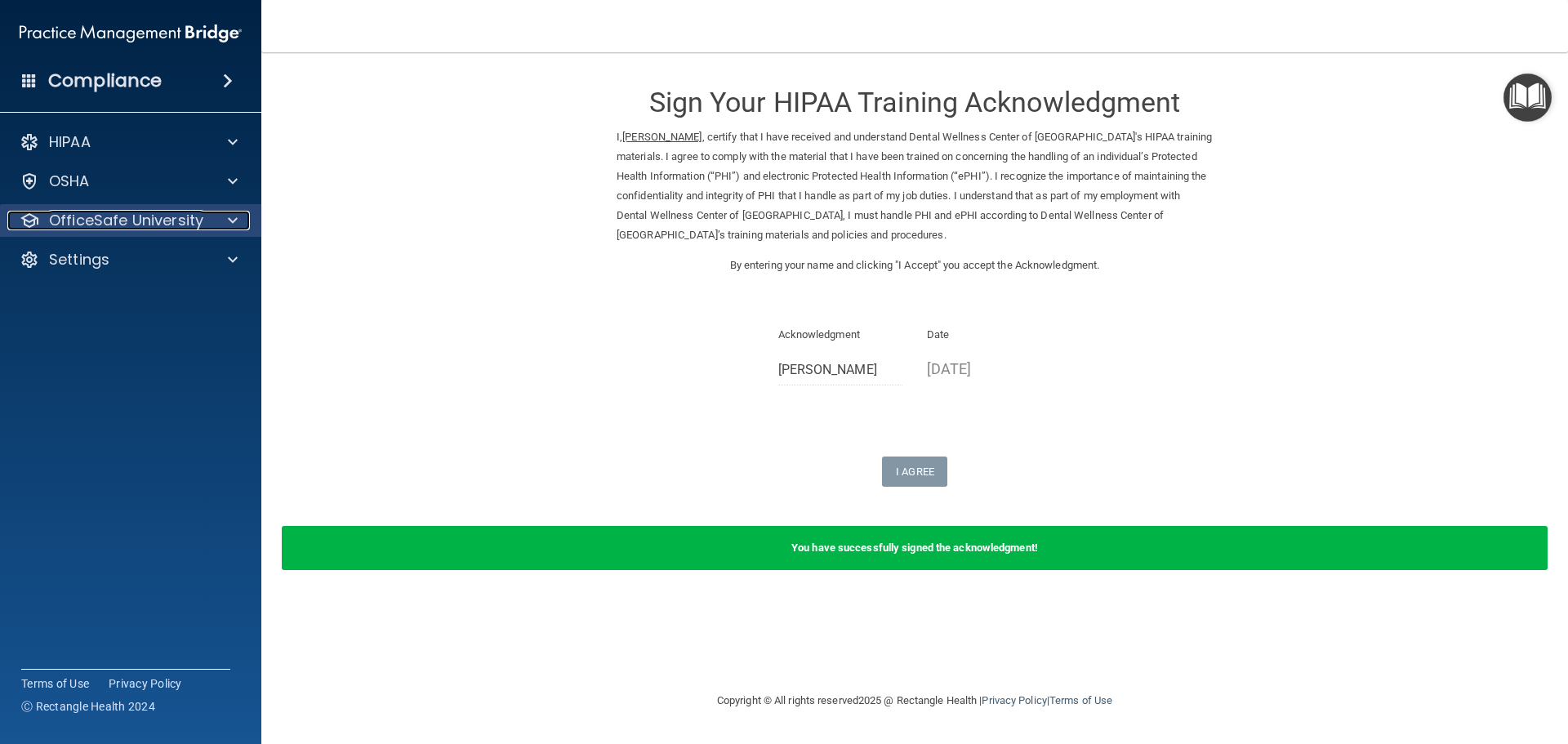
click at [229, 212] on span at bounding box center [232, 221] width 10 height 19
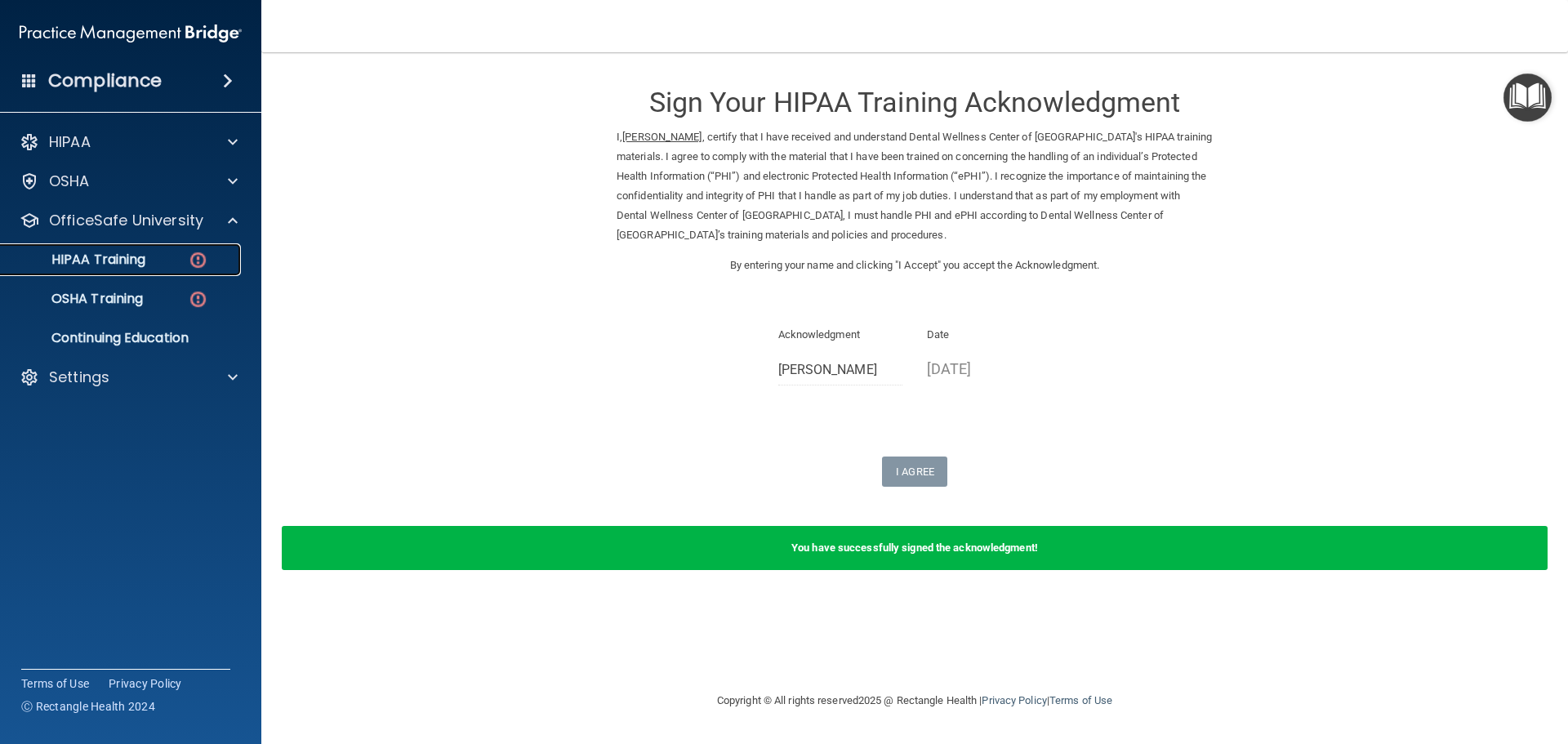
click at [217, 261] on div "HIPAA Training" at bounding box center [122, 260] width 223 height 17
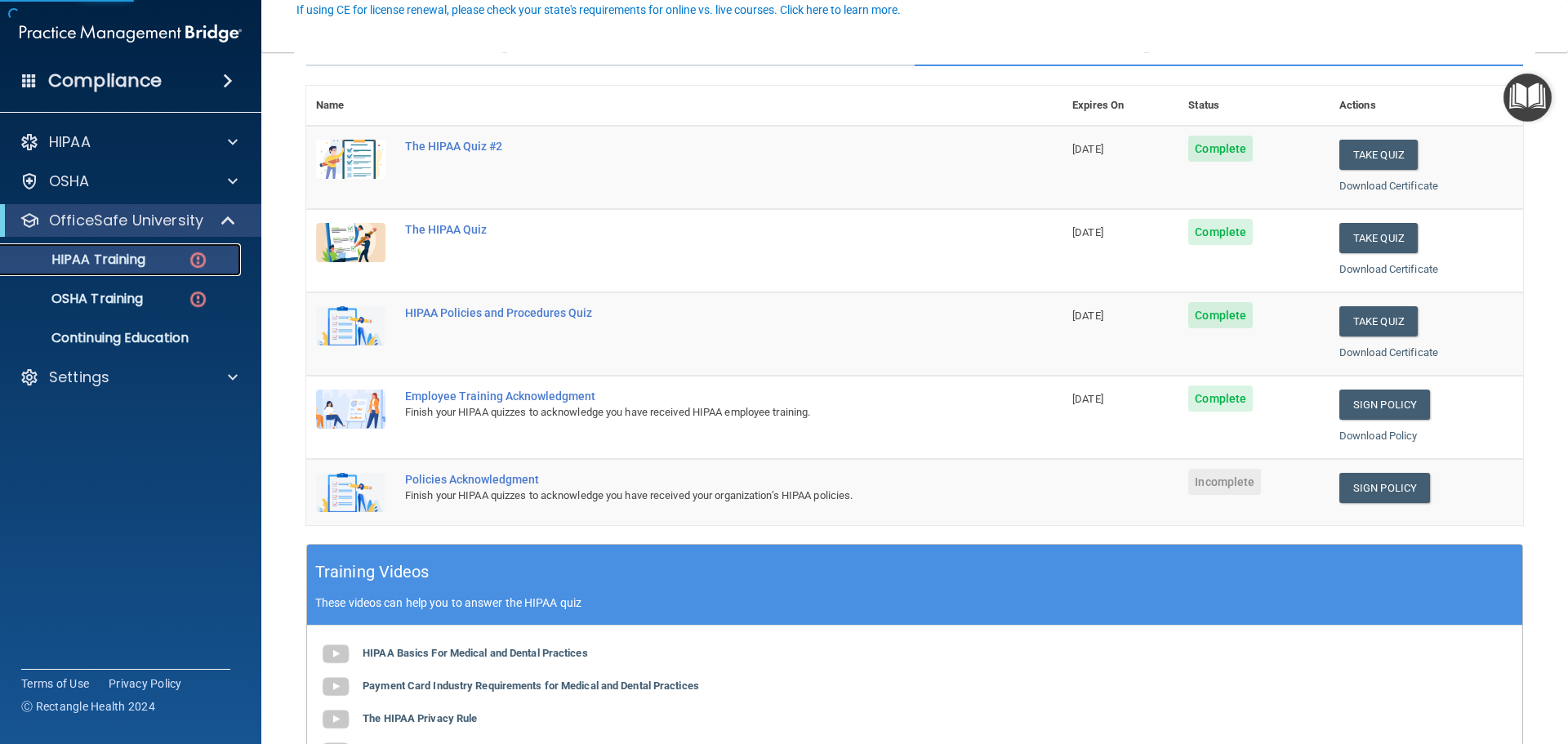
scroll to position [163, 0]
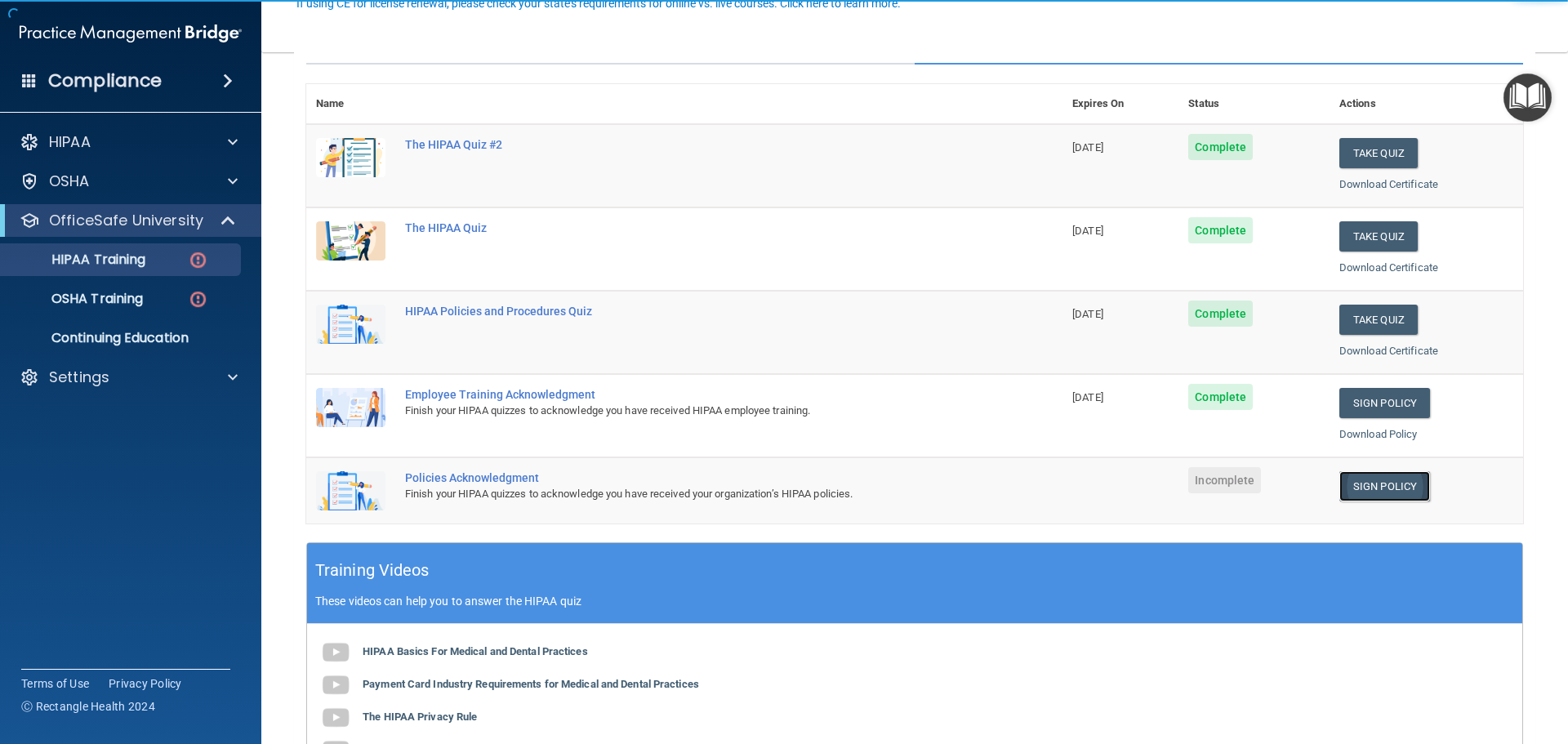
click at [1385, 488] on link "Sign Policy" at bounding box center [1384, 486] width 90 height 30
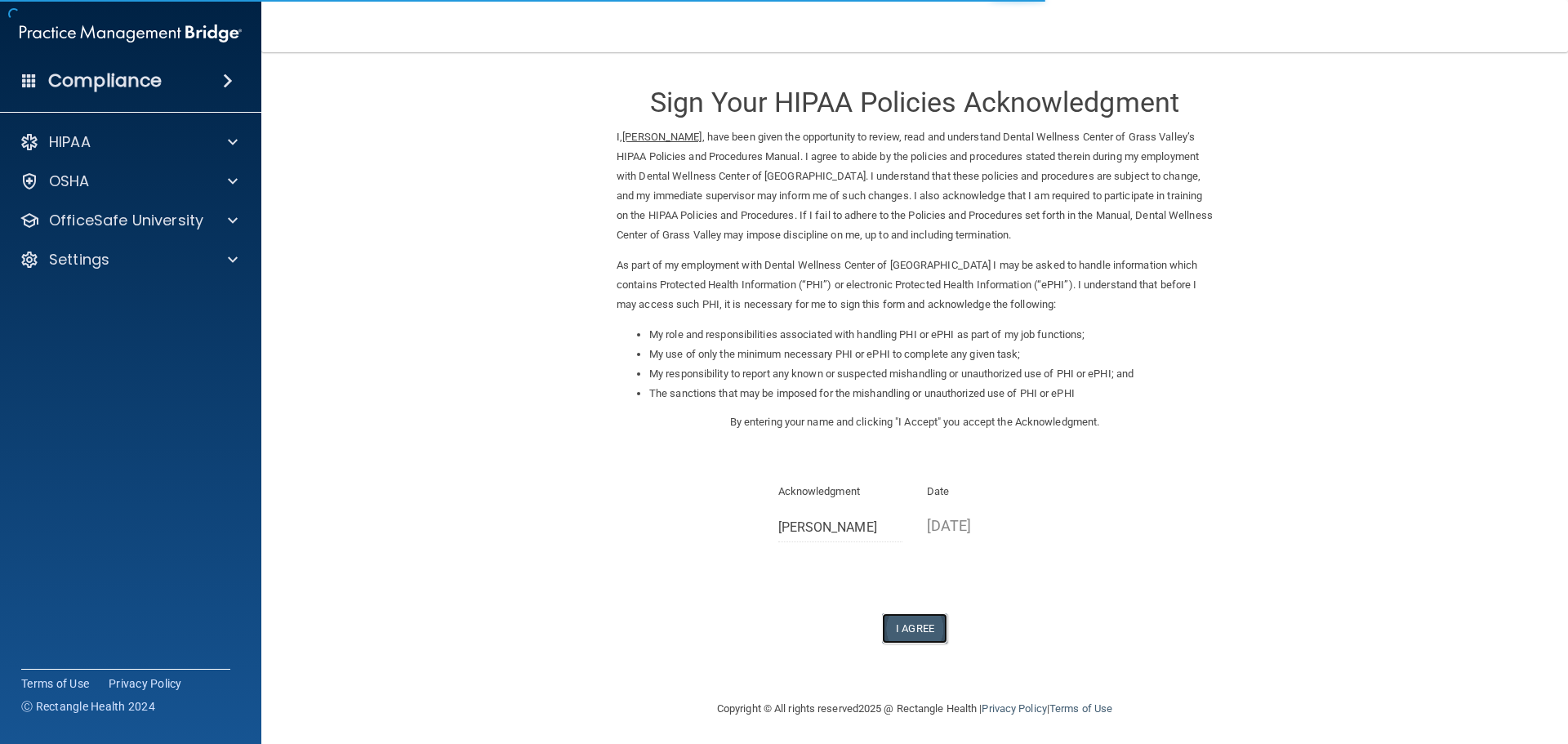
click at [907, 633] on button "I Agree" at bounding box center [914, 628] width 65 height 30
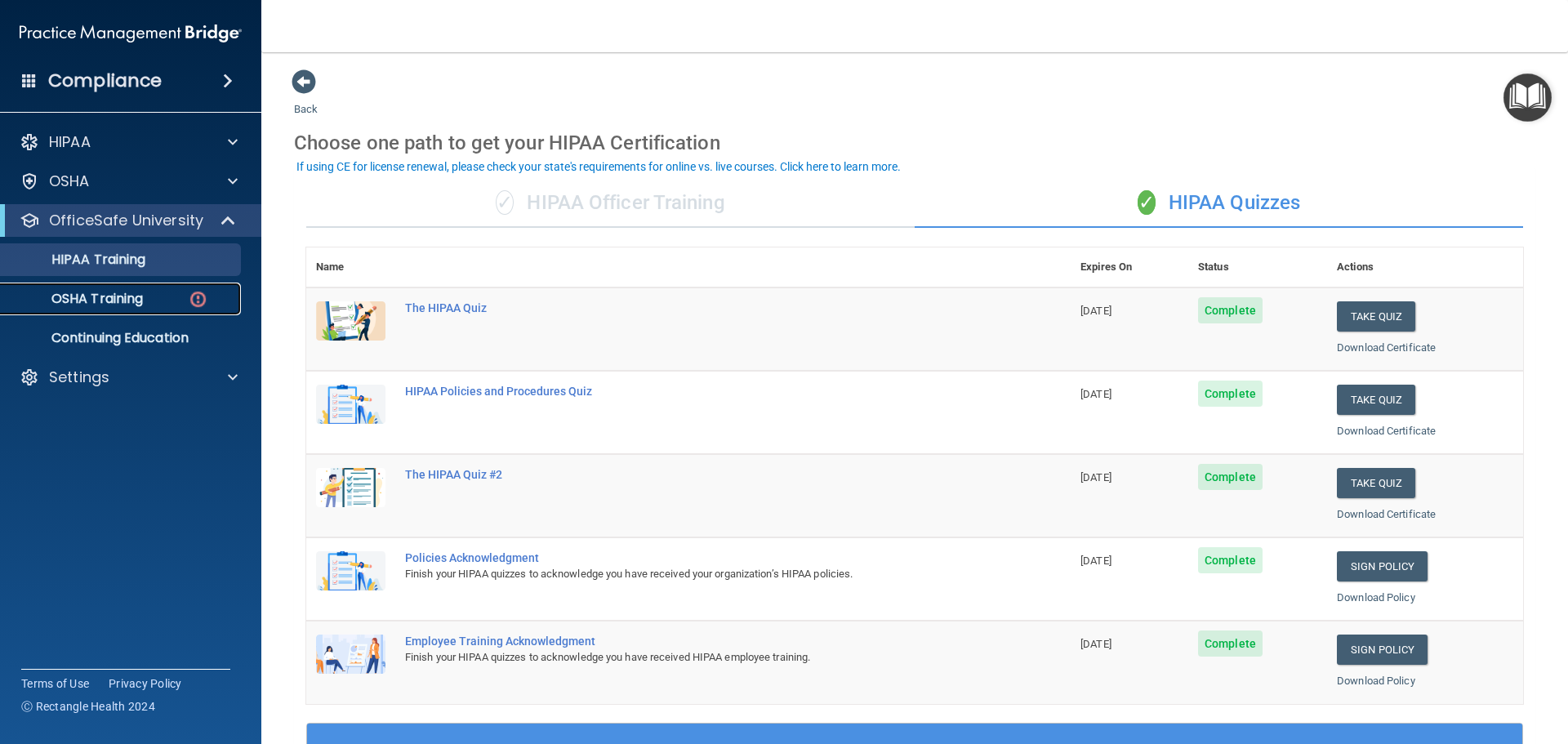
click at [124, 284] on link "OSHA Training" at bounding box center [112, 300] width 258 height 33
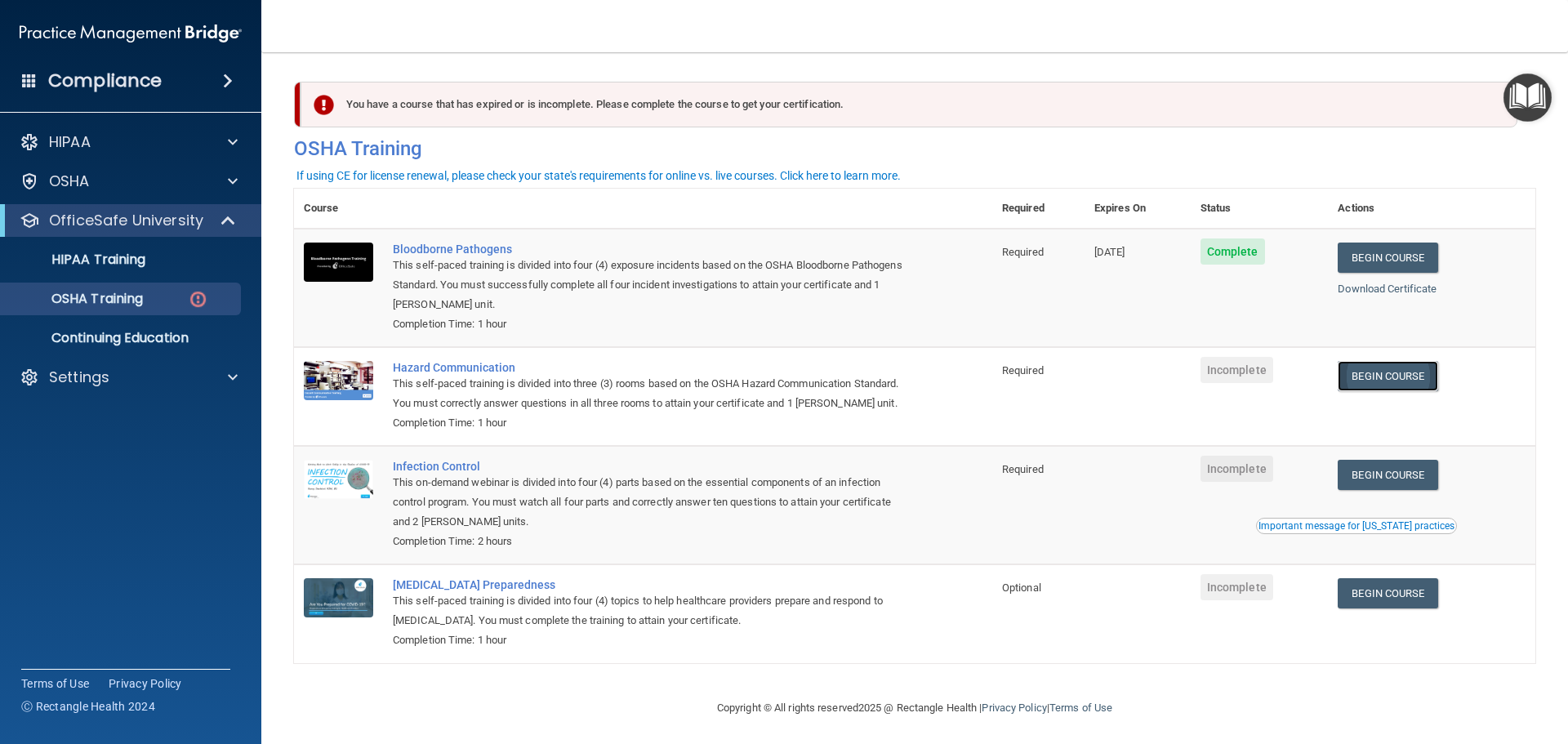
click at [1408, 380] on link "Begin Course" at bounding box center [1387, 375] width 99 height 30
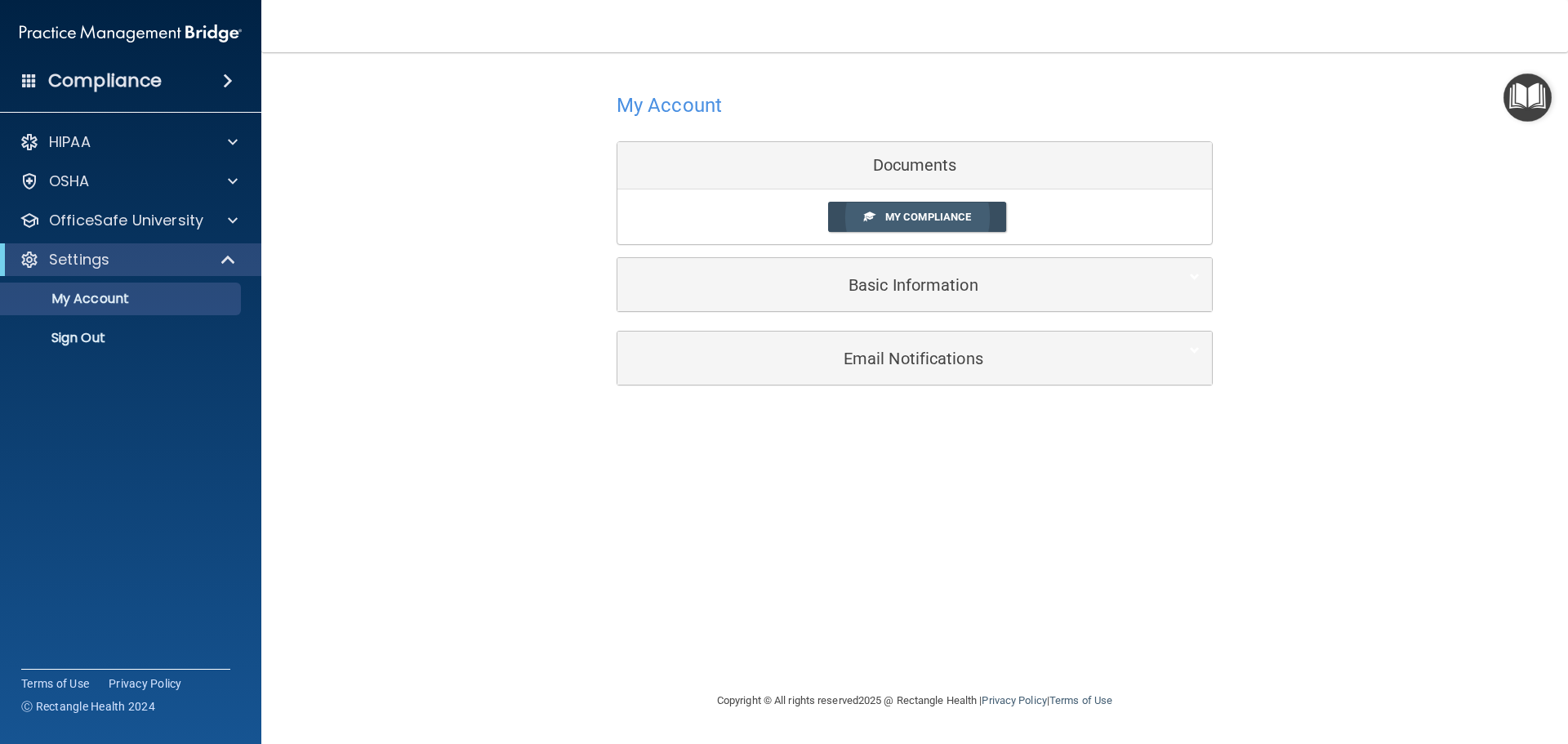
click at [907, 227] on link "My Compliance" at bounding box center [918, 217] width 179 height 30
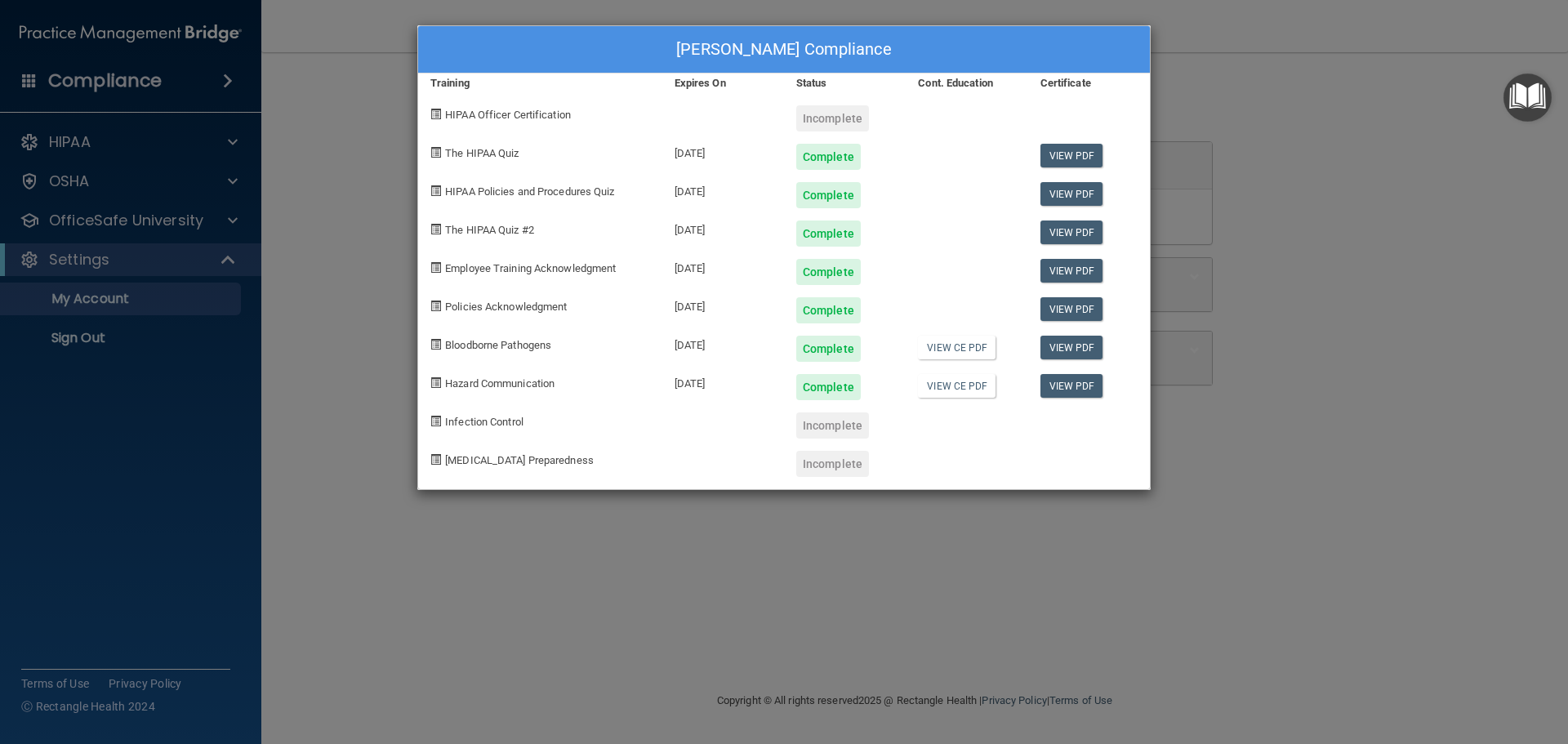
click at [1193, 125] on div "Breeana Cazel's Compliance Training Expires On Status Cont. Education Certifica…" at bounding box center [784, 372] width 1568 height 744
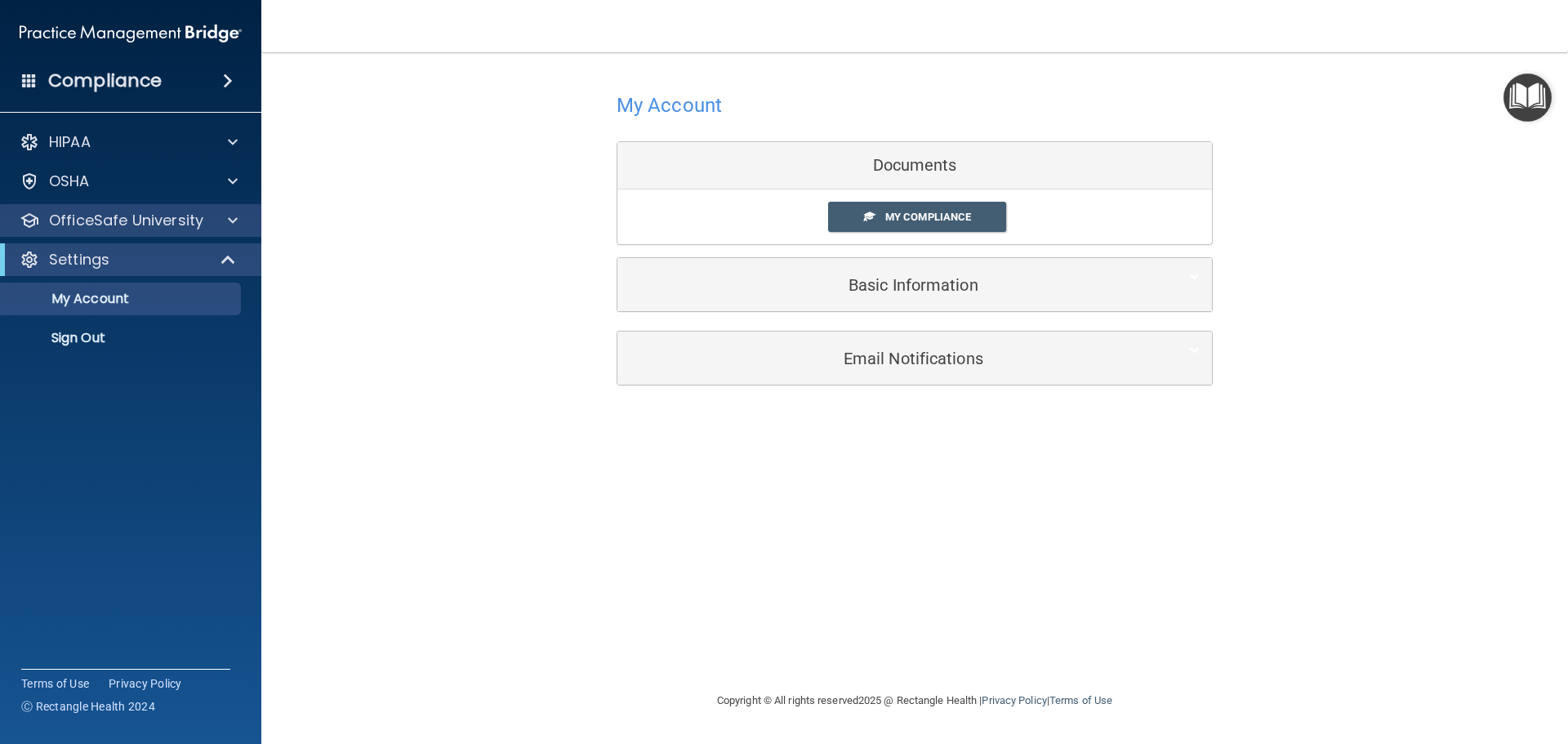
click at [132, 207] on div "OfficeSafe University" at bounding box center [131, 221] width 262 height 33
click at [165, 227] on p "OfficeSafe University" at bounding box center [125, 221] width 155 height 19
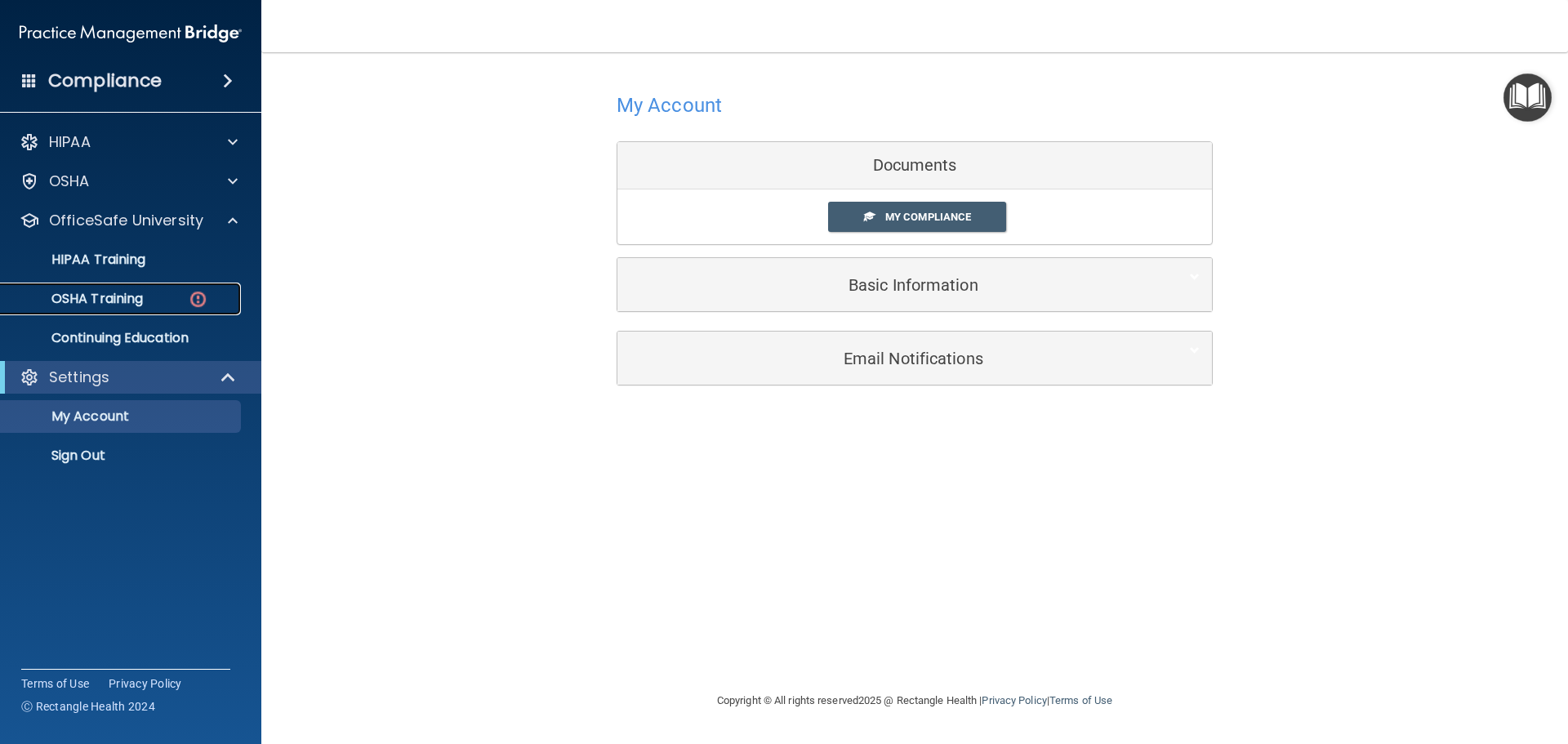
click at [163, 299] on div "OSHA Training" at bounding box center [122, 299] width 223 height 17
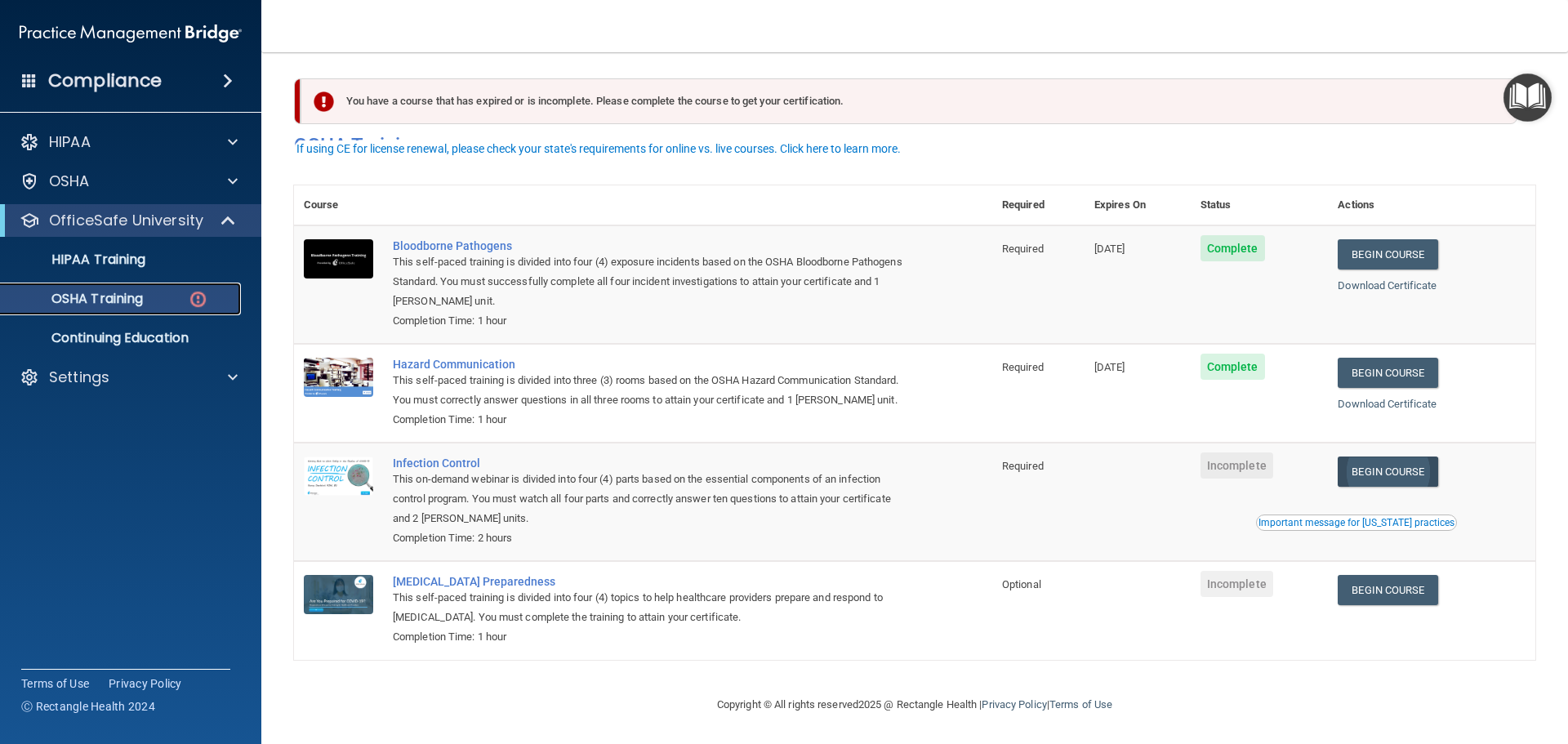
scroll to position [27, 0]
click at [1393, 479] on link "Begin Course" at bounding box center [1387, 472] width 99 height 30
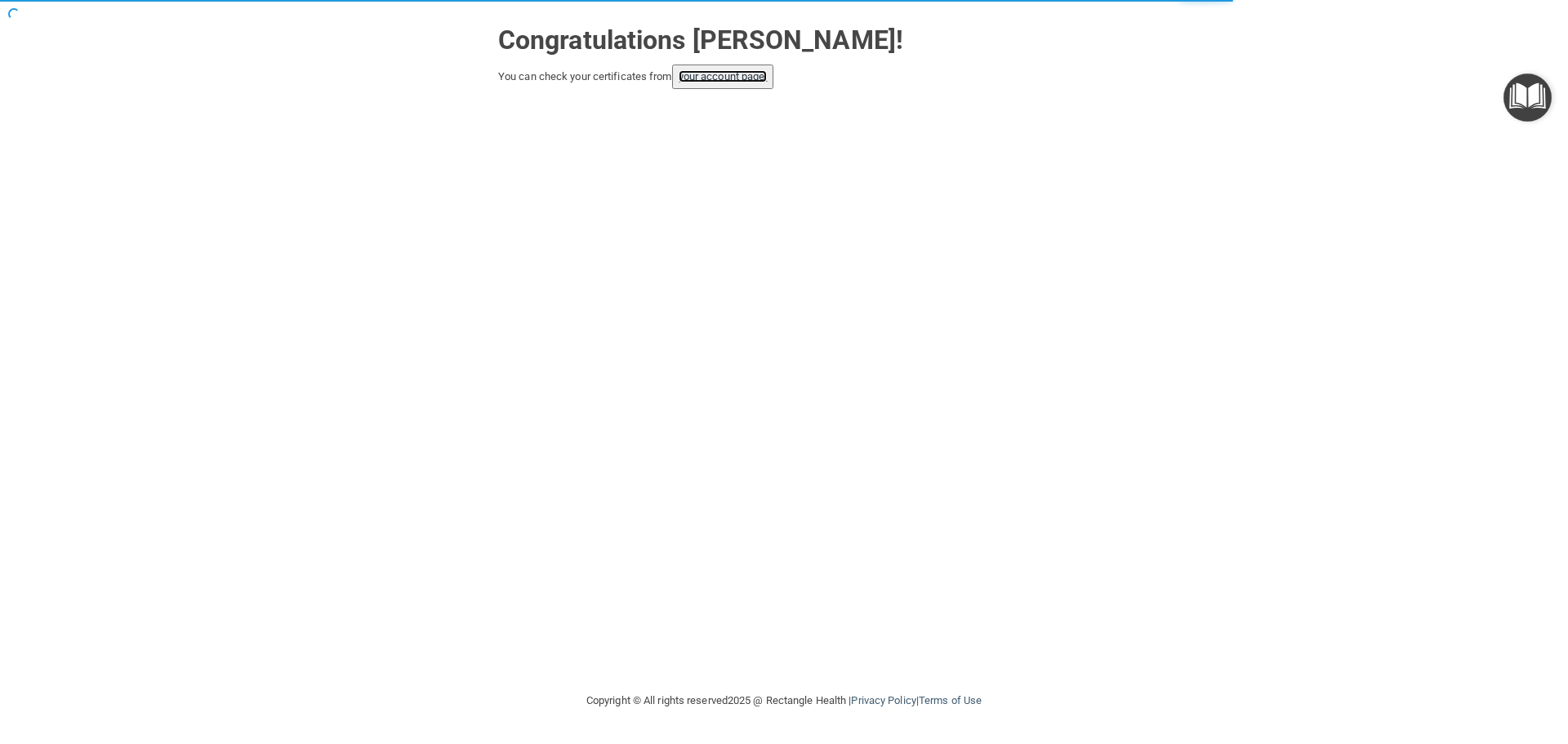
click at [749, 81] on link "your account page!" at bounding box center [723, 76] width 89 height 13
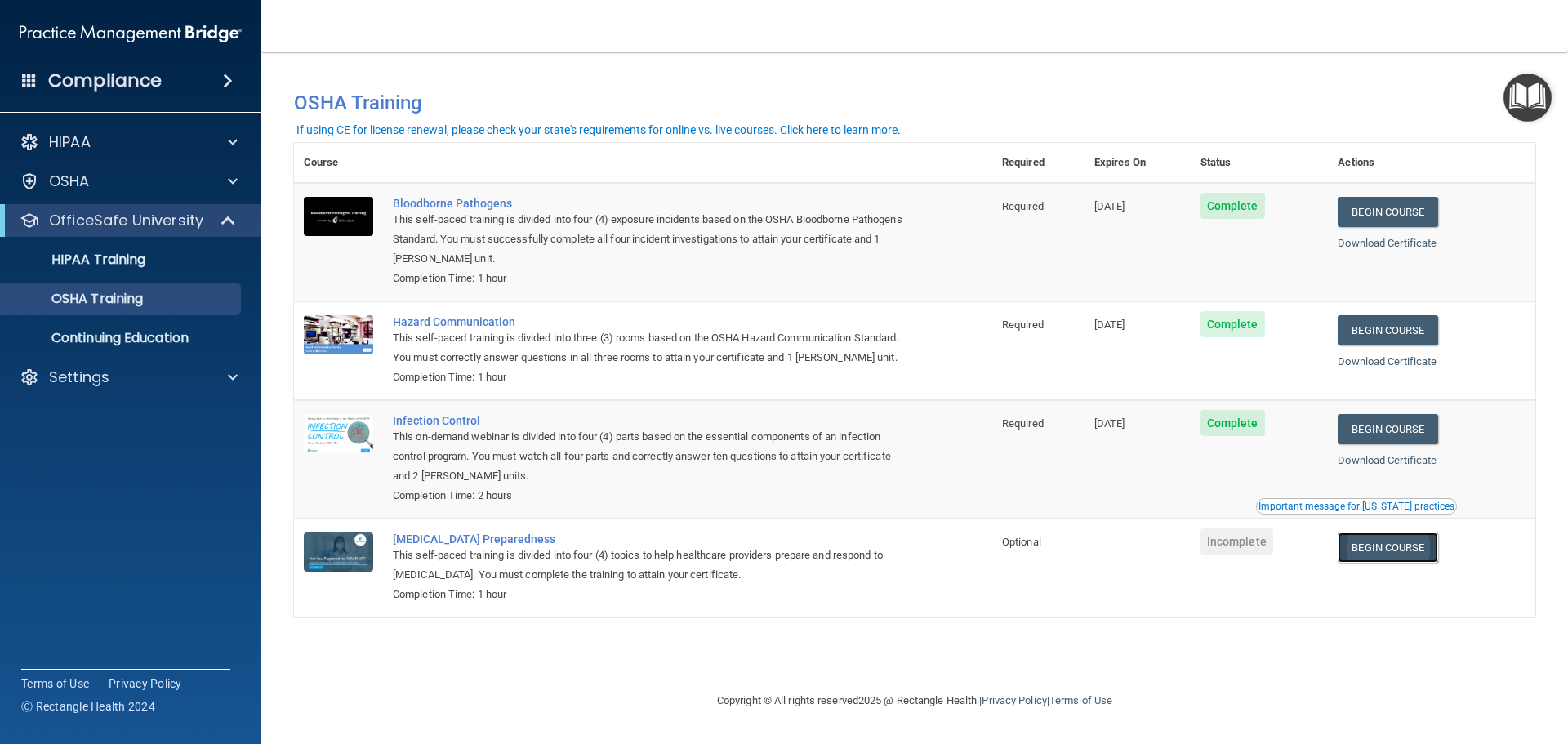
click at [1418, 554] on link "Begin Course" at bounding box center [1387, 548] width 99 height 30
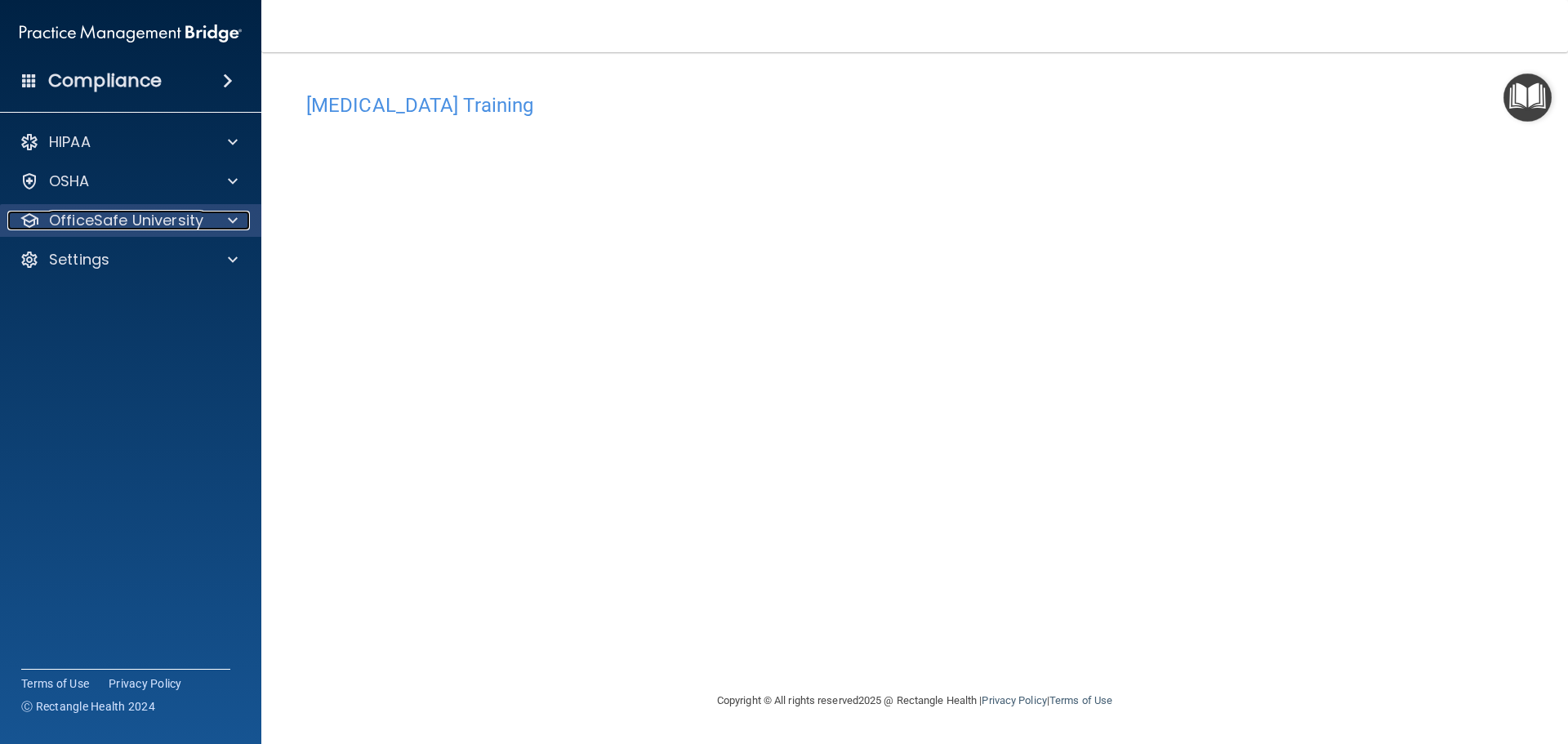
click at [233, 216] on span at bounding box center [232, 221] width 10 height 19
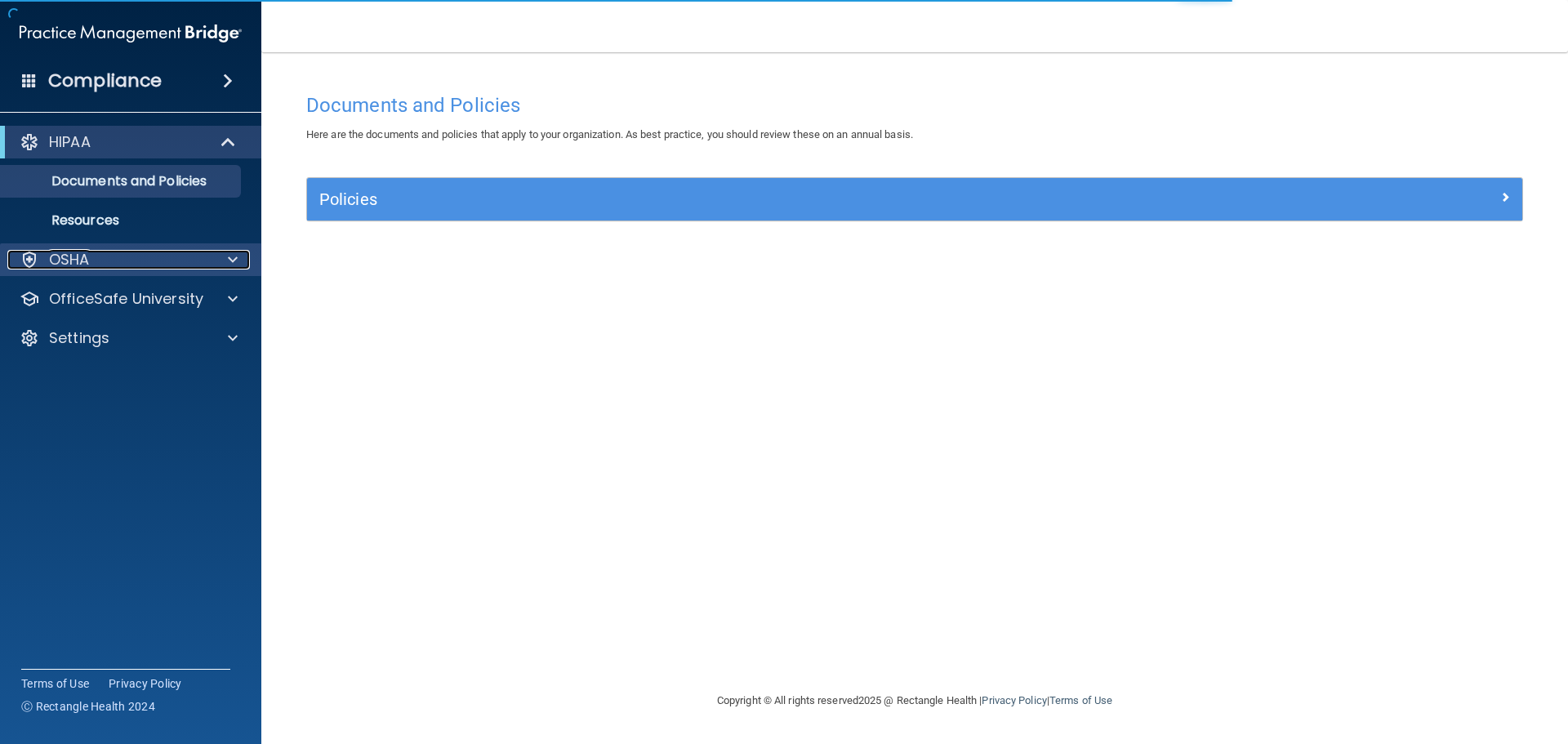
click at [220, 266] on div at bounding box center [230, 260] width 41 height 19
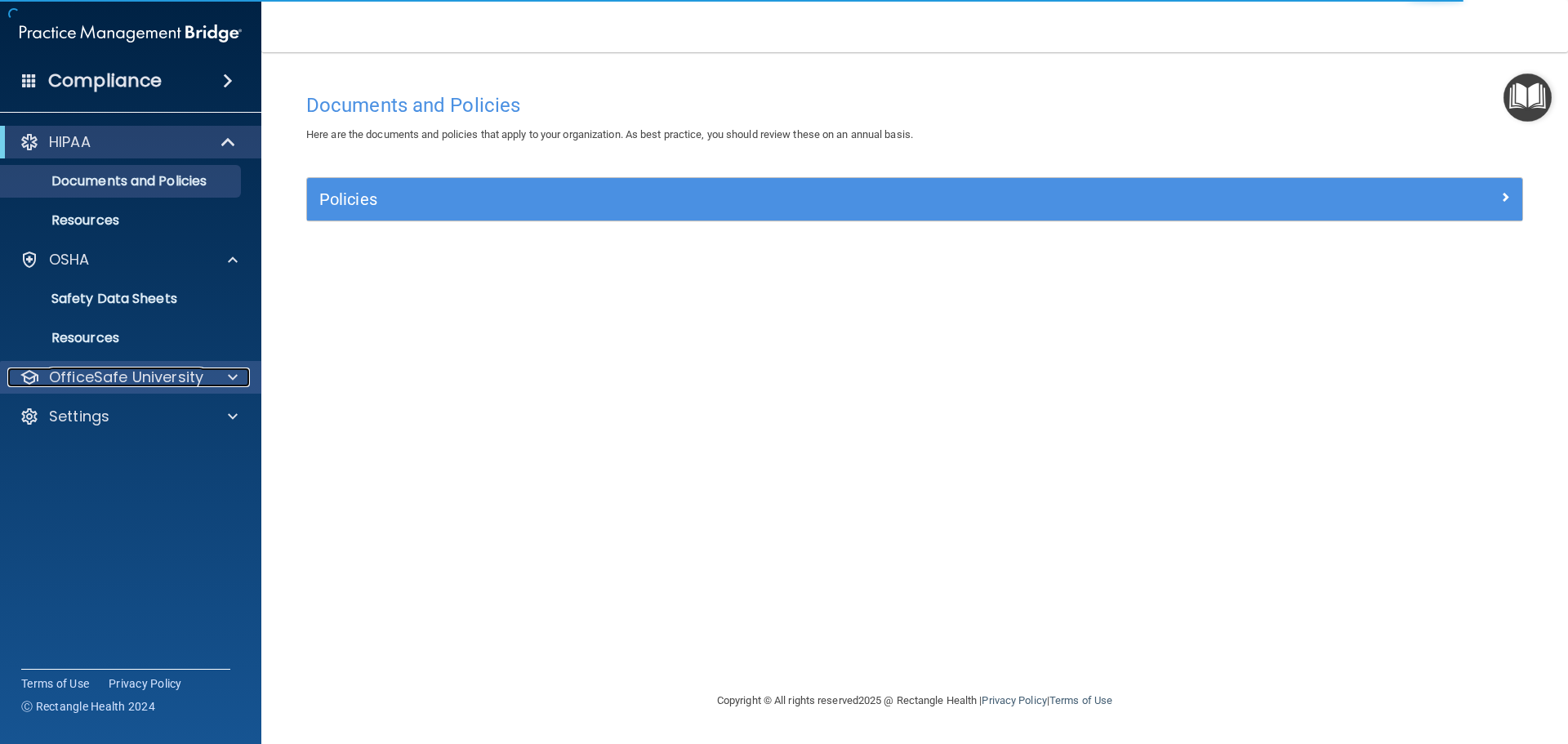
click at [207, 386] on div "OfficeSafe University" at bounding box center [109, 377] width 202 height 19
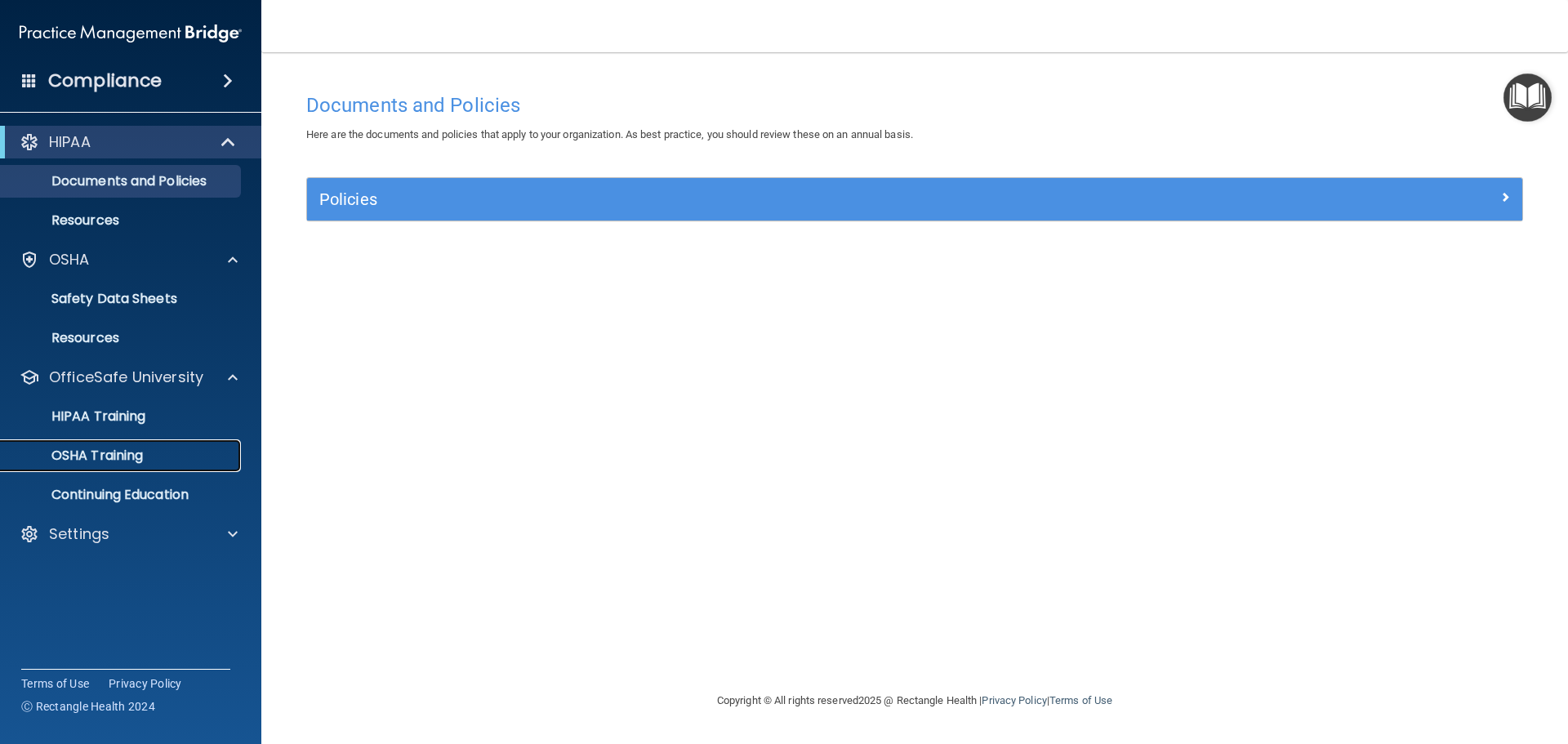
click at [143, 452] on p "OSHA Training" at bounding box center [77, 455] width 132 height 17
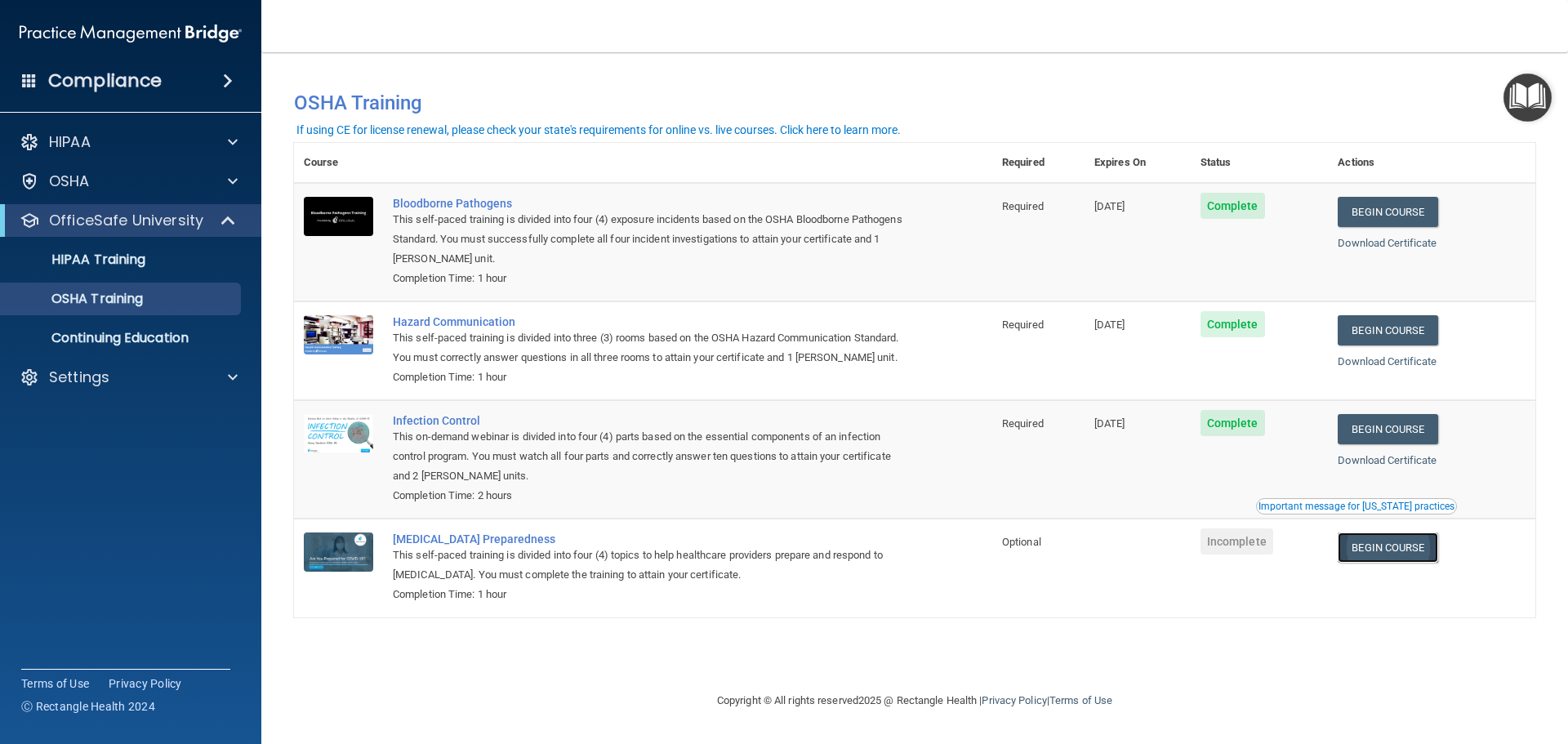
click at [1421, 560] on link "Begin Course" at bounding box center [1387, 548] width 99 height 30
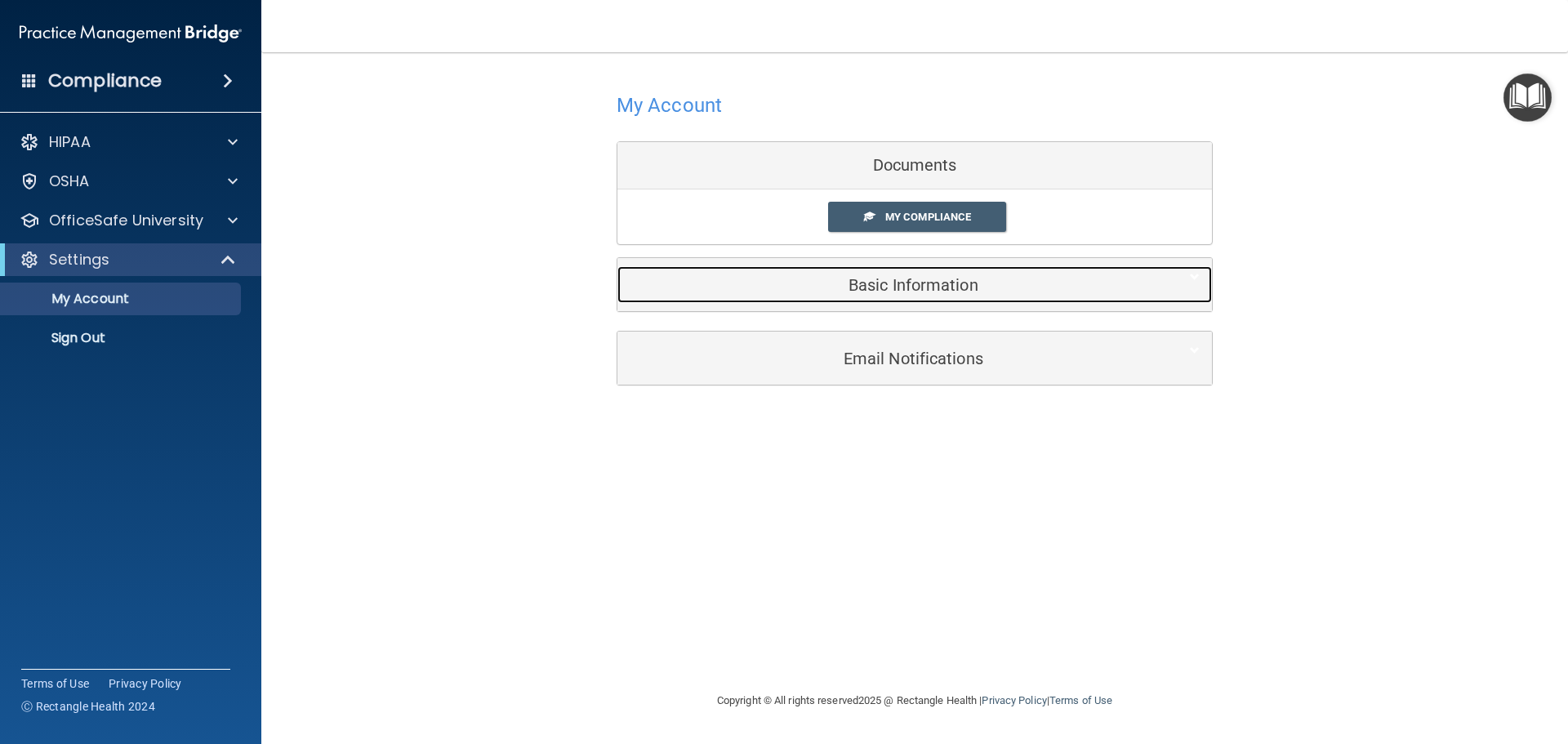
click at [898, 271] on div "Basic Information" at bounding box center [889, 285] width 544 height 37
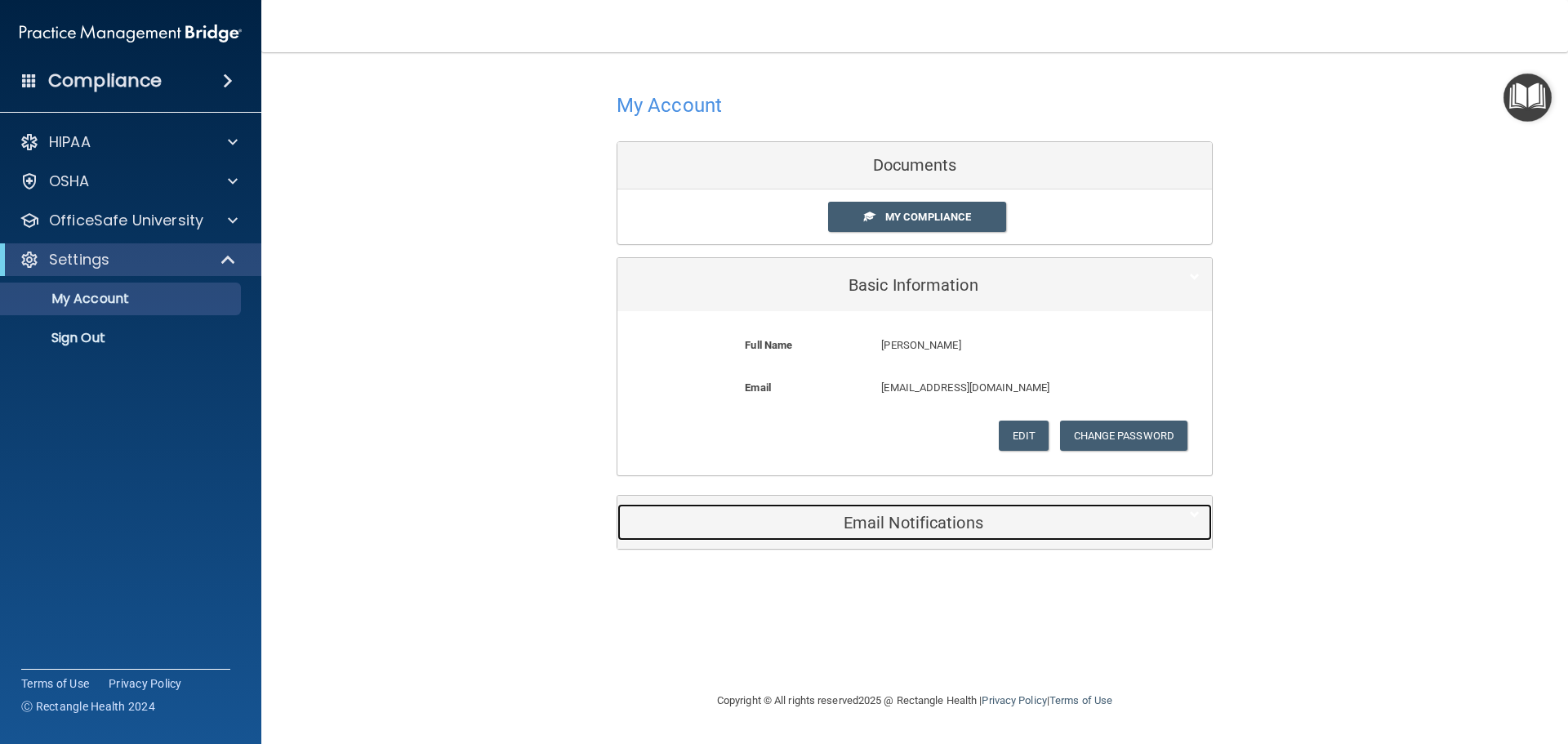
click at [958, 533] on div "Email Notifications" at bounding box center [889, 522] width 544 height 37
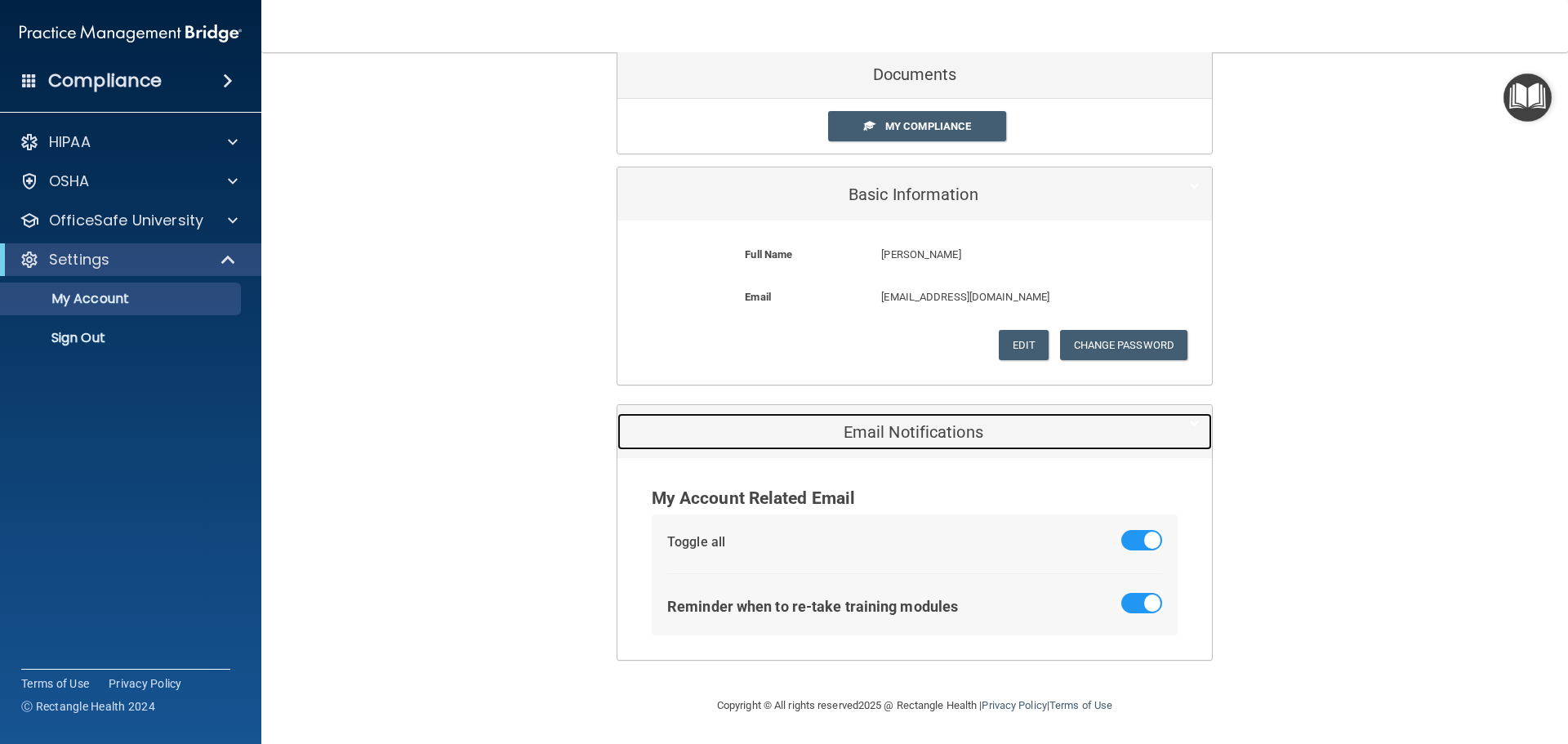
scroll to position [91, 0]
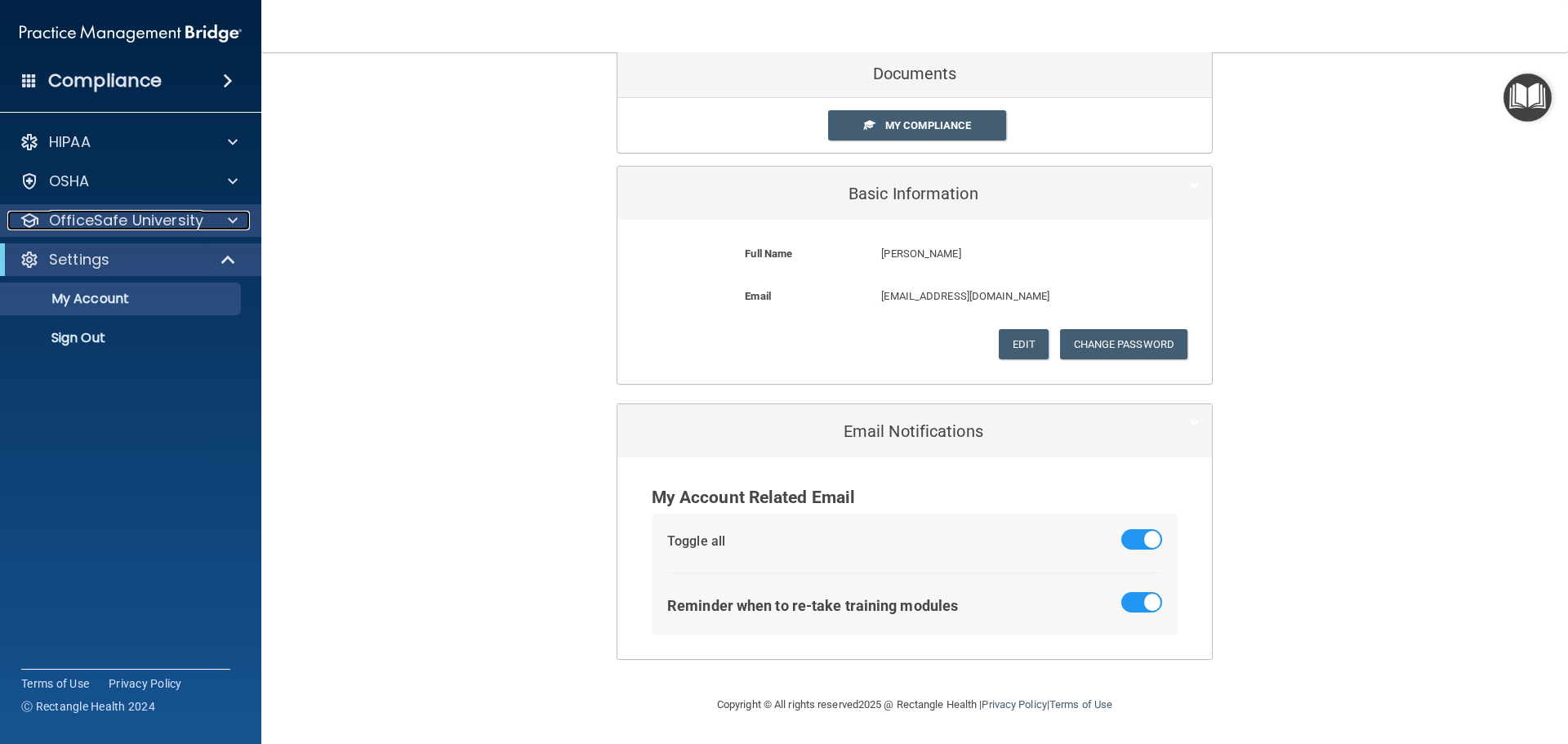
click at [242, 223] on div at bounding box center [230, 221] width 41 height 19
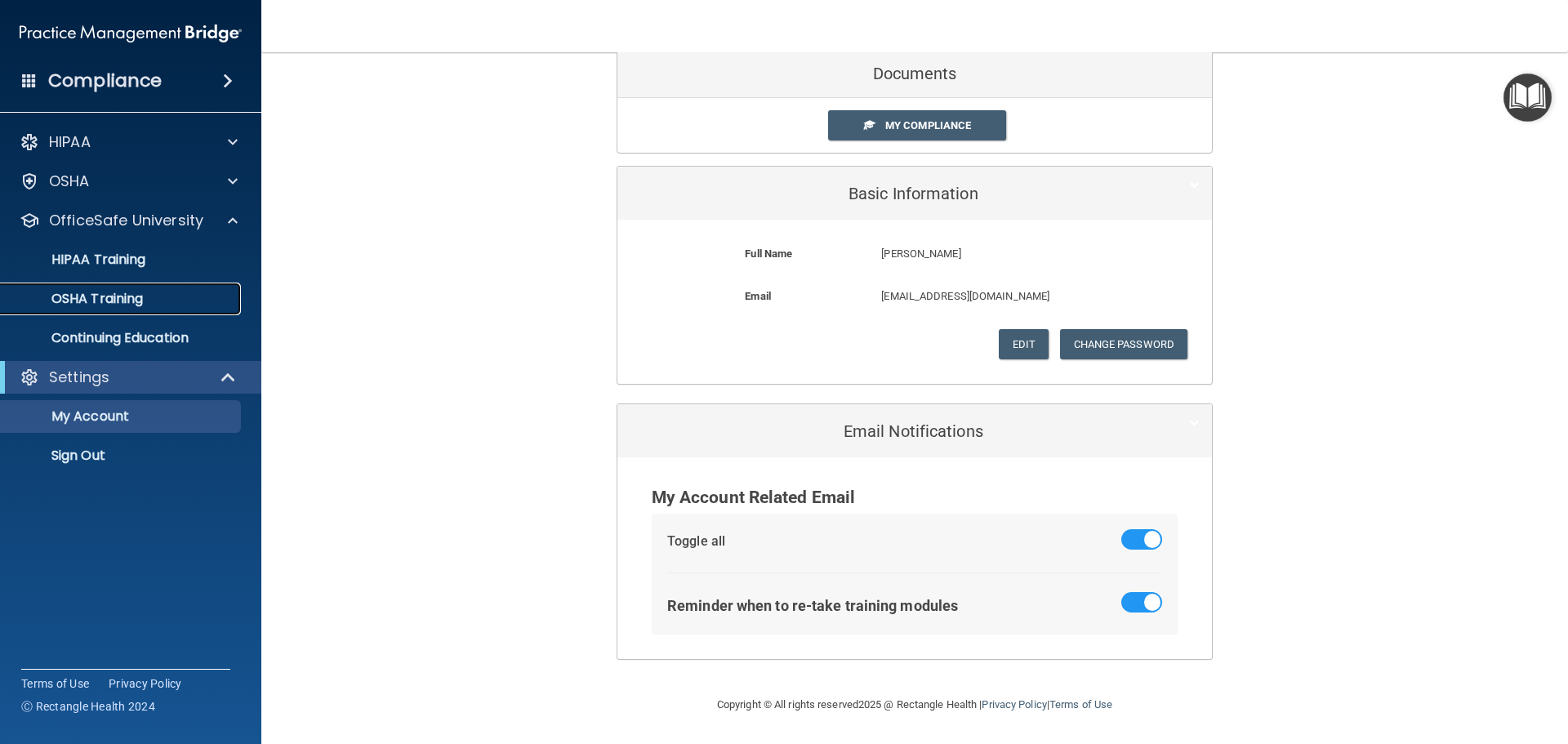
click at [125, 296] on p "OSHA Training" at bounding box center [77, 299] width 132 height 17
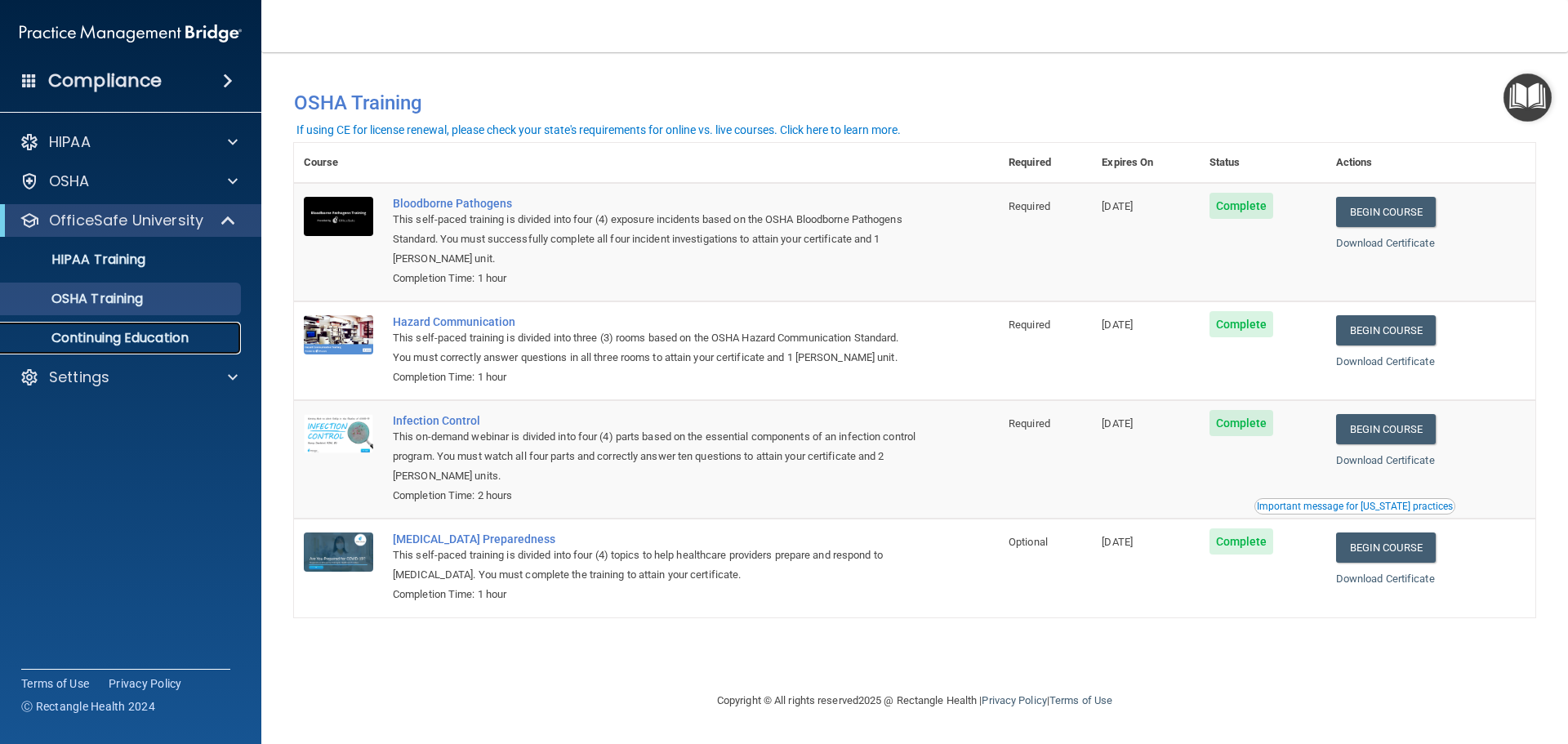
click at [151, 331] on p "Continuing Education" at bounding box center [122, 337] width 223 height 17
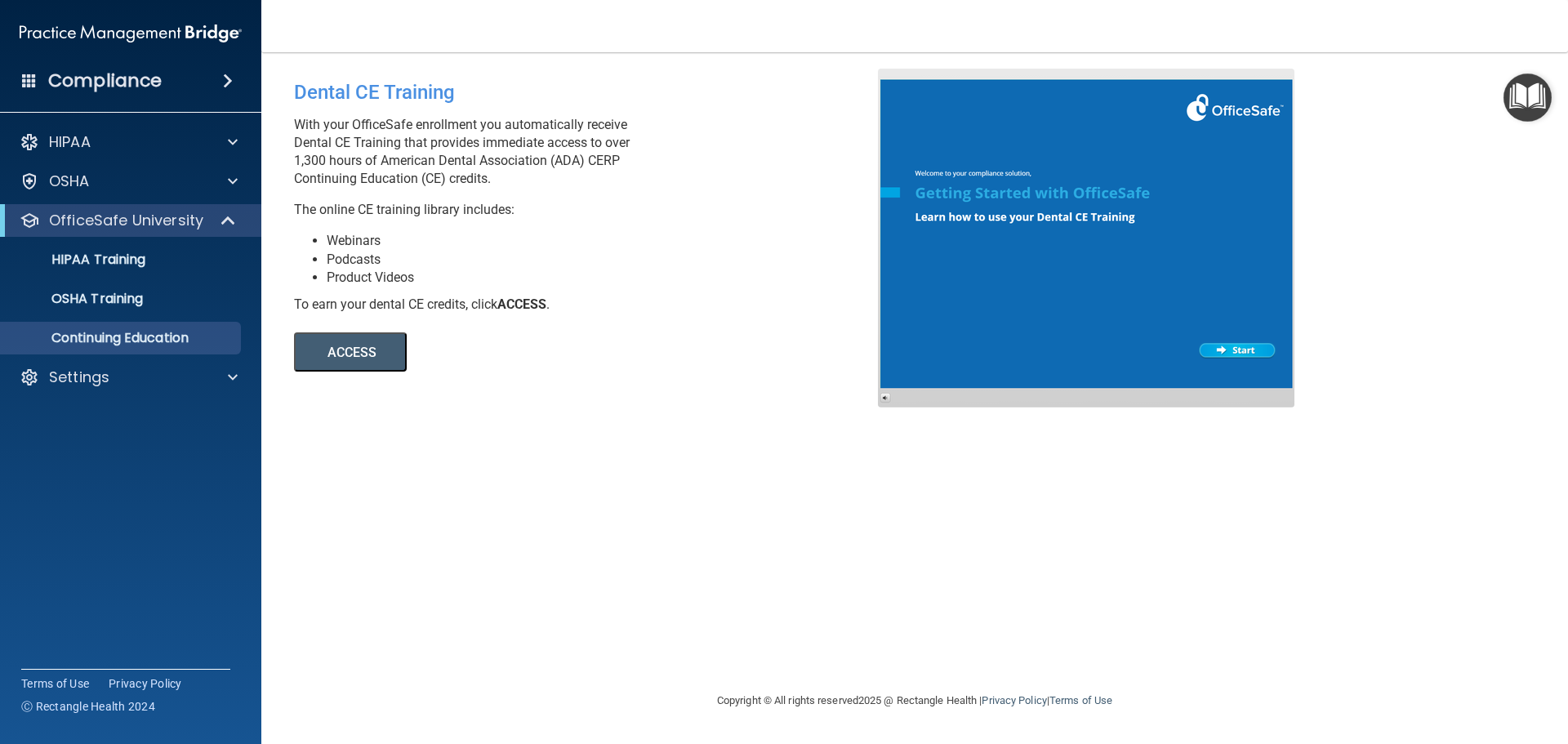
click at [368, 363] on button "ACCESS" at bounding box center [350, 352] width 113 height 39
click at [92, 254] on p "HIPAA Training" at bounding box center [78, 260] width 135 height 17
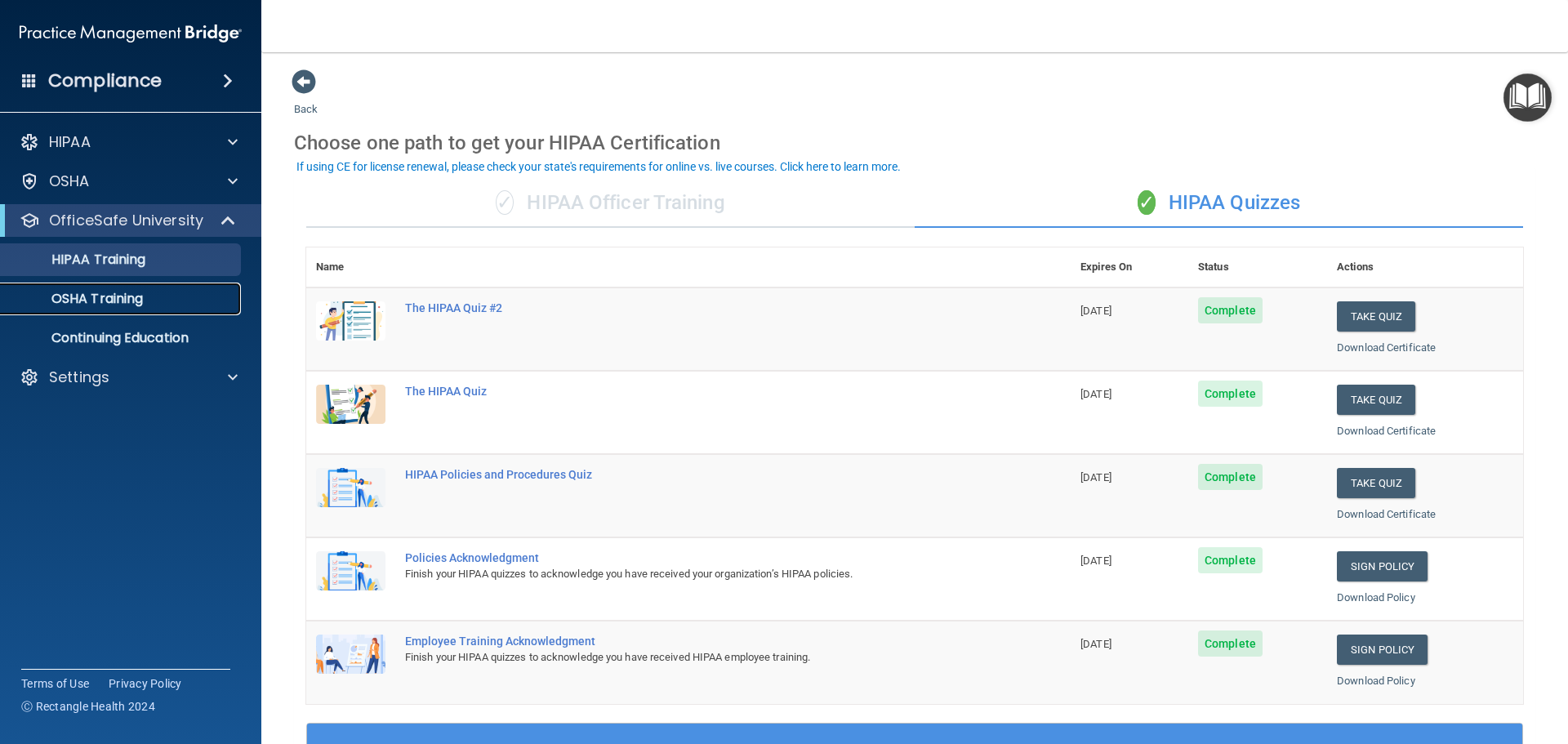
click at [69, 309] on link "OSHA Training" at bounding box center [112, 300] width 258 height 33
